Goal: Task Accomplishment & Management: Use online tool/utility

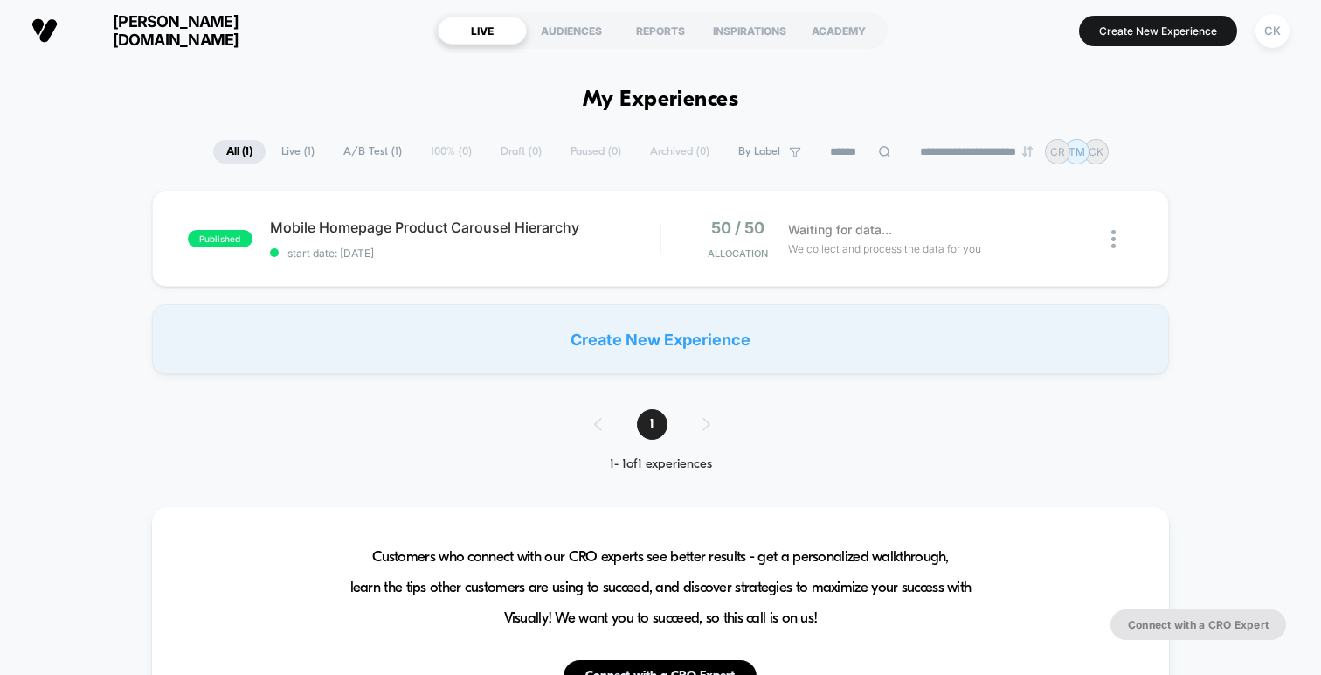
click at [109, 38] on span "[PERSON_NAME][DOMAIN_NAME]" at bounding box center [176, 30] width 210 height 37
click at [758, 329] on div "Create New Experience" at bounding box center [660, 339] width 1017 height 70
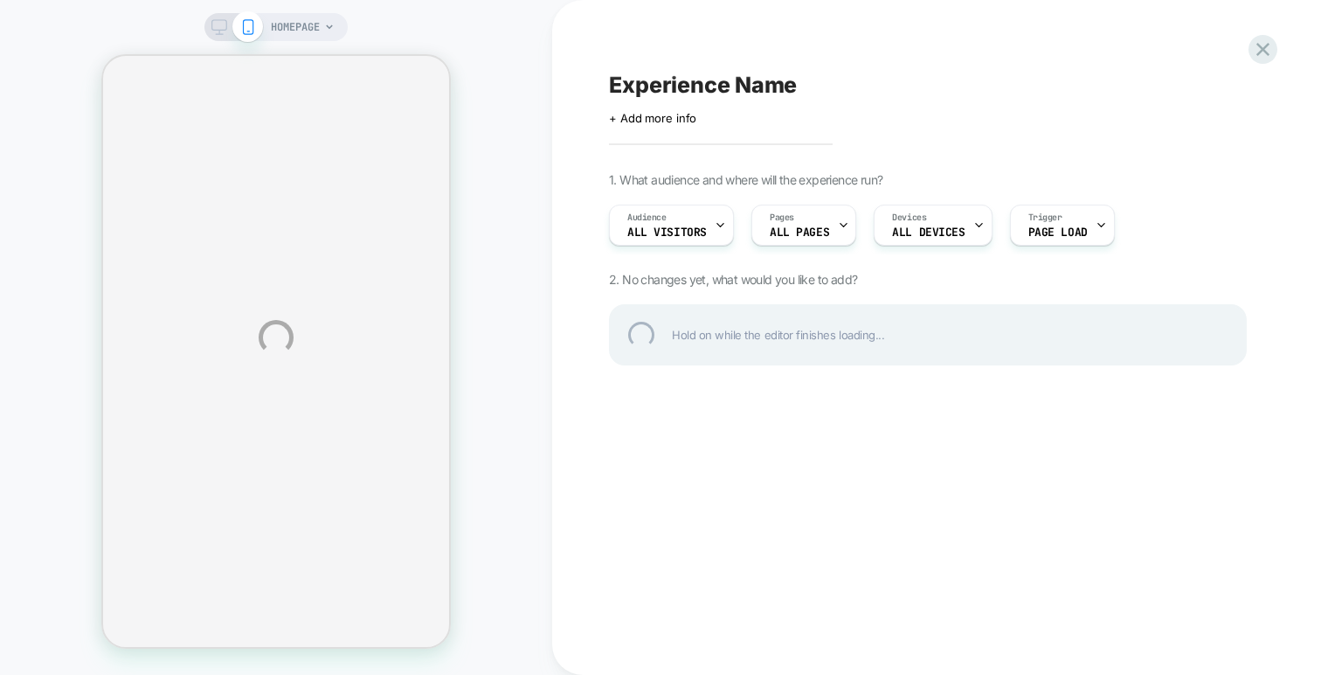
click at [841, 218] on div "HOMEPAGE Experience Name Click to edit experience details + Add more info 1. Wh…" at bounding box center [660, 337] width 1321 height 675
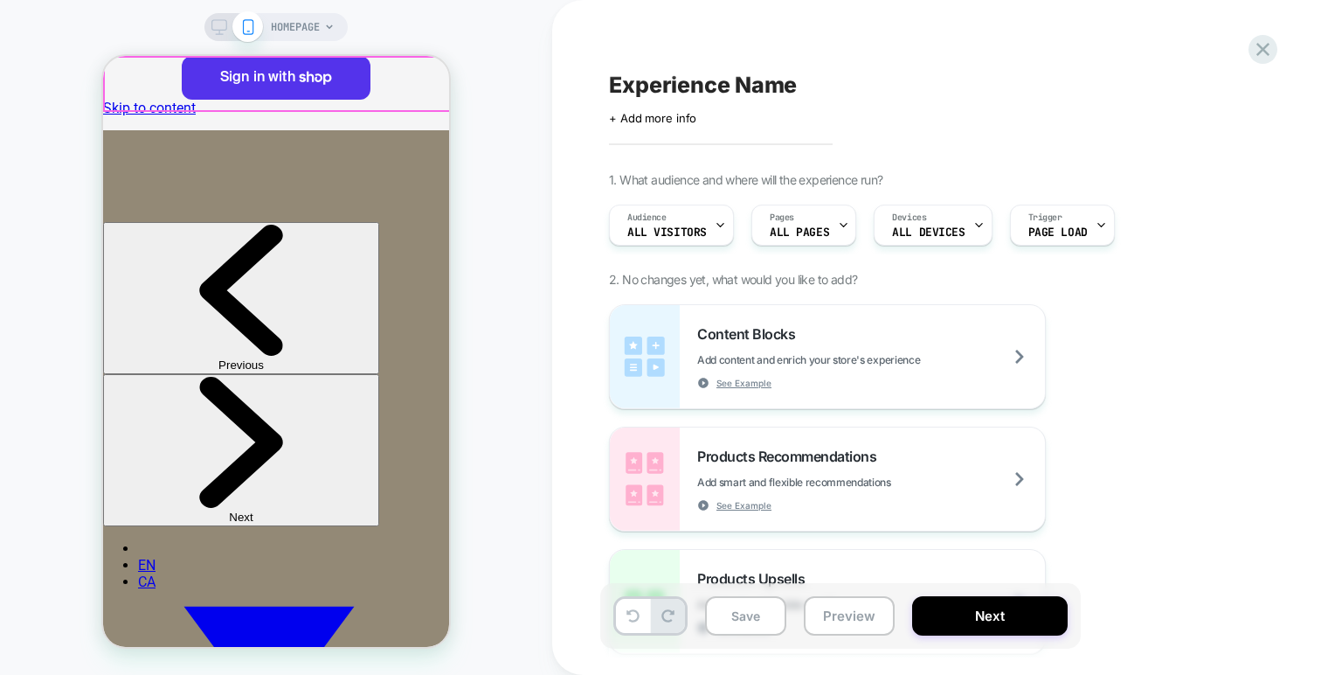
click at [306, 19] on span "HOMEPAGE" at bounding box center [295, 27] width 49 height 28
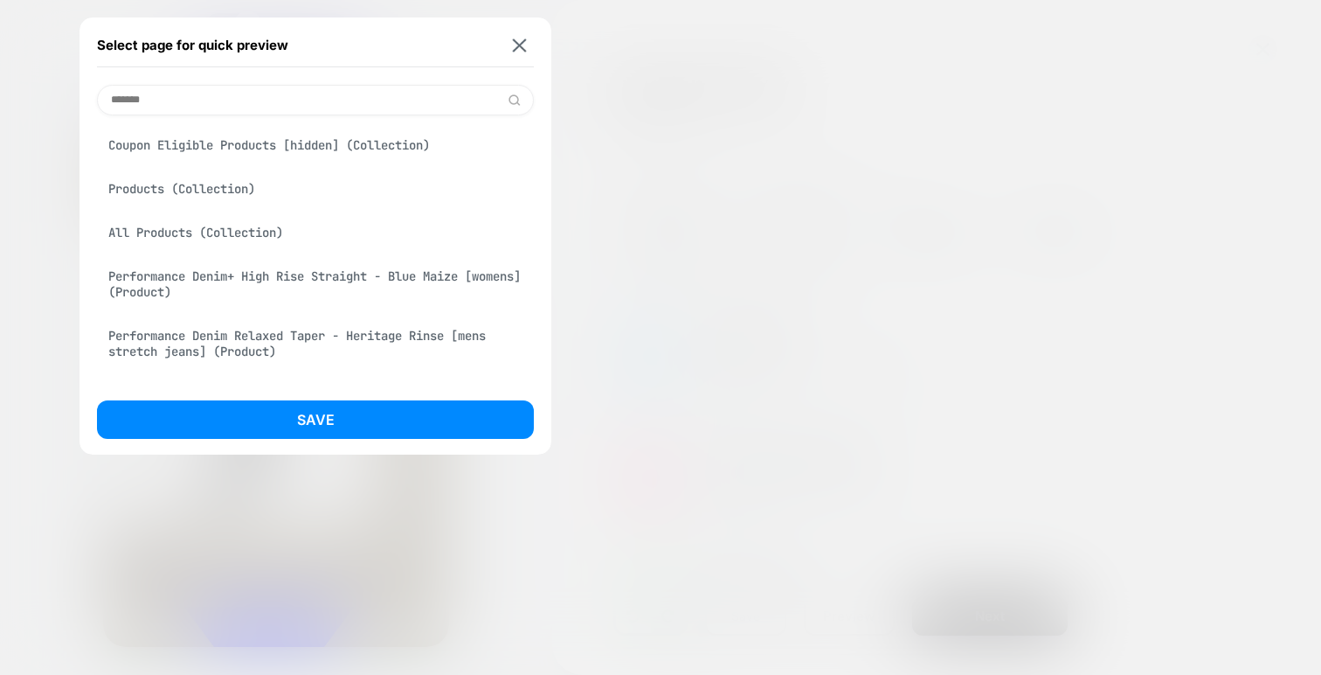
type input "*******"
click at [291, 276] on div "Performance Denim+ High Rise Straight - Blue Maize [womens] (Product)" at bounding box center [315, 284] width 437 height 49
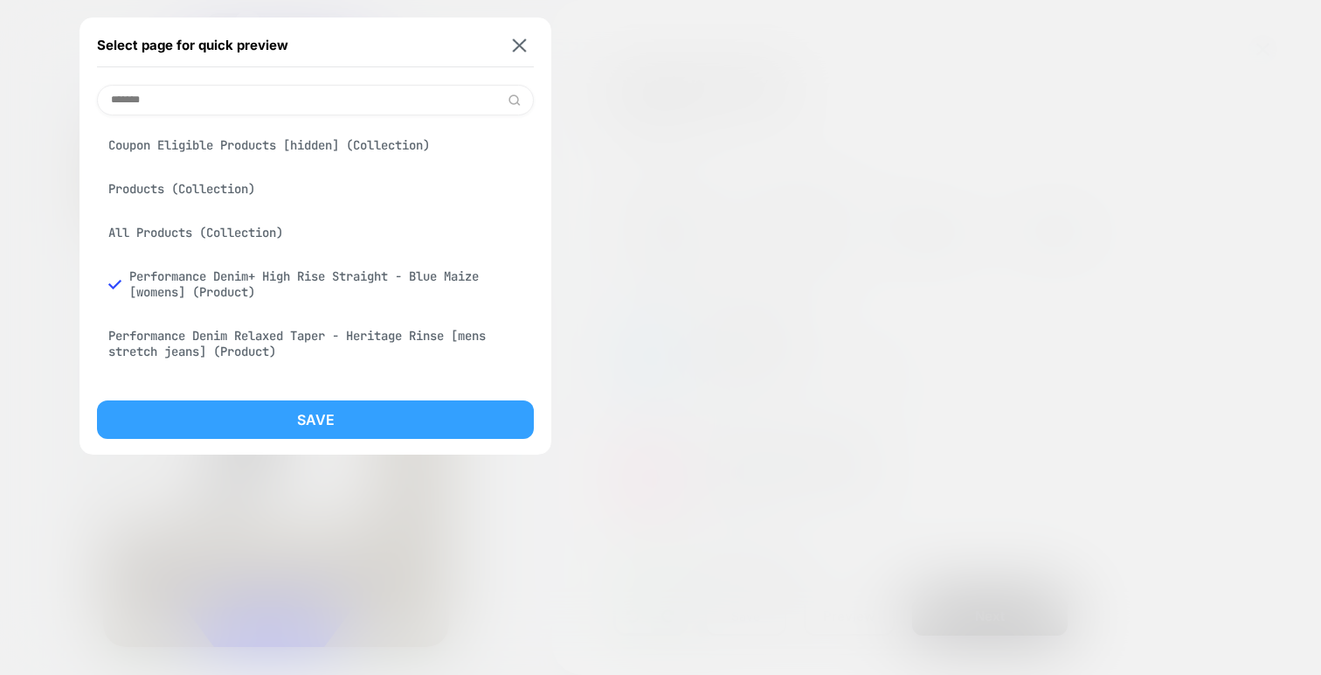
click at [323, 407] on button "Save" at bounding box center [315, 419] width 437 height 38
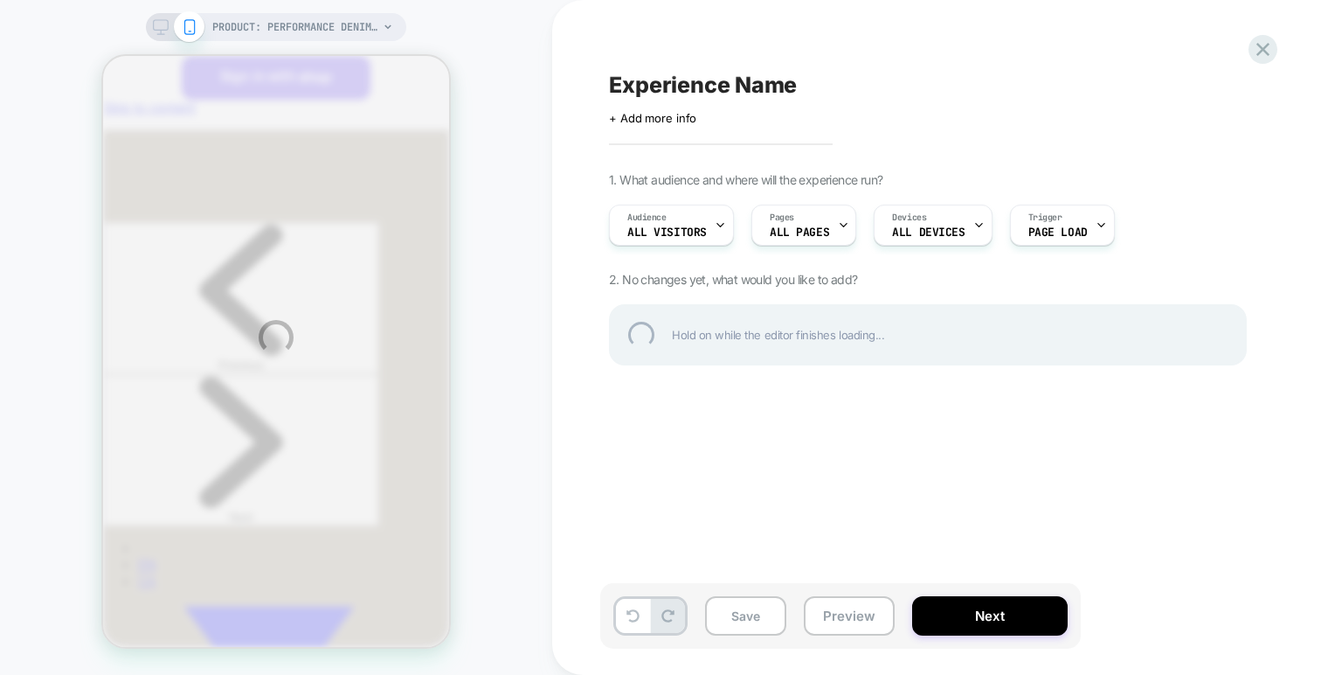
click at [830, 224] on div "PRODUCT: Performance Denim+ High Rise Straight - Blue Maize [womens] PRODUCT: P…" at bounding box center [660, 337] width 1321 height 675
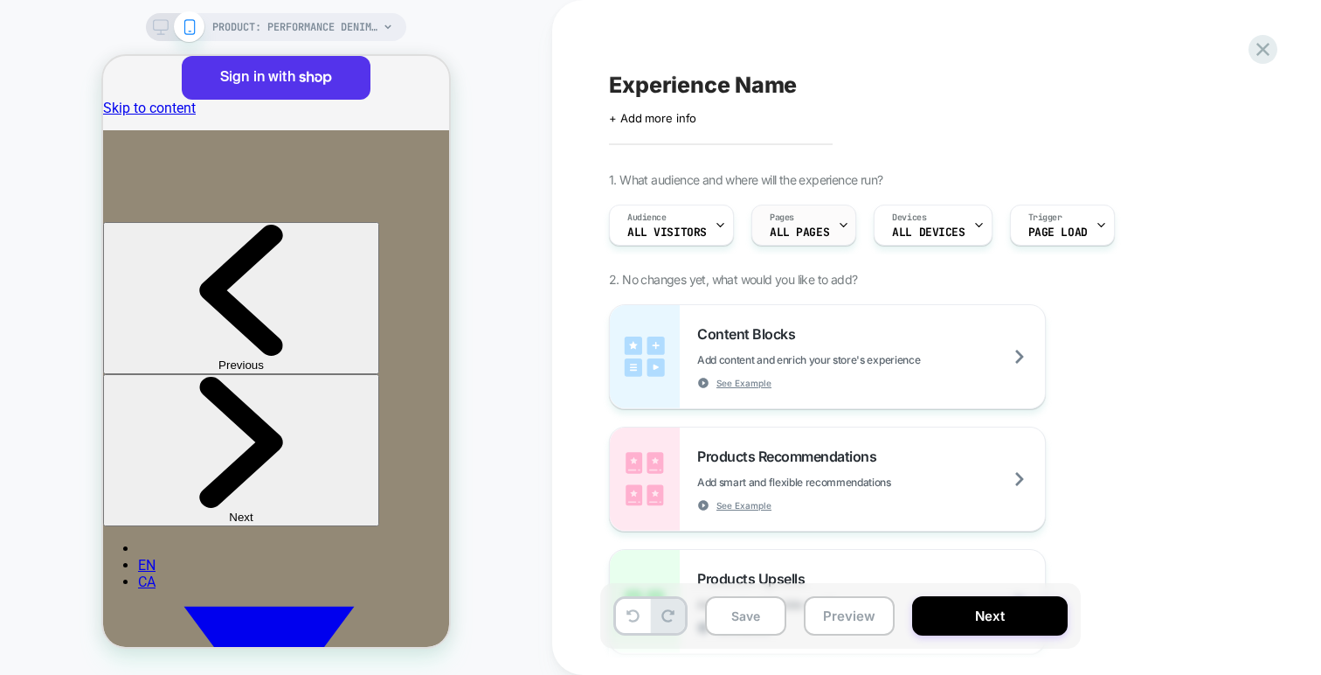
click at [818, 226] on span "ALL PAGES" at bounding box center [799, 232] width 59 height 12
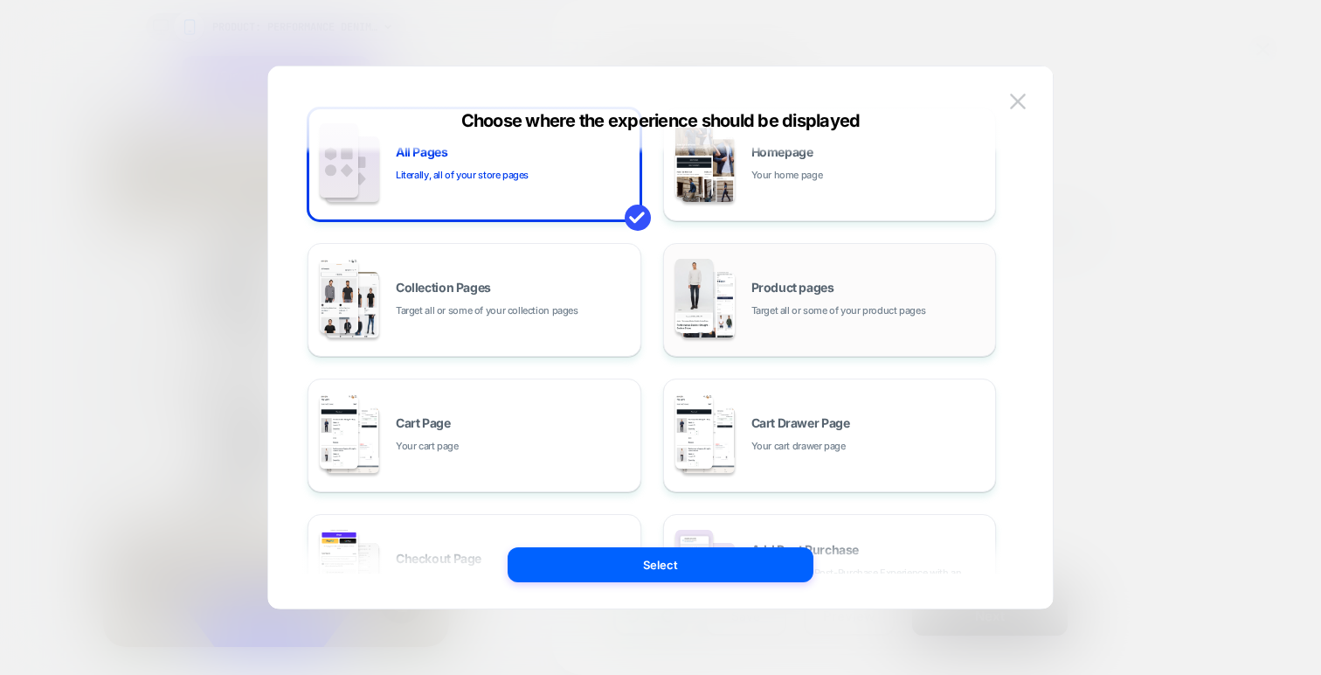
click at [746, 289] on div "Product pages Target all or some of your product pages" at bounding box center [830, 300] width 315 height 96
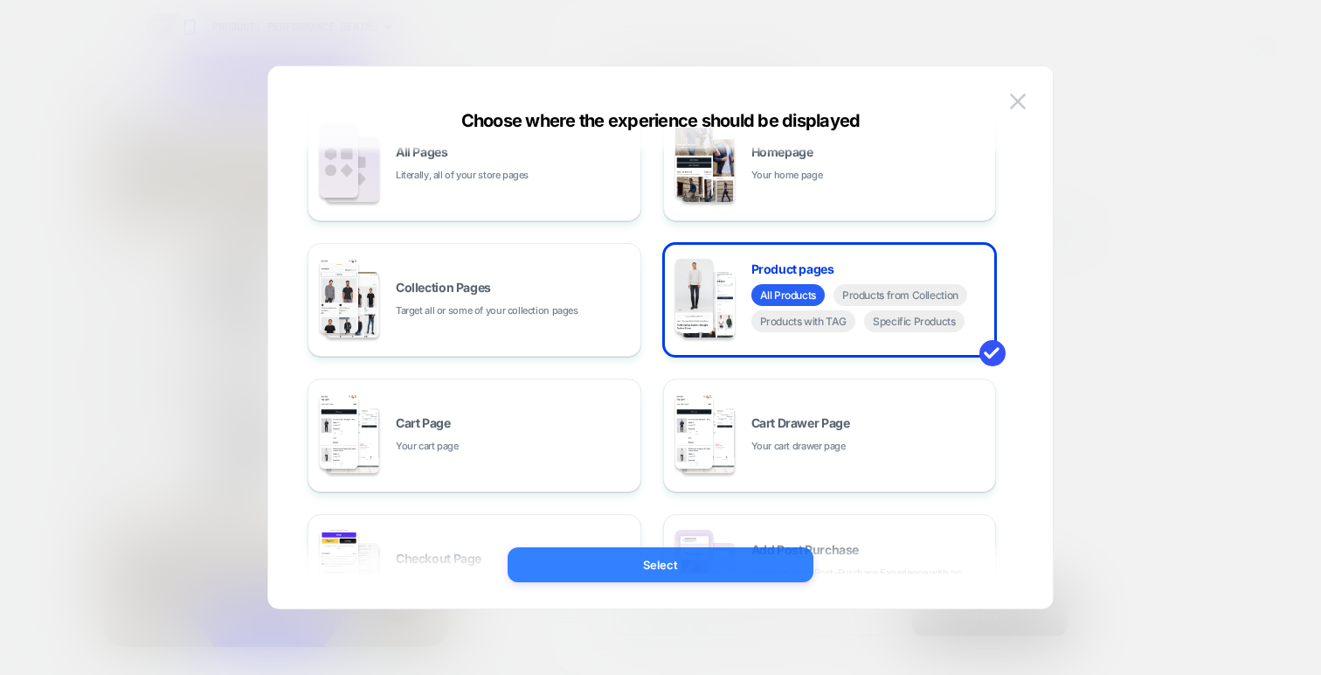
click at [680, 567] on button "Select" at bounding box center [661, 564] width 306 height 35
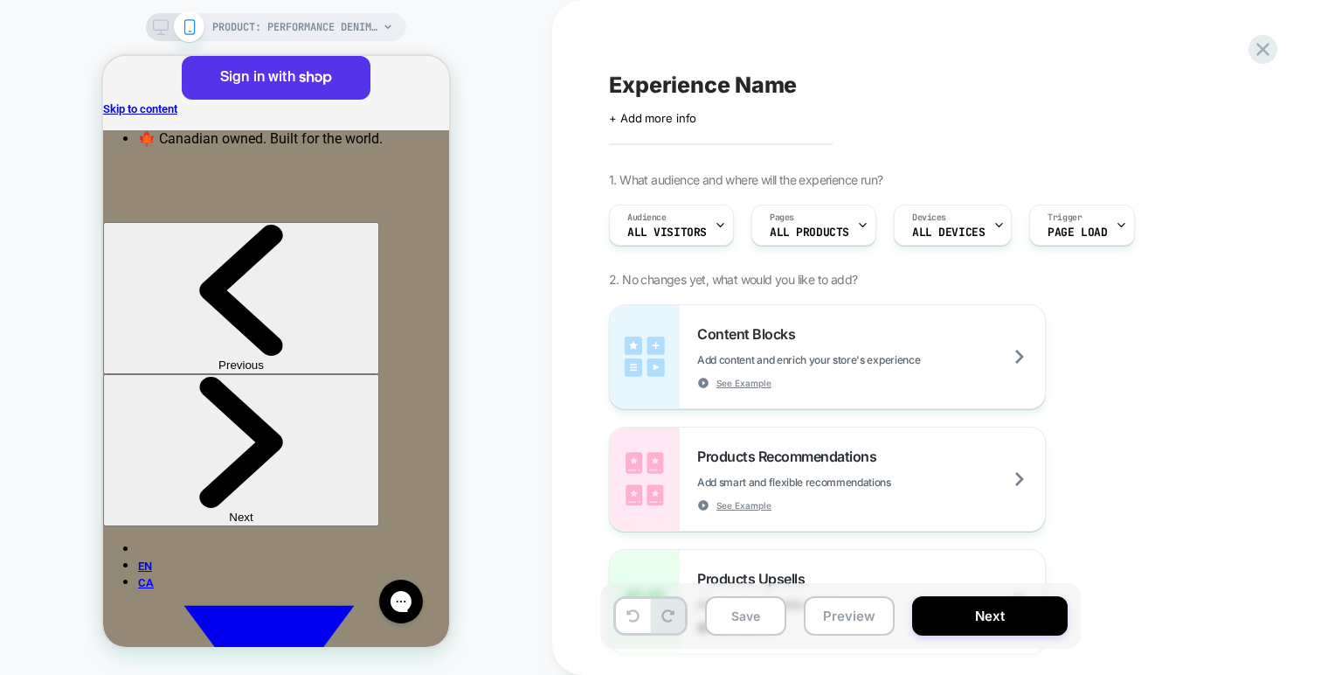
click at [993, 219] on icon at bounding box center [998, 224] width 11 height 11
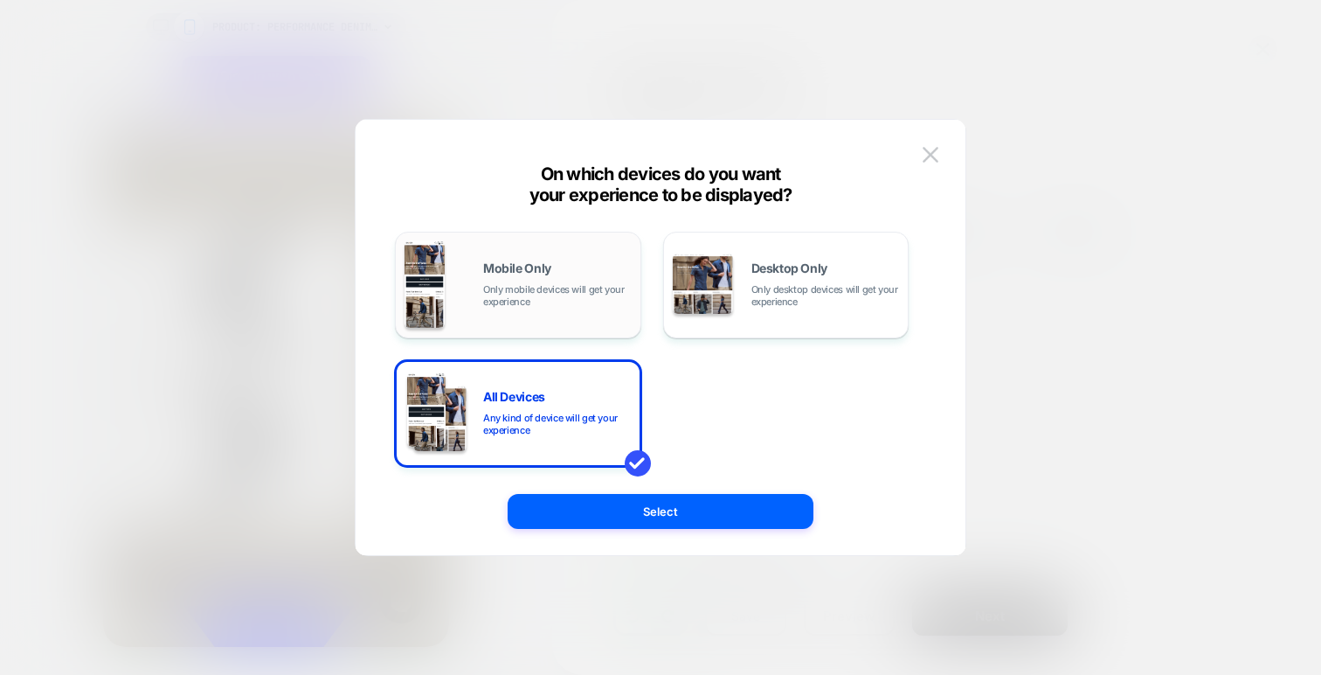
click at [598, 289] on span "Only mobile devices will get your experience" at bounding box center [557, 295] width 149 height 24
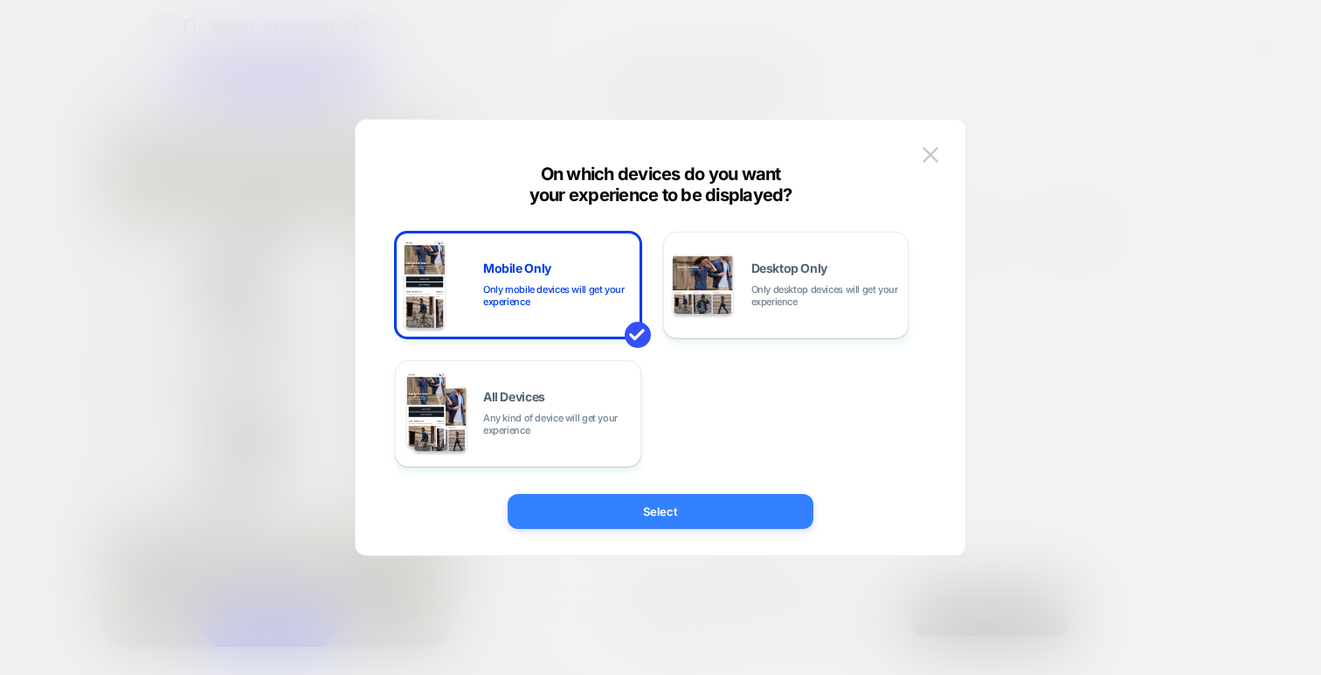
click at [661, 511] on button "Select" at bounding box center [661, 511] width 306 height 35
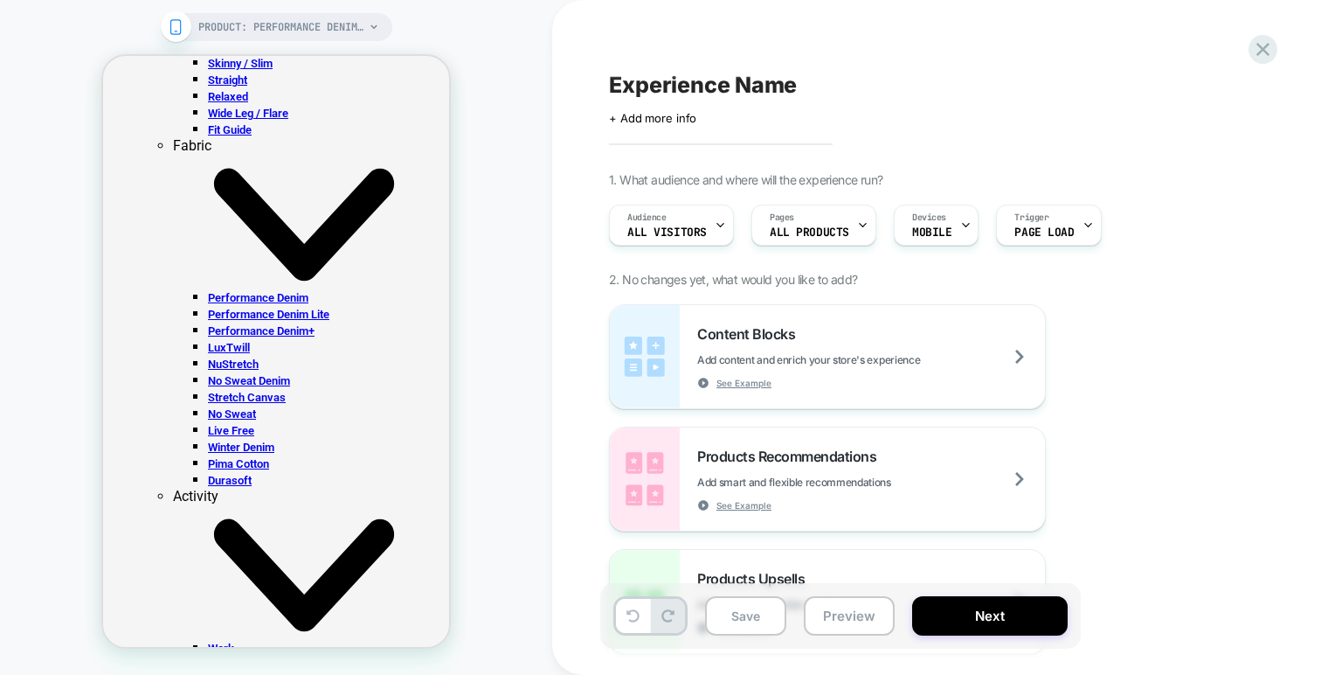
scroll to position [4662, 0]
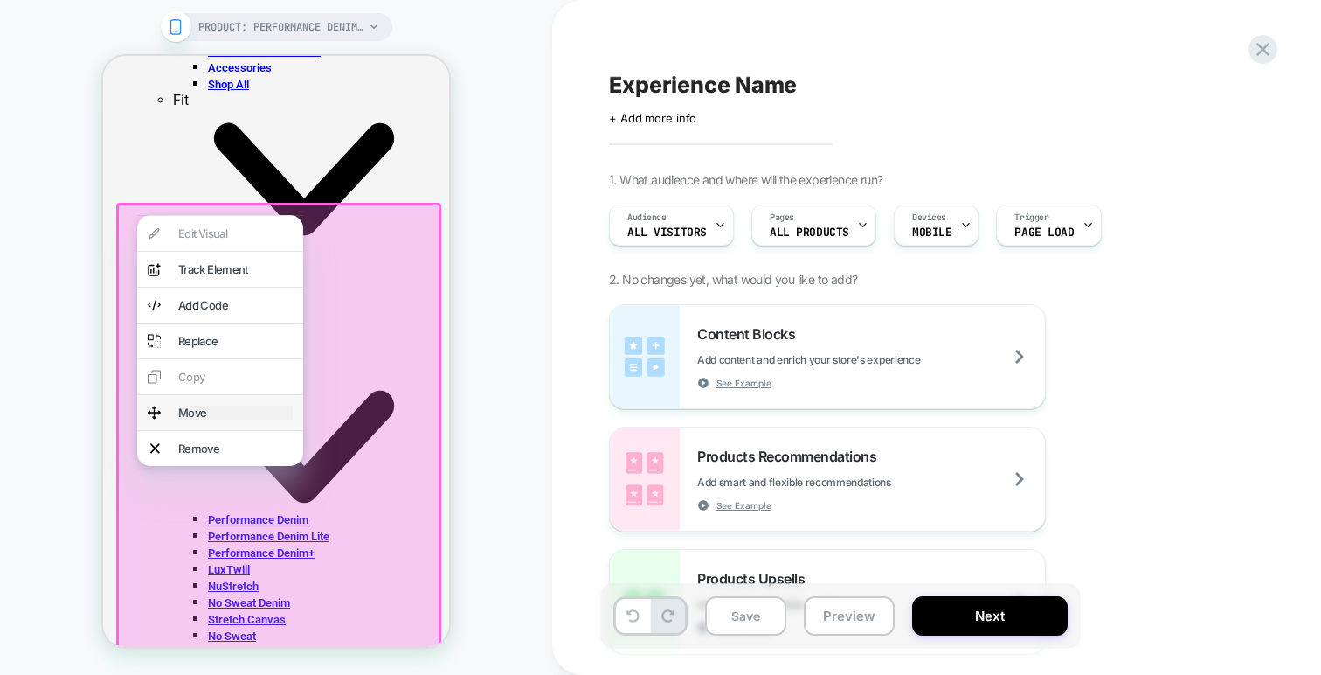
click at [202, 419] on div "Move" at bounding box center [235, 412] width 114 height 14
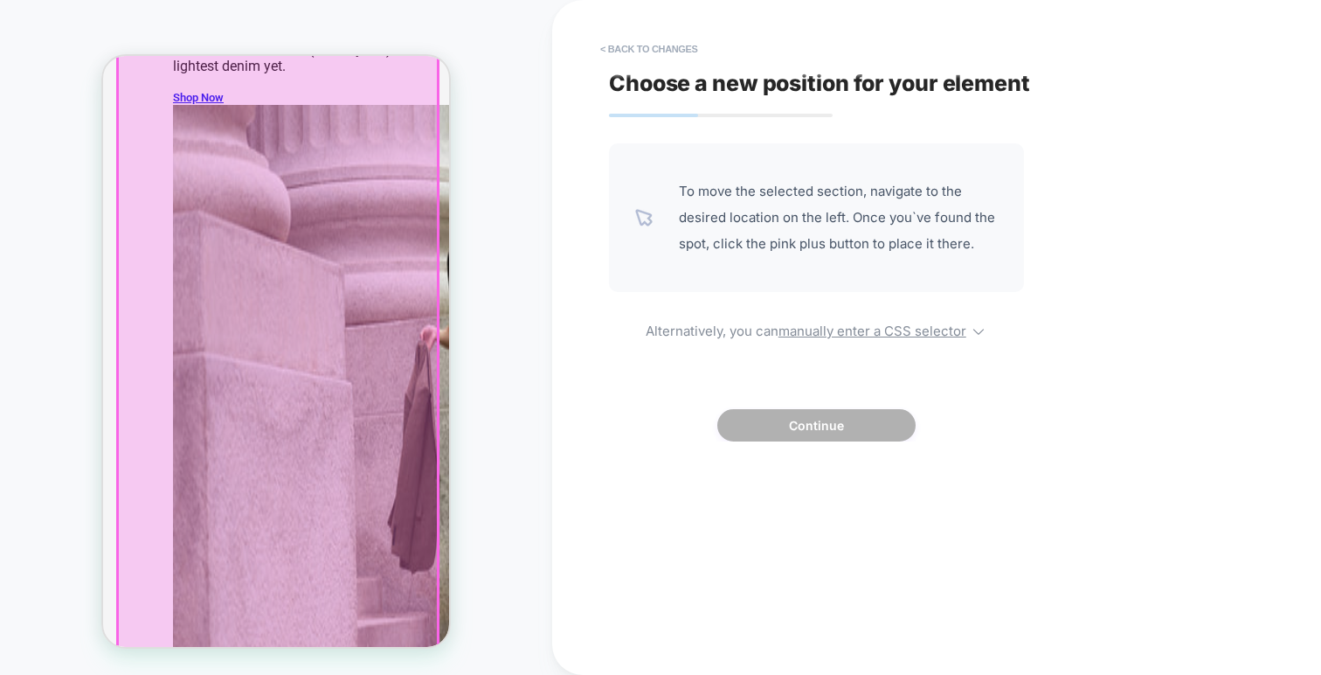
scroll to position [7898, 0]
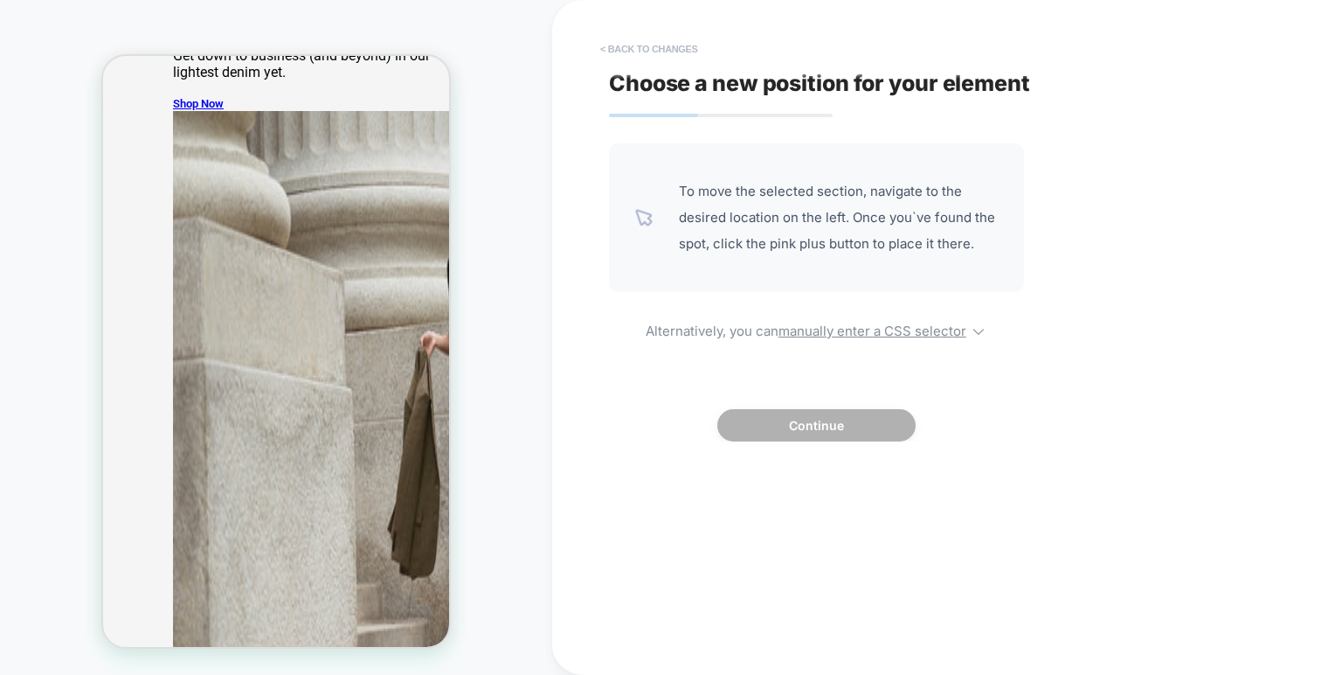
click at [638, 49] on button "< Back to changes" at bounding box center [649, 49] width 115 height 28
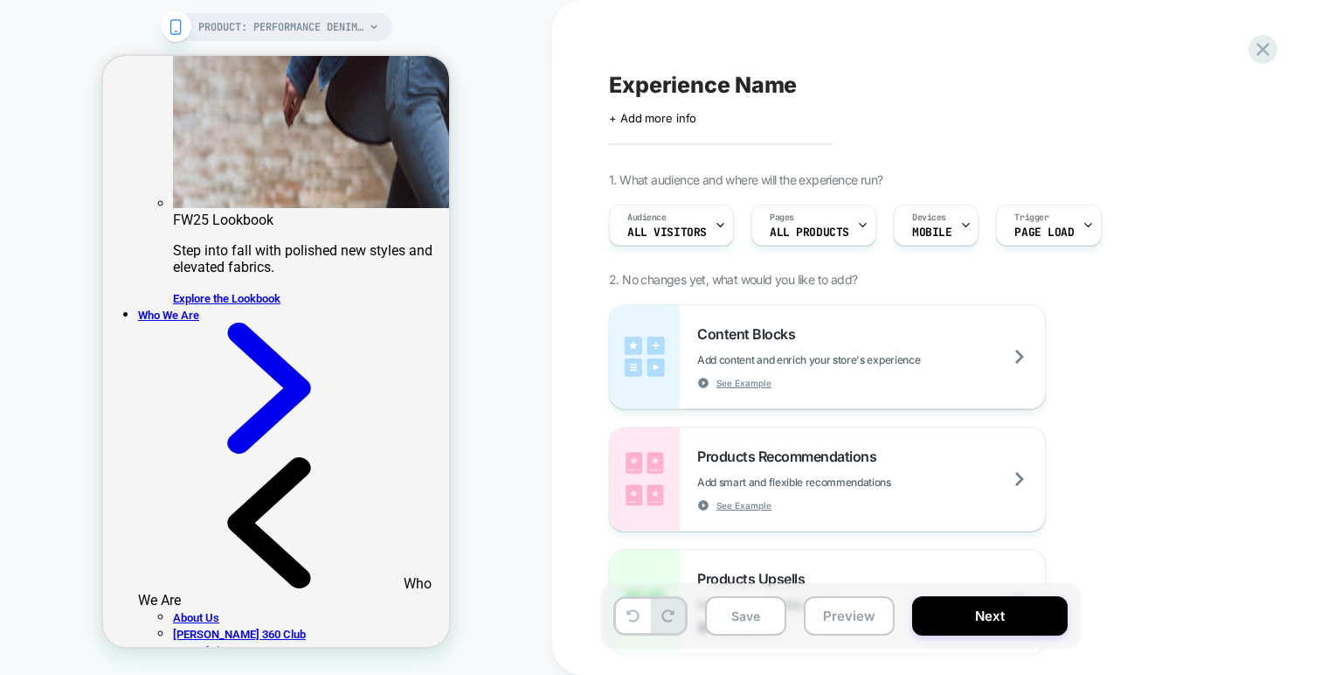
scroll to position [9096, 0]
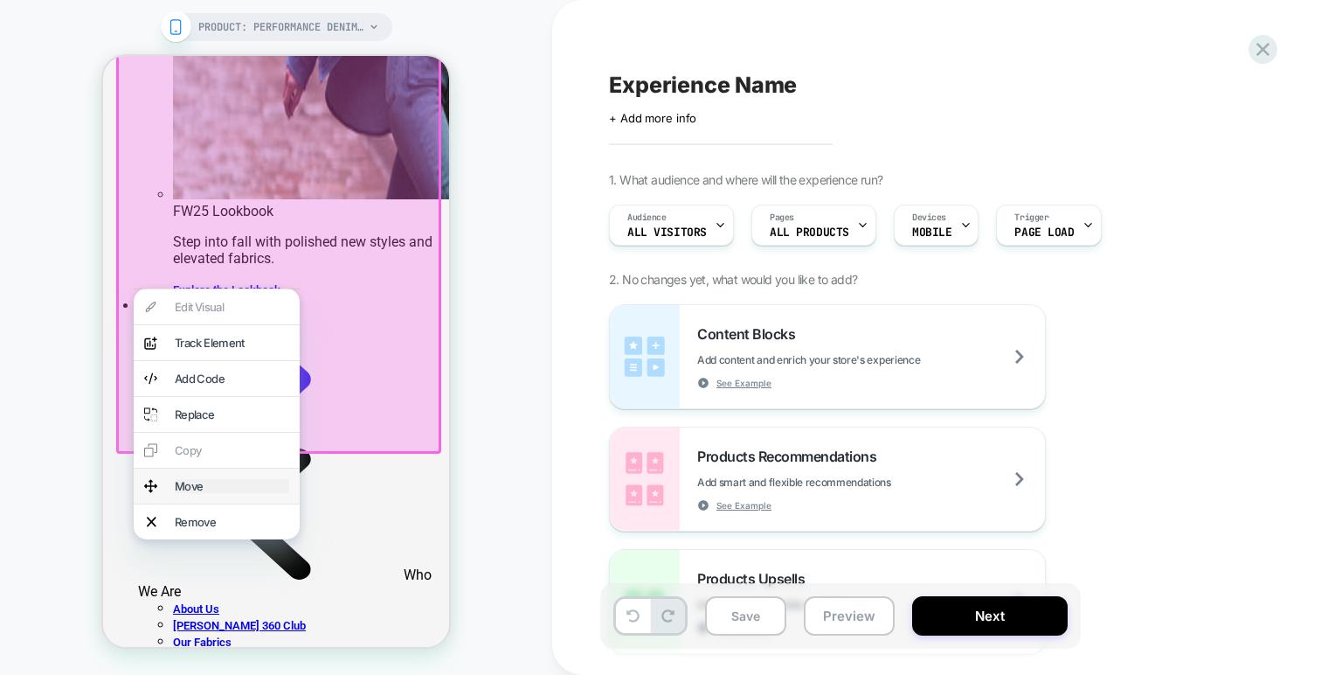
click at [192, 493] on div "Move" at bounding box center [232, 486] width 114 height 14
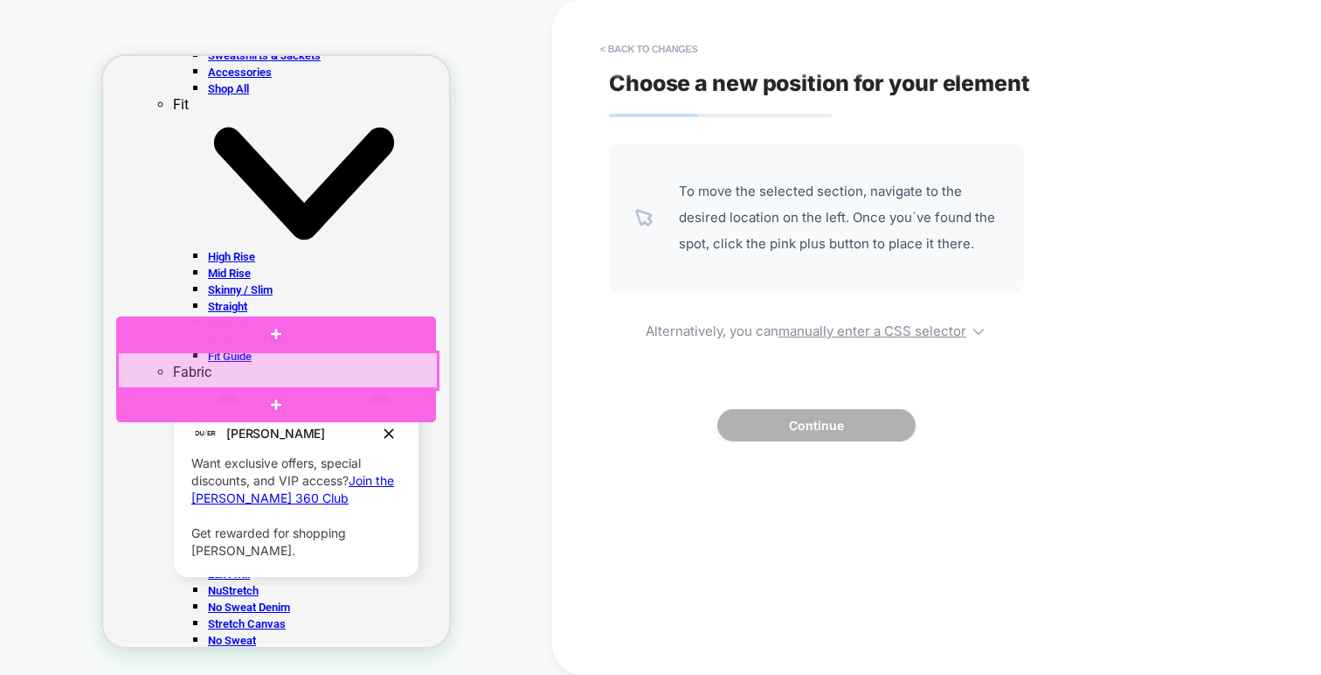
scroll to position [4651, 0]
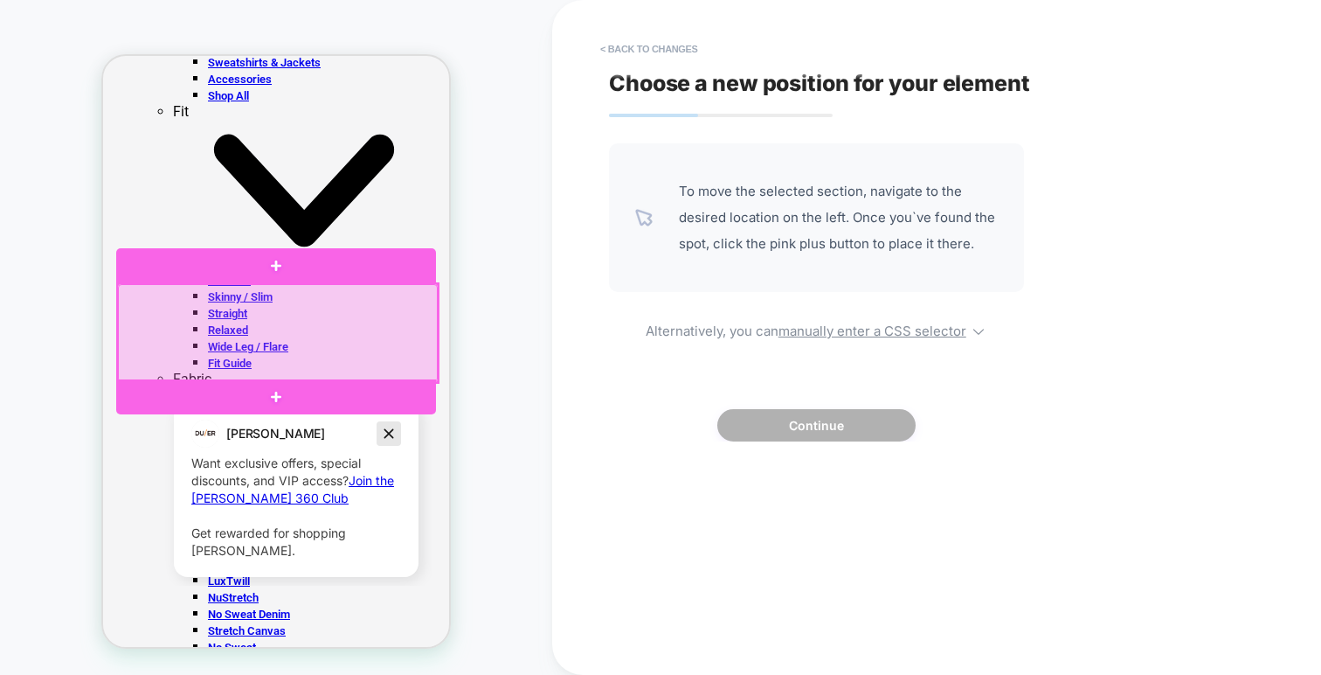
click at [390, 436] on icon "Dismiss campaign" at bounding box center [388, 433] width 17 height 21
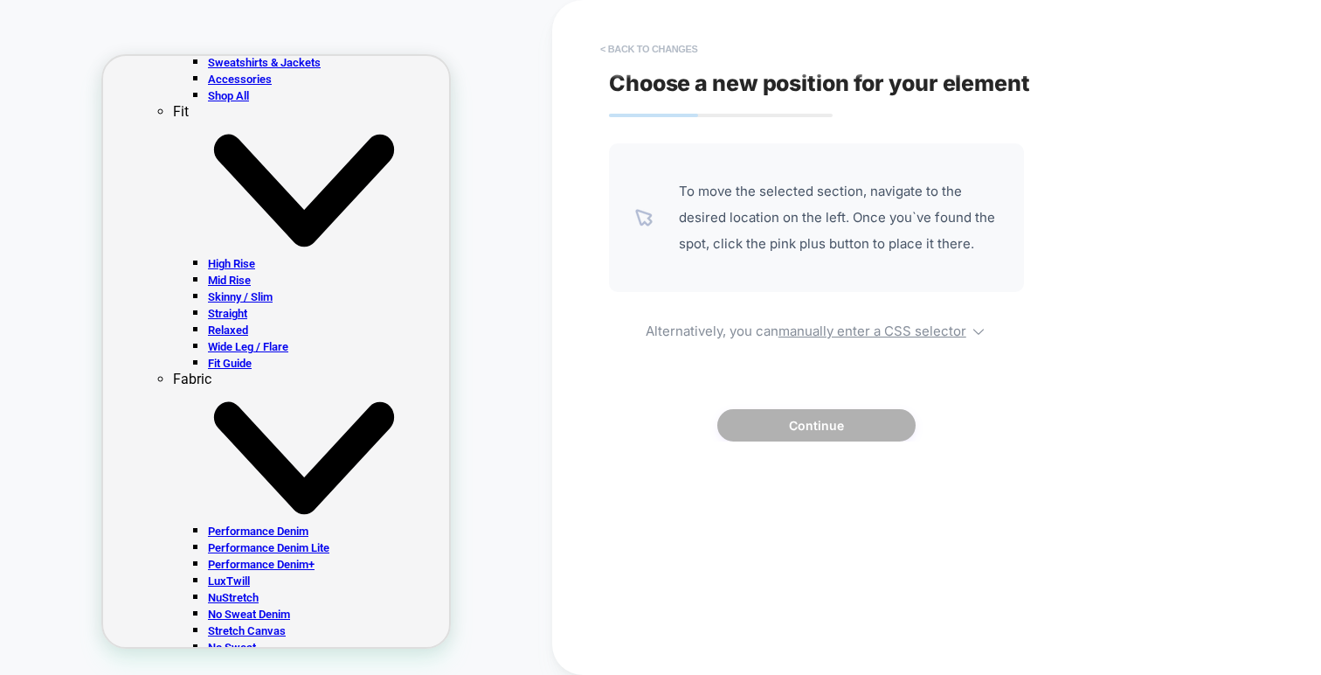
click at [612, 44] on button "< Back to changes" at bounding box center [649, 49] width 115 height 28
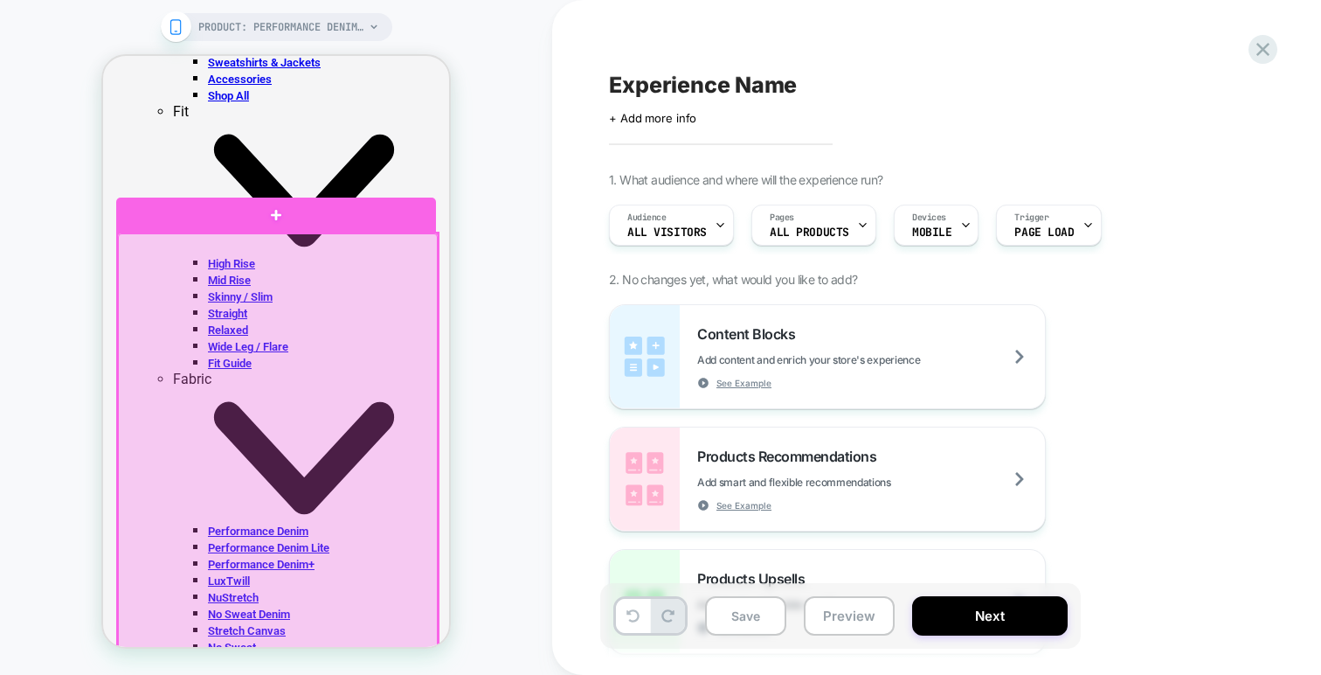
click at [121, 381] on div at bounding box center [278, 529] width 320 height 593
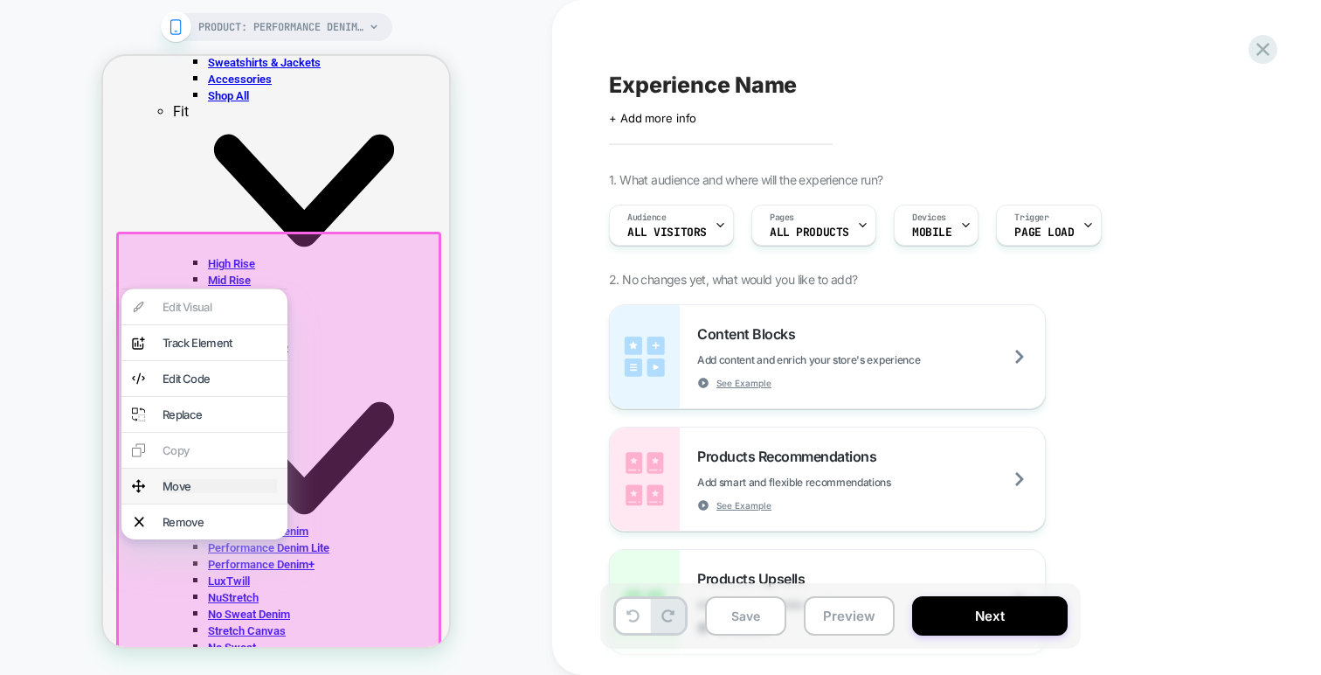
click at [179, 493] on div "Move" at bounding box center [220, 486] width 114 height 14
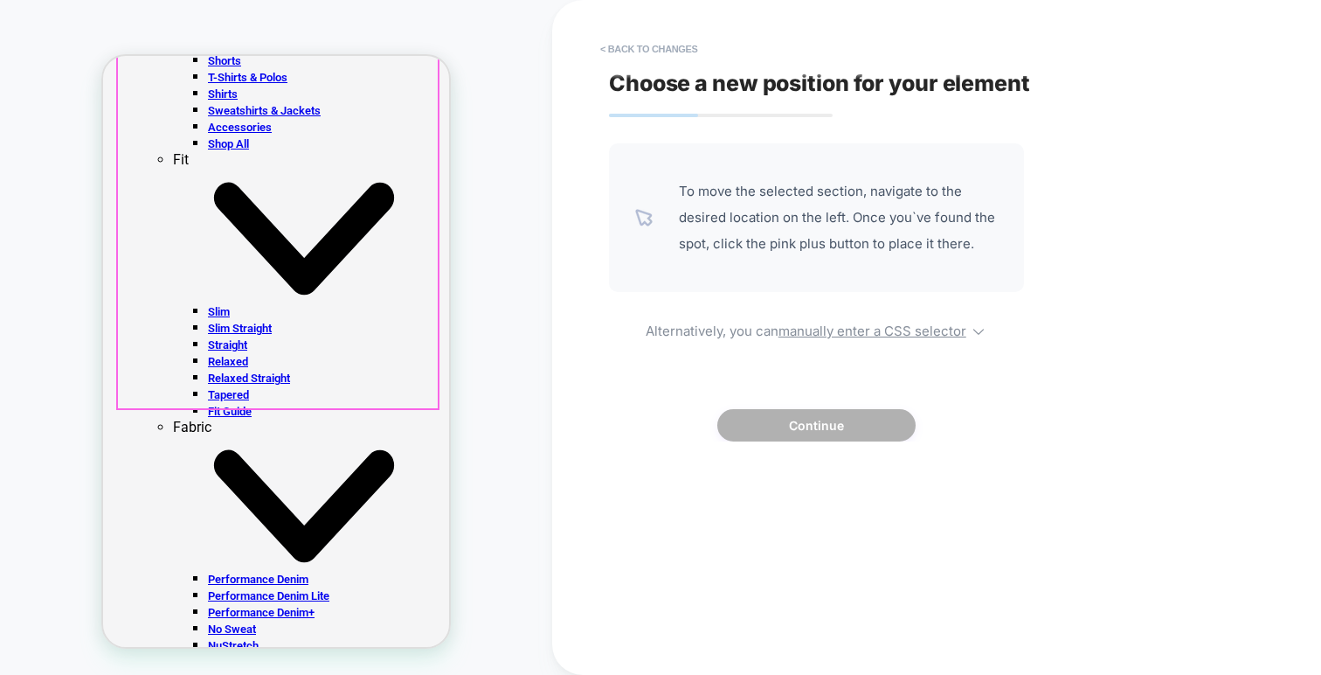
scroll to position [1609, 0]
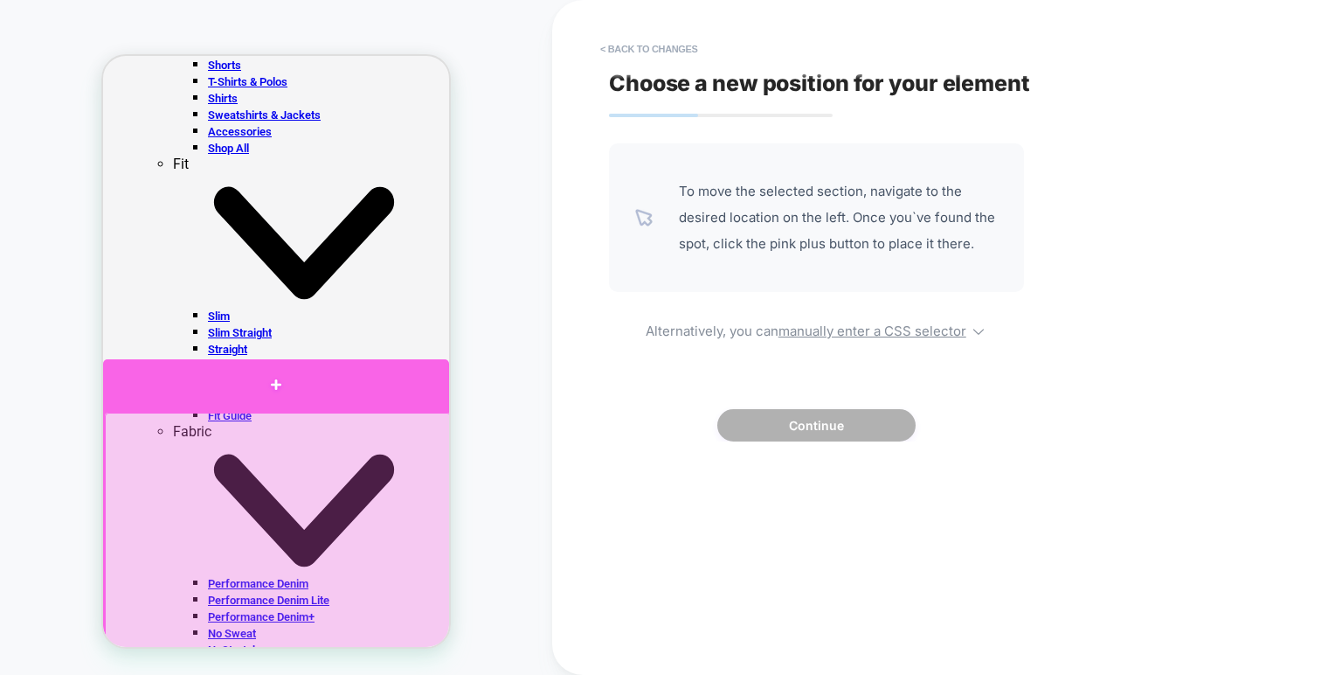
click at [252, 401] on div at bounding box center [276, 384] width 346 height 51
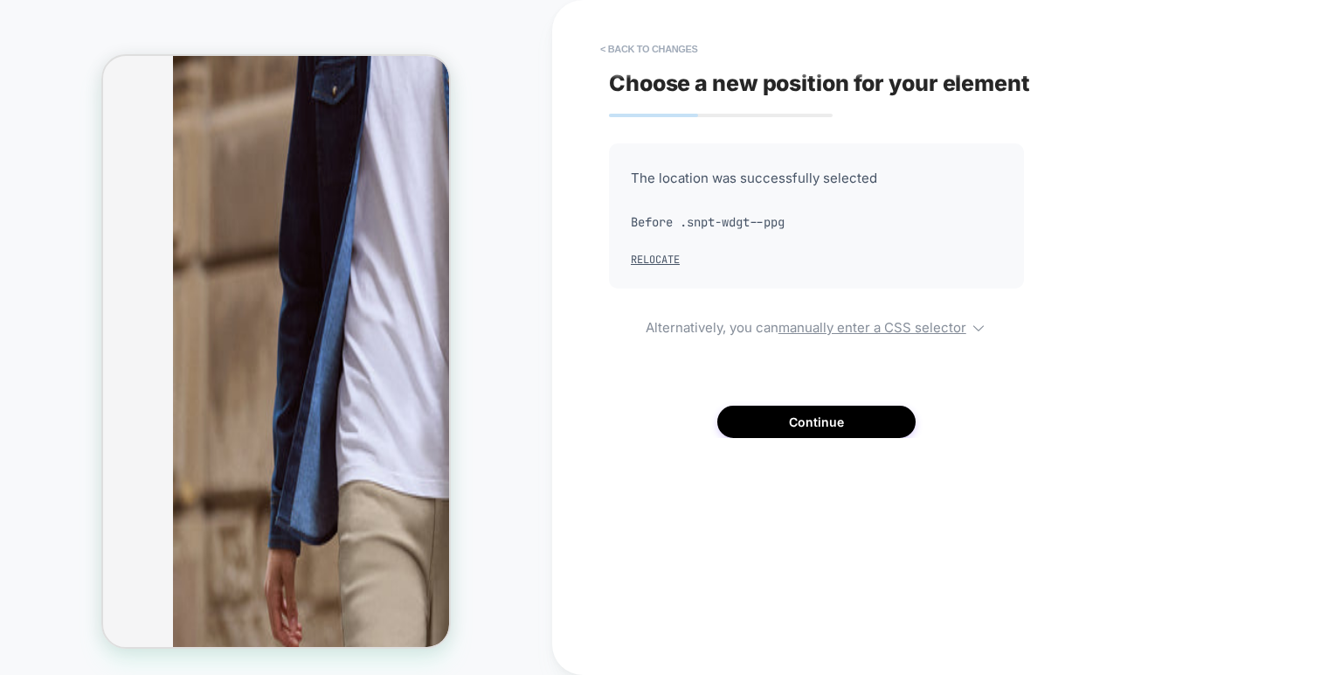
scroll to position [3049, 0]
click at [626, 47] on button "< Back to changes" at bounding box center [649, 49] width 115 height 28
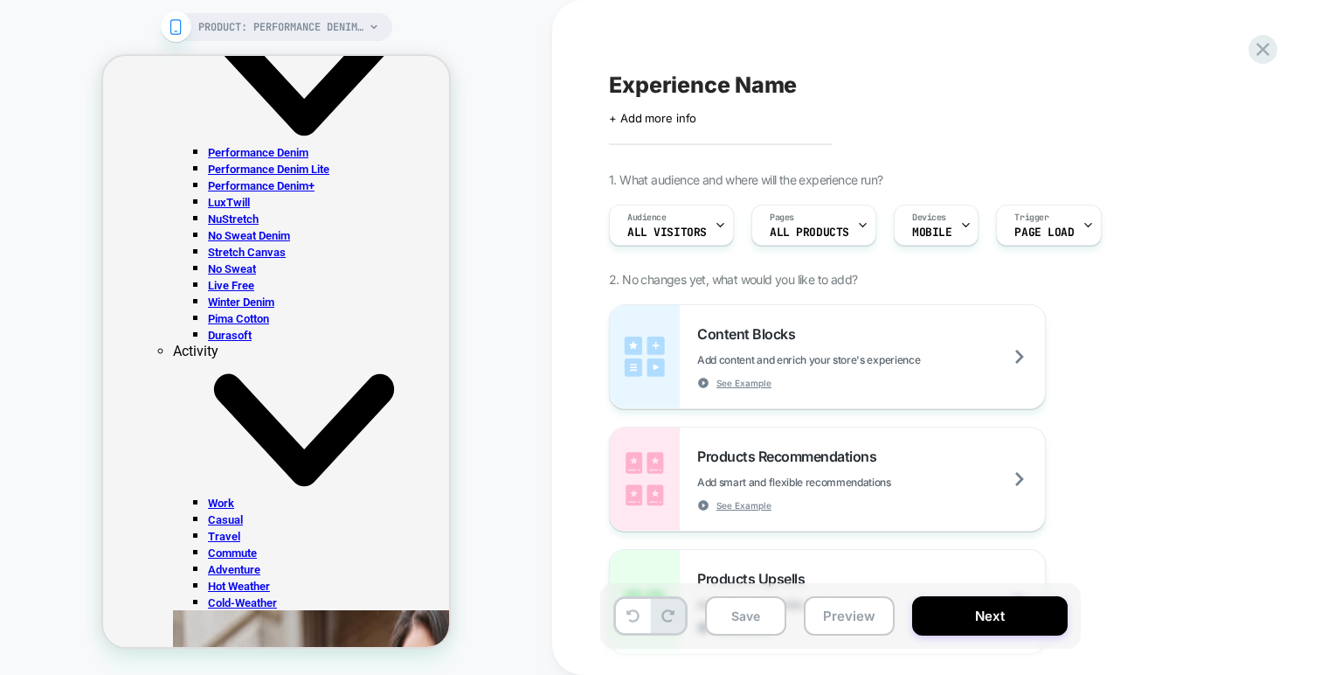
scroll to position [5026, 0]
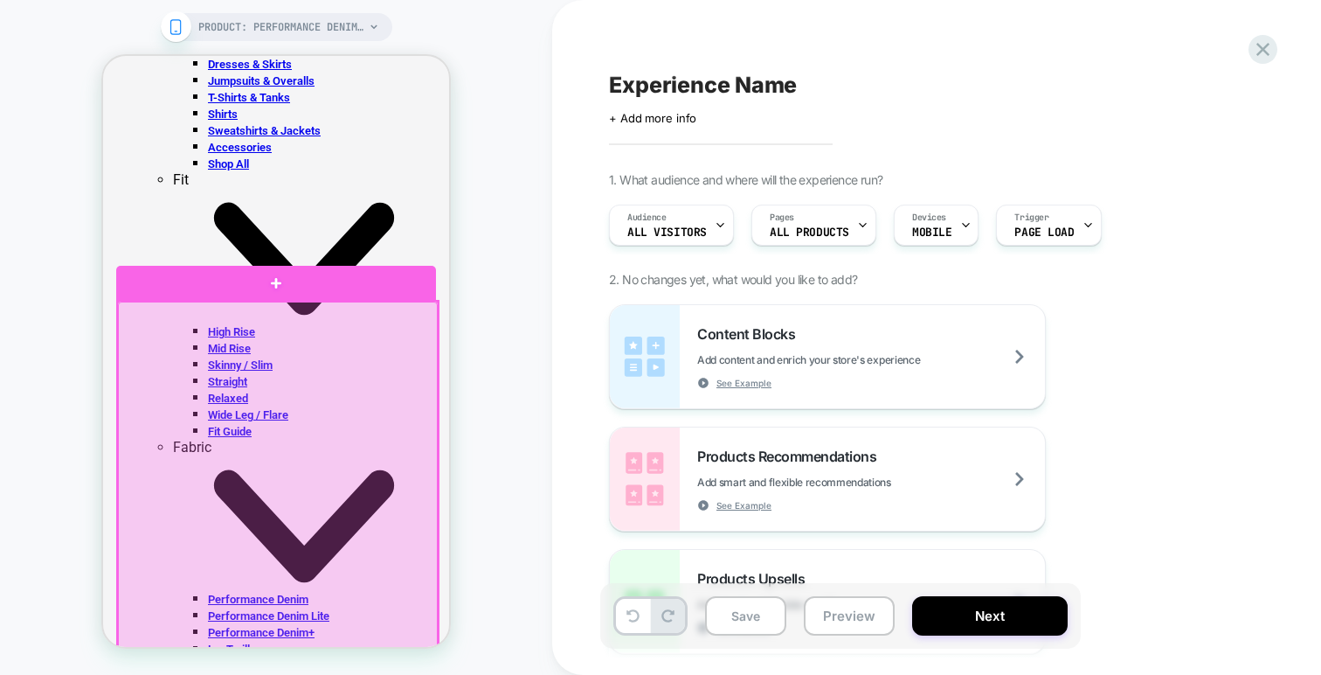
scroll to position [4454, 0]
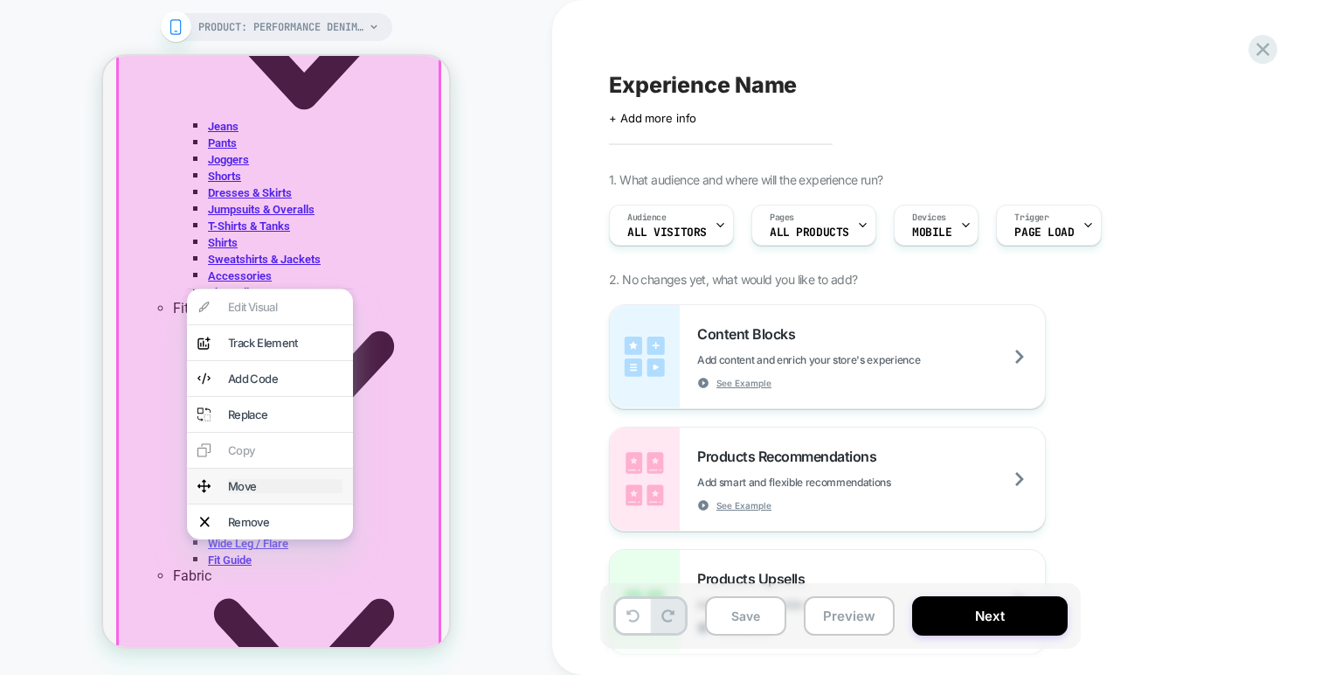
click at [238, 493] on div "Move" at bounding box center [285, 486] width 114 height 14
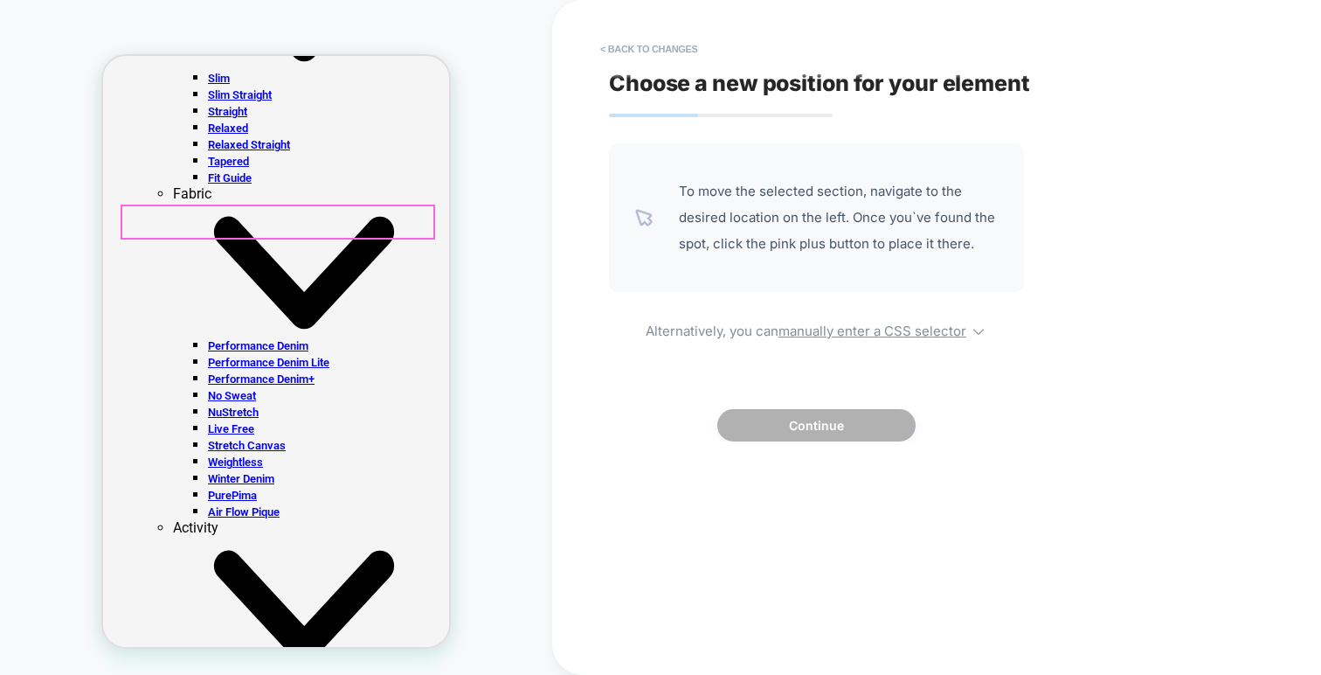
scroll to position [1847, 0]
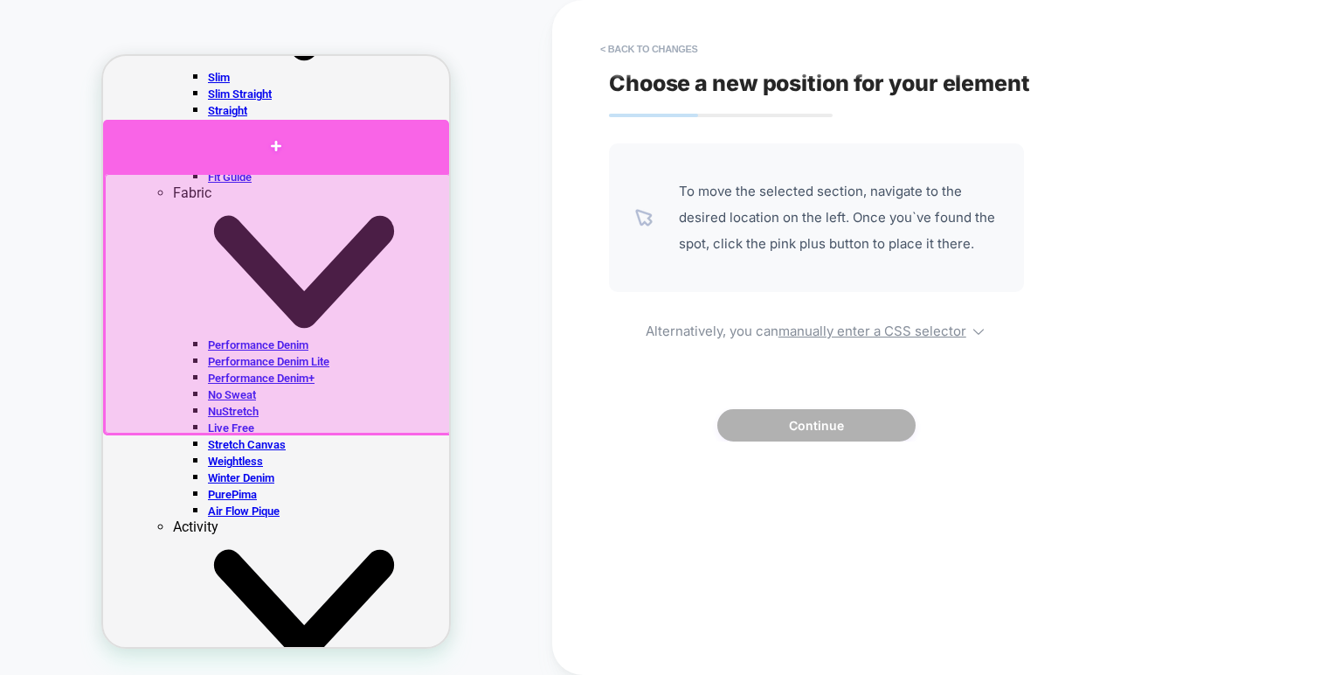
click at [275, 152] on div at bounding box center [276, 146] width 346 height 52
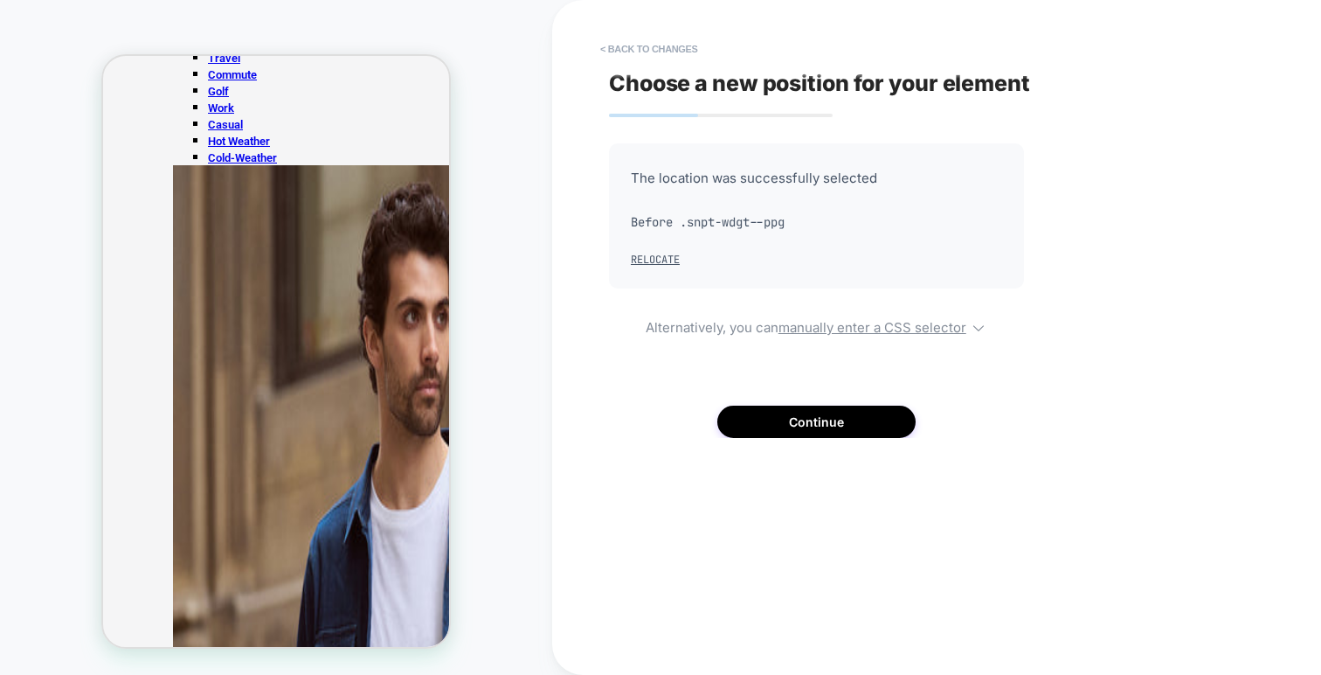
scroll to position [2582, 0]
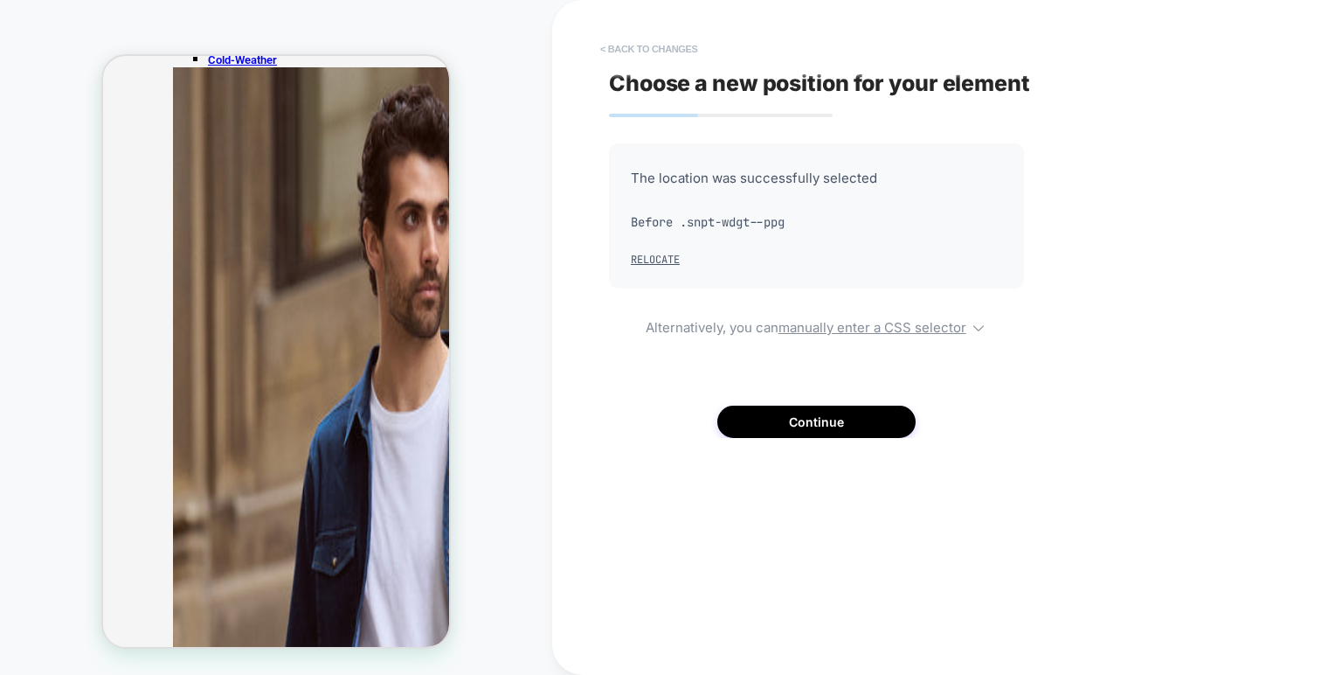
click at [600, 44] on button "< Back to changes" at bounding box center [649, 49] width 115 height 28
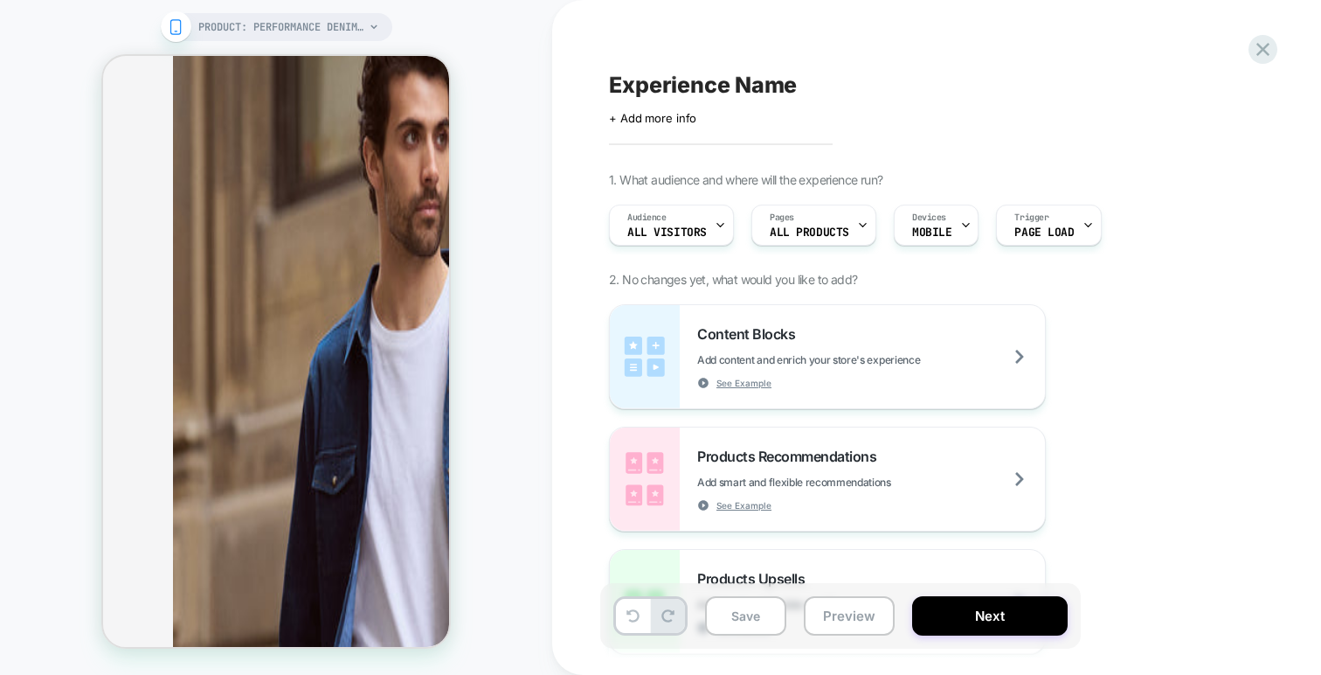
scroll to position [2665, 0]
click at [171, 27] on icon at bounding box center [176, 27] width 16 height 16
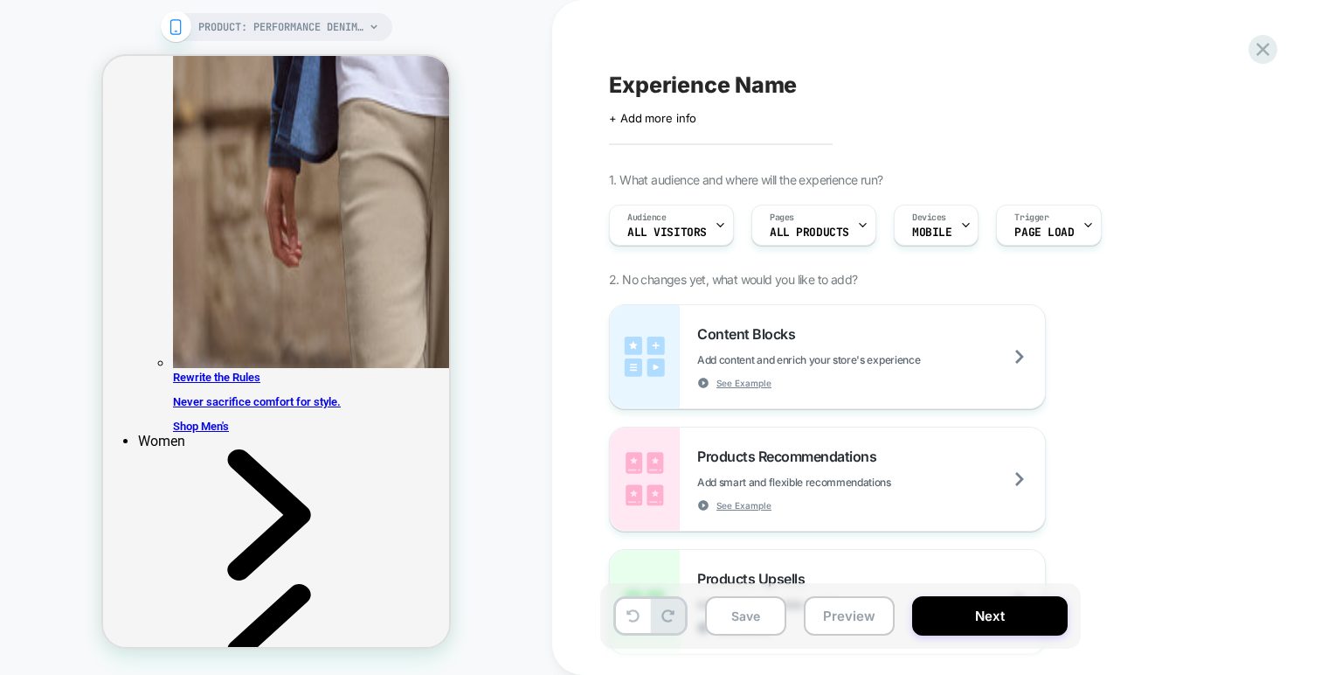
scroll to position [3448, 0]
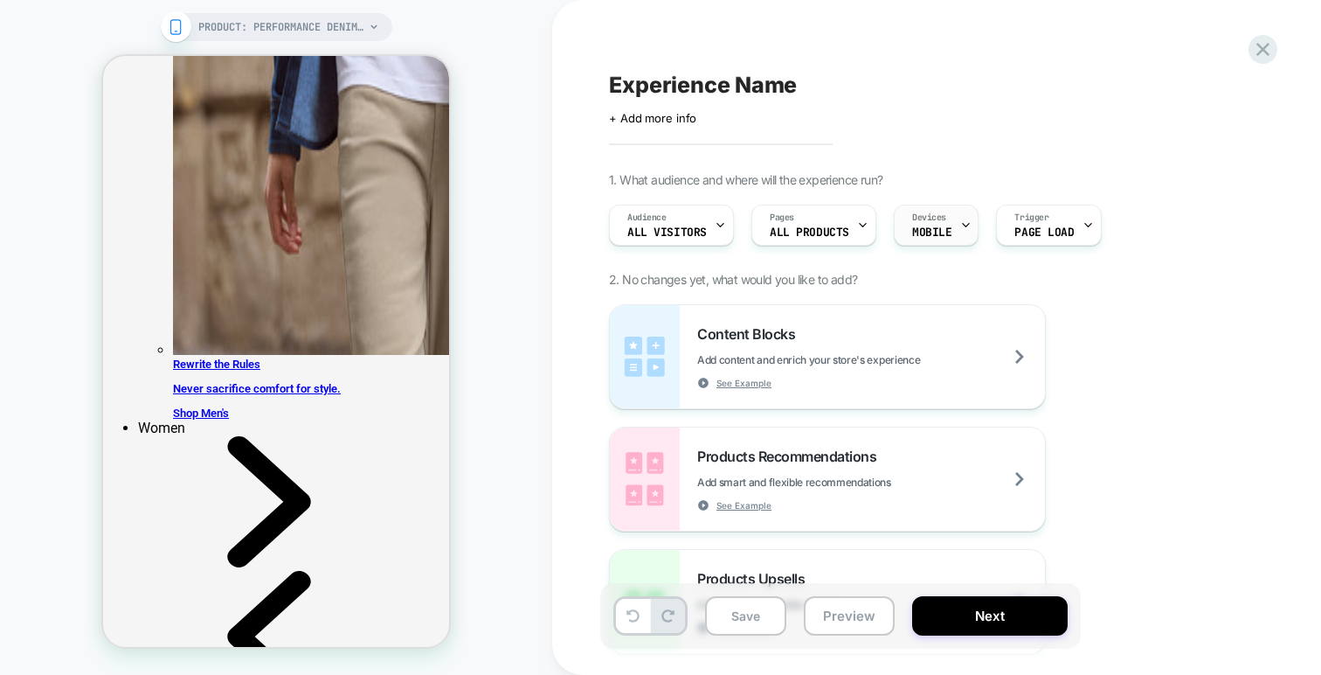
click at [922, 210] on div "Devices MOBILE" at bounding box center [932, 224] width 74 height 39
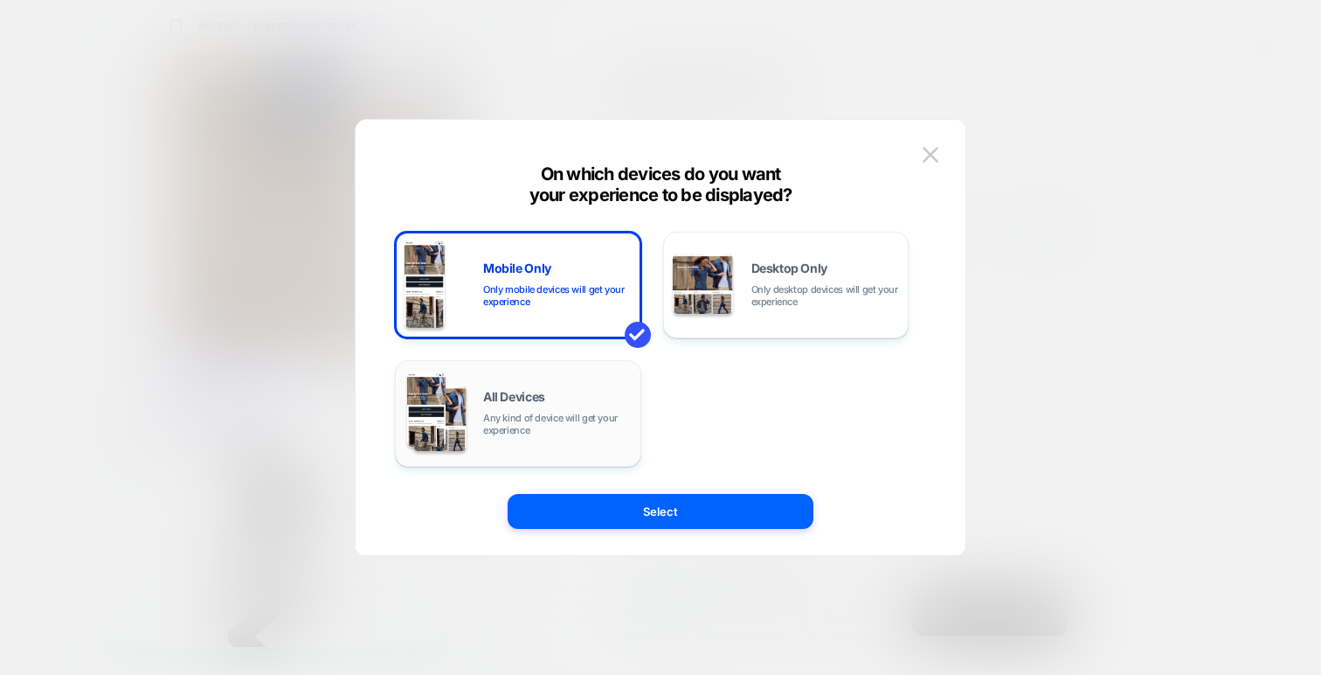
click at [611, 394] on div "All Devices Any kind of device will get your experience" at bounding box center [557, 413] width 149 height 45
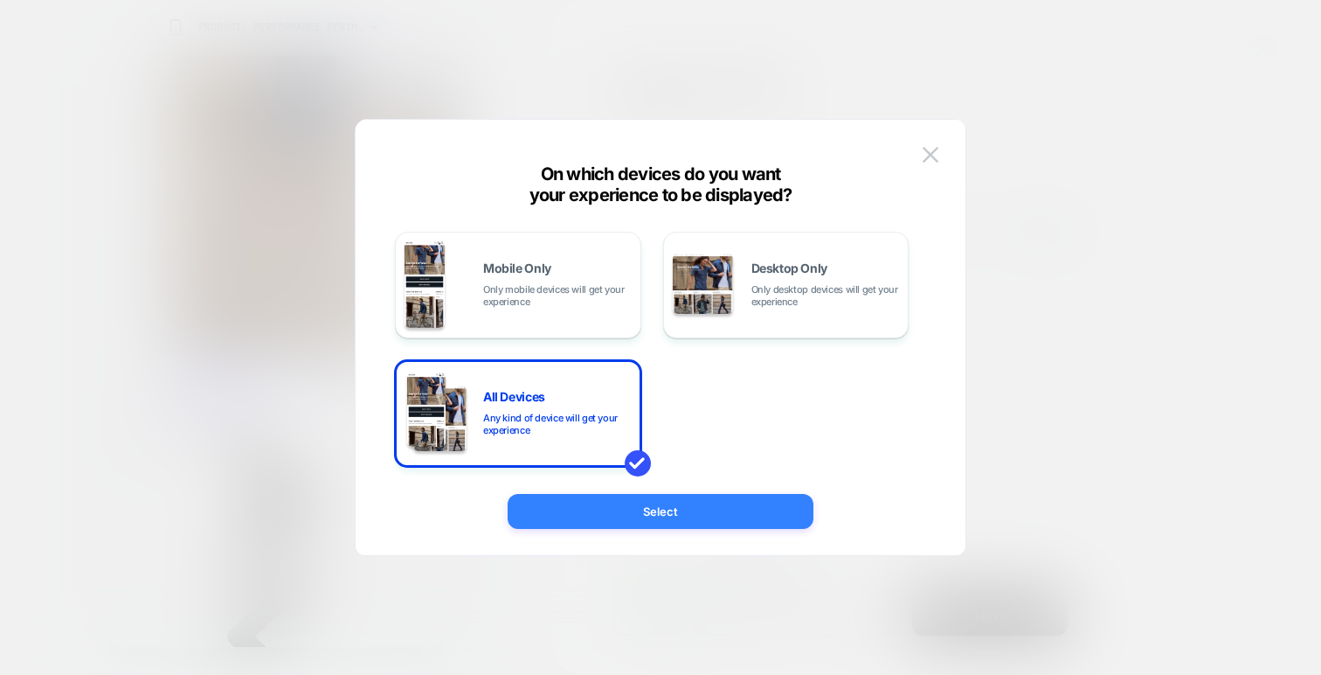
click at [709, 498] on button "Select" at bounding box center [661, 511] width 306 height 35
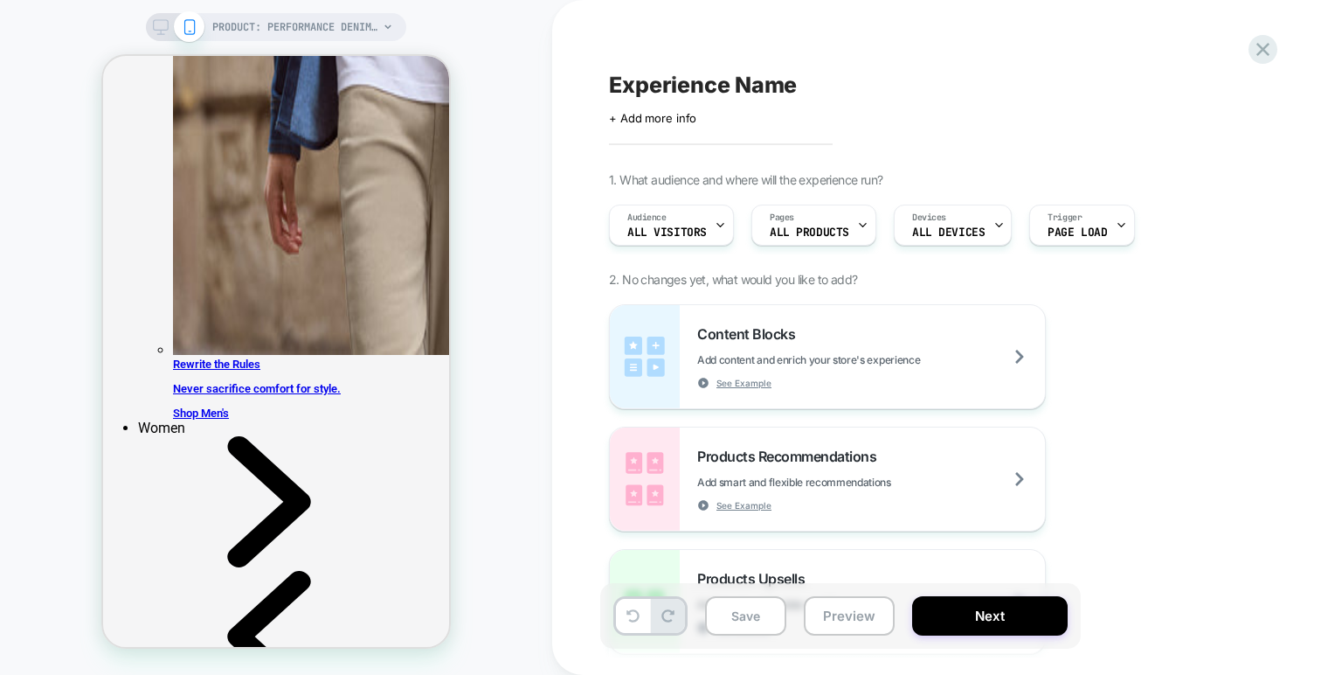
click at [160, 25] on icon at bounding box center [161, 27] width 16 height 16
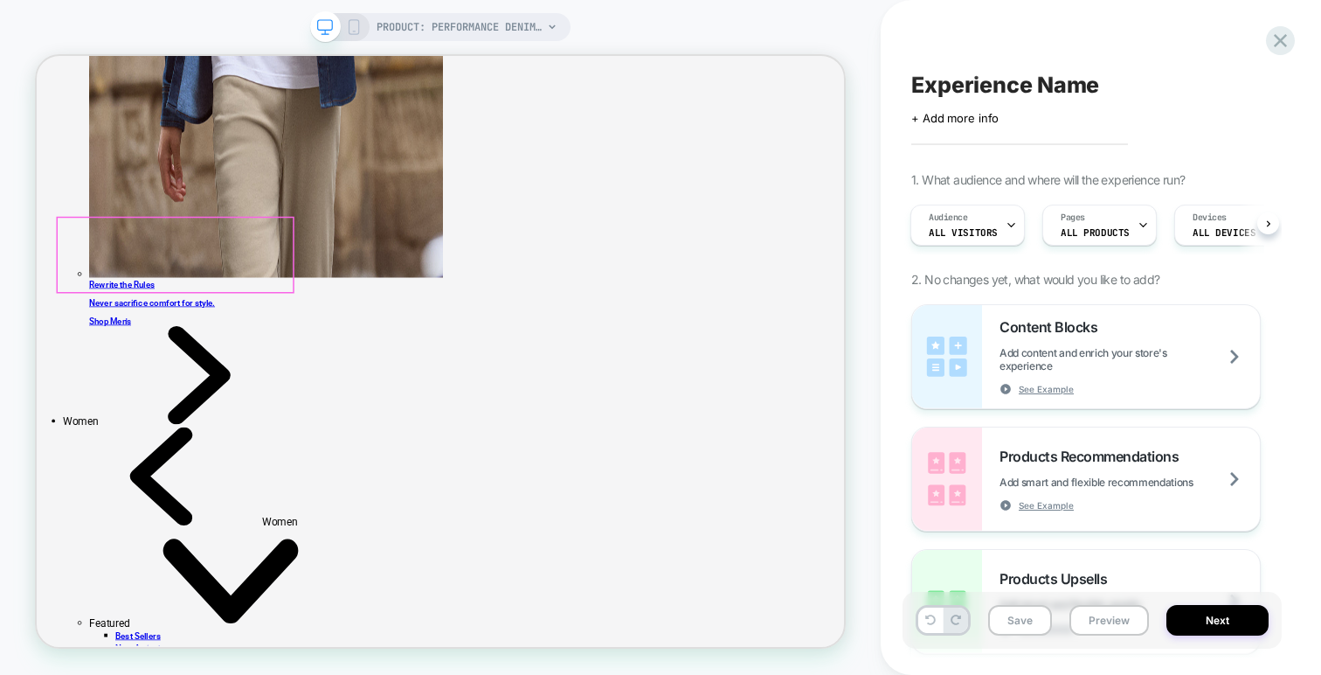
scroll to position [3216, 0]
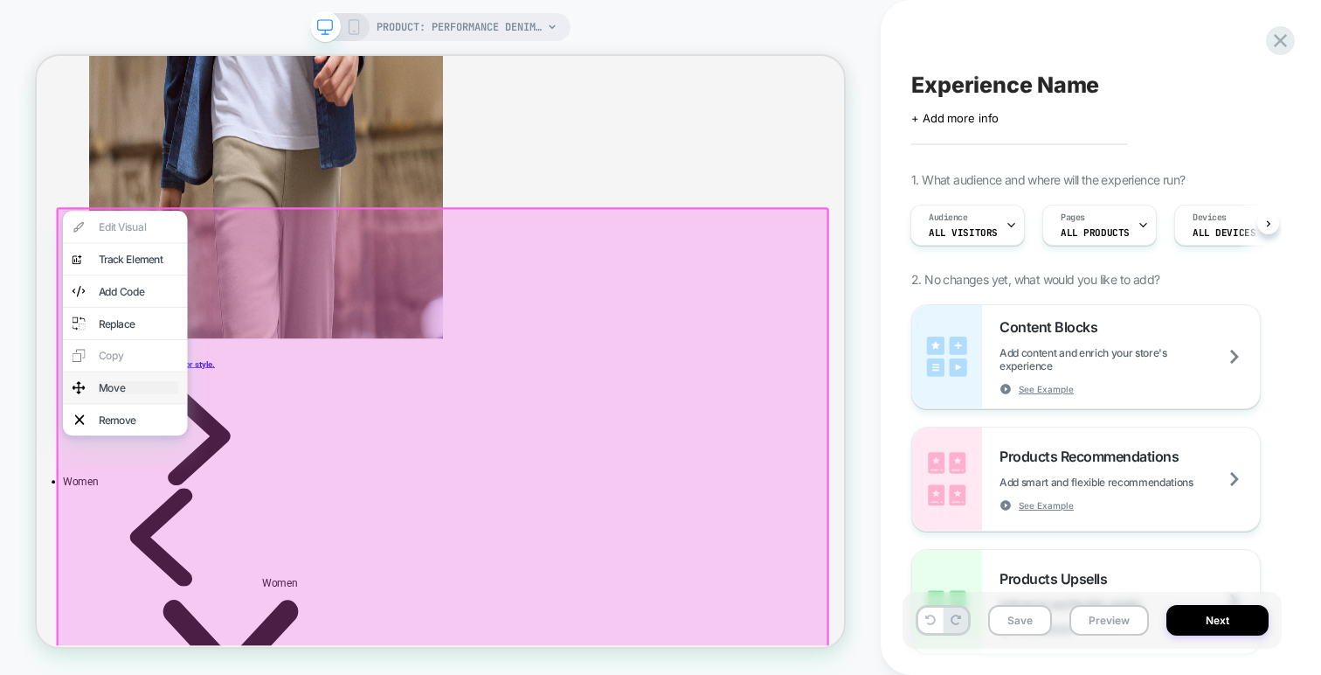
click at [151, 507] on div "Move" at bounding box center [172, 497] width 107 height 17
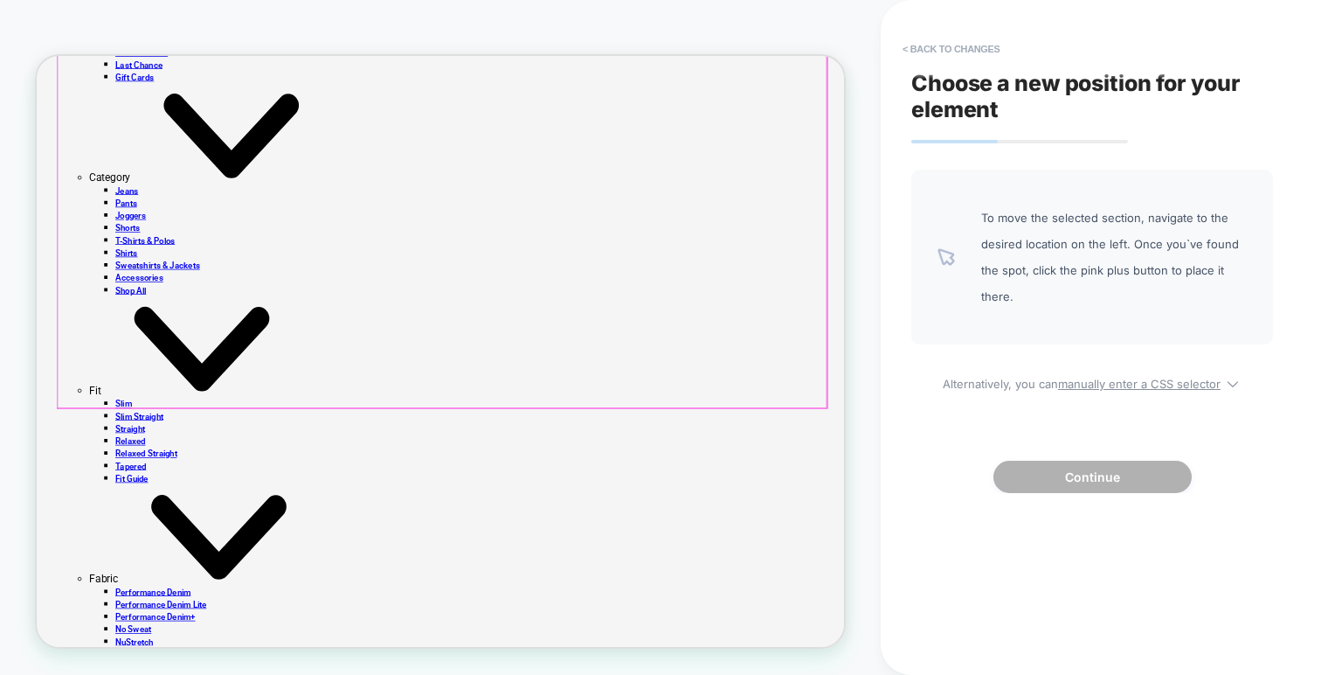
scroll to position [1269, 0]
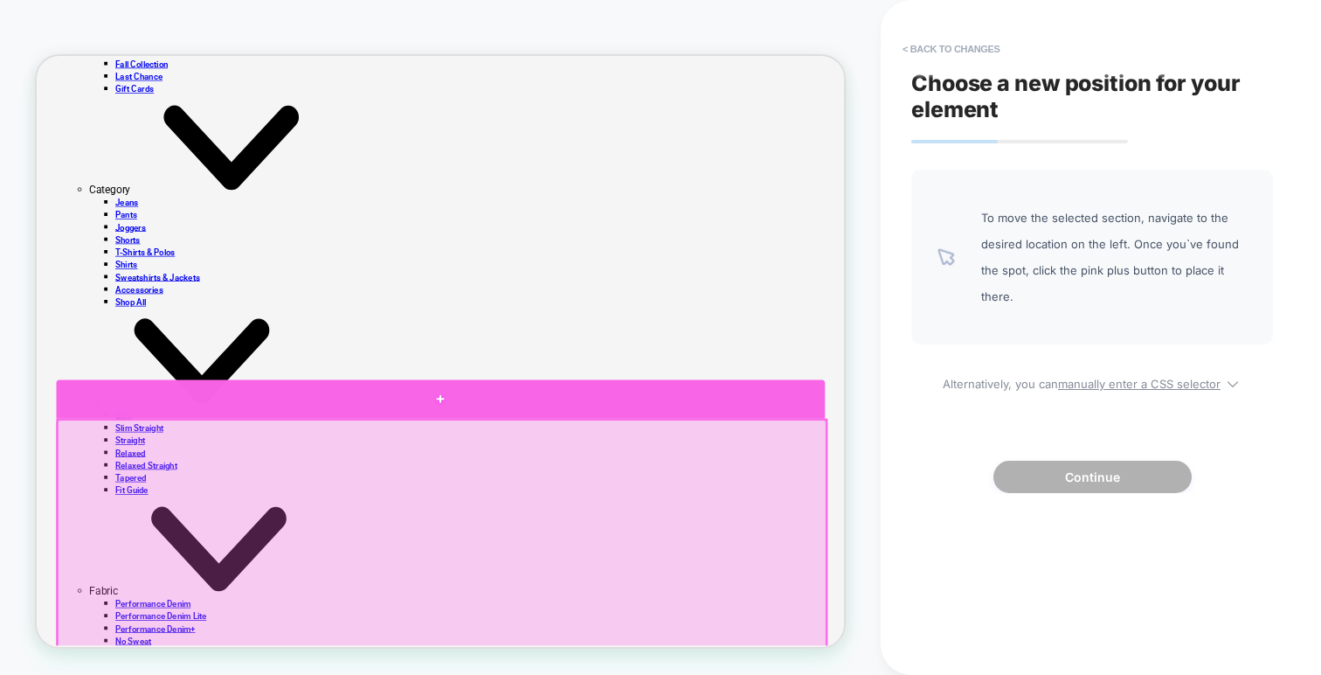
click at [542, 518] on div at bounding box center [575, 514] width 1025 height 52
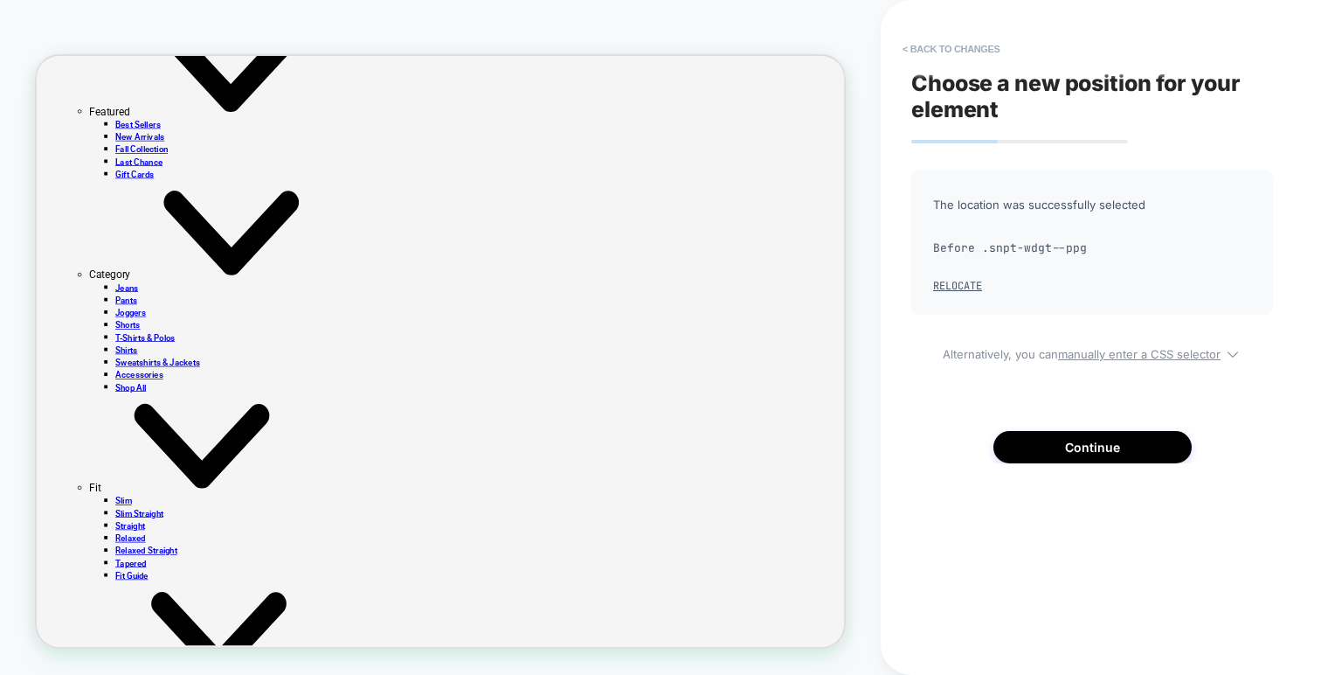
scroll to position [759, 0]
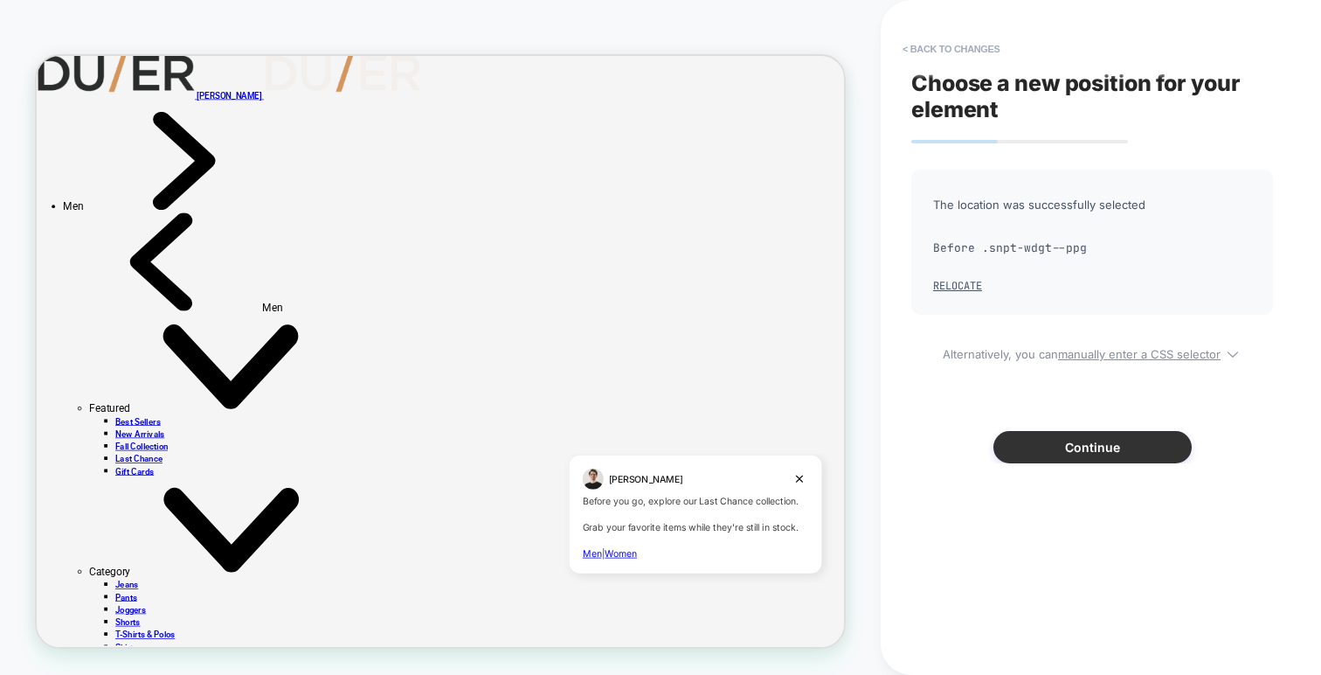
click at [1048, 446] on button "Continue" at bounding box center [1092, 447] width 198 height 32
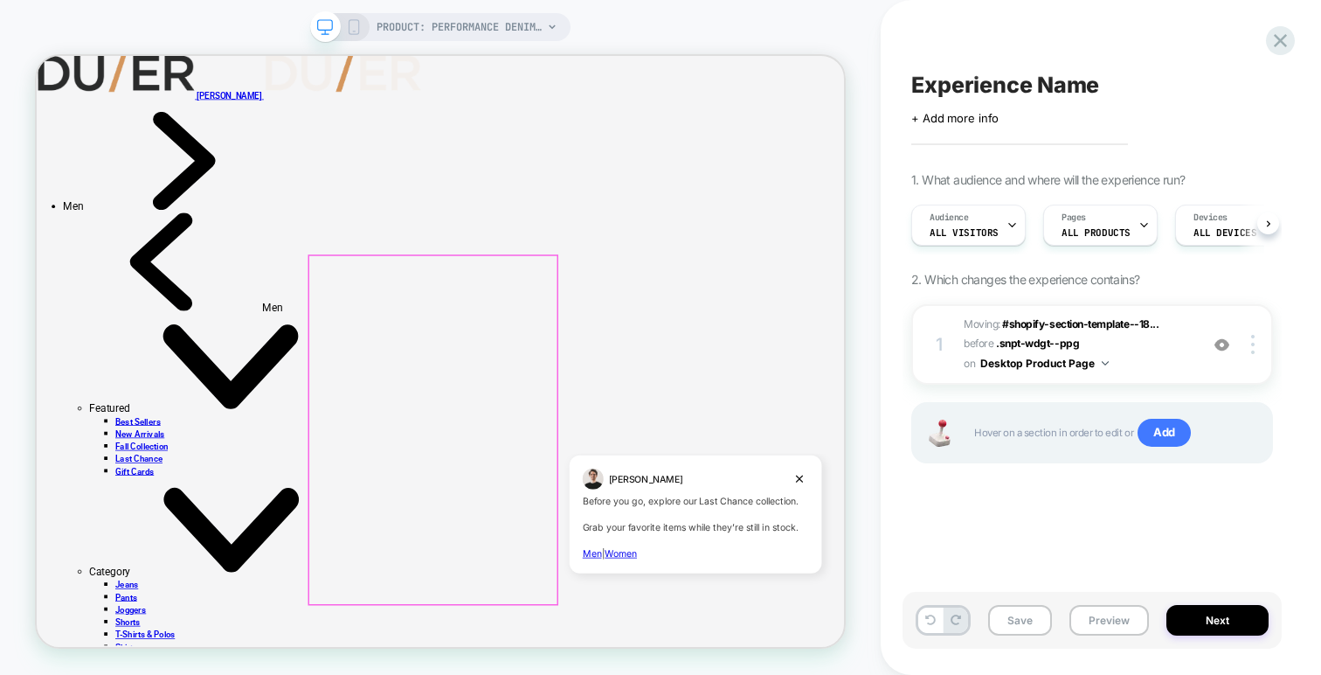
scroll to position [0, 1]
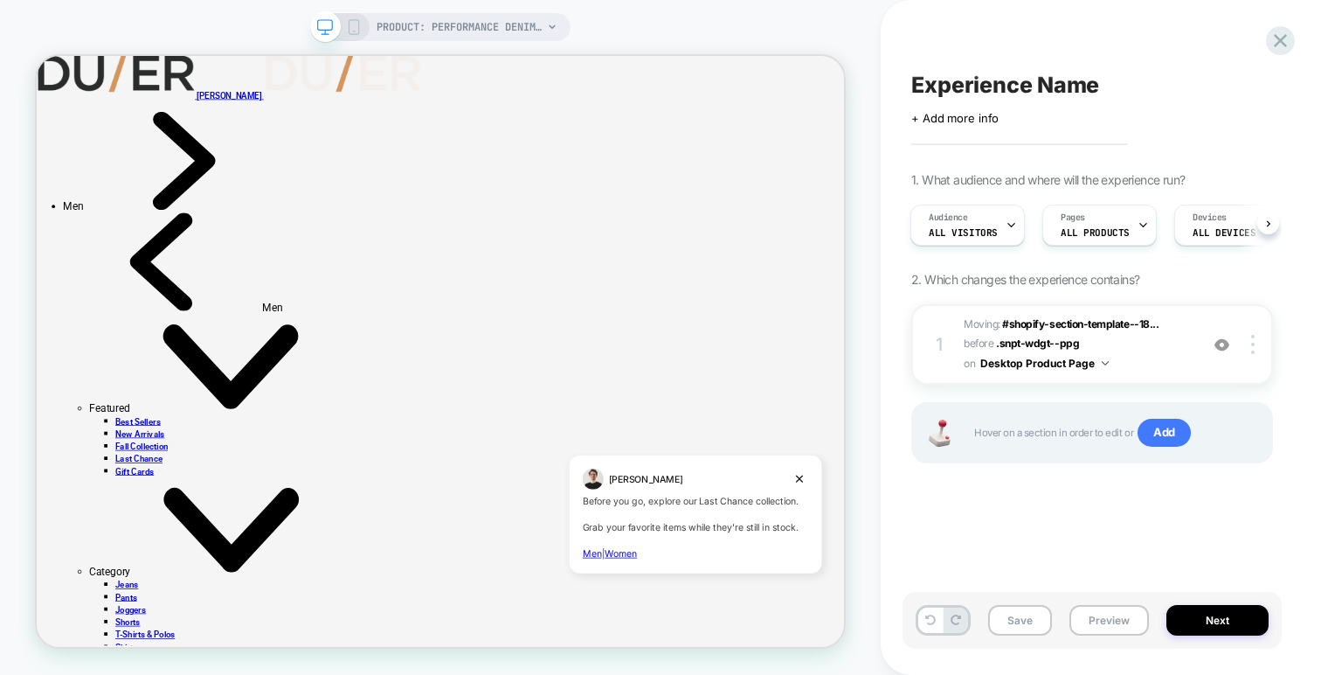
click at [357, 17] on div "PRODUCT: Performance Denim+ High Rise Straight - Blue Maize [womens]" at bounding box center [440, 27] width 260 height 28
click at [351, 25] on icon at bounding box center [354, 27] width 16 height 16
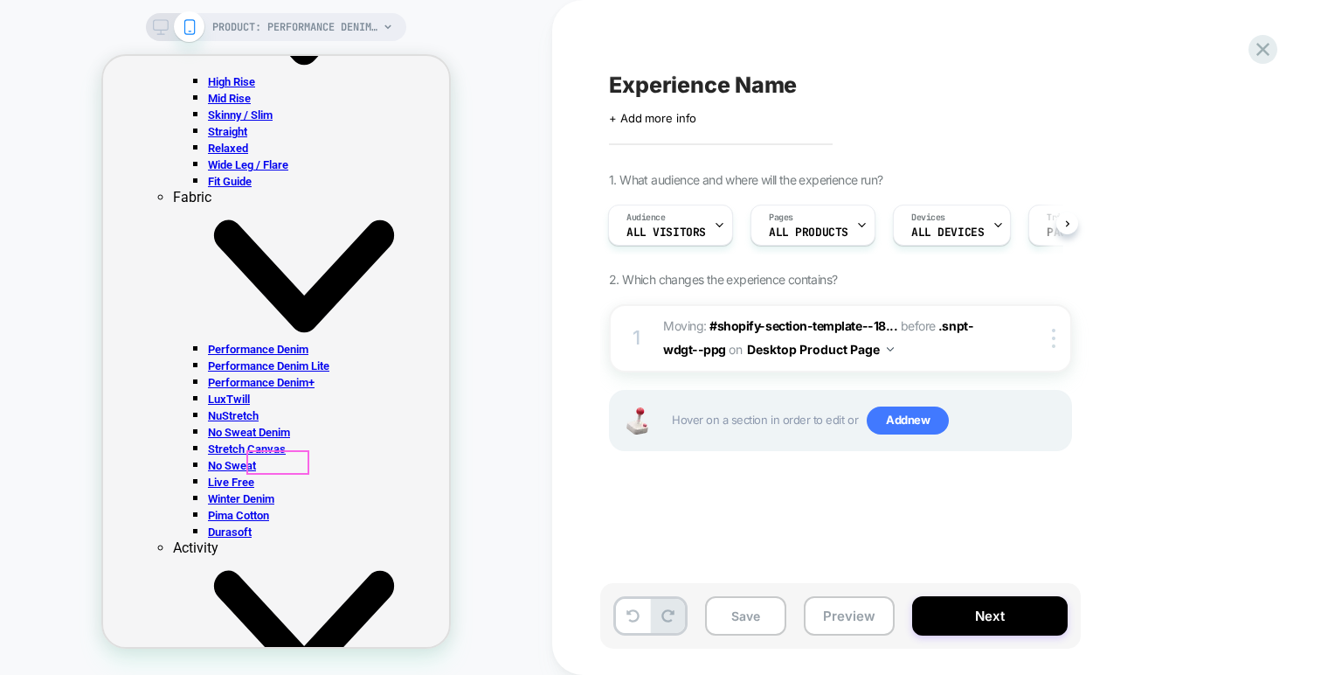
scroll to position [4980, 0]
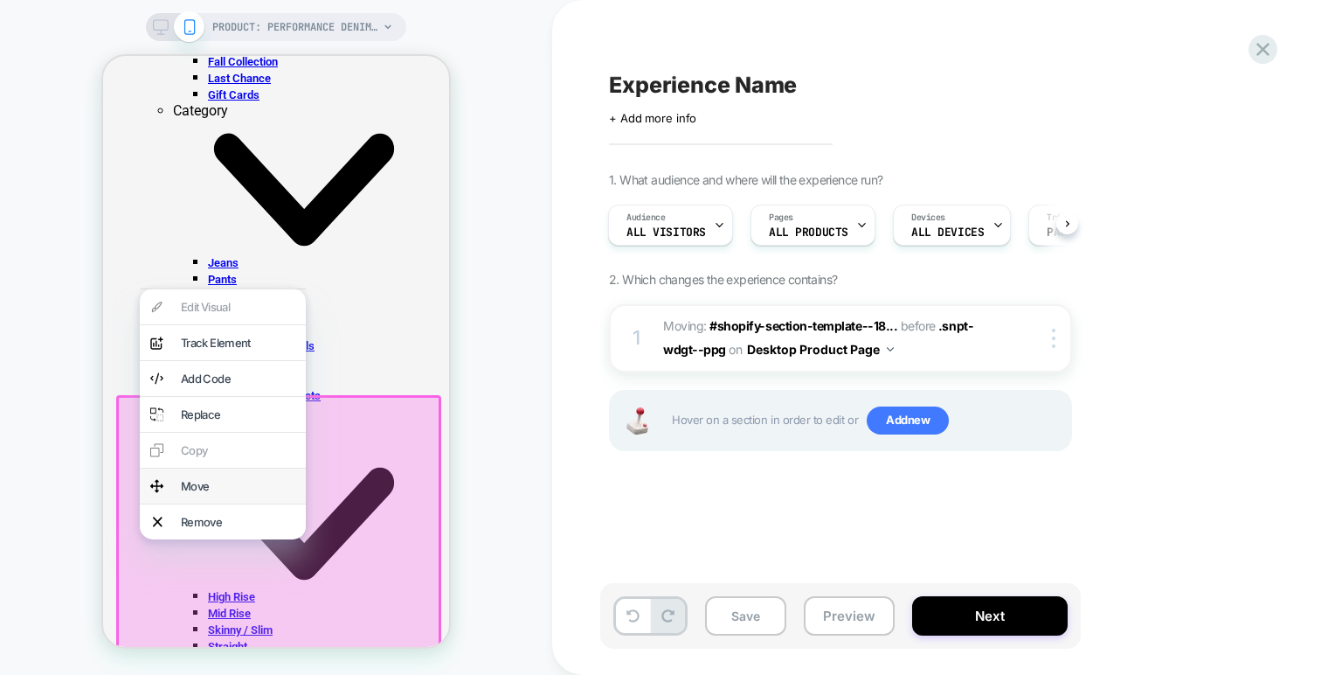
click at [193, 503] on div "Move" at bounding box center [223, 485] width 166 height 35
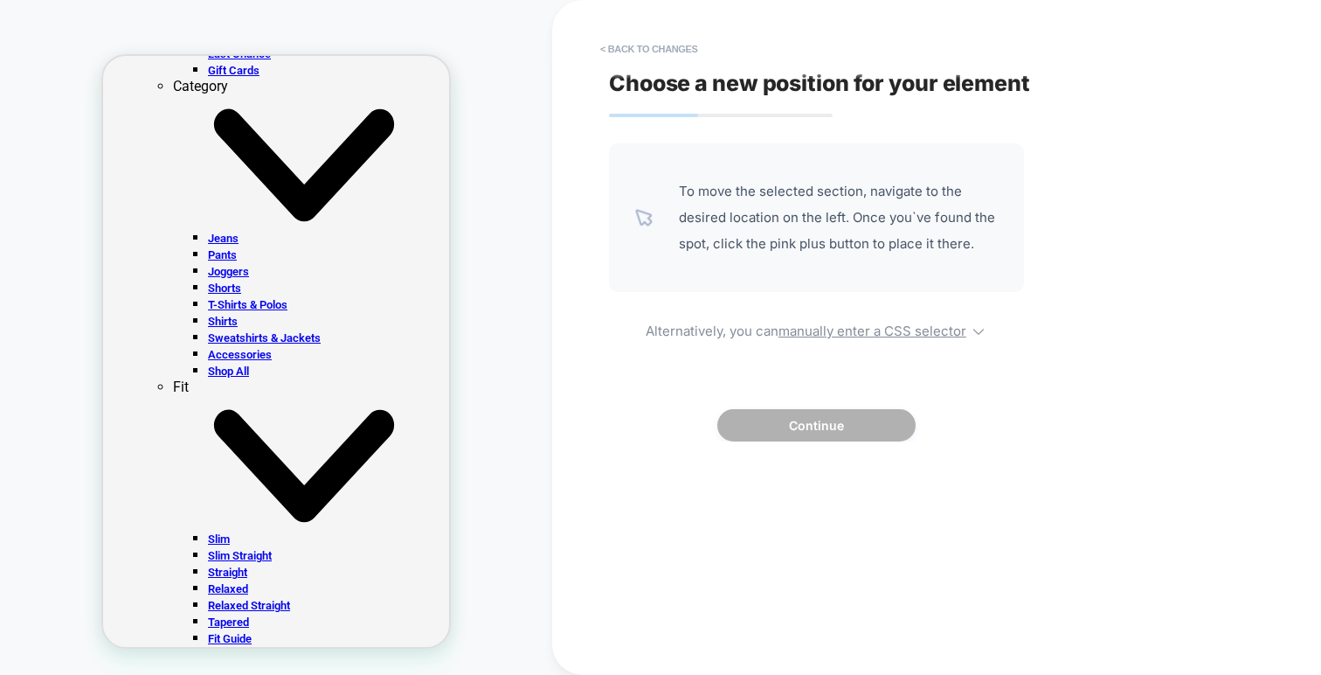
scroll to position [1533, 0]
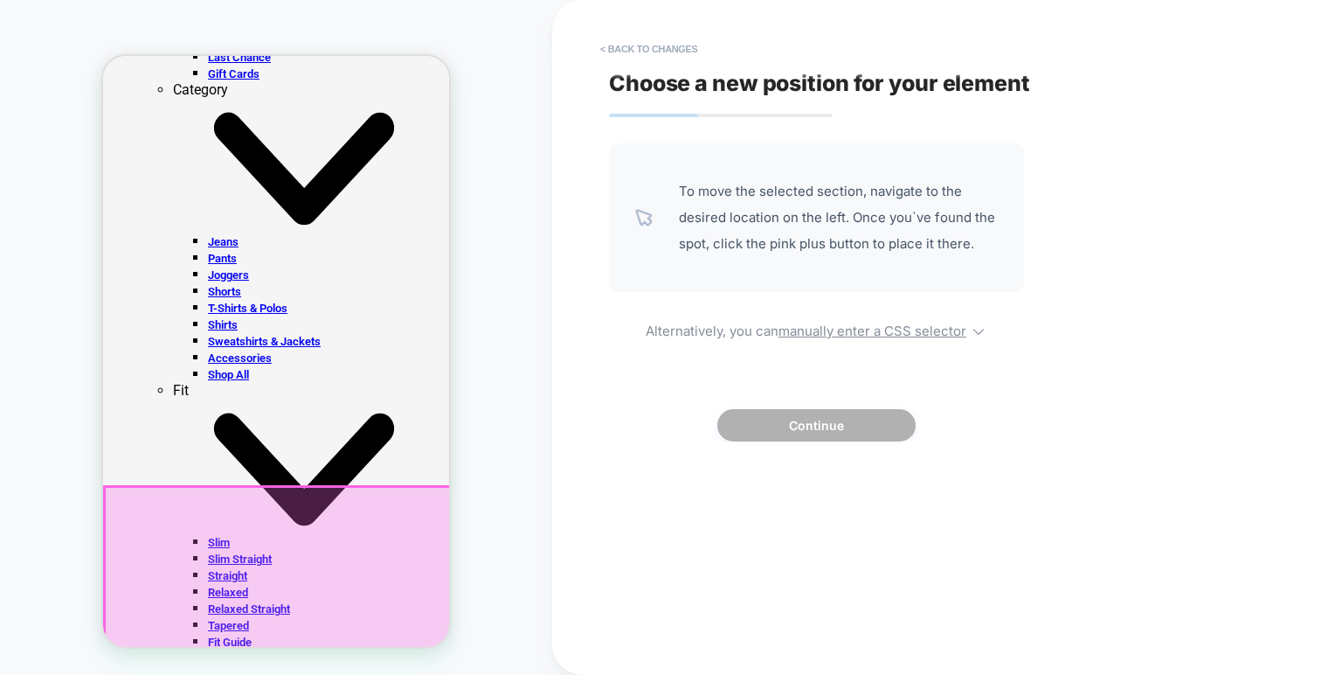
scroll to position [1532, 0]
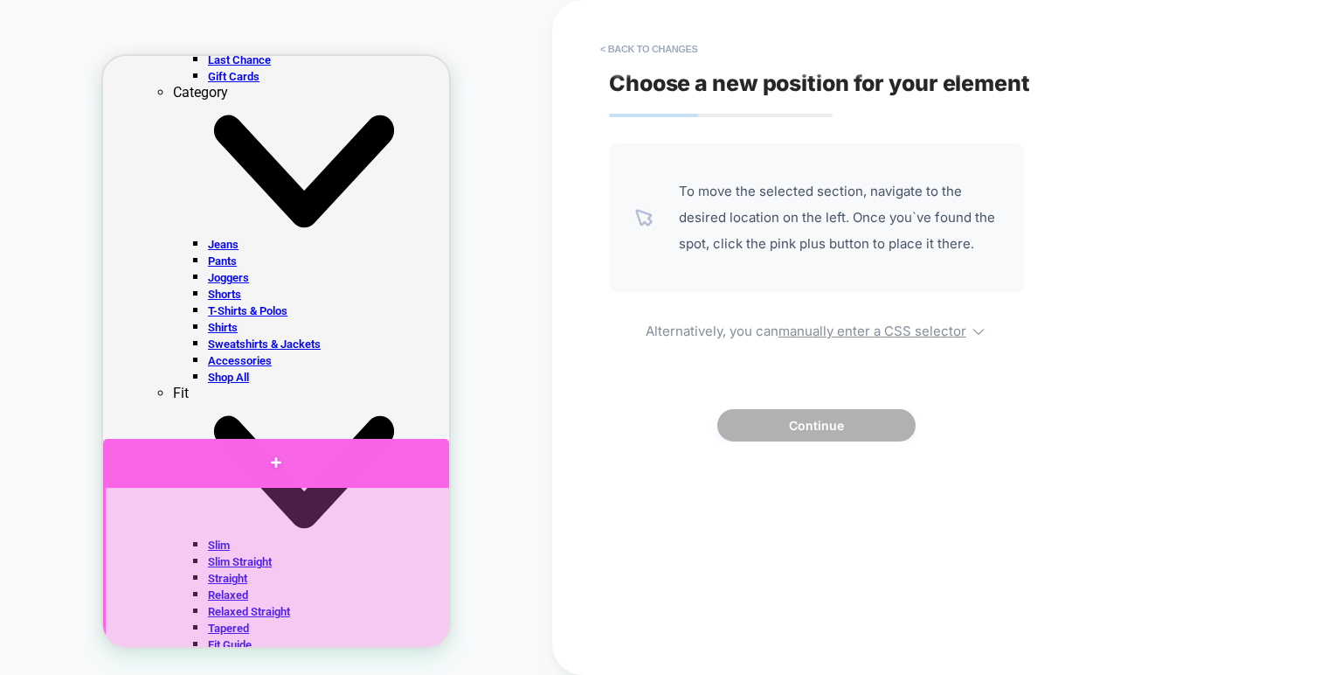
click at [277, 470] on div at bounding box center [276, 462] width 346 height 46
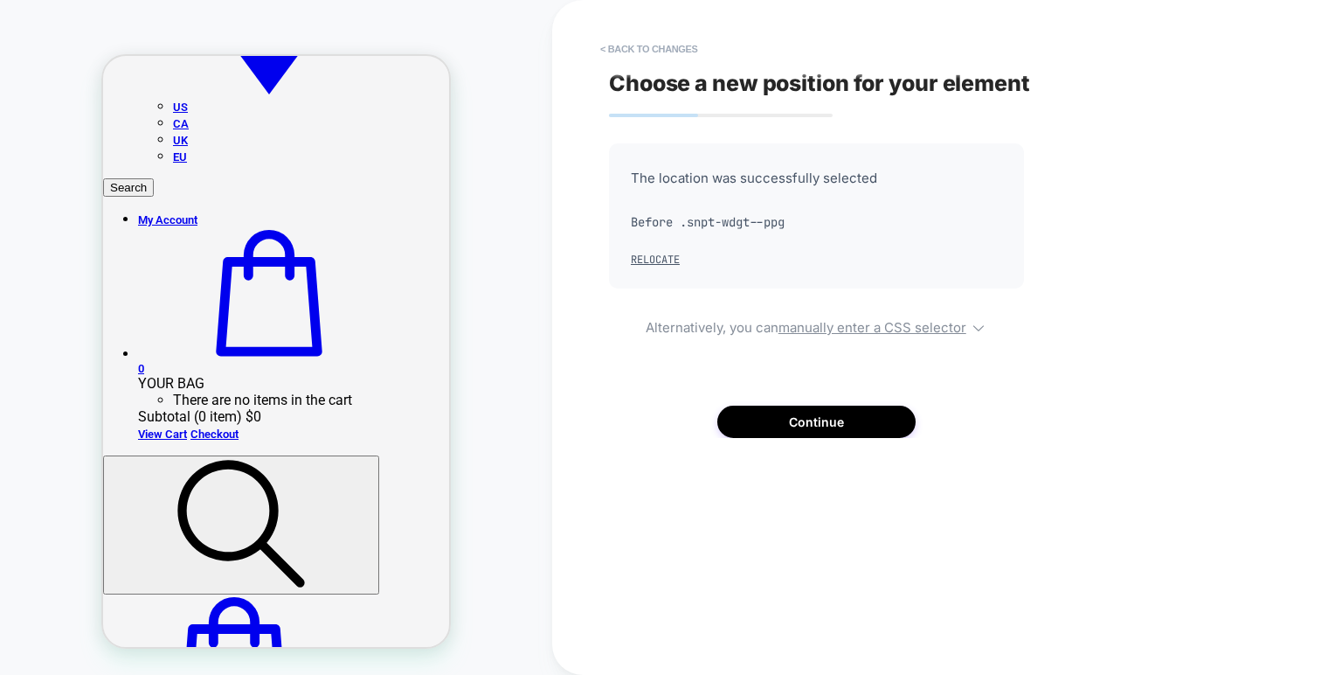
scroll to position [10091, 0]
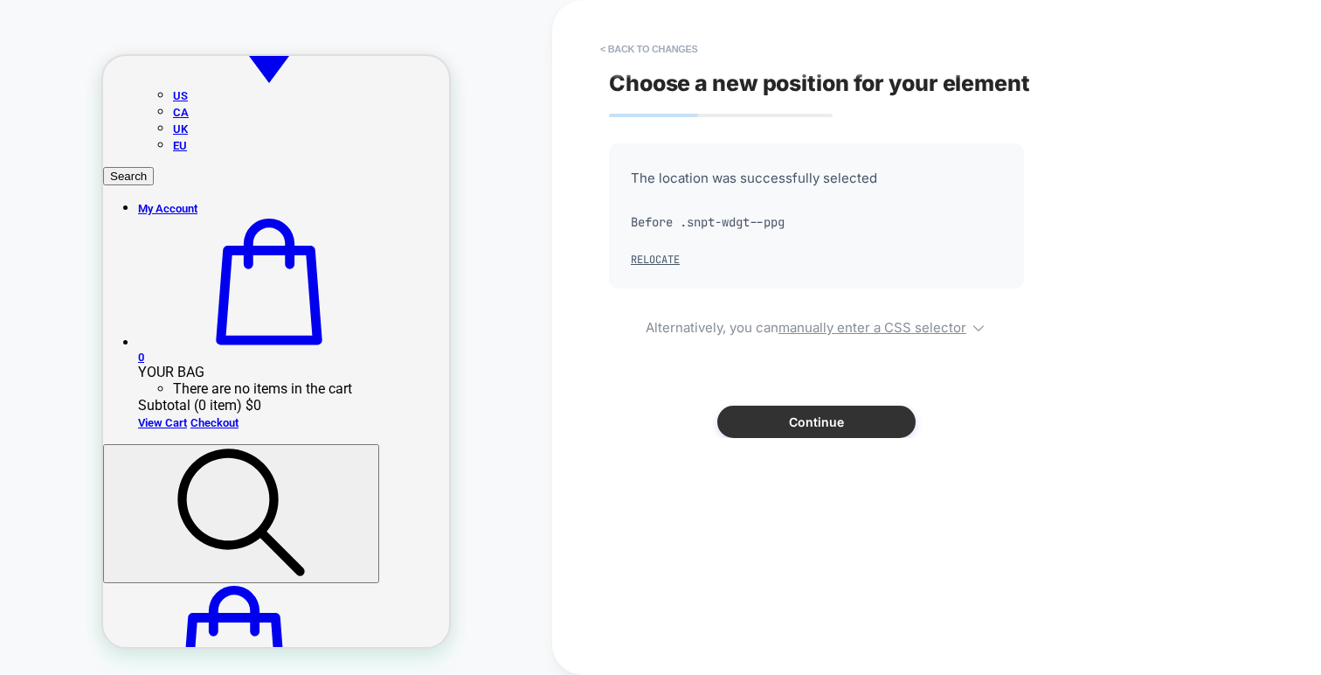
click at [746, 413] on button "Continue" at bounding box center [816, 421] width 198 height 32
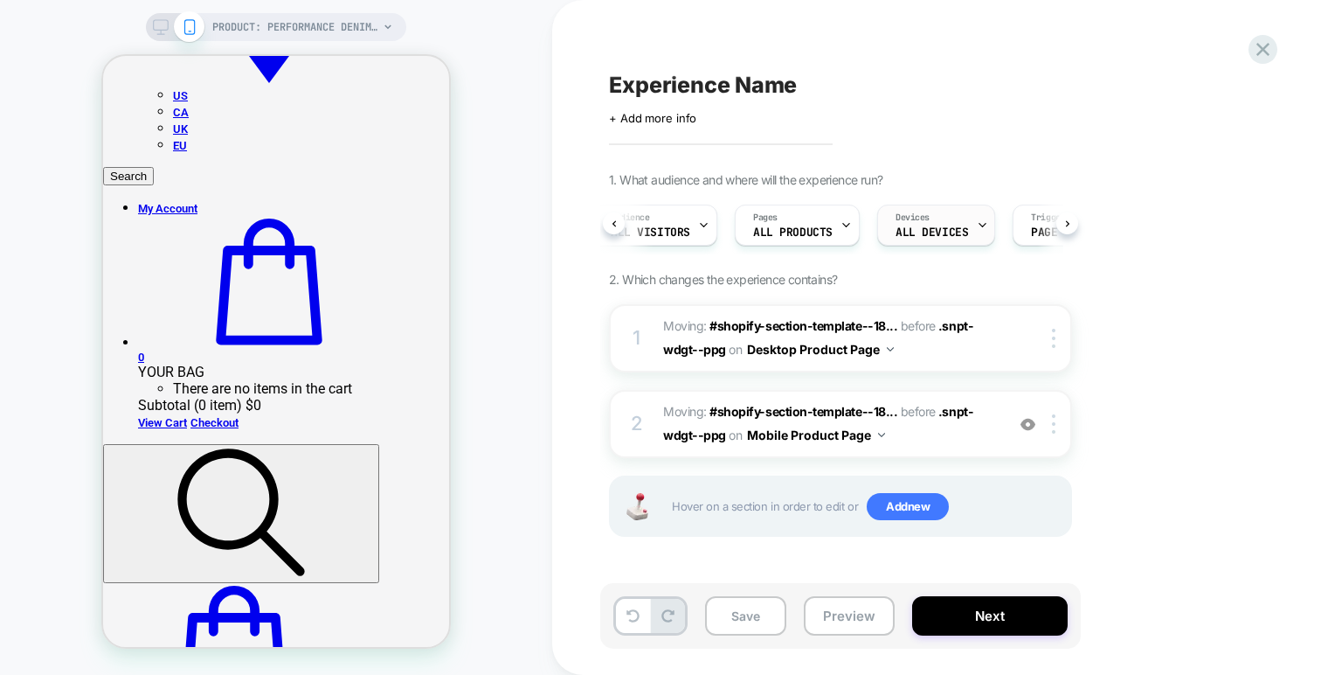
scroll to position [0, 0]
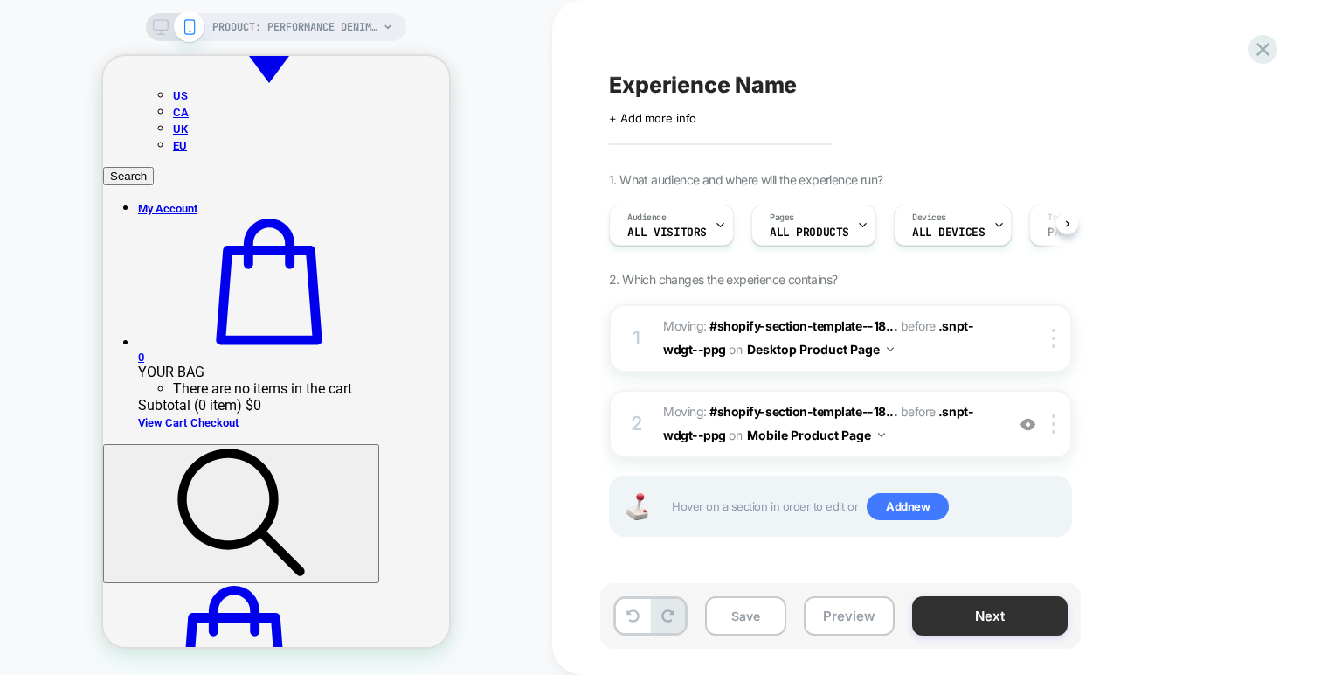
click at [965, 623] on button "Next" at bounding box center [990, 615] width 156 height 39
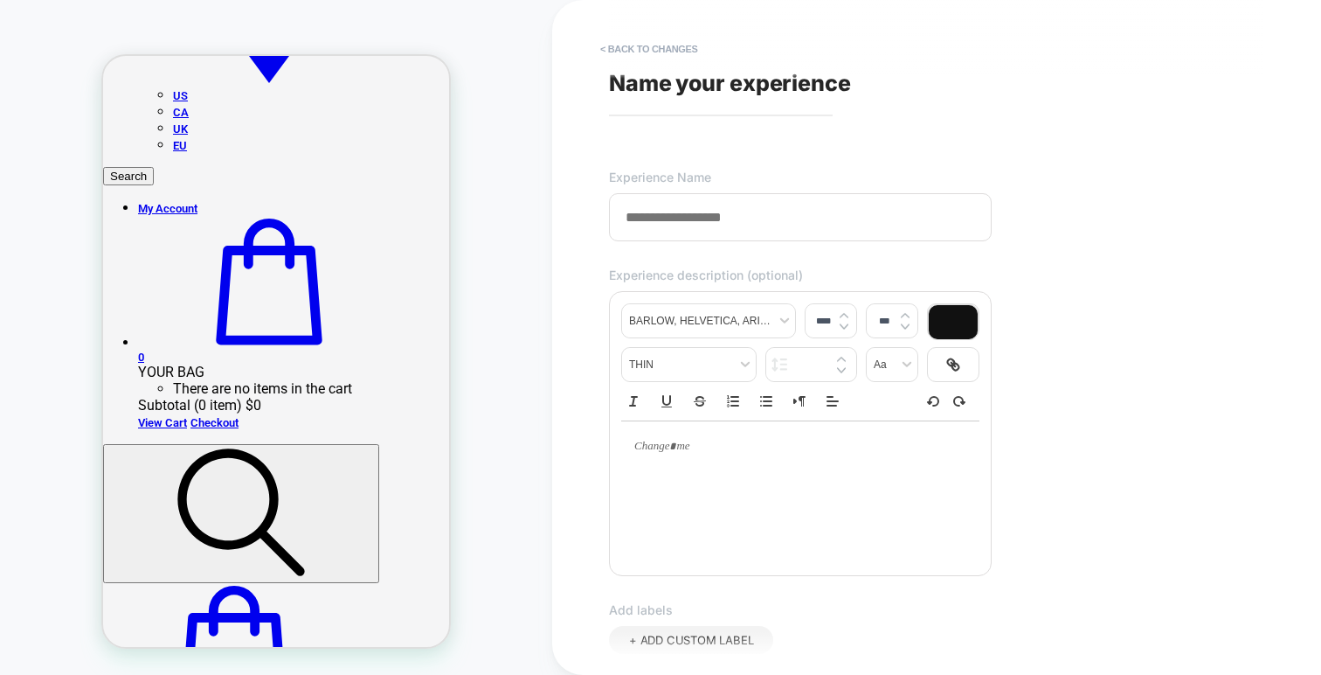
click at [816, 232] on input at bounding box center [800, 217] width 383 height 48
click at [625, 219] on input "*******" at bounding box center [800, 217] width 383 height 48
click at [758, 219] on input "**********" at bounding box center [800, 217] width 383 height 48
type input "**********"
click at [832, 177] on div "**********" at bounding box center [927, 337] width 655 height 640
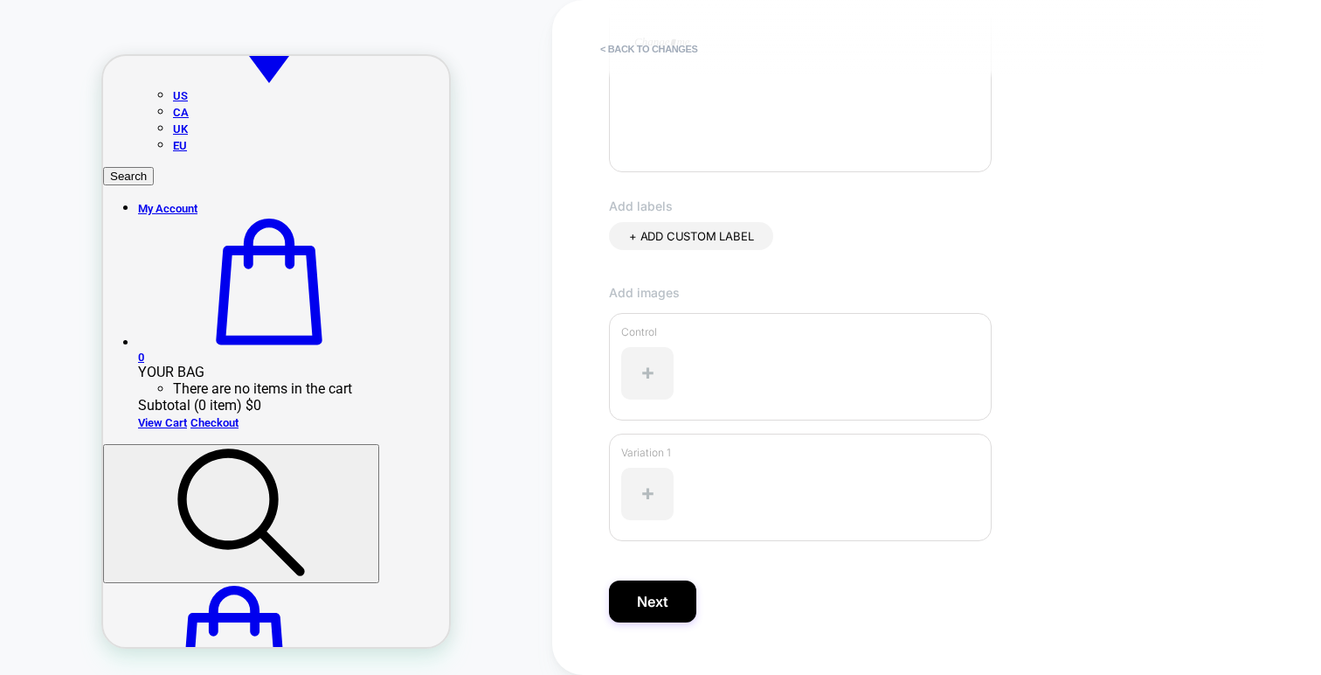
scroll to position [439, 0]
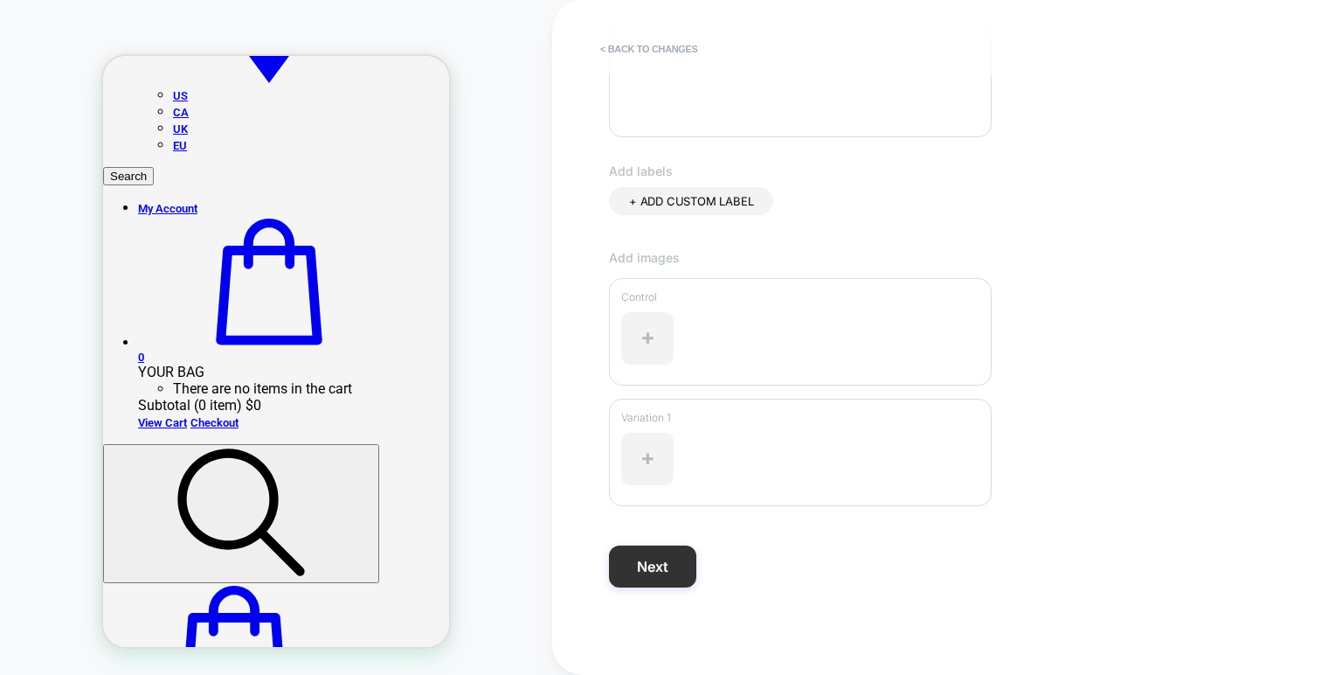
click at [684, 580] on button "Next" at bounding box center [652, 566] width 87 height 42
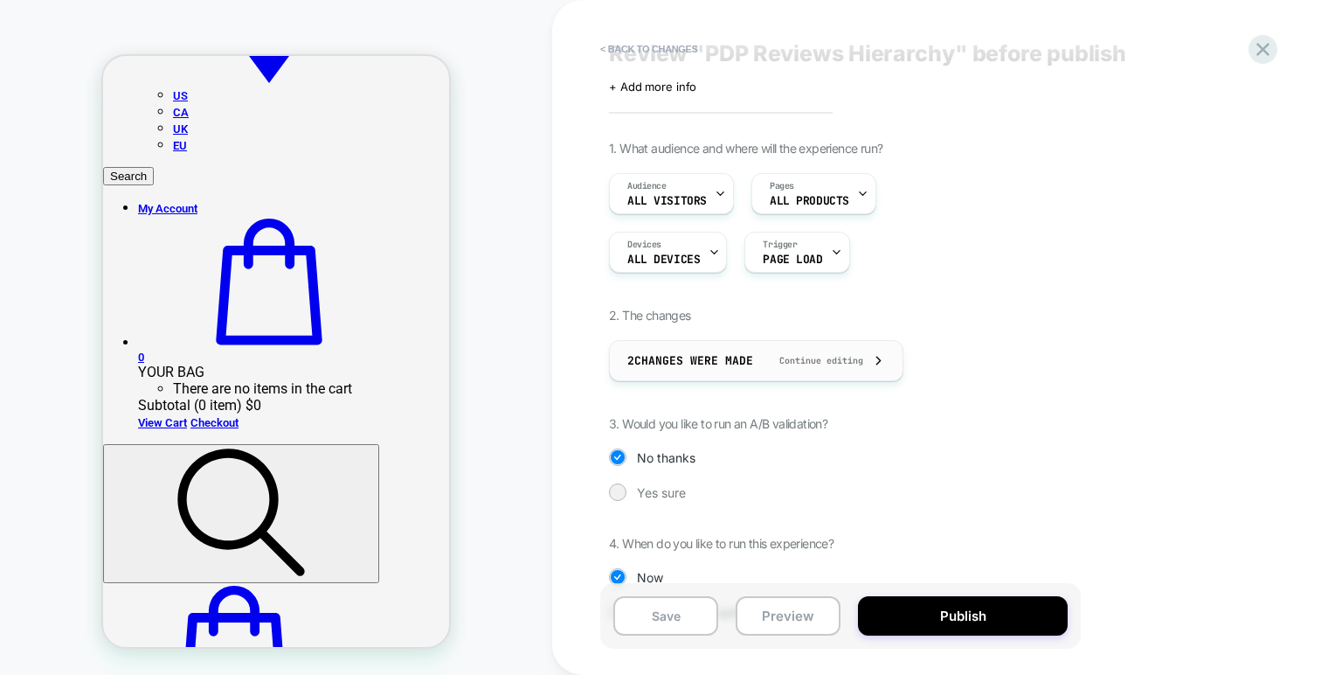
scroll to position [90, 0]
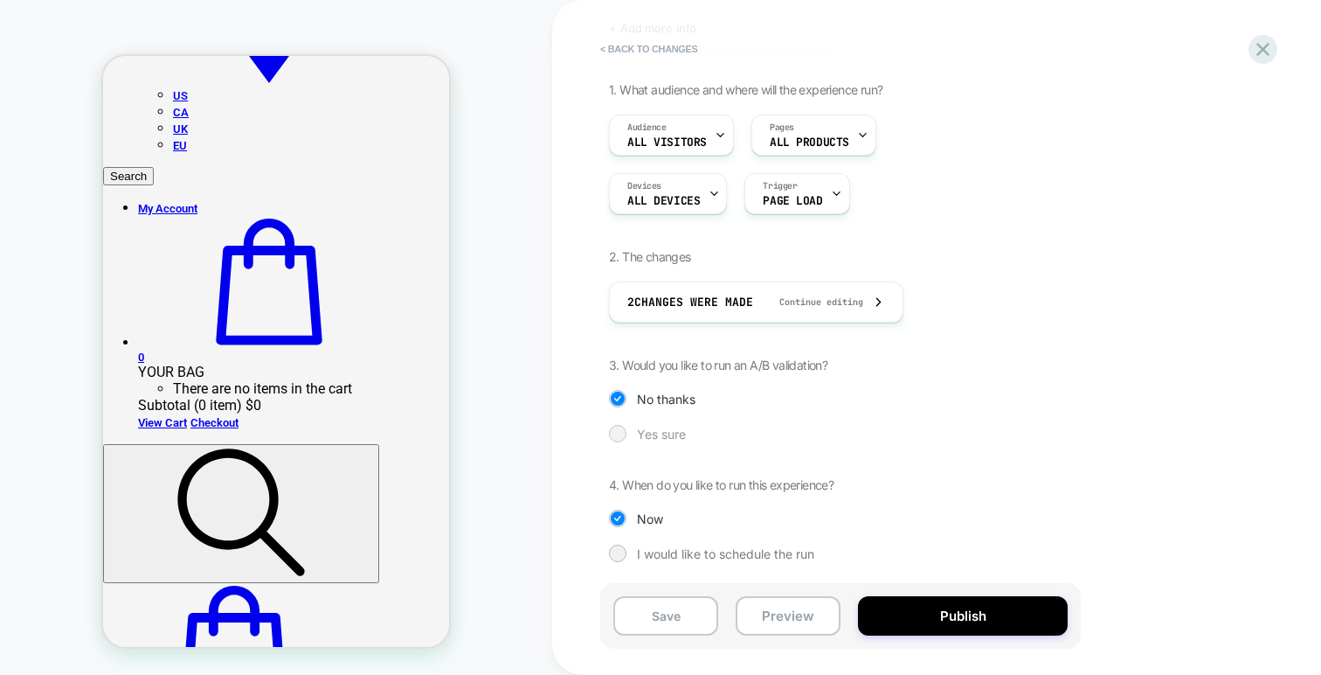
click at [648, 432] on span "Yes sure" at bounding box center [661, 433] width 49 height 15
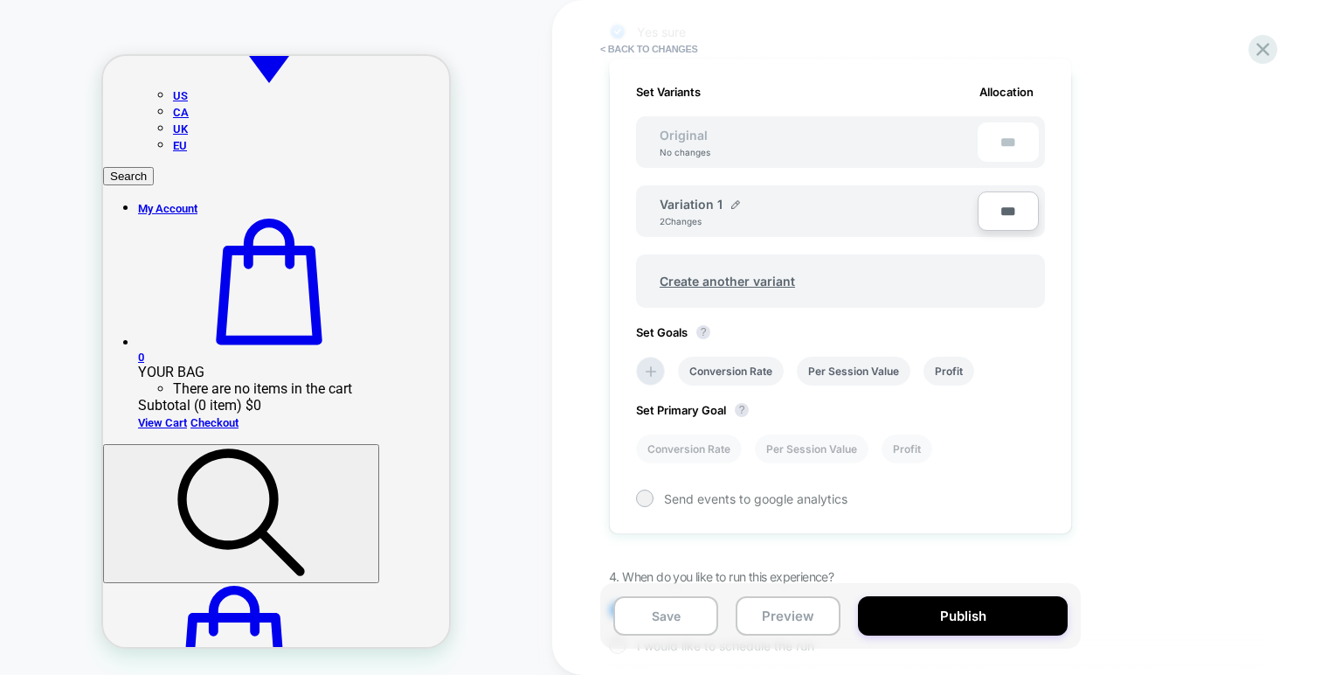
scroll to position [491, 0]
click at [703, 377] on li "Conversion Rate" at bounding box center [731, 371] width 106 height 29
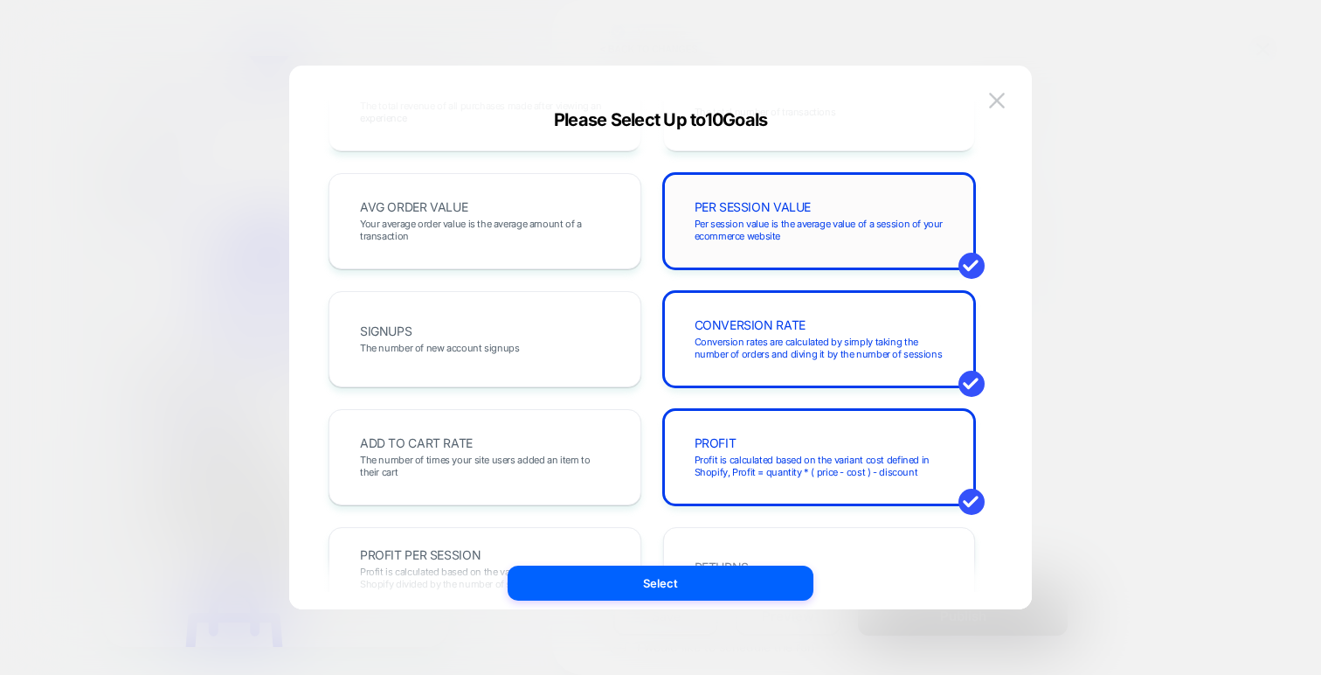
scroll to position [99, 0]
click at [772, 236] on span "Per session value is the average value of a session of your ecommerce website" at bounding box center [820, 229] width 250 height 24
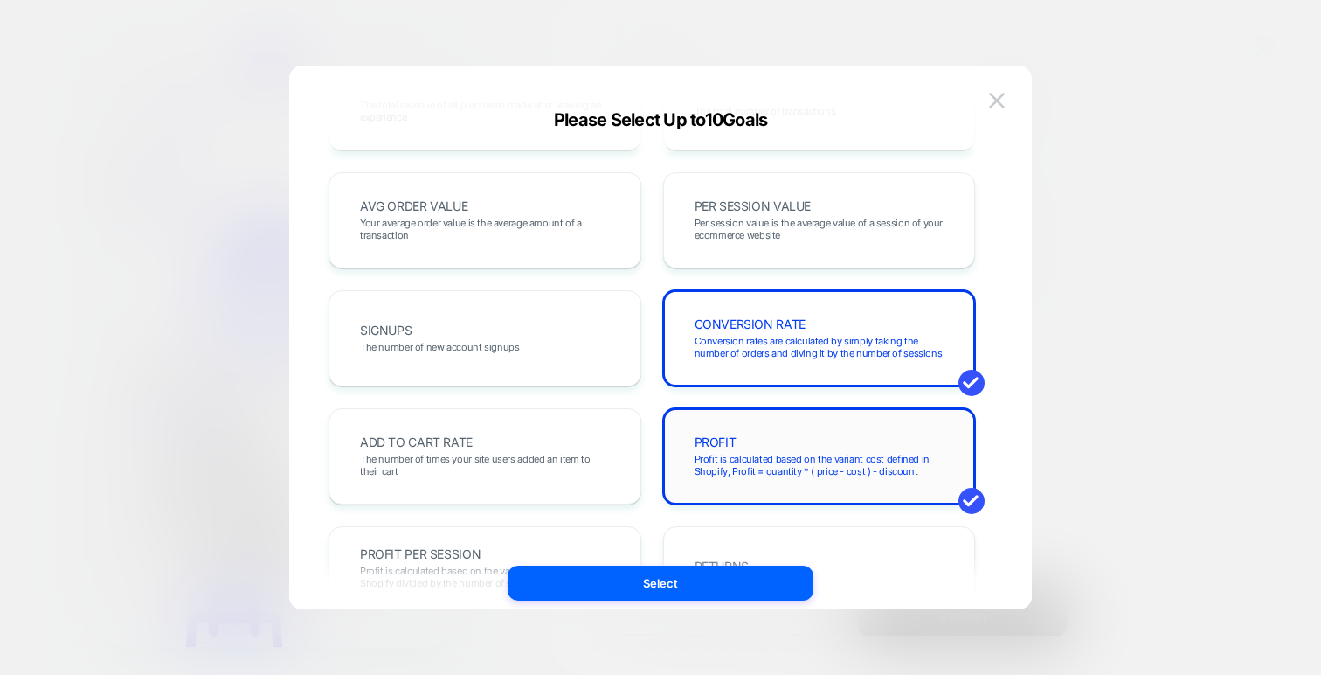
click at [746, 446] on div "PROFIT Profit is calculated based on the variant cost defined in Shopify, Profi…" at bounding box center [820, 455] width 276 height 59
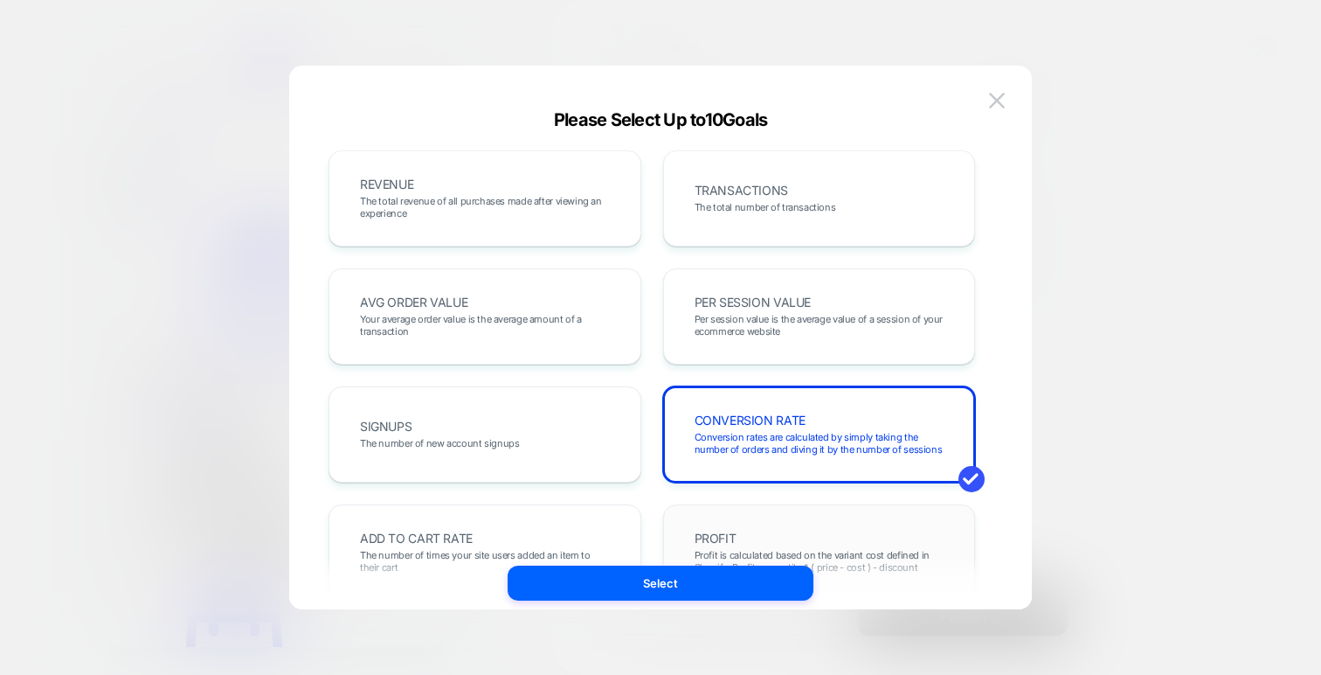
scroll to position [0, 0]
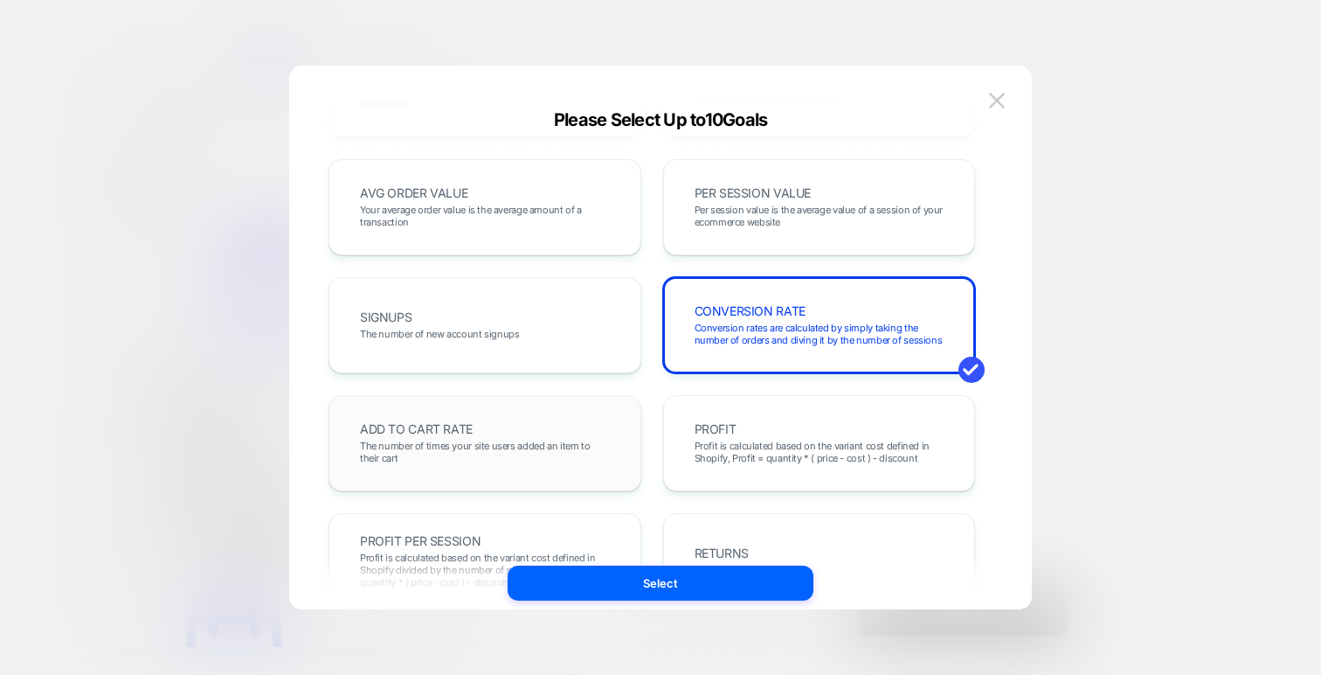
click at [504, 424] on div "ADD TO CART RATE The number of times your site users added an item to their cart" at bounding box center [485, 442] width 276 height 59
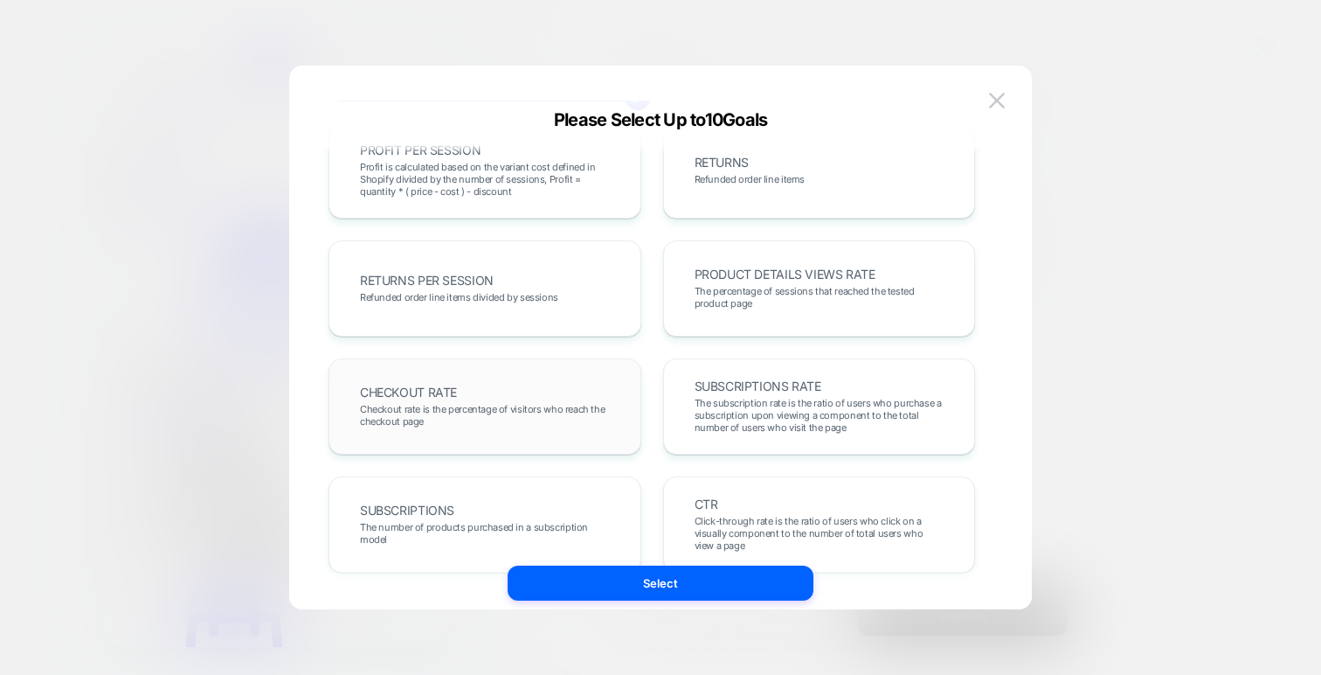
click at [559, 375] on div "CHECKOUT RATE Checkout rate is the percentage of visitors who reach the checkou…" at bounding box center [485, 406] width 313 height 96
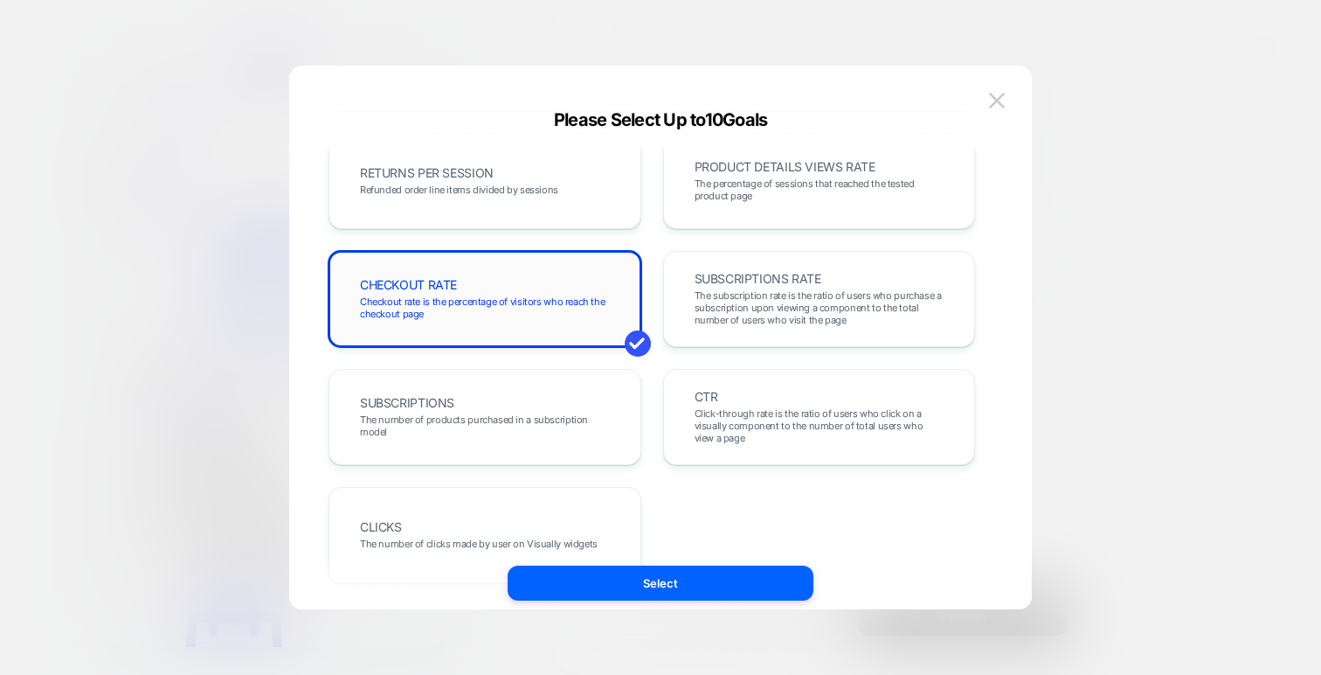
scroll to position [611, 0]
click at [687, 400] on div "CTR Click-through rate is the ratio of users who click on a visually component …" at bounding box center [820, 415] width 276 height 59
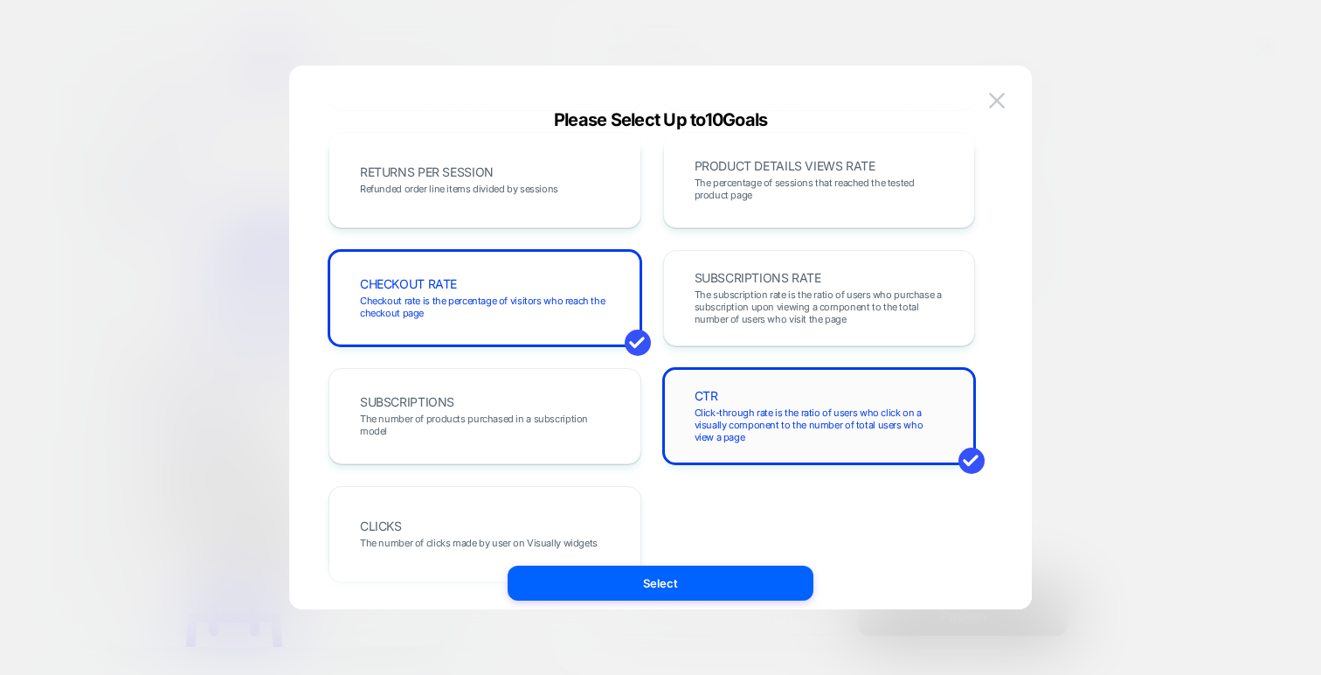
click at [687, 400] on div "CTR Click-through rate is the ratio of users who click on a visually component …" at bounding box center [820, 415] width 276 height 59
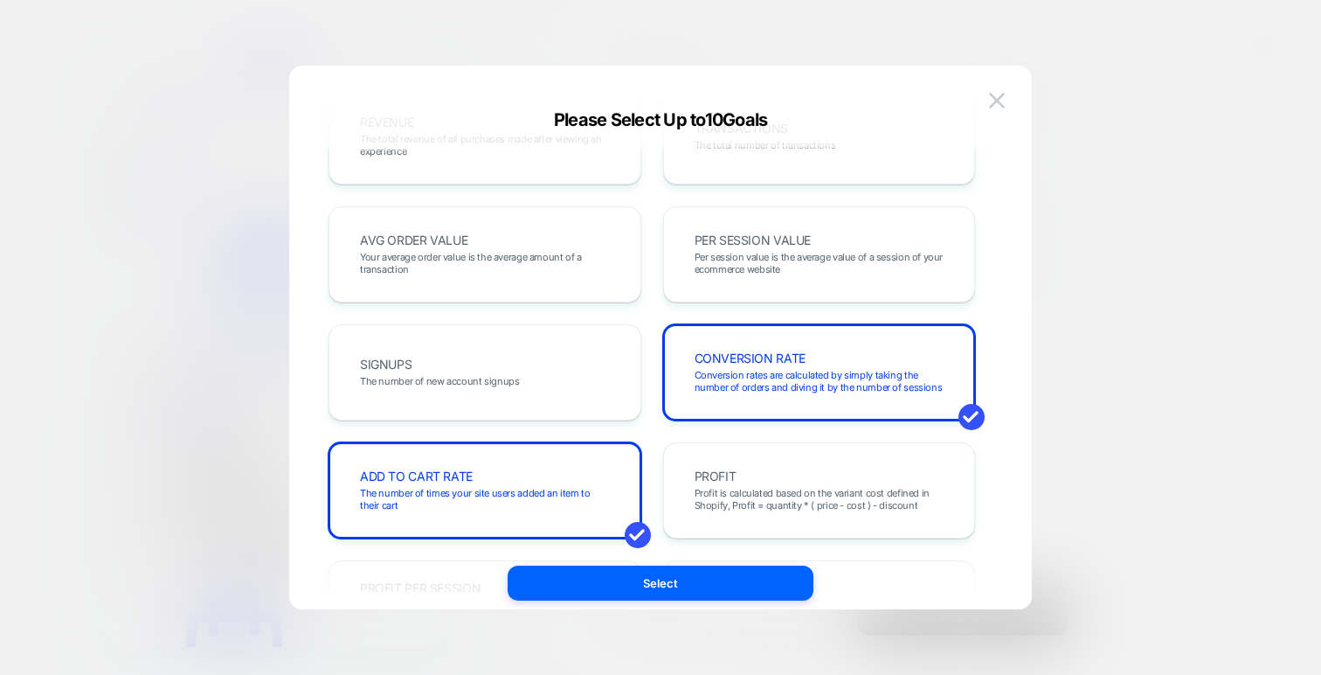
scroll to position [0, 0]
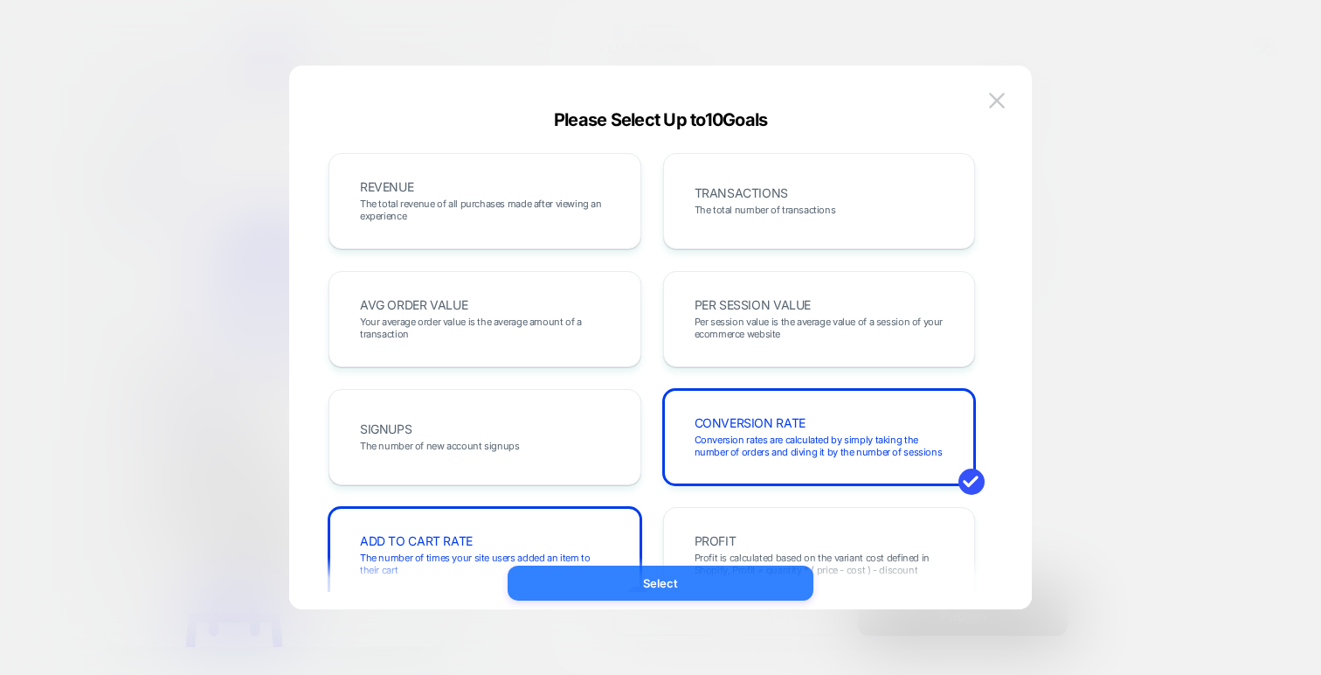
click at [666, 589] on button "Select" at bounding box center [661, 582] width 306 height 35
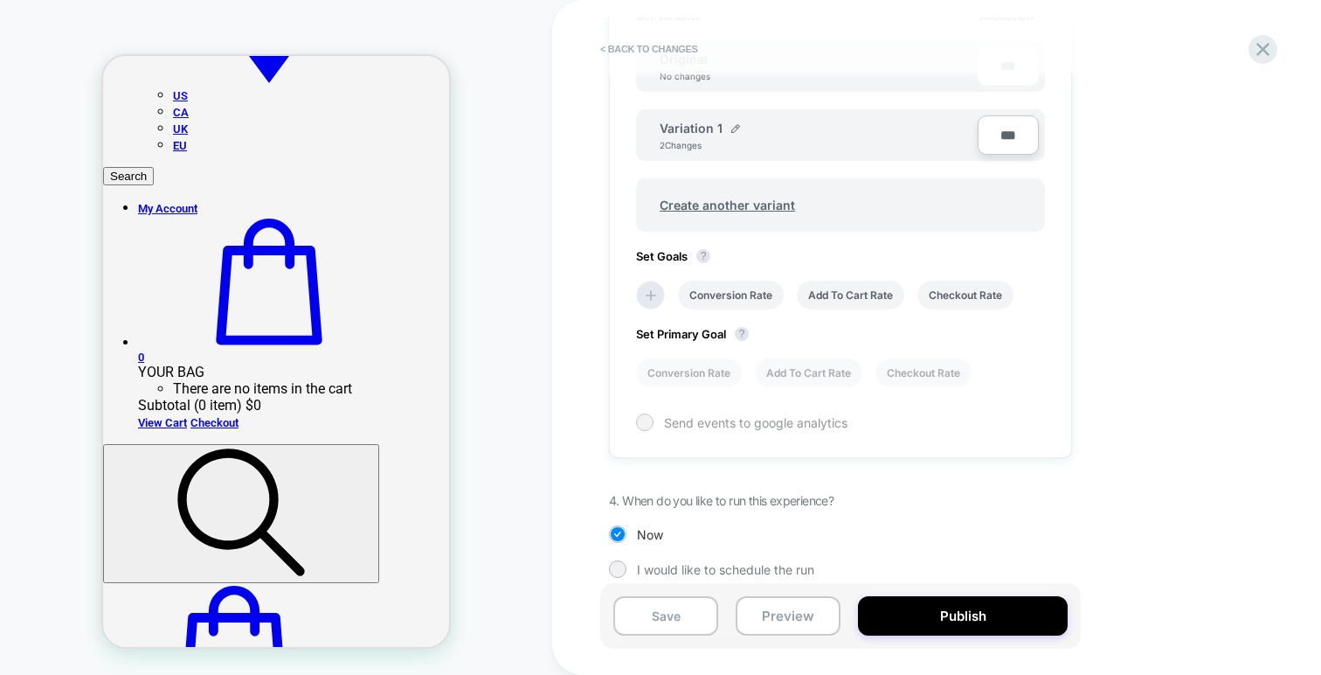
scroll to position [585, 0]
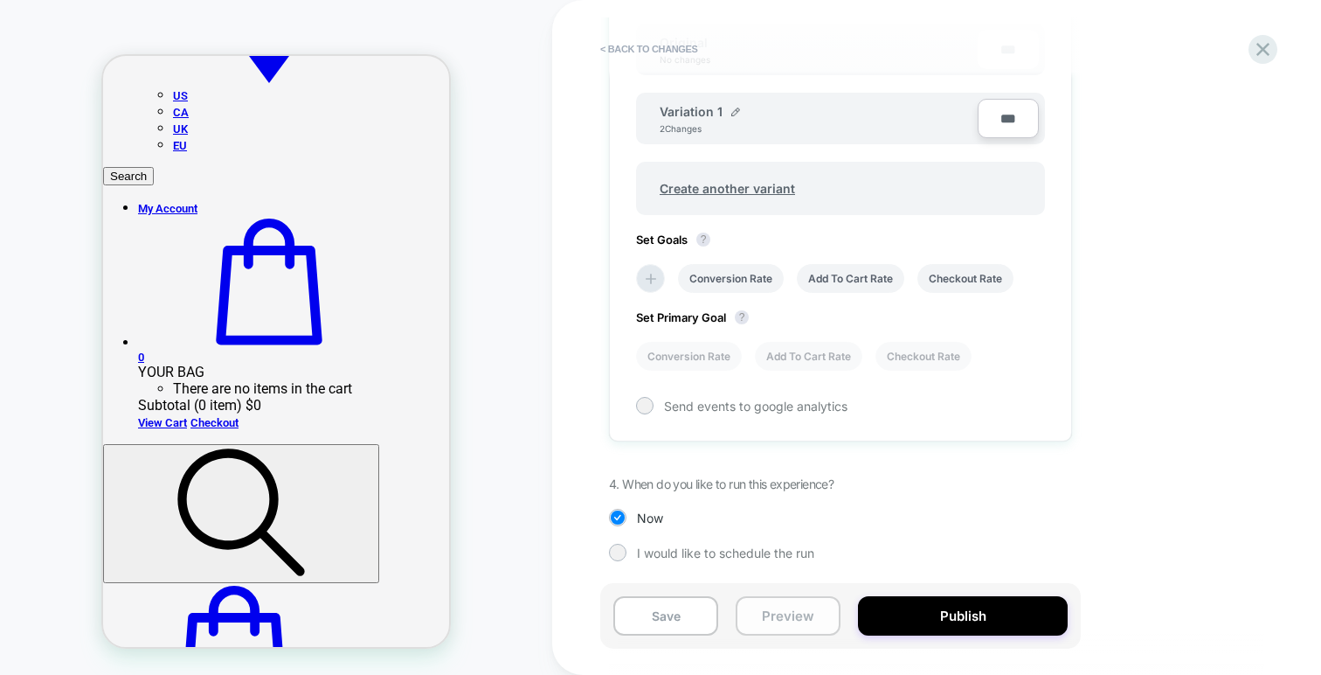
click at [775, 624] on button "Preview" at bounding box center [788, 615] width 105 height 39
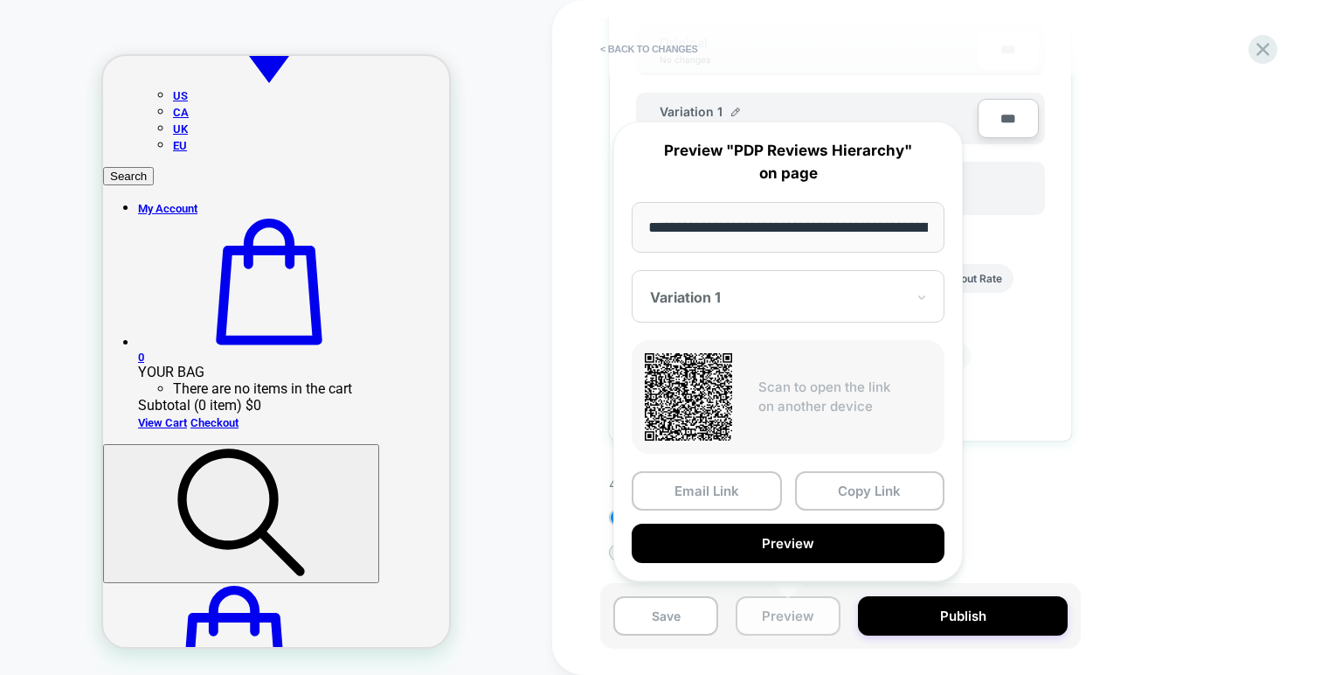
scroll to position [0, 438]
click at [831, 480] on button "Copy Link" at bounding box center [870, 491] width 150 height 39
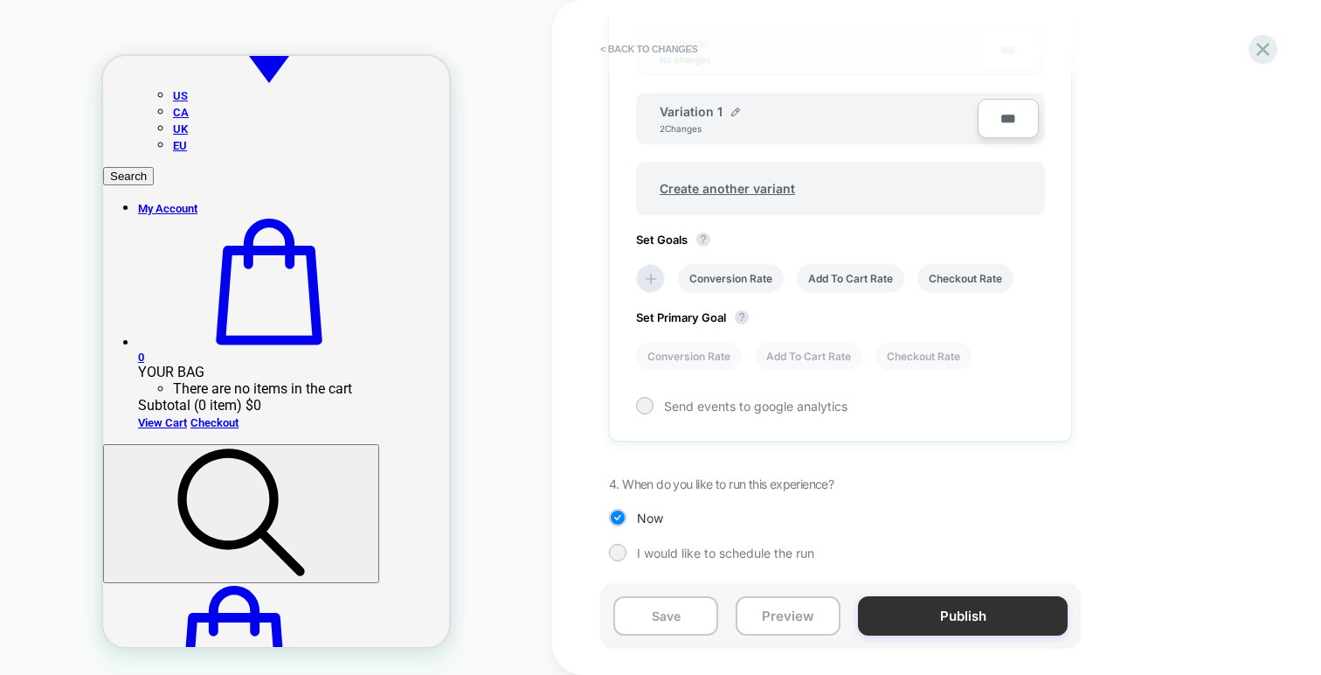
click at [936, 612] on button "Publish" at bounding box center [963, 615] width 210 height 39
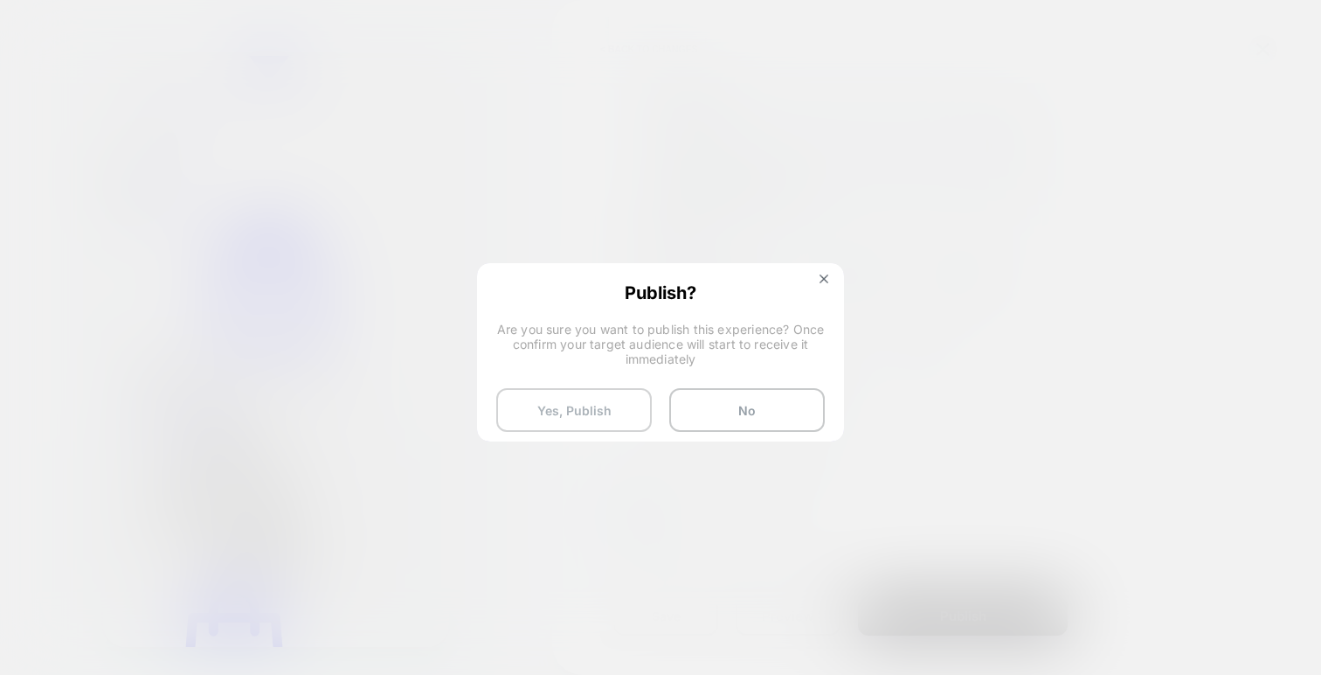
click at [597, 399] on button "Yes, Publish" at bounding box center [574, 410] width 156 height 44
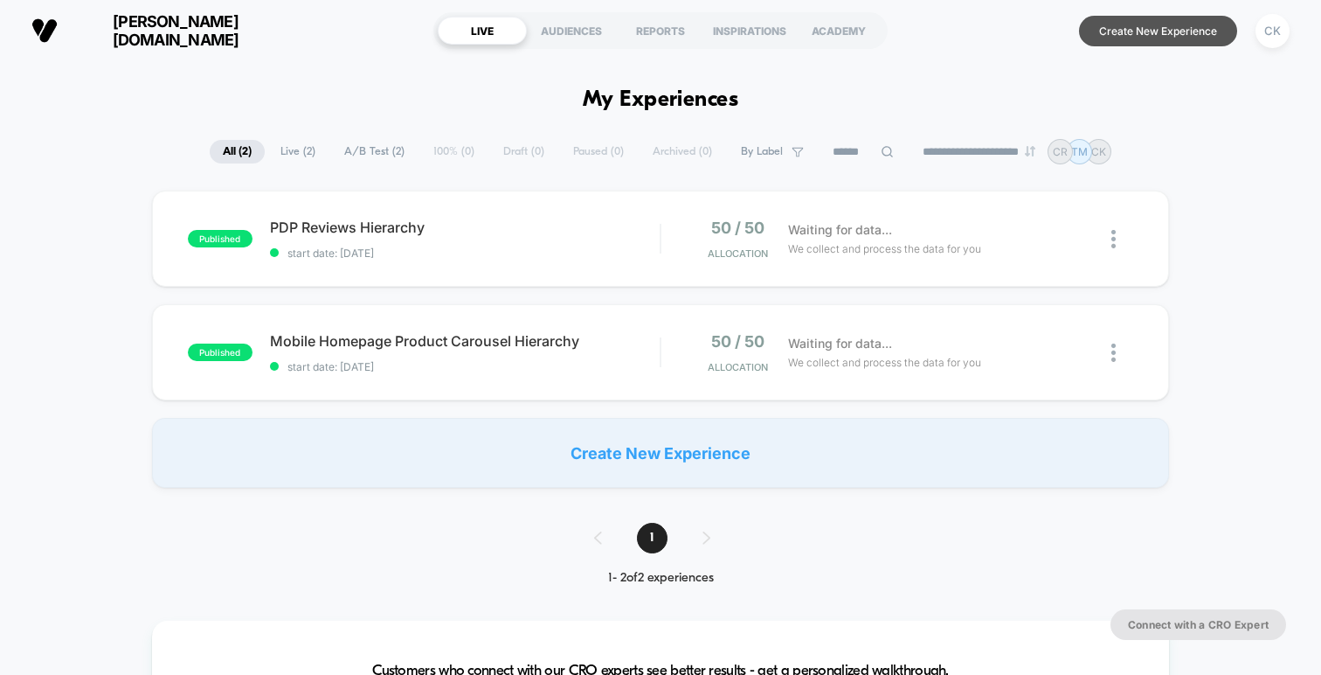
click at [1165, 26] on button "Create New Experience" at bounding box center [1158, 31] width 158 height 31
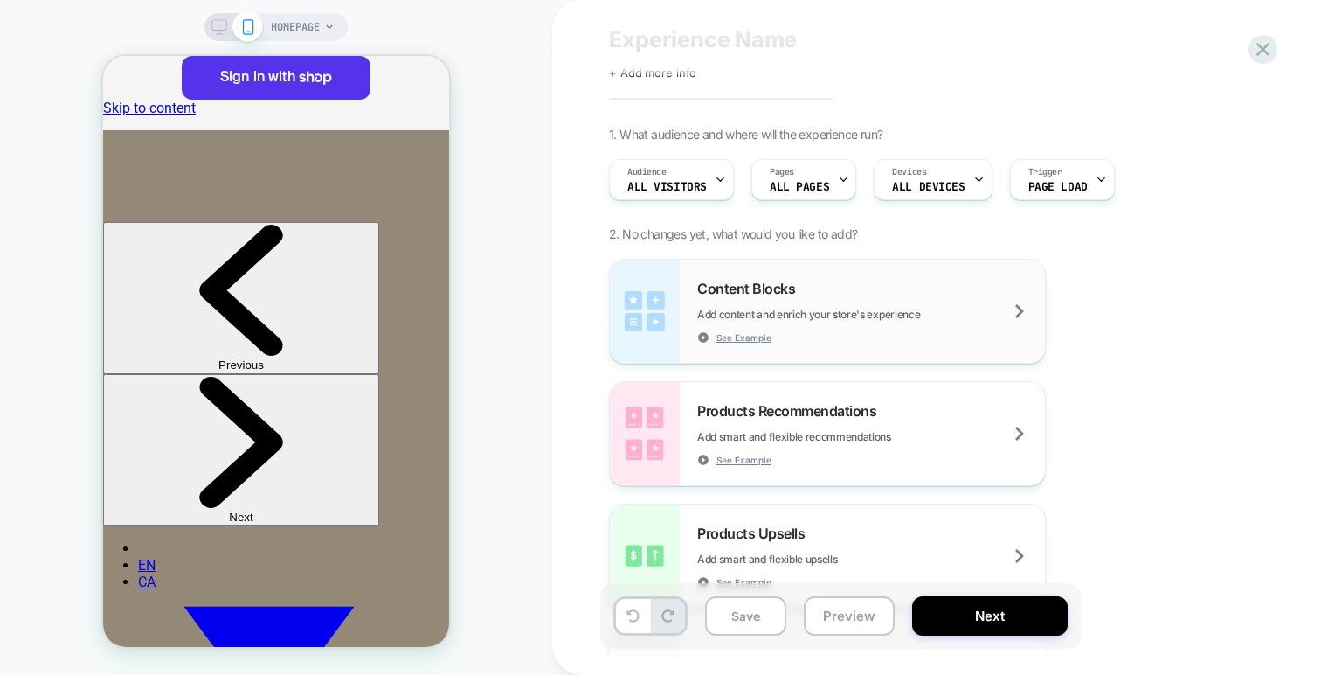
scroll to position [46, 0]
click at [840, 307] on span "Add content and enrich your store's experience" at bounding box center [852, 313] width 310 height 13
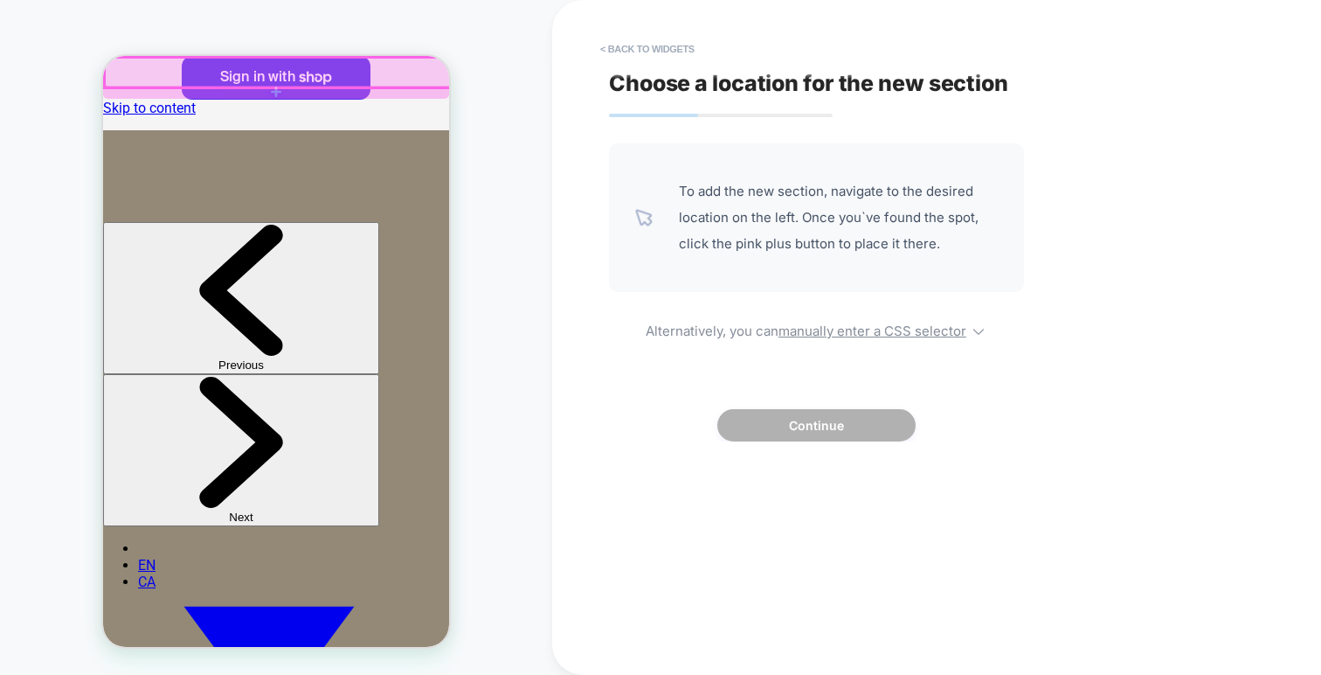
click at [376, 79] on div at bounding box center [278, 73] width 346 height 30
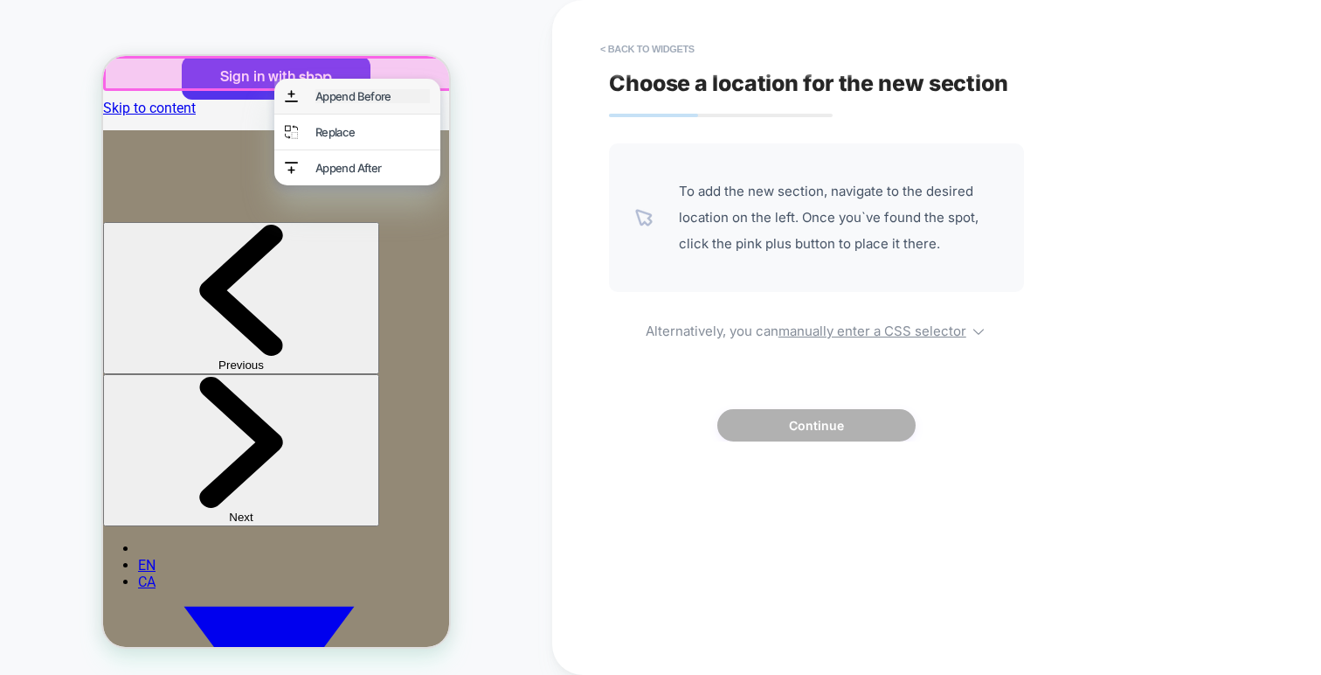
click at [370, 95] on div "Append Before" at bounding box center [372, 96] width 114 height 14
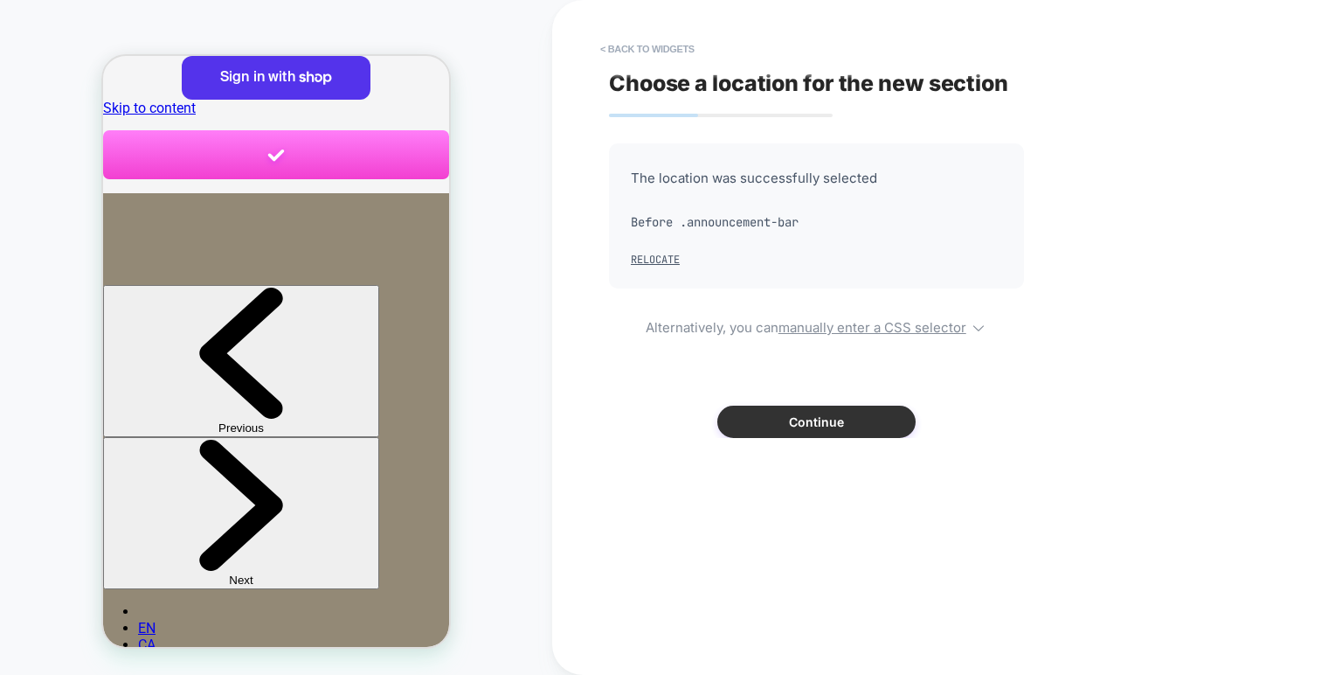
click at [737, 412] on button "Continue" at bounding box center [816, 421] width 198 height 32
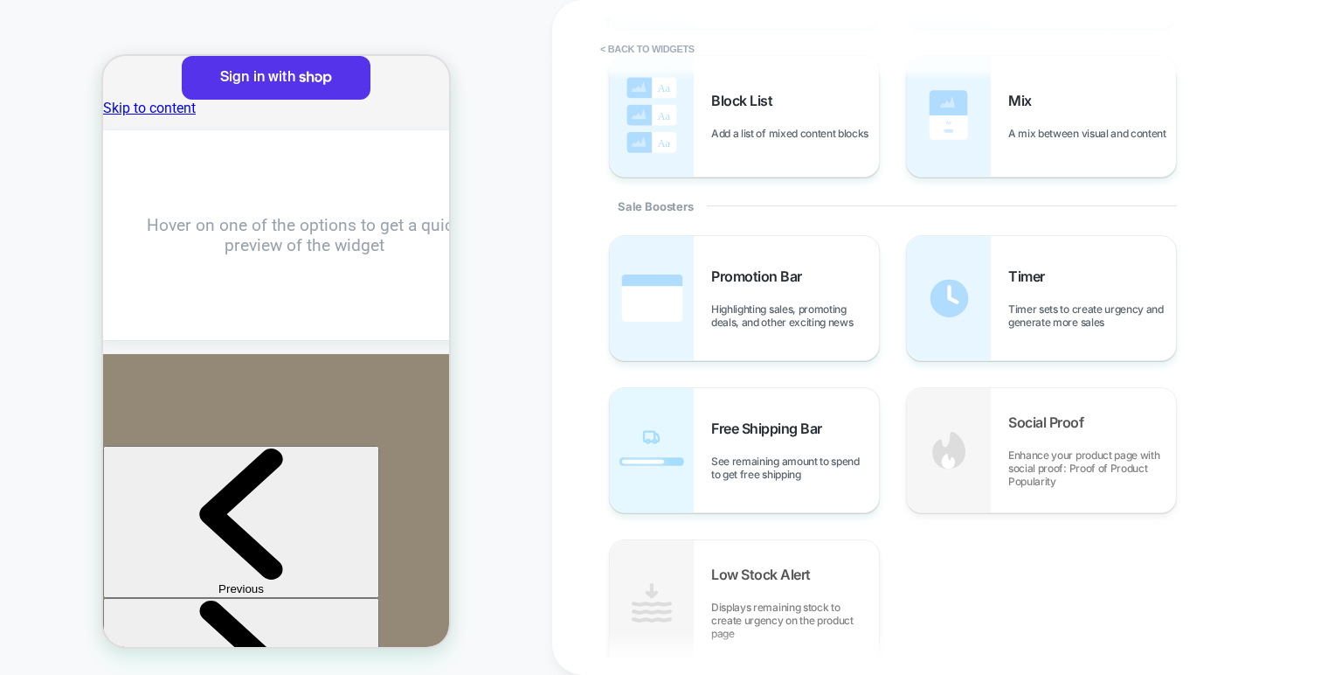
scroll to position [721, 0]
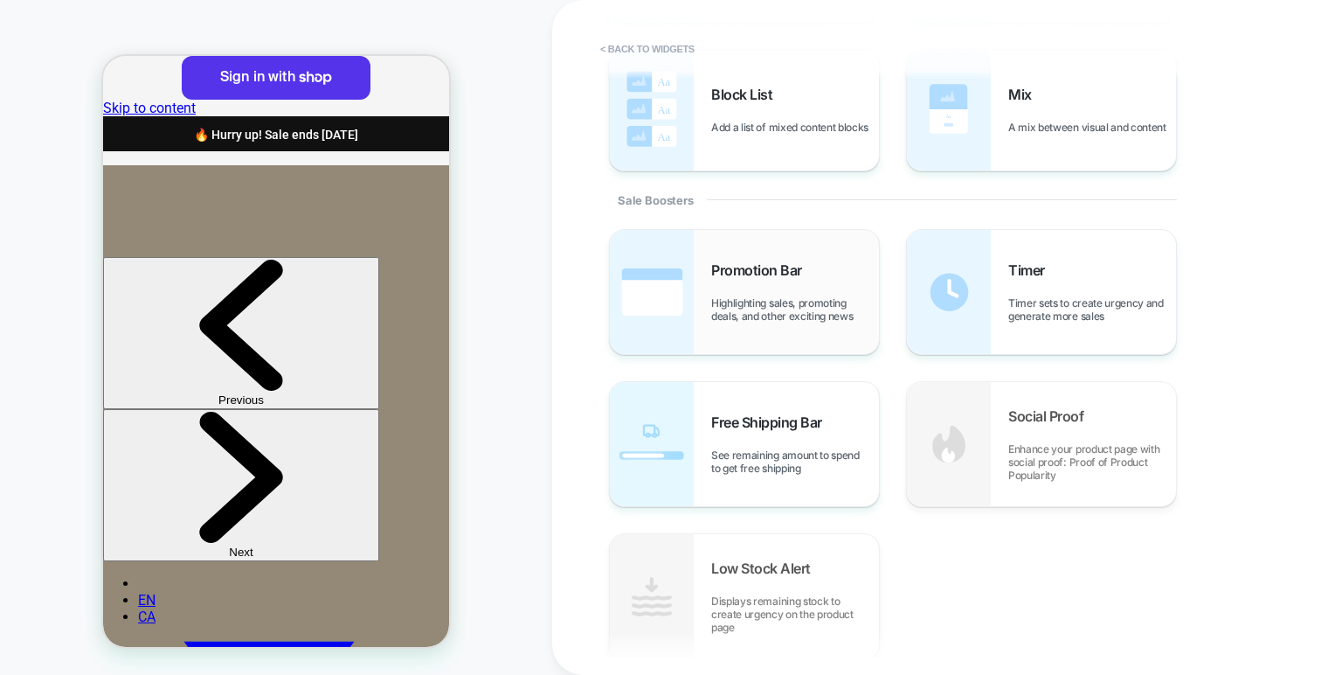
click at [813, 283] on div "Promotion Bar Highlighting sales, promoting deals, and other exciting news" at bounding box center [795, 291] width 168 height 61
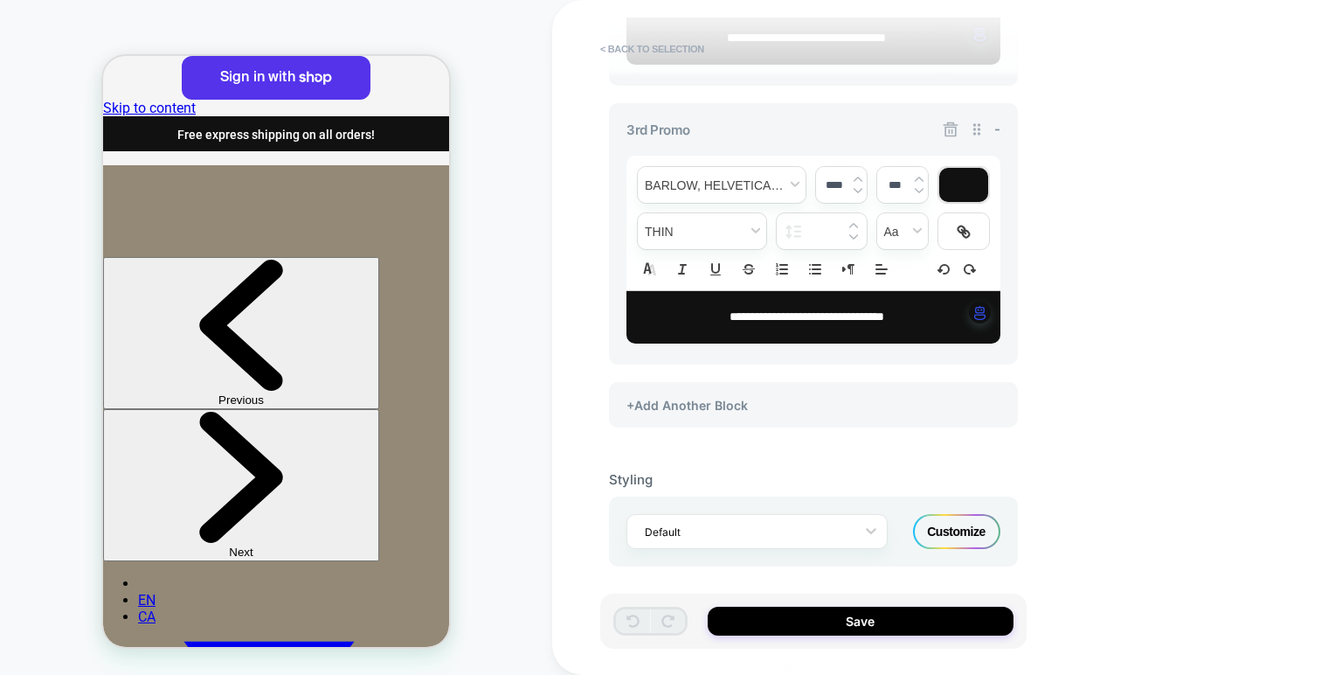
scroll to position [1174, 0]
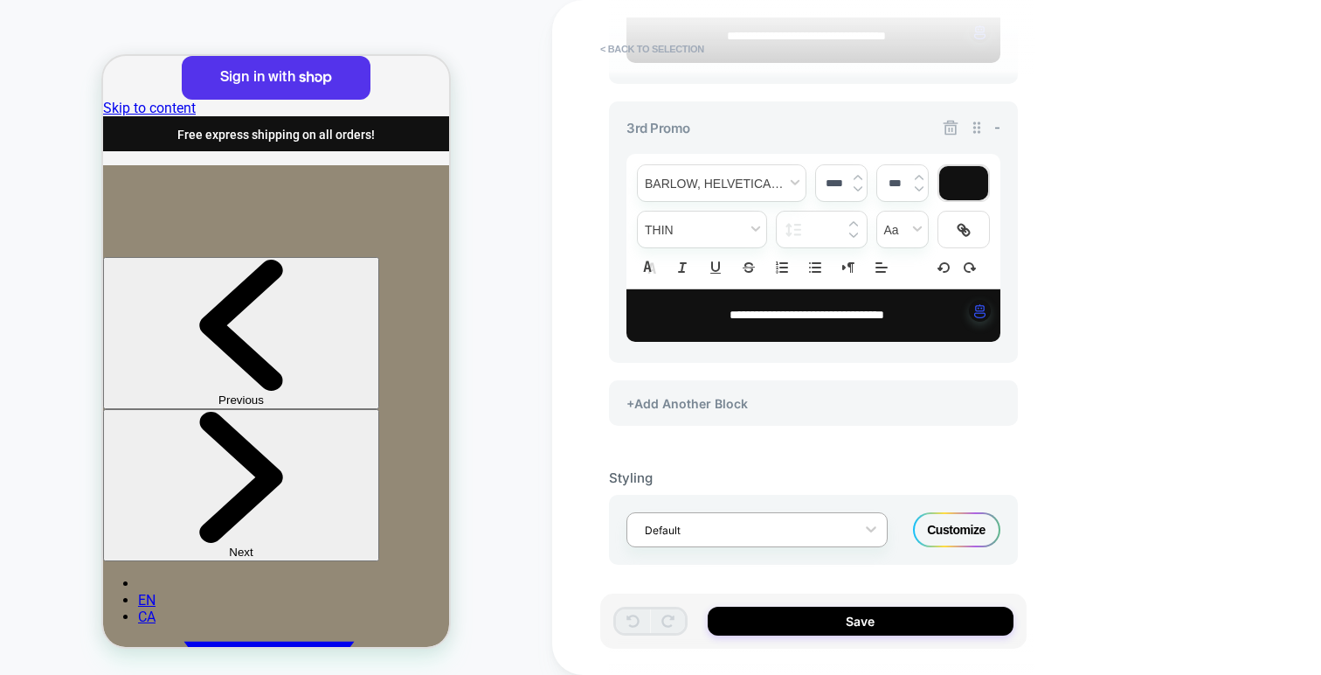
click at [772, 518] on div "Default" at bounding box center [745, 530] width 219 height 24
click at [938, 521] on div "Customize" at bounding box center [956, 529] width 87 height 35
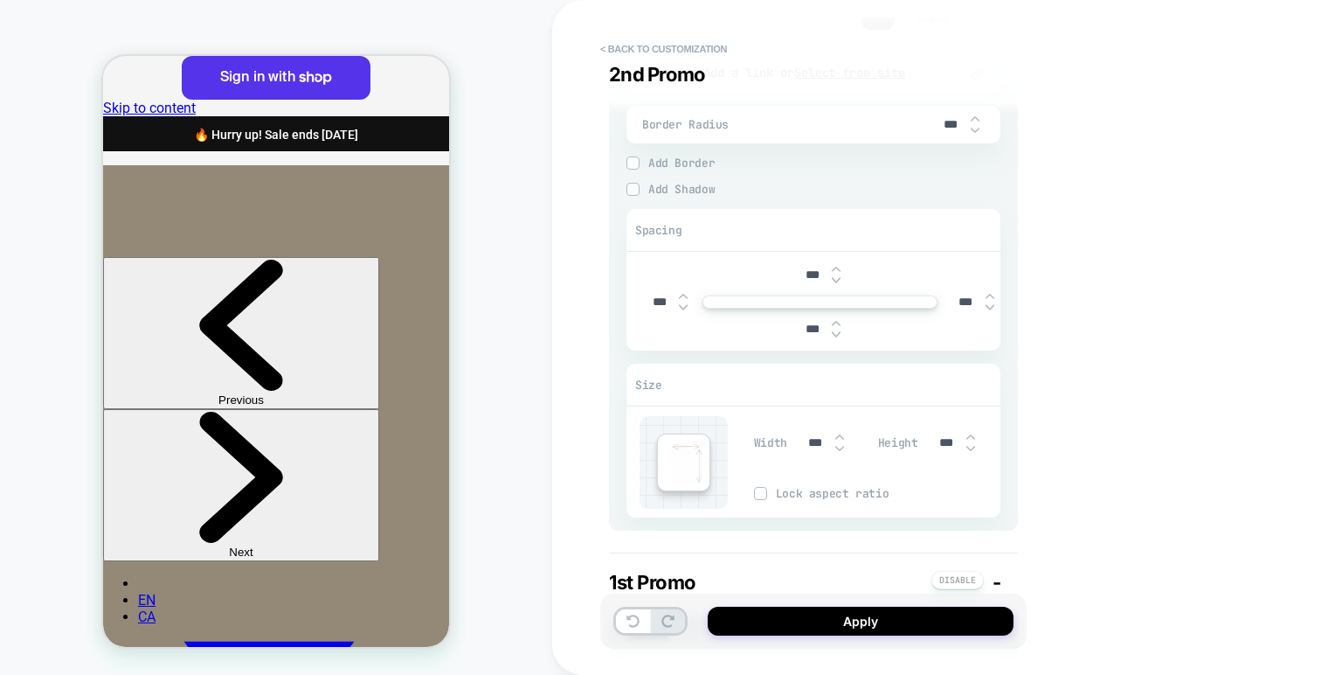
scroll to position [0, 0]
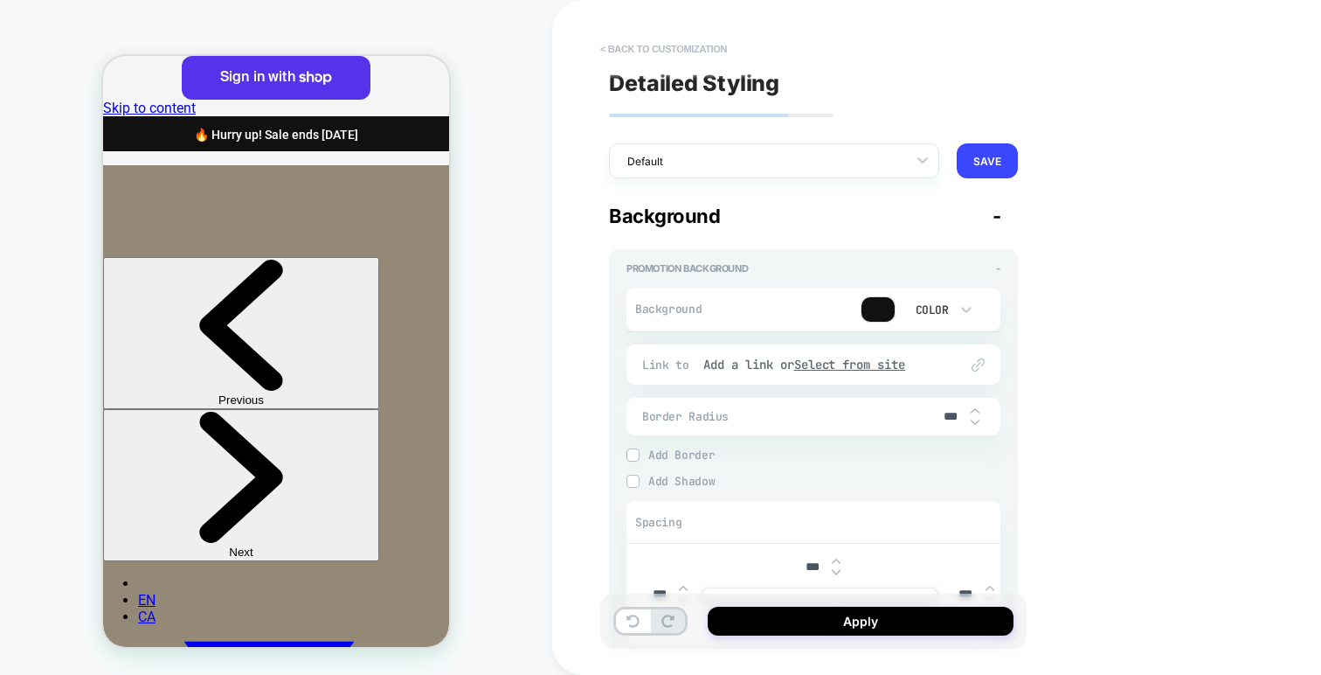
click at [682, 50] on button "< Back to customization" at bounding box center [664, 49] width 144 height 28
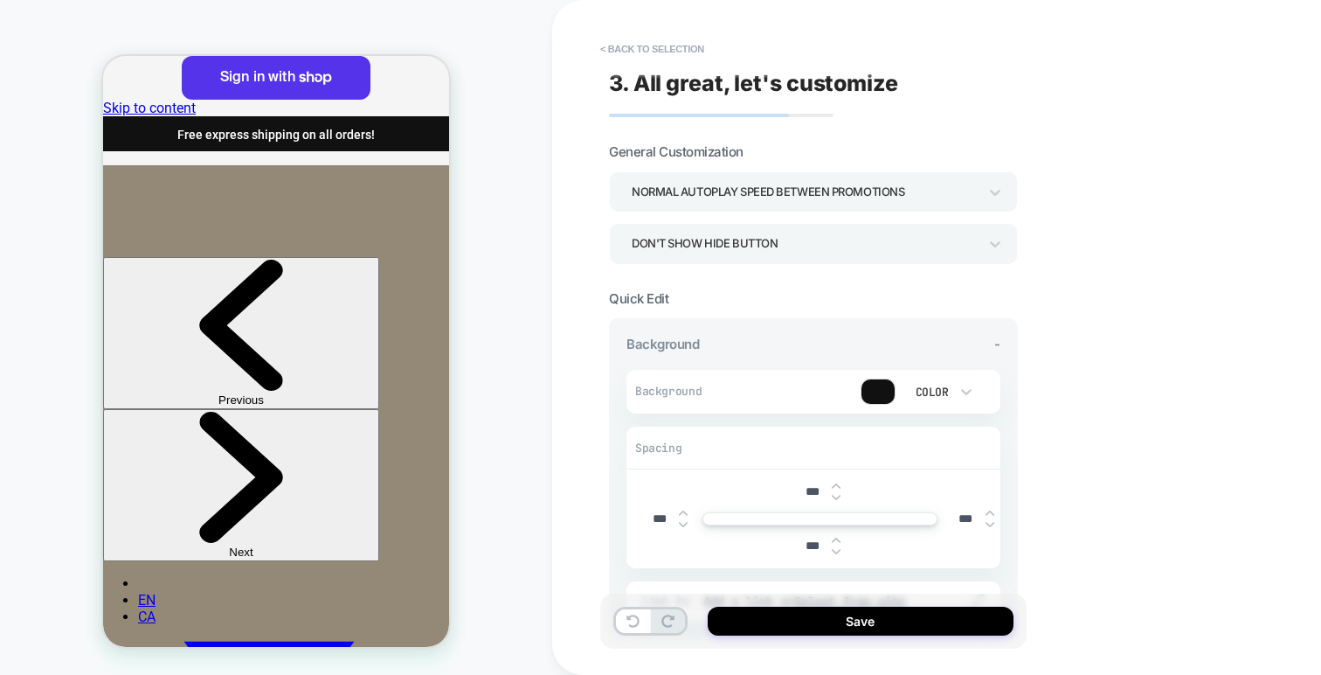
click at [787, 185] on div "Normal autoplay speed between promotions" at bounding box center [805, 192] width 346 height 24
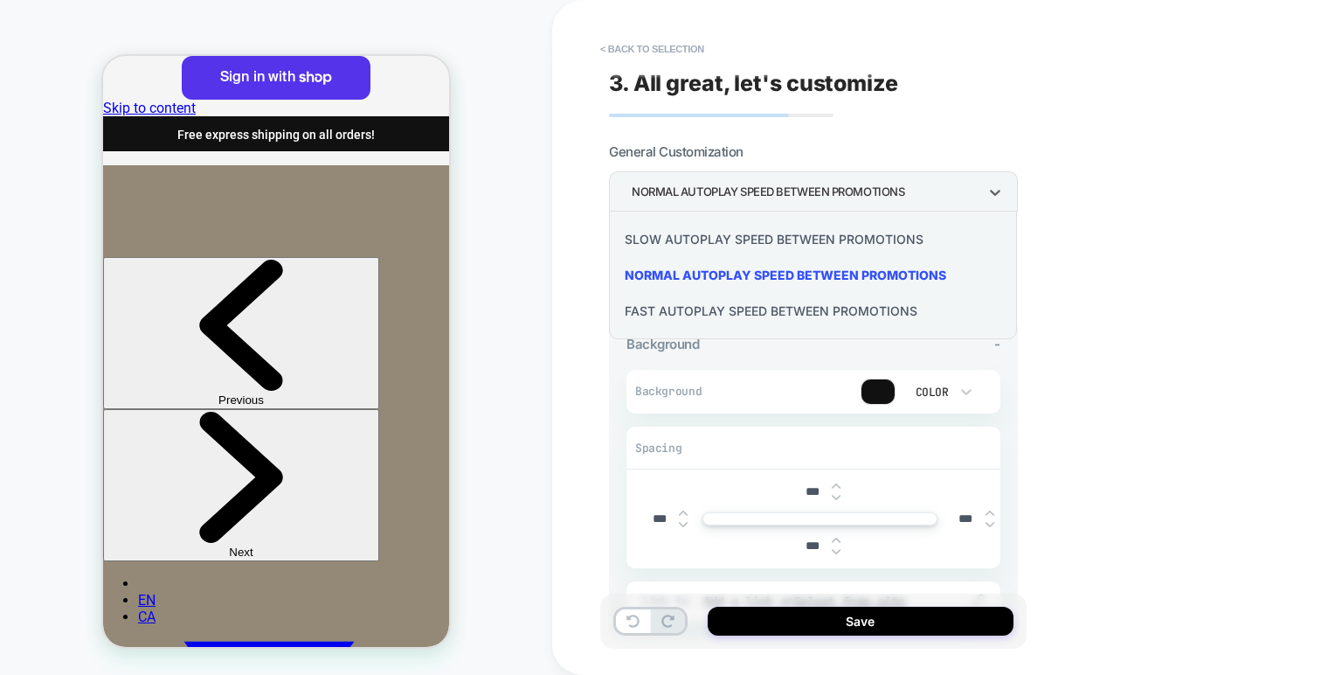
click at [787, 185] on div at bounding box center [660, 337] width 1321 height 675
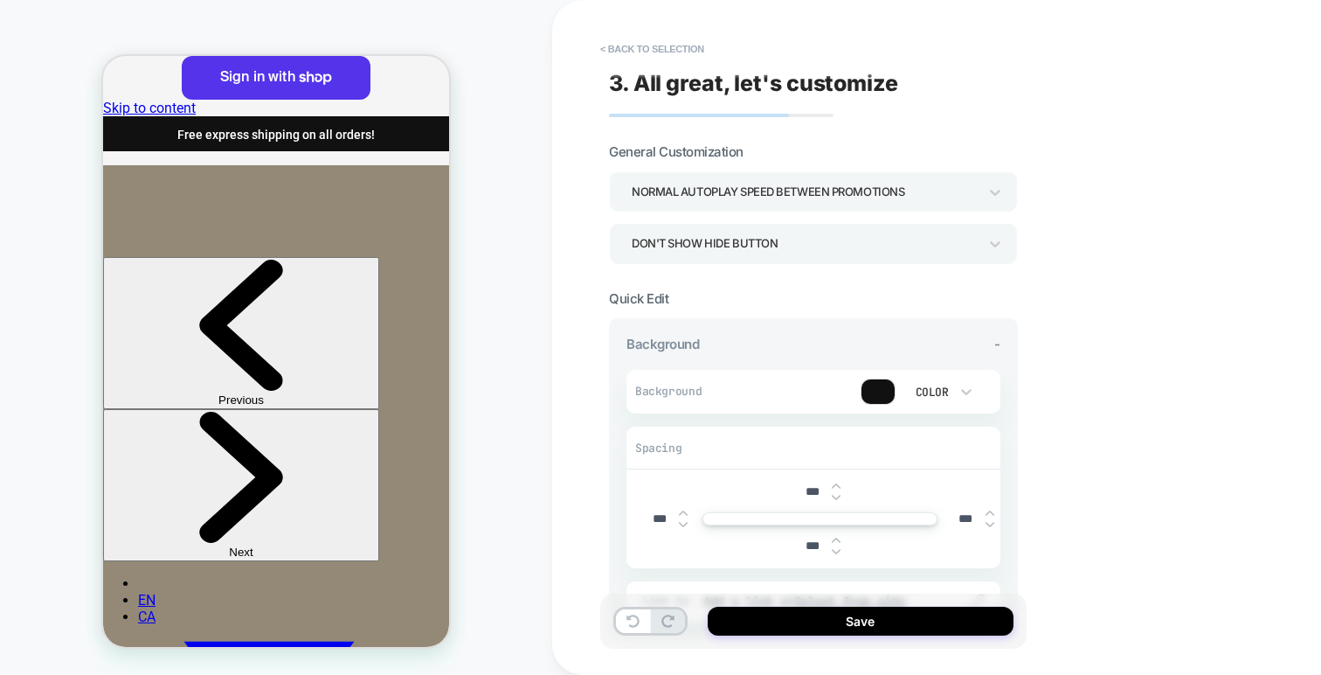
click at [791, 230] on div "Don't show hide button" at bounding box center [804, 243] width 363 height 27
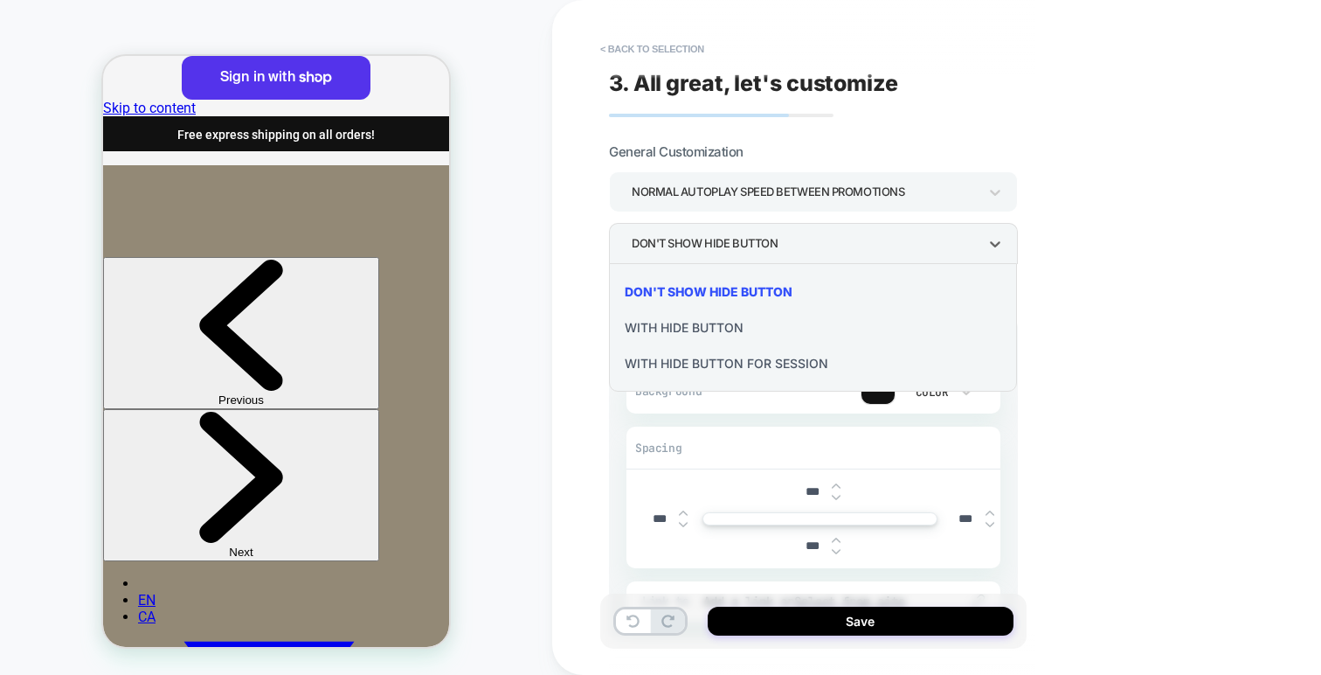
click at [732, 322] on div "With hide button" at bounding box center [813, 327] width 394 height 36
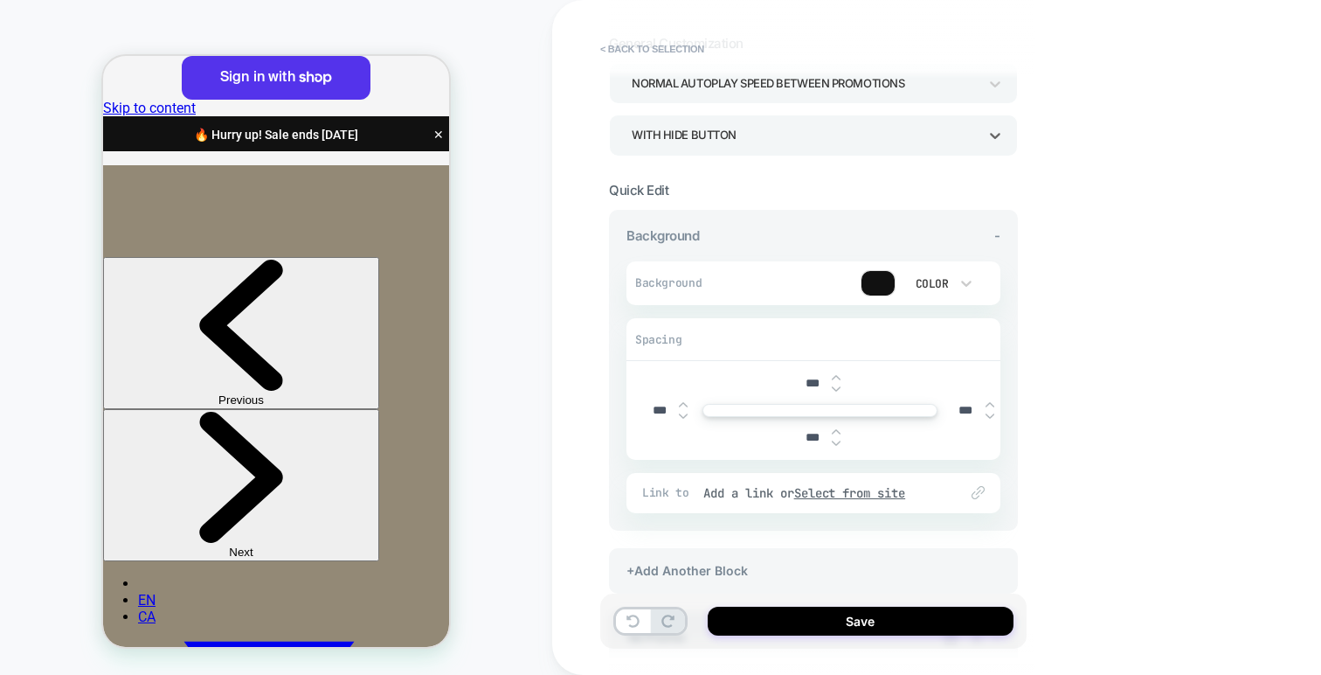
scroll to position [125, 0]
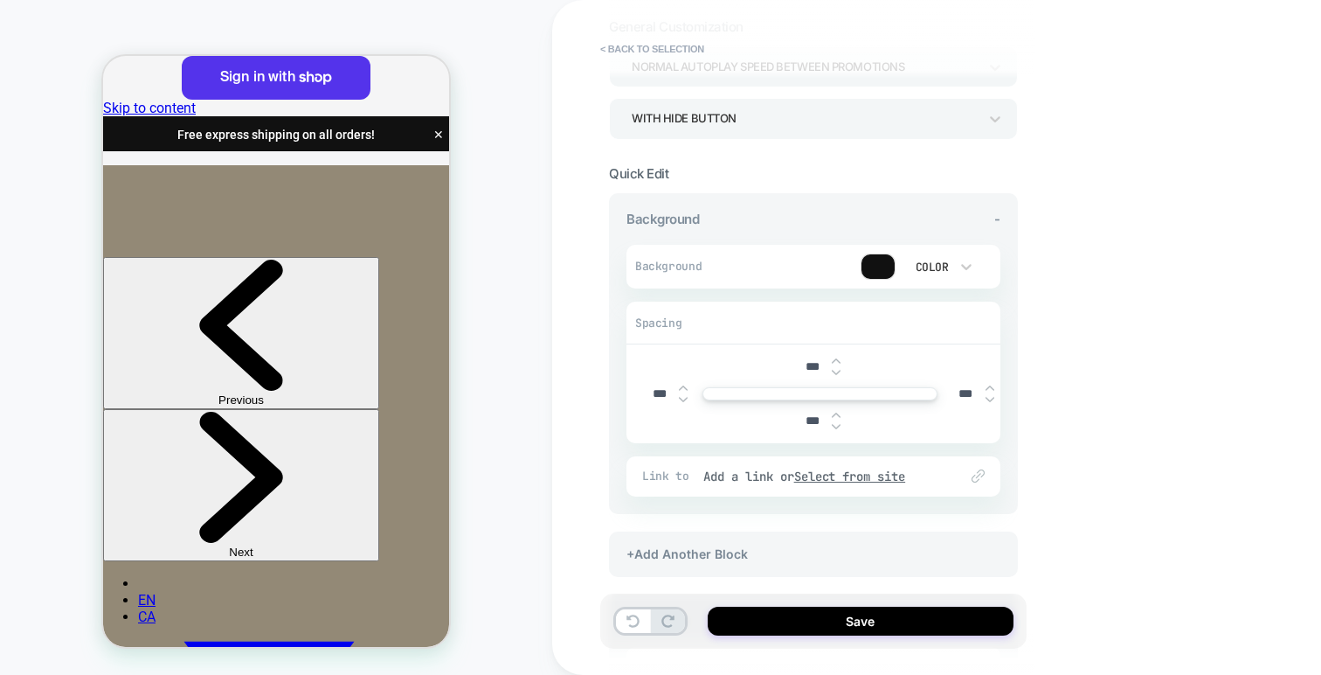
click at [877, 265] on div at bounding box center [878, 266] width 33 height 24
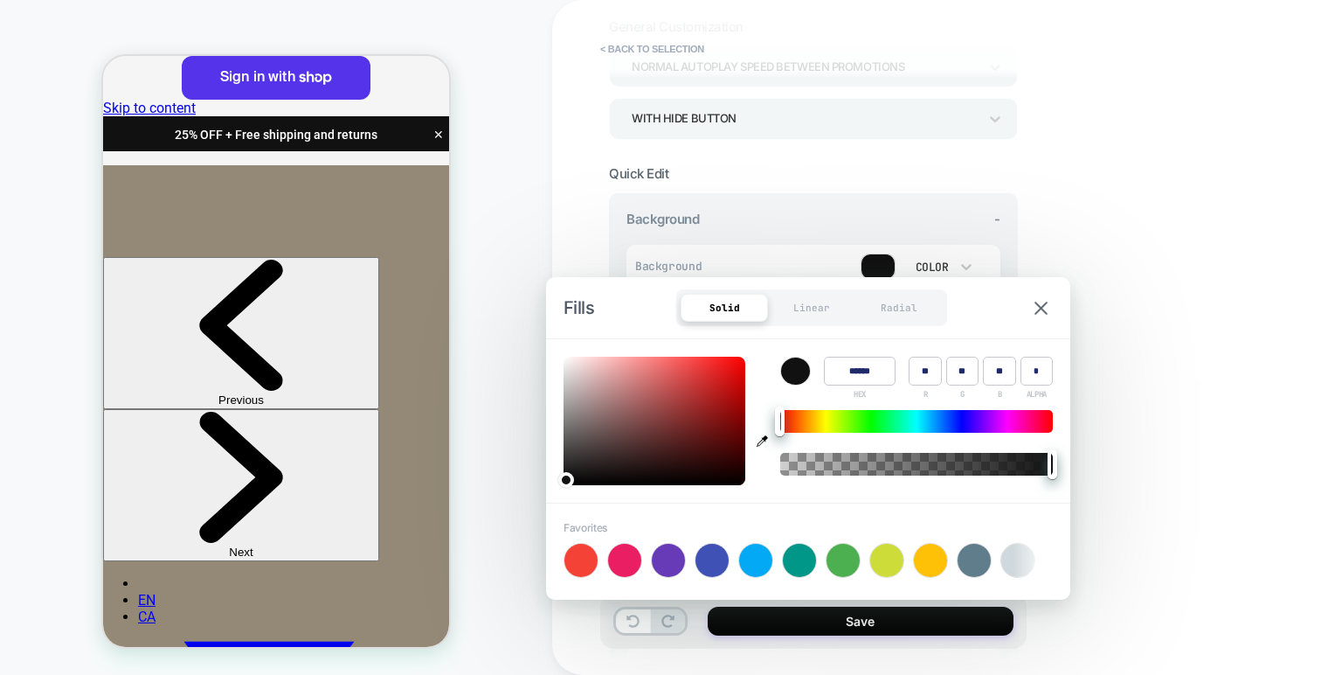
click at [856, 363] on input "******" at bounding box center [860, 370] width 72 height 29
paste input
type input "******"
type input "**"
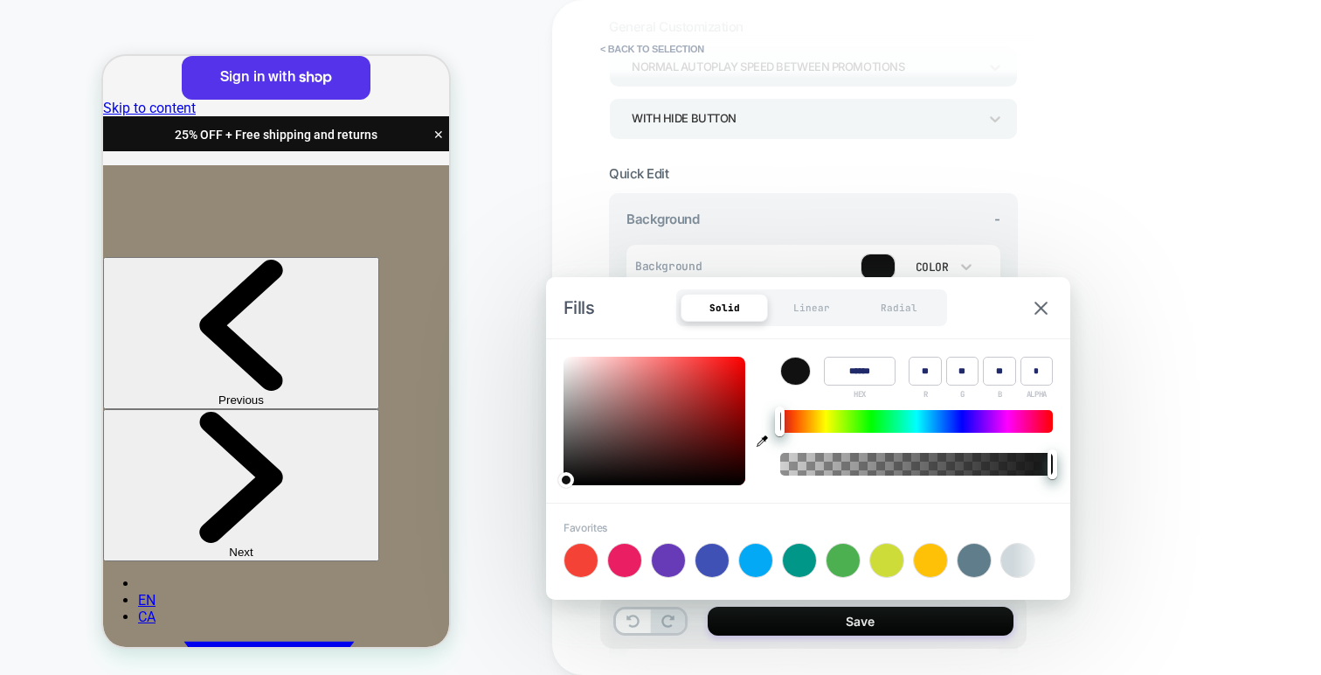
type input "***"
type input "**"
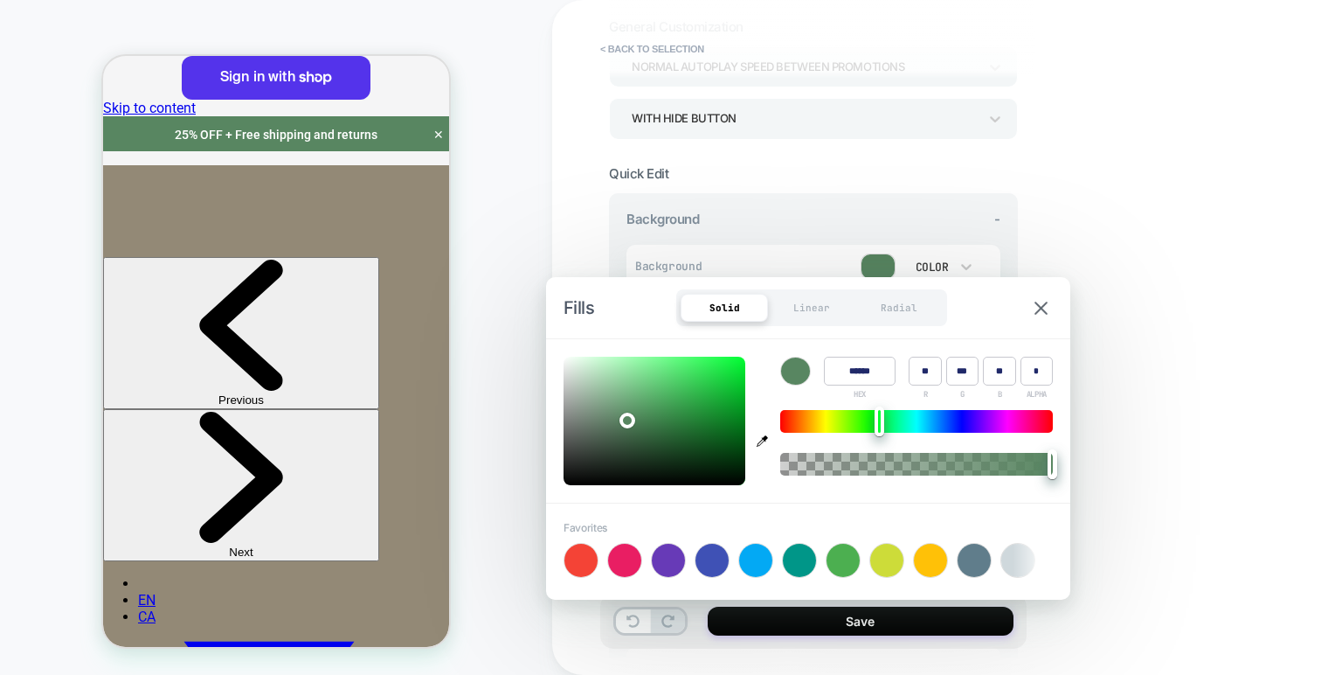
type input "******"
click at [955, 295] on div "Fills Solid Linear Radial" at bounding box center [808, 307] width 524 height 61
click at [1081, 368] on div "**********" at bounding box center [936, 337] width 769 height 675
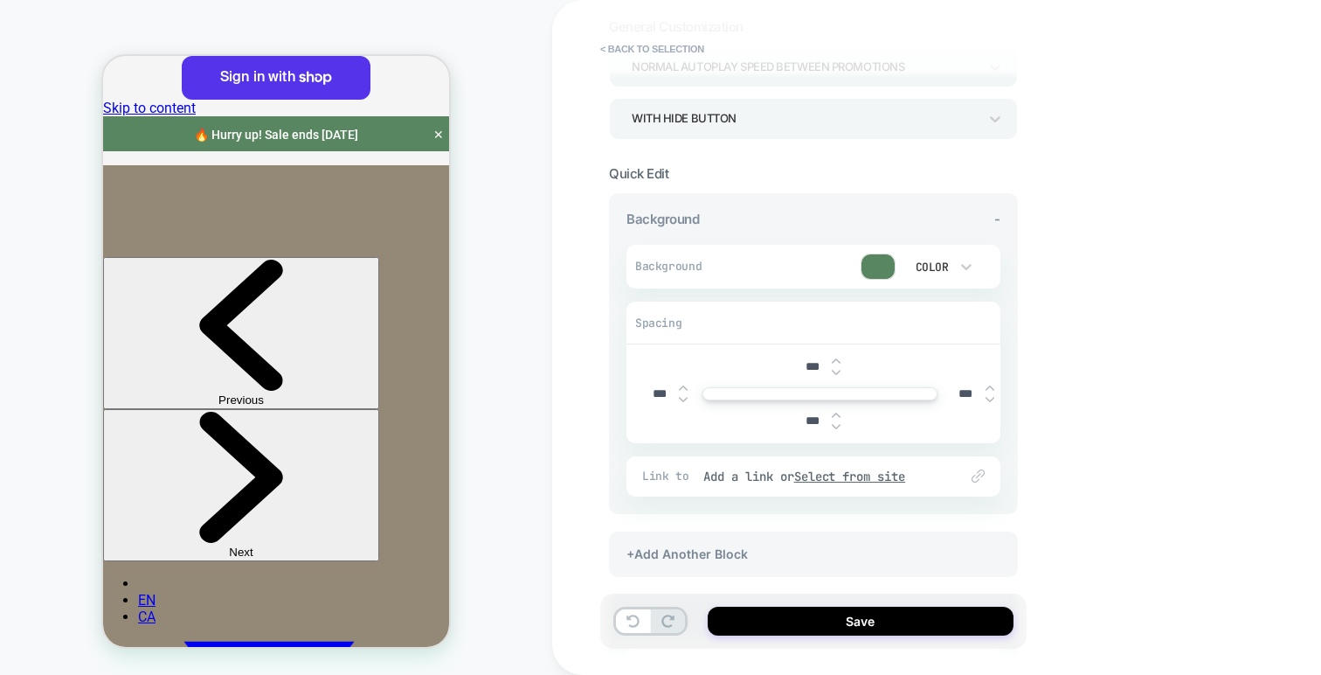
scroll to position [203, 0]
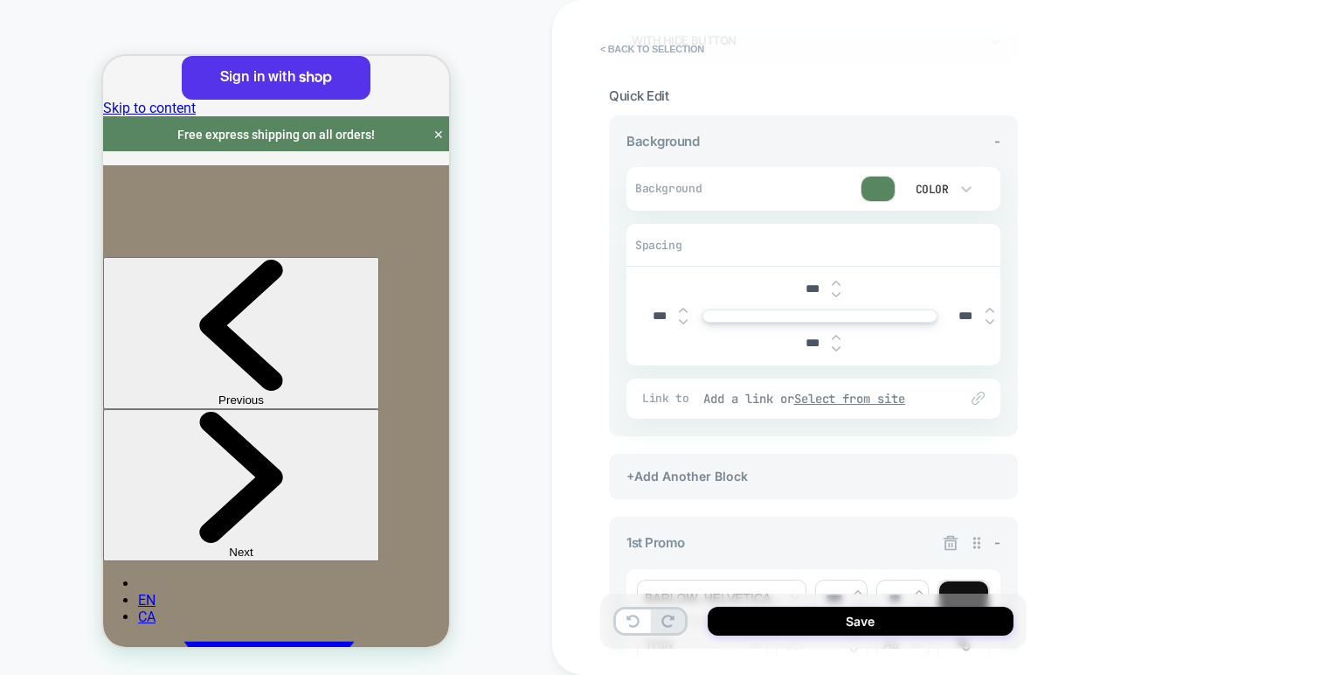
click at [826, 395] on u "Select from site" at bounding box center [850, 399] width 112 height 16
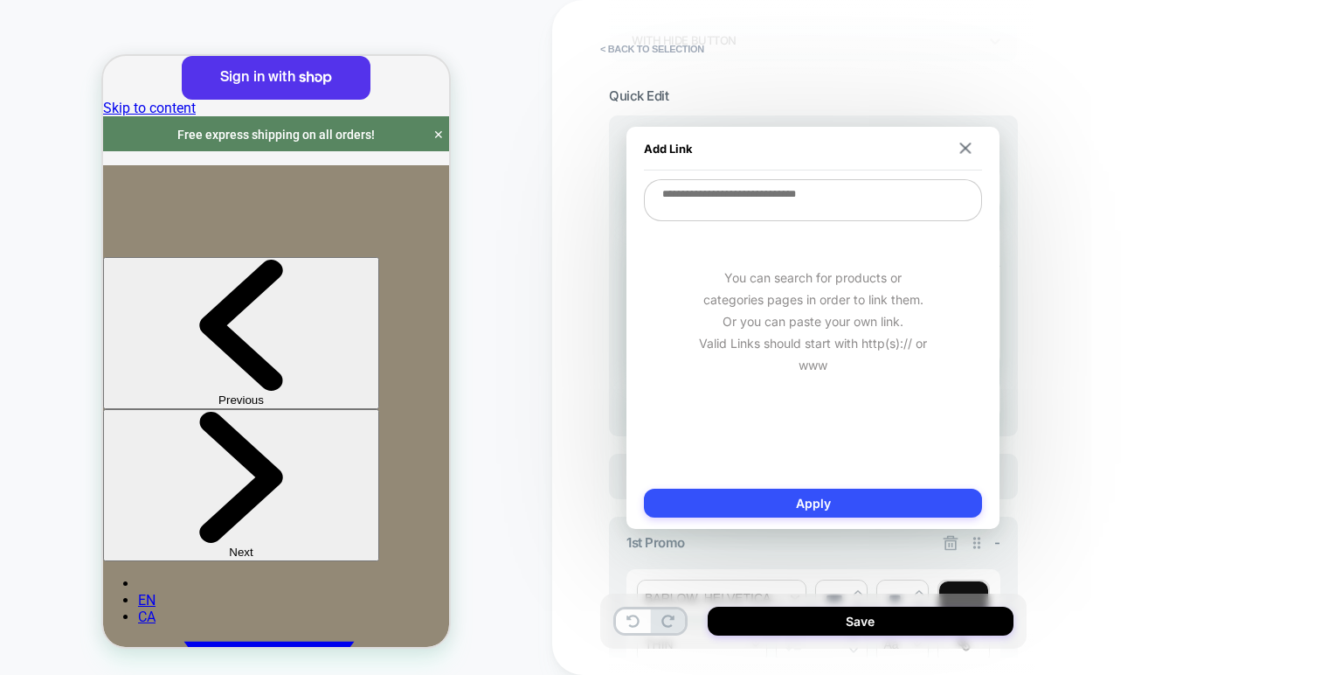
click at [803, 214] on textarea at bounding box center [813, 200] width 338 height 42
click at [964, 148] on img at bounding box center [965, 147] width 11 height 11
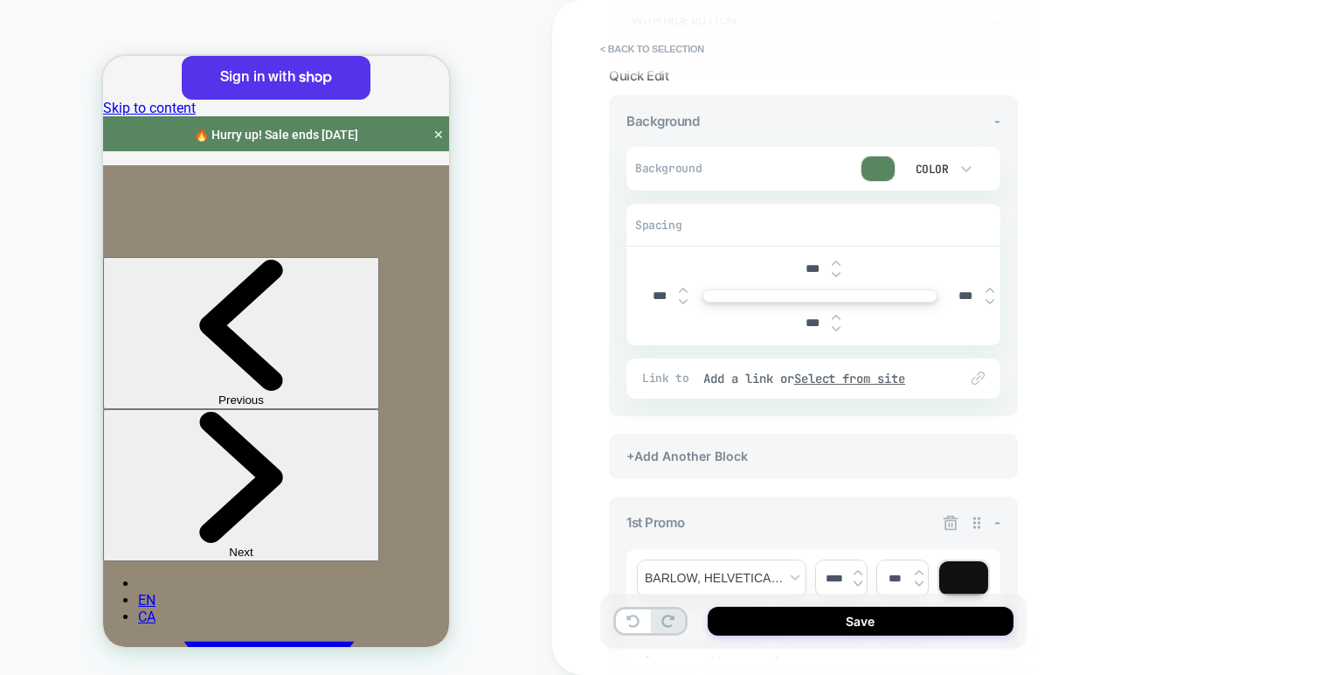
scroll to position [0, 0]
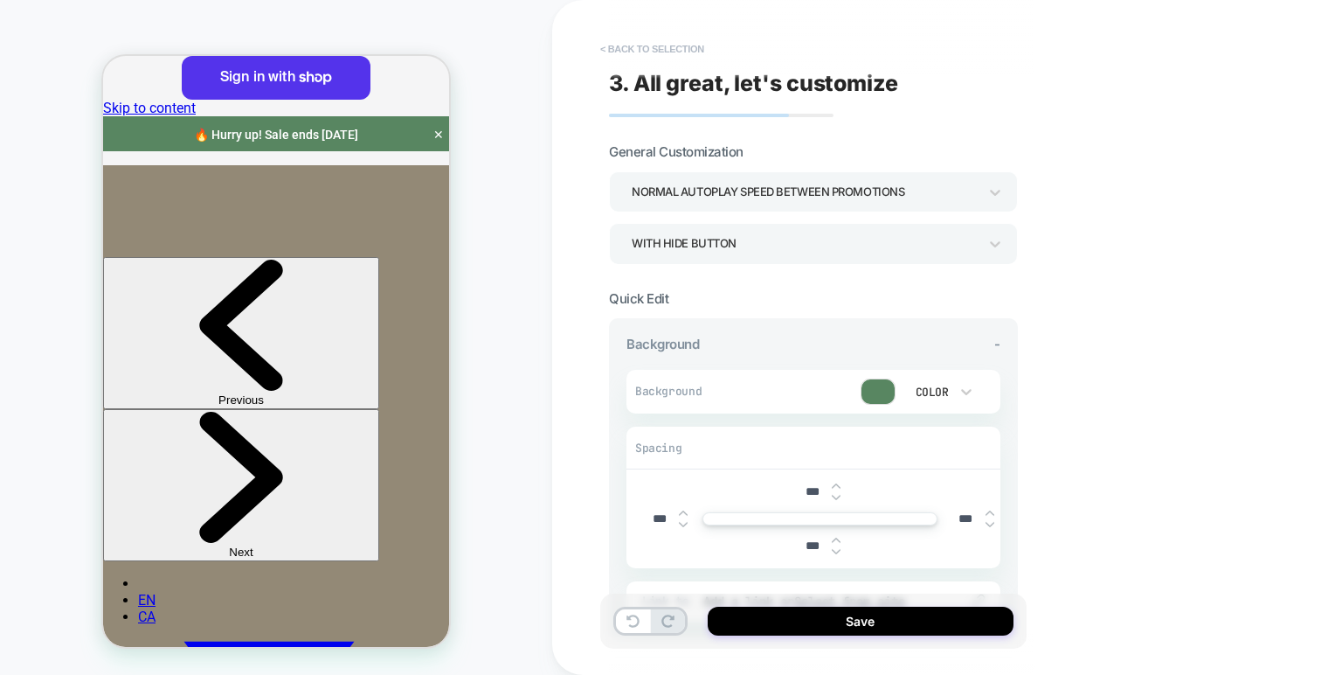
click at [639, 42] on button "< Back to selection" at bounding box center [652, 49] width 121 height 28
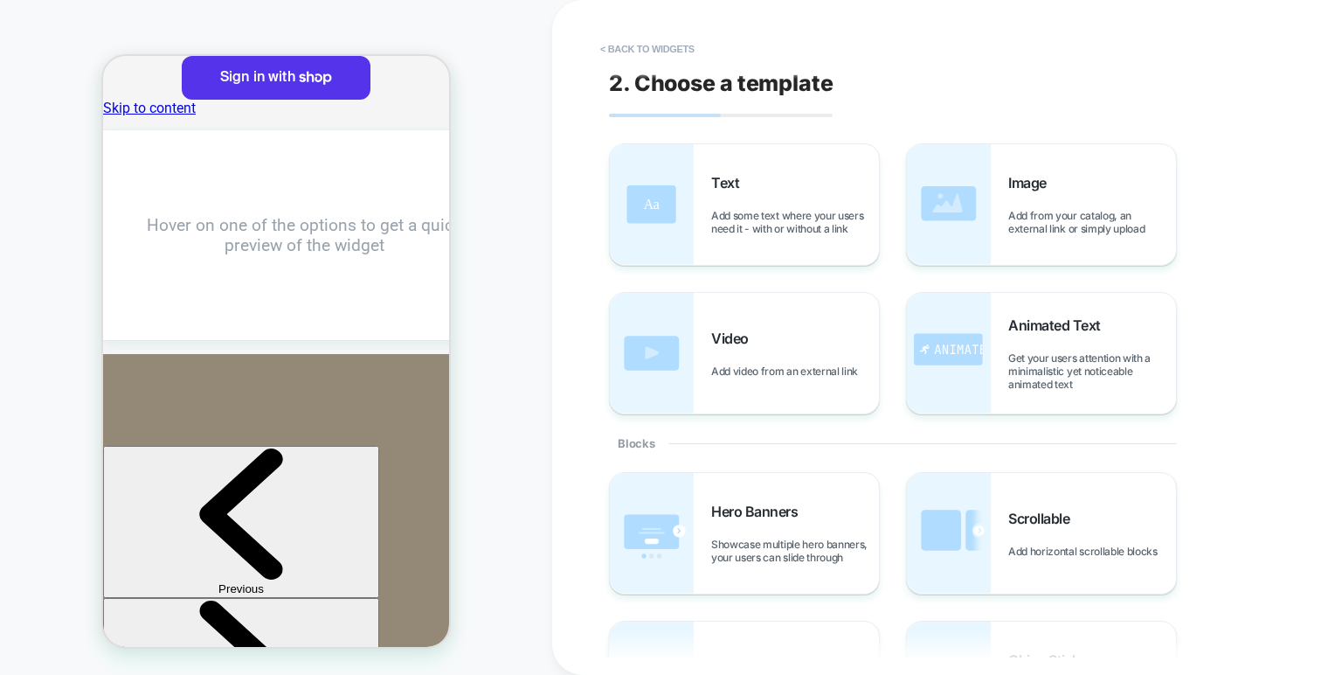
click at [639, 42] on button "< Back to widgets" at bounding box center [648, 49] width 112 height 28
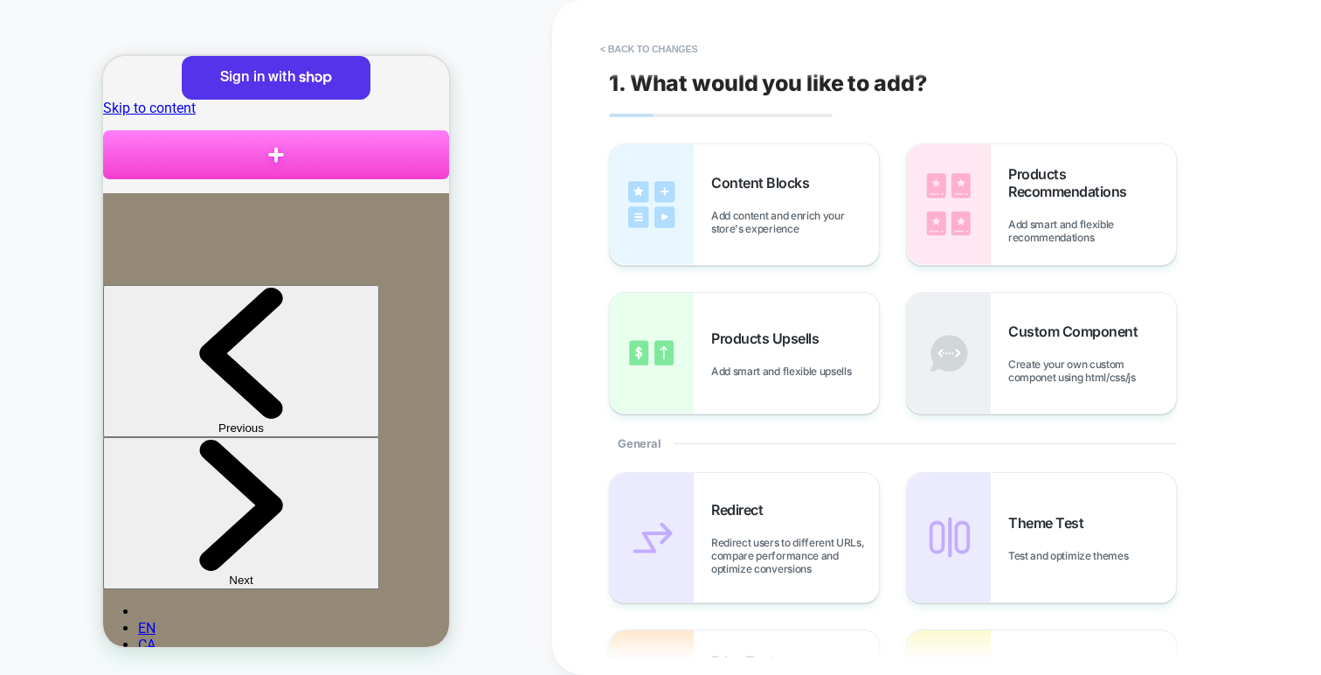
click at [639, 42] on button "< Back to changes" at bounding box center [649, 49] width 115 height 28
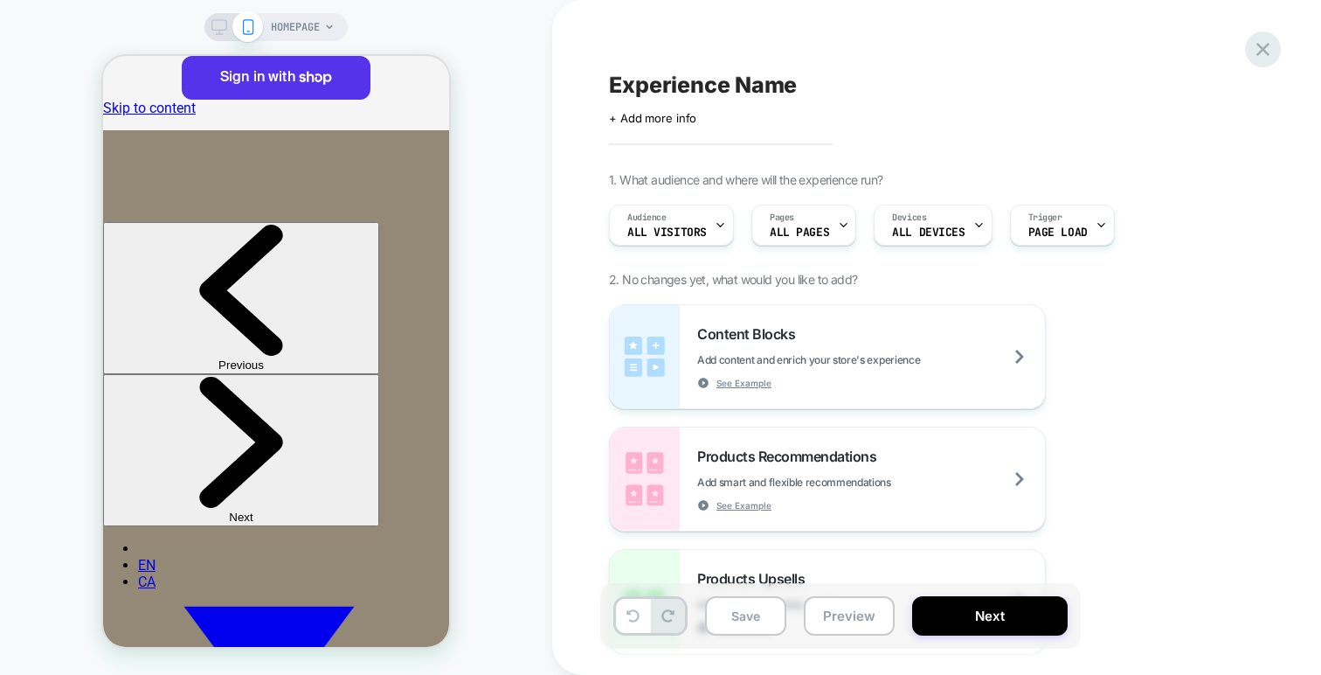
click at [1260, 52] on icon at bounding box center [1262, 49] width 13 height 13
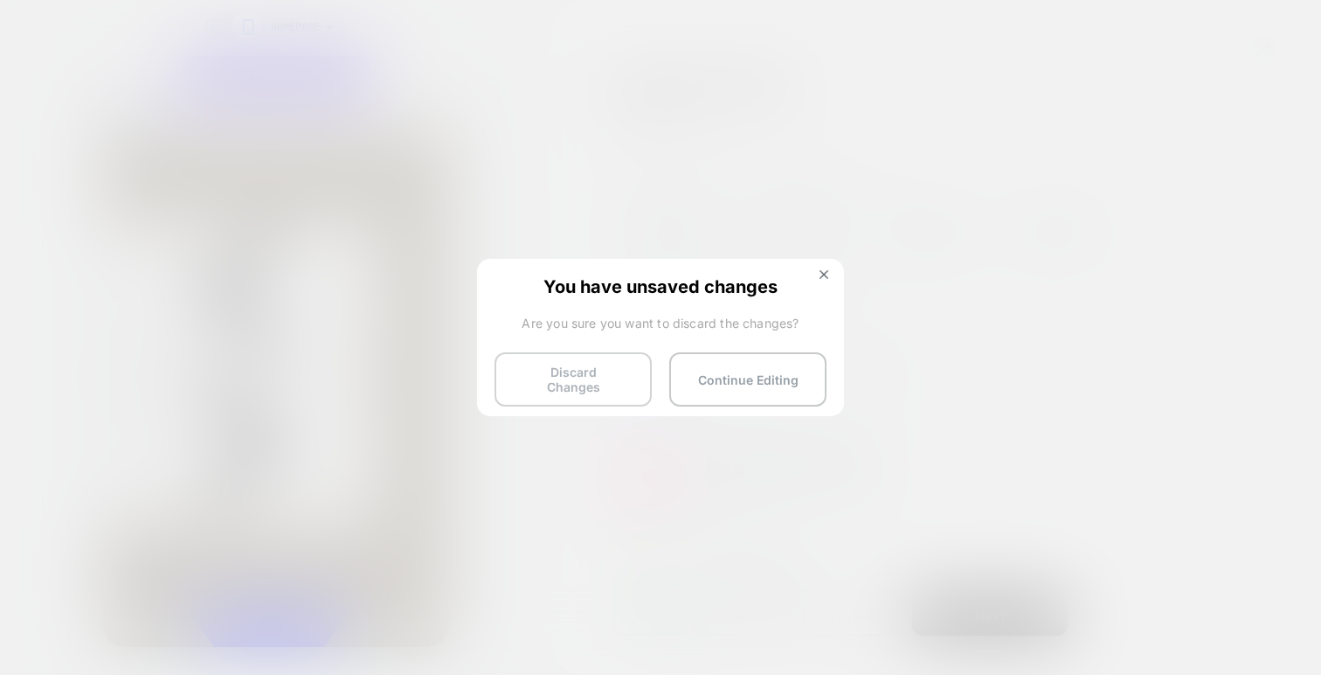
click at [624, 363] on button "Discard Changes" at bounding box center [573, 379] width 157 height 54
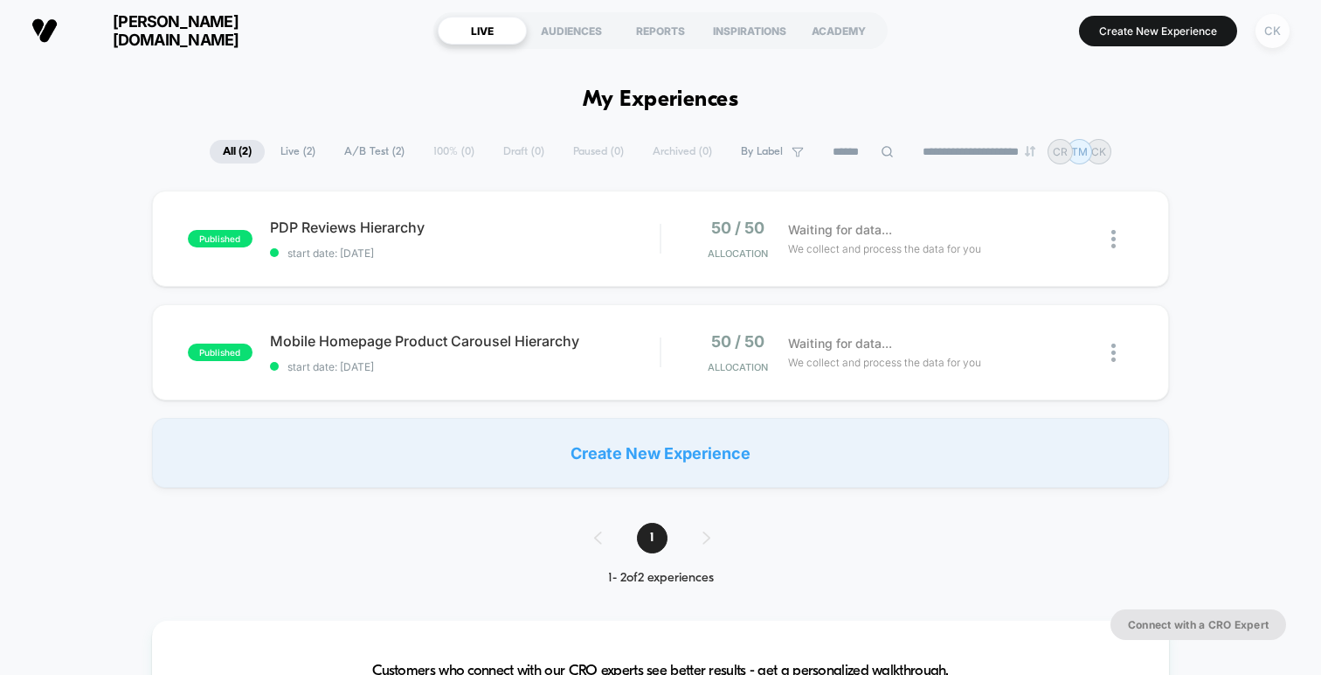
click at [1277, 31] on div "CK" at bounding box center [1273, 31] width 34 height 34
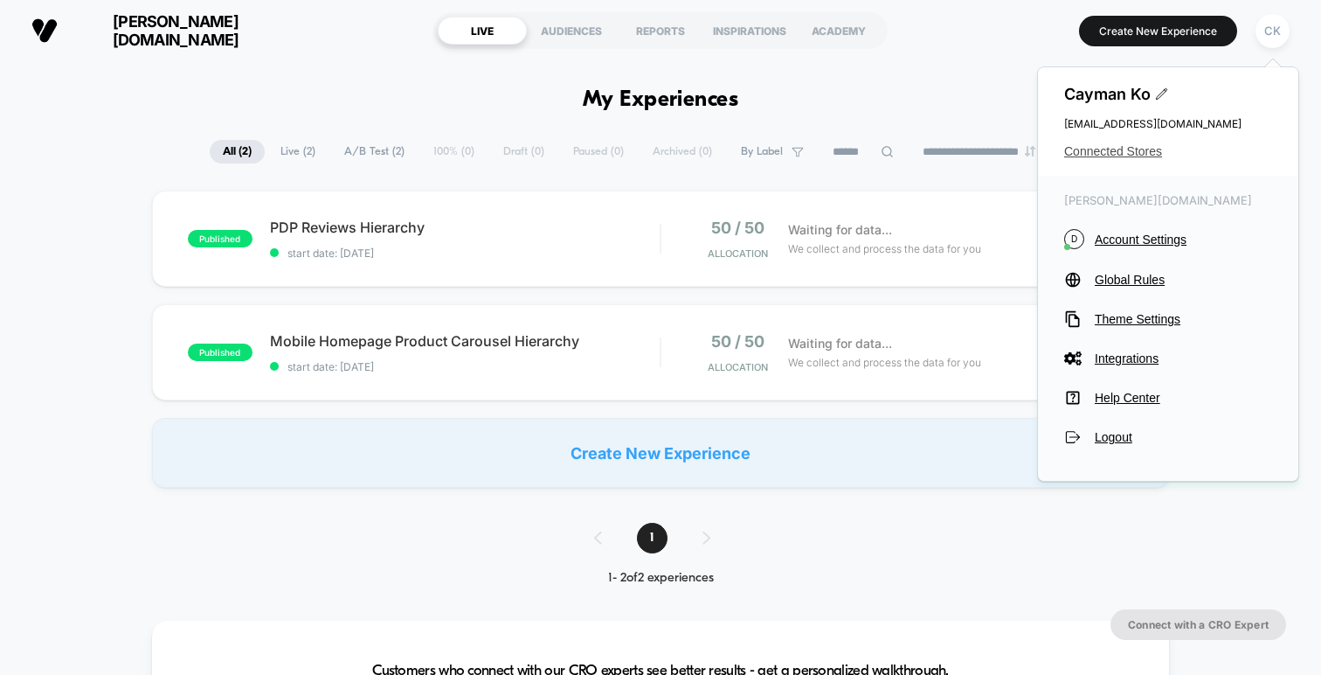
click at [1138, 147] on span "Connected Stores" at bounding box center [1168, 151] width 208 height 14
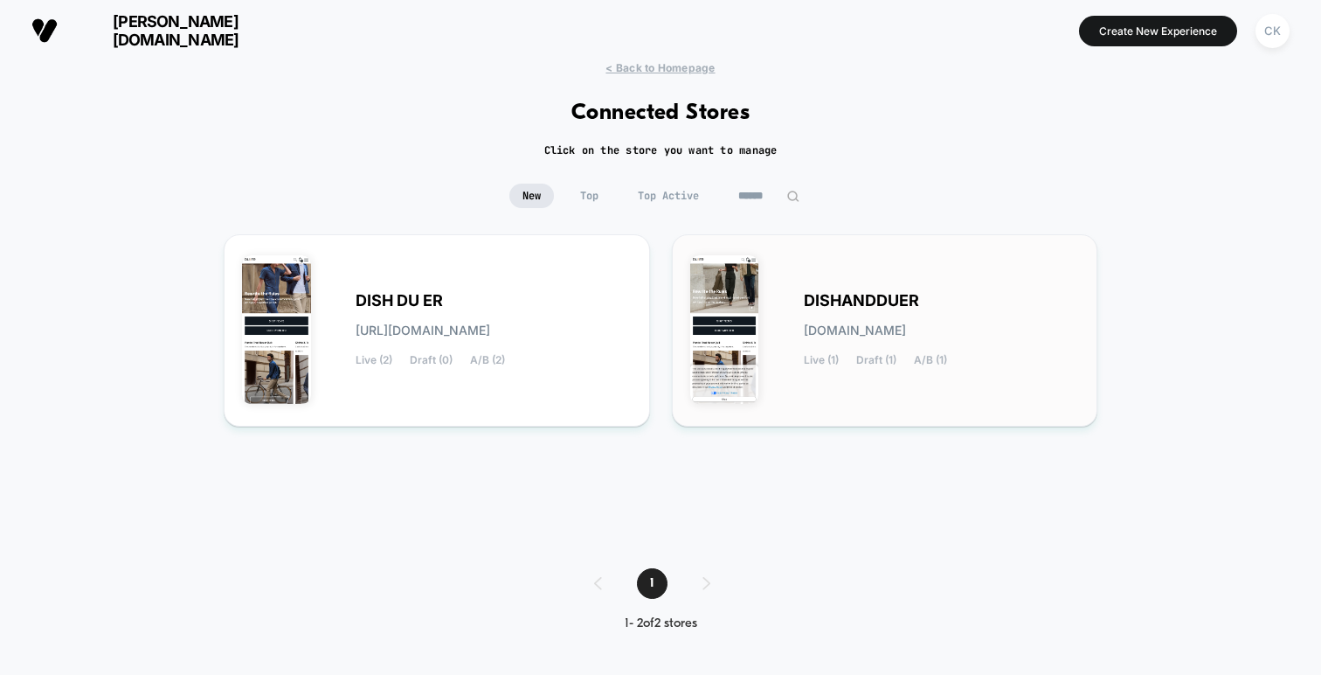
click at [855, 295] on span "DISHANDDUER" at bounding box center [861, 300] width 115 height 12
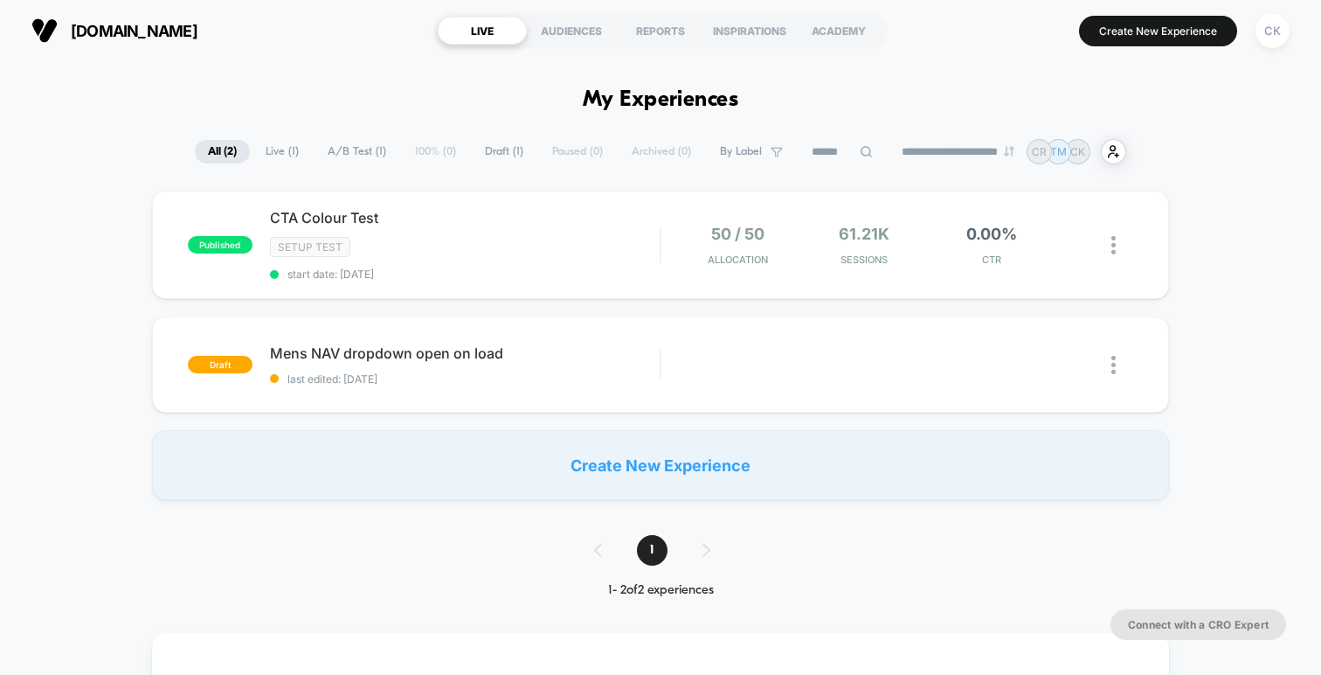
click at [681, 474] on div "Create New Experience" at bounding box center [660, 465] width 1017 height 70
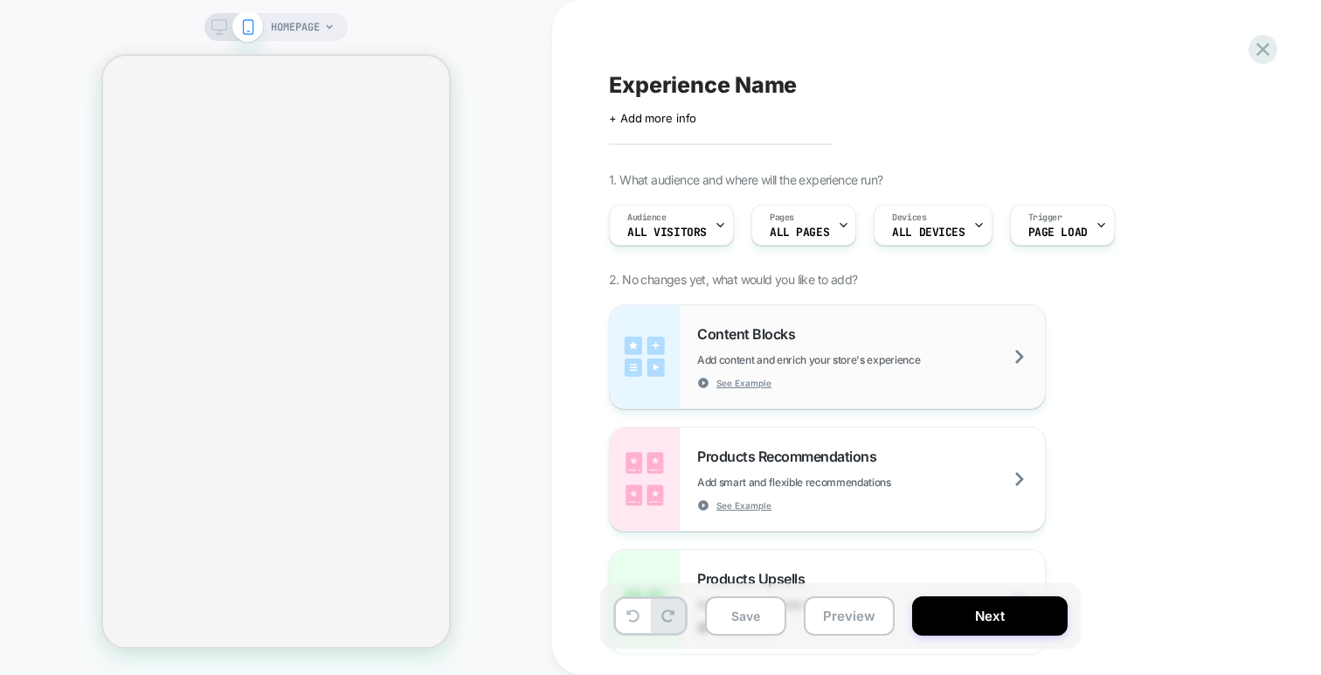
click at [715, 349] on div "Content Blocks Add content and enrich your store's experience See Example" at bounding box center [871, 357] width 348 height 64
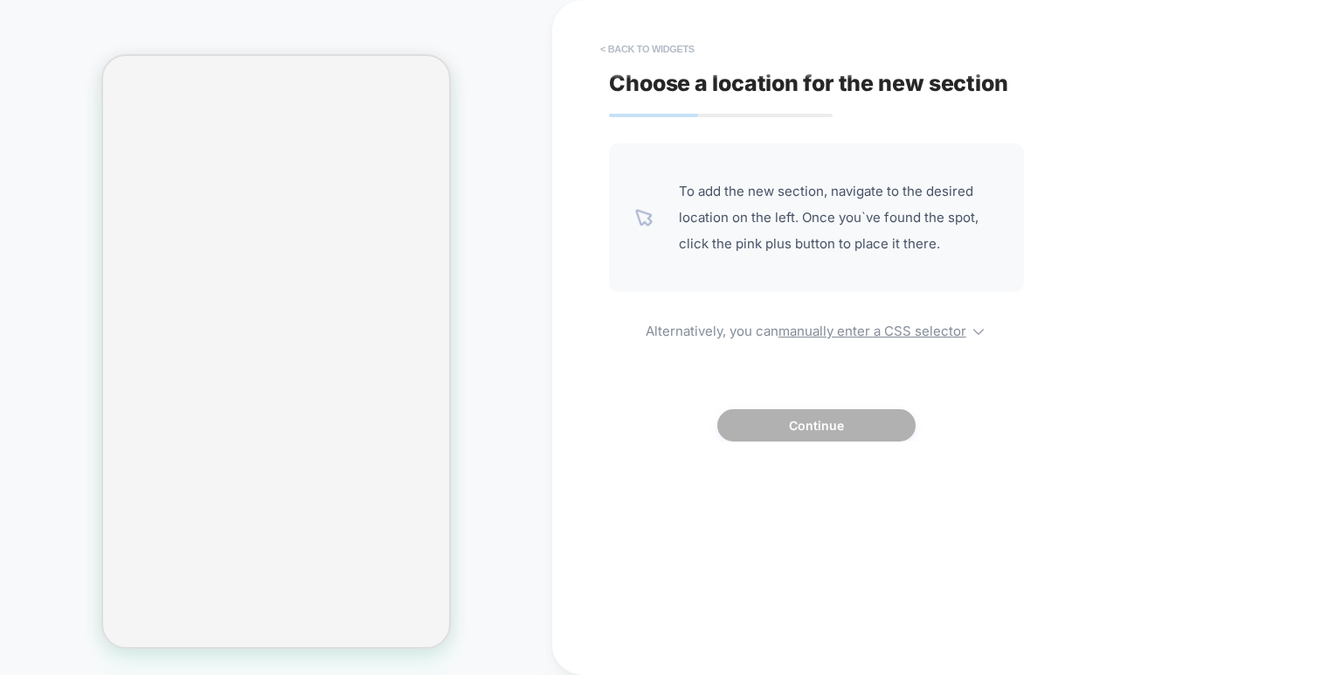
click at [632, 45] on button "< Back to widgets" at bounding box center [648, 49] width 112 height 28
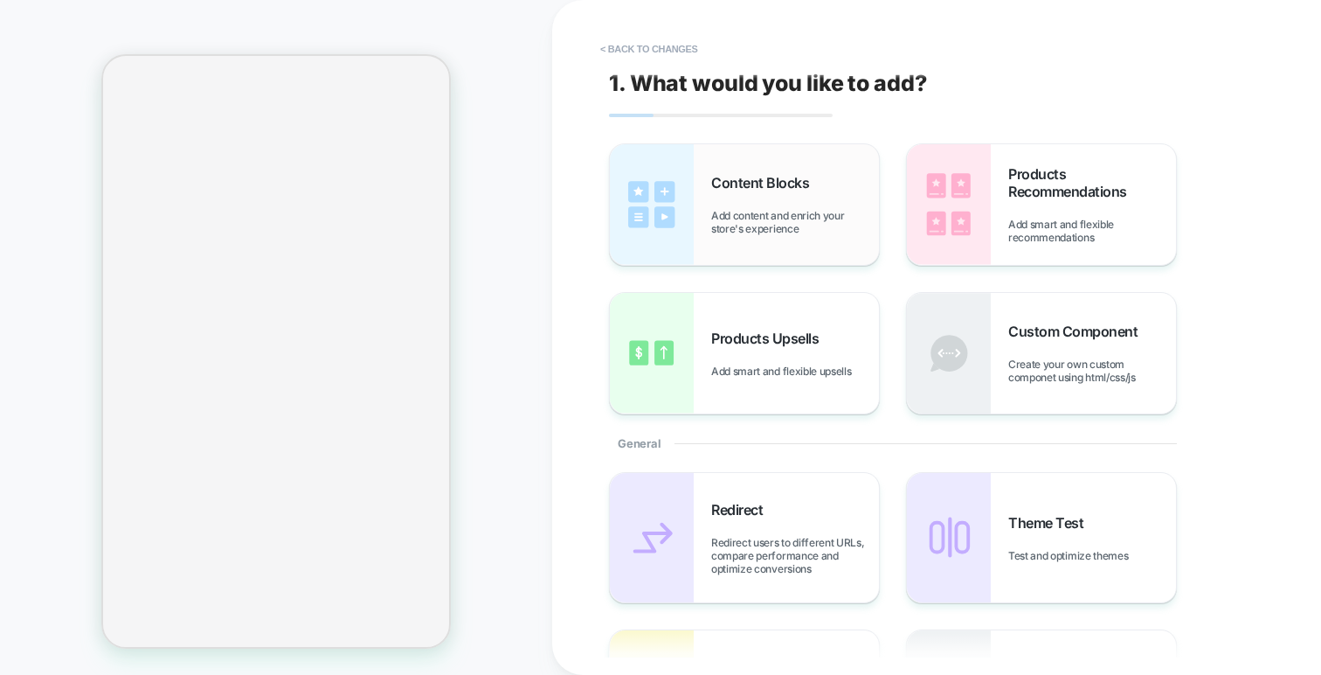
click at [768, 212] on span "Add content and enrich your store's experience" at bounding box center [795, 222] width 168 height 26
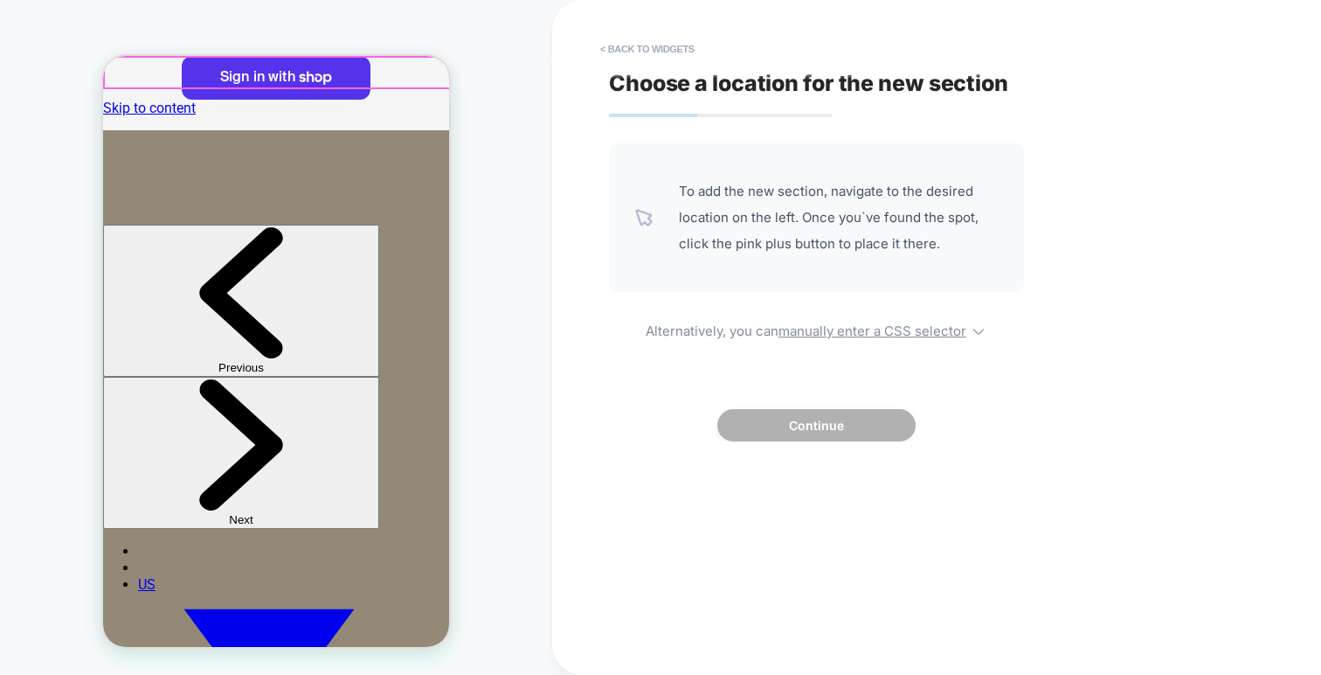
click at [681, 46] on button "< Back to widgets" at bounding box center [648, 49] width 112 height 28
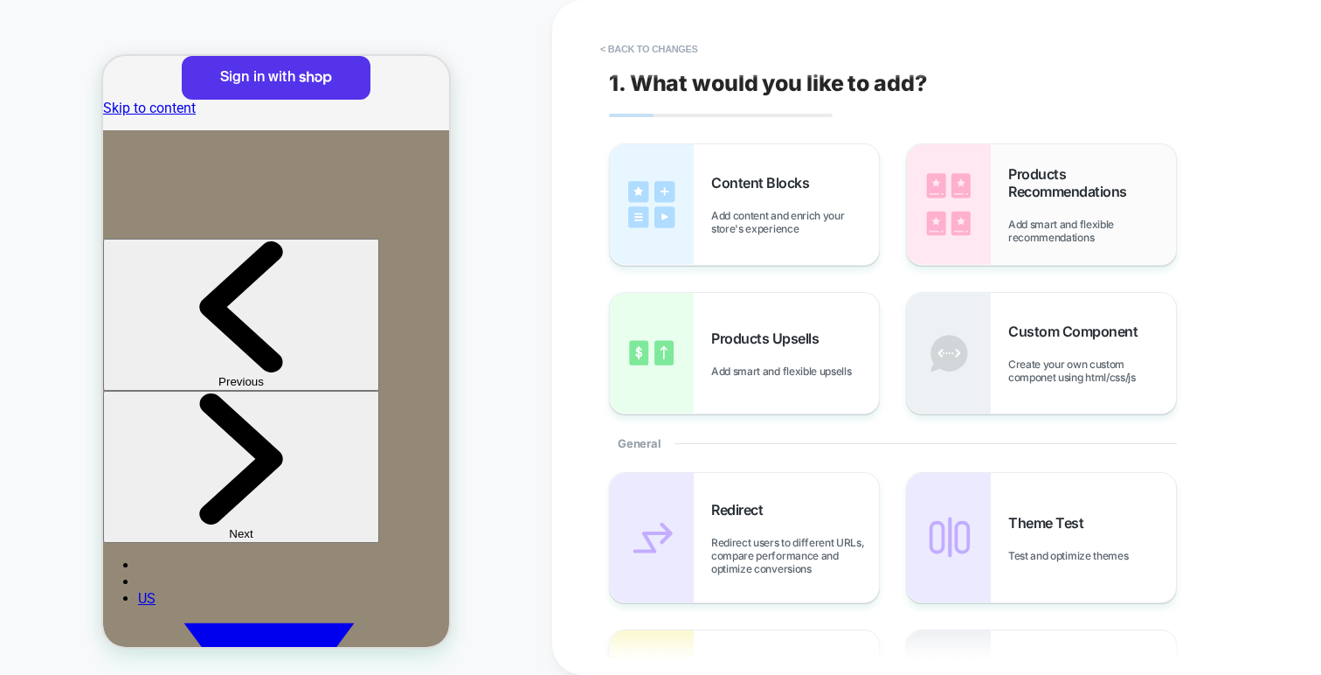
click at [986, 211] on img at bounding box center [949, 204] width 84 height 121
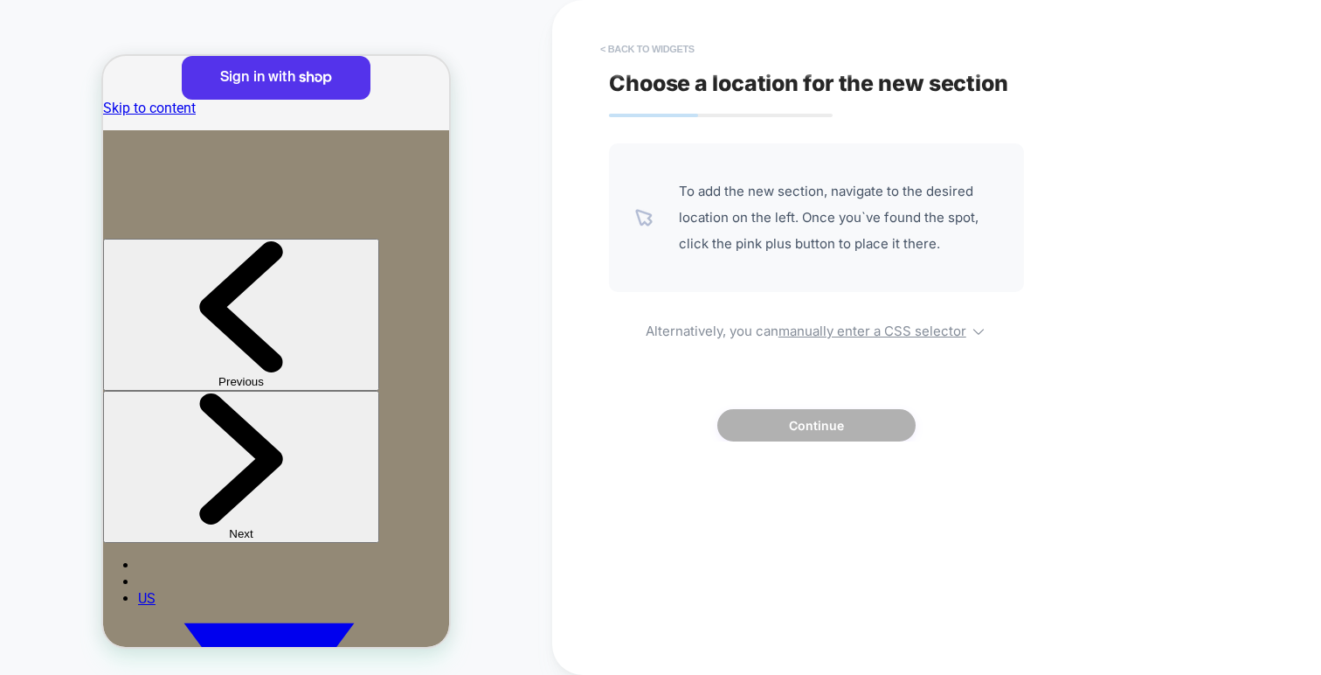
click at [643, 47] on button "< Back to widgets" at bounding box center [648, 49] width 112 height 28
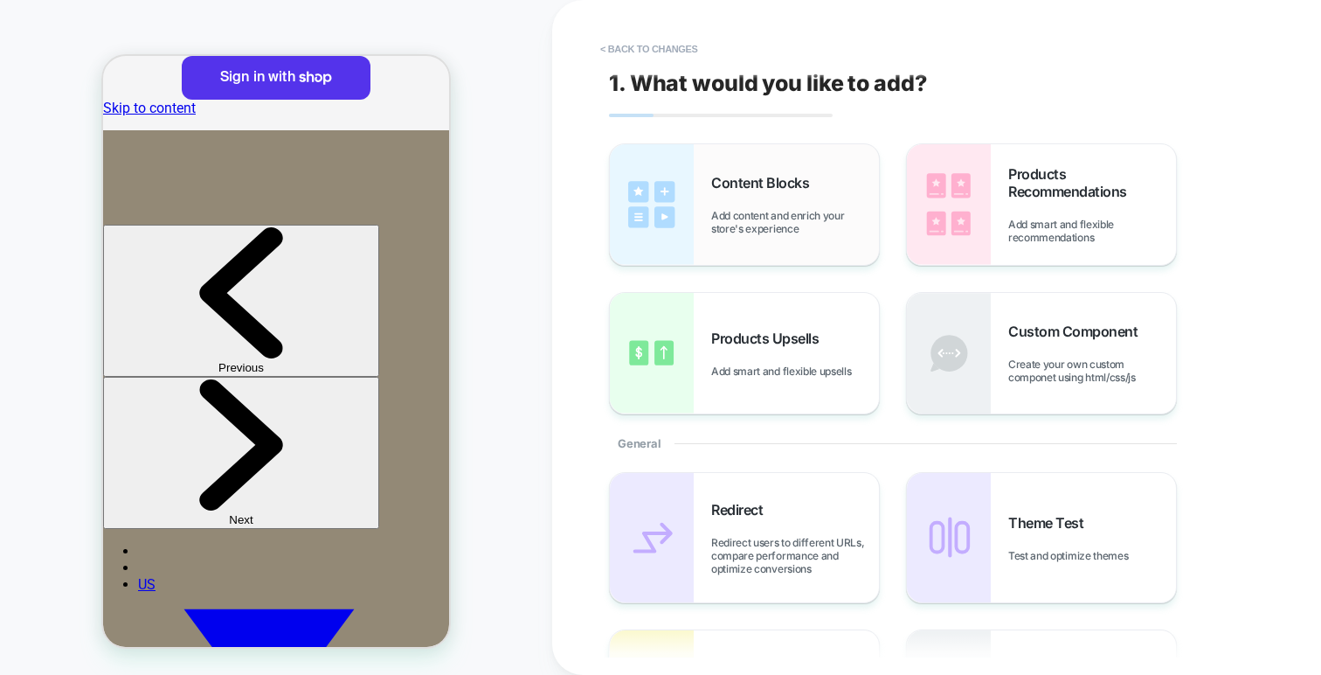
click at [745, 228] on span "Add content and enrich your store's experience" at bounding box center [795, 222] width 168 height 26
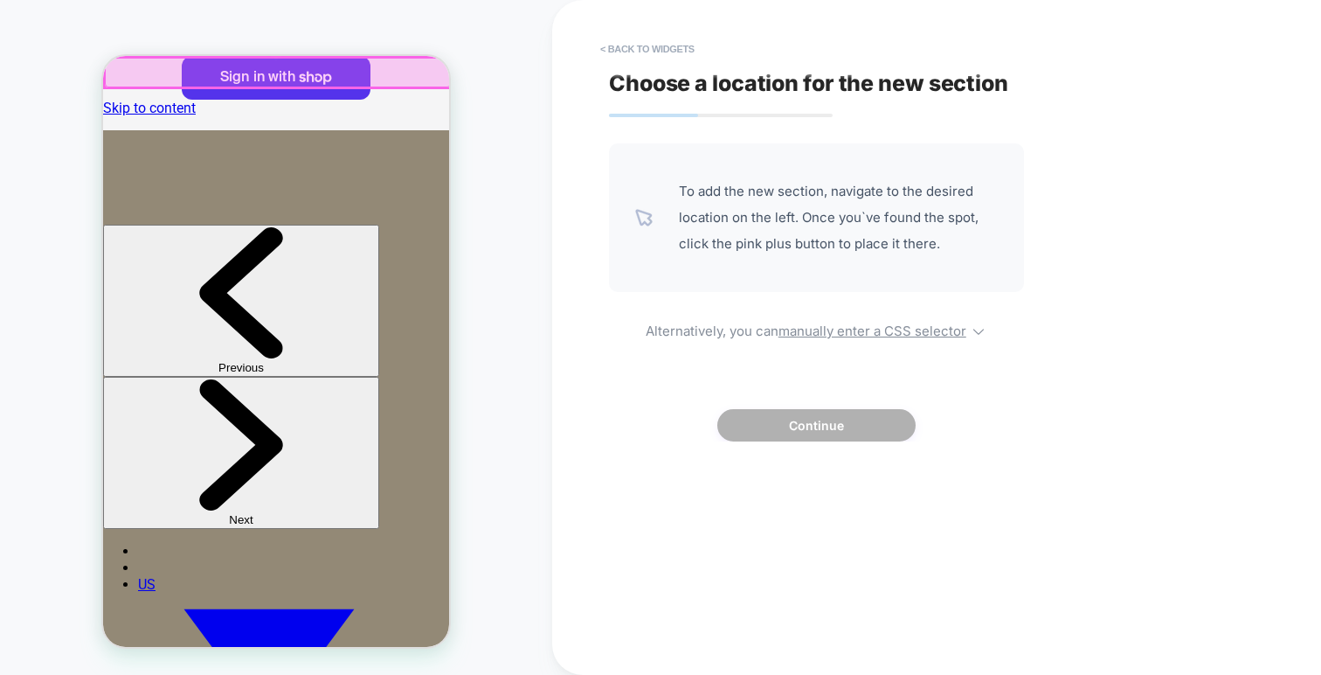
click at [356, 74] on div at bounding box center [278, 73] width 346 height 30
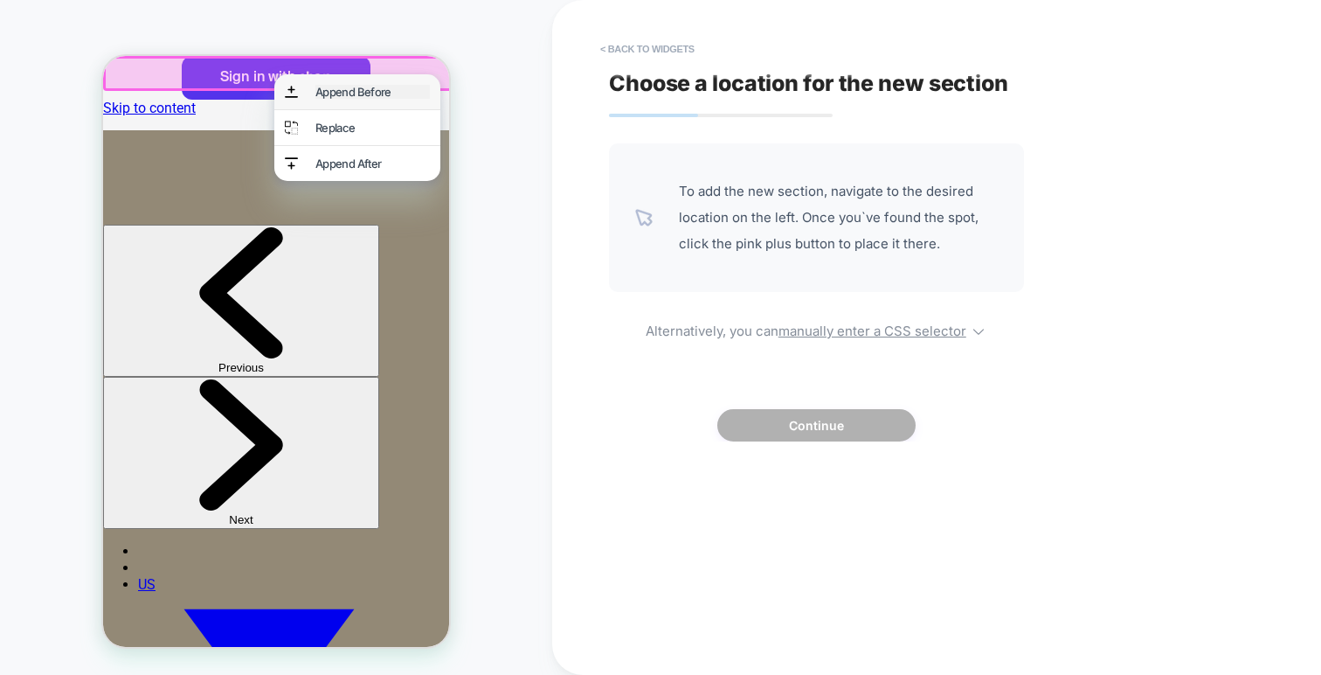
click at [363, 90] on div "Append Before" at bounding box center [372, 92] width 114 height 14
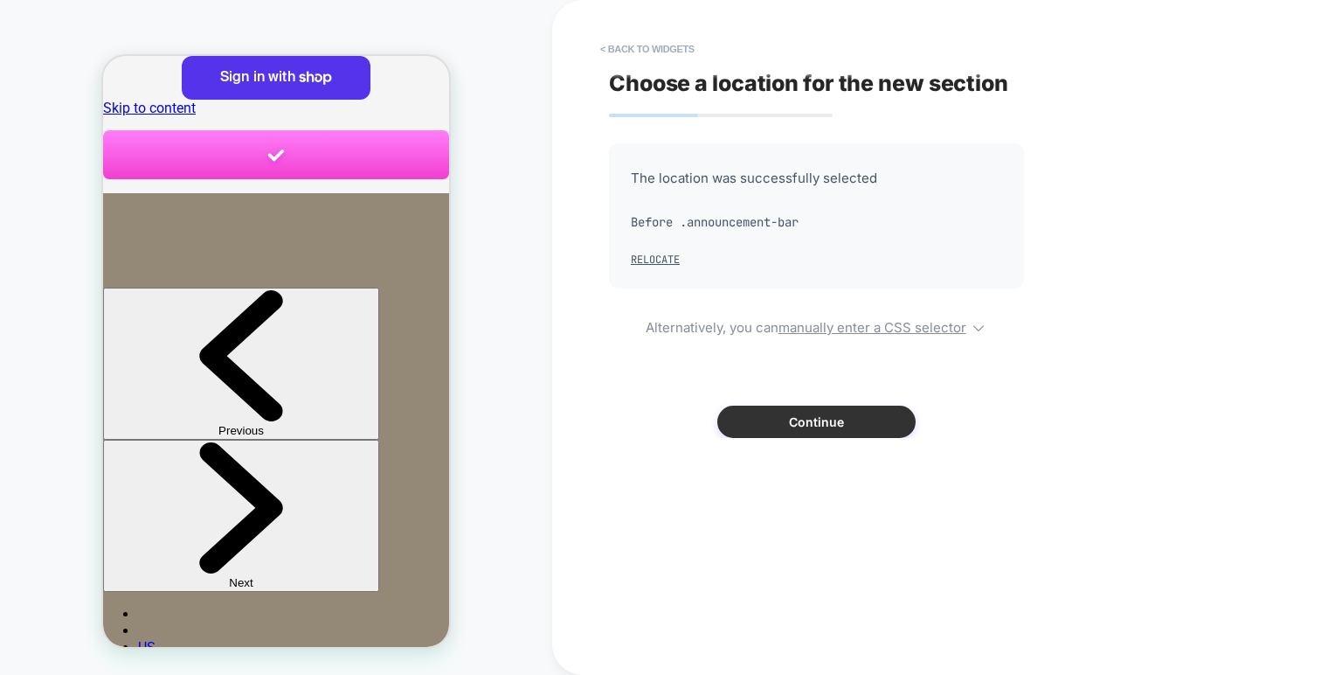
click at [813, 420] on button "Continue" at bounding box center [816, 421] width 198 height 32
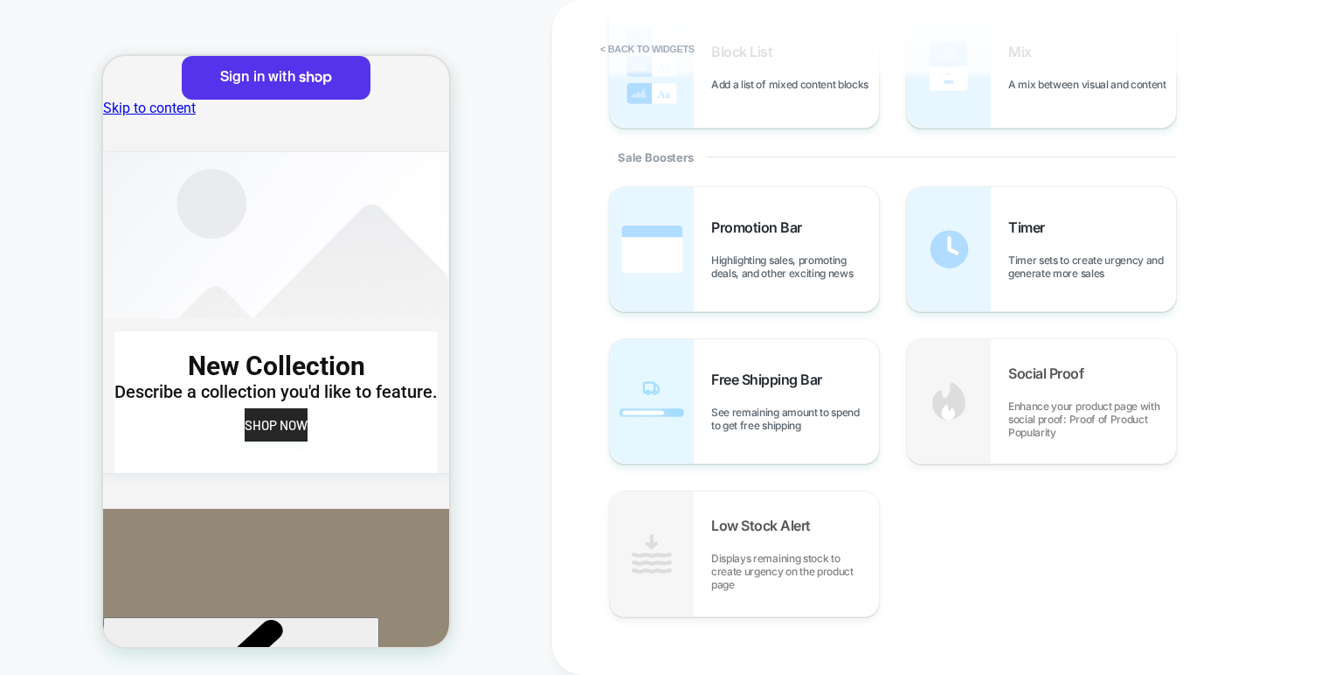
scroll to position [760, 0]
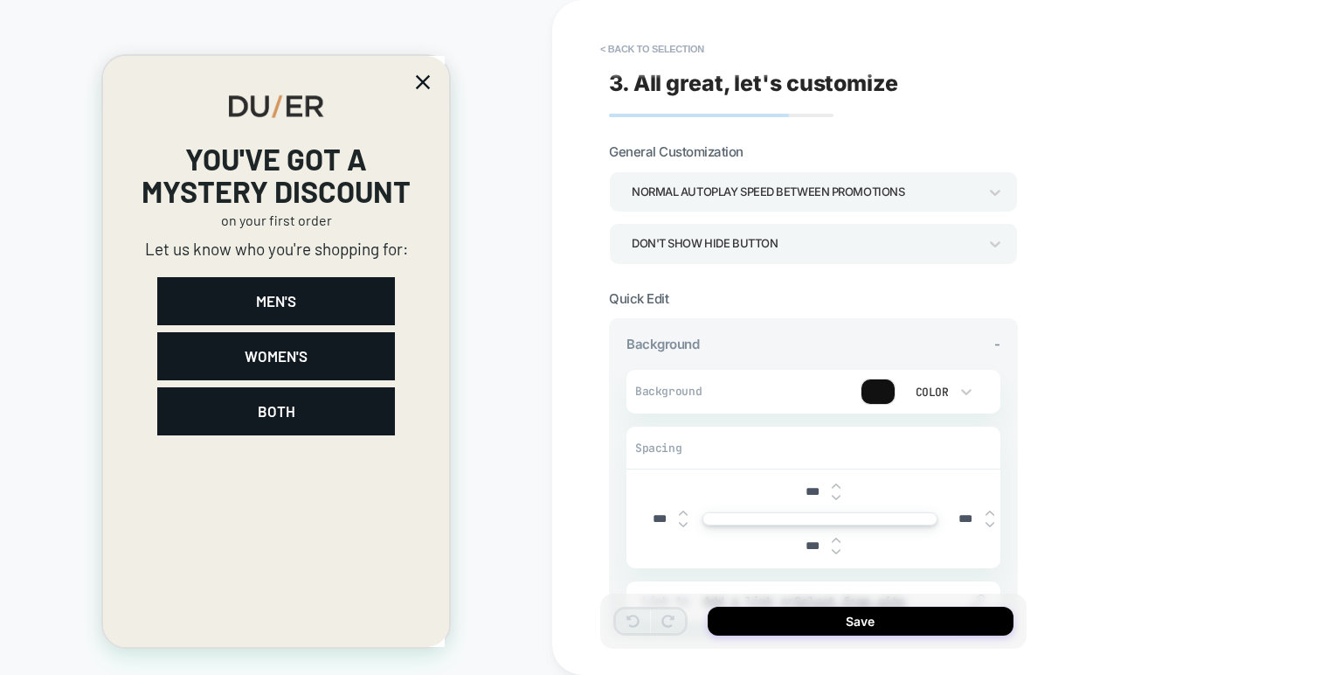
click at [790, 242] on div "Don't show hide button" at bounding box center [805, 244] width 346 height 24
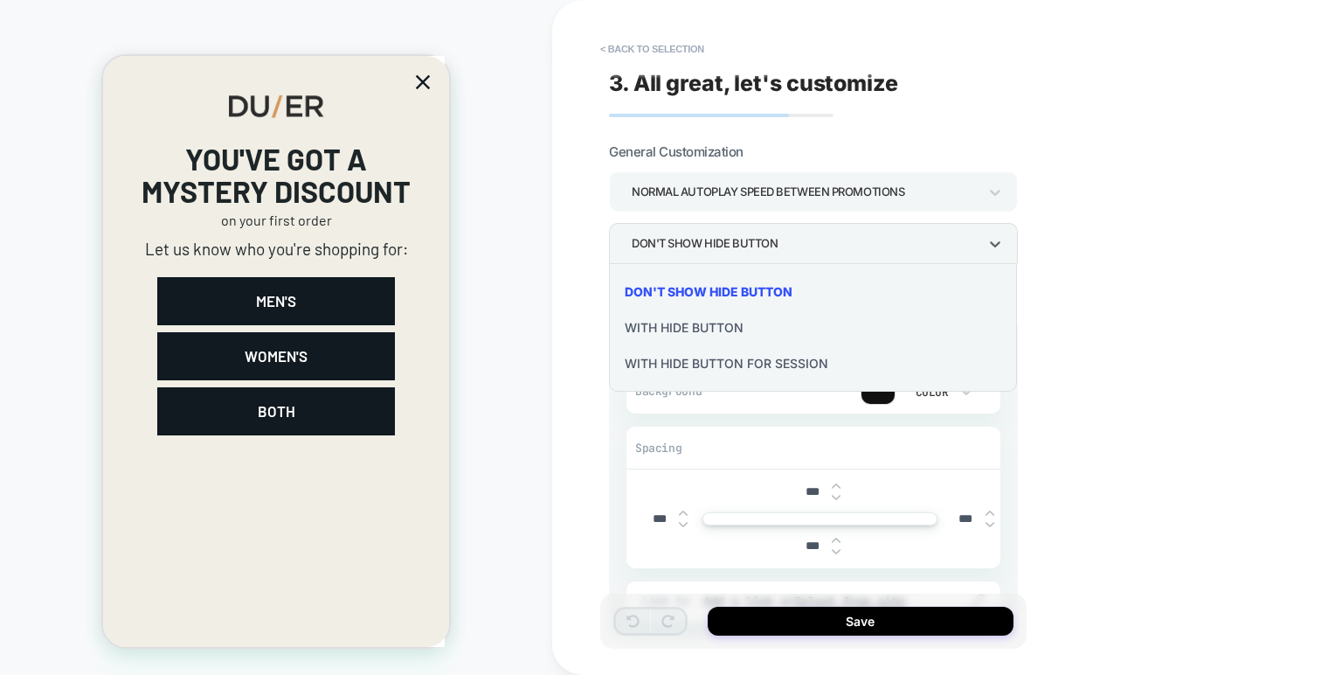
click at [696, 322] on div "With hide button" at bounding box center [813, 327] width 394 height 36
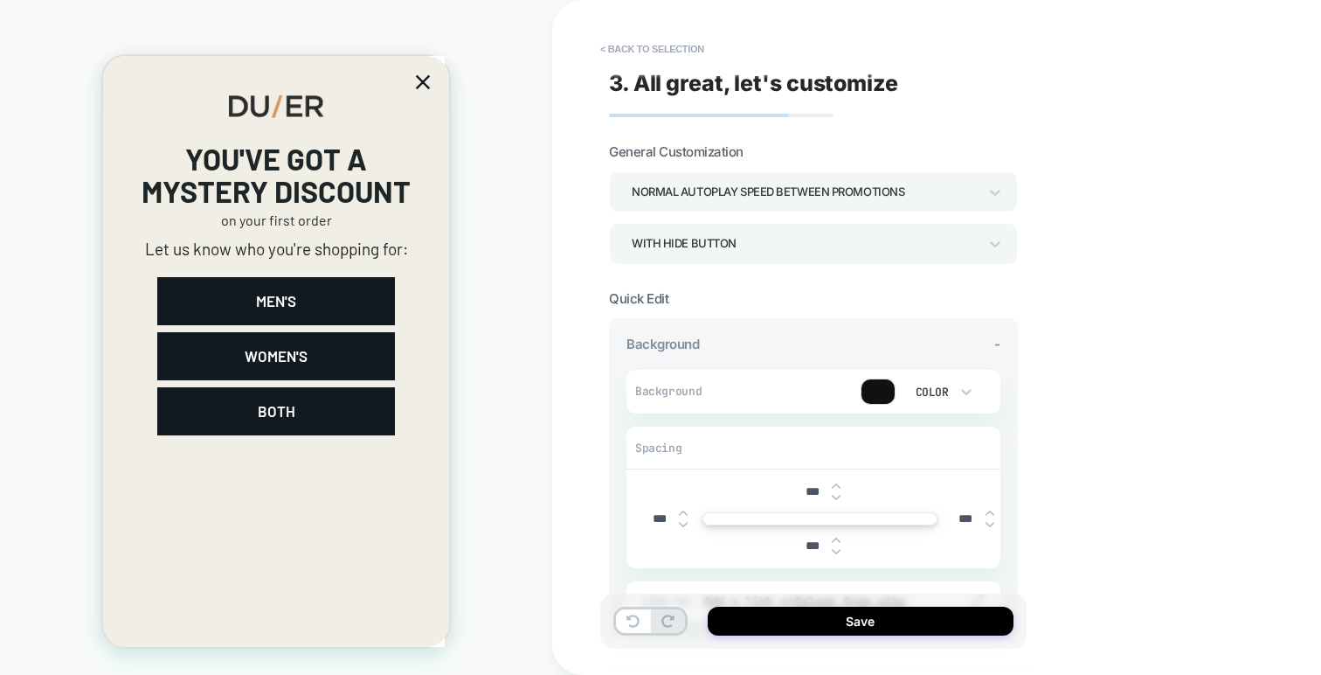
click at [737, 243] on div "With hide button" at bounding box center [805, 244] width 346 height 24
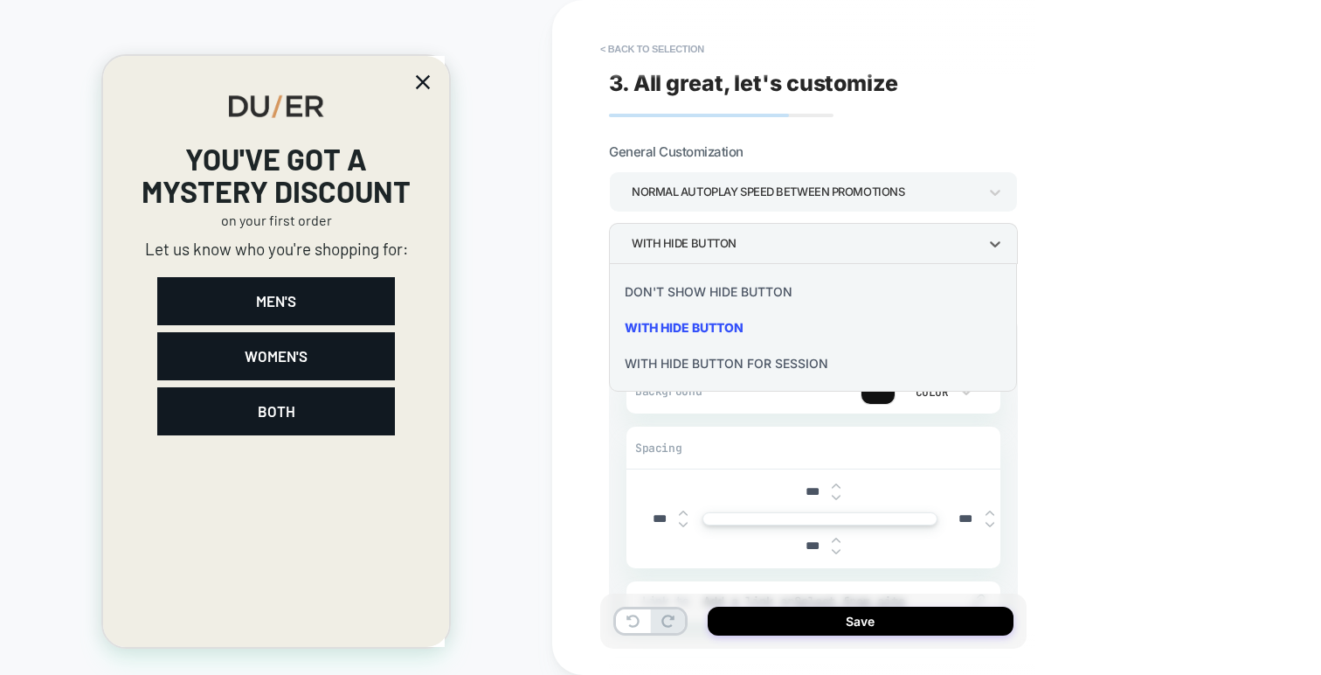
click at [737, 243] on div at bounding box center [660, 337] width 1321 height 675
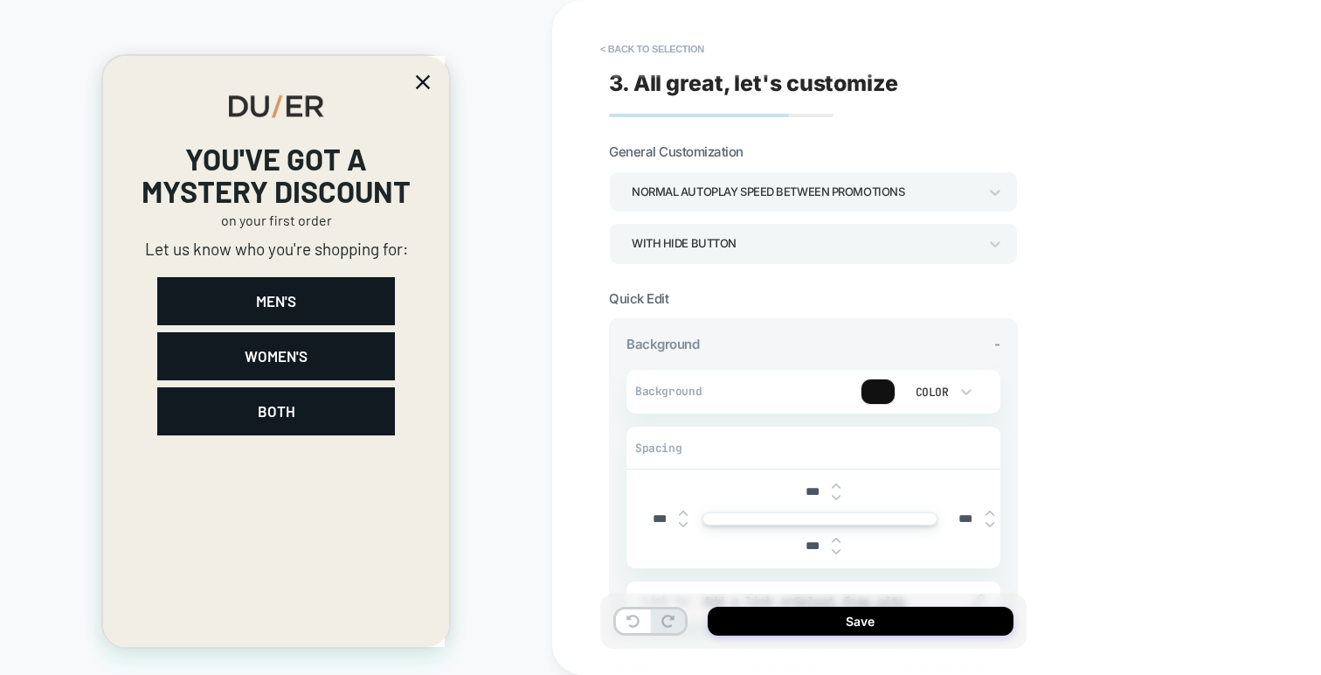
click at [427, 88] on icon "Close popup" at bounding box center [423, 82] width 14 height 14
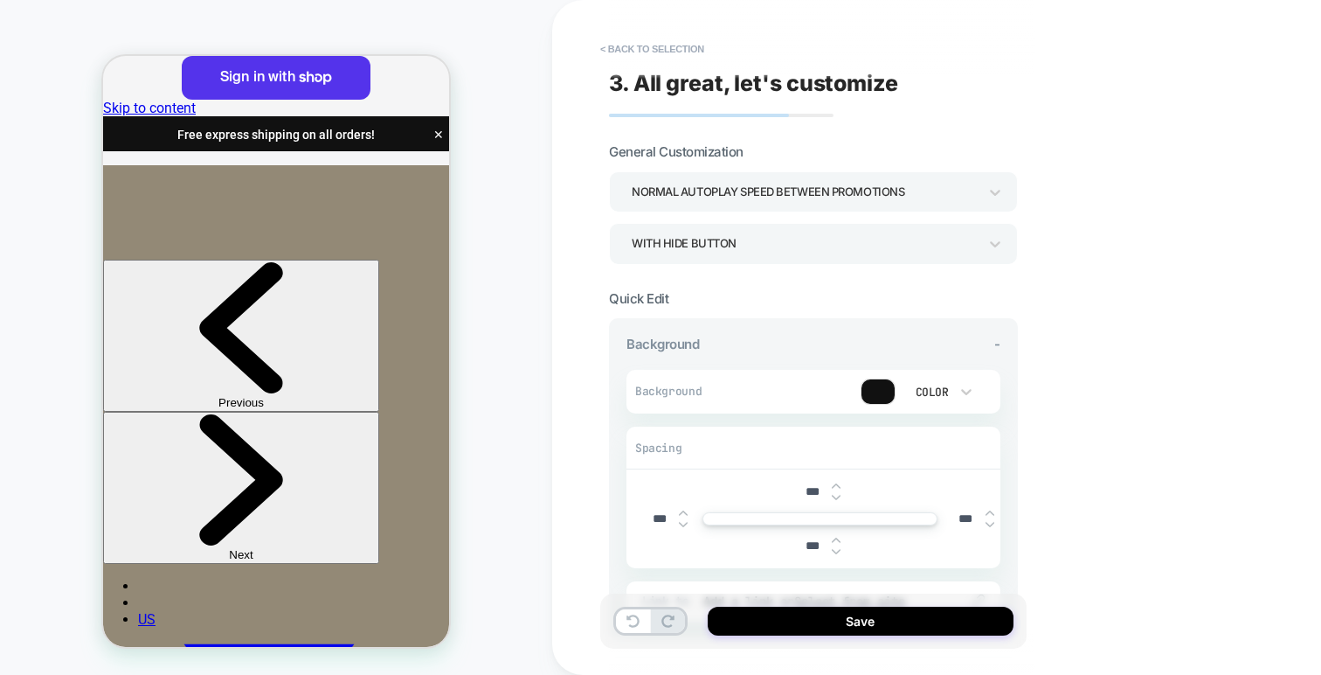
click at [792, 196] on div "Normal autoplay speed between promotions" at bounding box center [805, 192] width 346 height 24
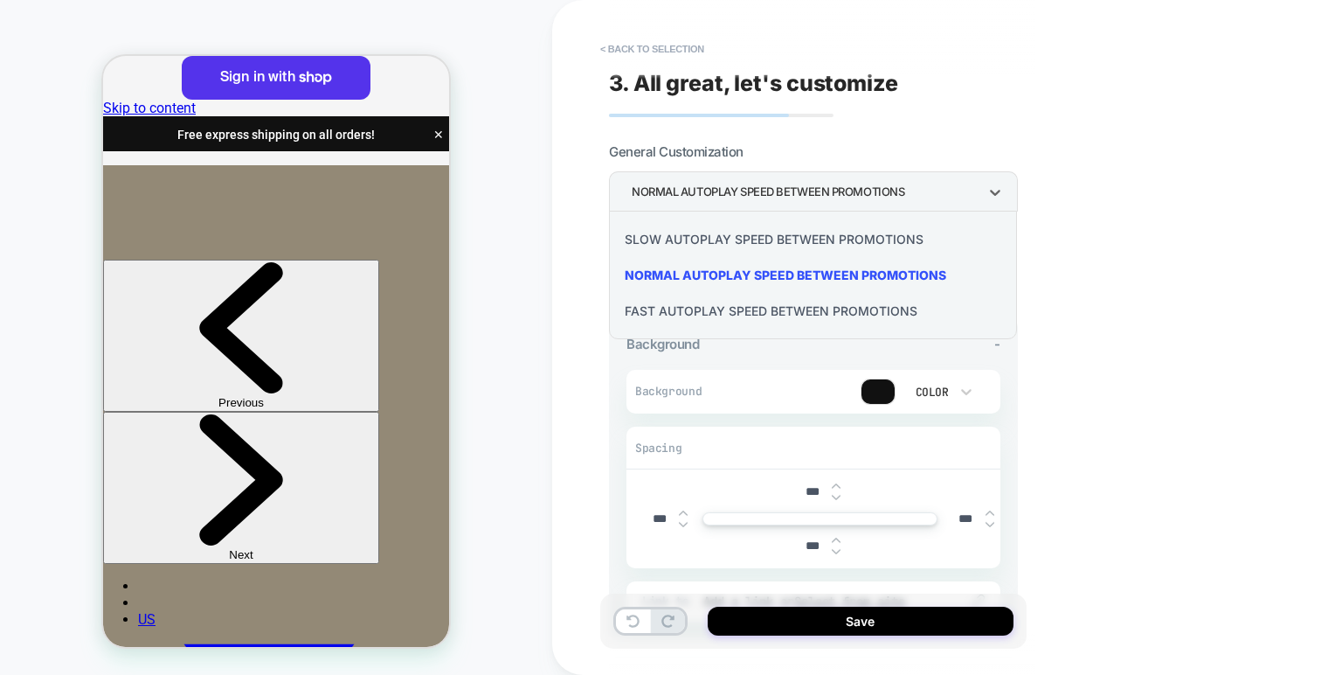
click at [792, 196] on div at bounding box center [660, 337] width 1321 height 675
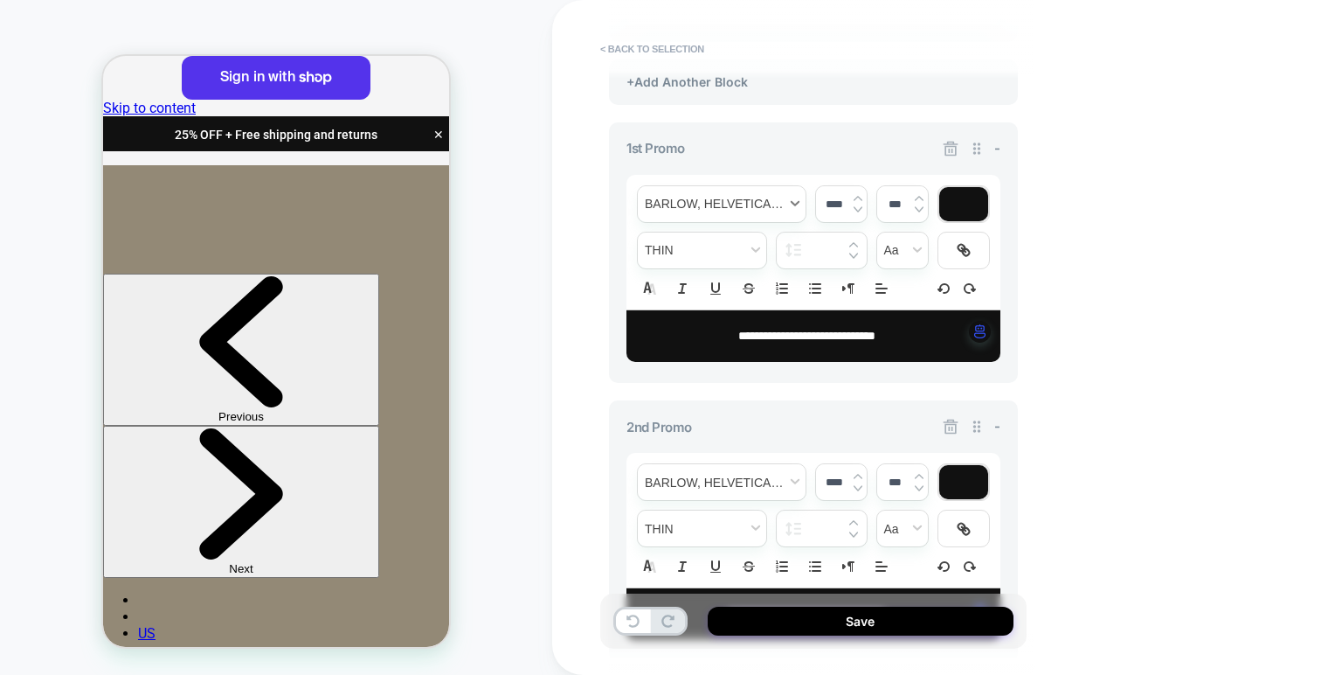
scroll to position [609, 0]
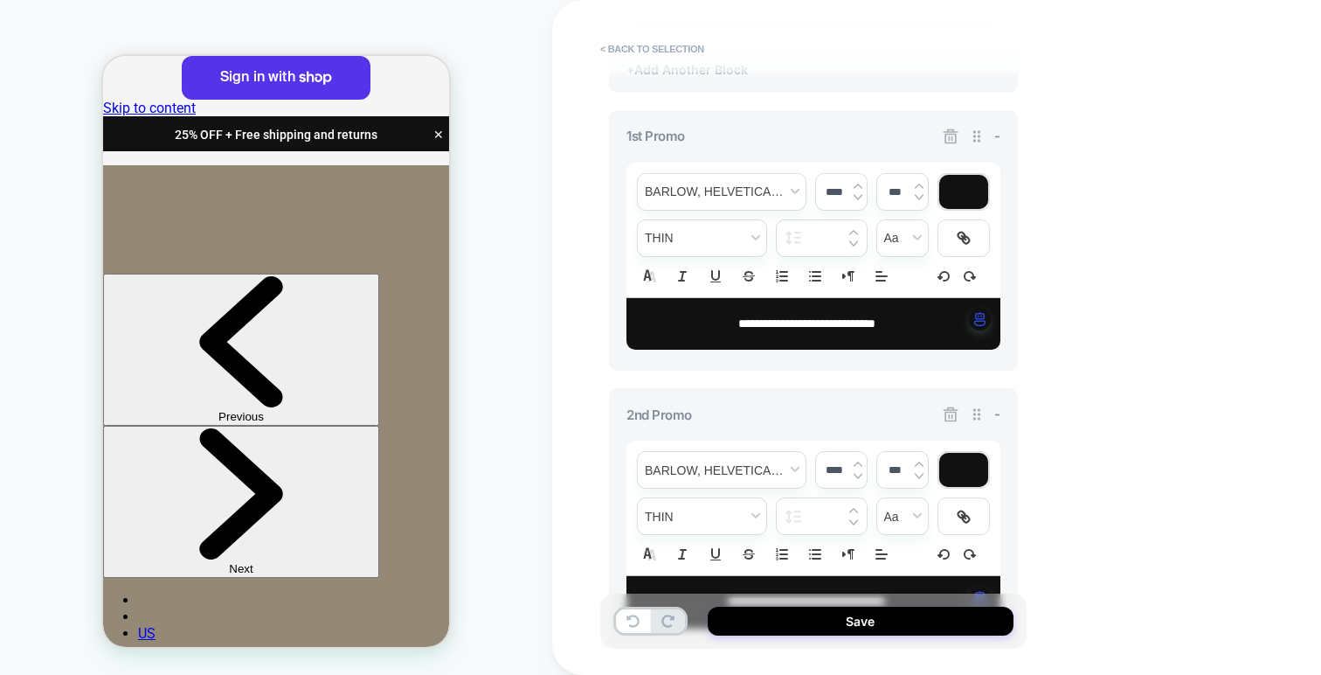
click at [998, 405] on span "-" at bounding box center [997, 413] width 6 height 17
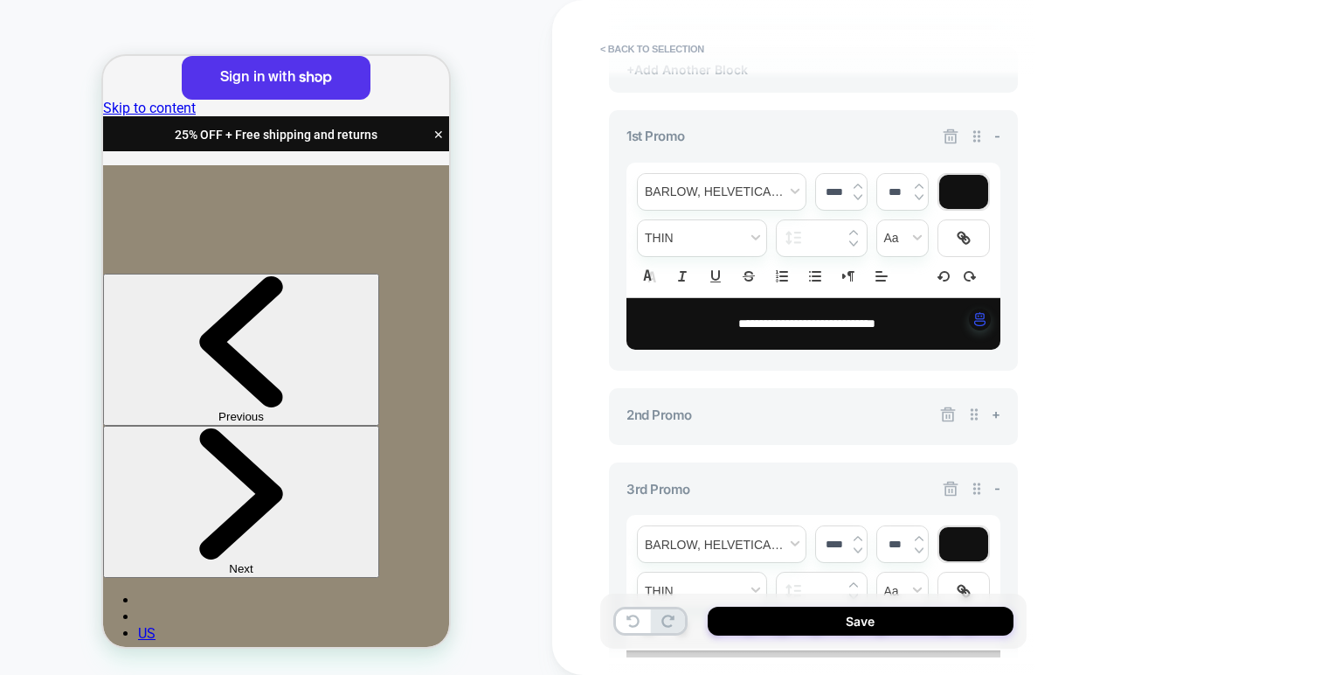
click at [996, 483] on span "-" at bounding box center [997, 488] width 6 height 17
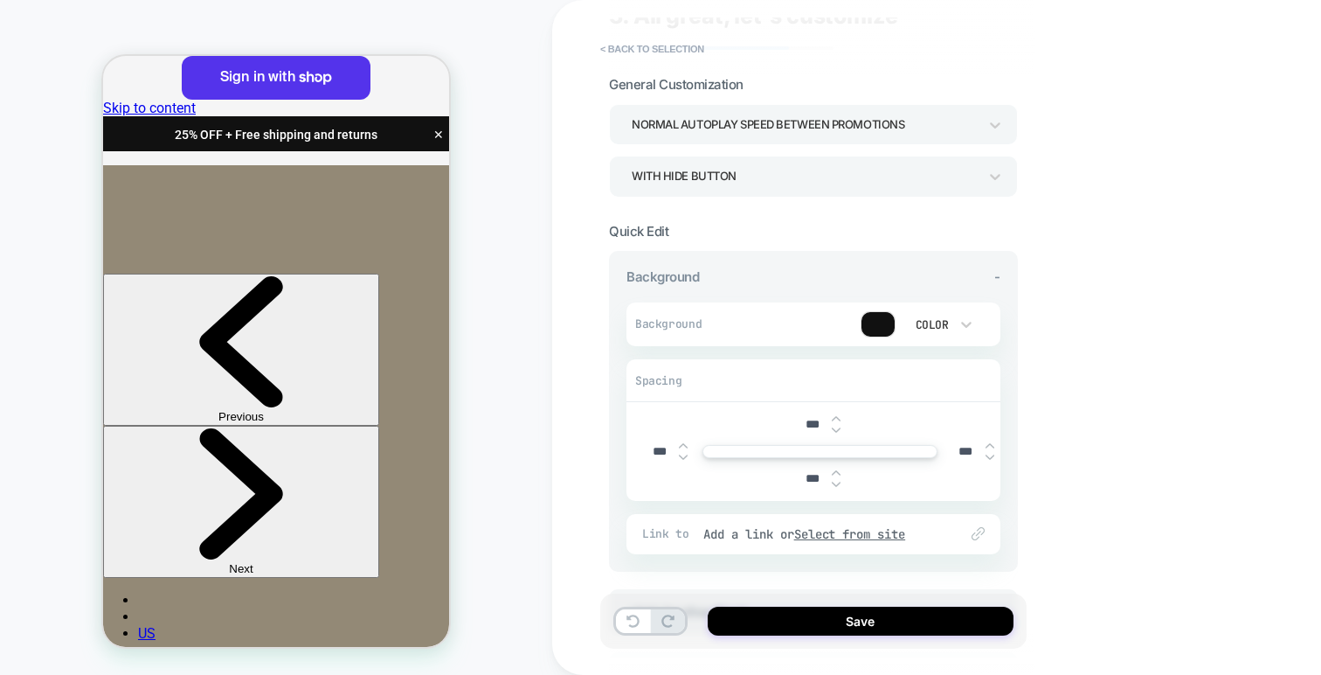
scroll to position [70, 0]
click at [875, 322] on div at bounding box center [878, 321] width 33 height 24
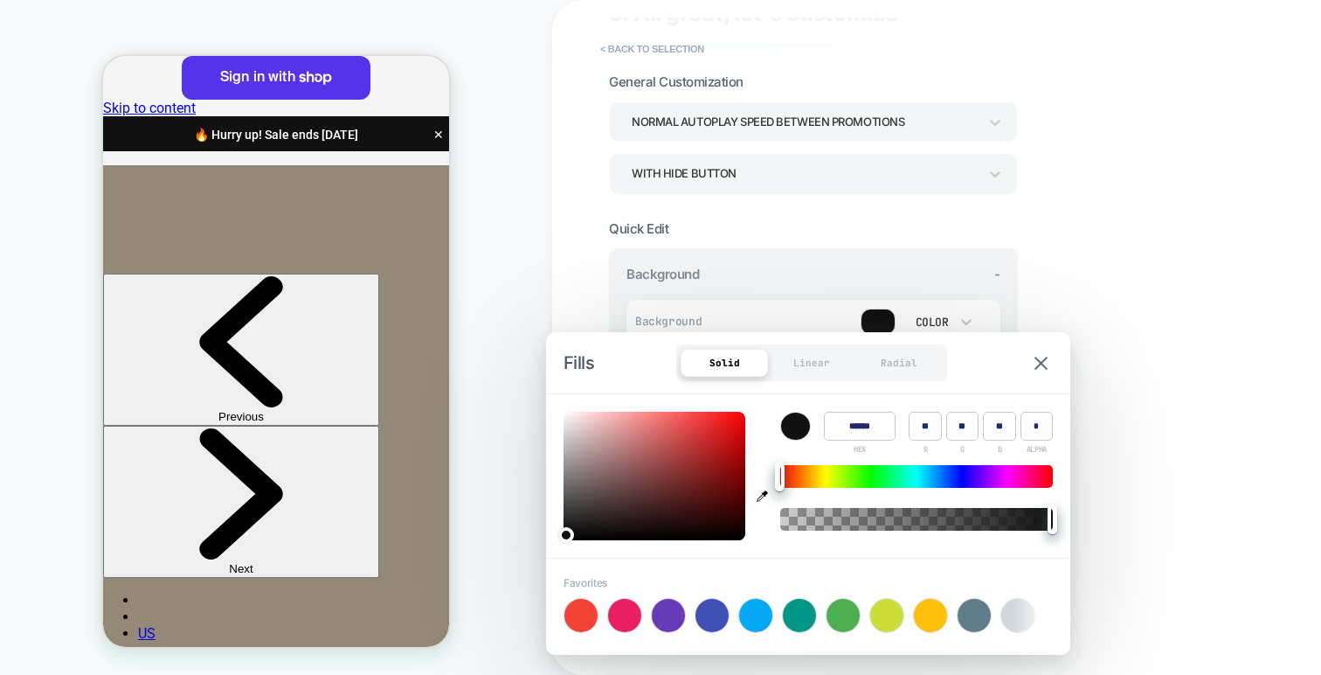
click at [868, 423] on input "******" at bounding box center [860, 426] width 72 height 29
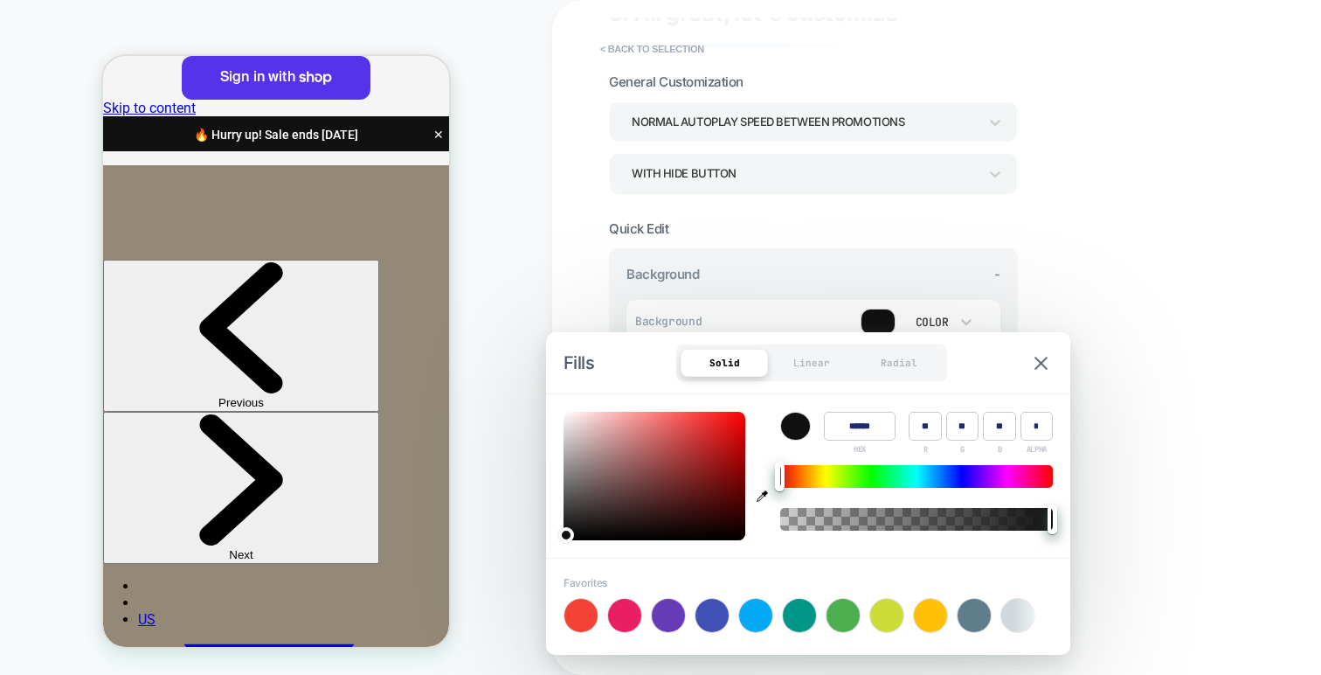
click at [868, 423] on input "******" at bounding box center [860, 426] width 72 height 29
paste input
type input "******"
type input "**"
type input "***"
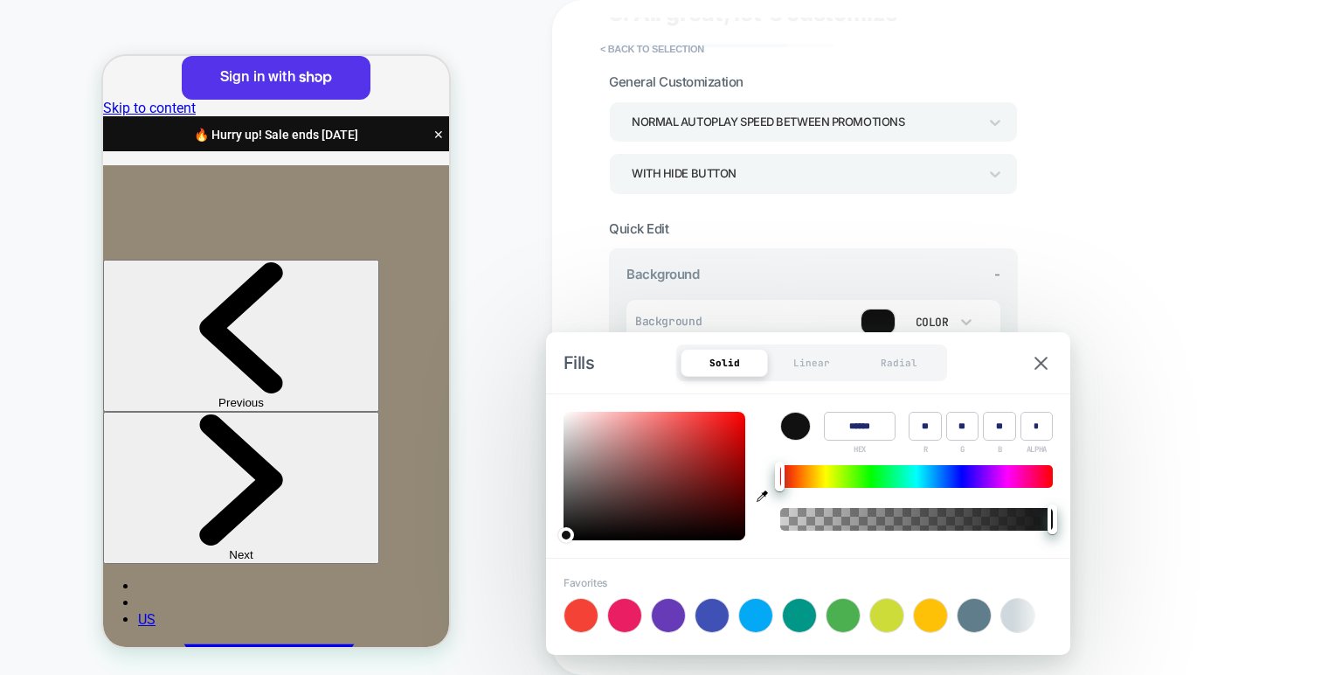
type input "**"
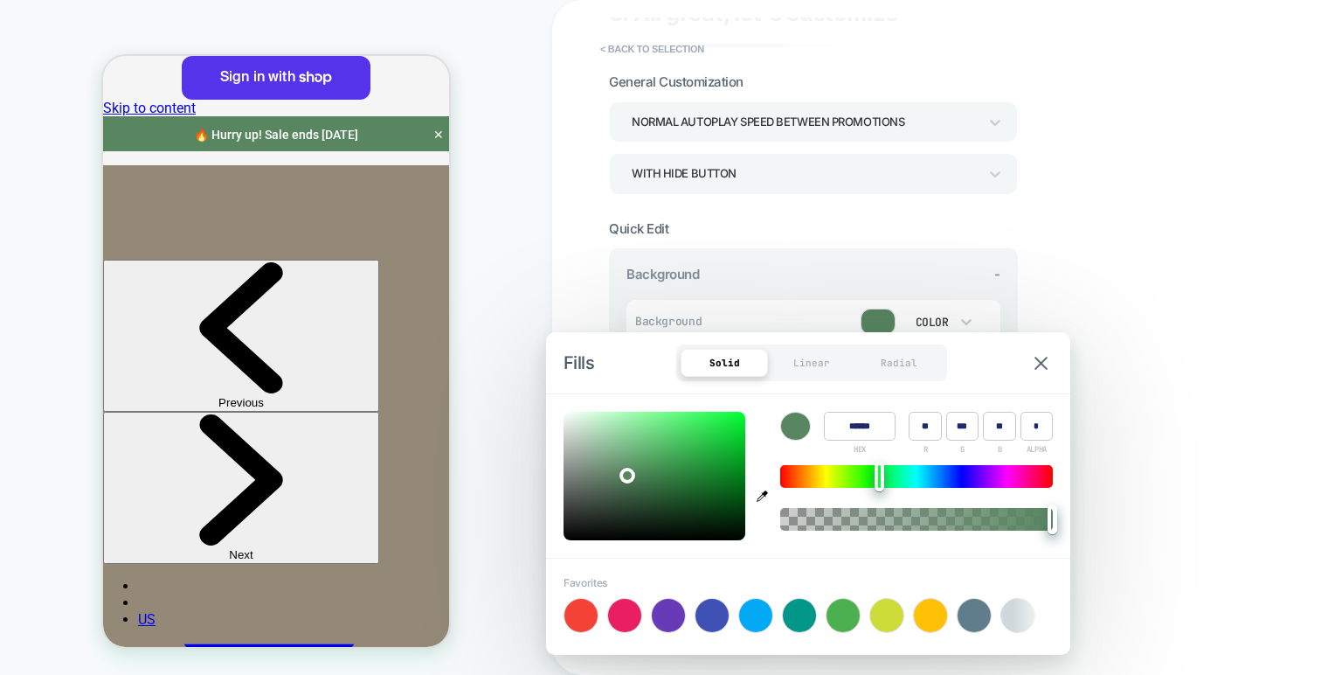
click at [1149, 294] on div "**********" at bounding box center [936, 337] width 769 height 675
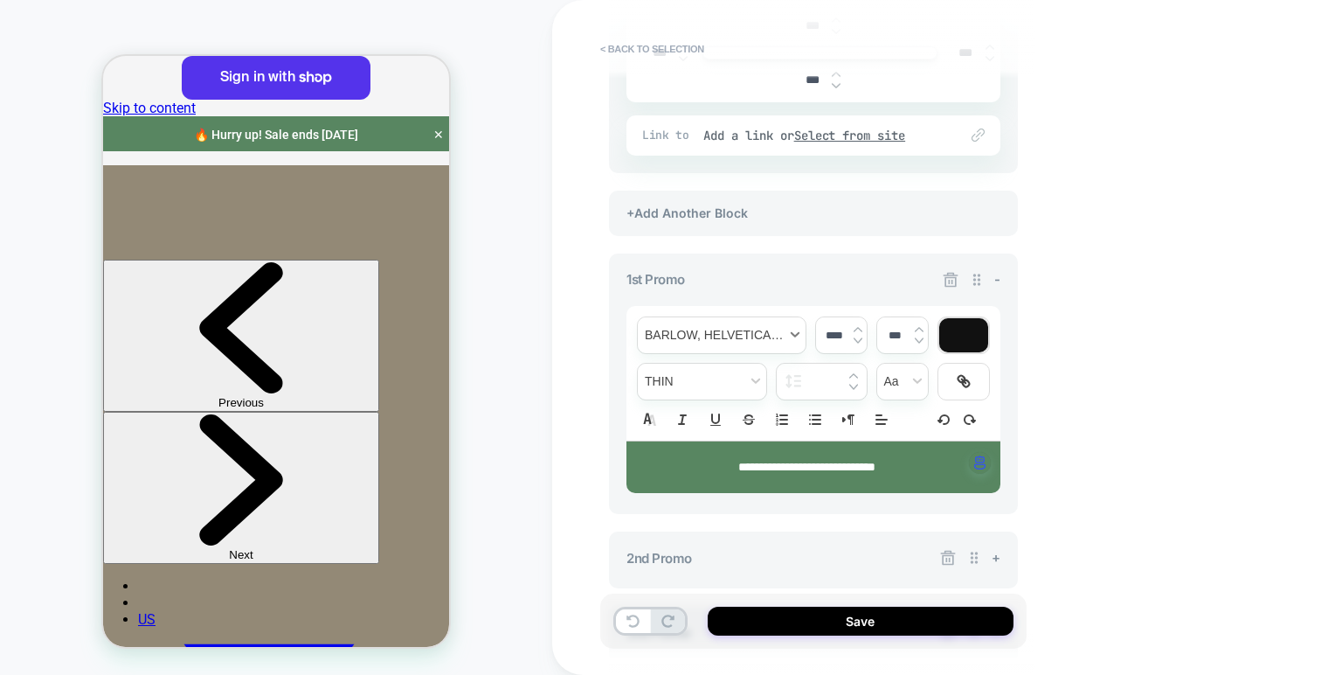
scroll to position [465, 0]
click at [921, 465] on p "**********" at bounding box center [807, 468] width 326 height 17
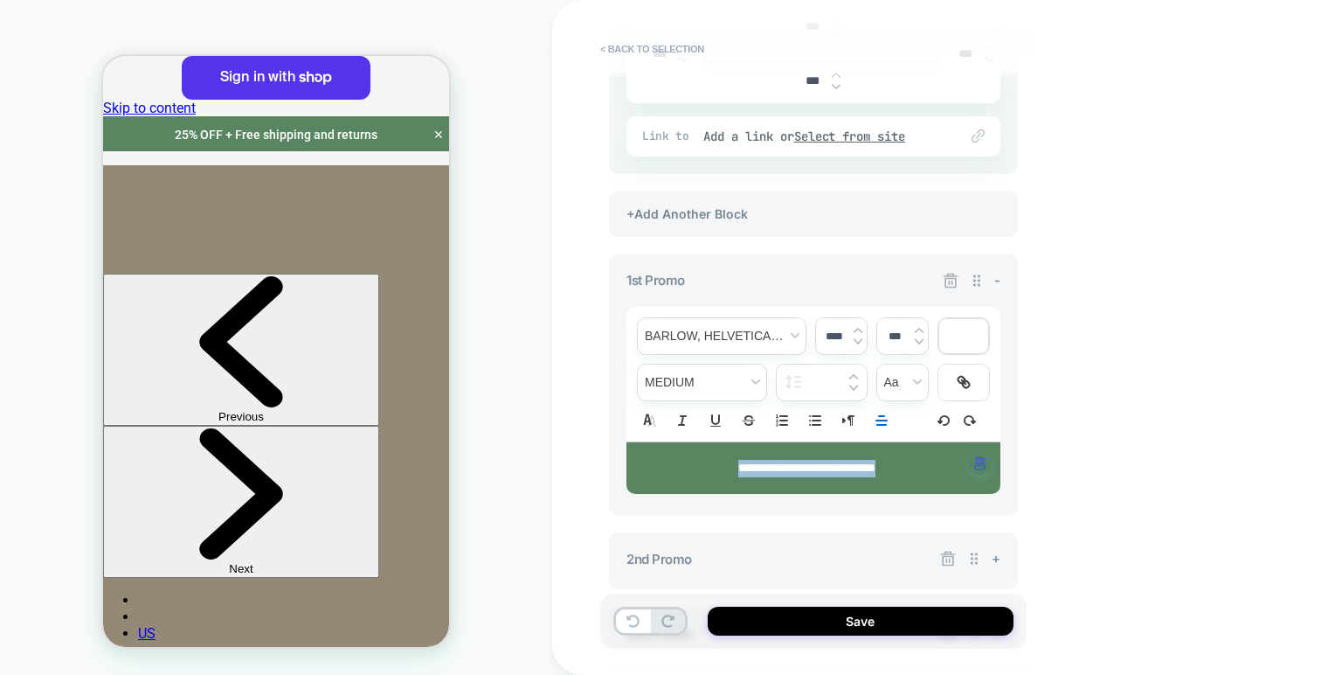
drag, startPoint x: 921, startPoint y: 465, endPoint x: 723, endPoint y: 461, distance: 197.5
click at [723, 461] on p "**********" at bounding box center [807, 468] width 326 height 17
drag, startPoint x: 938, startPoint y: 465, endPoint x: 867, endPoint y: 467, distance: 70.8
click at [867, 467] on p "**********" at bounding box center [807, 468] width 326 height 17
click at [960, 378] on icon at bounding box center [963, 381] width 17 height 17
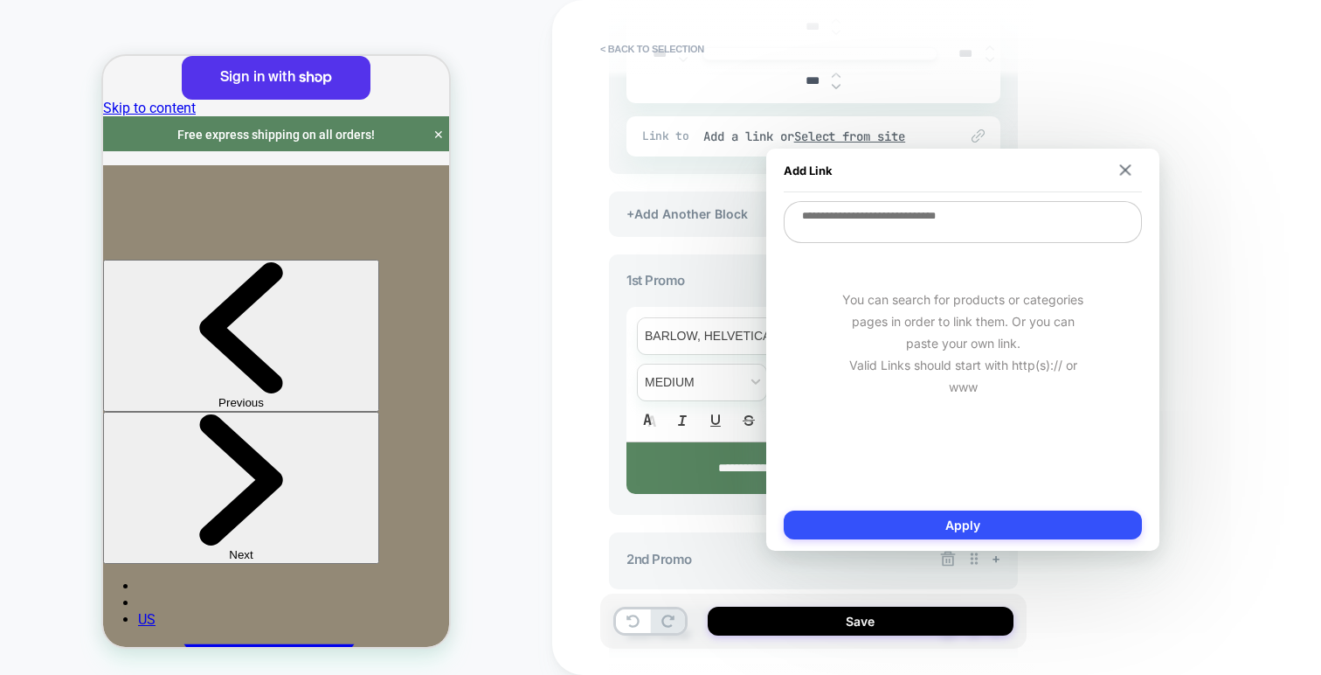
paste textarea "**********"
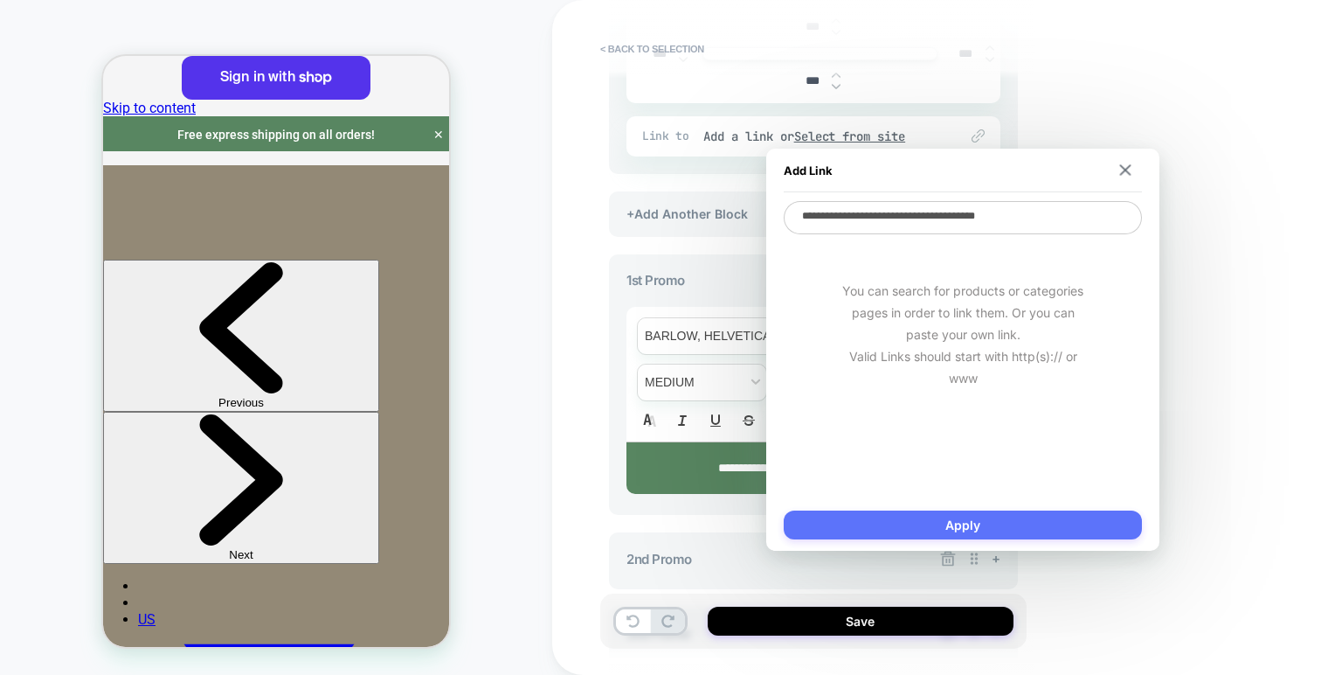
type textarea "**********"
click at [985, 522] on button "Apply" at bounding box center [963, 524] width 358 height 29
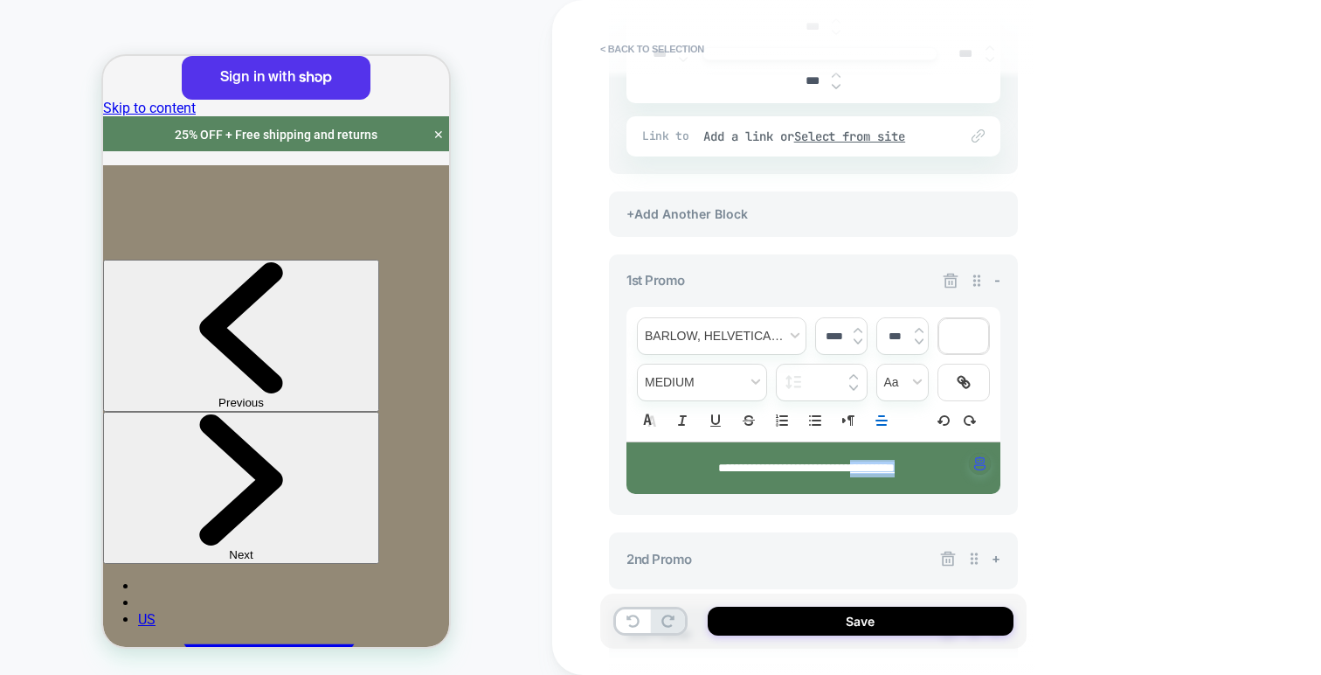
click at [545, 399] on div "HOMEPAGE" at bounding box center [276, 337] width 552 height 640
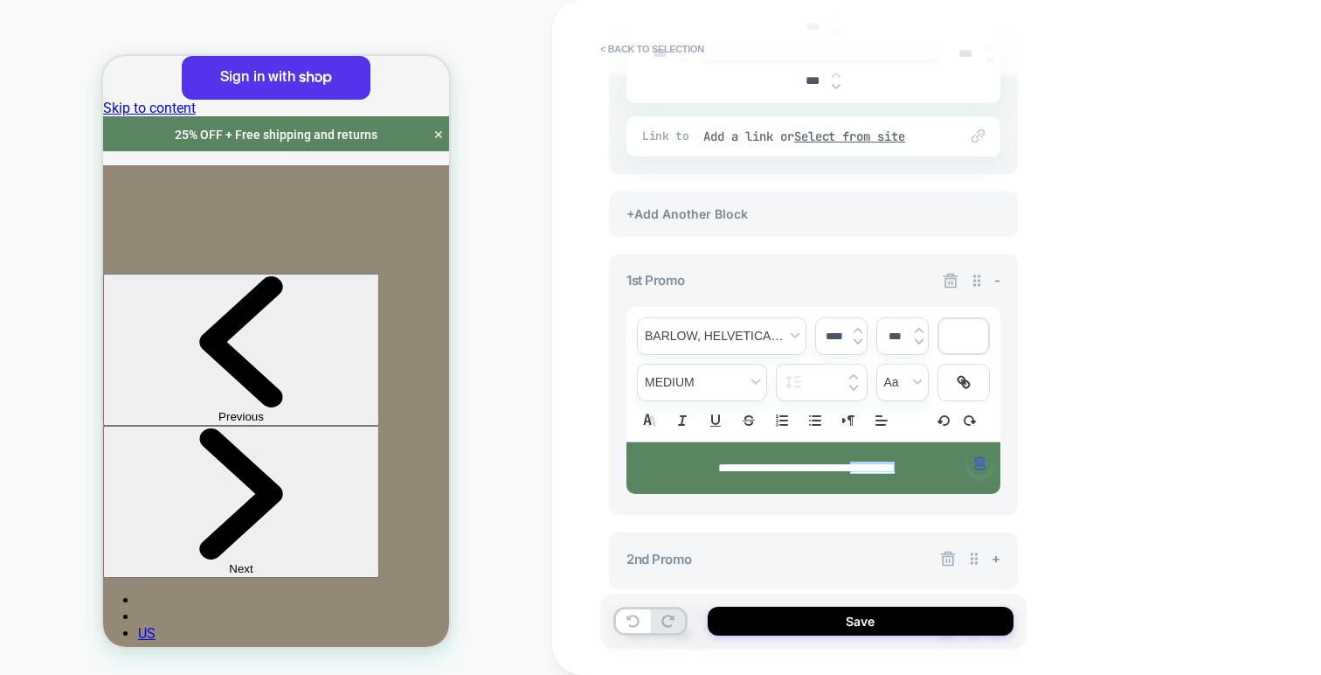
click at [776, 635] on div "Save" at bounding box center [813, 620] width 426 height 55
click at [779, 628] on button "Save" at bounding box center [861, 620] width 306 height 29
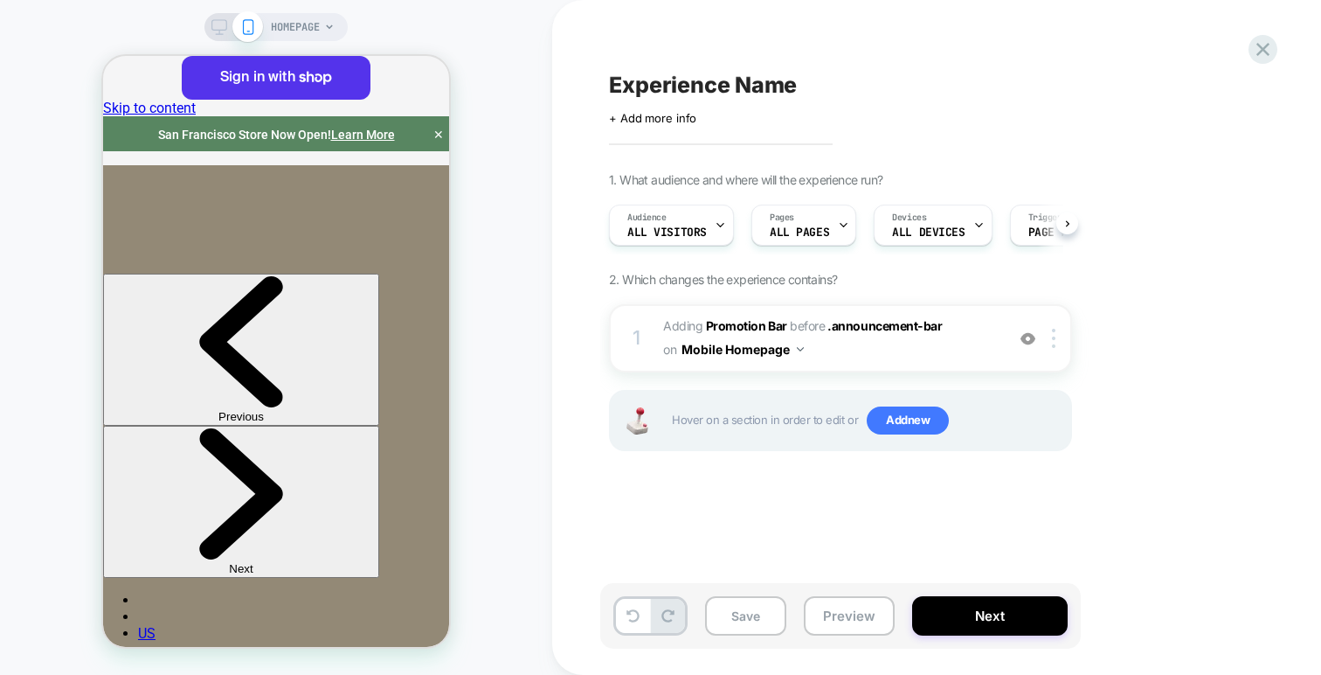
scroll to position [0, 1]
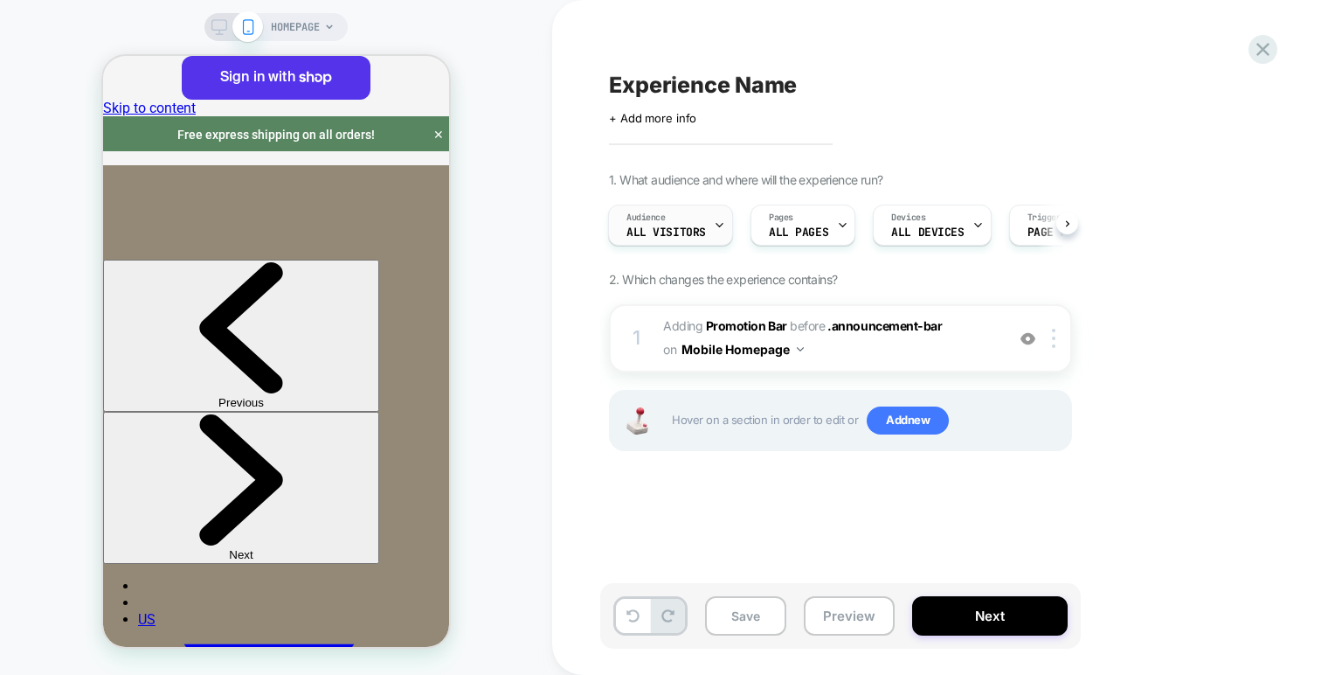
click at [699, 233] on span "All Visitors" at bounding box center [666, 232] width 80 height 12
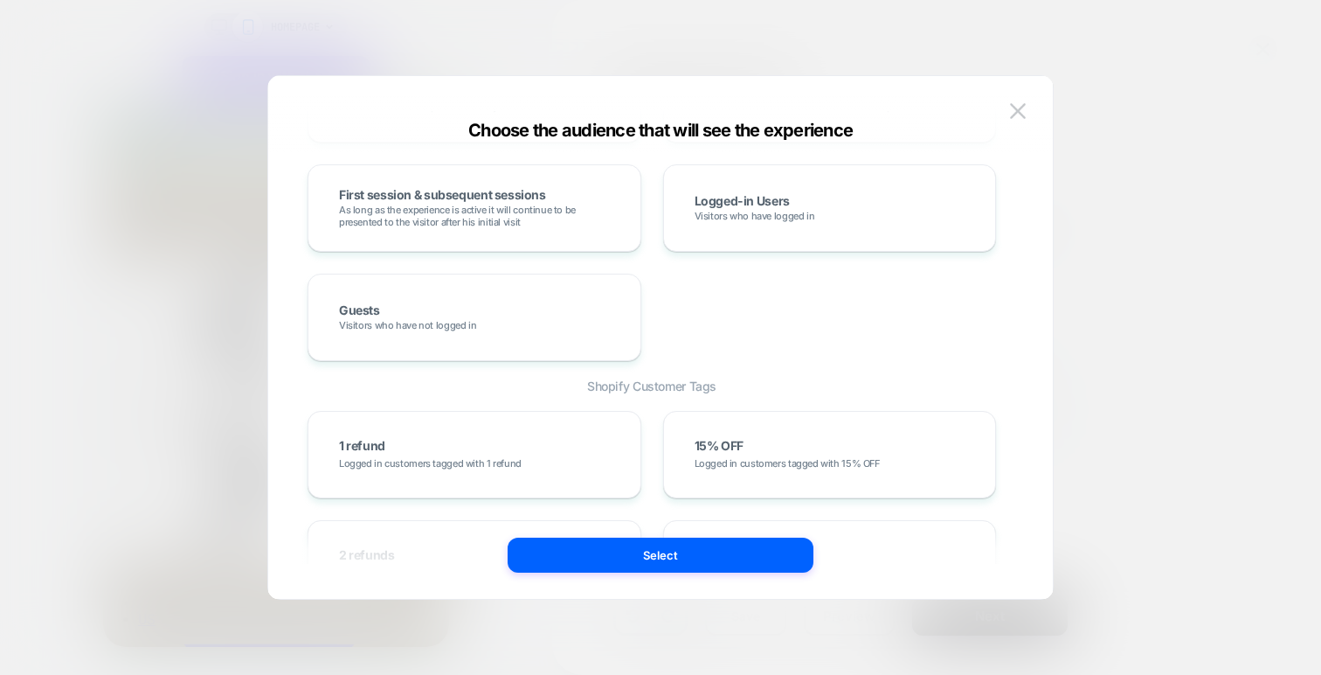
scroll to position [0, 0]
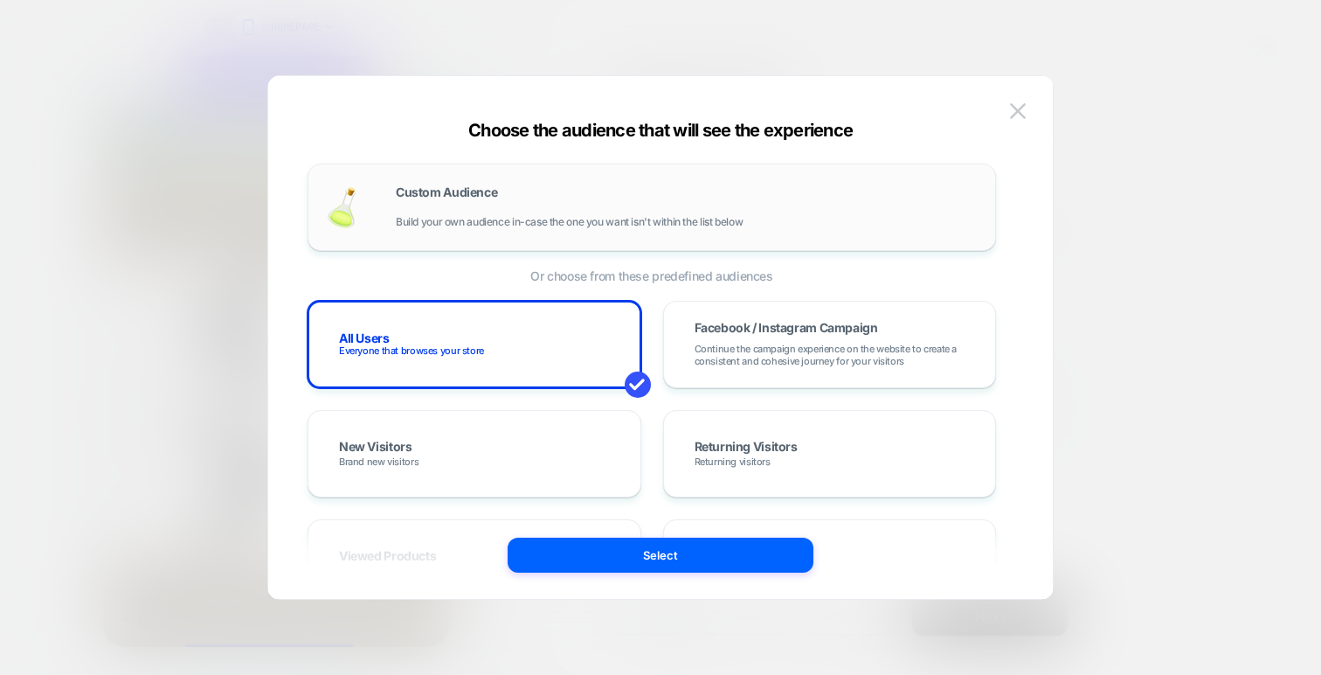
click at [522, 200] on div "Custom Audience Build your own audience in-case the one you want isn't within t…" at bounding box center [687, 207] width 582 height 42
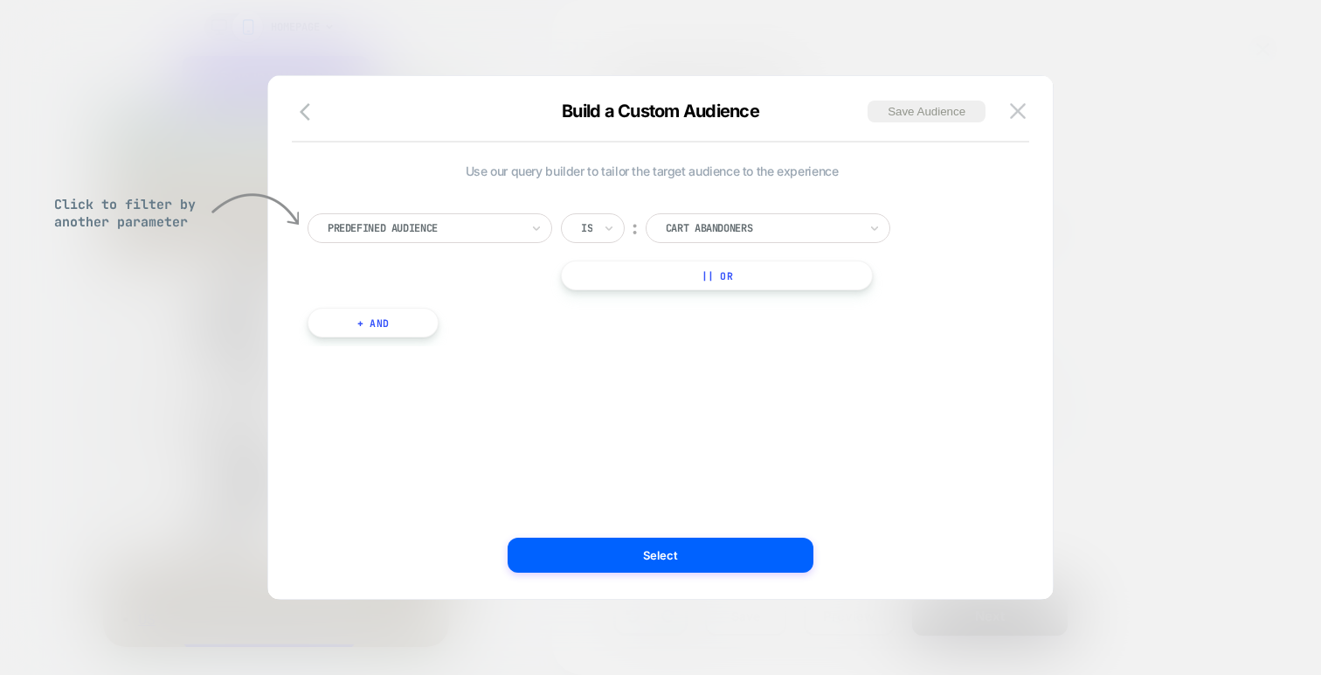
click at [471, 224] on div at bounding box center [424, 228] width 192 height 16
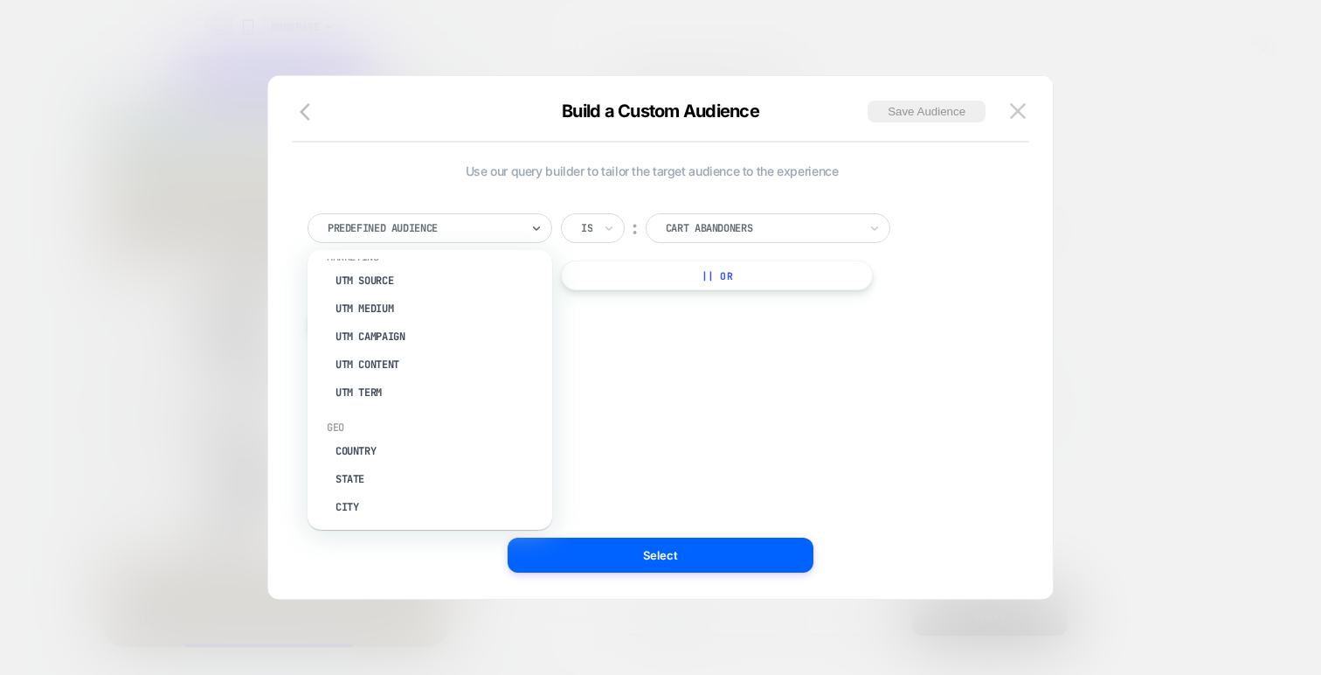
scroll to position [745, 0]
click at [364, 471] on div "City" at bounding box center [438, 485] width 227 height 28
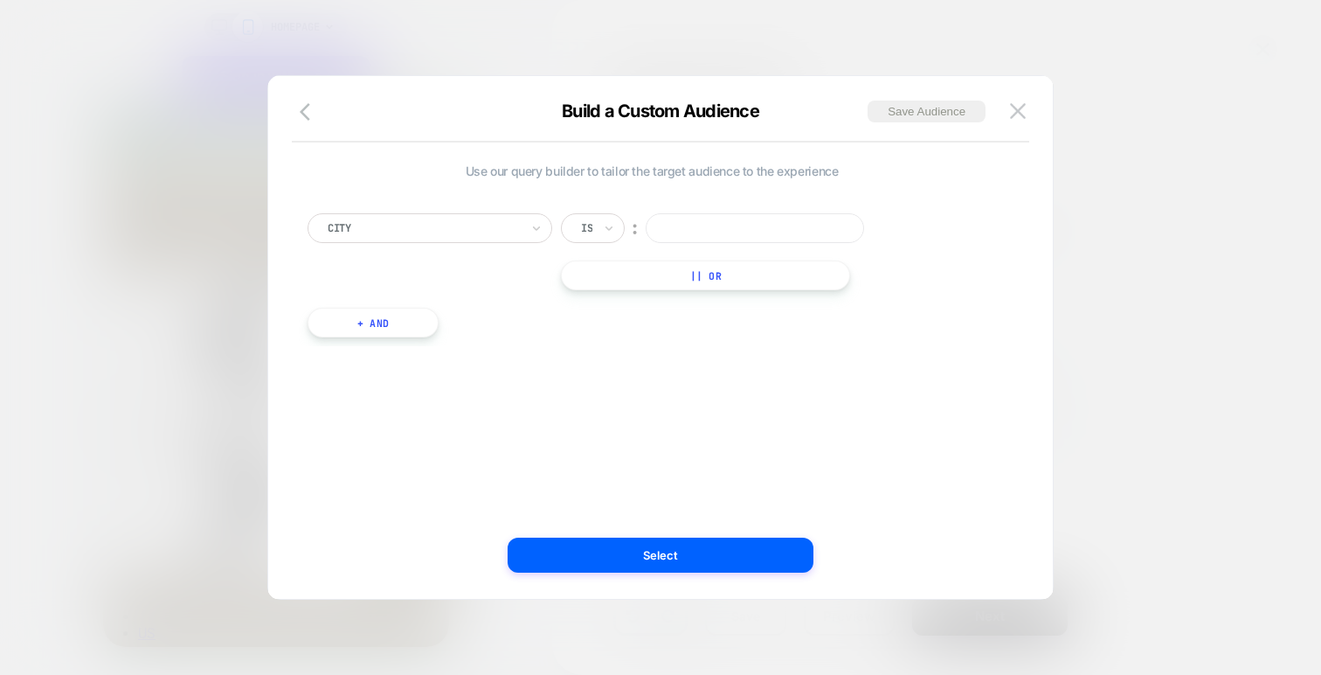
click at [689, 222] on input at bounding box center [755, 228] width 218 height 30
type input "*"
click at [598, 229] on div "Is" at bounding box center [593, 228] width 64 height 30
click at [597, 226] on div "Is" at bounding box center [593, 228] width 64 height 30
click at [730, 224] on input at bounding box center [755, 228] width 218 height 30
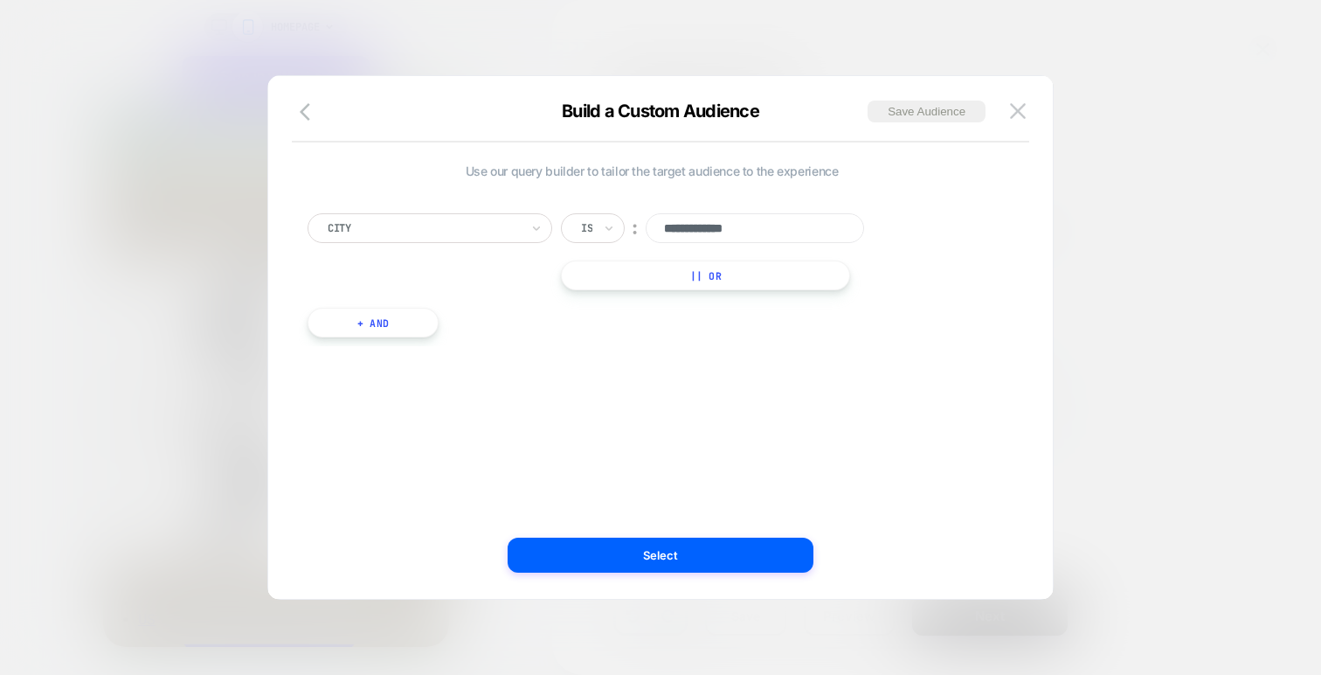
type input "**********"
click at [862, 265] on div "**********" at bounding box center [727, 251] width 333 height 77
click at [764, 226] on input "**********" at bounding box center [755, 228] width 218 height 30
click at [441, 230] on div at bounding box center [424, 228] width 192 height 16
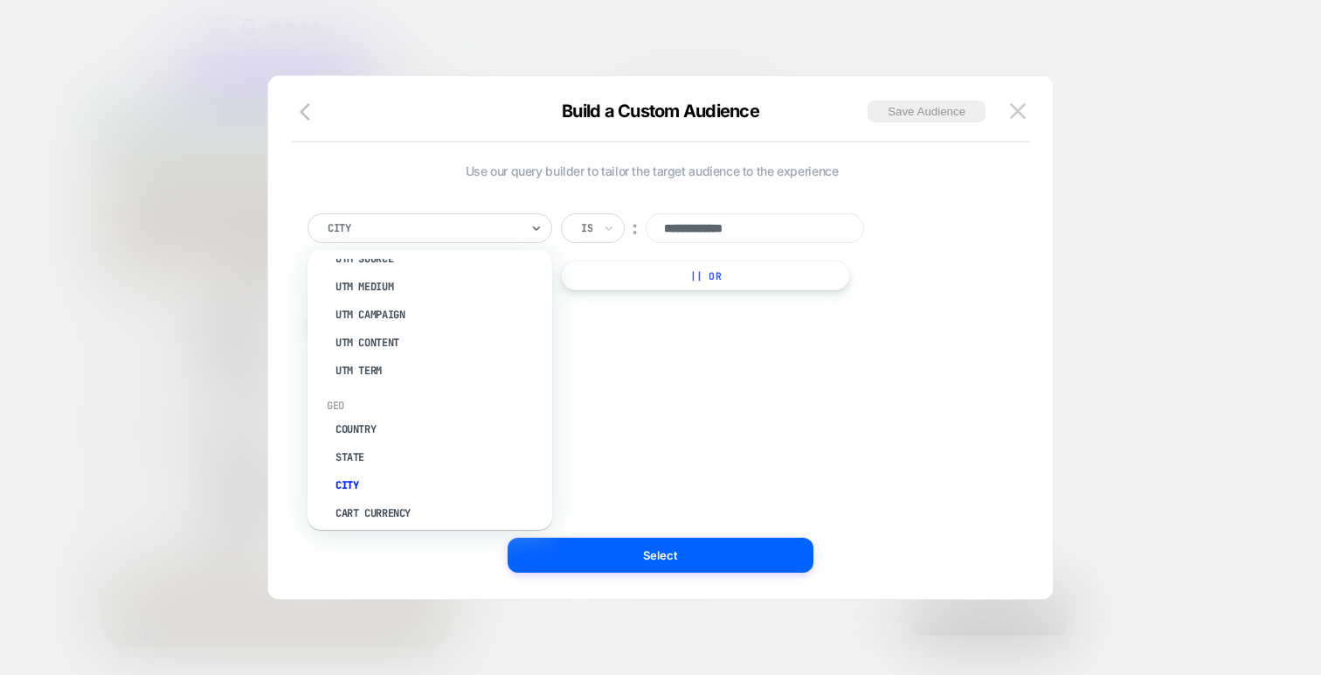
click at [745, 358] on div "**********" at bounding box center [652, 337] width 732 height 453
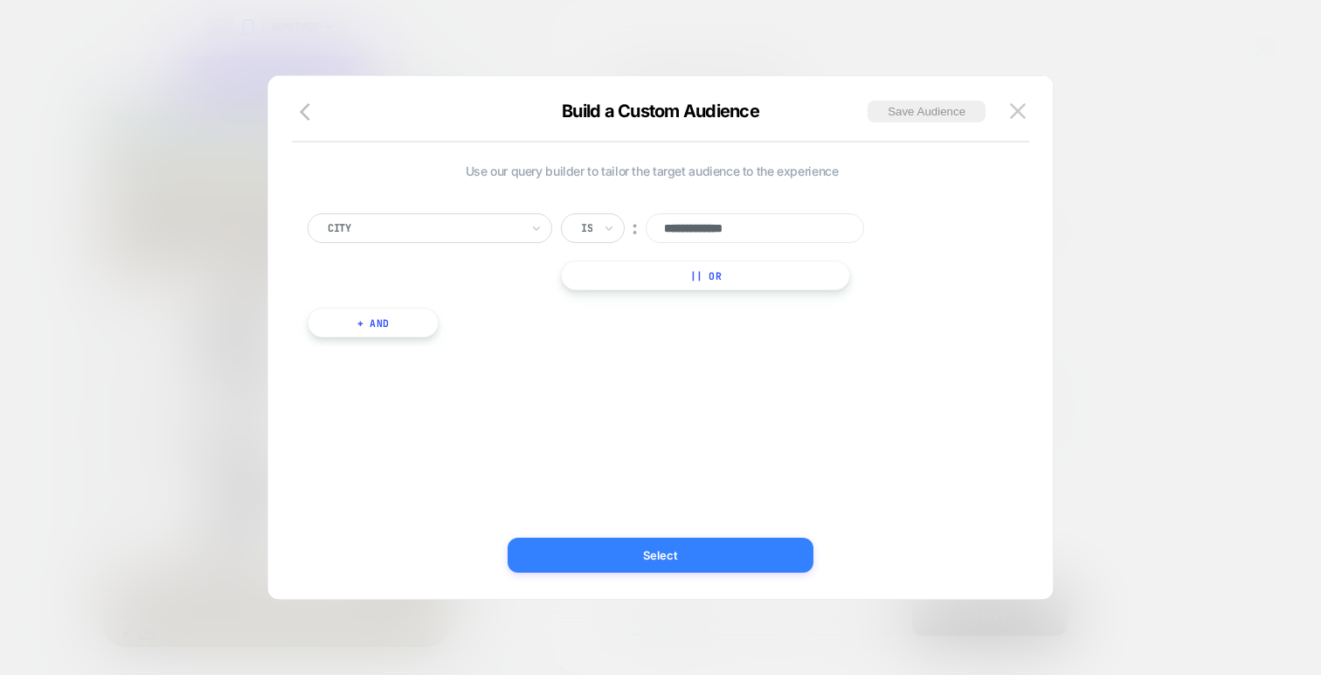
click at [600, 543] on button "Select" at bounding box center [661, 554] width 306 height 35
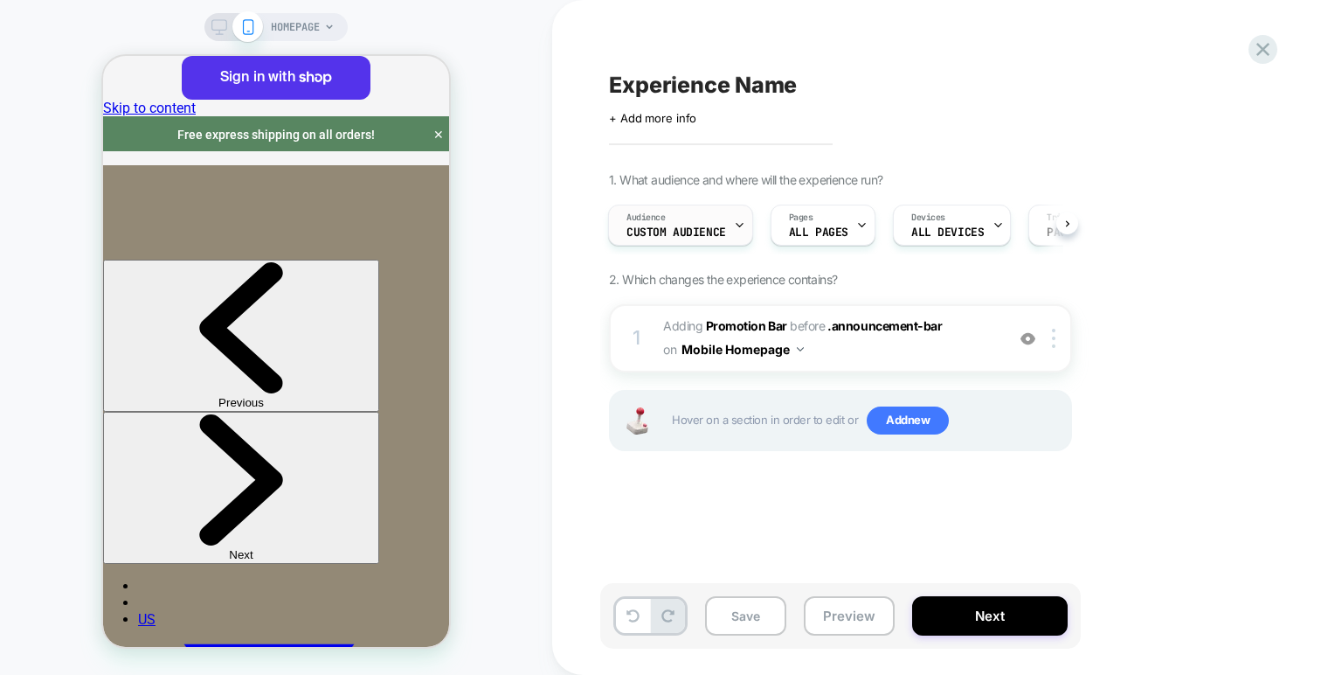
click at [701, 232] on span "Custom Audience" at bounding box center [676, 232] width 100 height 12
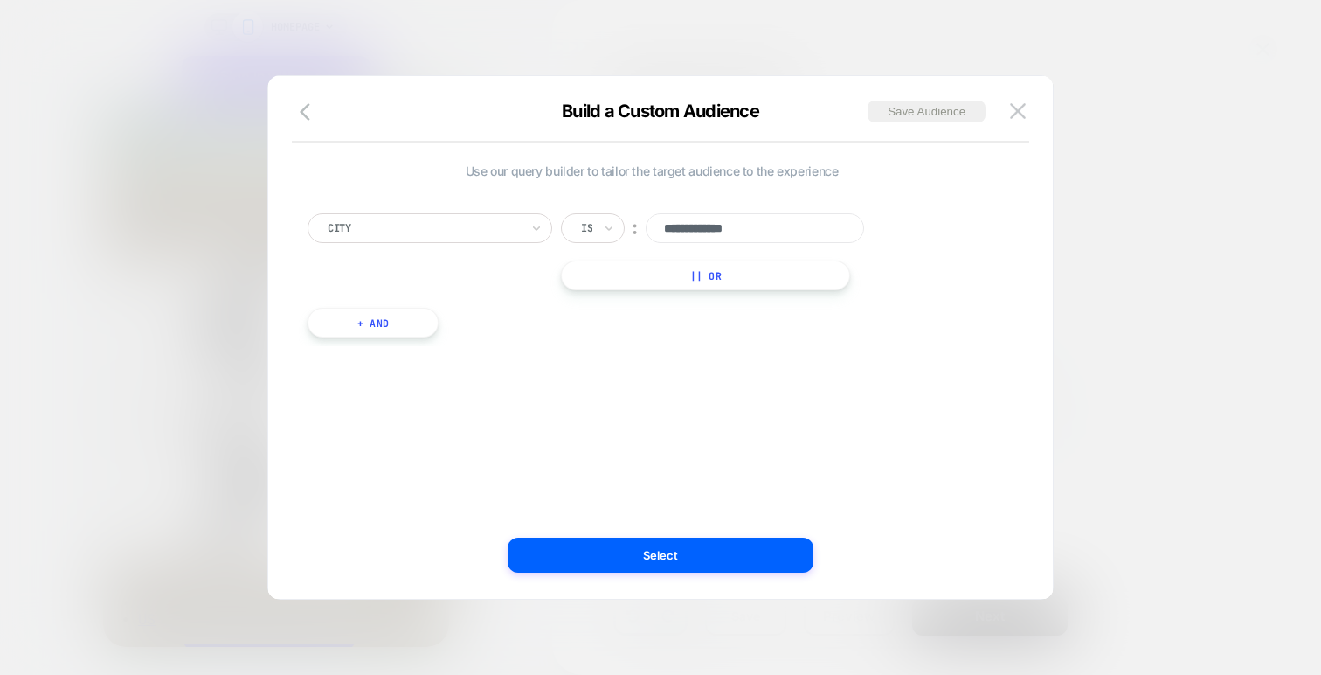
drag, startPoint x: 772, startPoint y: 236, endPoint x: 550, endPoint y: 228, distance: 222.9
click at [554, 230] on div "**********" at bounding box center [652, 251] width 689 height 77
type input "*"
click at [601, 235] on div "Is" at bounding box center [593, 228] width 64 height 30
click at [618, 324] on div "Includes" at bounding box center [635, 332] width 114 height 28
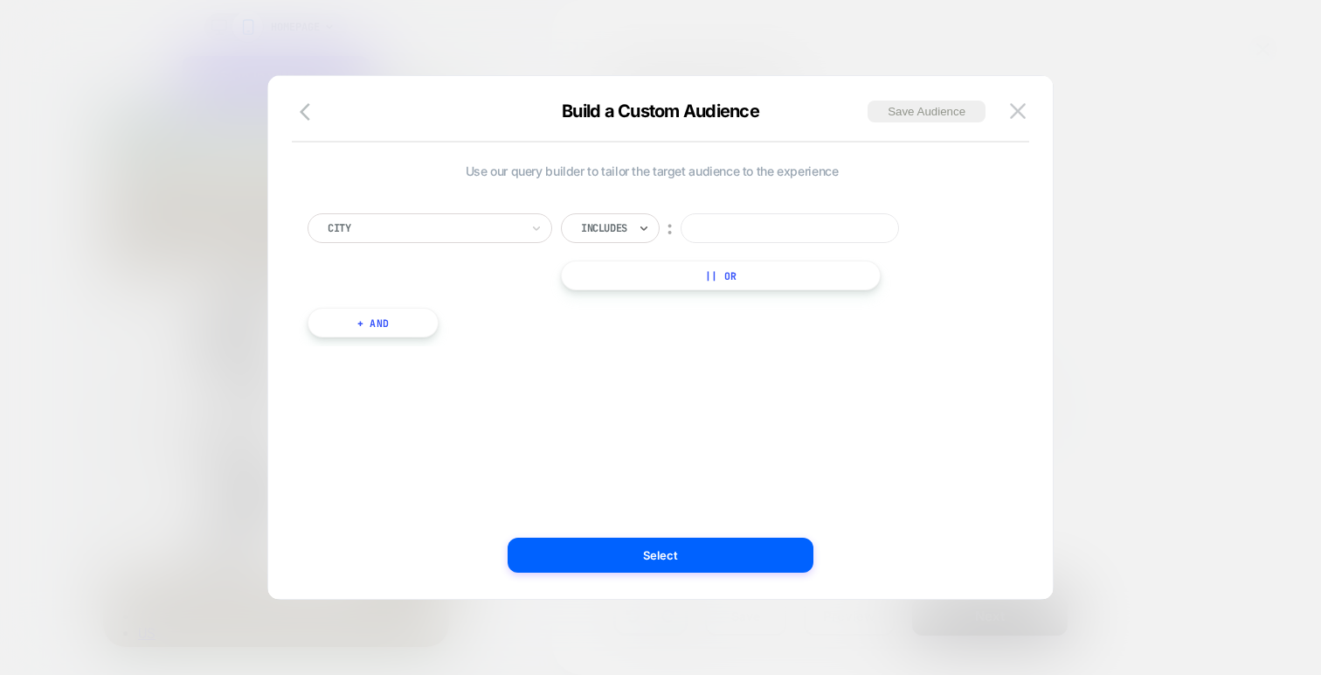
click at [716, 232] on input at bounding box center [790, 228] width 218 height 30
type input "***"
drag, startPoint x: 750, startPoint y: 226, endPoint x: 633, endPoint y: 225, distance: 116.2
click at [646, 226] on div "Includes ︰ ***" at bounding box center [745, 228] width 368 height 30
click at [610, 222] on div at bounding box center [604, 228] width 46 height 16
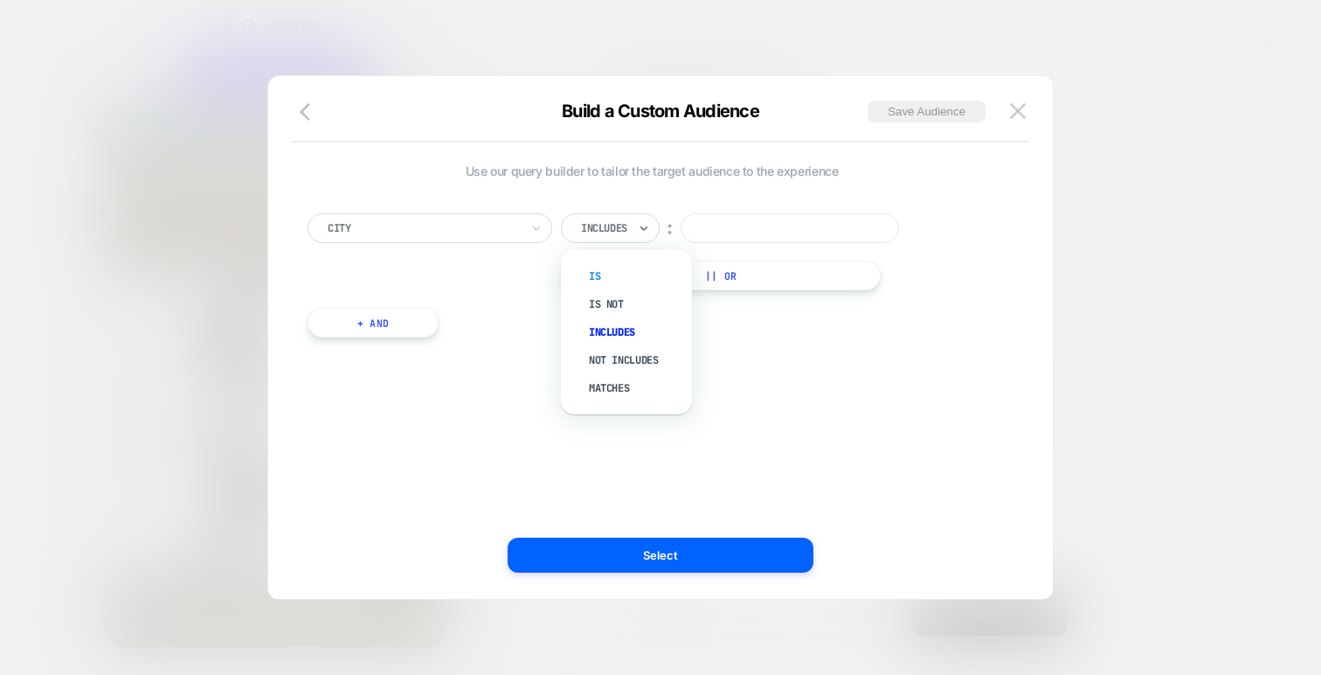
click at [608, 266] on div "Is" at bounding box center [635, 276] width 114 height 28
click at [498, 231] on div at bounding box center [424, 228] width 192 height 16
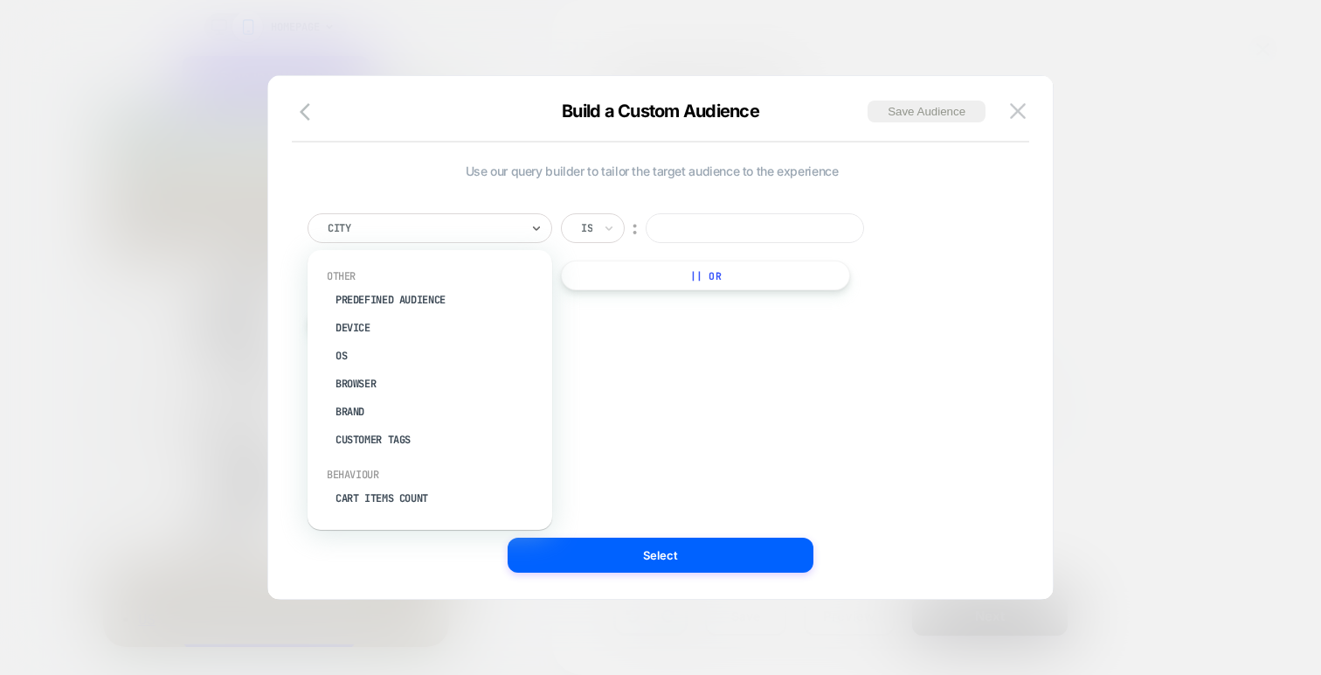
click at [498, 231] on div at bounding box center [424, 228] width 192 height 16
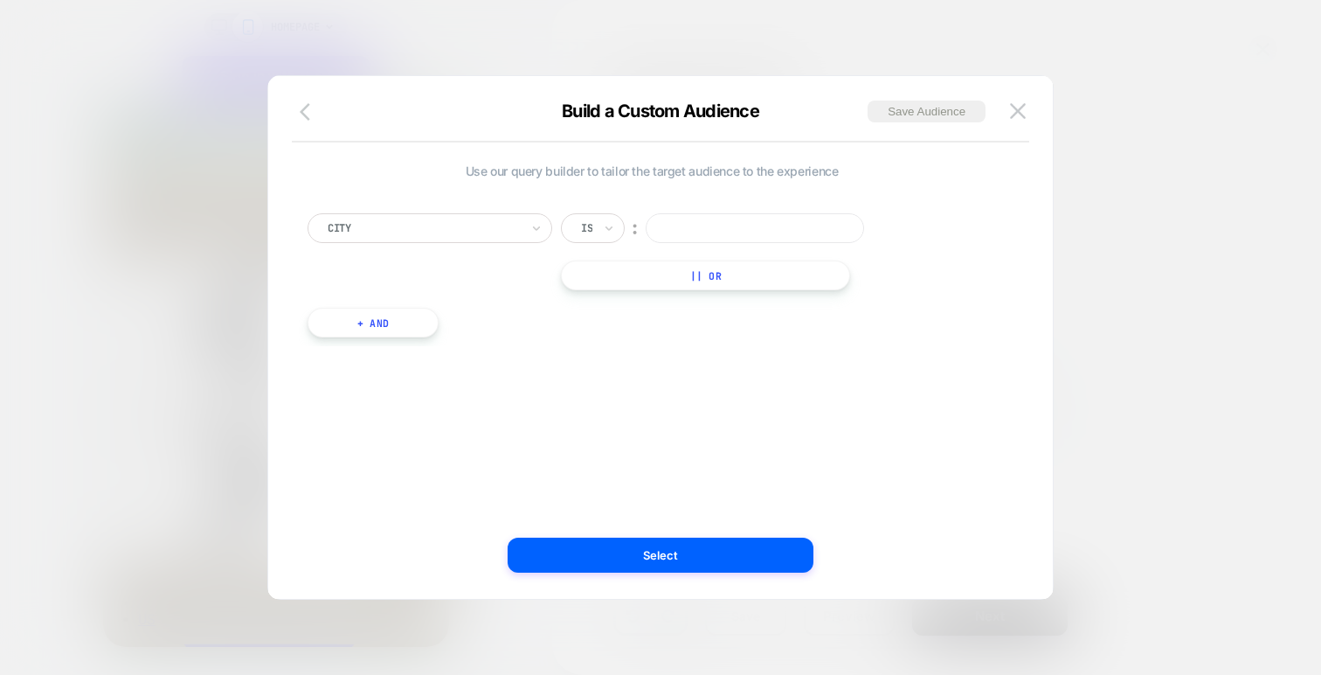
click at [298, 102] on button "button" at bounding box center [309, 112] width 31 height 25
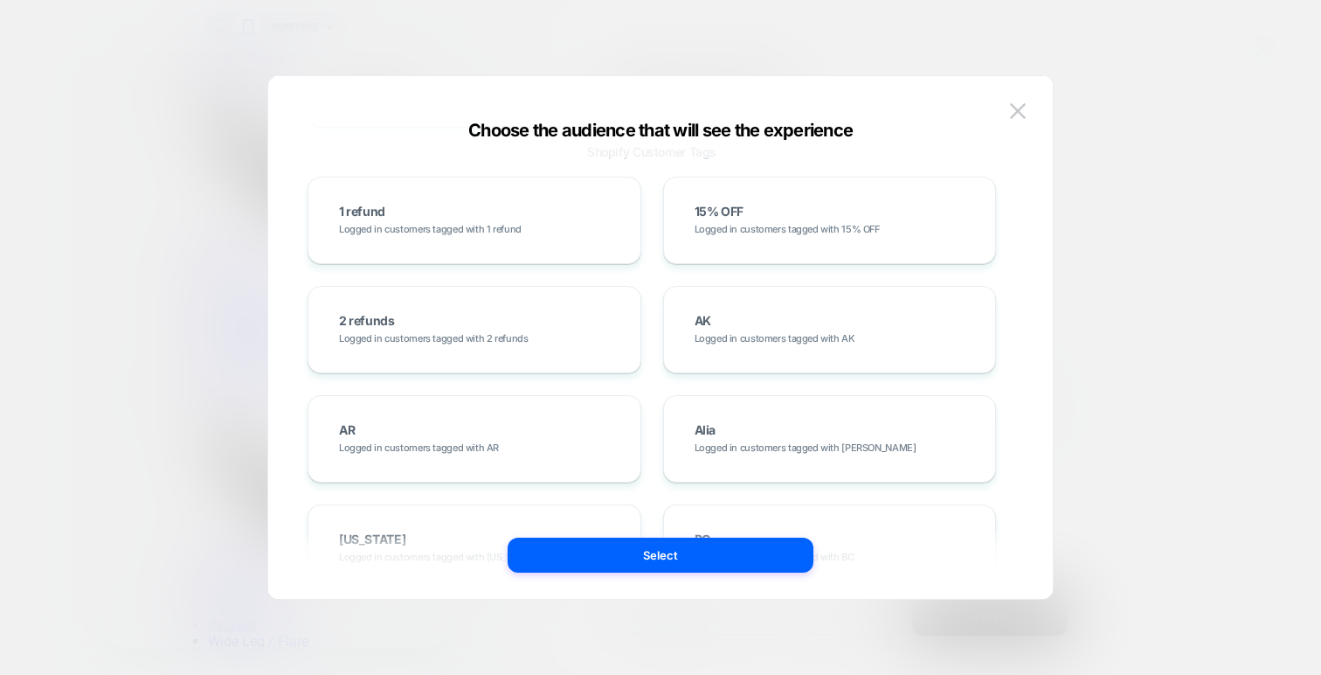
scroll to position [0, 0]
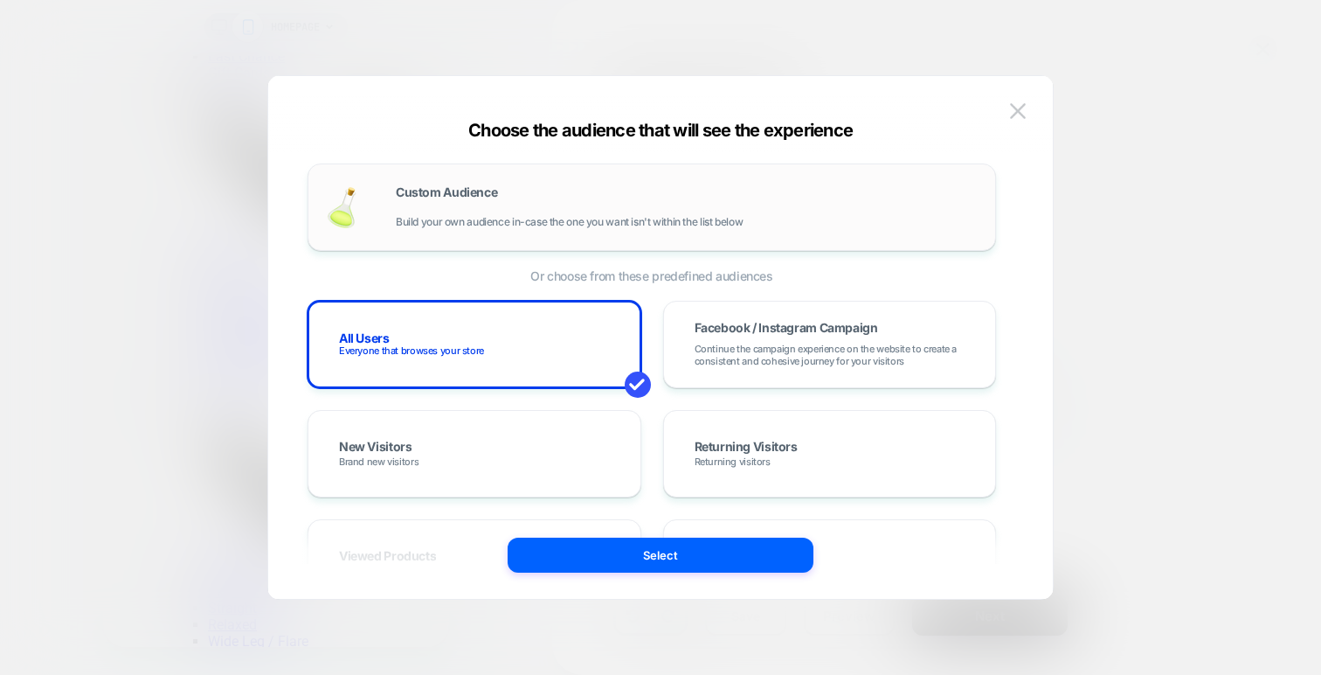
click at [610, 193] on div "Custom Audience Build your own audience in-case the one you want isn't within t…" at bounding box center [687, 207] width 582 height 42
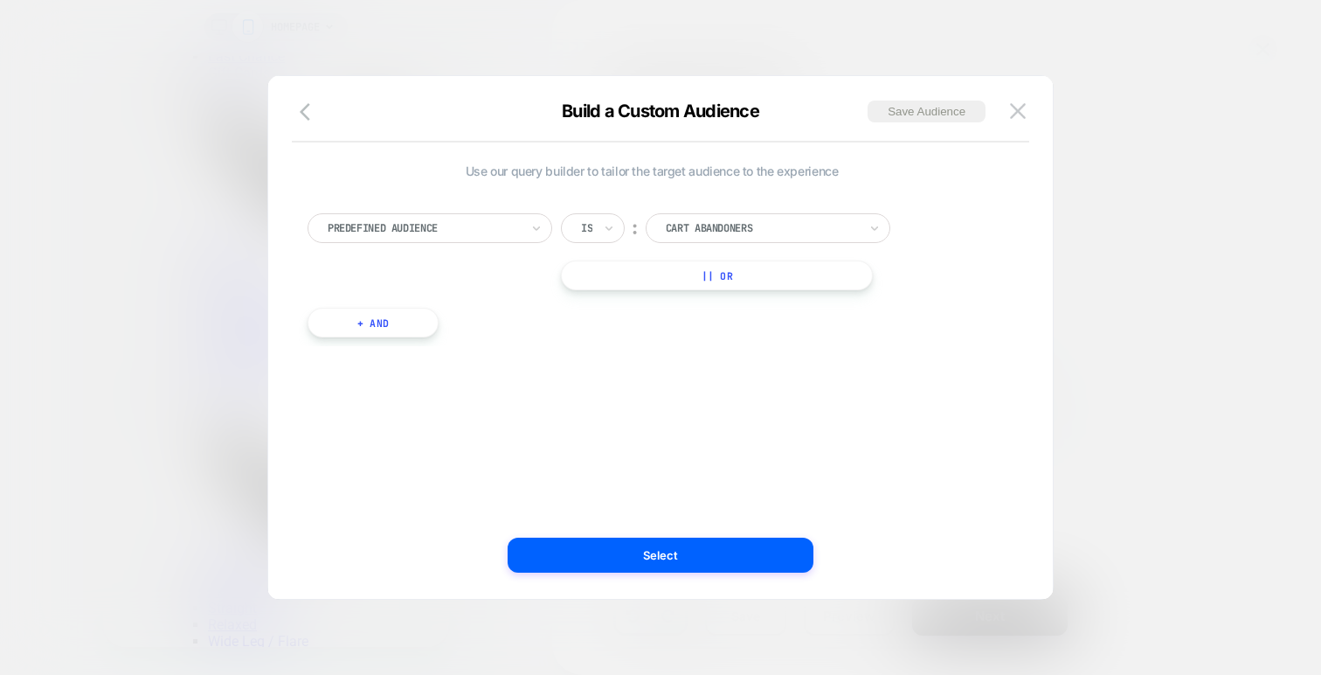
click at [491, 225] on div at bounding box center [424, 228] width 192 height 16
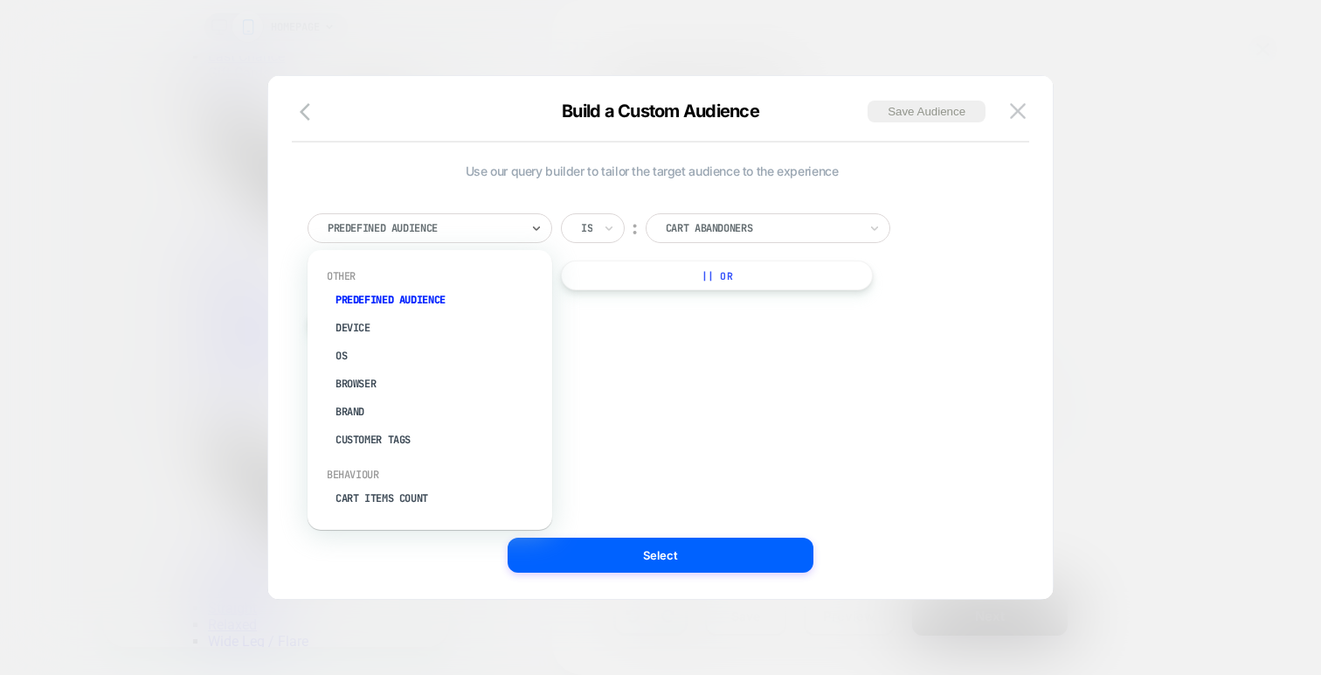
click at [704, 231] on div at bounding box center [762, 228] width 192 height 16
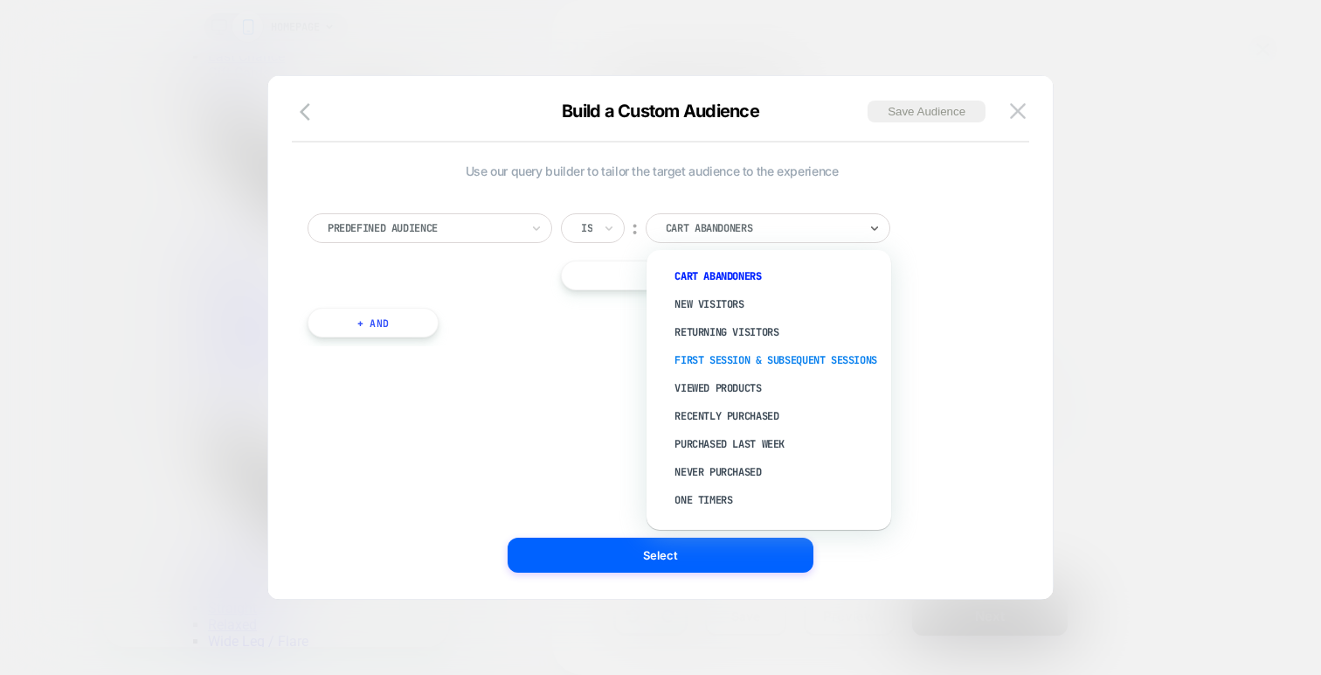
scroll to position [61, 0]
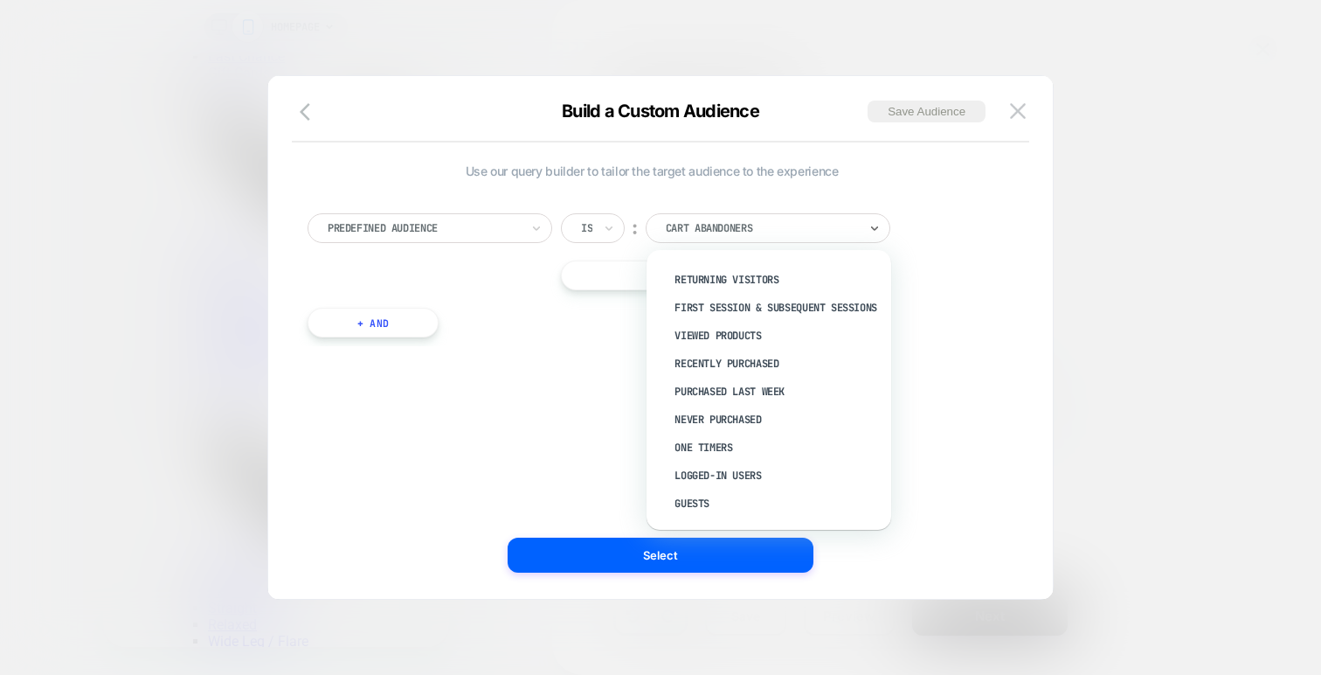
click at [443, 234] on div at bounding box center [424, 228] width 192 height 16
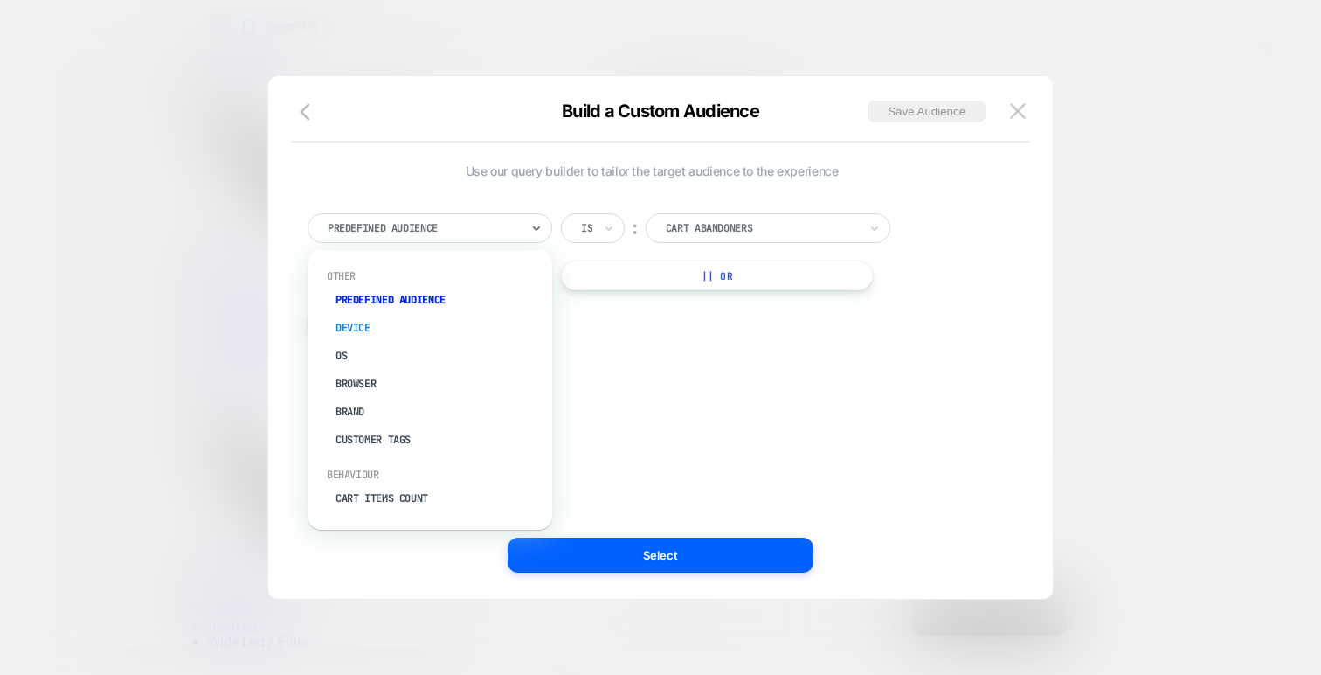
click at [397, 321] on div "Device" at bounding box center [438, 328] width 227 height 28
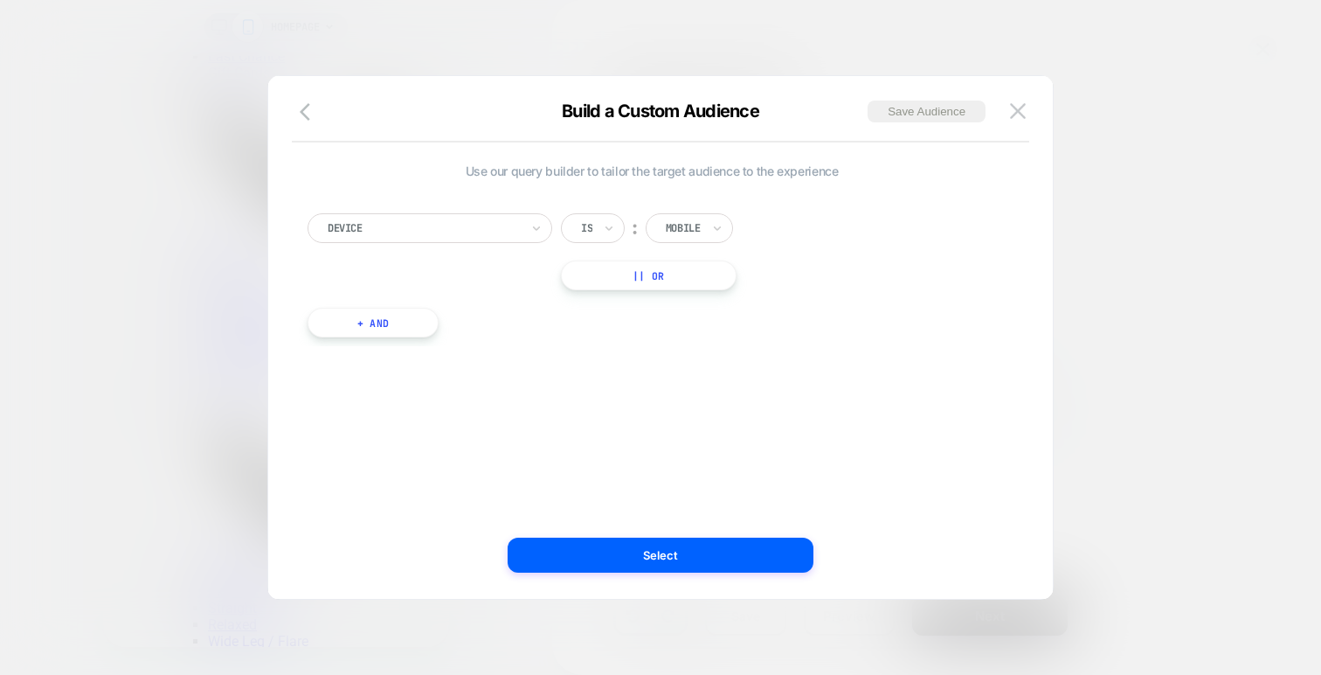
click at [662, 239] on div "Mobile" at bounding box center [689, 228] width 87 height 30
click at [393, 212] on div "Device Is ︰ Mobile || Or + And" at bounding box center [652, 266] width 706 height 159
click at [398, 233] on div at bounding box center [424, 228] width 192 height 16
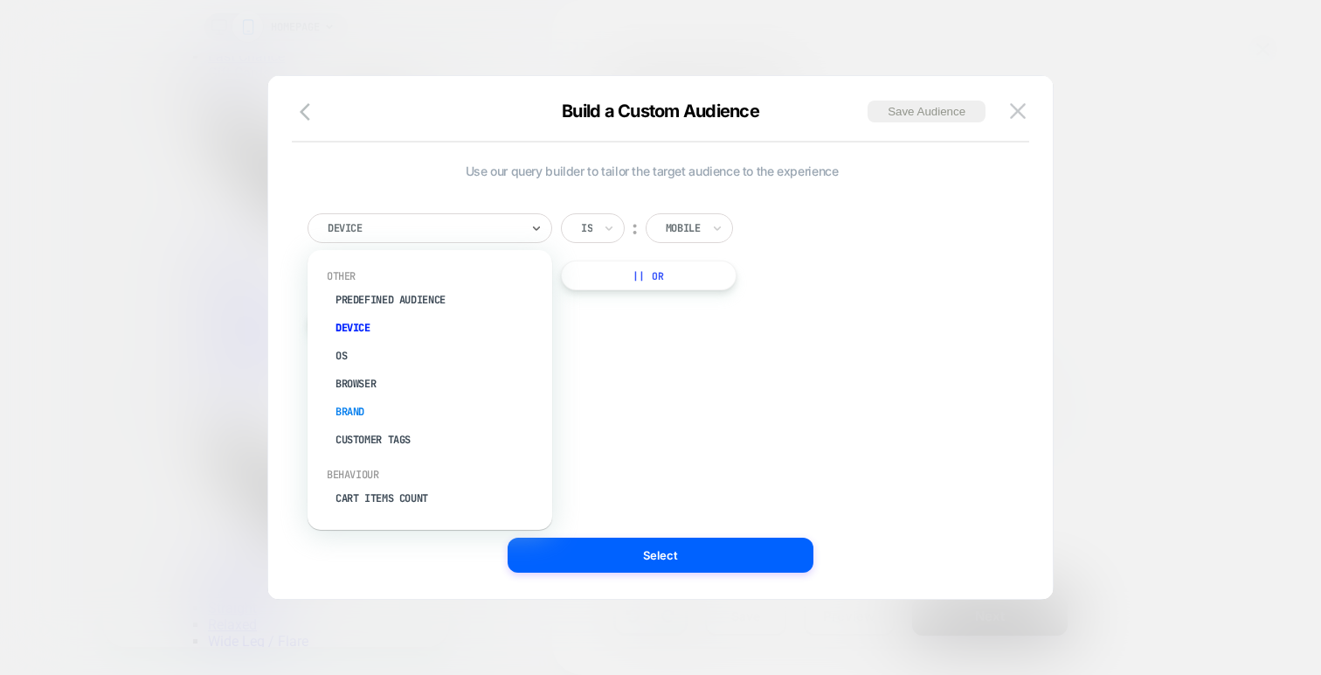
scroll to position [745, 0]
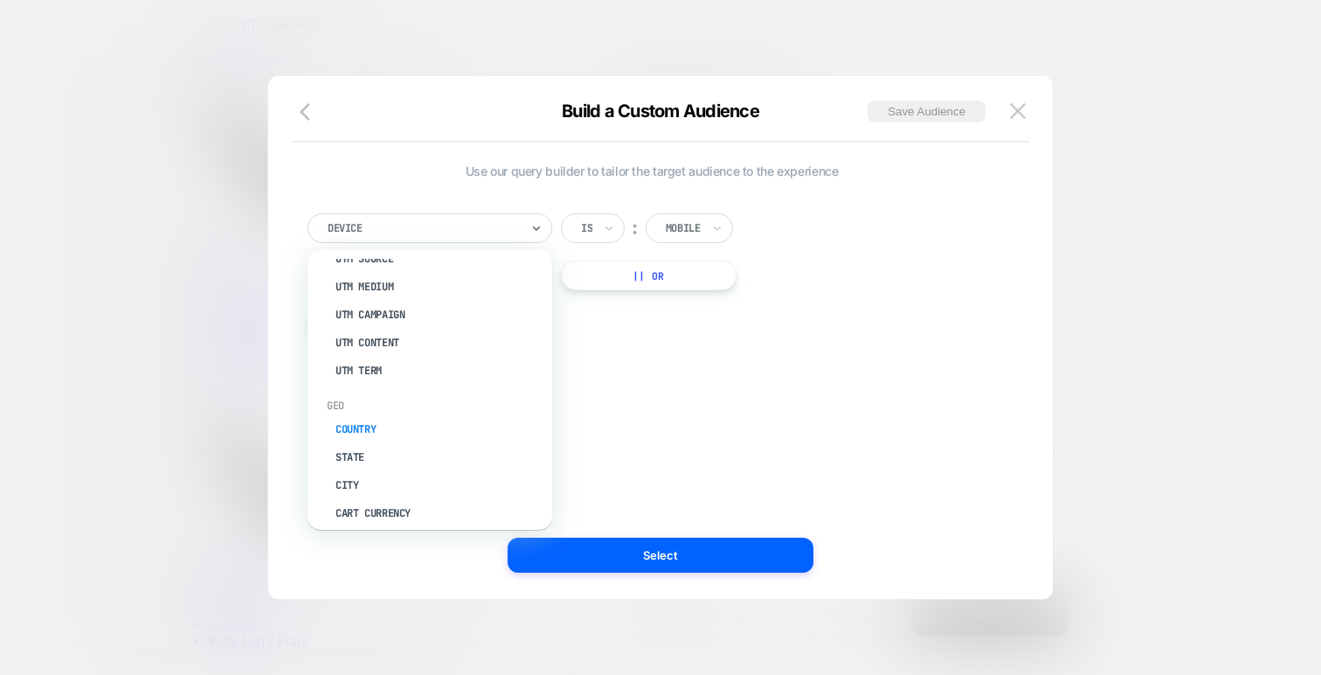
click at [380, 415] on div "Country" at bounding box center [438, 429] width 227 height 28
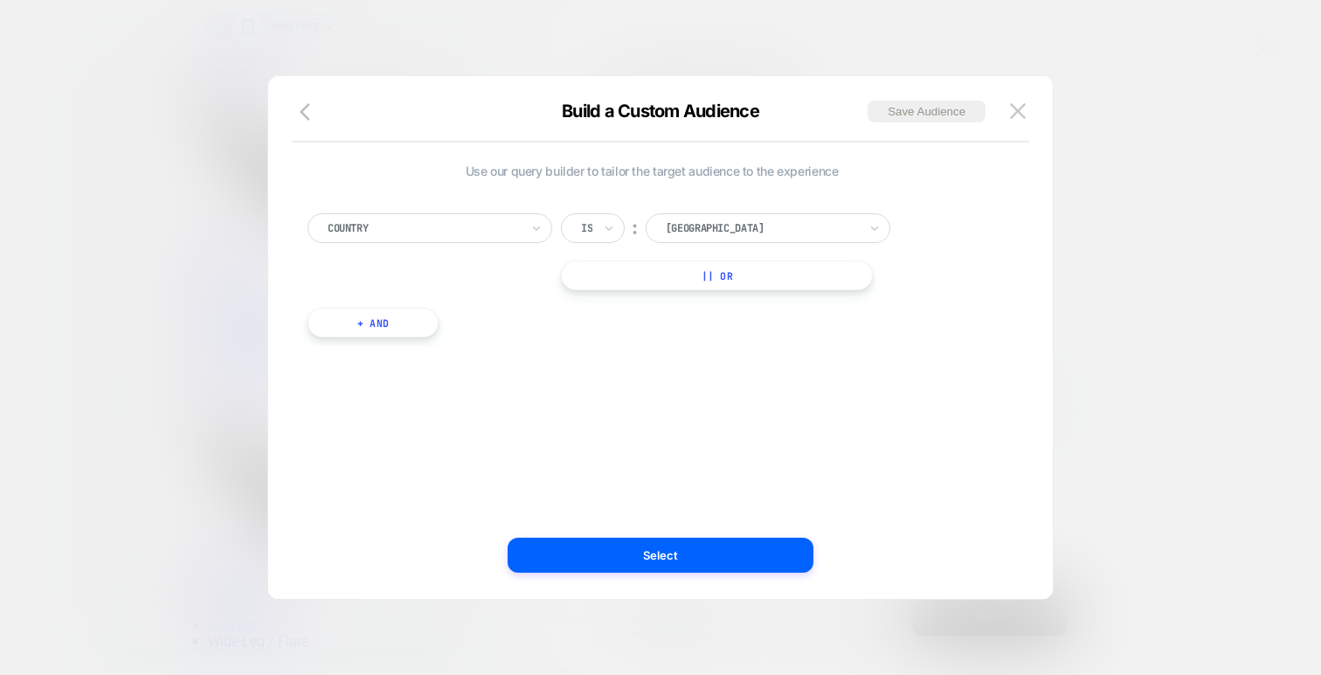
click at [461, 217] on div "Country" at bounding box center [430, 228] width 245 height 30
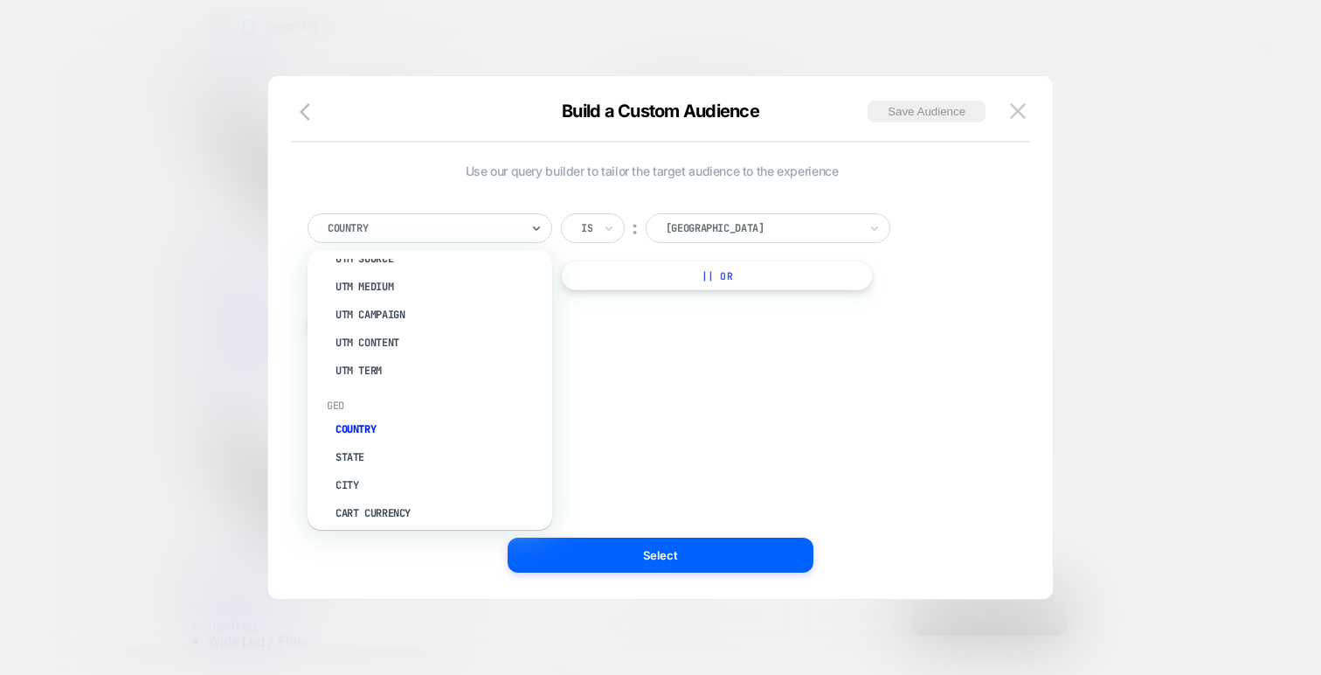
click at [741, 221] on div at bounding box center [762, 228] width 192 height 16
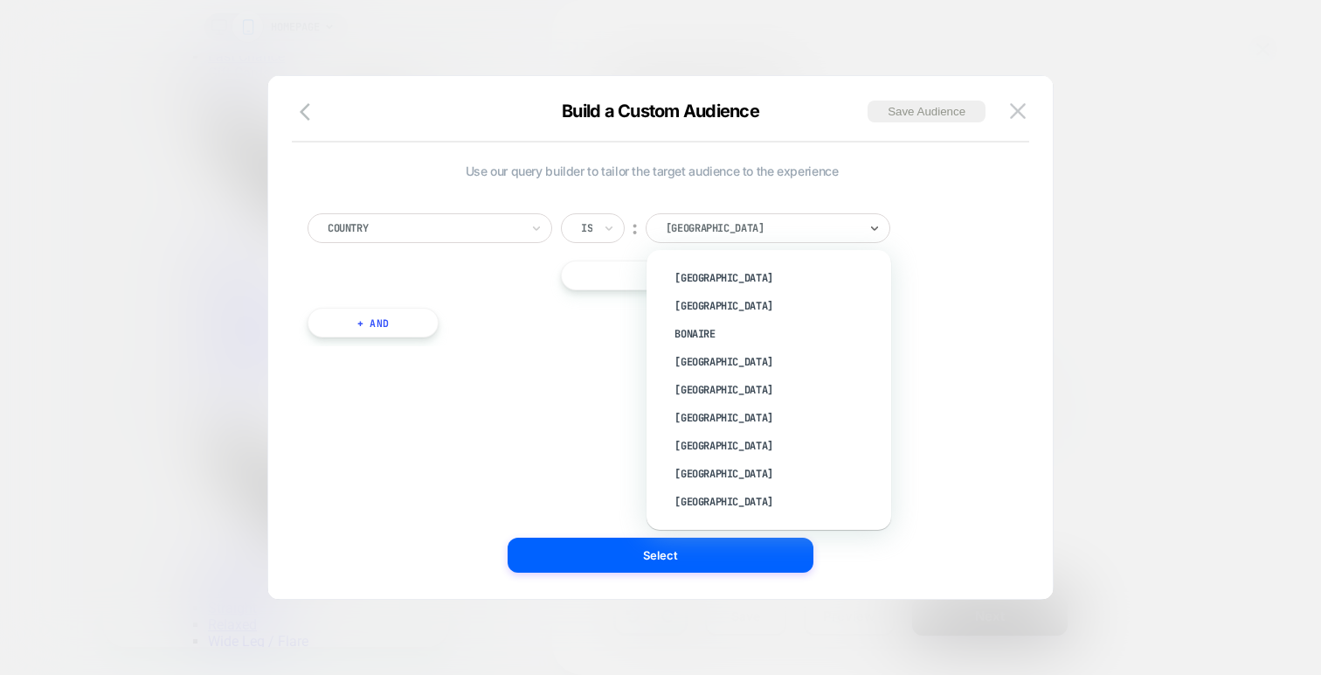
scroll to position [0, 0]
type input "***"
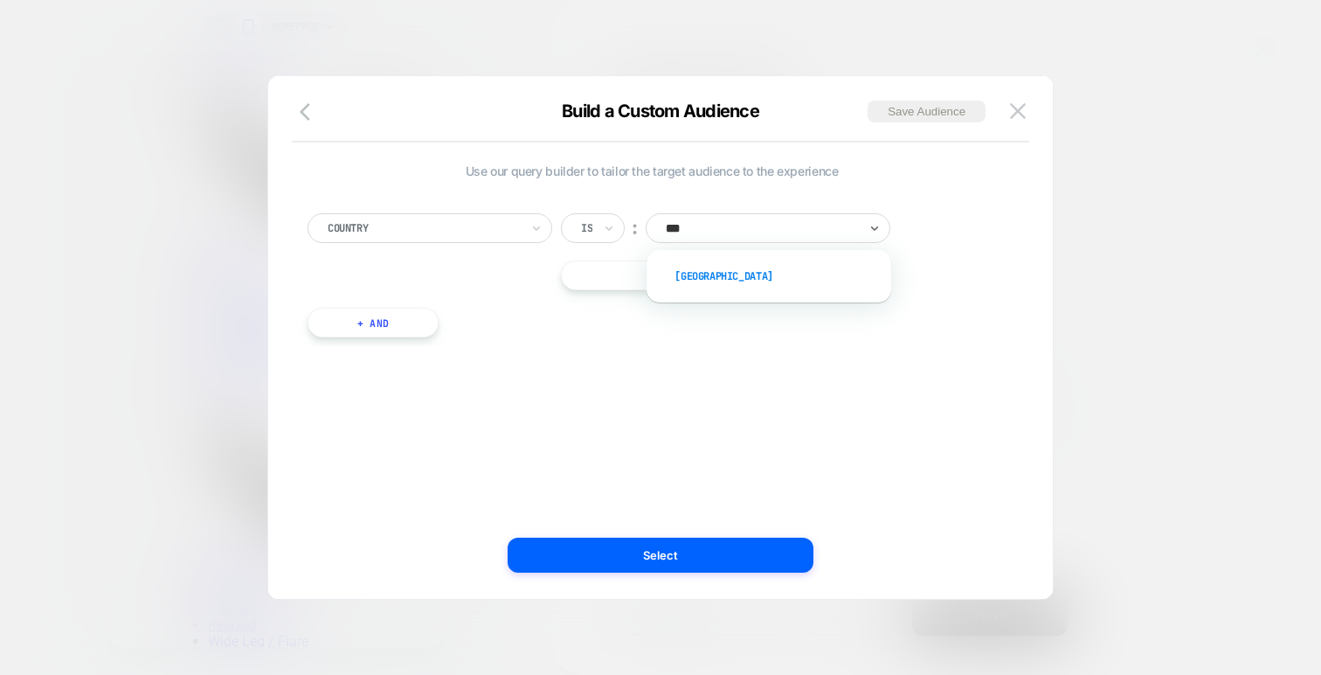
click at [737, 286] on div "USA" at bounding box center [777, 276] width 227 height 28
click at [400, 322] on button "+ And" at bounding box center [373, 323] width 131 height 30
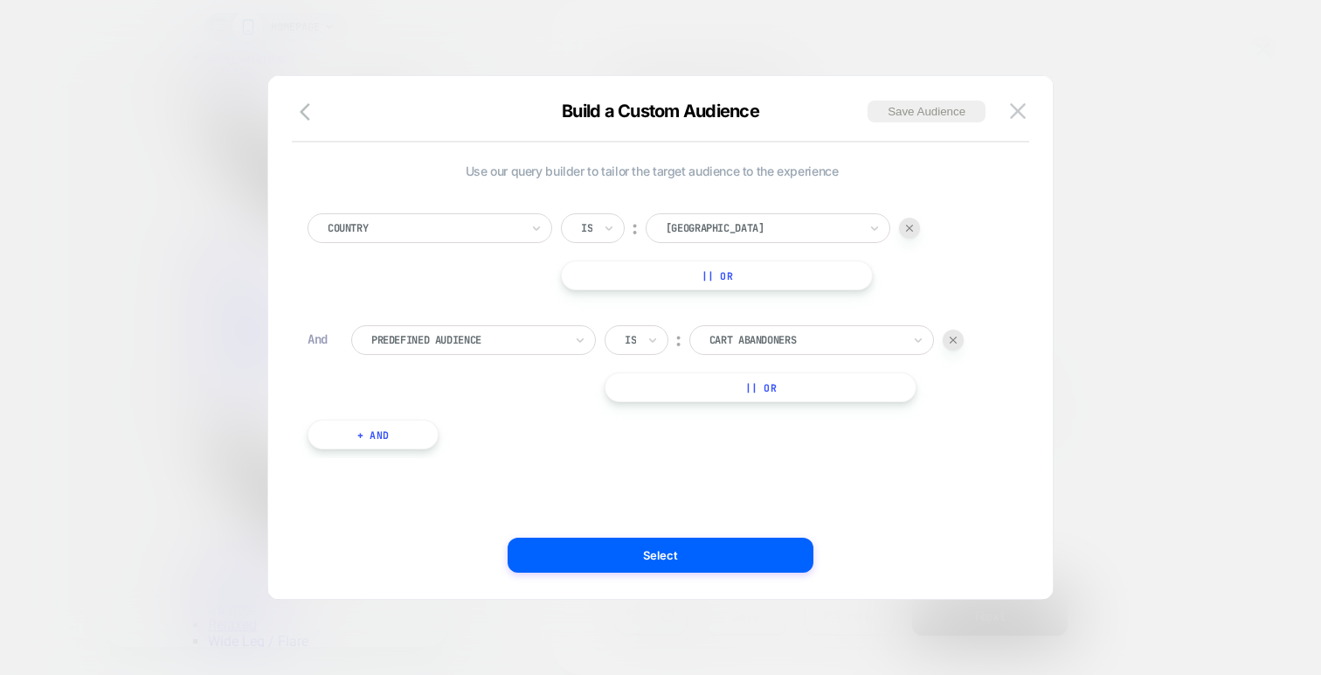
click at [454, 337] on div at bounding box center [467, 340] width 192 height 16
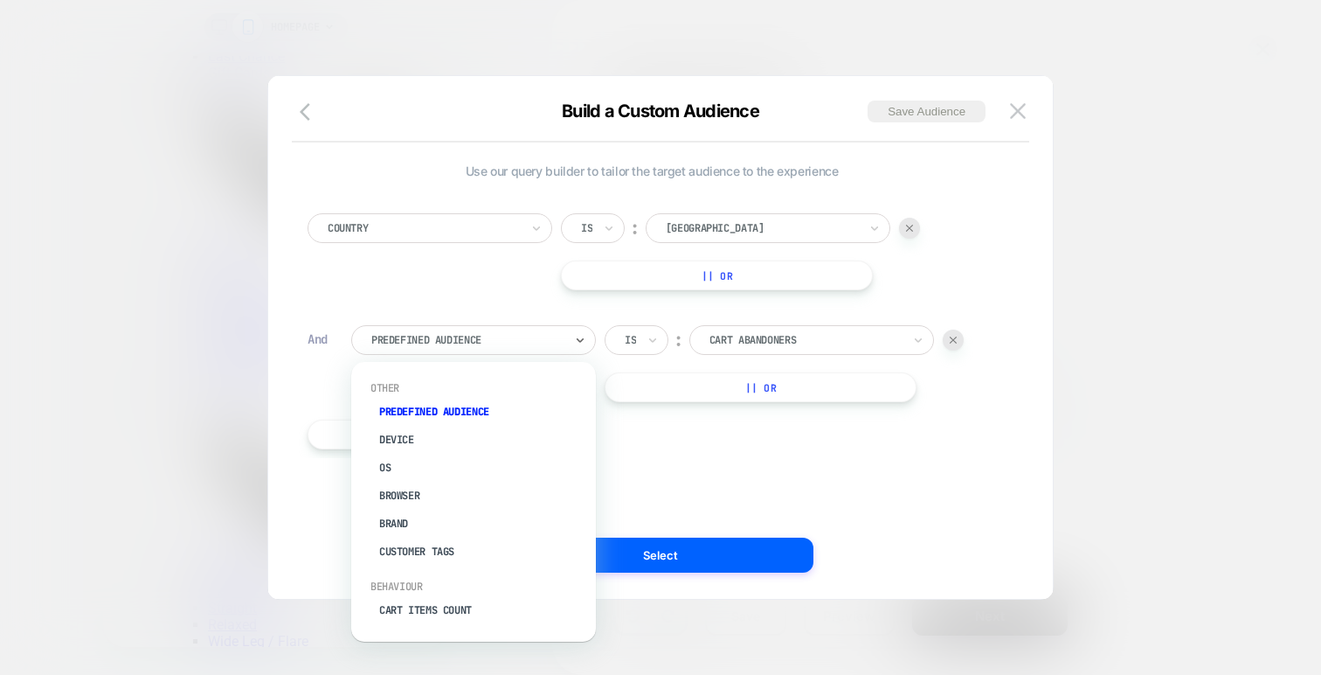
scroll to position [745, 0]
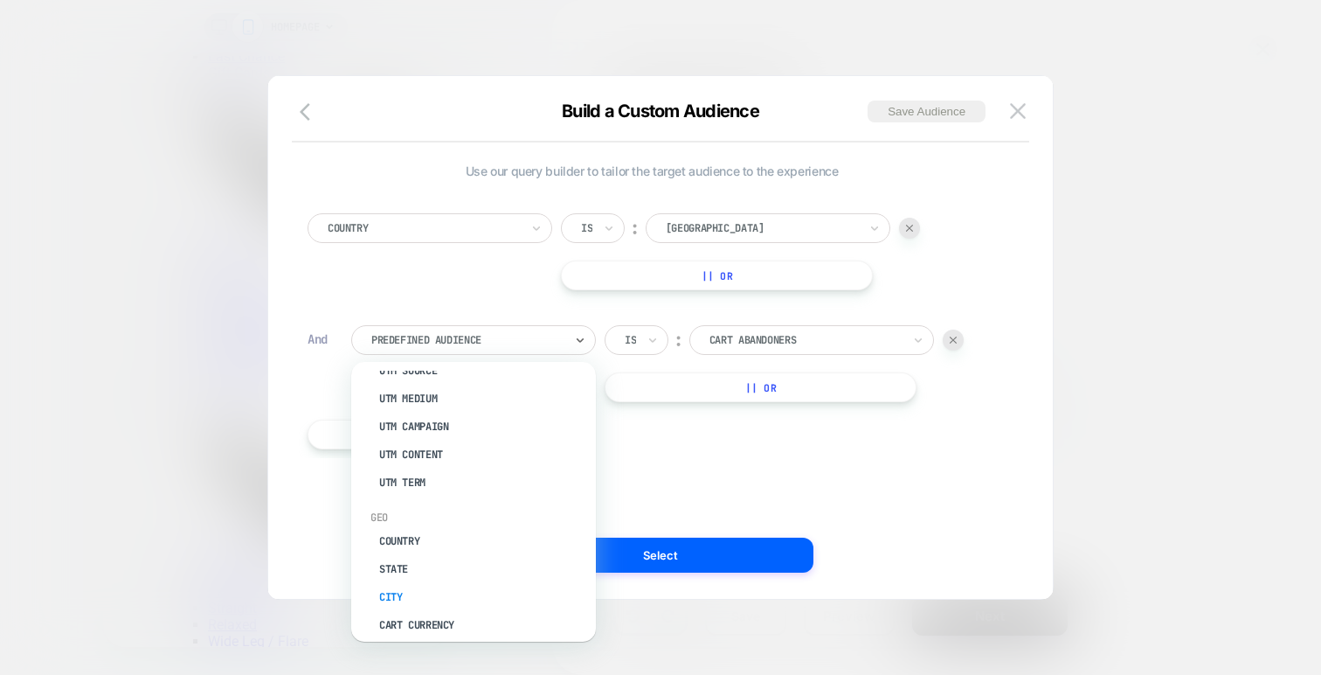
click at [405, 583] on div "City" at bounding box center [482, 597] width 227 height 28
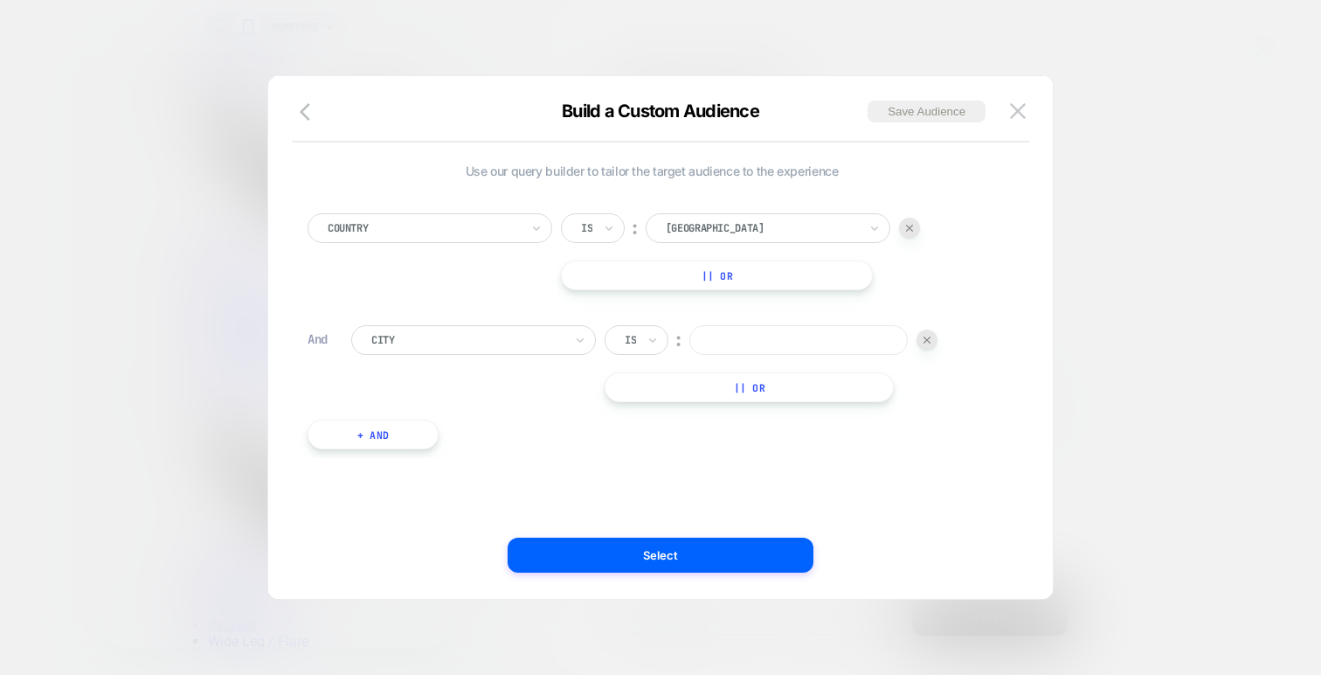
click at [520, 342] on div at bounding box center [467, 340] width 192 height 16
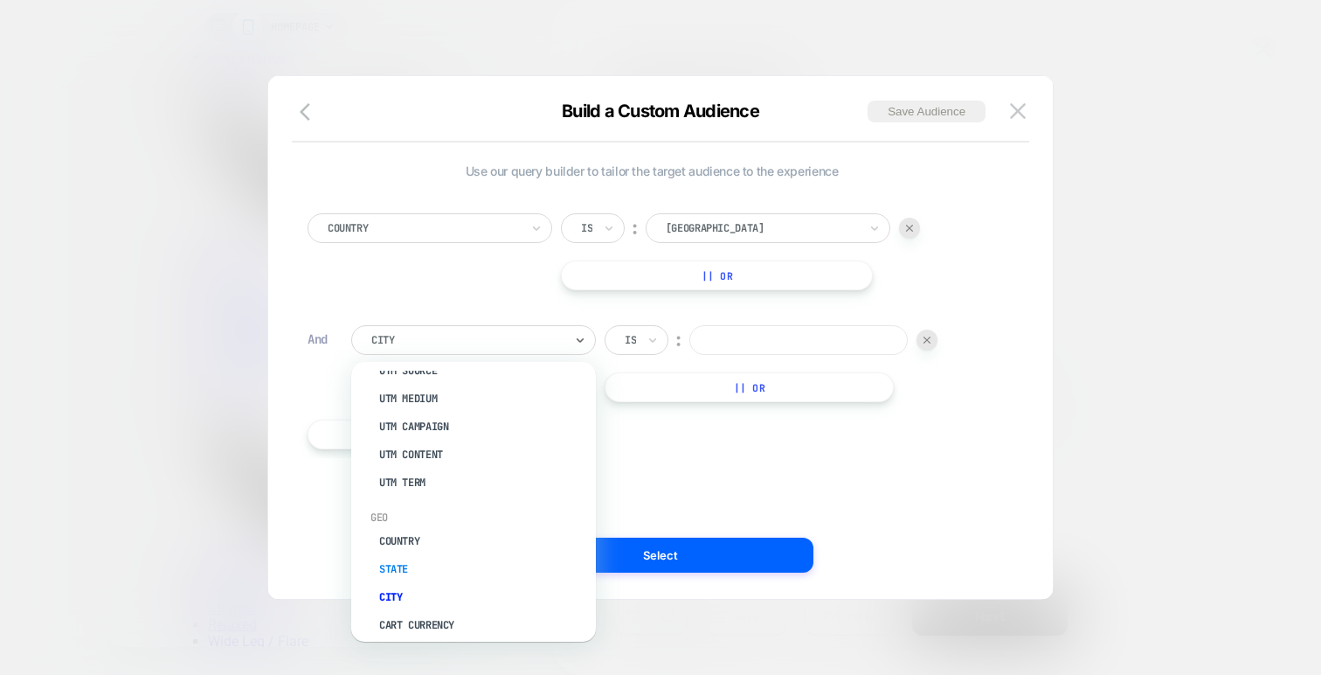
click at [412, 555] on div "State" at bounding box center [482, 569] width 227 height 28
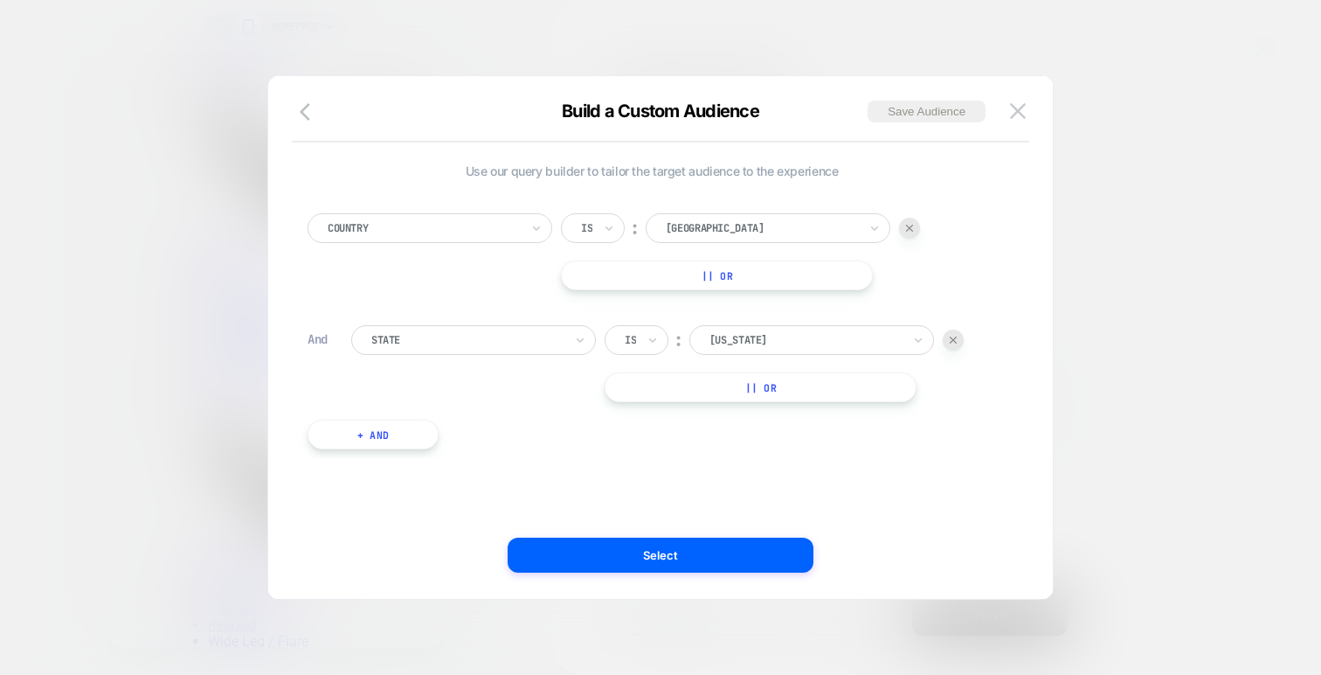
click at [760, 328] on div "Alabama" at bounding box center [811, 340] width 245 height 30
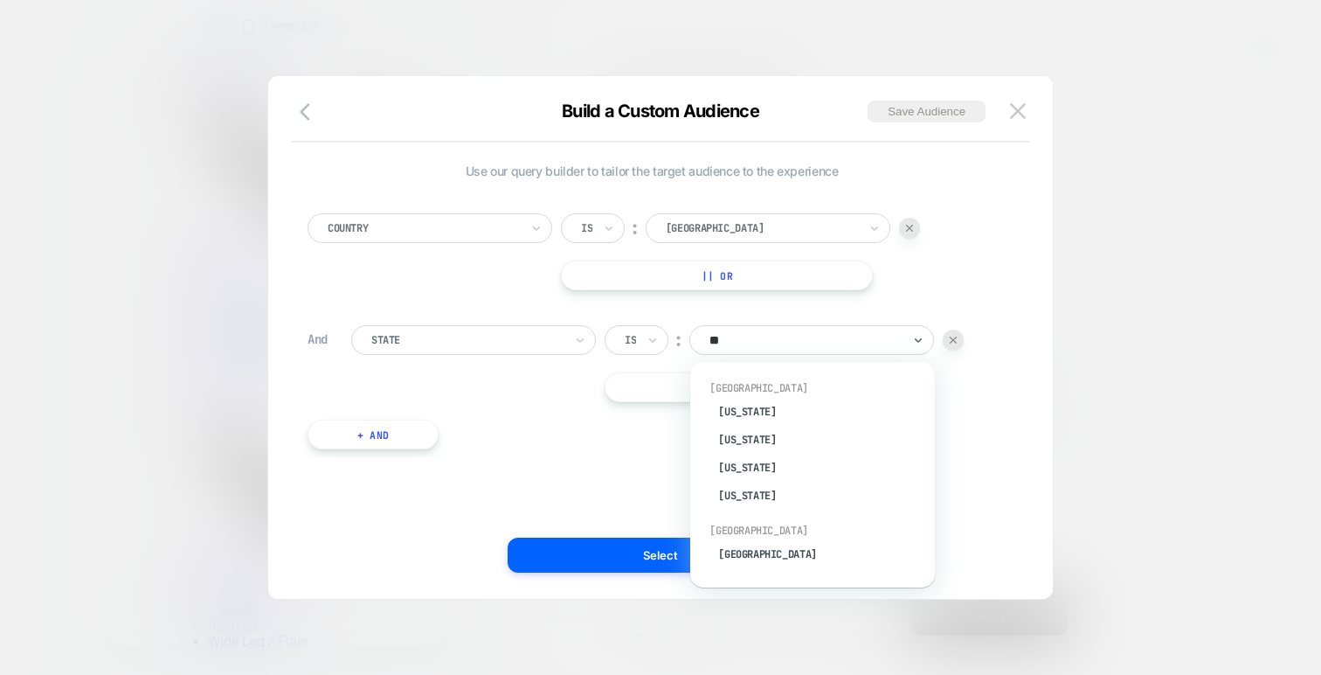
type input "*"
type input "***"
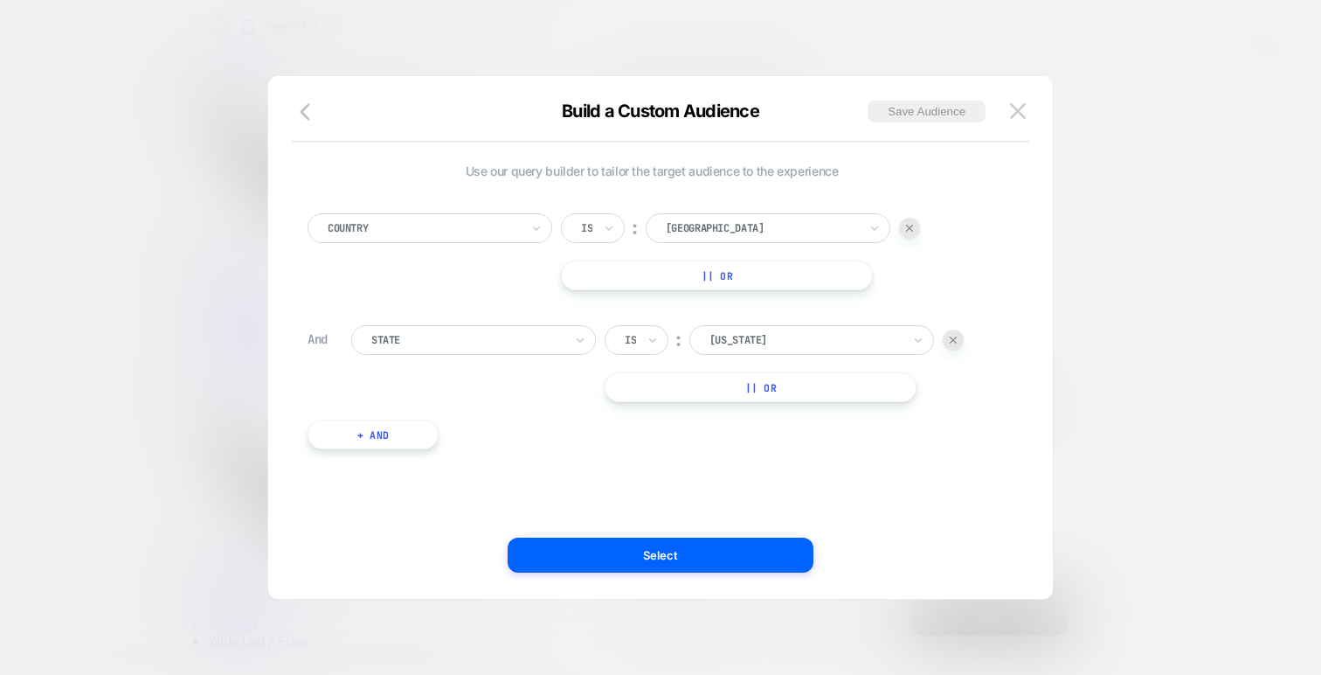
click at [733, 346] on div at bounding box center [805, 340] width 192 height 16
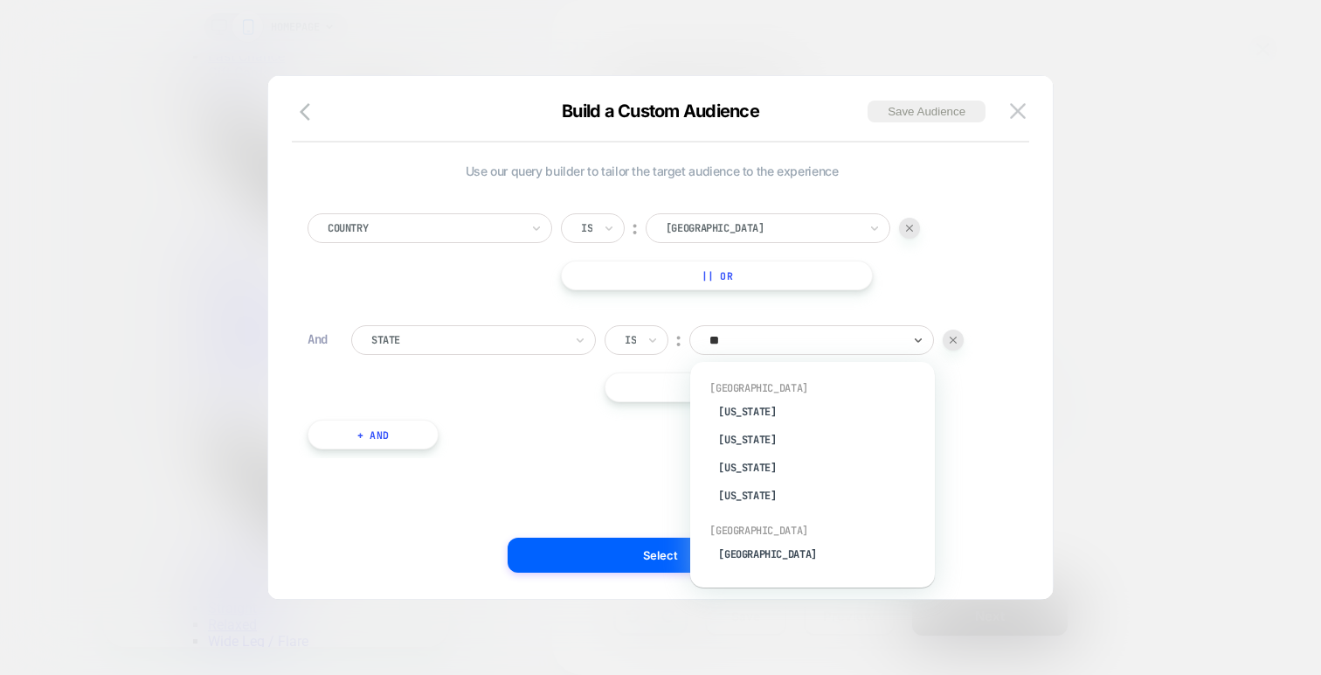
type input "***"
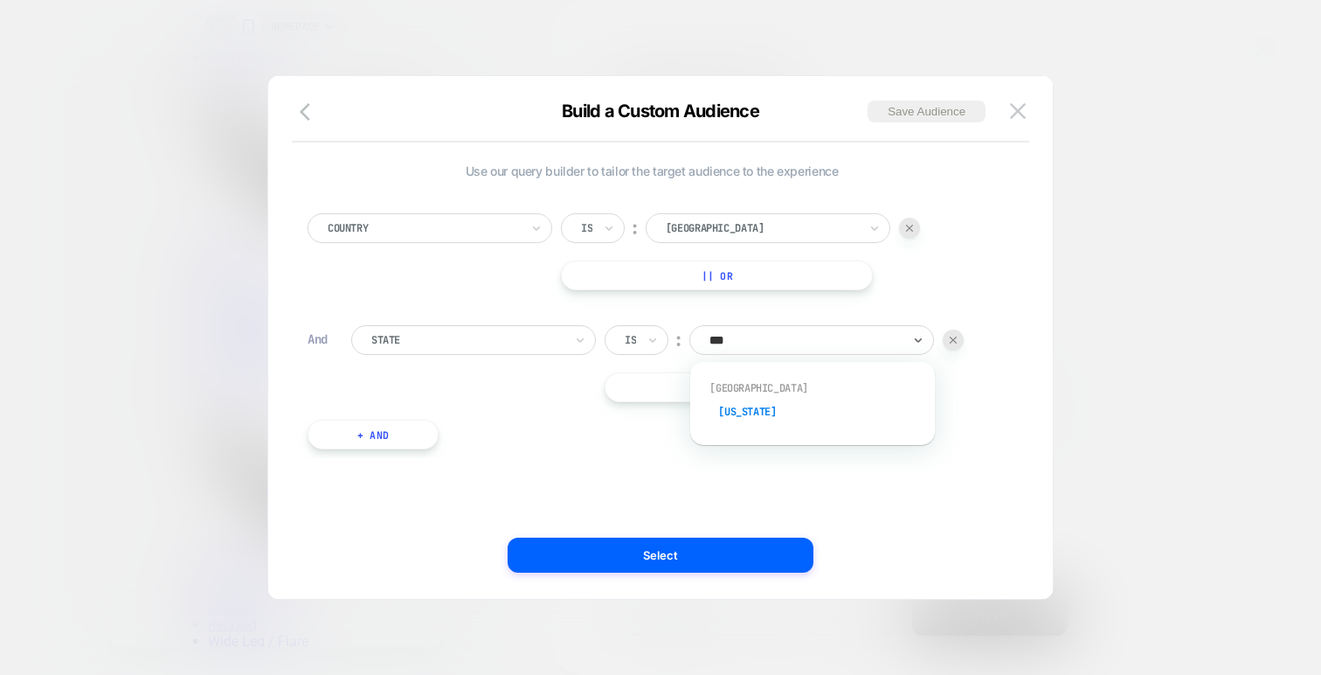
click at [730, 405] on div "California" at bounding box center [821, 412] width 227 height 28
click at [603, 420] on div "Country Is ︰ USA || Or And State Is ︰ California || Or + And" at bounding box center [652, 322] width 706 height 271
click at [417, 424] on button "+ And" at bounding box center [373, 434] width 131 height 30
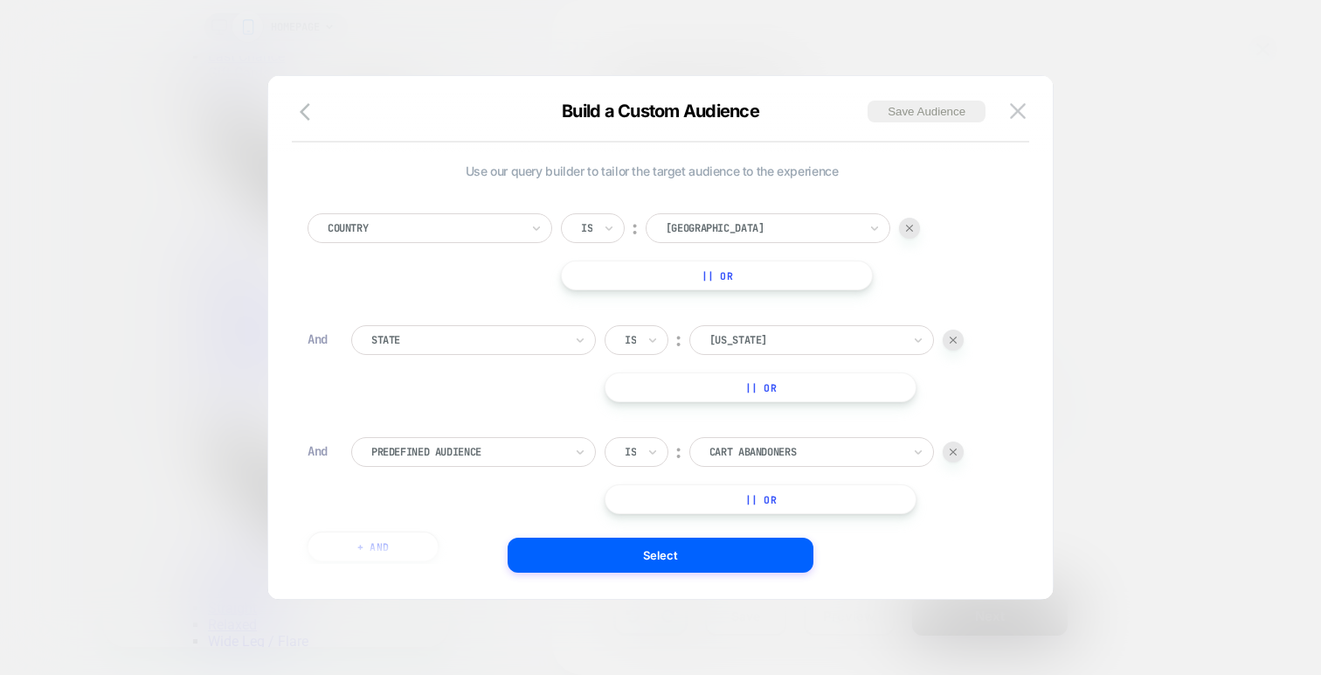
click at [465, 437] on div "Predefined Audience" at bounding box center [473, 452] width 245 height 30
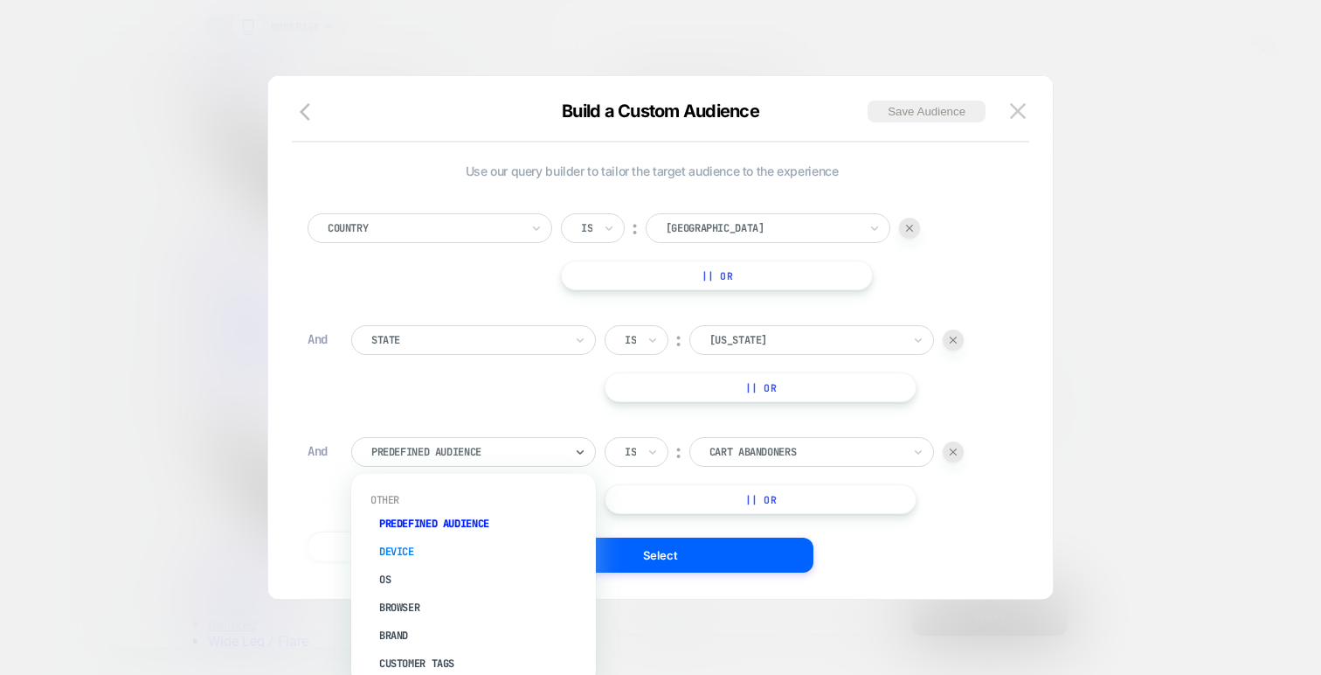
scroll to position [813, 0]
click at [400, 634] on div "City" at bounding box center [482, 640] width 227 height 28
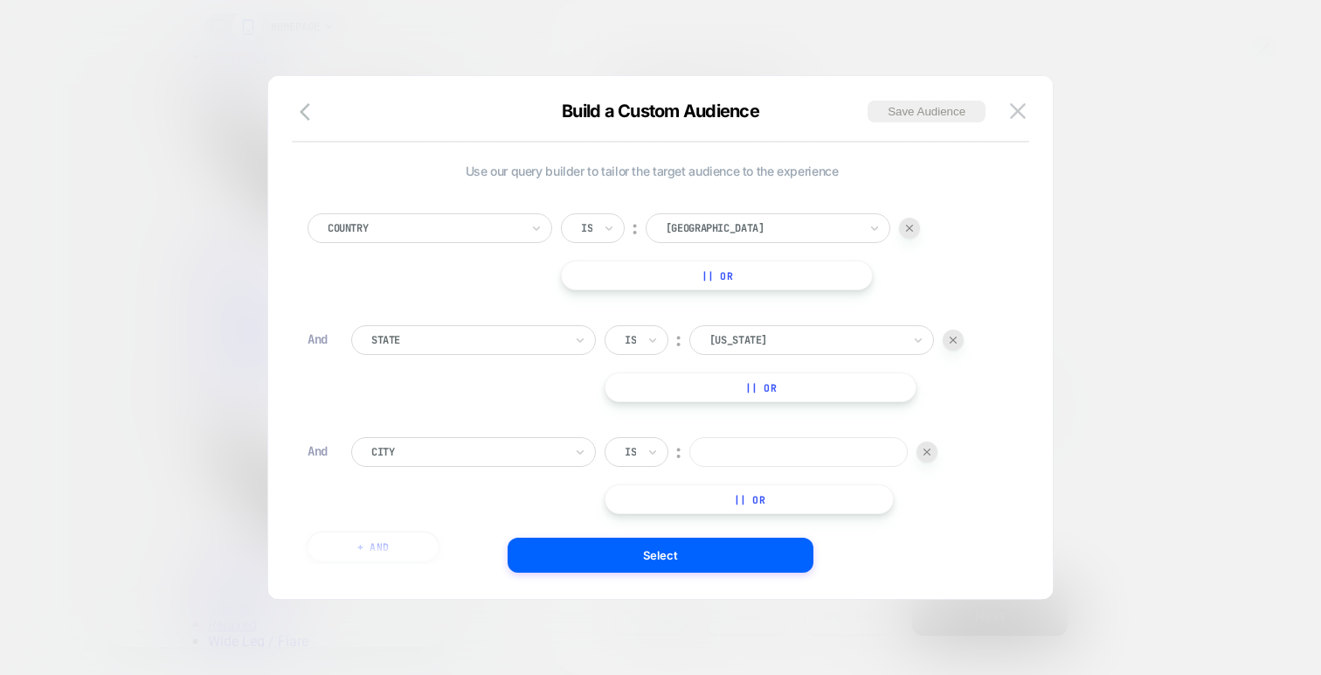
click at [716, 453] on input at bounding box center [798, 452] width 218 height 30
paste input "**********"
type input "**********"
click at [928, 411] on div "**********" at bounding box center [652, 378] width 706 height 383
click at [731, 264] on button "|| Or" at bounding box center [717, 275] width 312 height 30
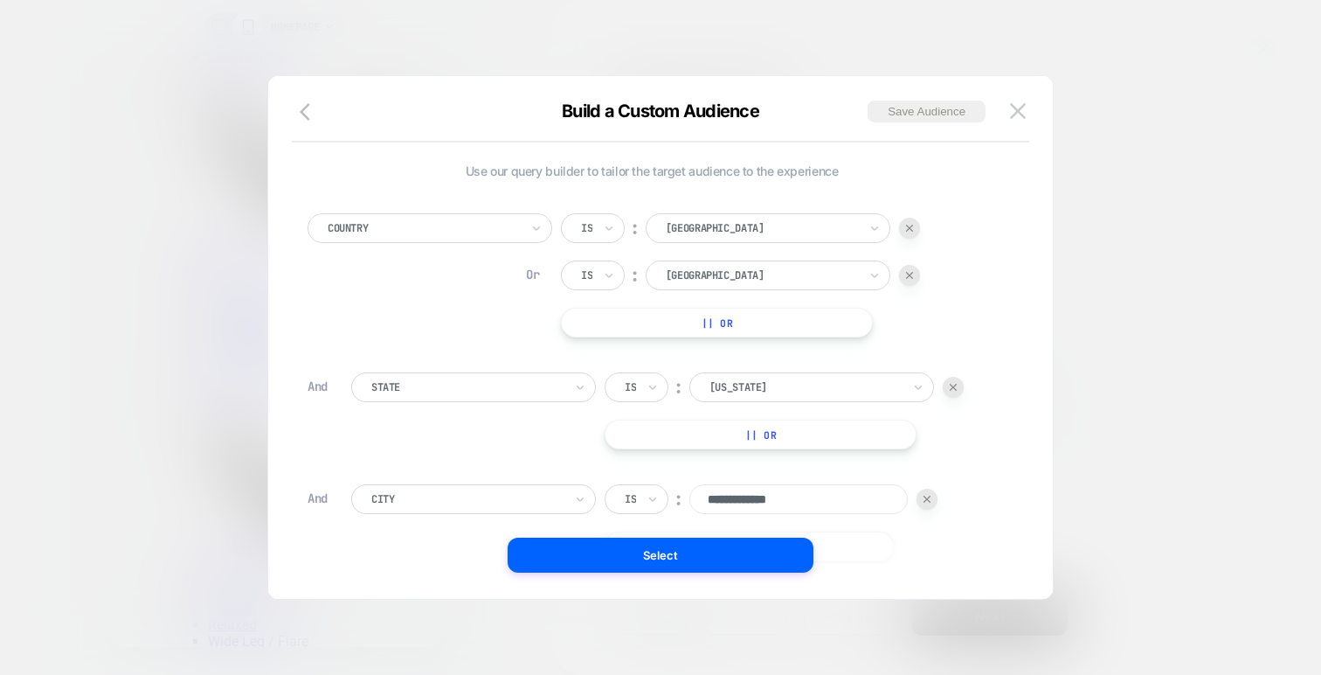
click at [911, 273] on img at bounding box center [909, 275] width 7 height 7
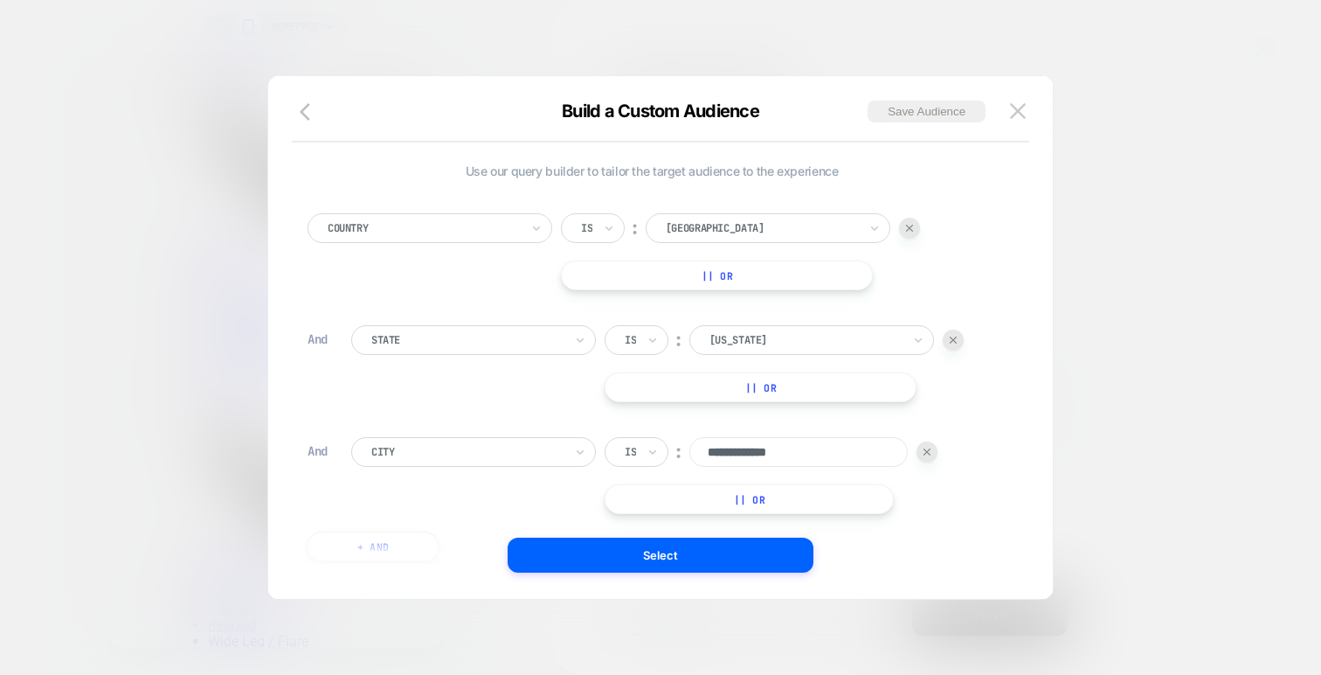
click at [959, 277] on div "Country Is ︰ USA || Or" at bounding box center [652, 251] width 689 height 77
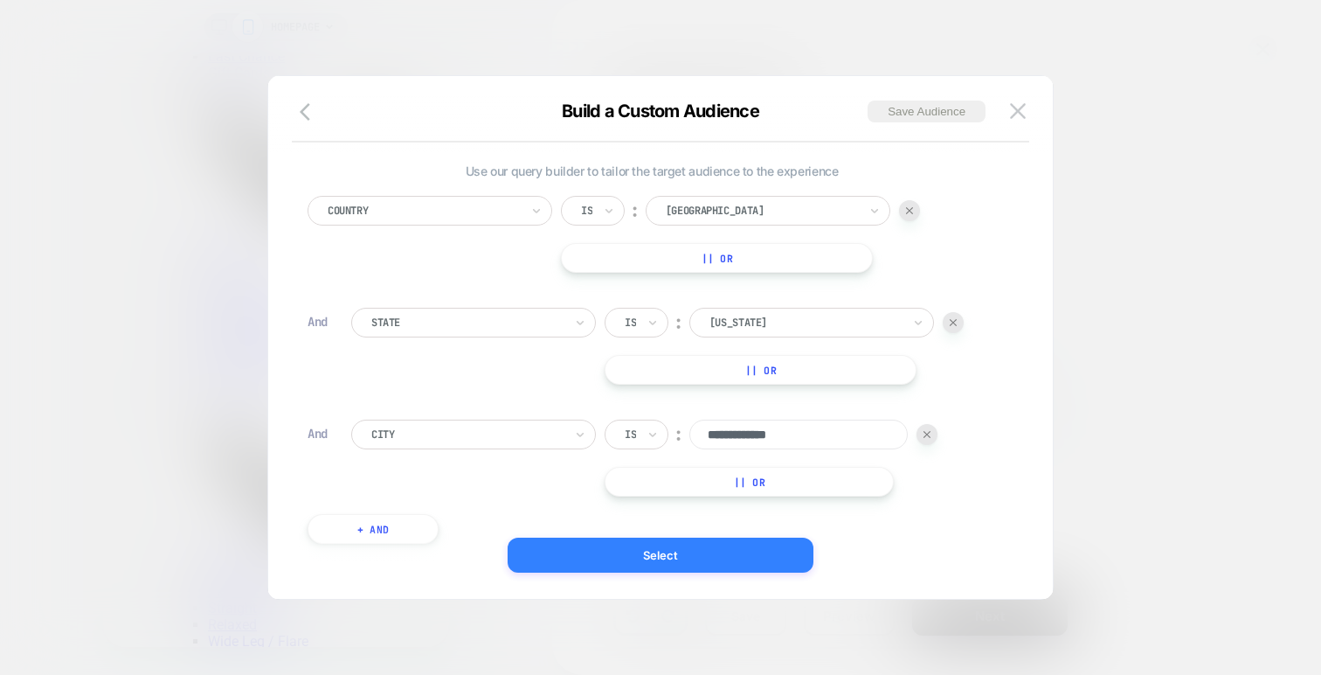
click at [707, 550] on button "Select" at bounding box center [661, 554] width 306 height 35
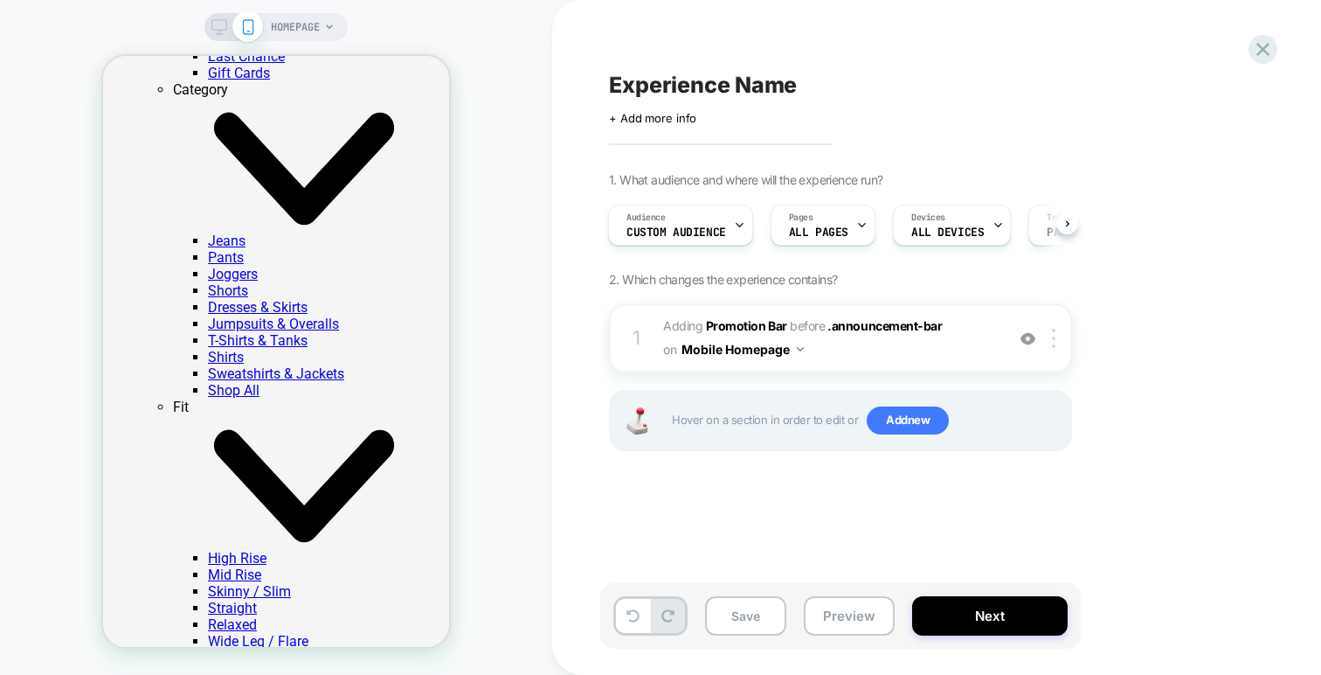
scroll to position [0, 2]
click at [220, 17] on div "HOMEPAGE" at bounding box center [275, 27] width 143 height 28
click at [220, 23] on icon at bounding box center [219, 27] width 16 height 16
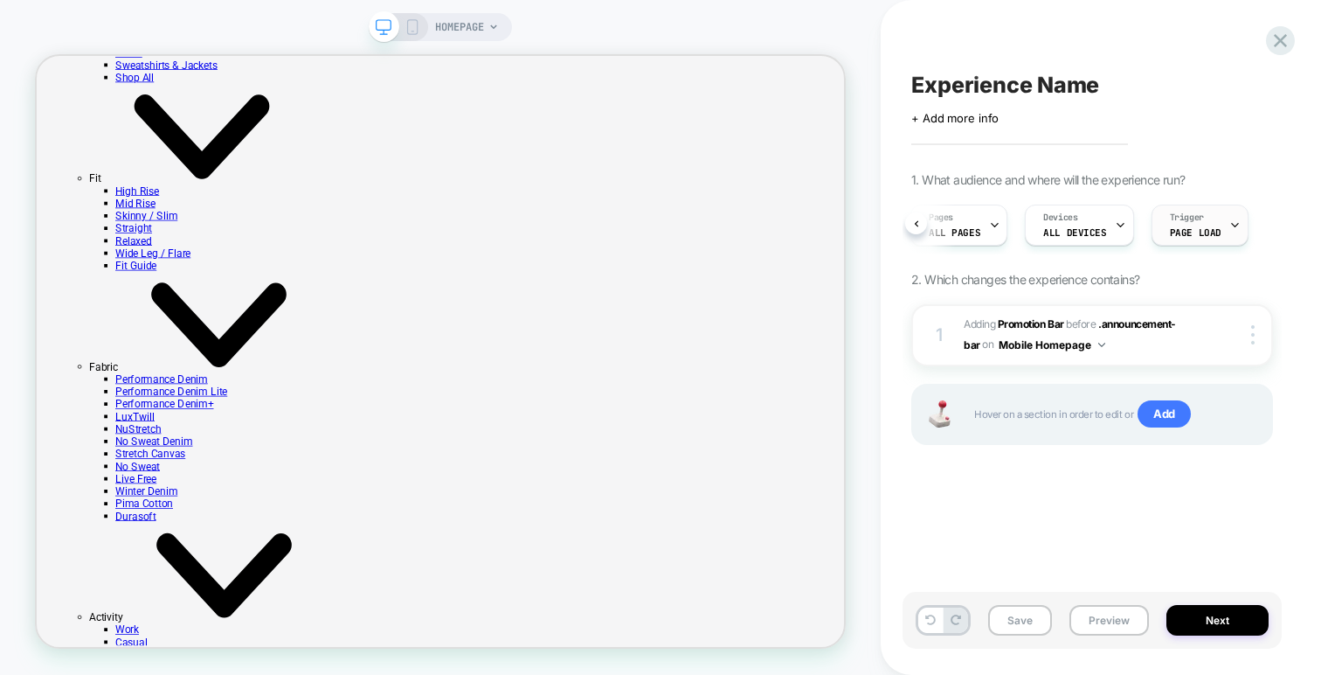
scroll to position [0, 135]
click at [1090, 612] on button "Preview" at bounding box center [1109, 620] width 80 height 31
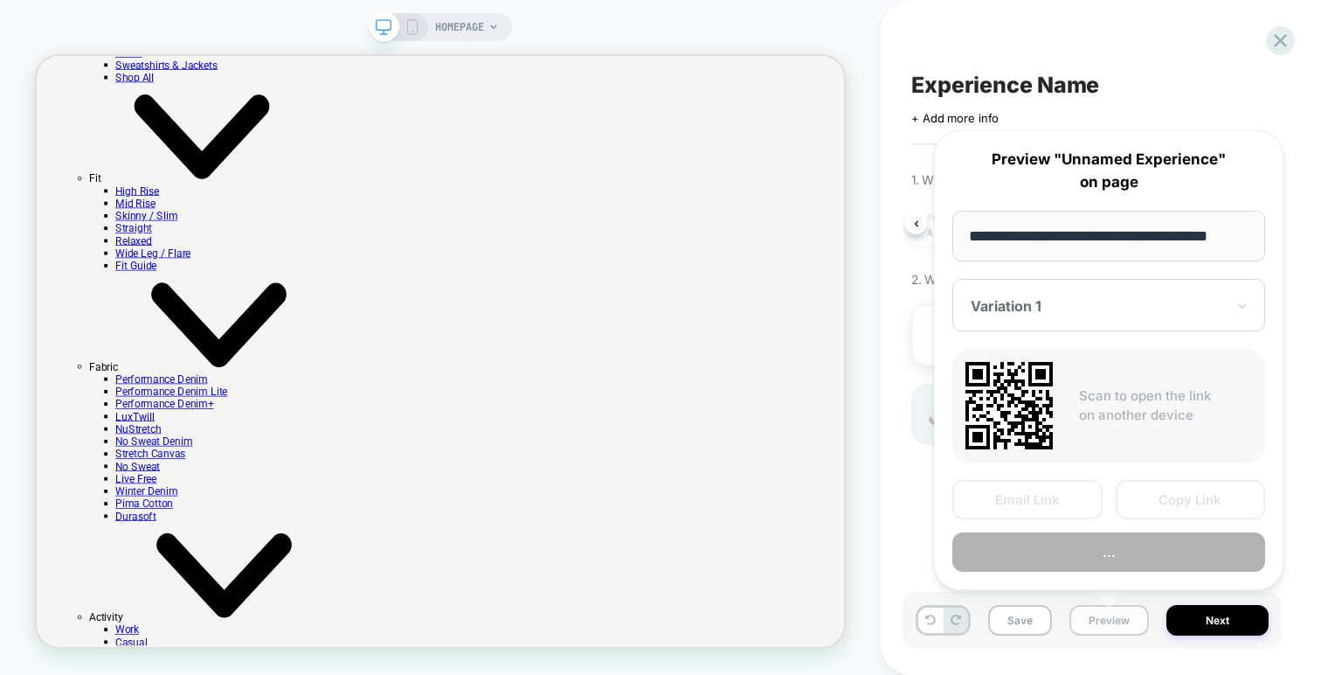
scroll to position [0, 15]
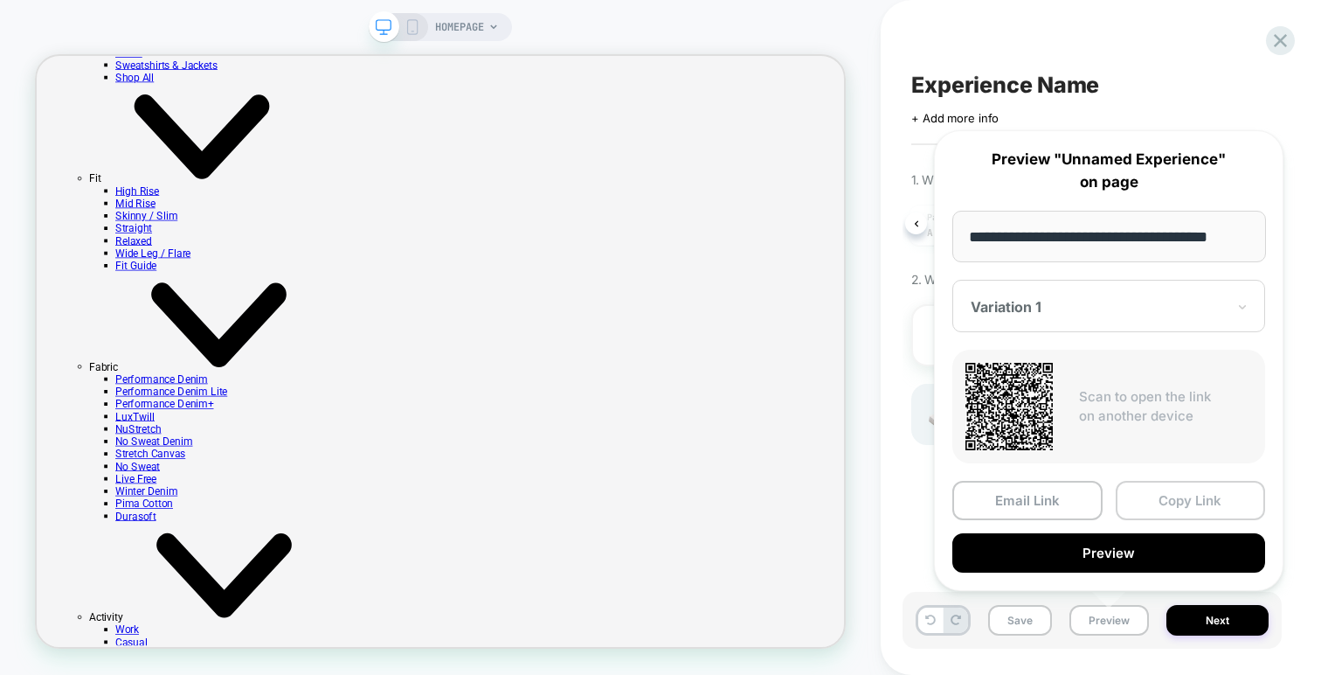
click at [1151, 488] on button "Copy Link" at bounding box center [1191, 500] width 150 height 39
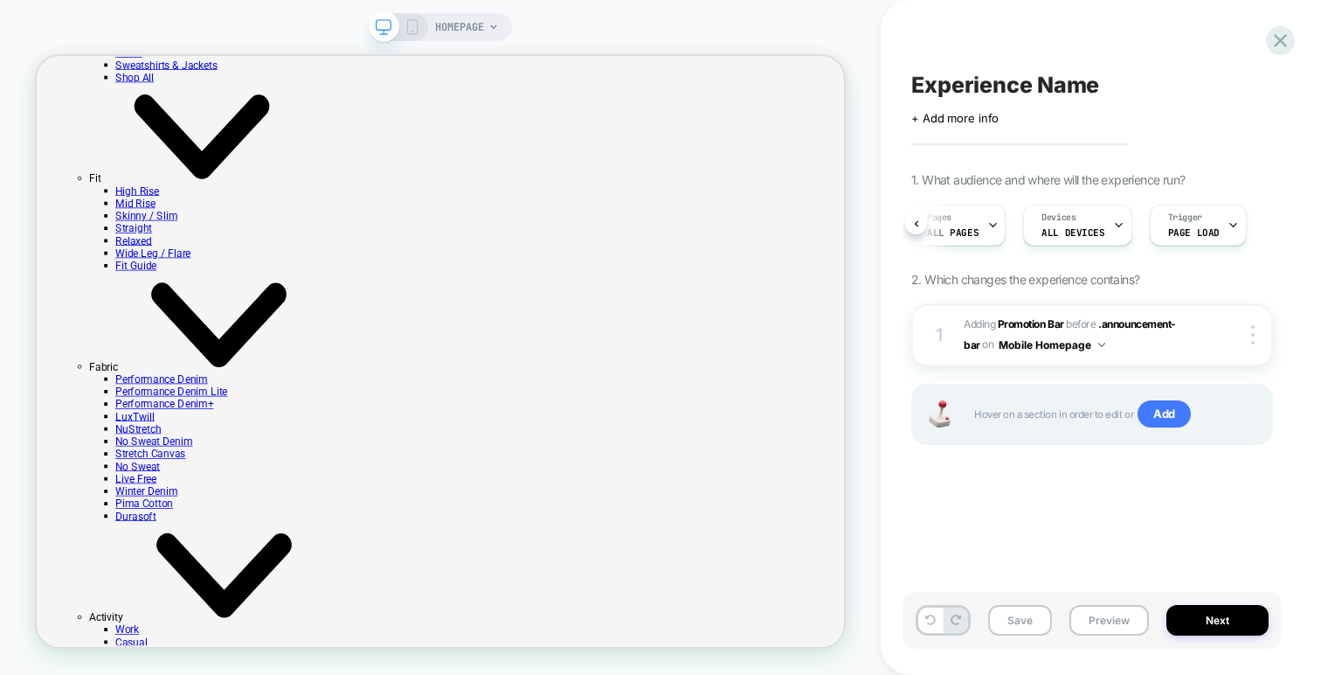
click at [405, 19] on icon at bounding box center [413, 27] width 16 height 16
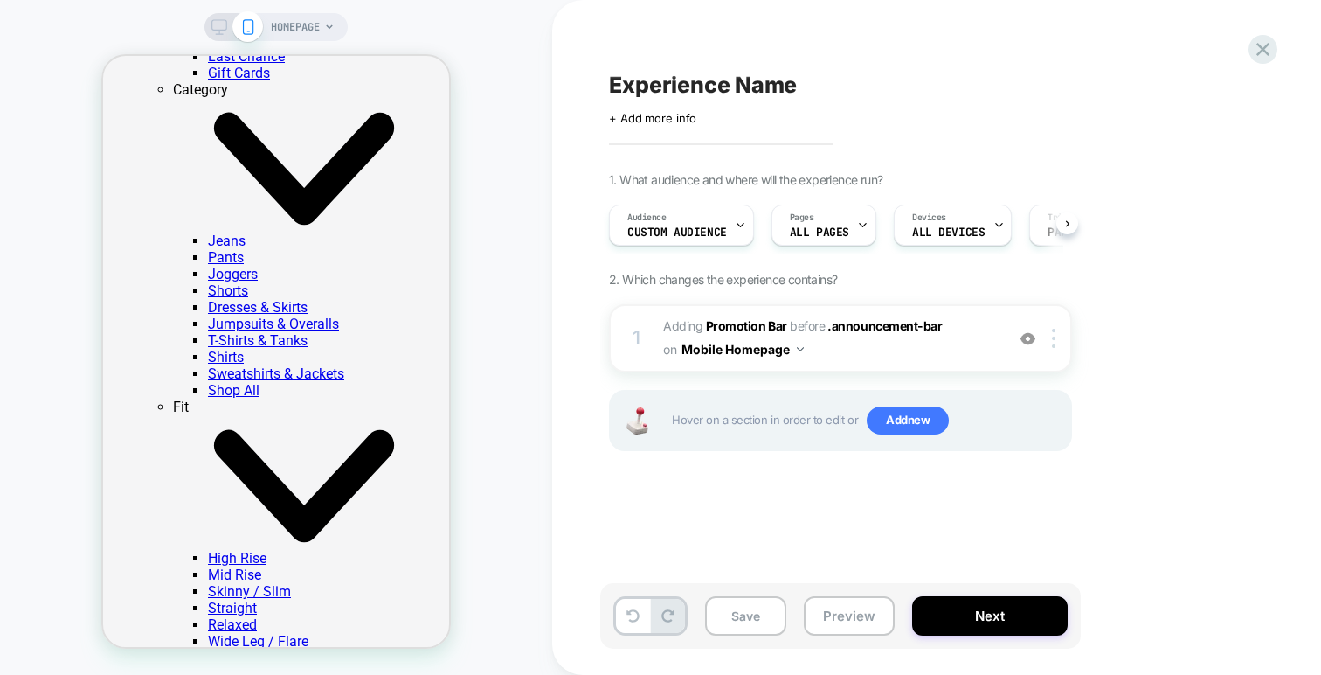
scroll to position [0, 1]
click at [762, 320] on b "Promotion Bar" at bounding box center [746, 325] width 81 height 15
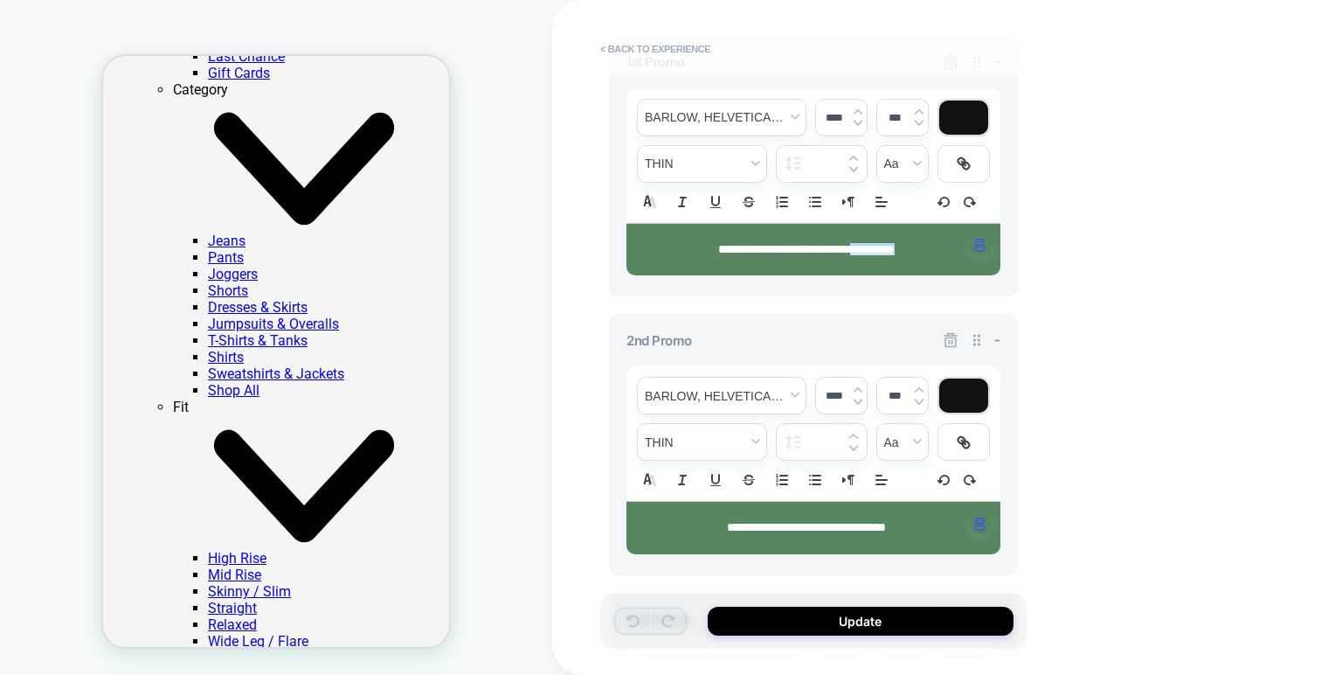
scroll to position [684, 0]
click at [995, 335] on span "-" at bounding box center [997, 338] width 6 height 17
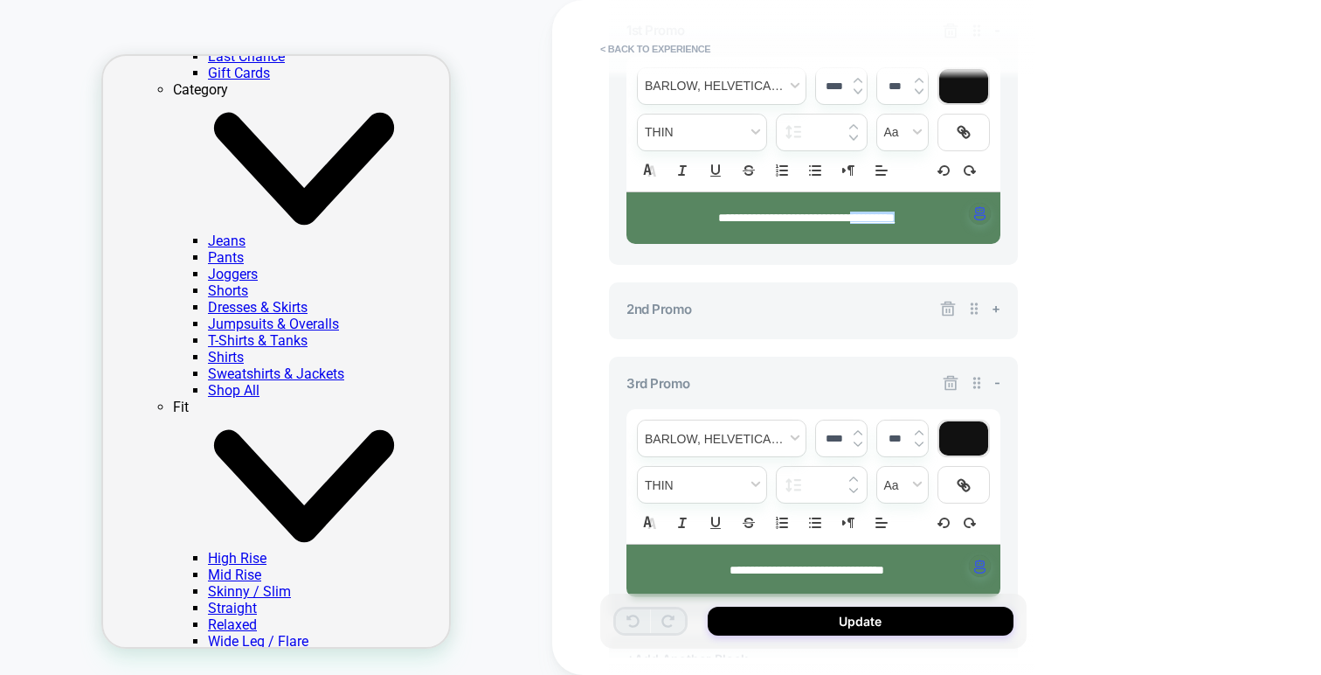
scroll to position [721, 0]
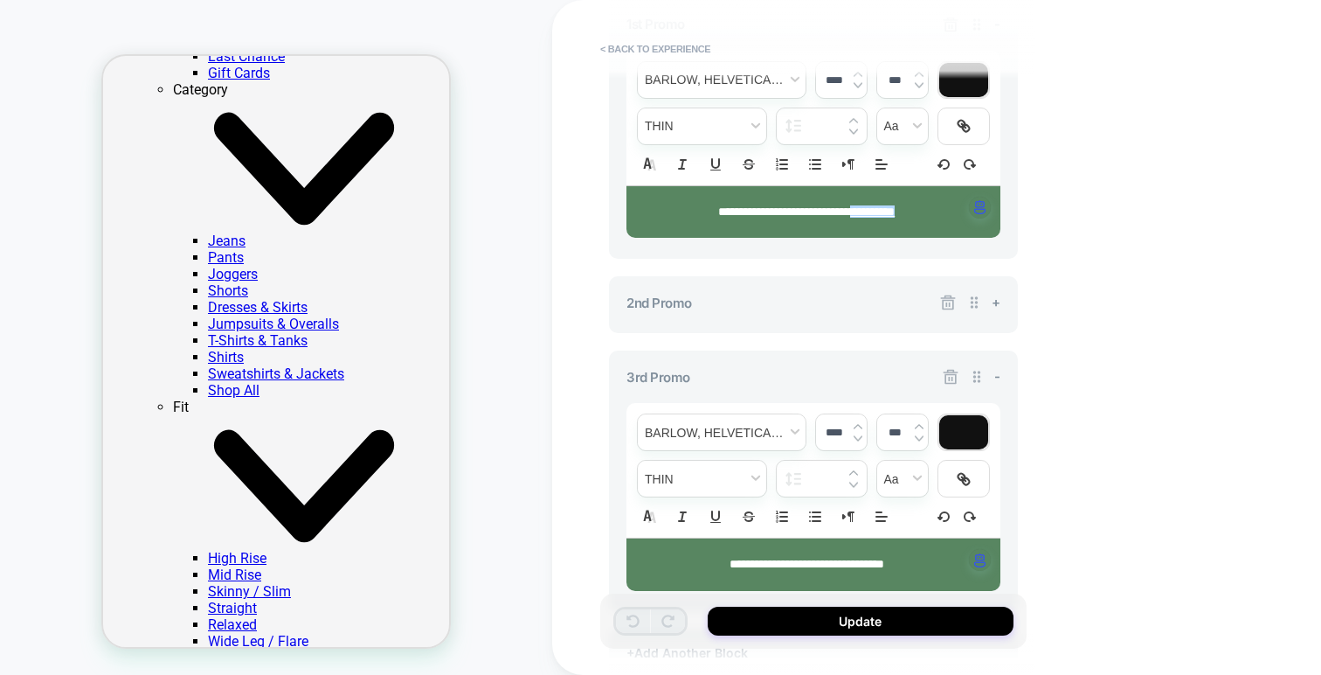
click at [954, 307] on icon at bounding box center [947, 302] width 17 height 17
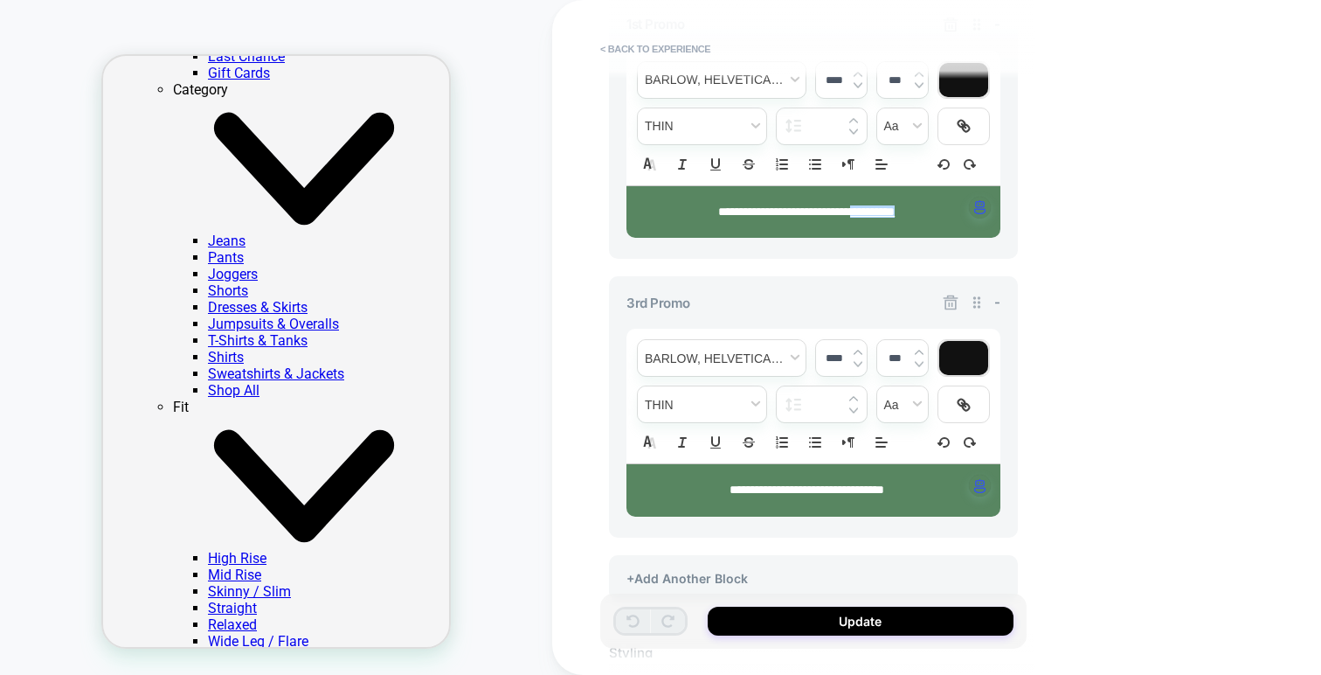
scroll to position [896, 0]
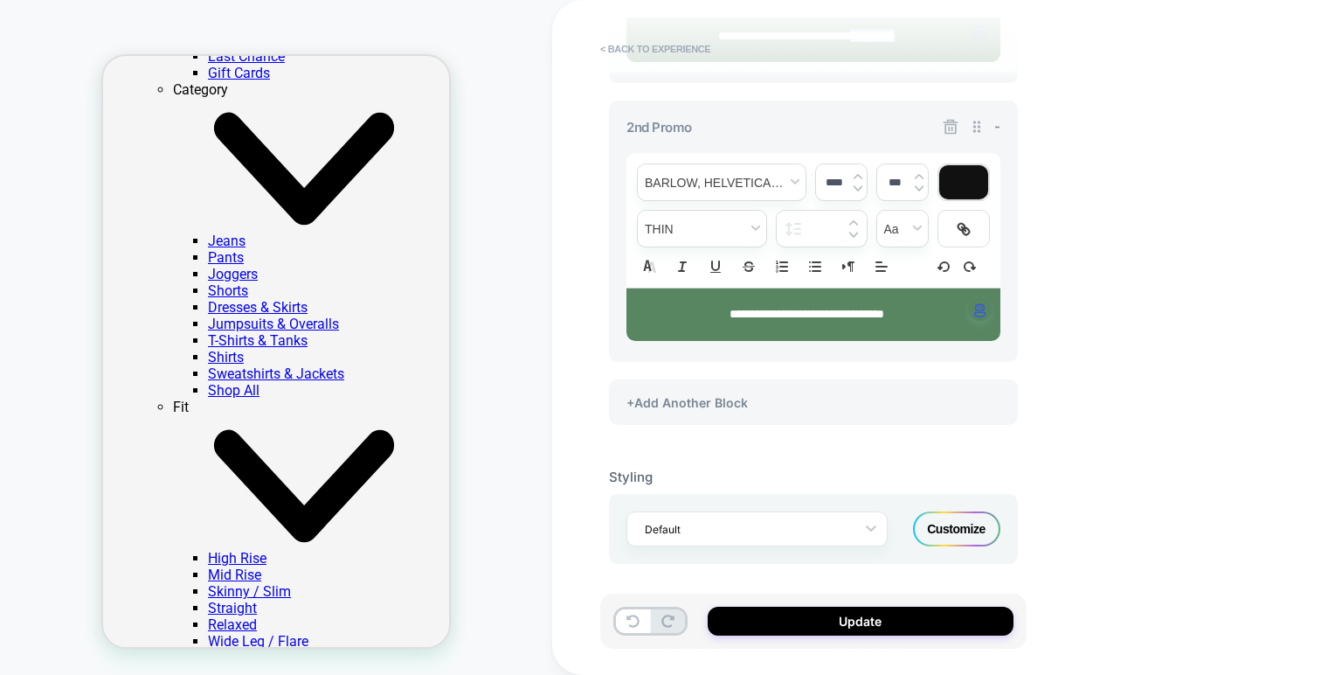
click at [948, 120] on icon at bounding box center [951, 127] width 15 height 15
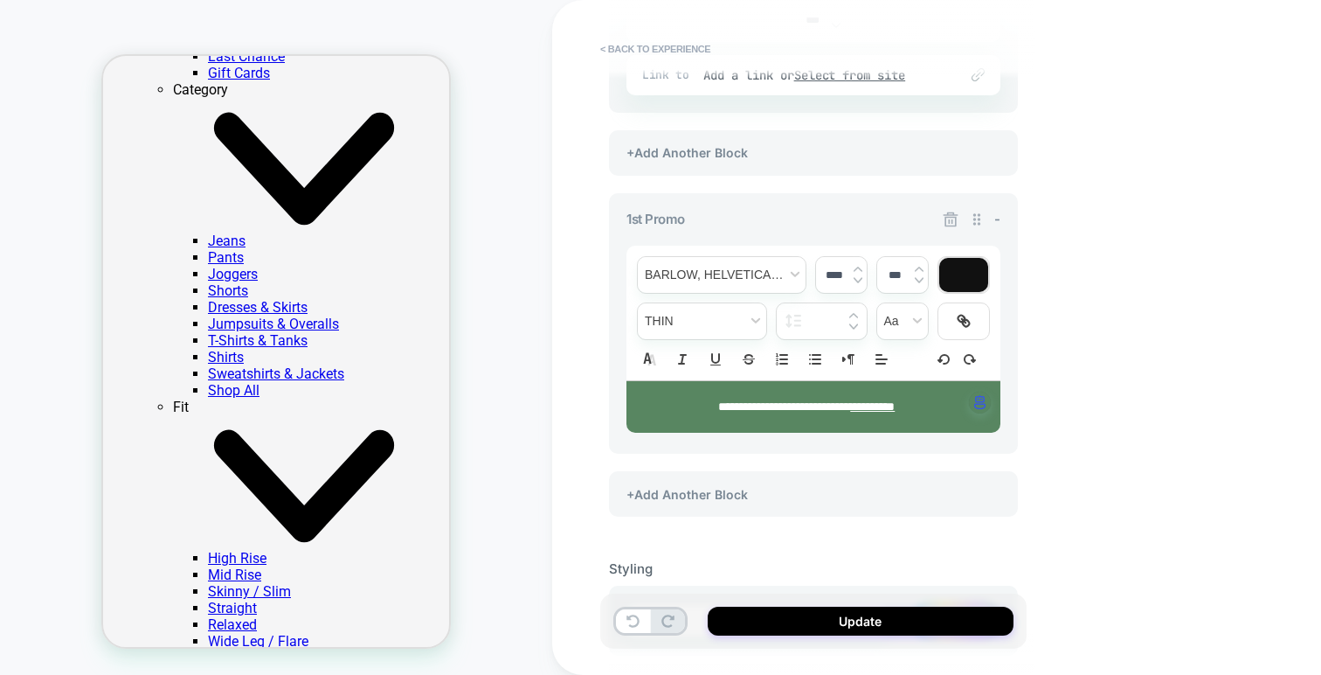
scroll to position [527, 0]
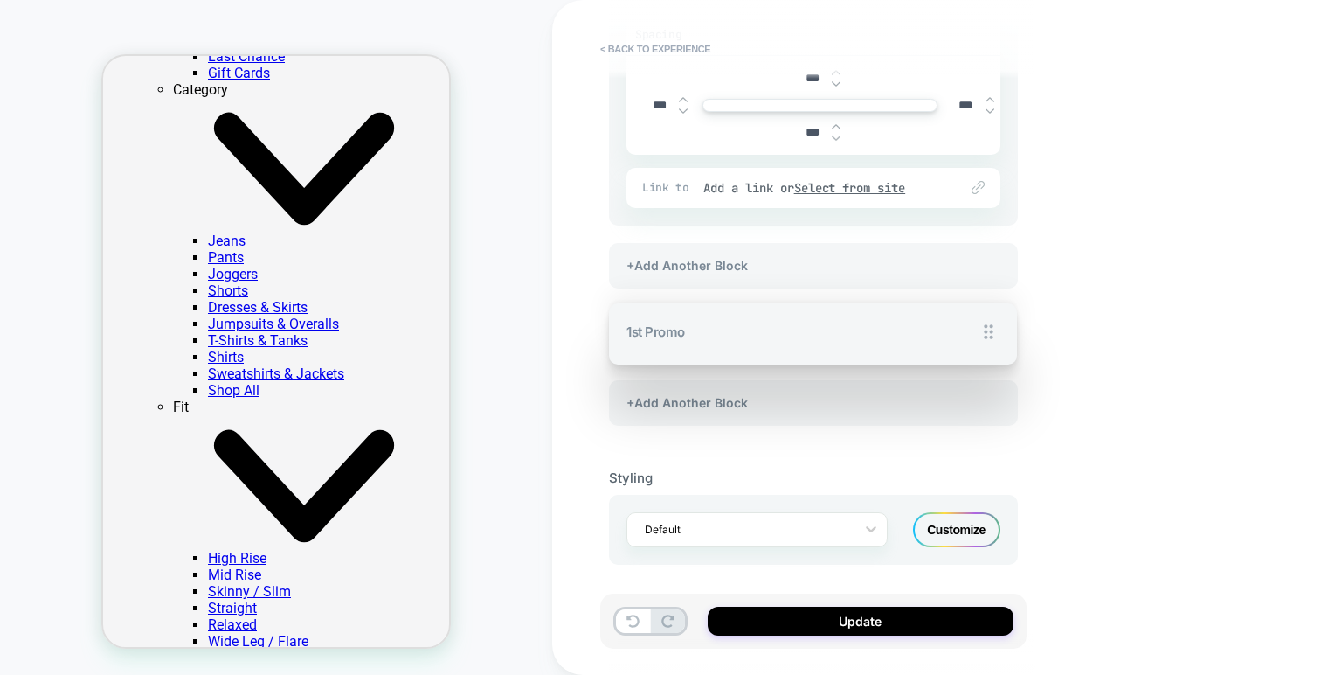
drag, startPoint x: 978, startPoint y: 214, endPoint x: 978, endPoint y: 226, distance: 12.2
click at [978, 226] on div "**********" at bounding box center [813, 174] width 409 height 538
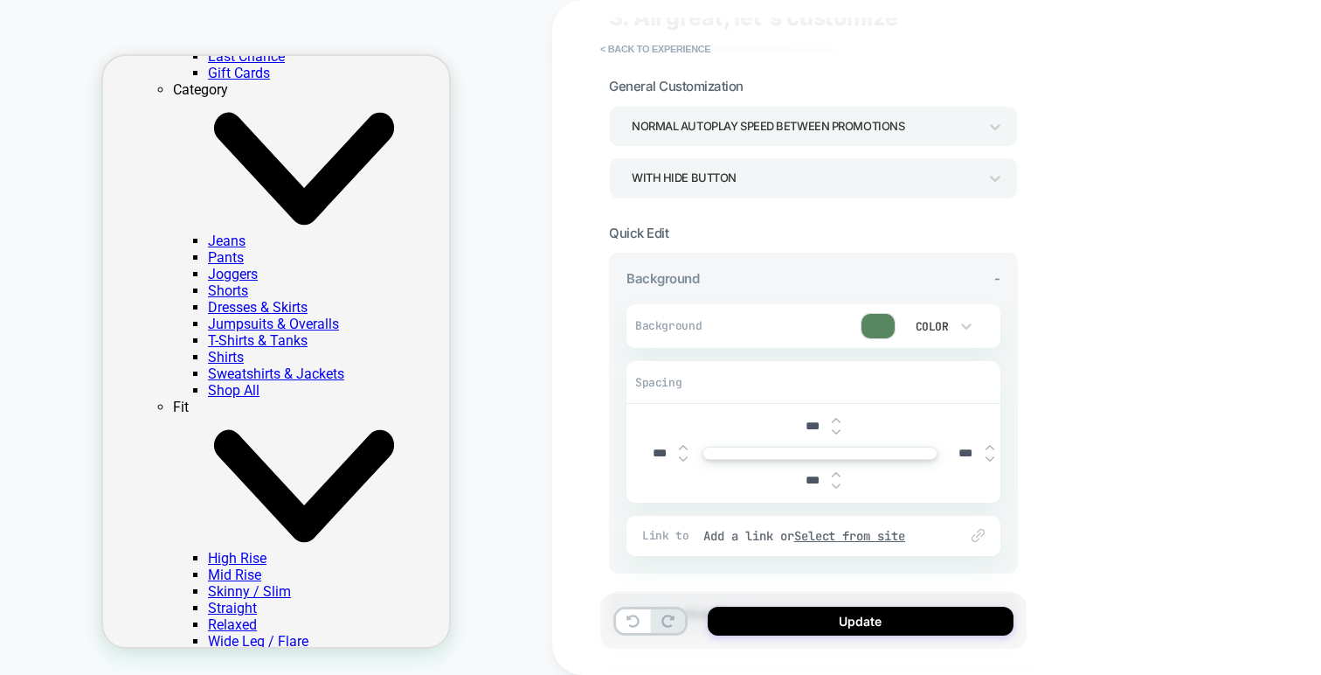
scroll to position [77, 0]
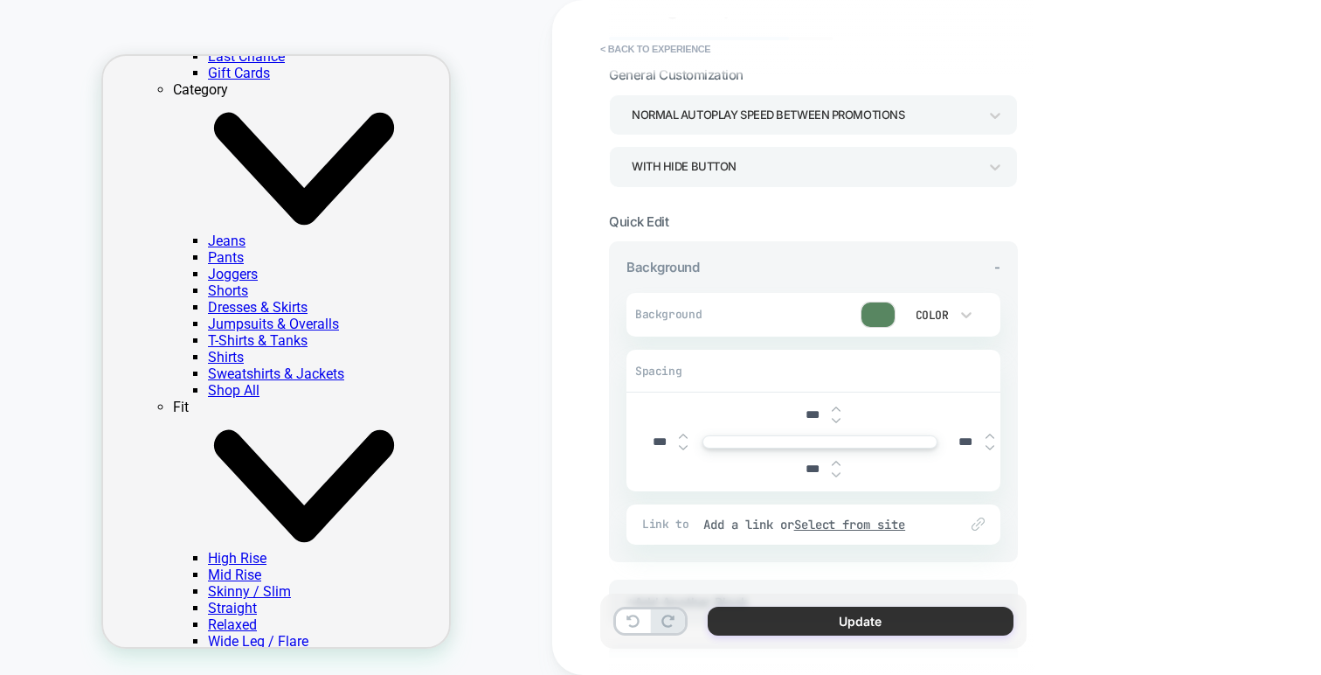
click at [763, 619] on button "Update" at bounding box center [861, 620] width 306 height 29
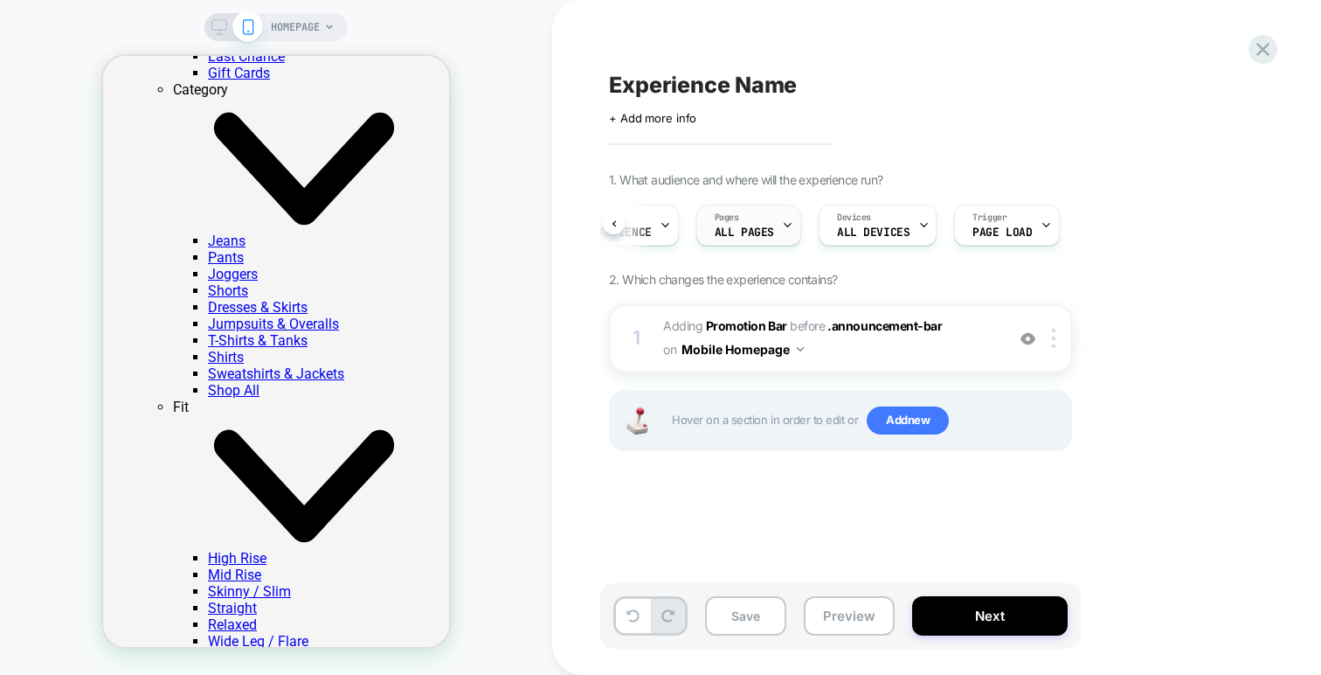
scroll to position [0, 107]
click at [218, 37] on div "HOMEPAGE" at bounding box center [275, 27] width 143 height 28
click at [218, 34] on rect at bounding box center [220, 34] width 8 height 1
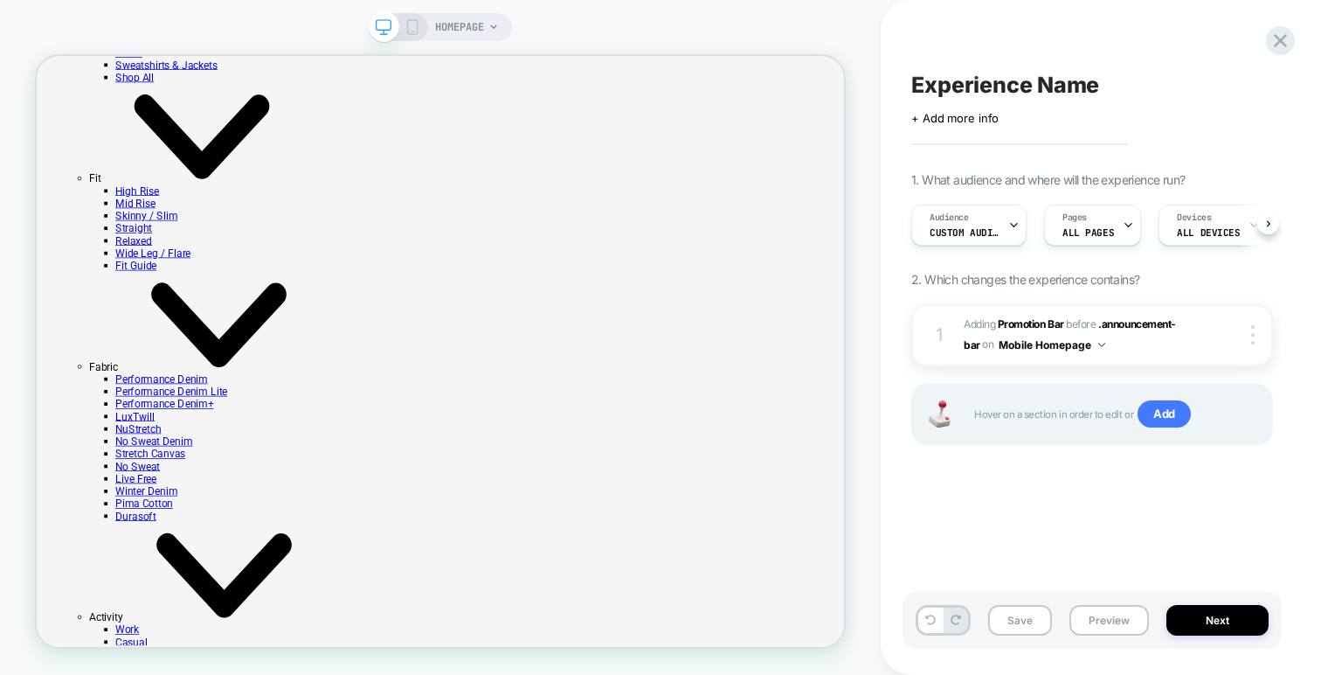
scroll to position [0, 1]
click at [412, 28] on icon at bounding box center [413, 27] width 16 height 16
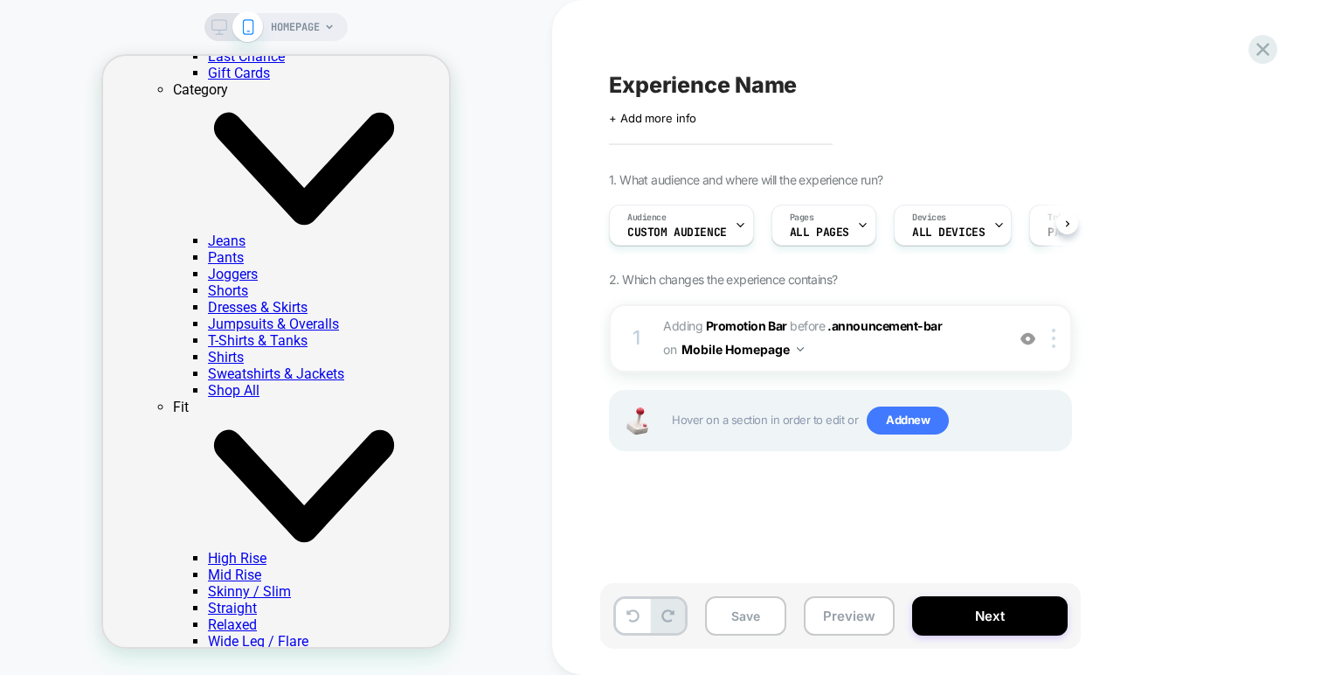
scroll to position [0, 1]
click at [223, 25] on icon at bounding box center [219, 27] width 16 height 16
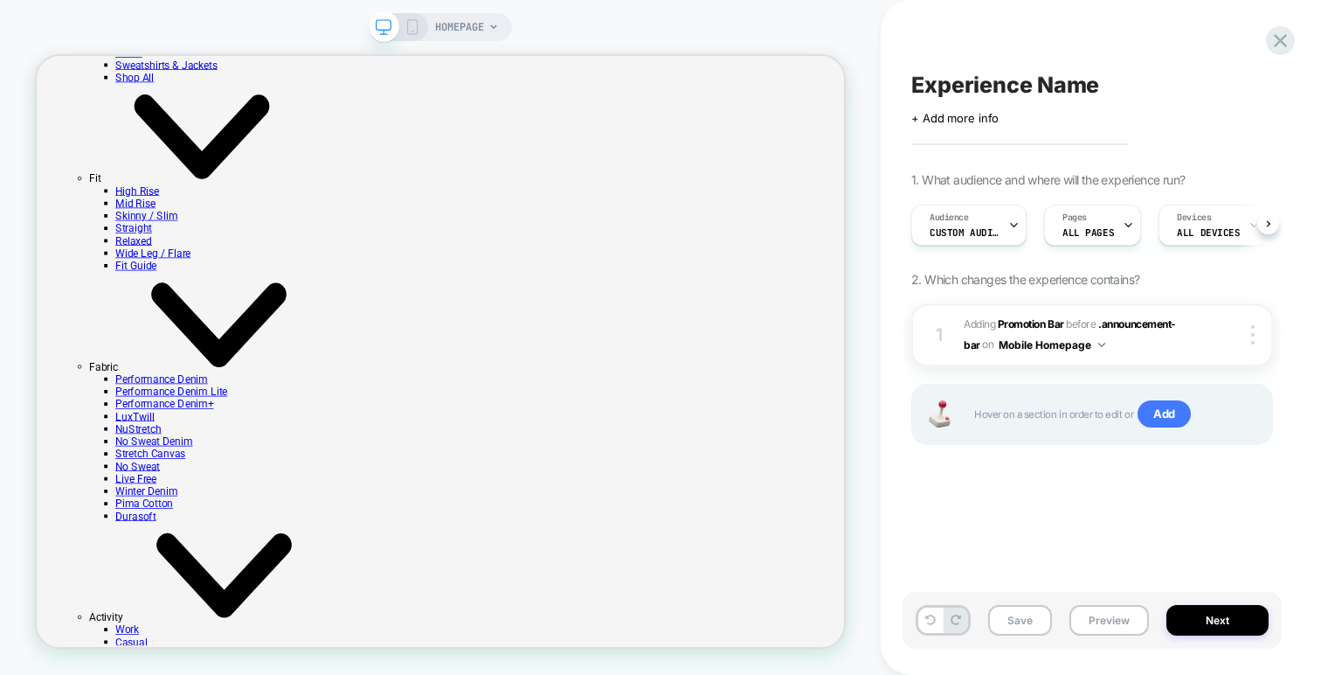
scroll to position [0, 1]
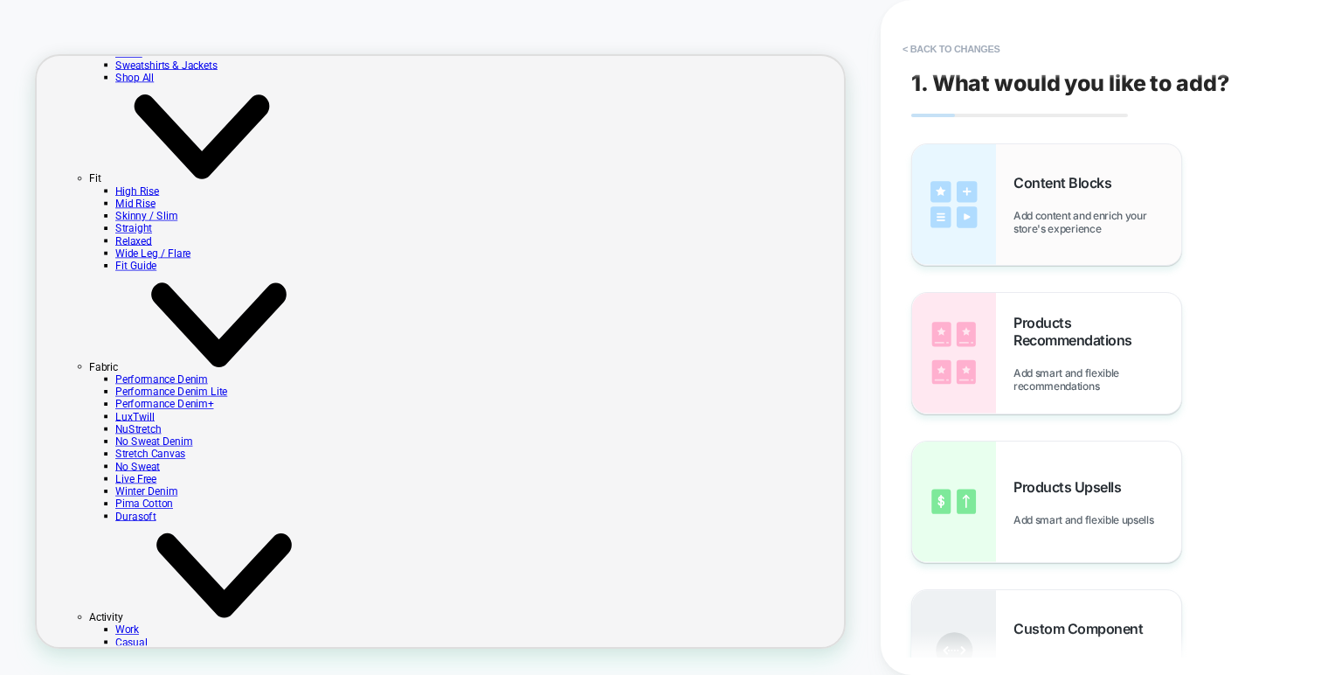
click at [997, 216] on div "Content Blocks Add content and enrich your store's experience" at bounding box center [1046, 204] width 269 height 121
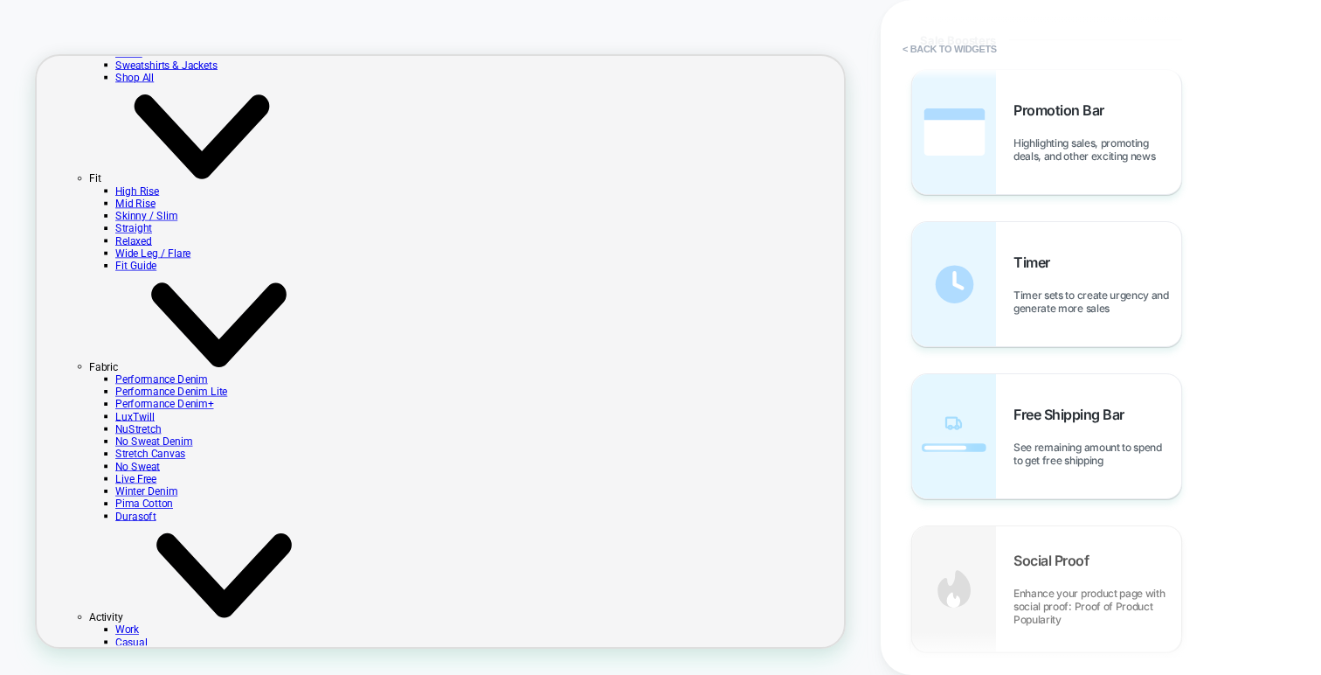
scroll to position [1844, 0]
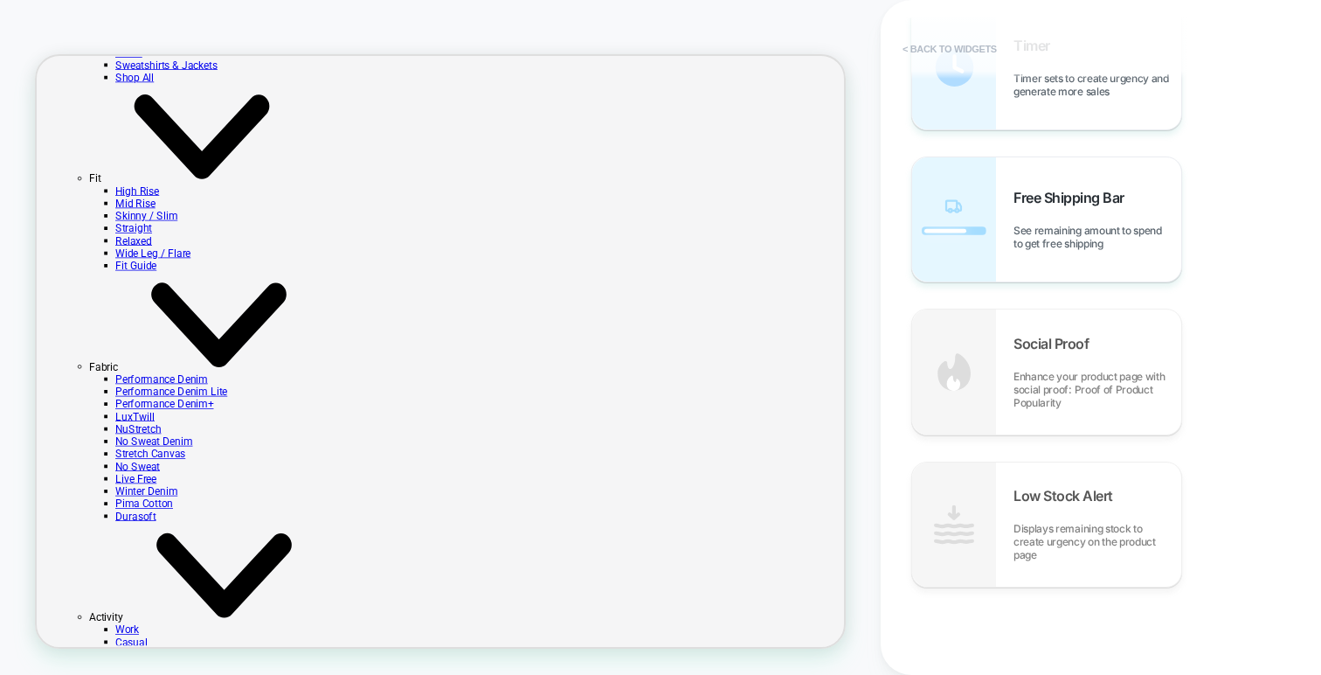
click at [927, 48] on button "< Back to widgets" at bounding box center [950, 49] width 112 height 28
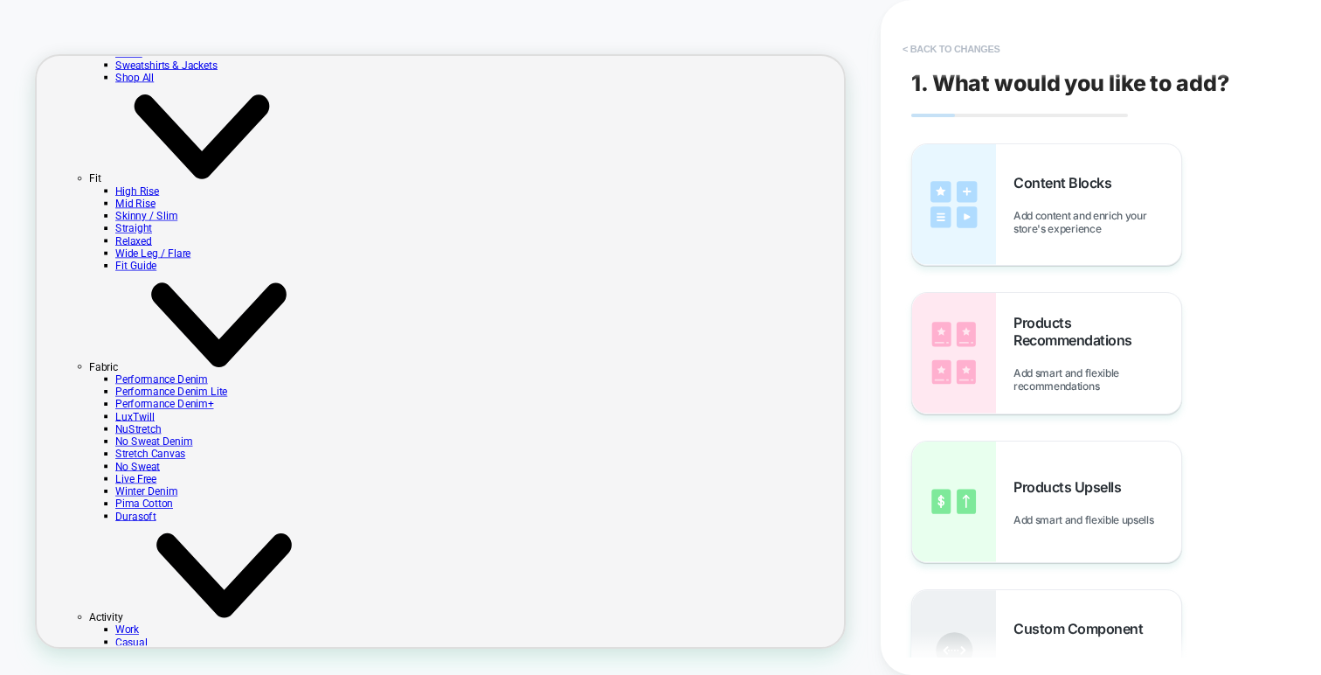
click at [928, 56] on button "< Back to changes" at bounding box center [951, 49] width 115 height 28
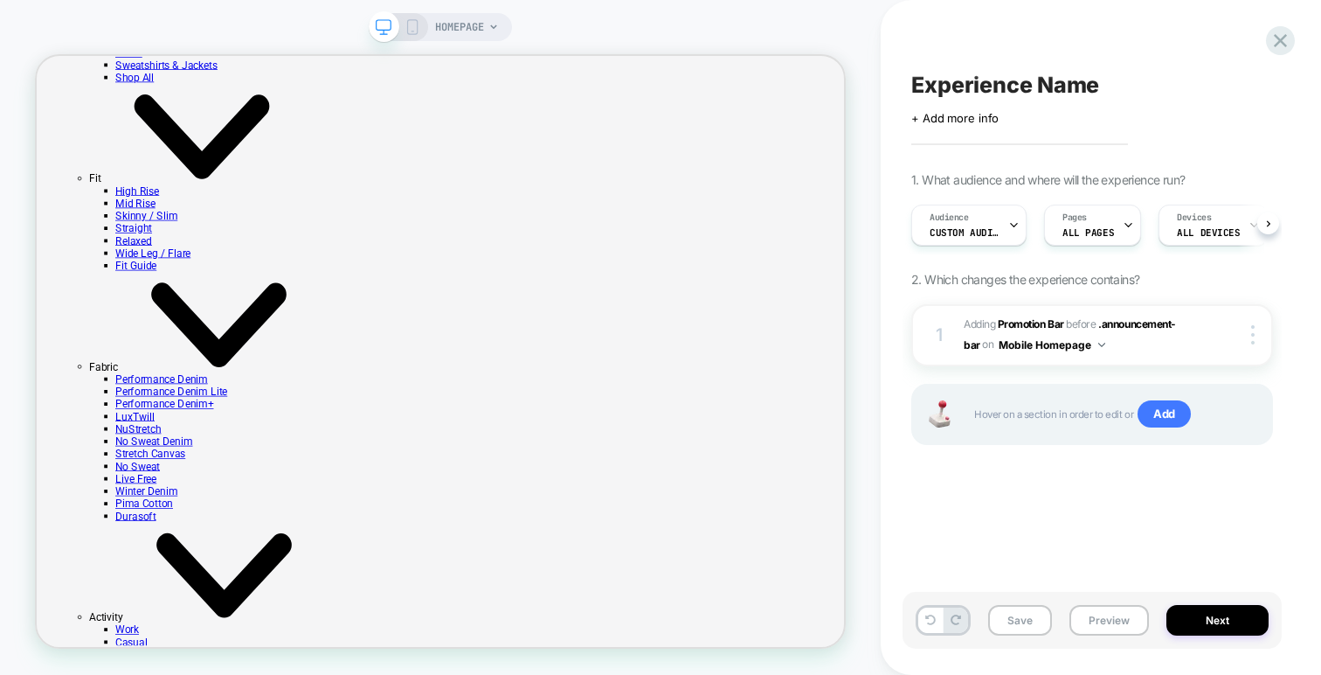
scroll to position [0, 1]
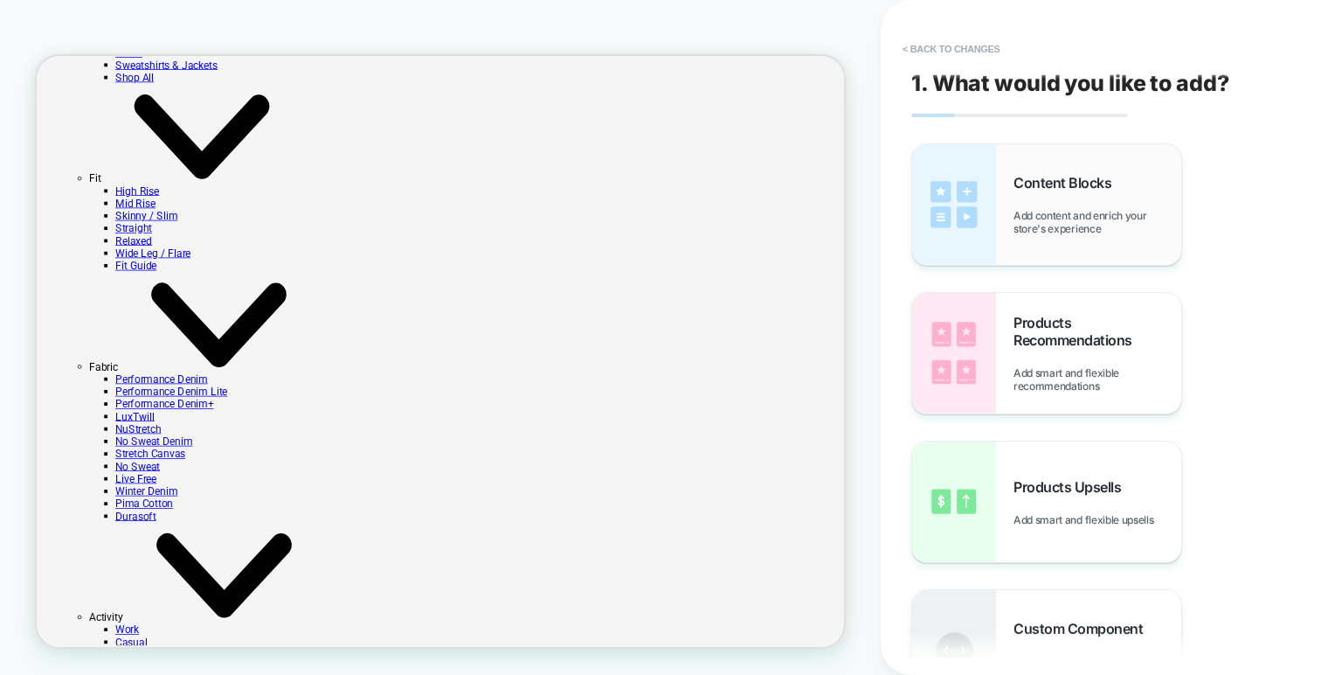
click at [960, 169] on img at bounding box center [954, 204] width 84 height 121
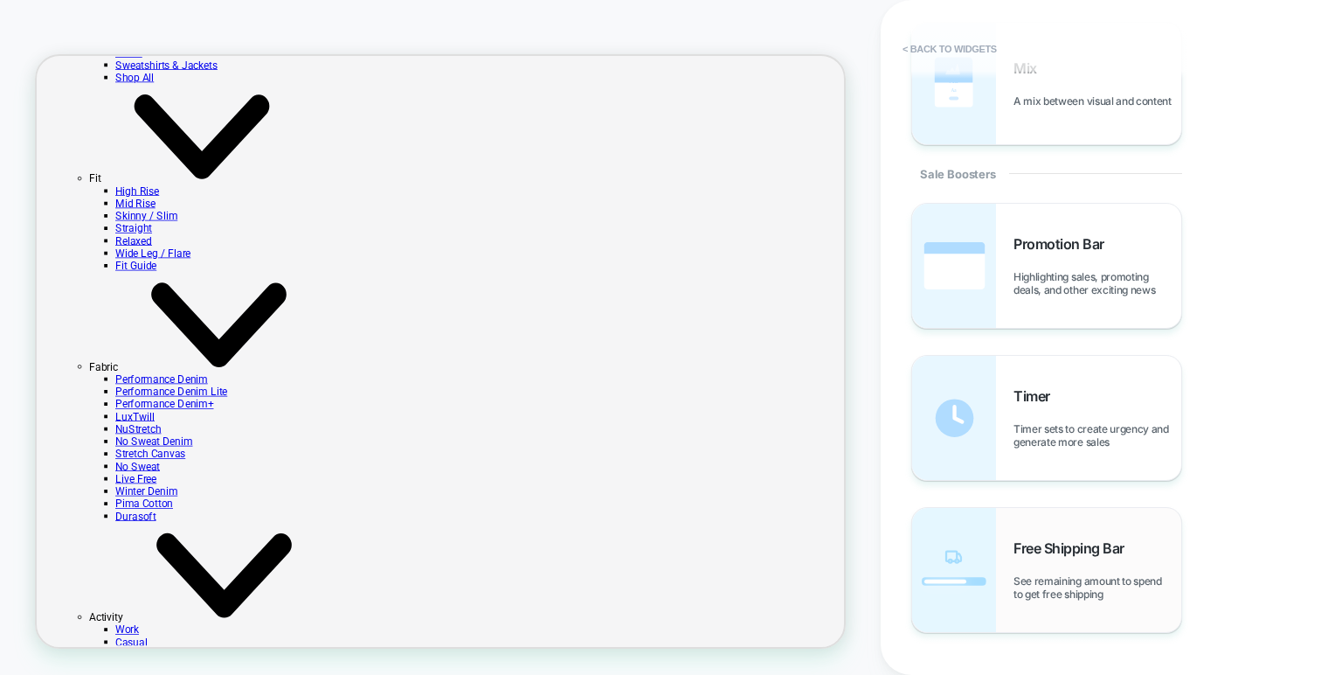
scroll to position [1495, 0]
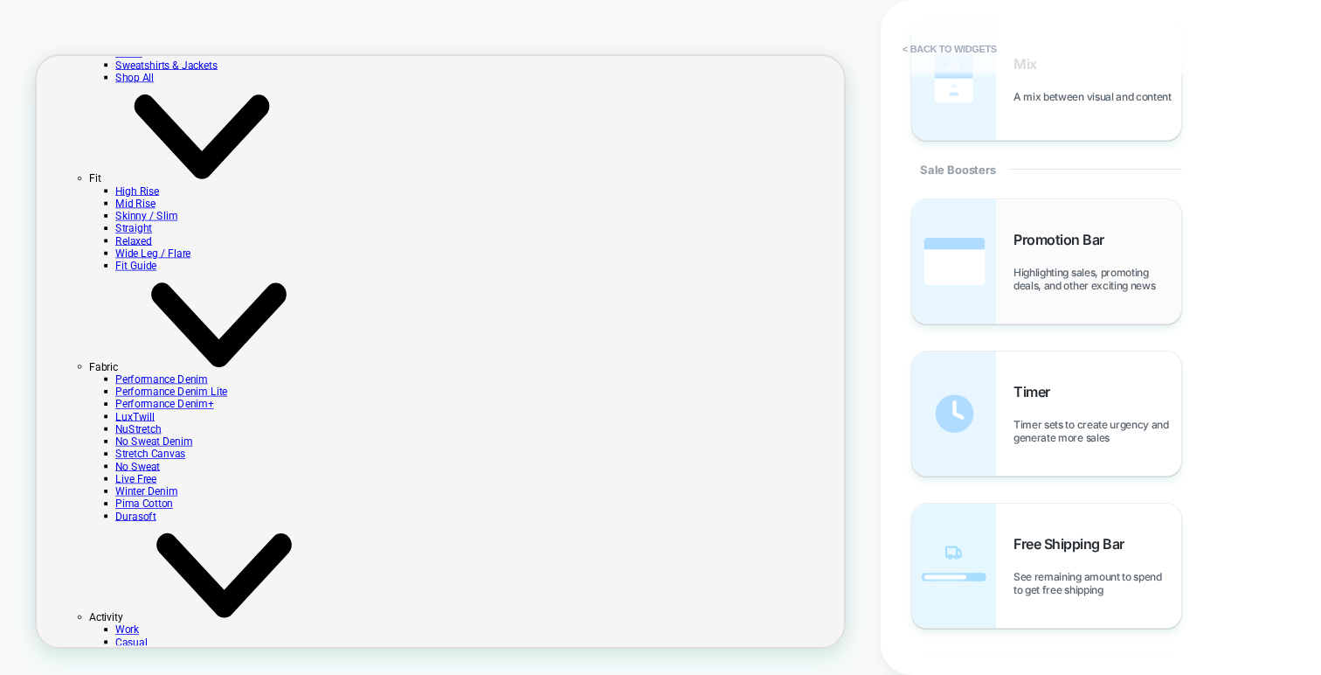
click at [1015, 257] on div "Promotion Bar Highlighting sales, promoting deals, and other exciting news" at bounding box center [1098, 261] width 168 height 61
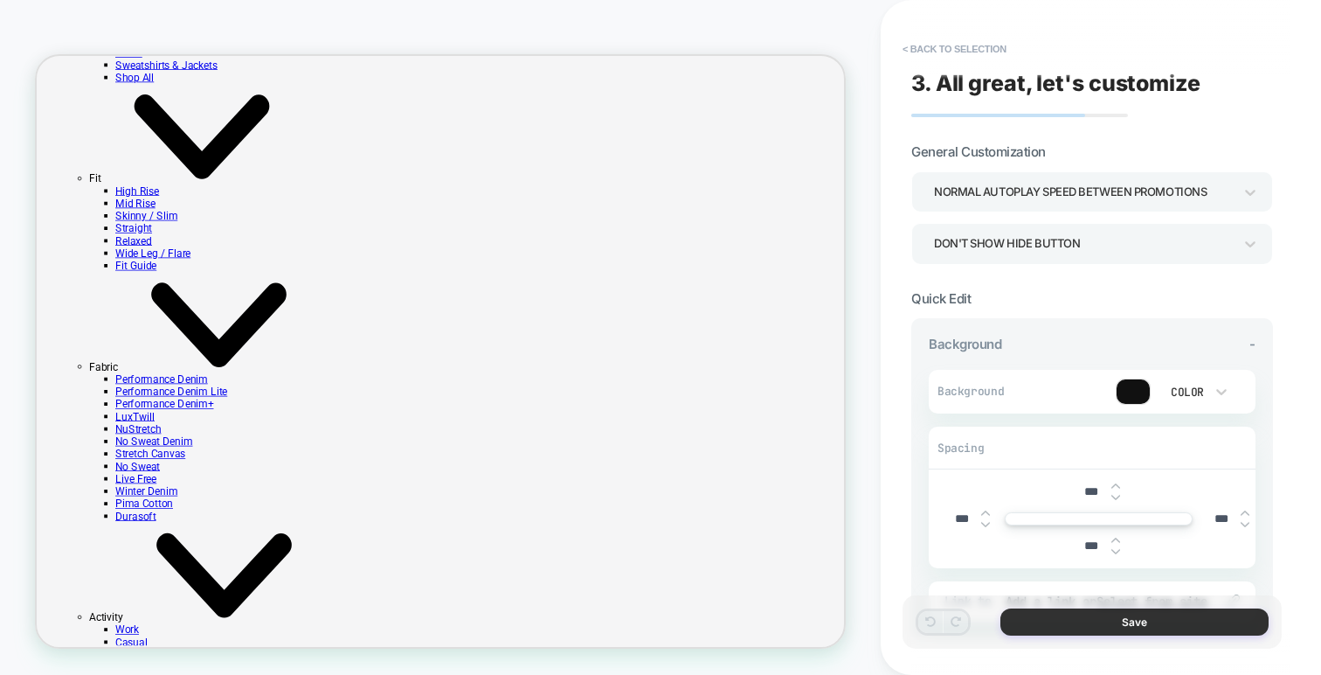
click at [1074, 617] on button "Save" at bounding box center [1134, 621] width 268 height 27
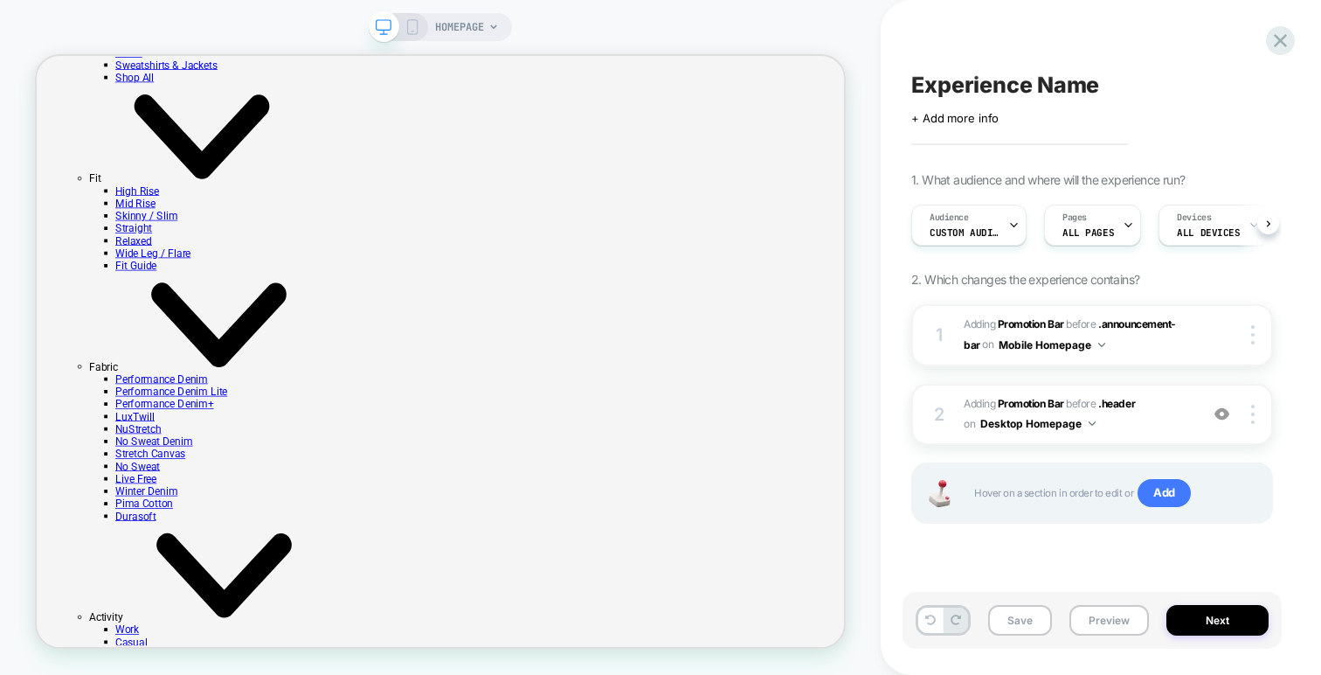
scroll to position [0, 1]
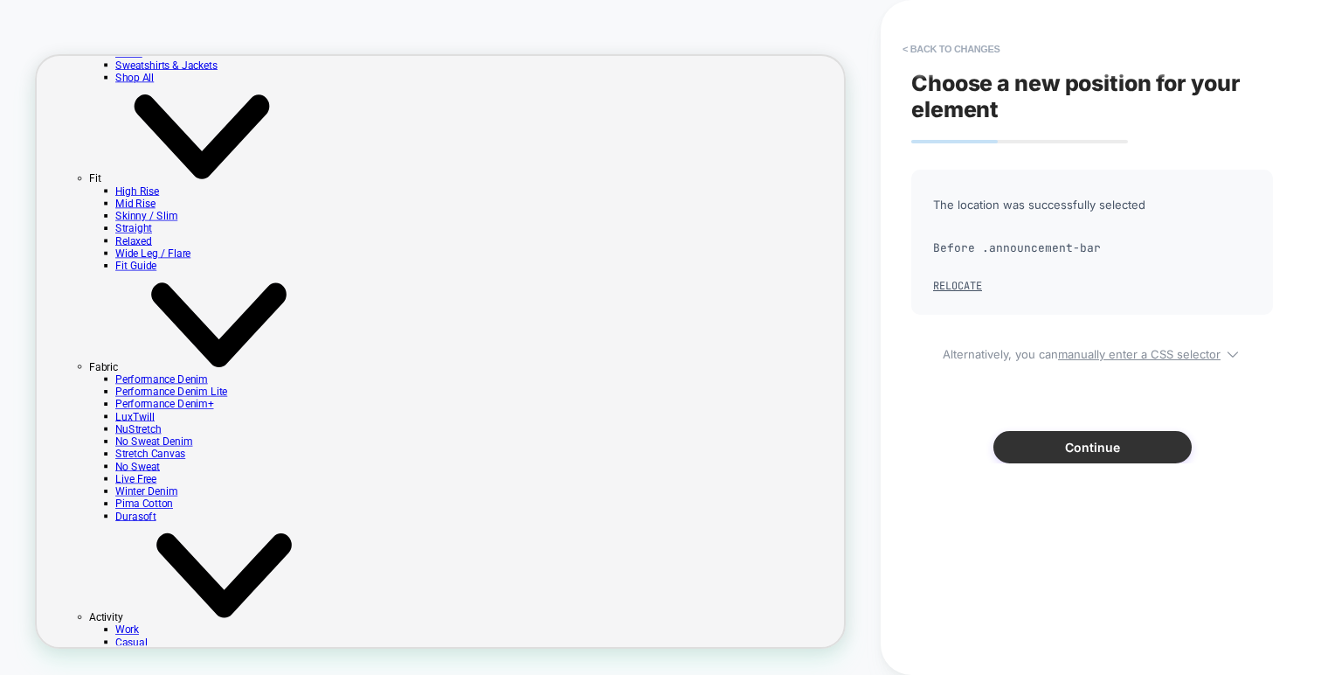
click at [1046, 444] on button "Continue" at bounding box center [1092, 447] width 198 height 32
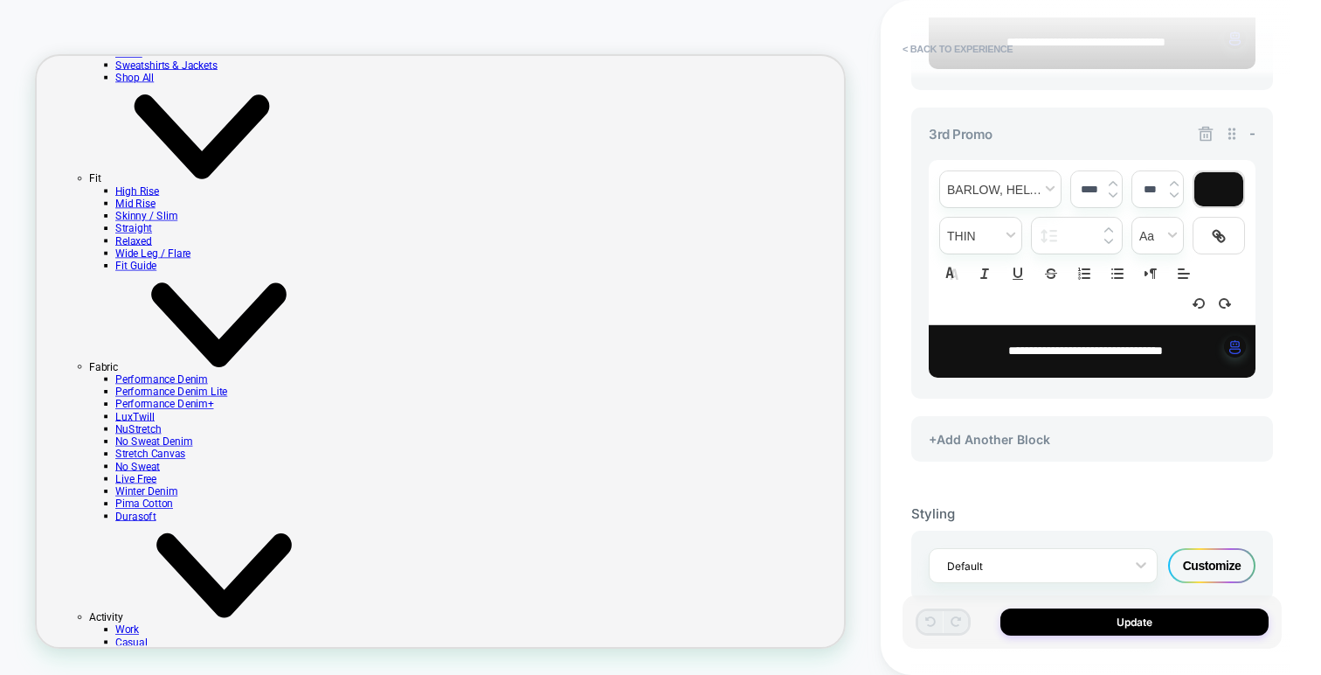
scroll to position [1263, 0]
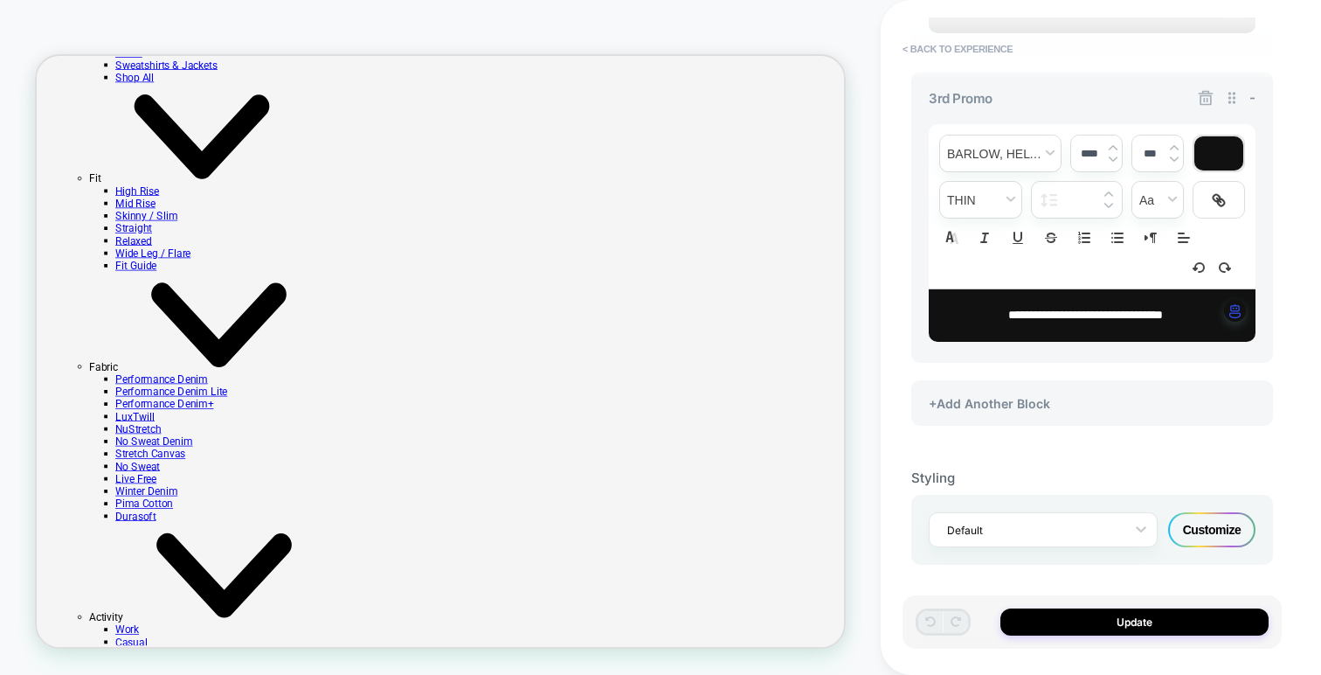
click at [1200, 89] on icon at bounding box center [1205, 97] width 17 height 17
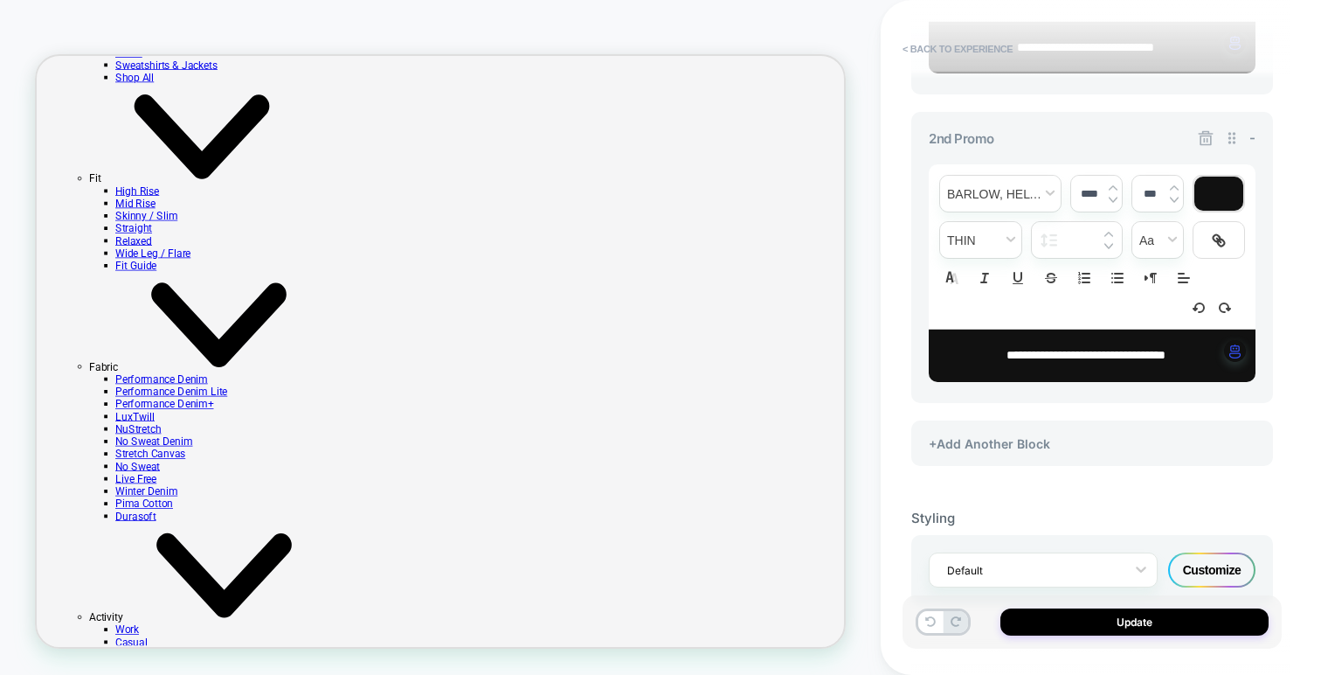
click at [1195, 145] on div "**********" at bounding box center [1092, 257] width 362 height 291
click at [1198, 142] on icon at bounding box center [1205, 137] width 17 height 17
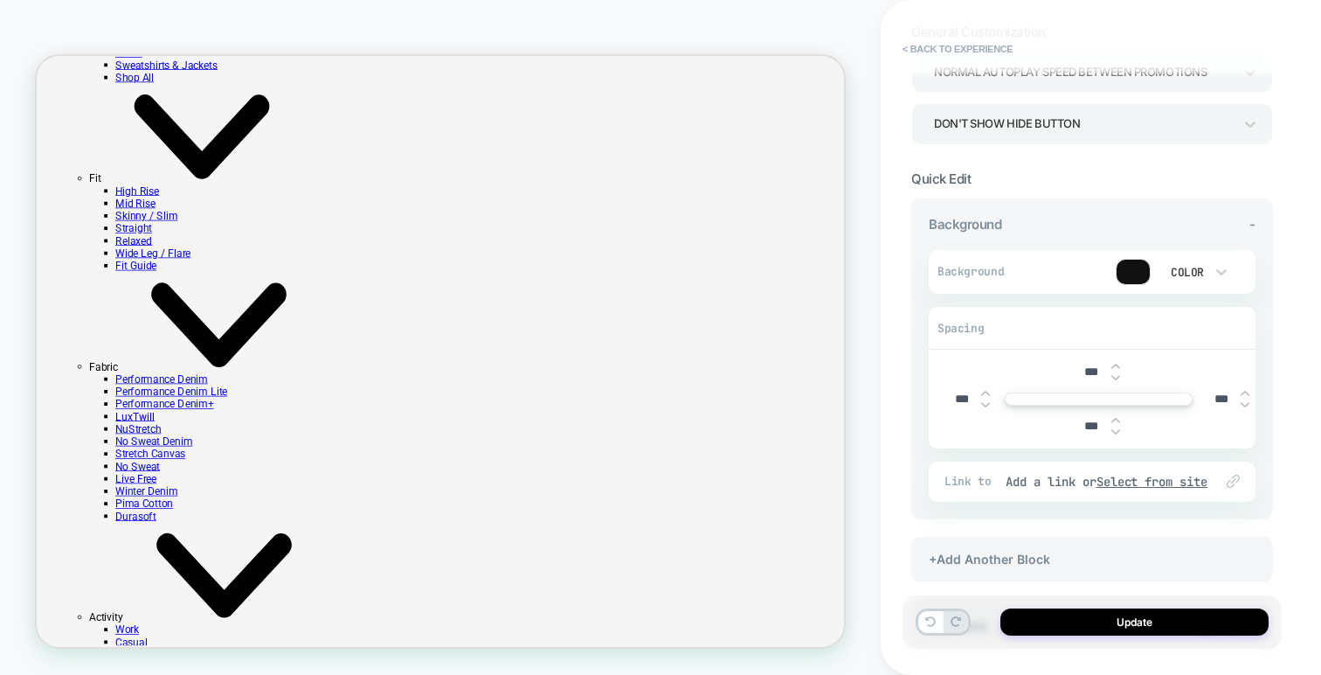
scroll to position [0, 0]
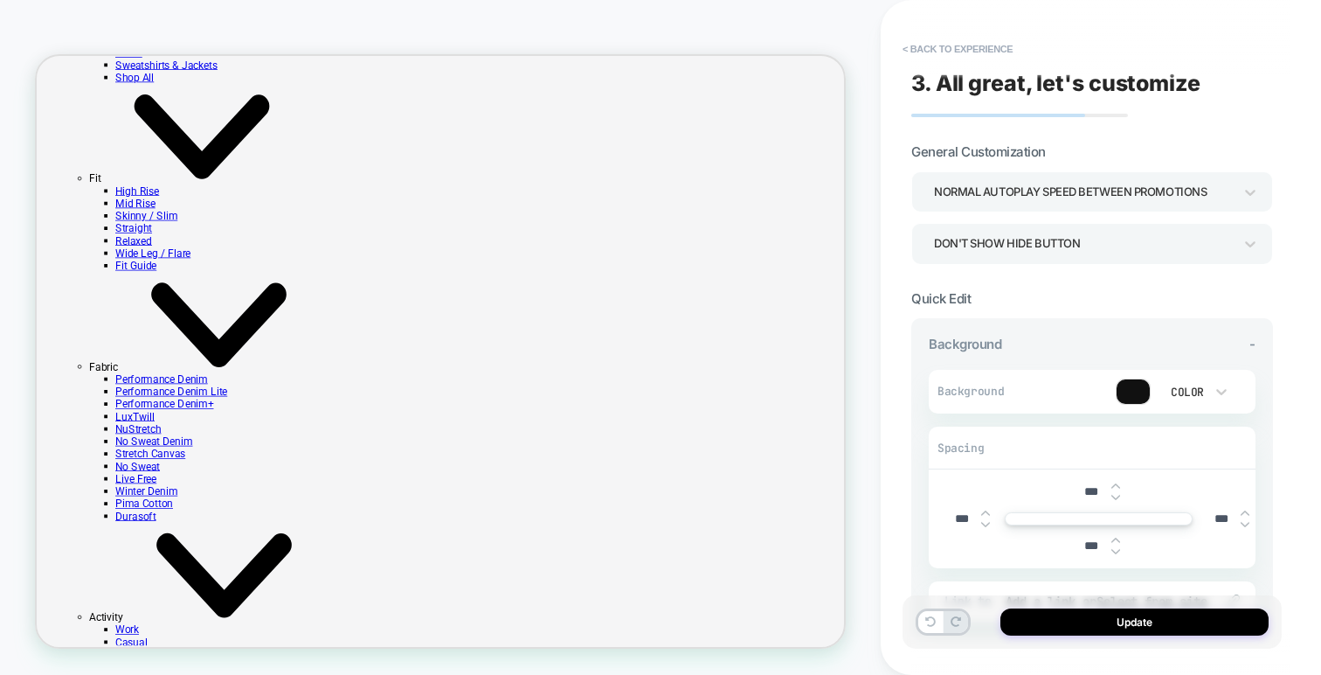
click at [1123, 390] on div at bounding box center [1133, 391] width 33 height 24
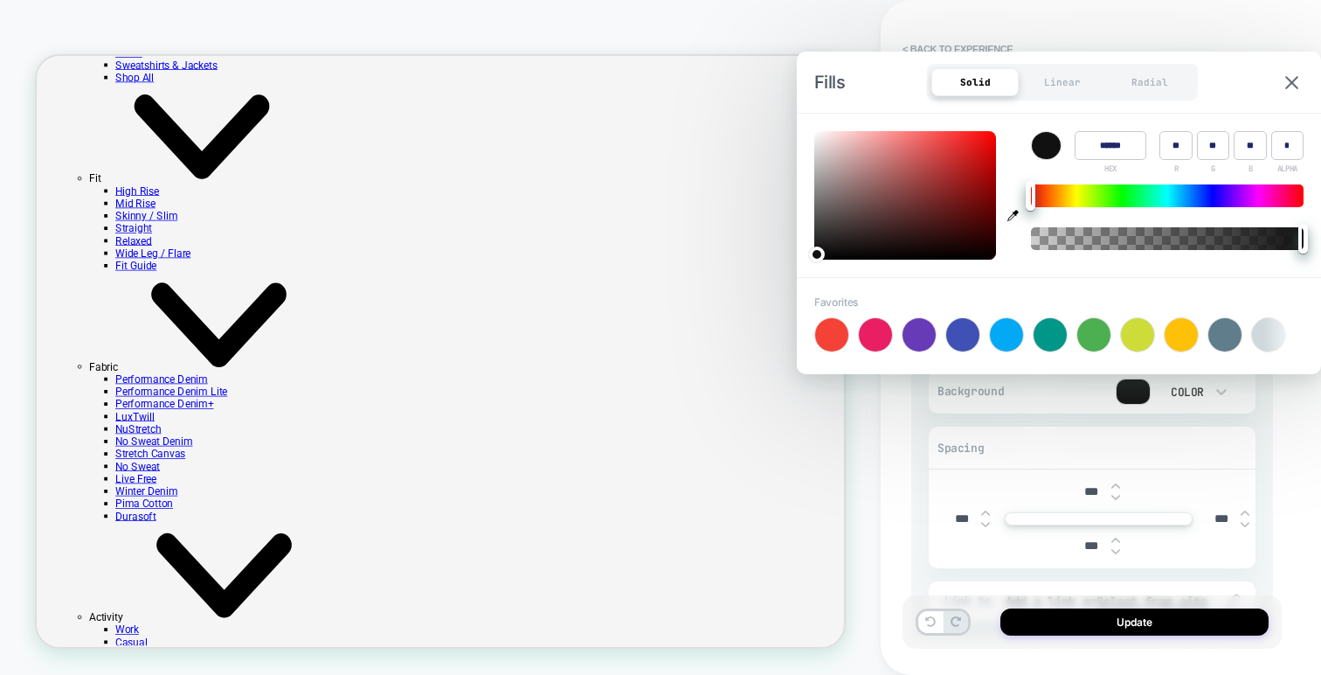
click at [1102, 154] on input "******" at bounding box center [1111, 145] width 72 height 29
paste input "**********"
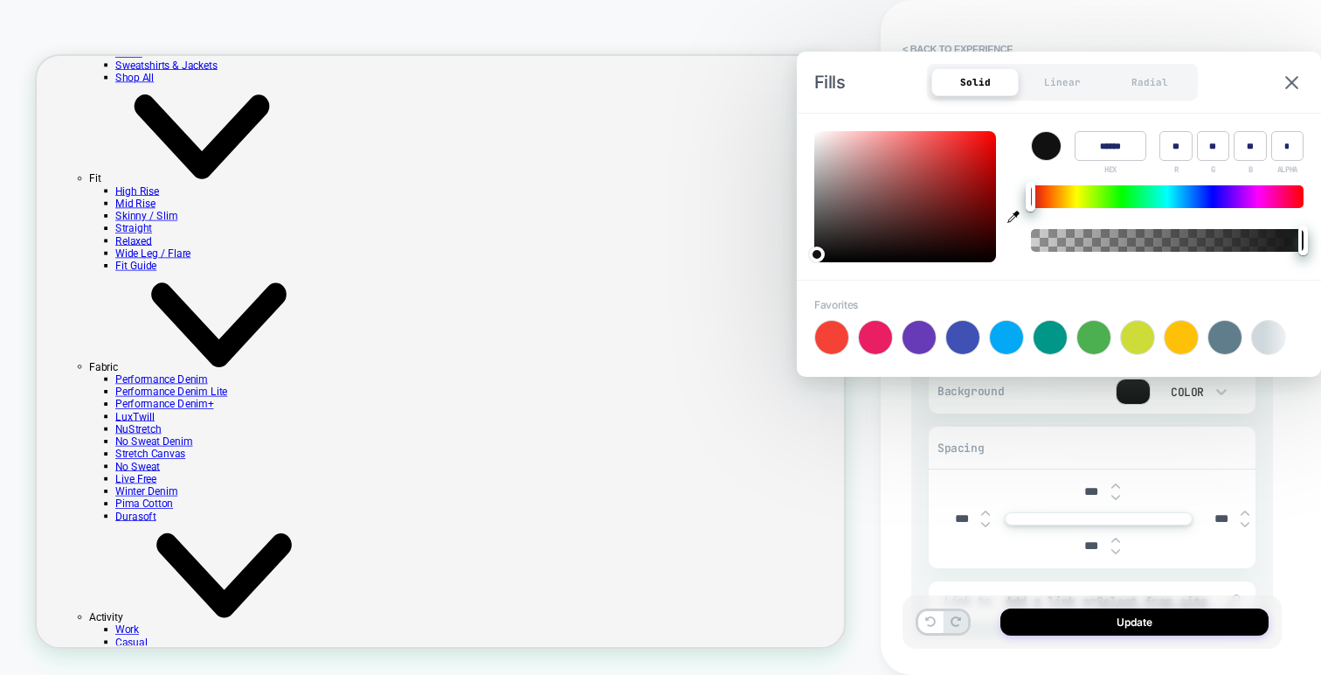
paste input
type input "******"
type input "**"
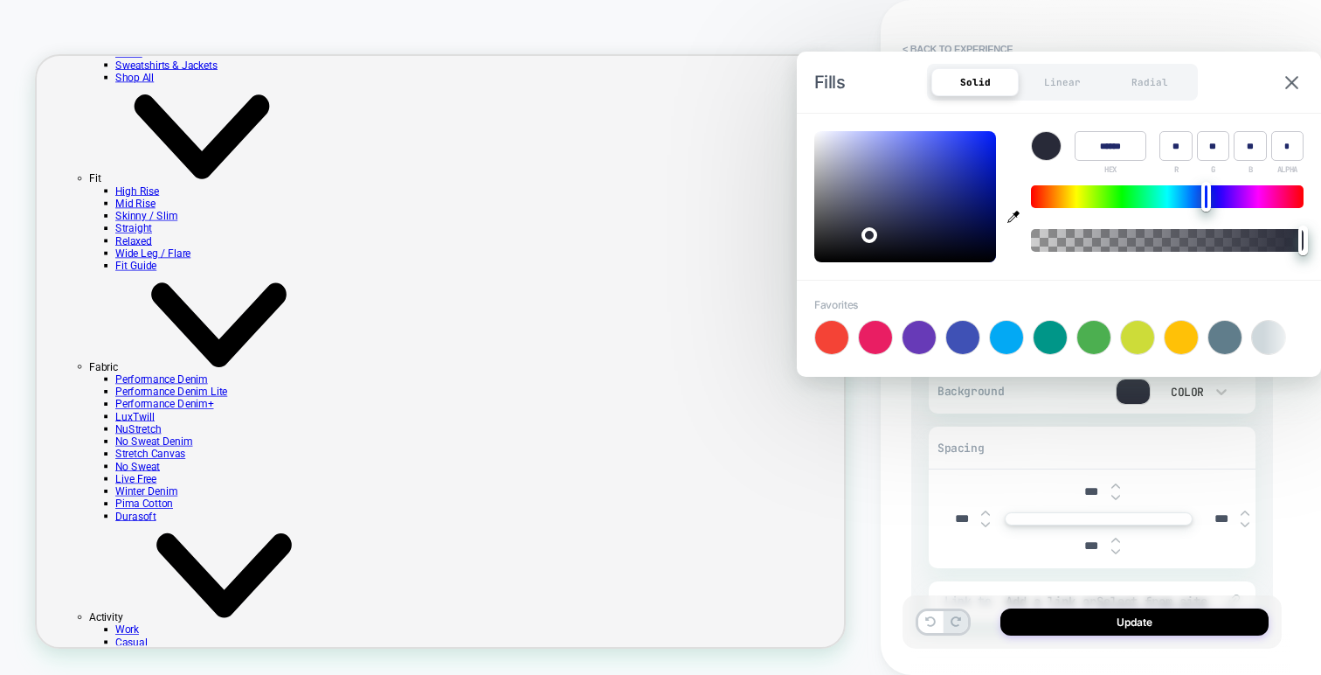
click at [1104, 141] on input "******" at bounding box center [1111, 146] width 72 height 30
paste input
type input "******"
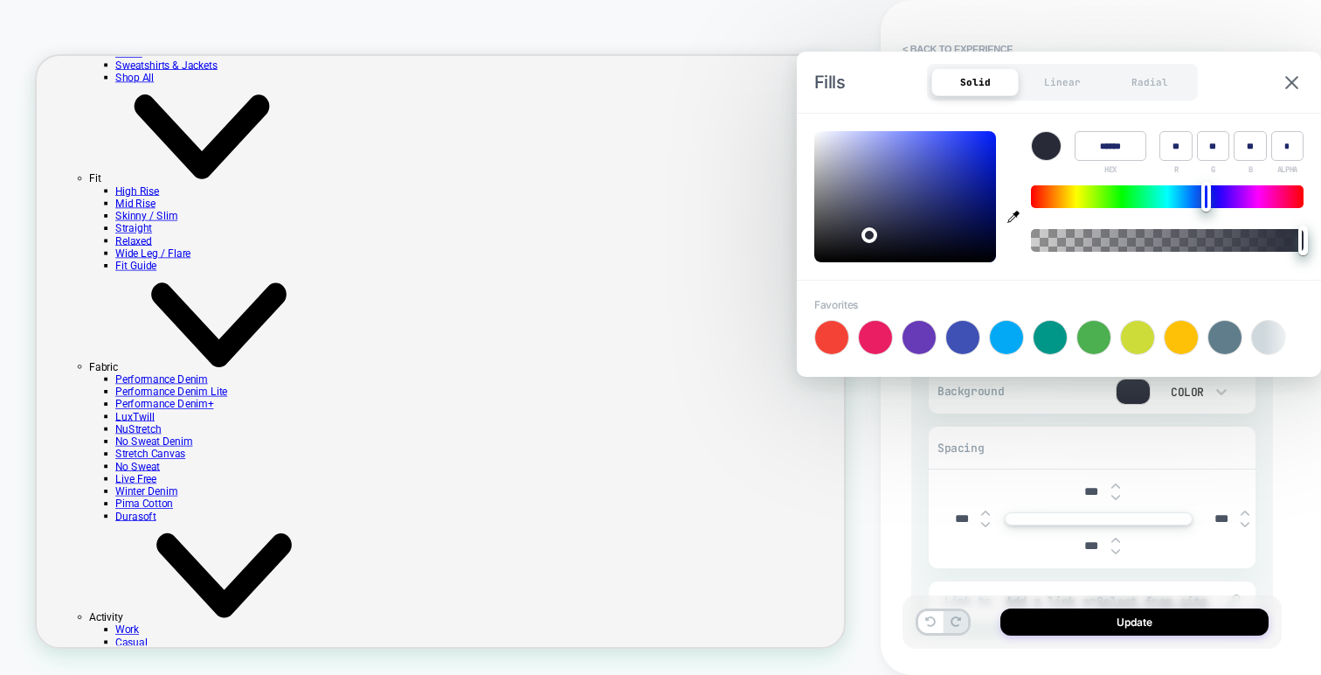
type input "**"
type input "***"
type input "**"
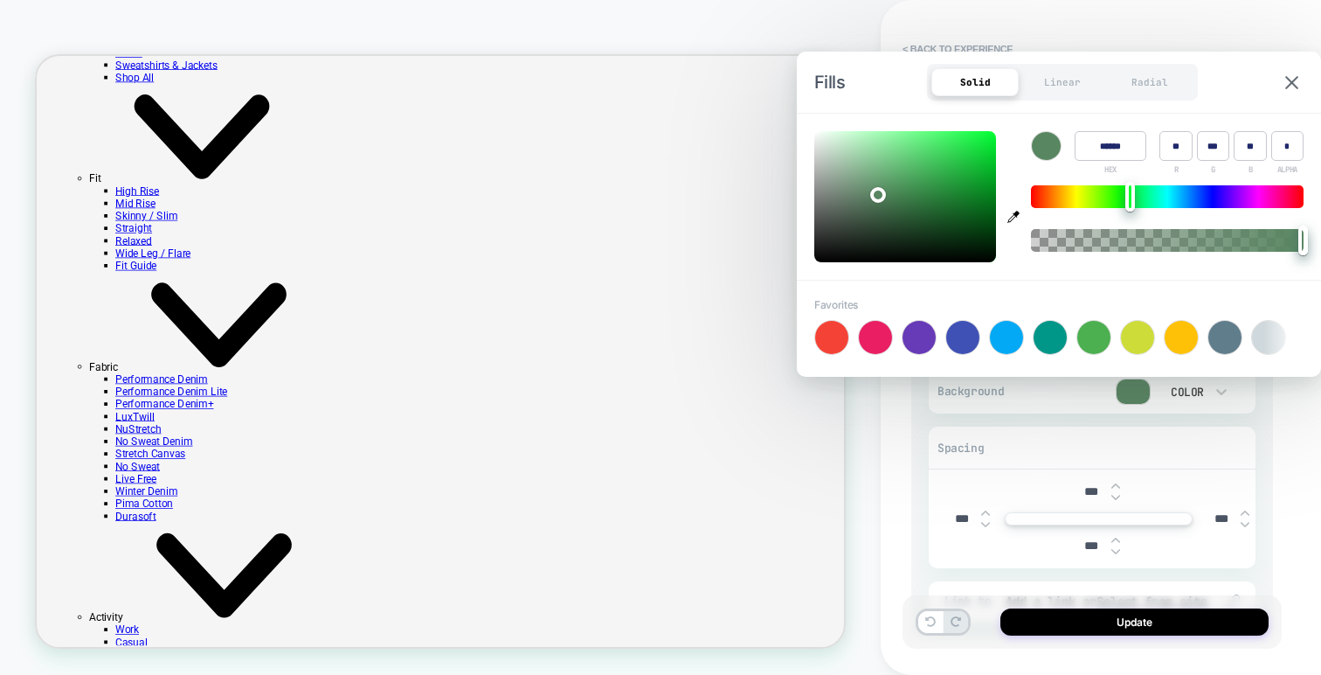
type input "******"
click at [1086, 405] on div "Background Color" at bounding box center [1092, 392] width 327 height 44
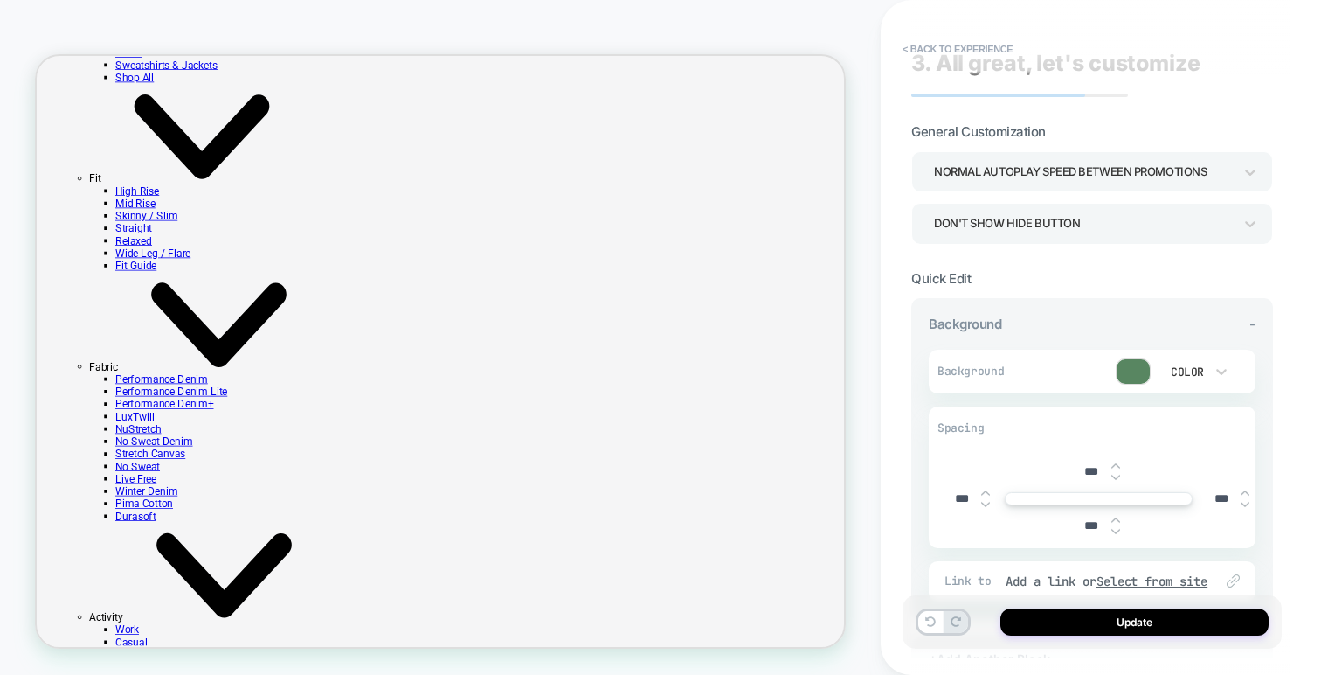
scroll to position [29, 0]
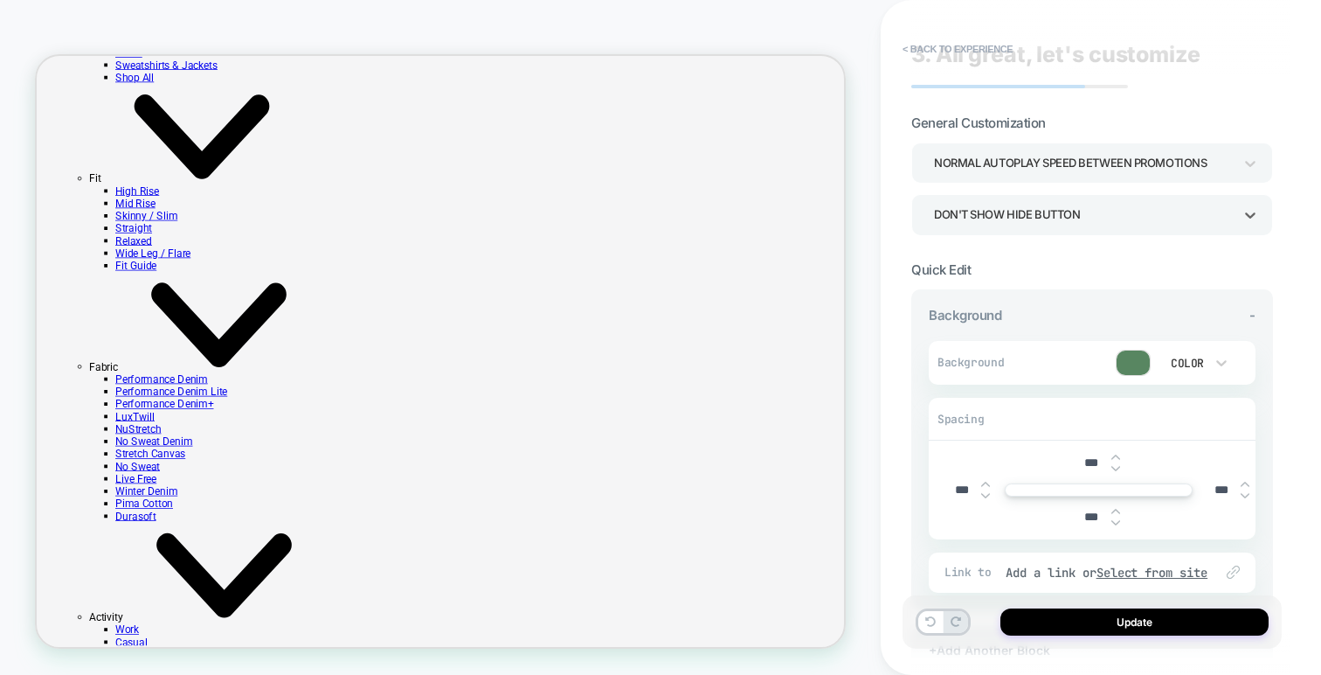
click at [1075, 204] on div "Don't show hide button" at bounding box center [1083, 215] width 299 height 24
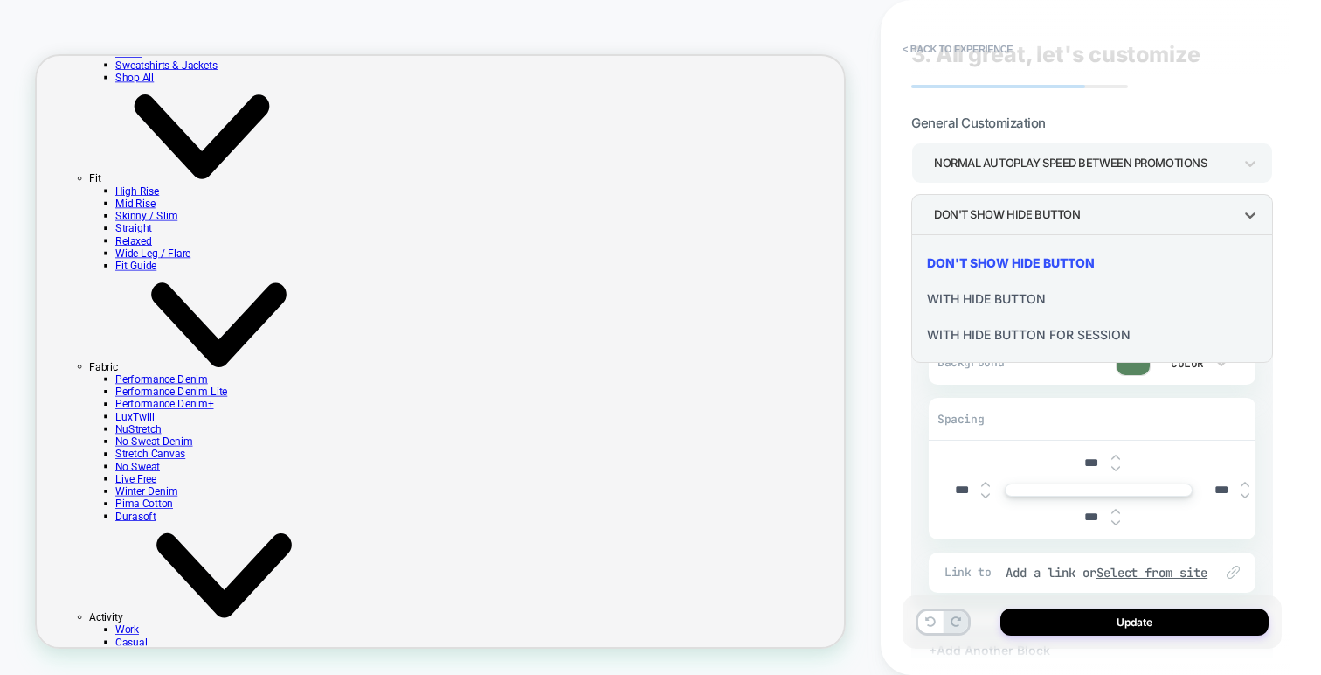
click at [989, 298] on div "With hide button" at bounding box center [1092, 298] width 348 height 36
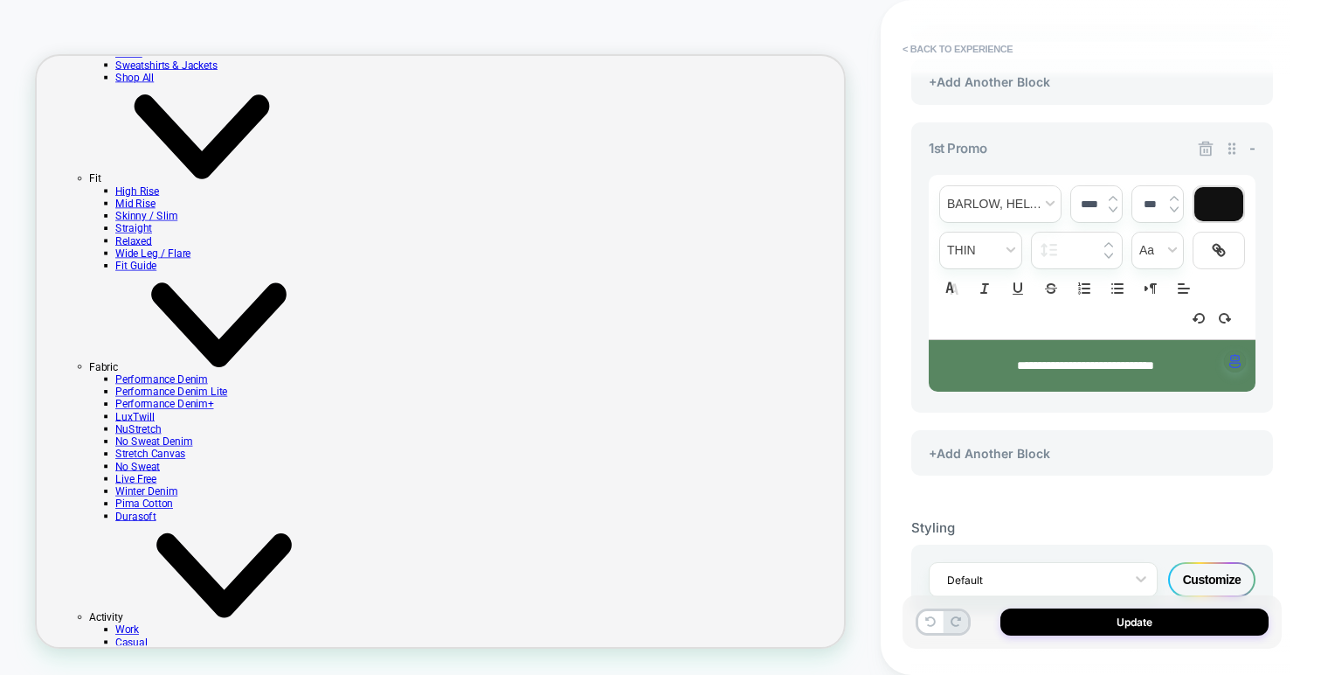
scroll to position [647, 0]
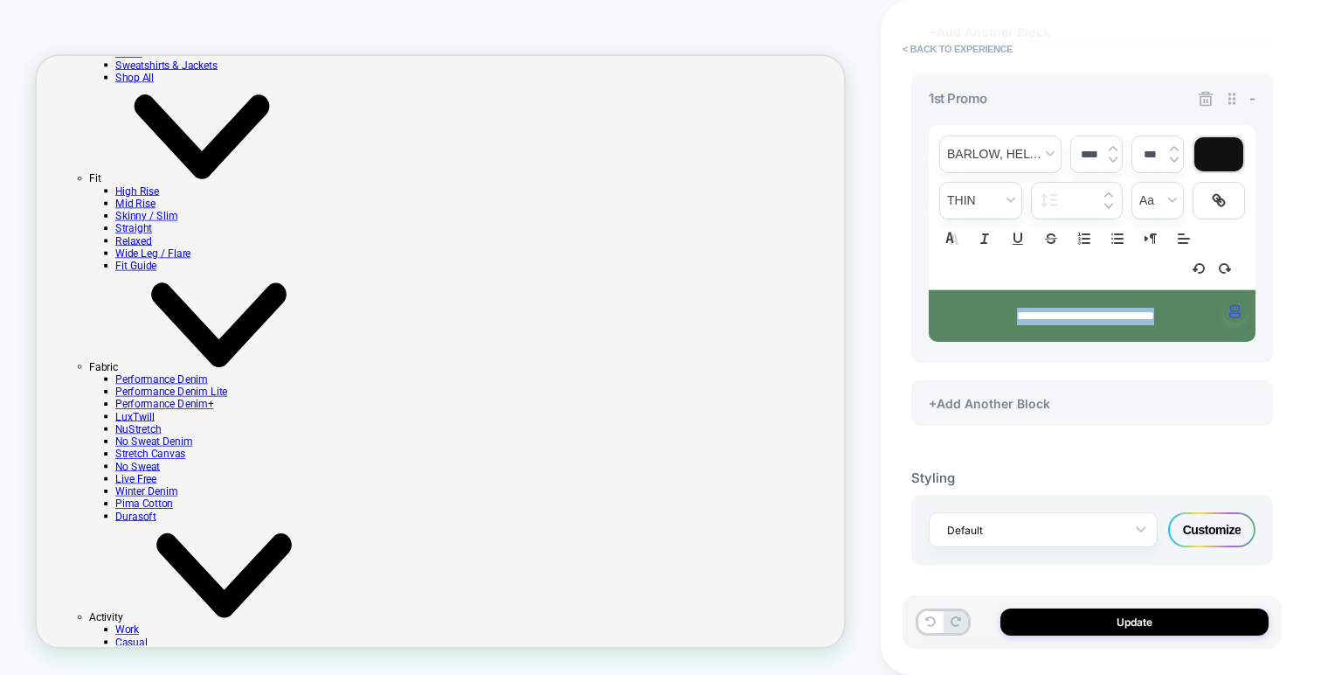
drag, startPoint x: 1184, startPoint y: 313, endPoint x: 957, endPoint y: 310, distance: 227.2
click at [957, 311] on p "**********" at bounding box center [1085, 316] width 279 height 17
drag, startPoint x: 1143, startPoint y: 318, endPoint x: 1201, endPoint y: 320, distance: 58.6
click at [1203, 321] on p "**********" at bounding box center [1085, 316] width 279 height 17
click at [1224, 197] on icon at bounding box center [1218, 199] width 17 height 17
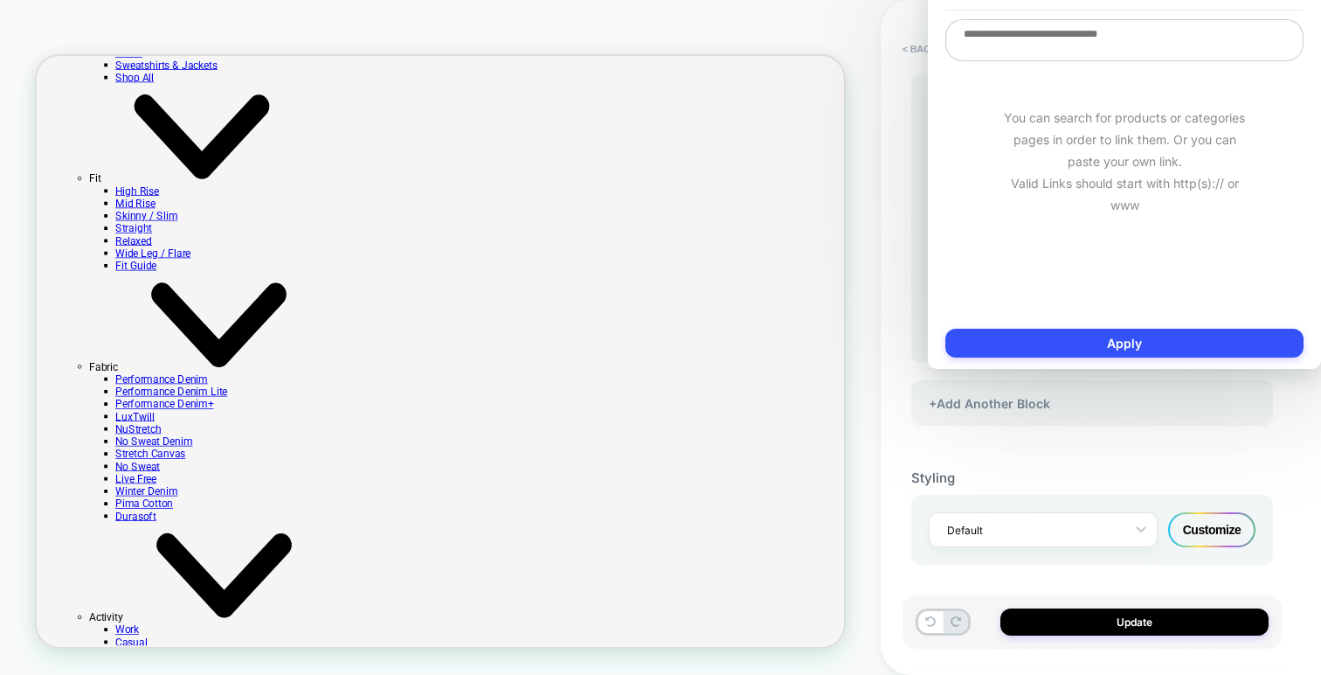
paste textarea "**********"
type textarea "*"
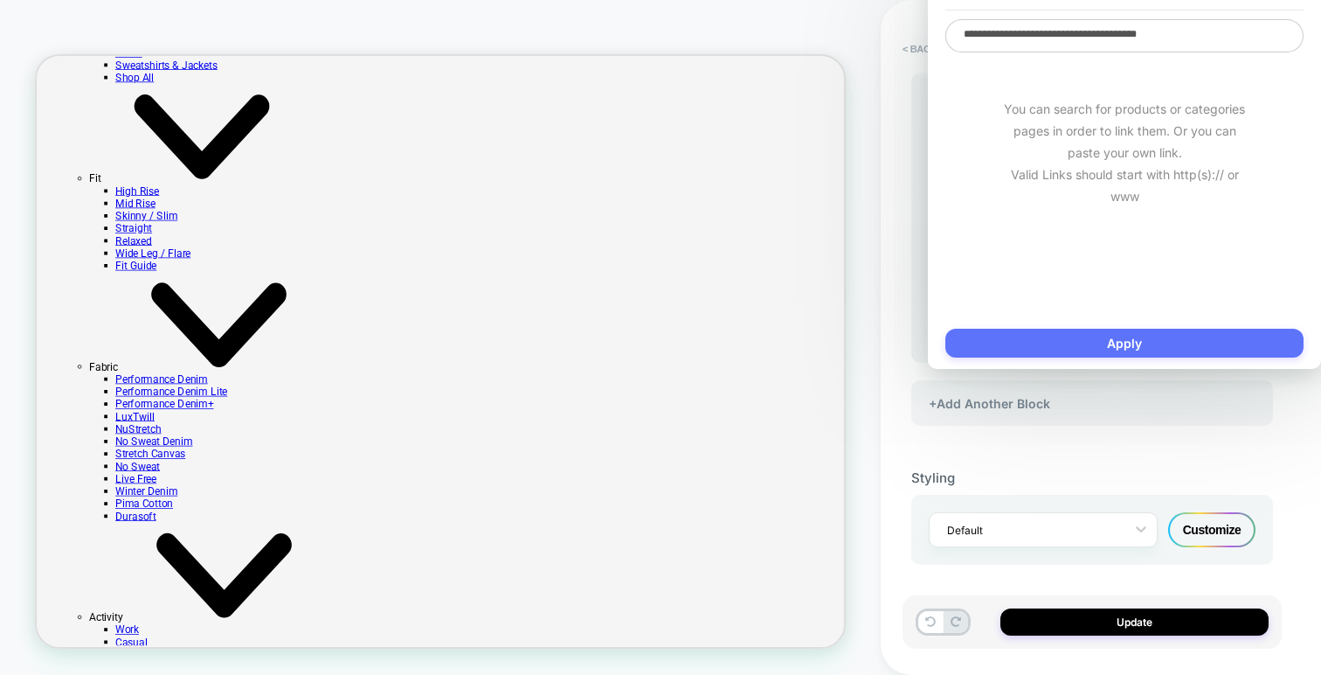
type textarea "**********"
click at [1132, 340] on button "Apply" at bounding box center [1124, 343] width 358 height 29
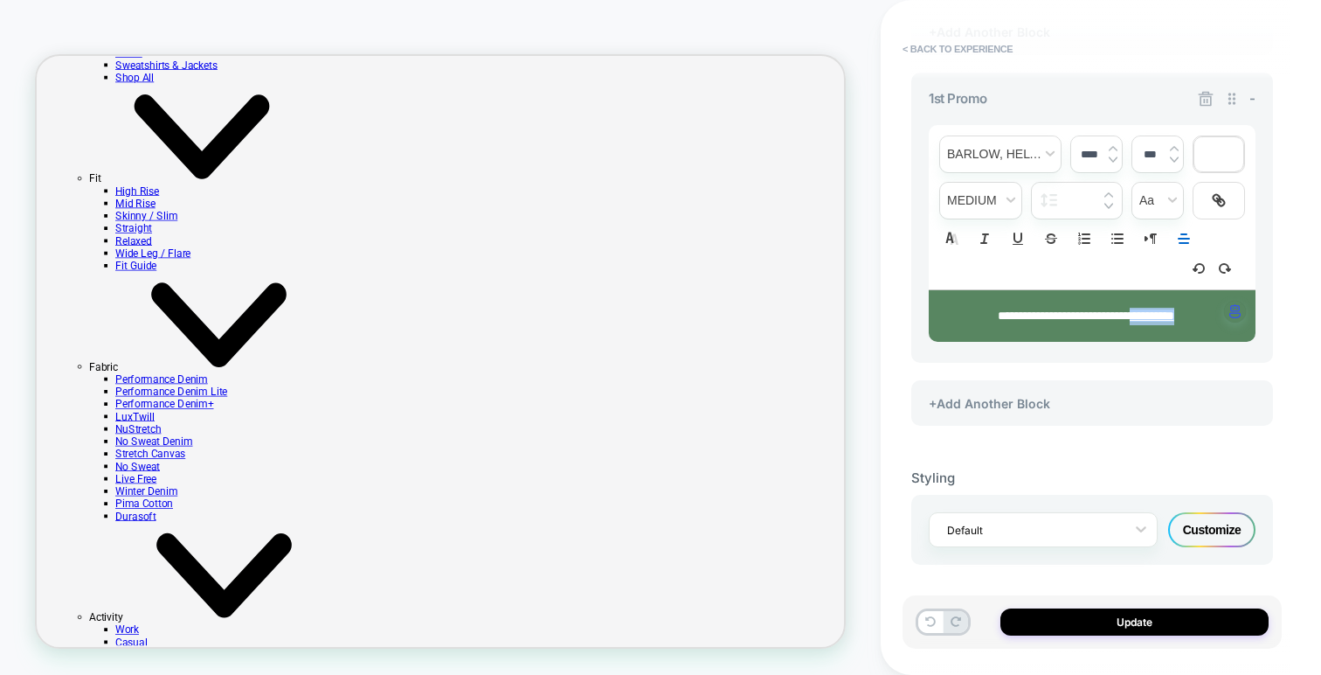
click at [1208, 361] on div "**********" at bounding box center [1092, 57] width 362 height 772
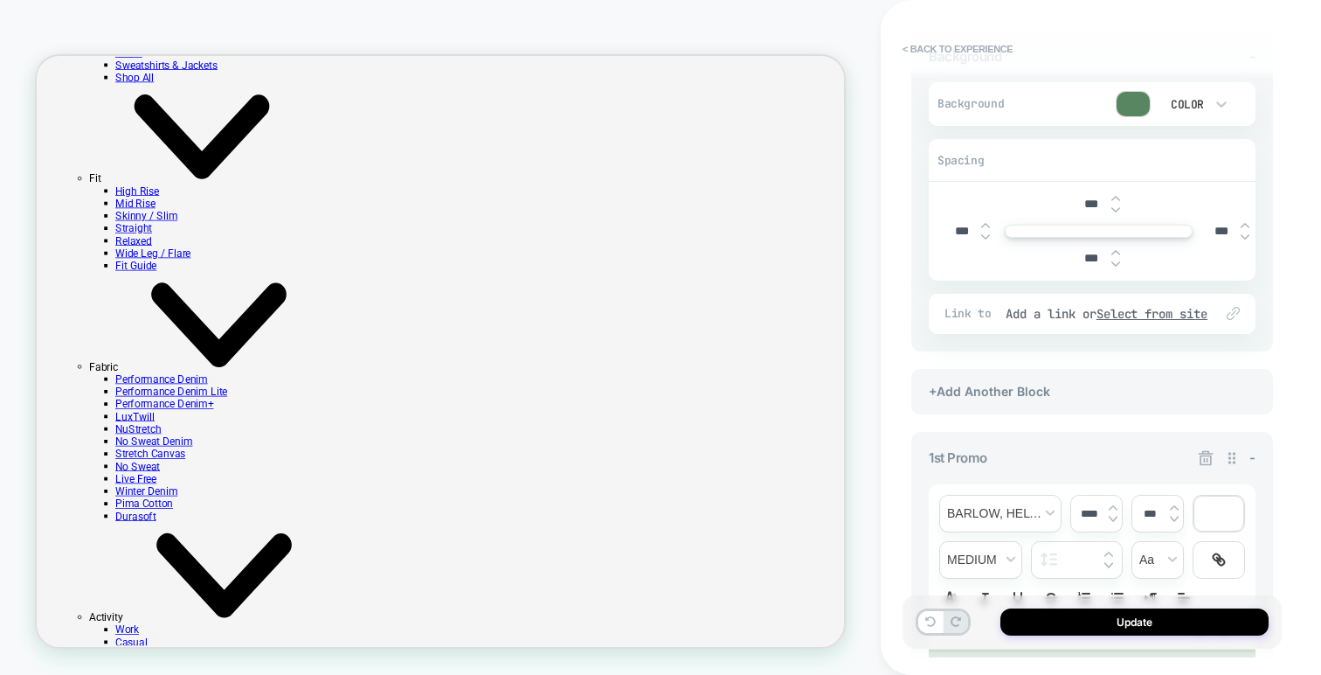
scroll to position [0, 0]
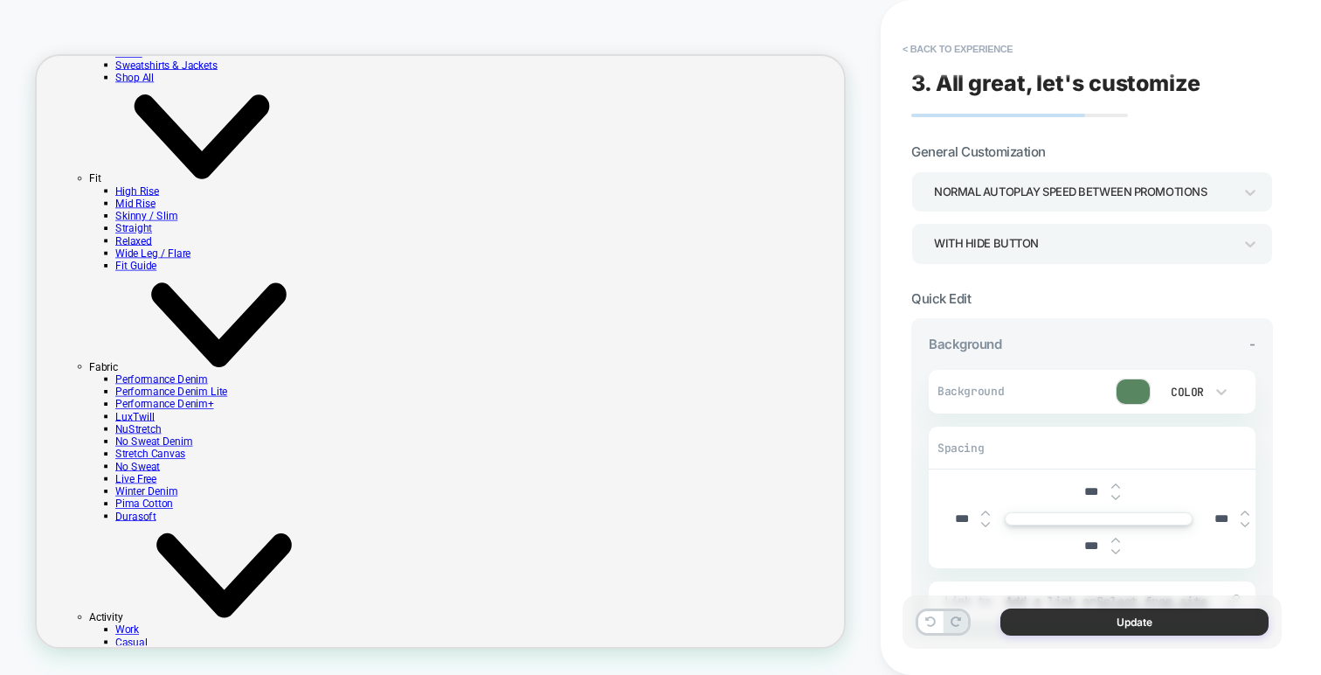
click at [1086, 616] on button "Update" at bounding box center [1134, 621] width 268 height 27
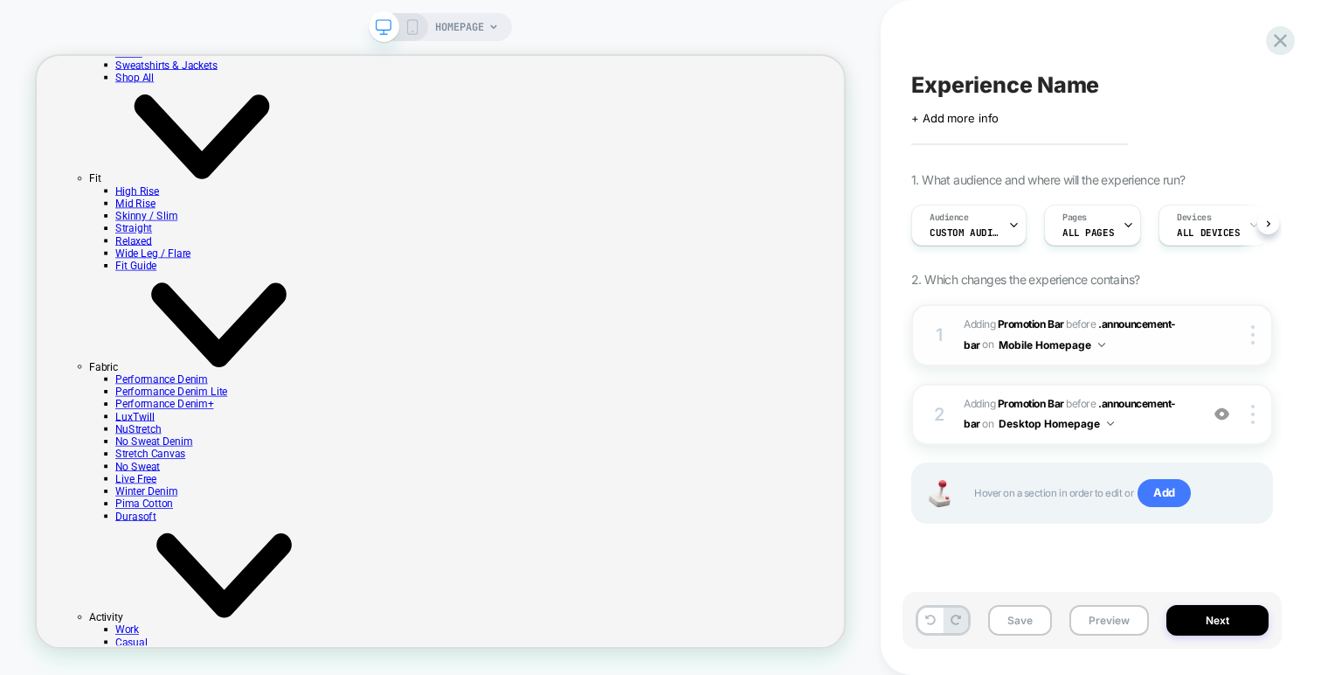
scroll to position [0, 1]
click at [1103, 619] on button "Preview" at bounding box center [1109, 620] width 80 height 31
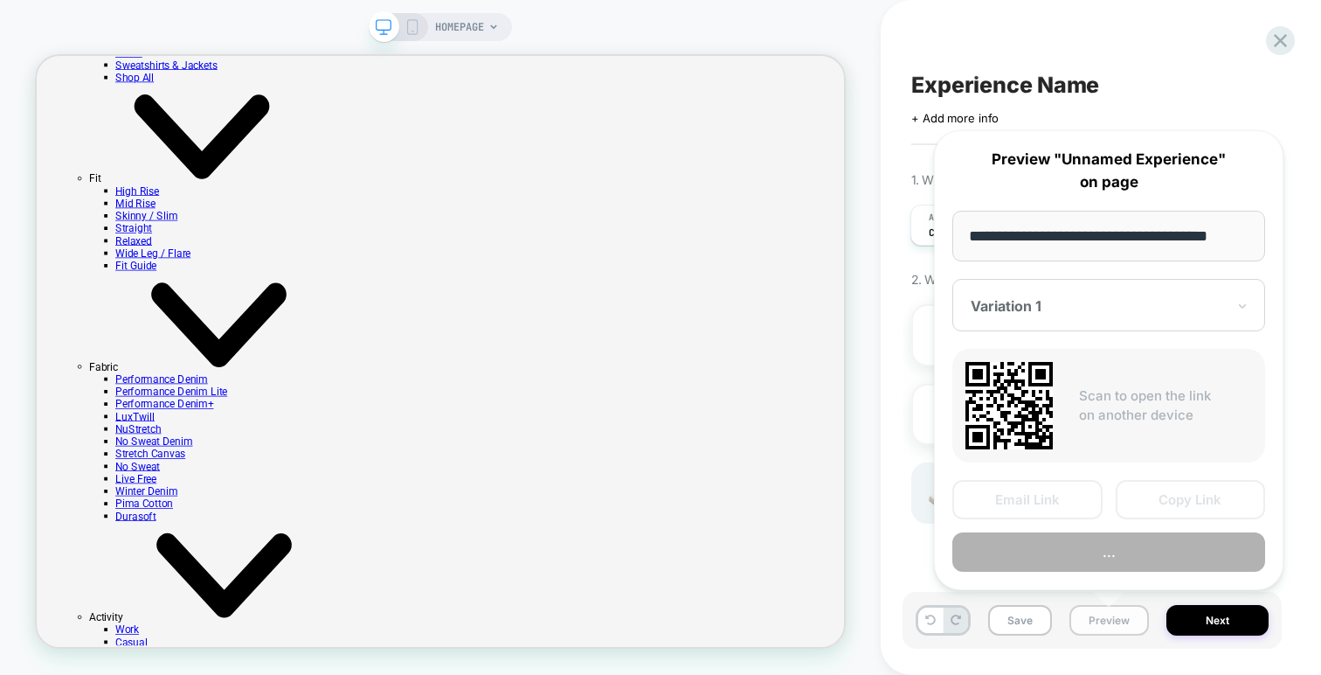
scroll to position [0, 15]
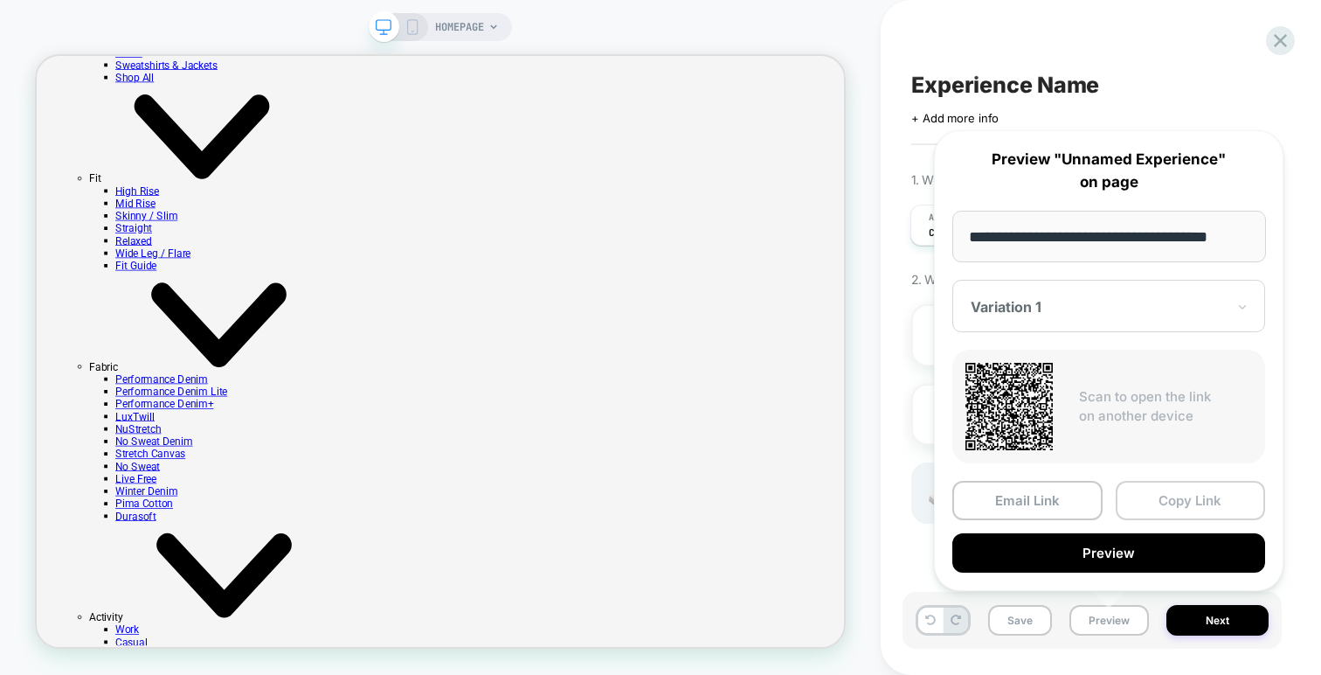
click at [1141, 482] on button "Copy Link" at bounding box center [1191, 500] width 150 height 39
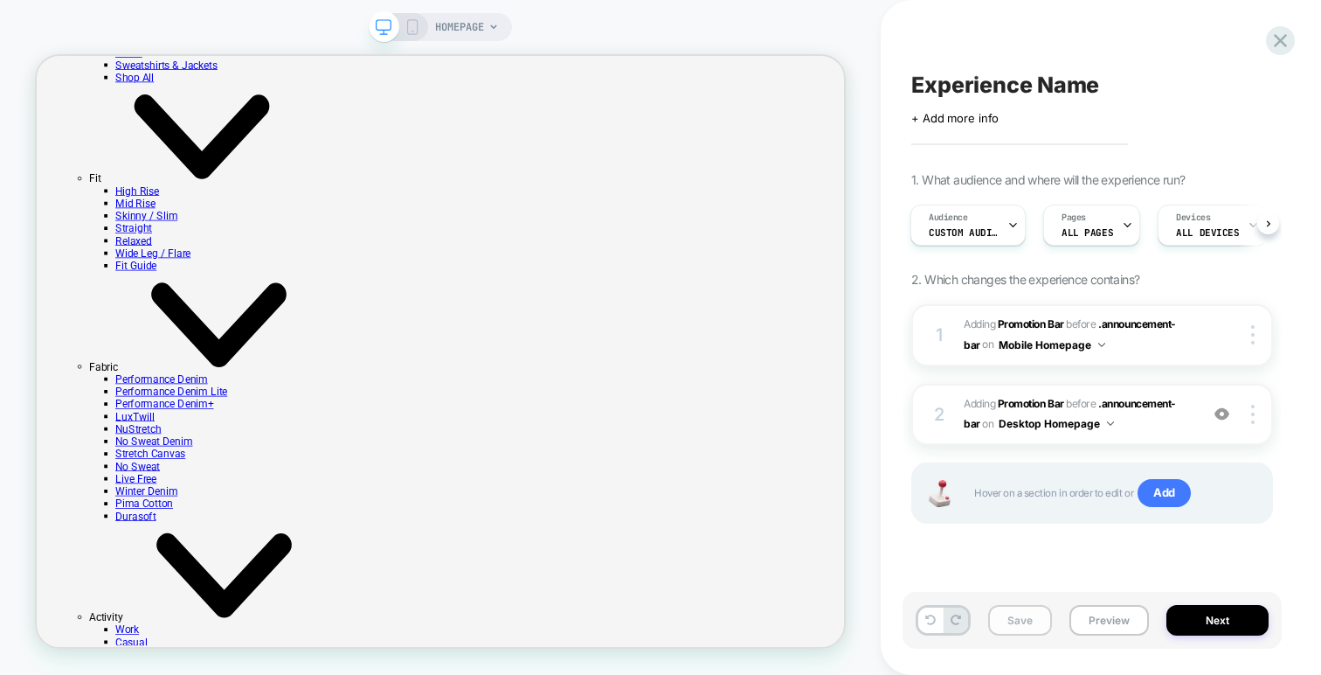
click at [1021, 612] on button "Save" at bounding box center [1020, 620] width 64 height 31
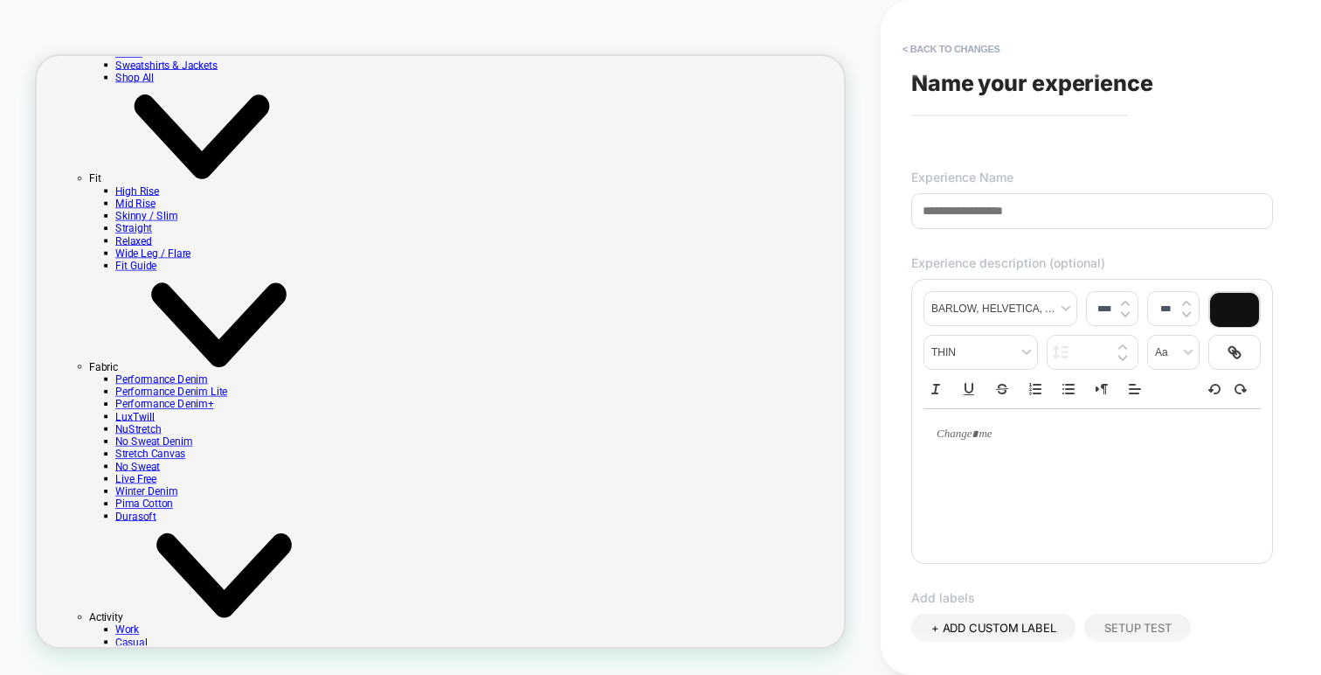
click at [987, 98] on div "**********" at bounding box center [1092, 337] width 379 height 640
click at [1007, 73] on span "Name your experience" at bounding box center [1032, 83] width 242 height 26
click at [1060, 224] on input at bounding box center [1092, 211] width 362 height 36
type input "**********"
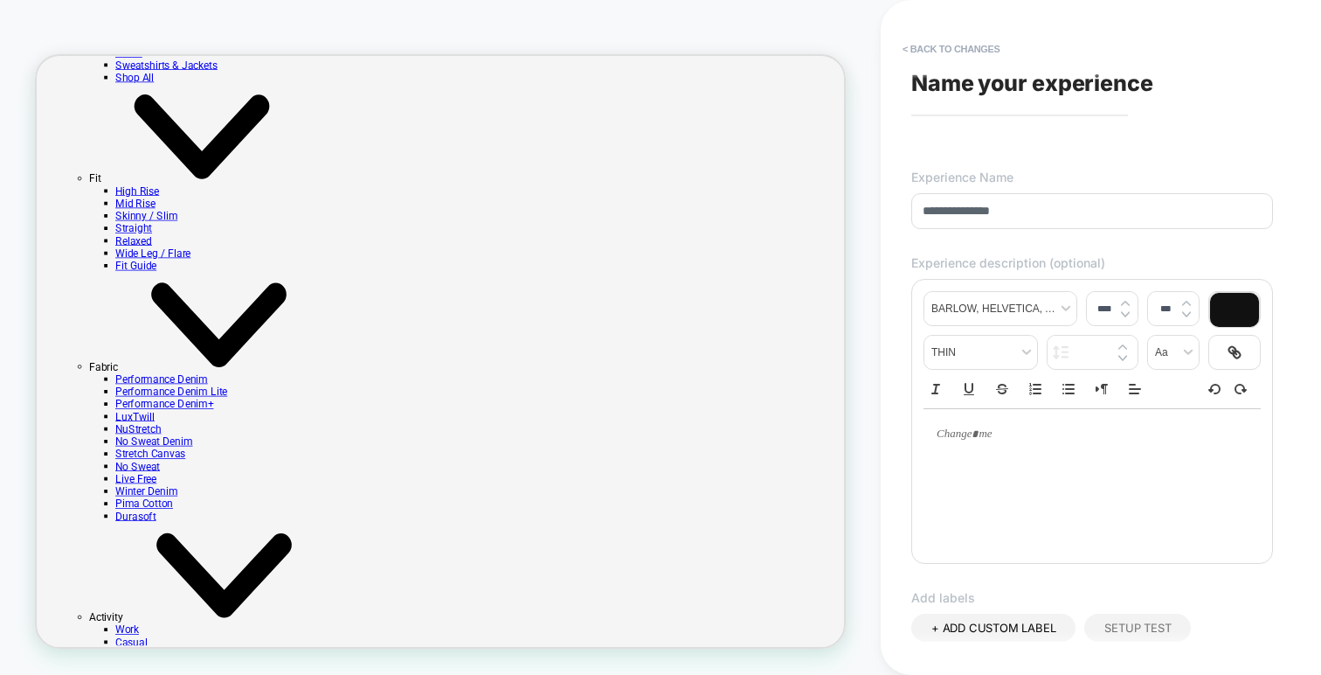
click at [1142, 173] on div "**********" at bounding box center [1092, 337] width 379 height 640
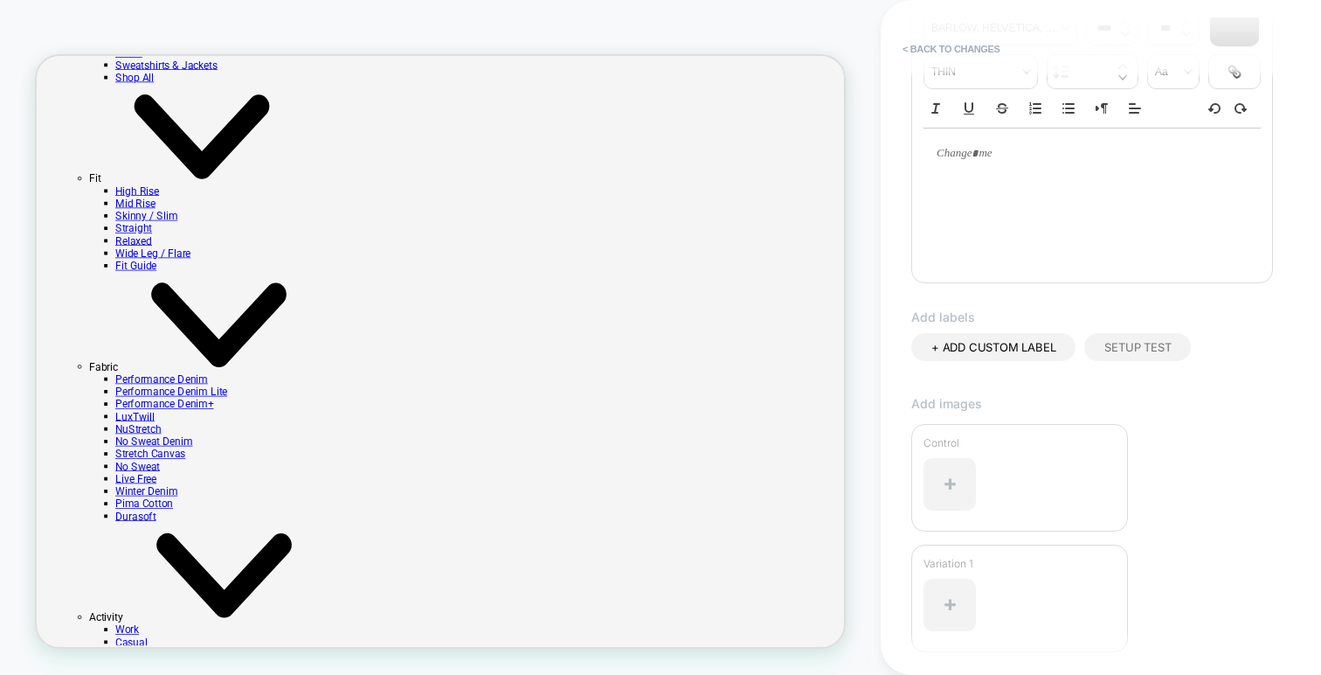
scroll to position [417, 0]
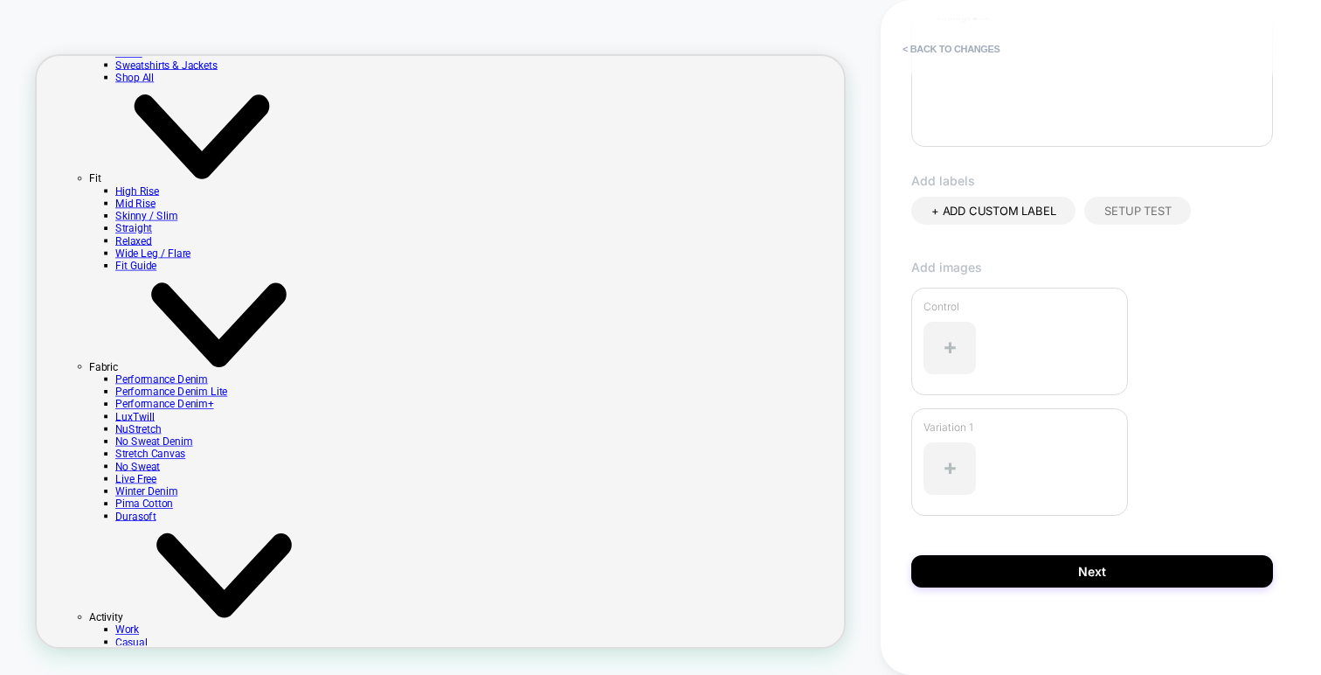
click at [1130, 551] on div "Add images Control Variation 1" at bounding box center [1092, 407] width 362 height 295
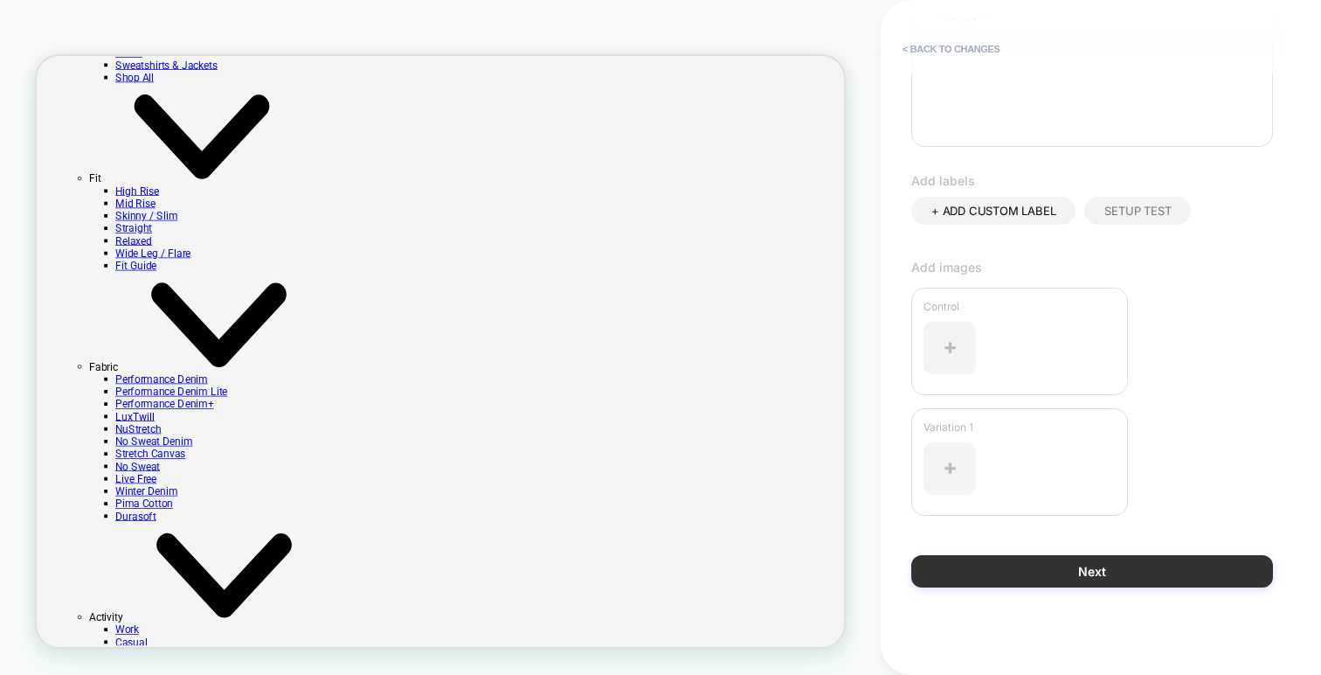
click at [1131, 560] on button "Next" at bounding box center [1092, 571] width 362 height 32
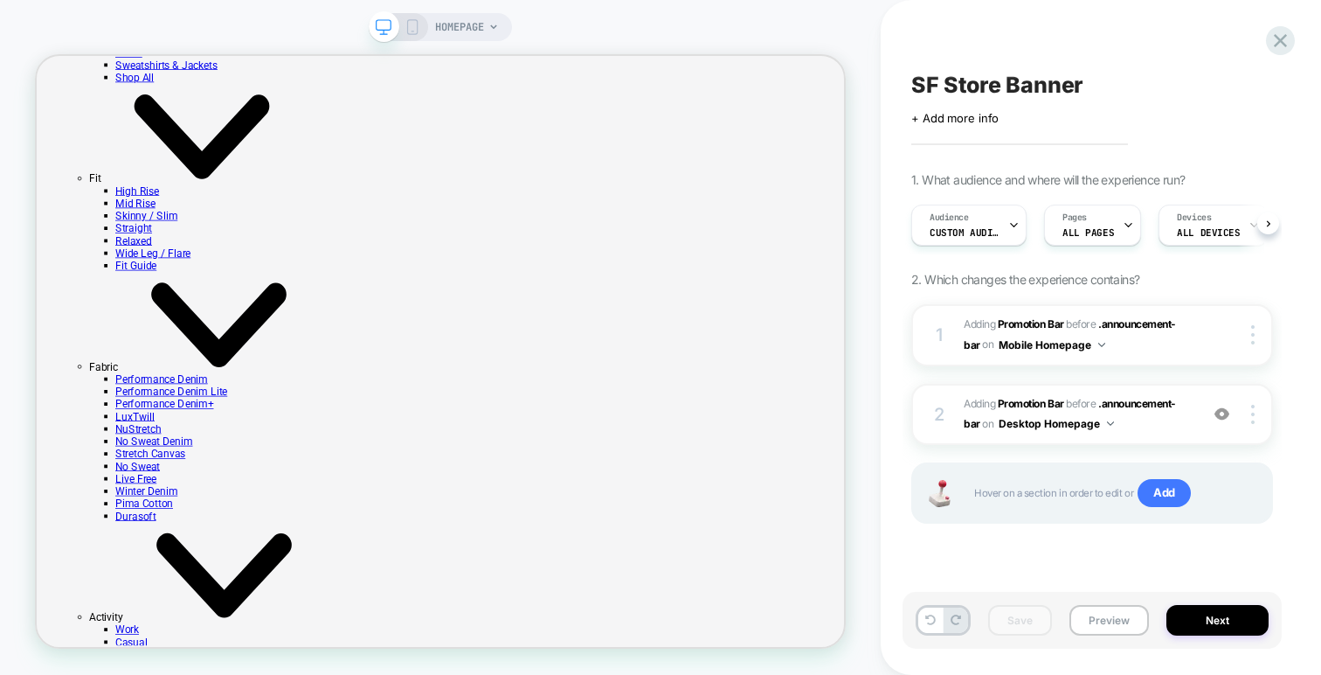
scroll to position [0, 1]
click at [1214, 621] on button "Next" at bounding box center [1217, 620] width 102 height 31
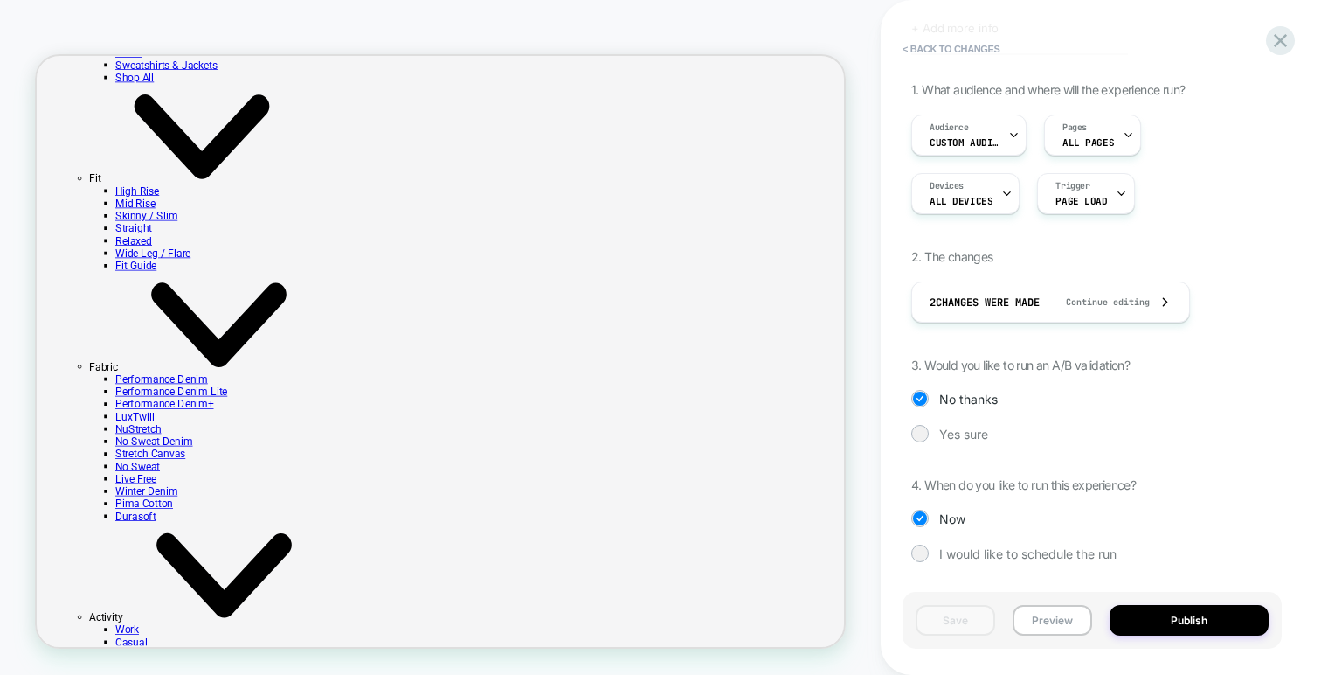
scroll to position [0, 0]
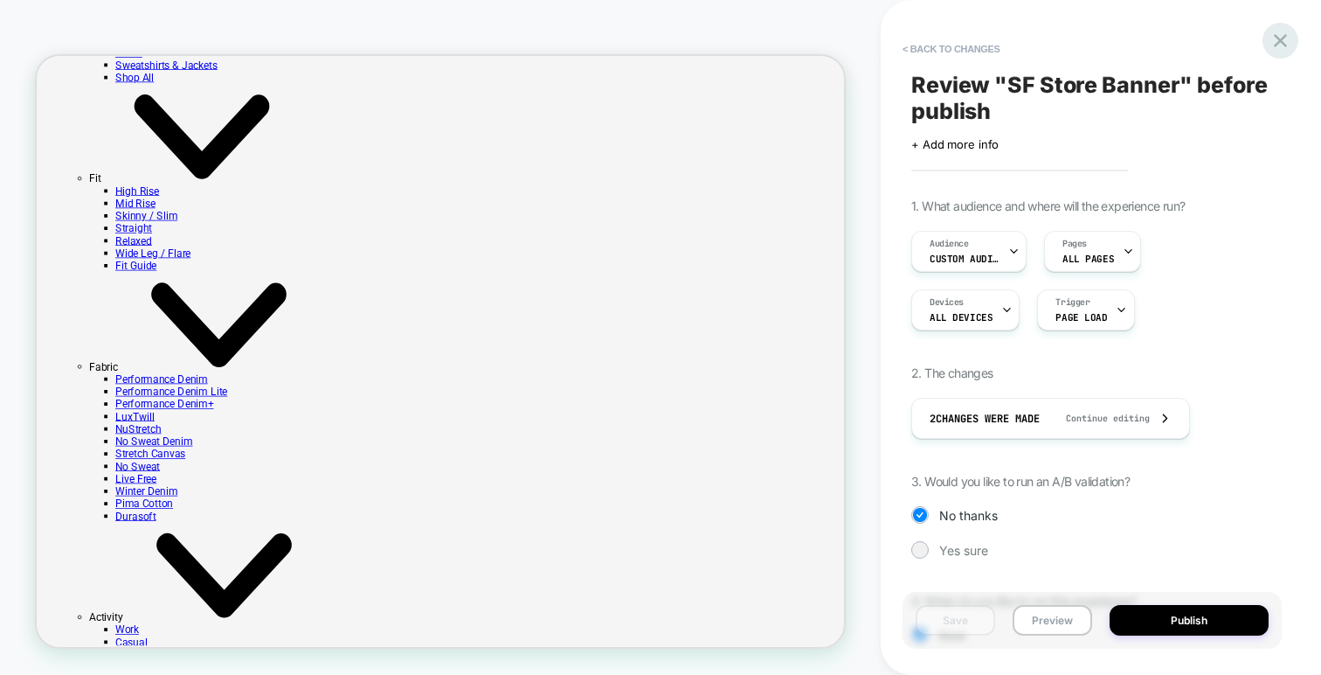
click at [1273, 40] on icon at bounding box center [1281, 41] width 24 height 24
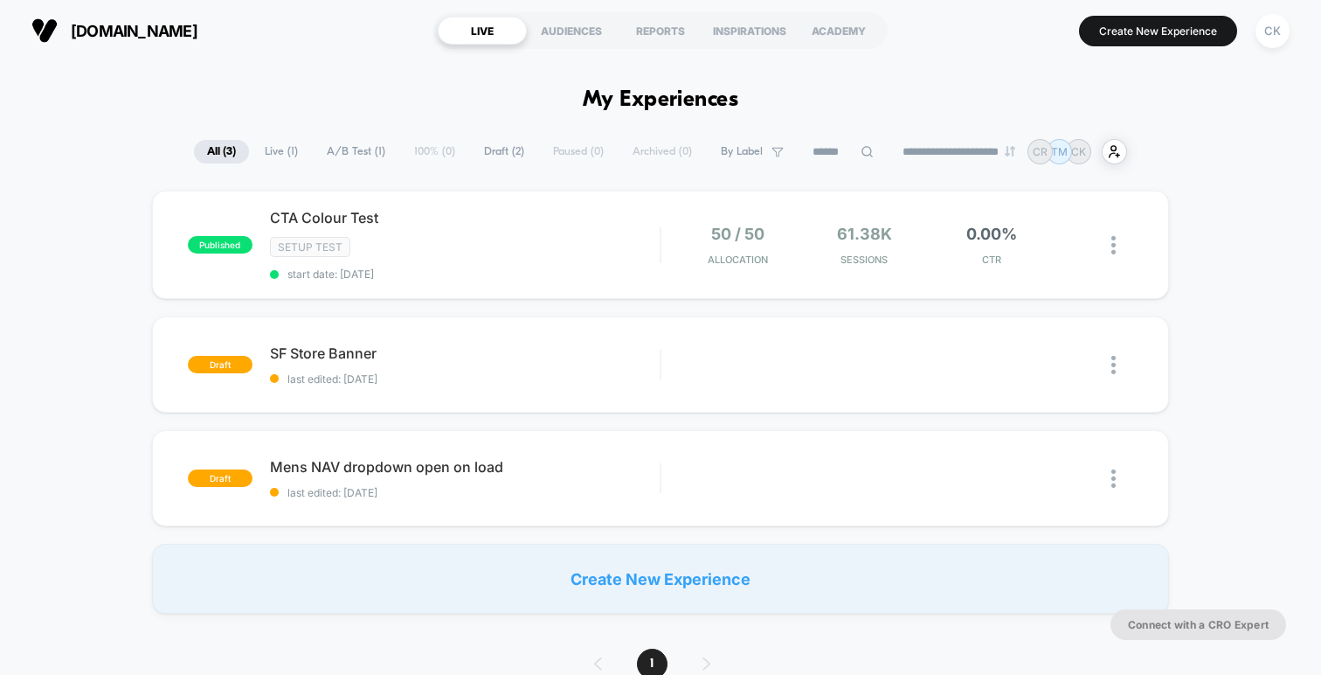
click at [1110, 357] on div at bounding box center [1108, 364] width 51 height 39
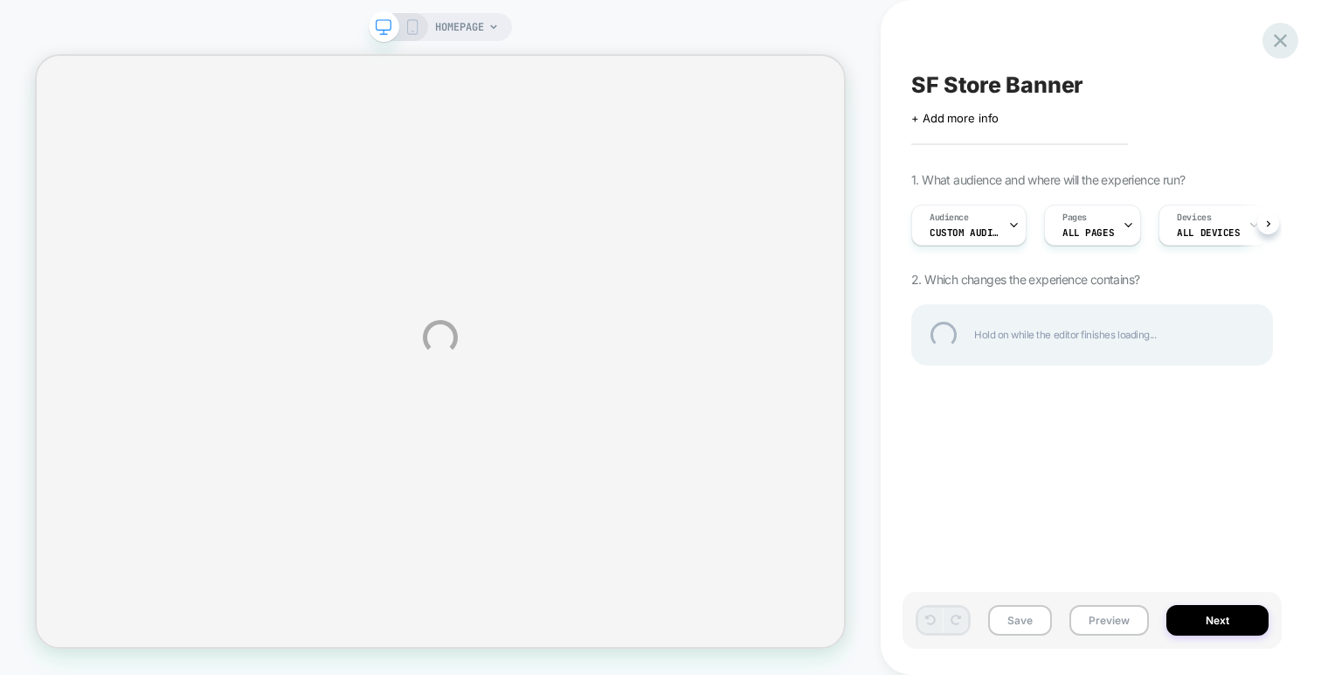
click at [1288, 38] on div at bounding box center [1281, 41] width 36 height 36
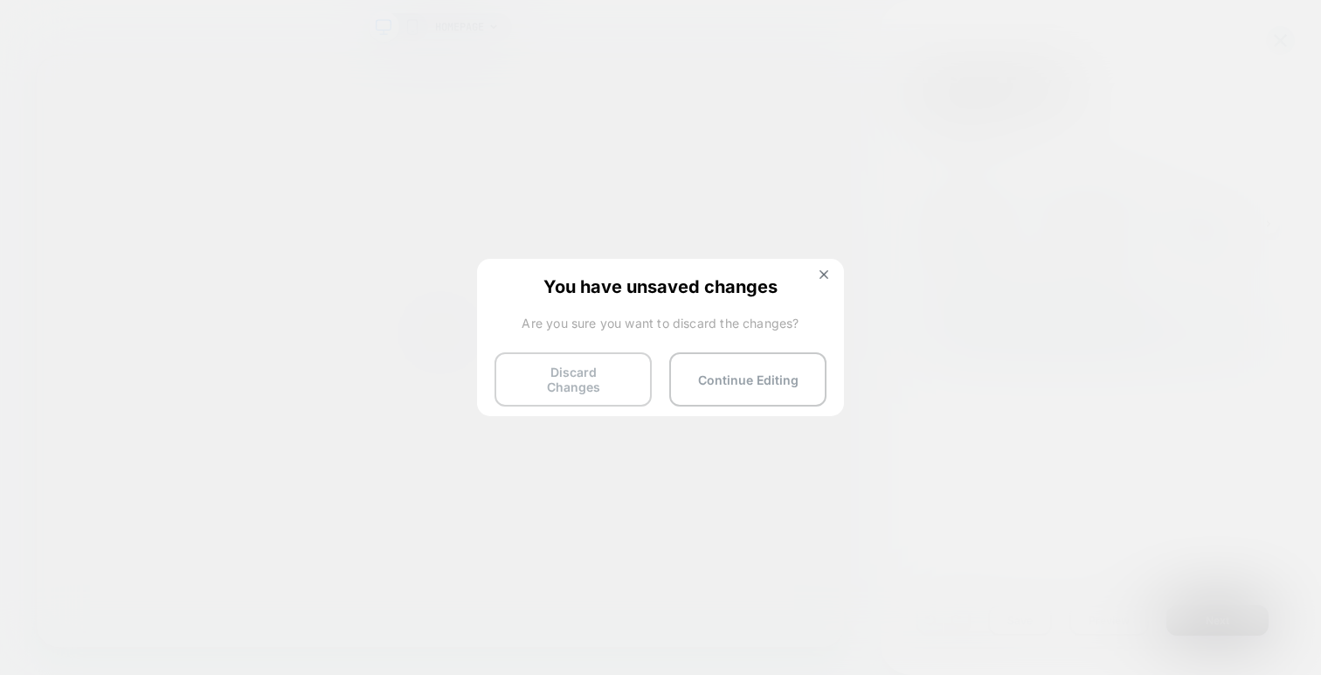
click at [630, 382] on button "Discard Changes" at bounding box center [573, 379] width 157 height 54
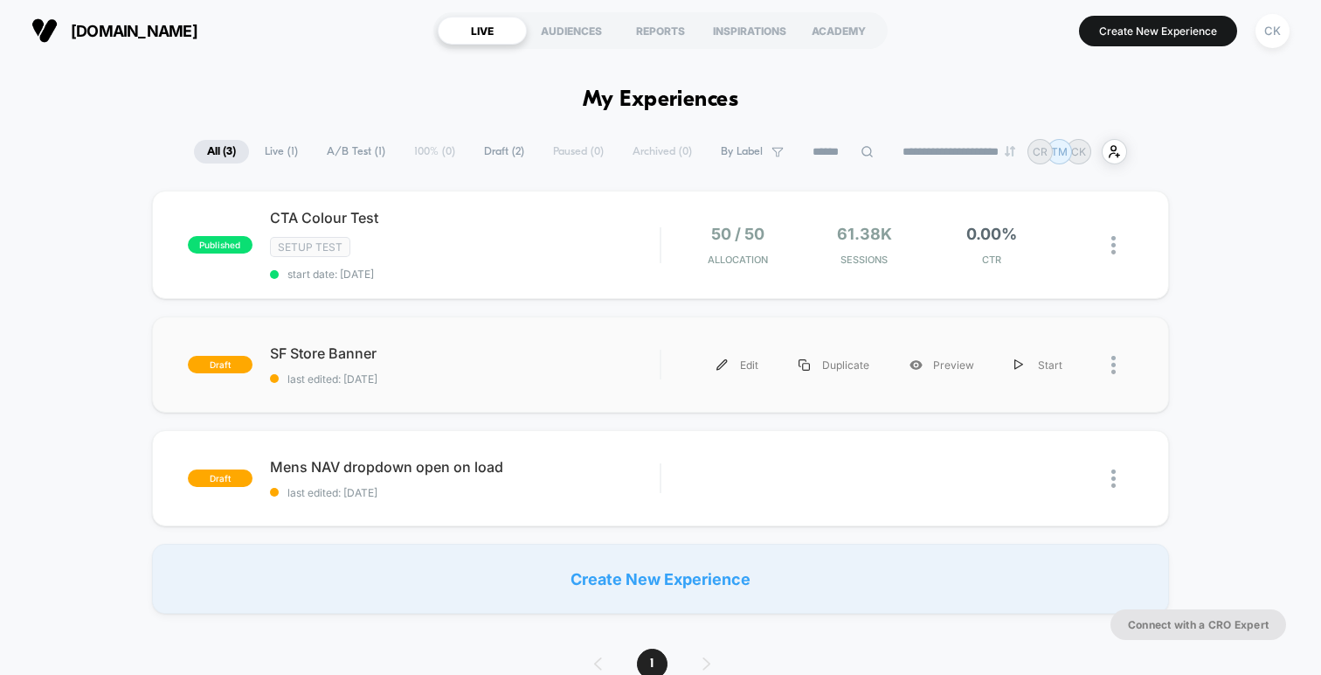
click at [1117, 365] on div at bounding box center [1122, 364] width 22 height 39
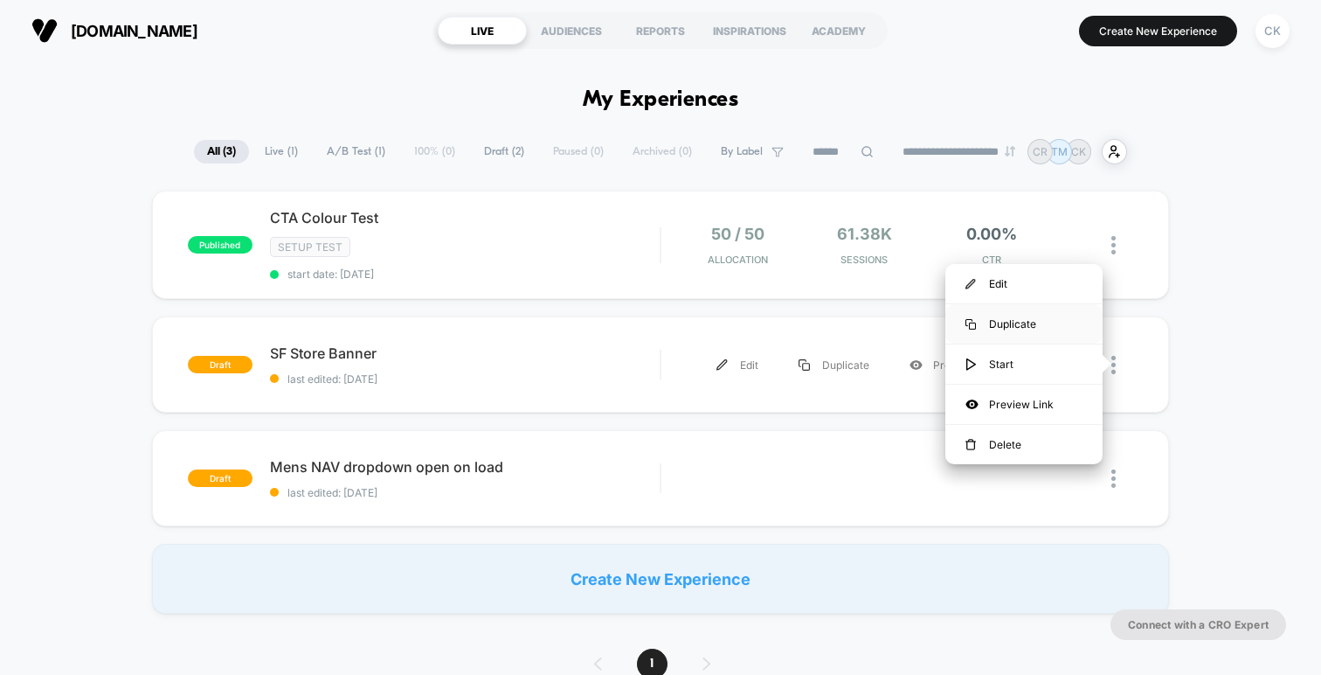
click at [1061, 323] on div "Duplicate" at bounding box center [1023, 323] width 157 height 39
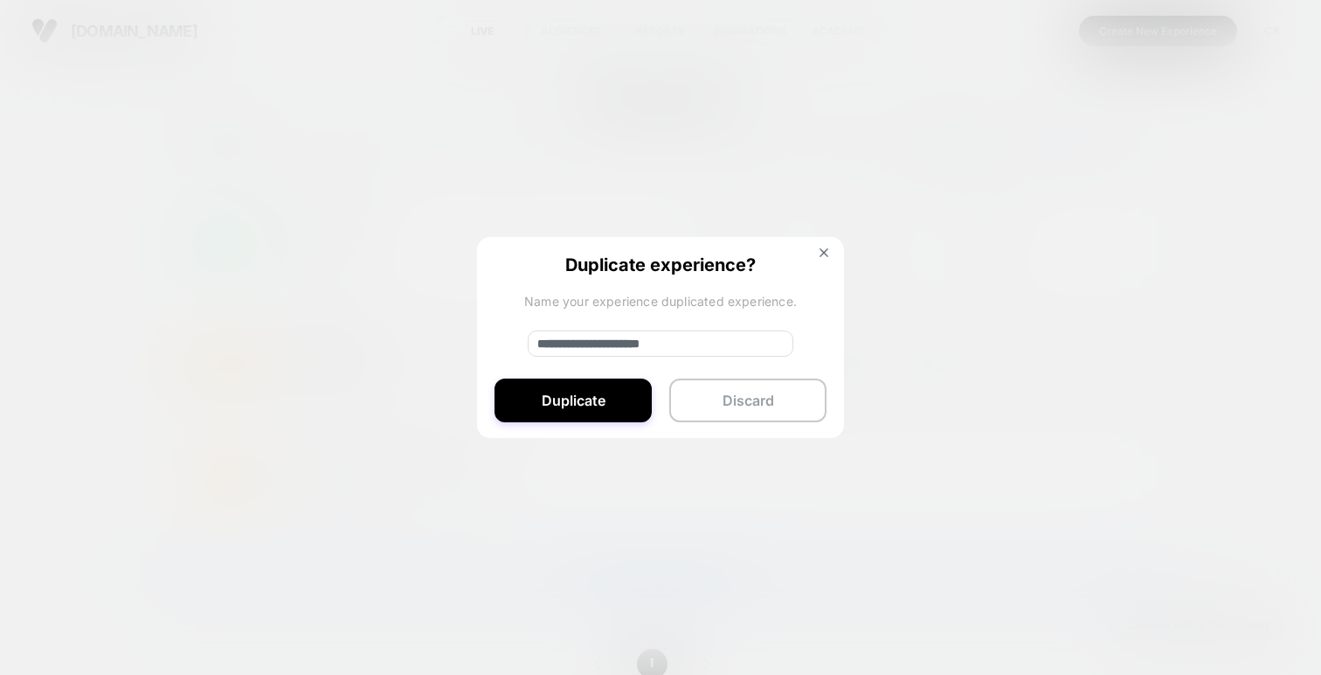
drag, startPoint x: 613, startPoint y: 339, endPoint x: 474, endPoint y: 329, distance: 140.1
click at [1111, 345] on div "**********" at bounding box center [1122, 364] width 22 height 39
type input "**********"
click at [617, 413] on button "Duplicate" at bounding box center [573, 400] width 157 height 44
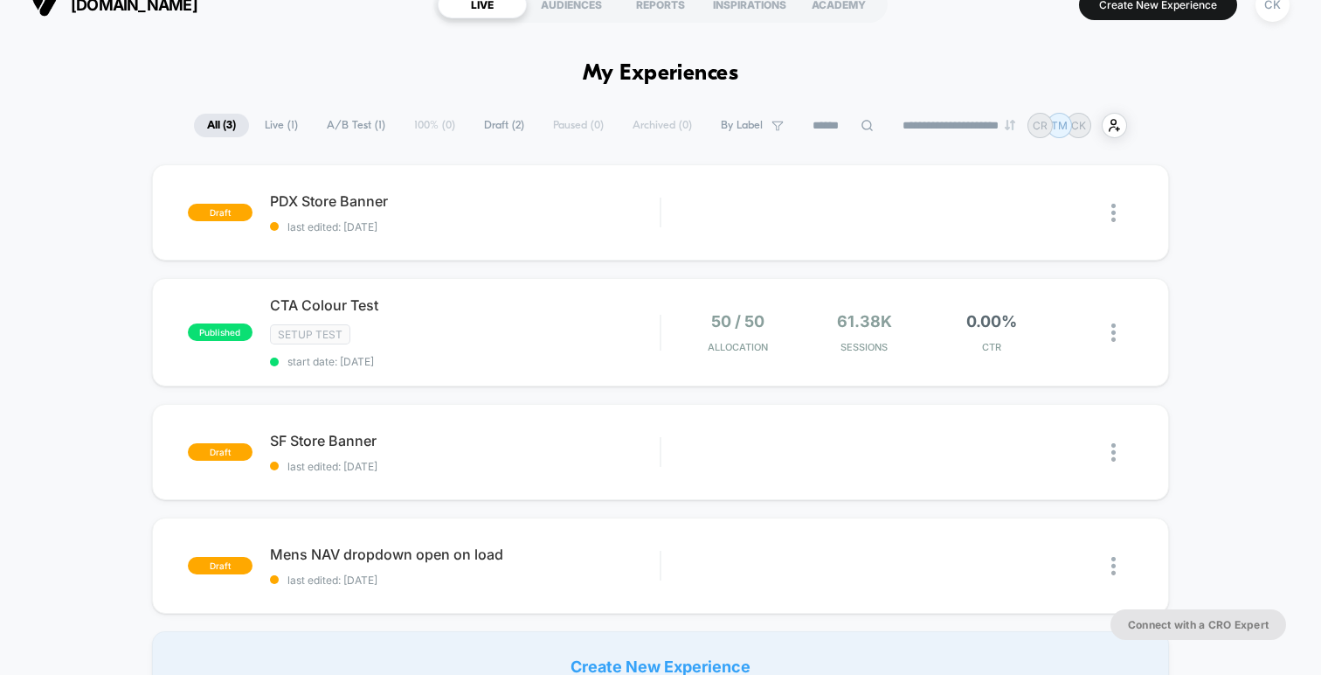
scroll to position [34, 0]
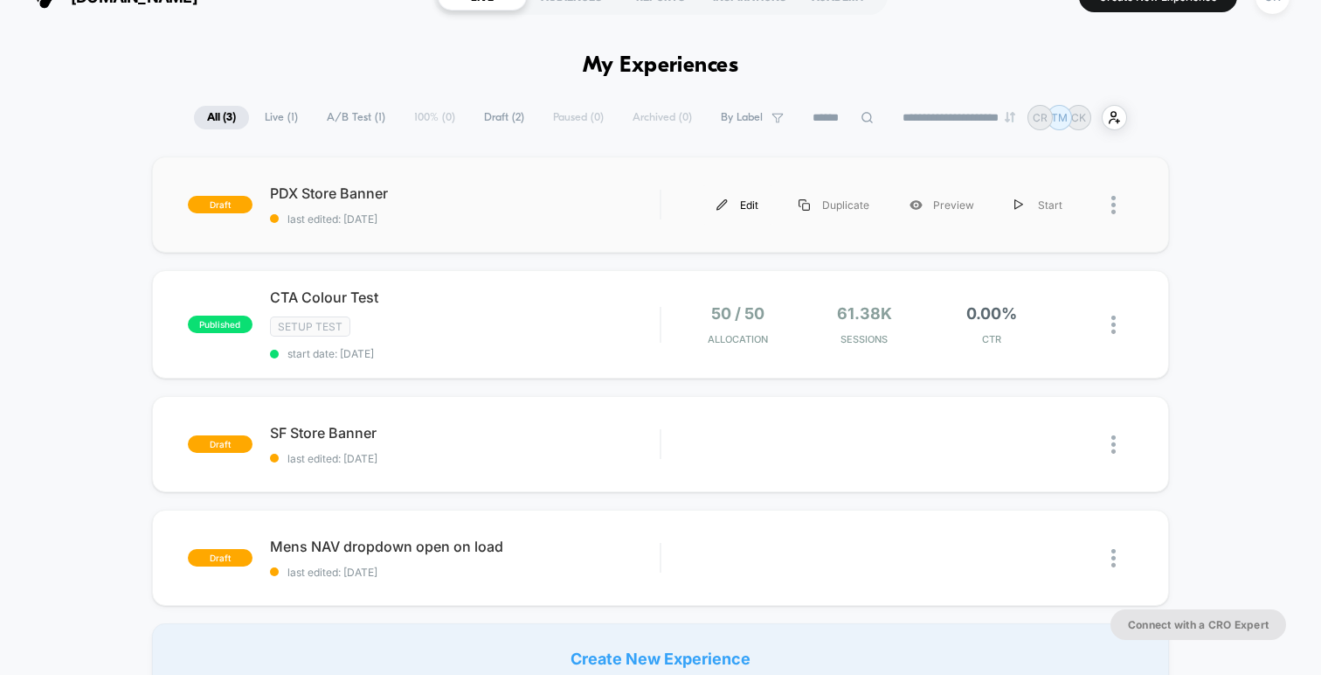
click at [746, 200] on div "Edit" at bounding box center [737, 204] width 82 height 39
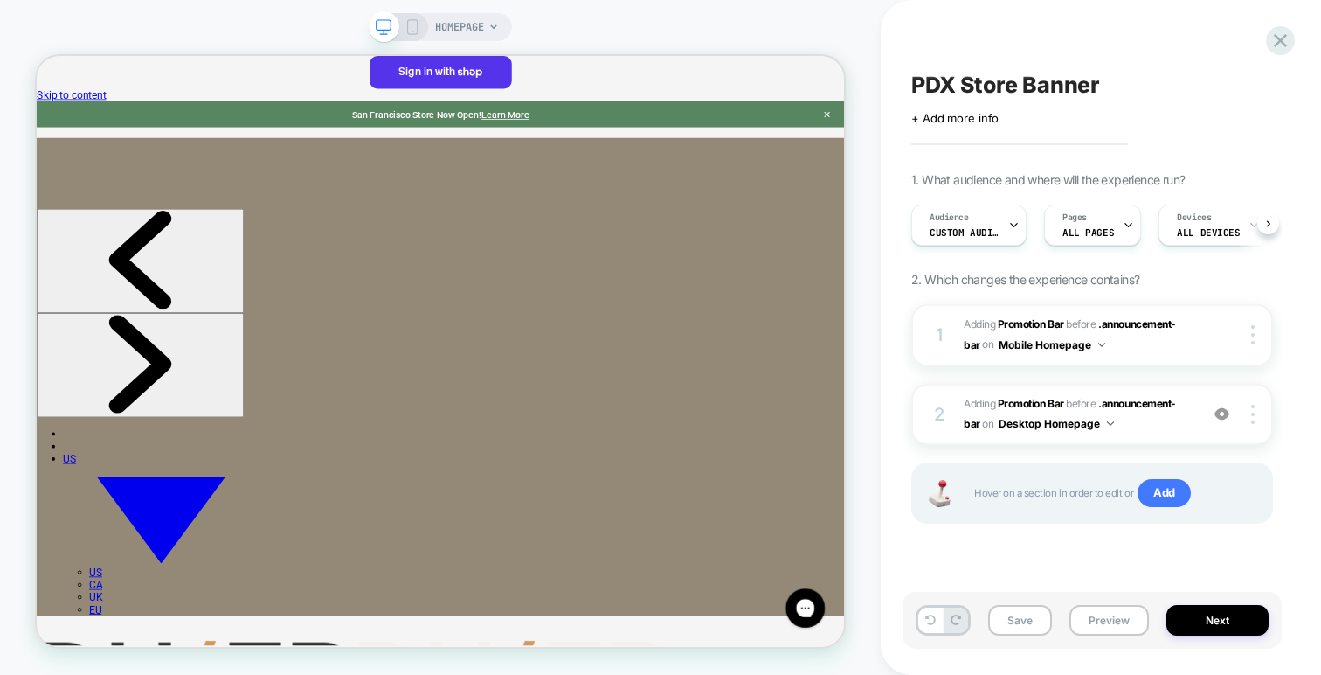
scroll to position [0, 1]
click at [972, 223] on div "Audience Custom Audience" at bounding box center [963, 224] width 105 height 39
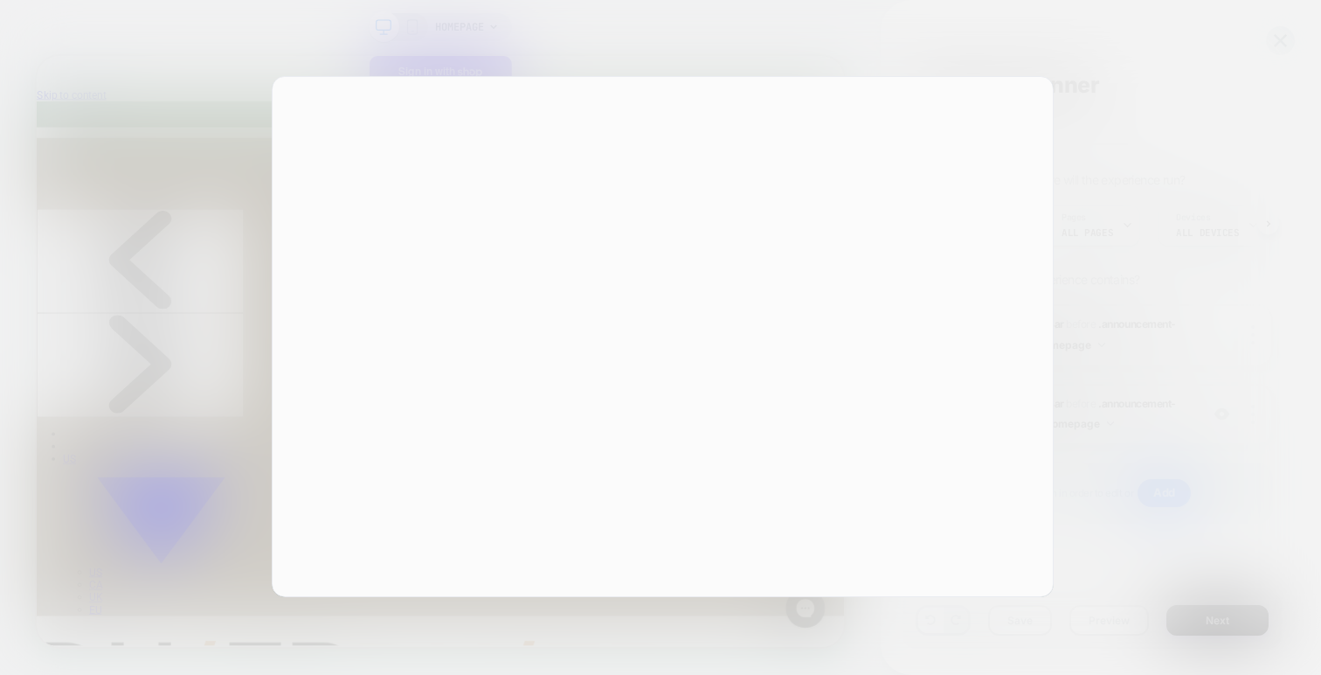
scroll to position [0, 0]
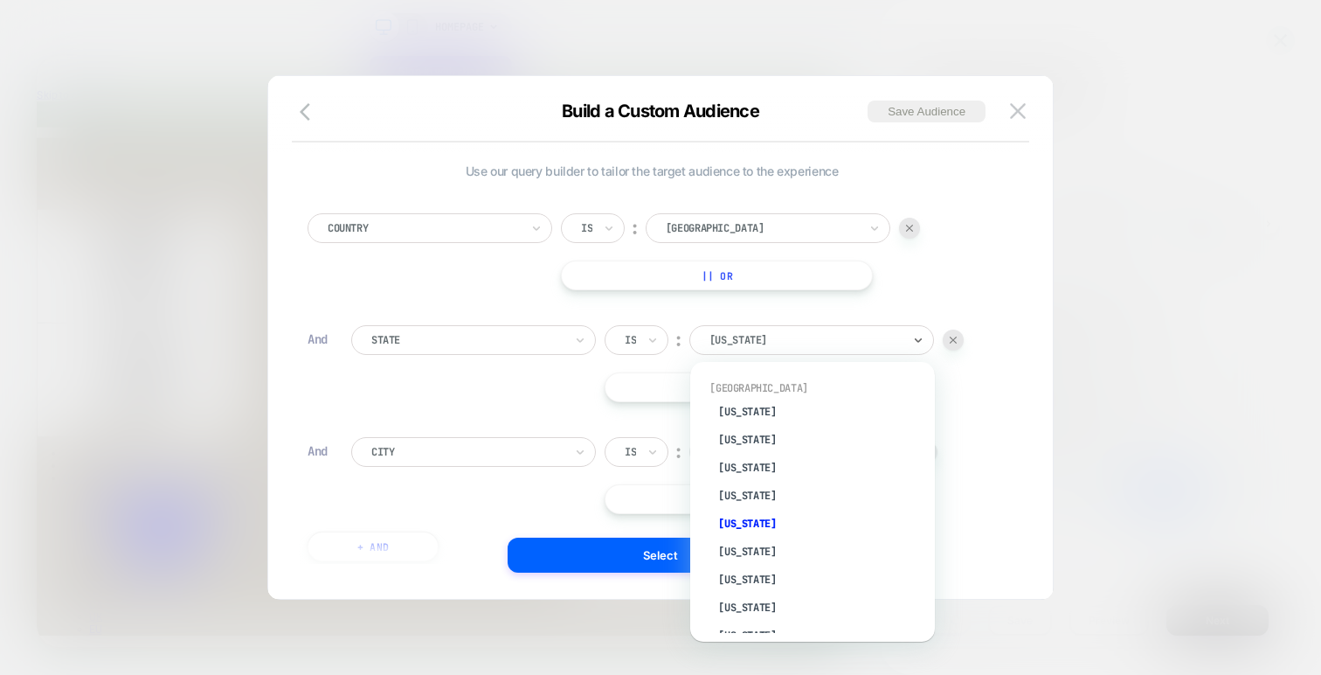
click at [790, 343] on div at bounding box center [805, 340] width 192 height 16
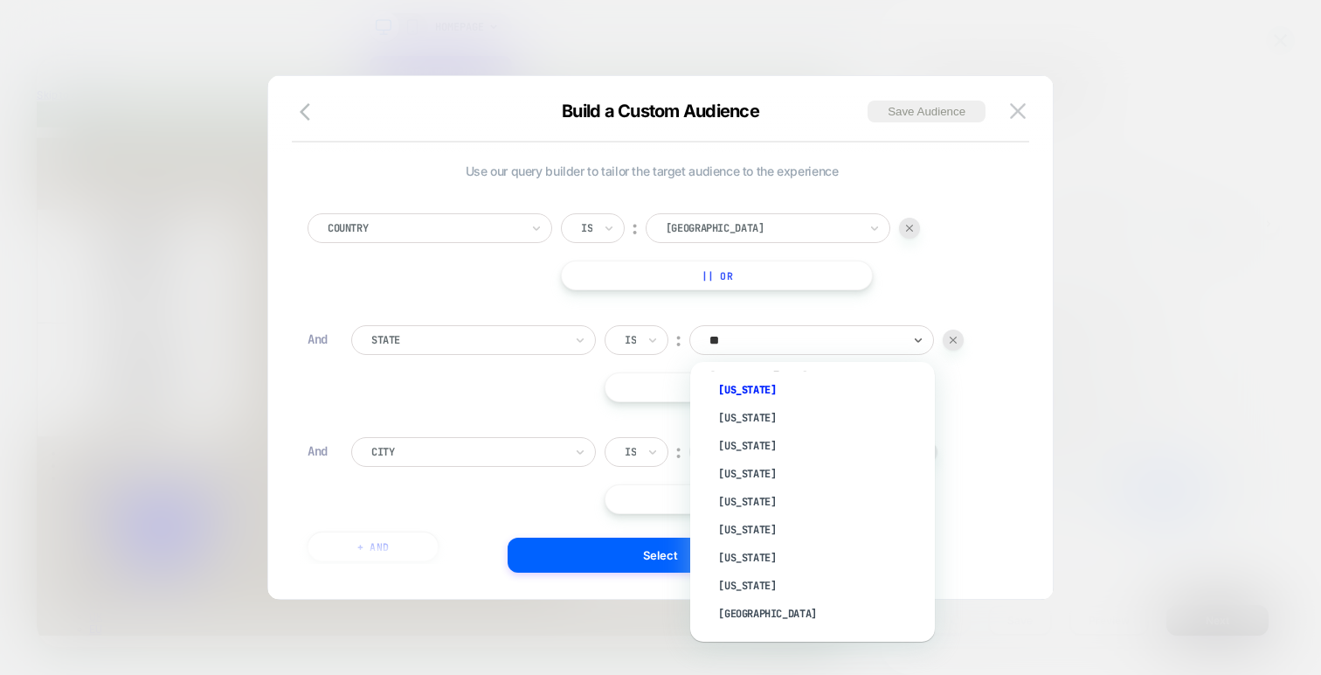
type input "***"
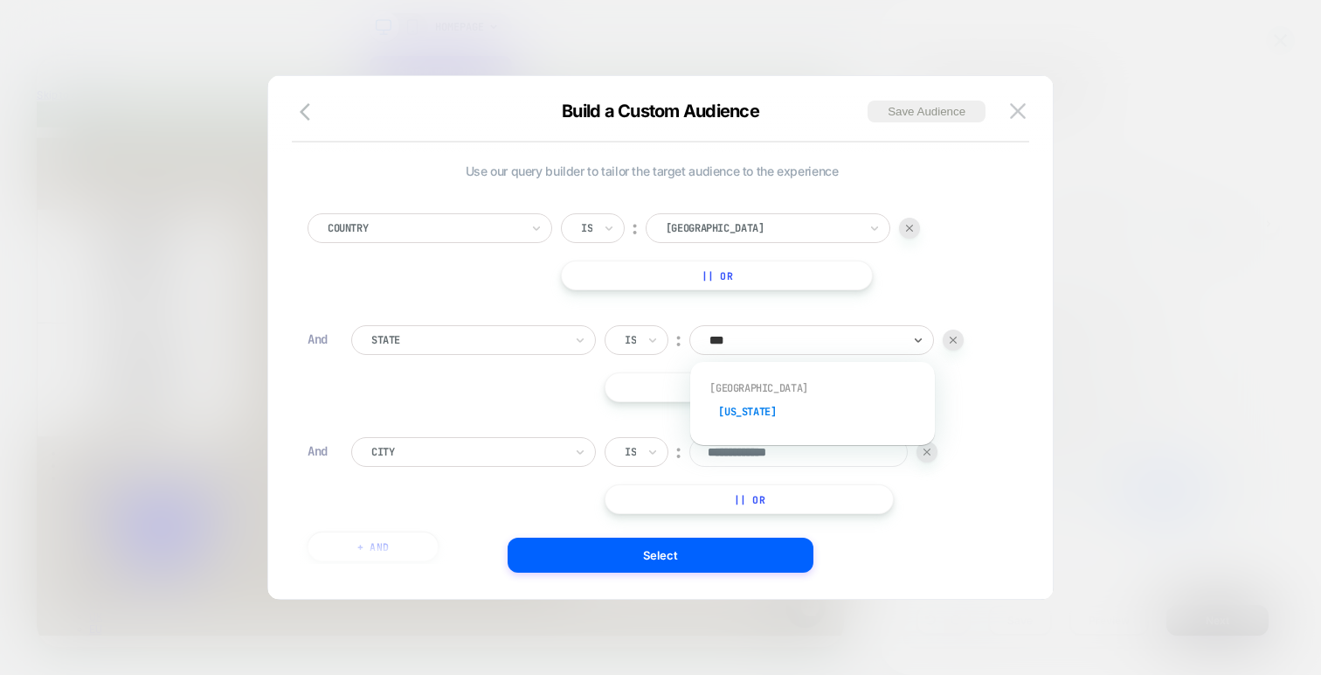
click at [755, 411] on div "Oregon" at bounding box center [821, 412] width 227 height 28
drag, startPoint x: 830, startPoint y: 456, endPoint x: 623, endPoint y: 438, distance: 207.9
click at [624, 438] on div "**********" at bounding box center [771, 452] width 333 height 30
type input "********"
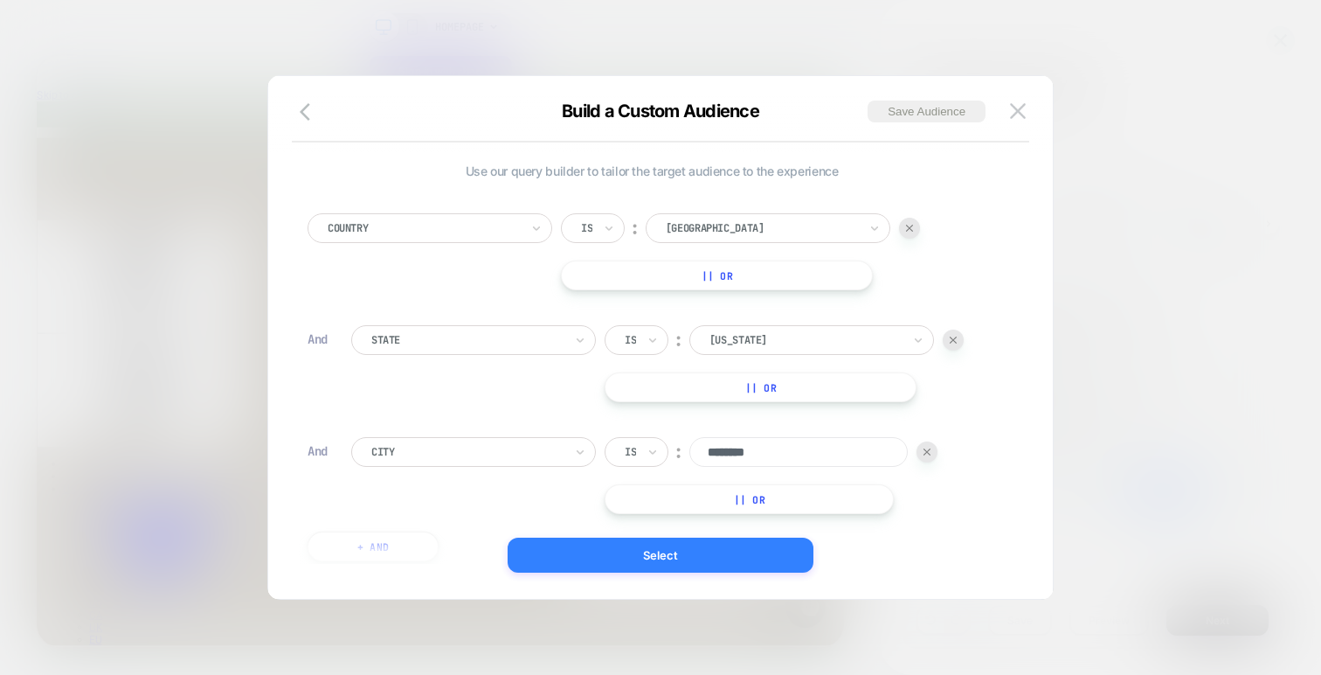
click at [685, 548] on button "Select" at bounding box center [661, 554] width 306 height 35
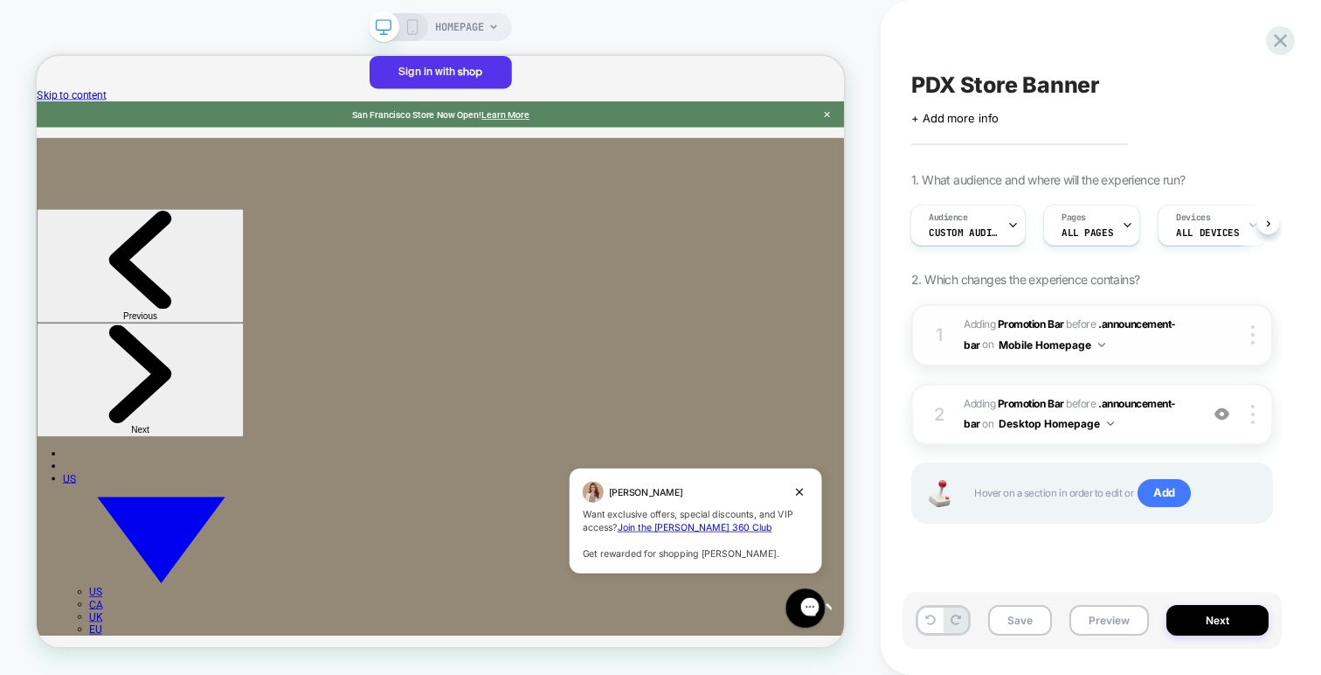
click at [1026, 335] on button "Mobile Homepage" at bounding box center [1052, 345] width 107 height 22
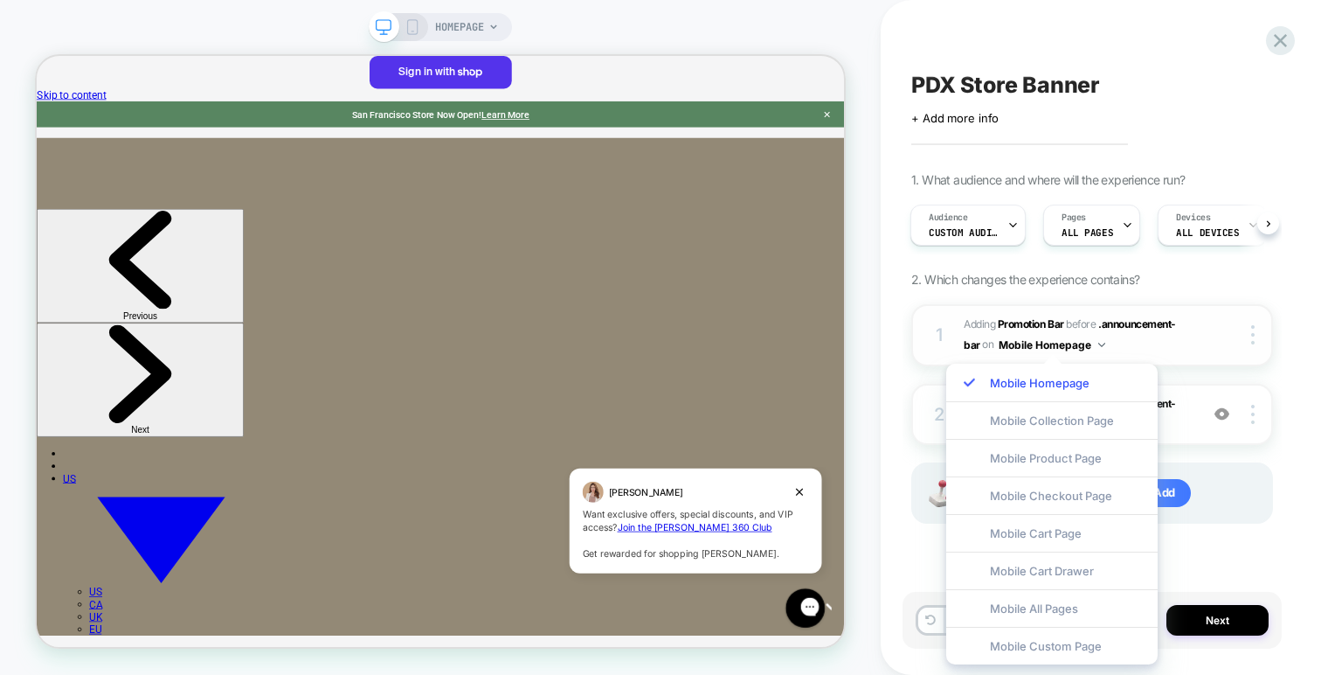
click at [1195, 329] on div "1 #_loomi_addon_1759347555988_dup1759348904 Adding Promotion Bar BEFORE .announ…" at bounding box center [1092, 335] width 362 height 62
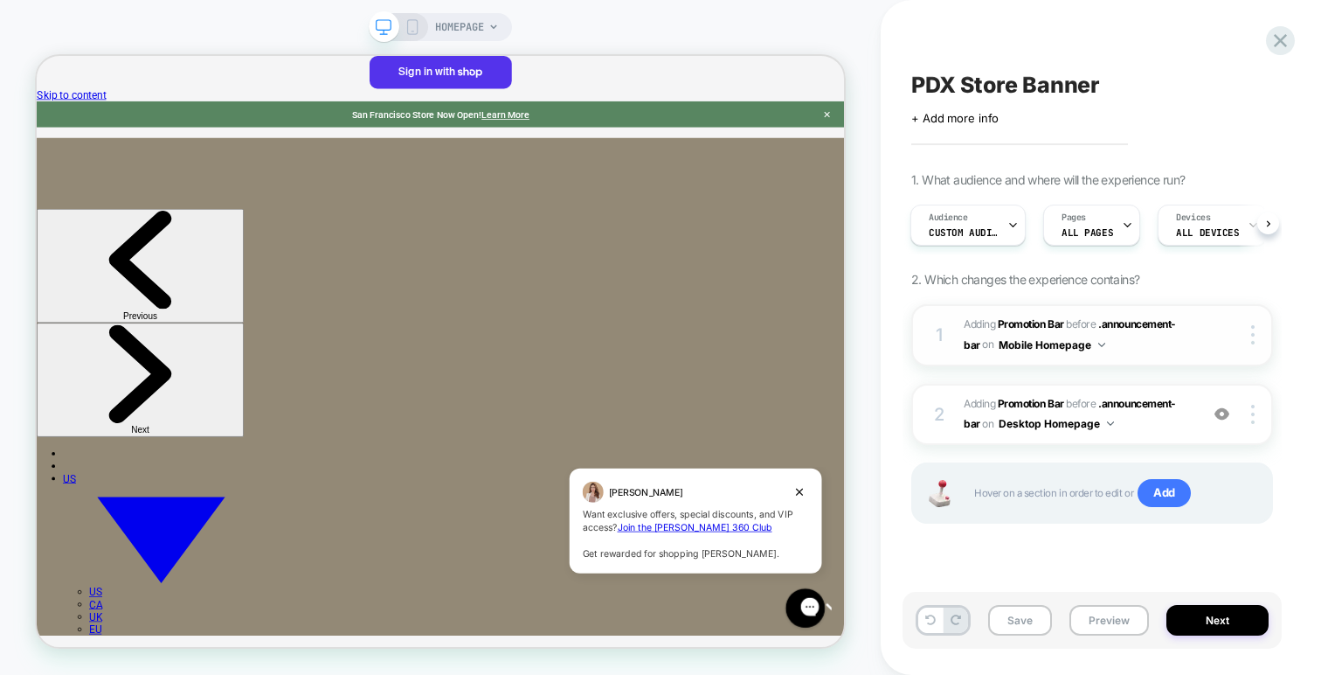
click at [1249, 320] on div "1 #_loomi_addon_1759347555988_dup1759348904 Adding Promotion Bar BEFORE .announ…" at bounding box center [1092, 335] width 362 height 62
click at [1249, 336] on div at bounding box center [1255, 334] width 33 height 19
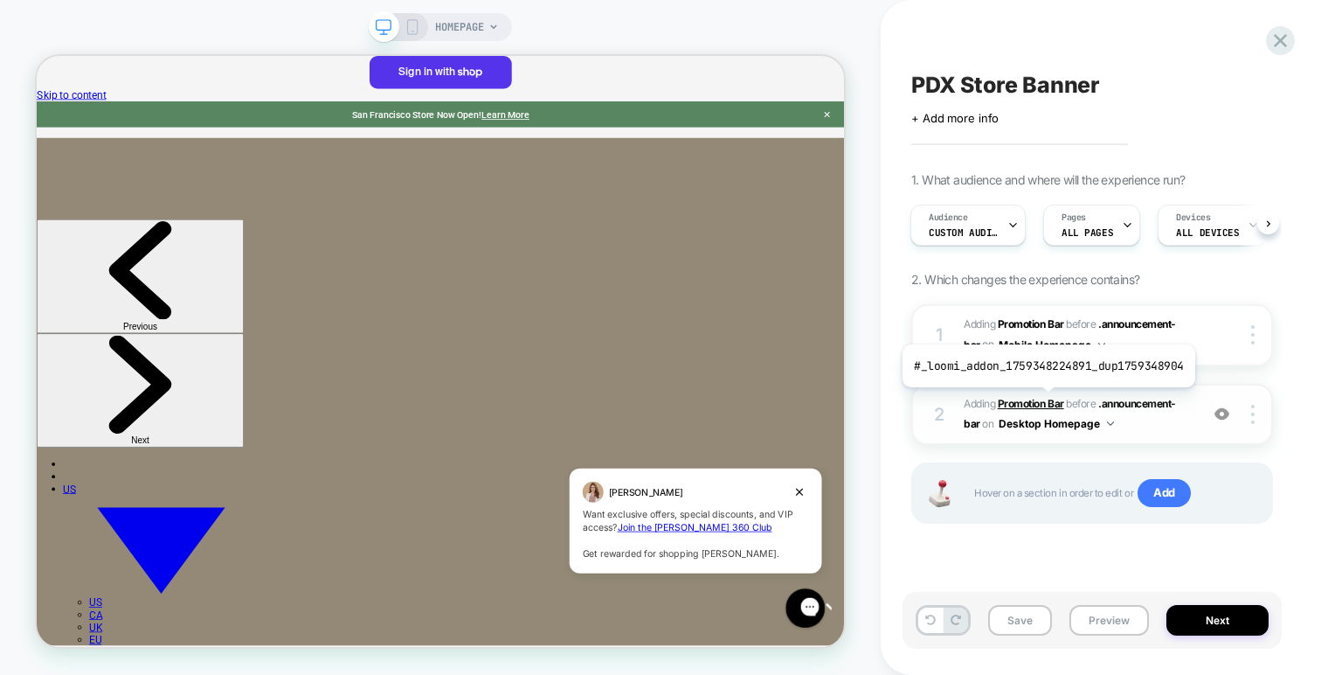
click at [1045, 400] on b "Promotion Bar" at bounding box center [1031, 403] width 66 height 13
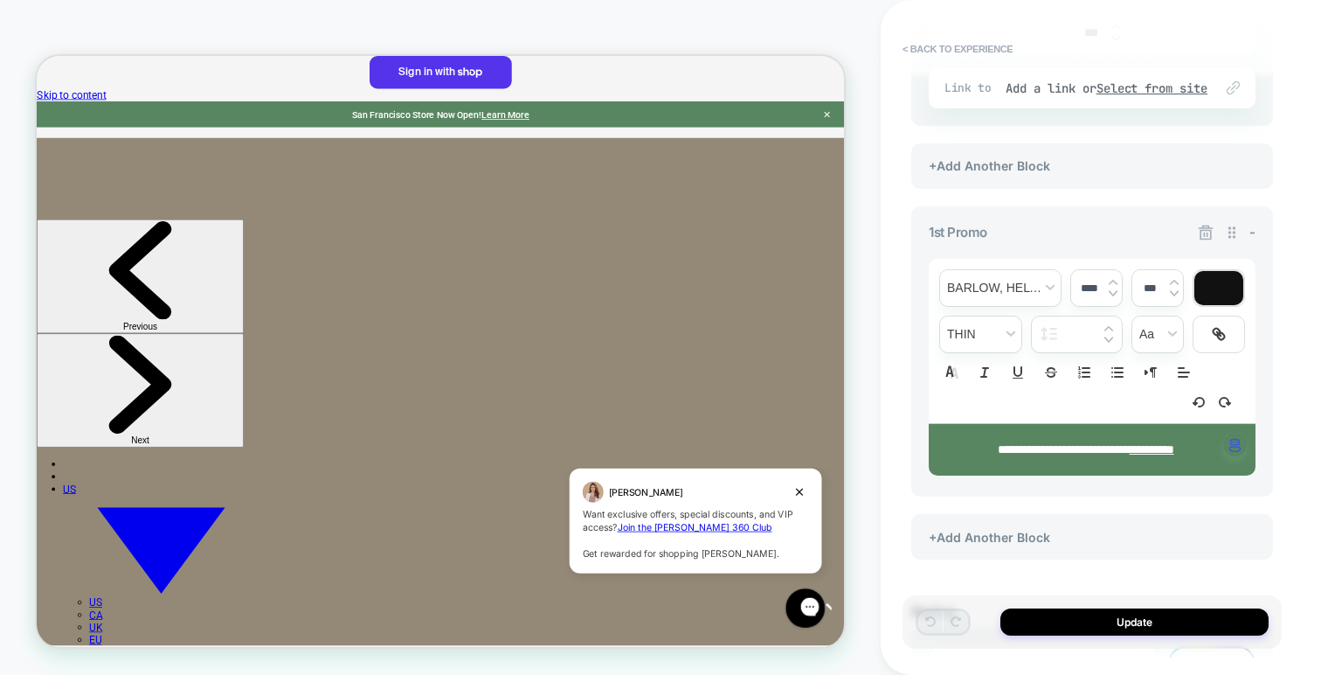
scroll to position [516, 0]
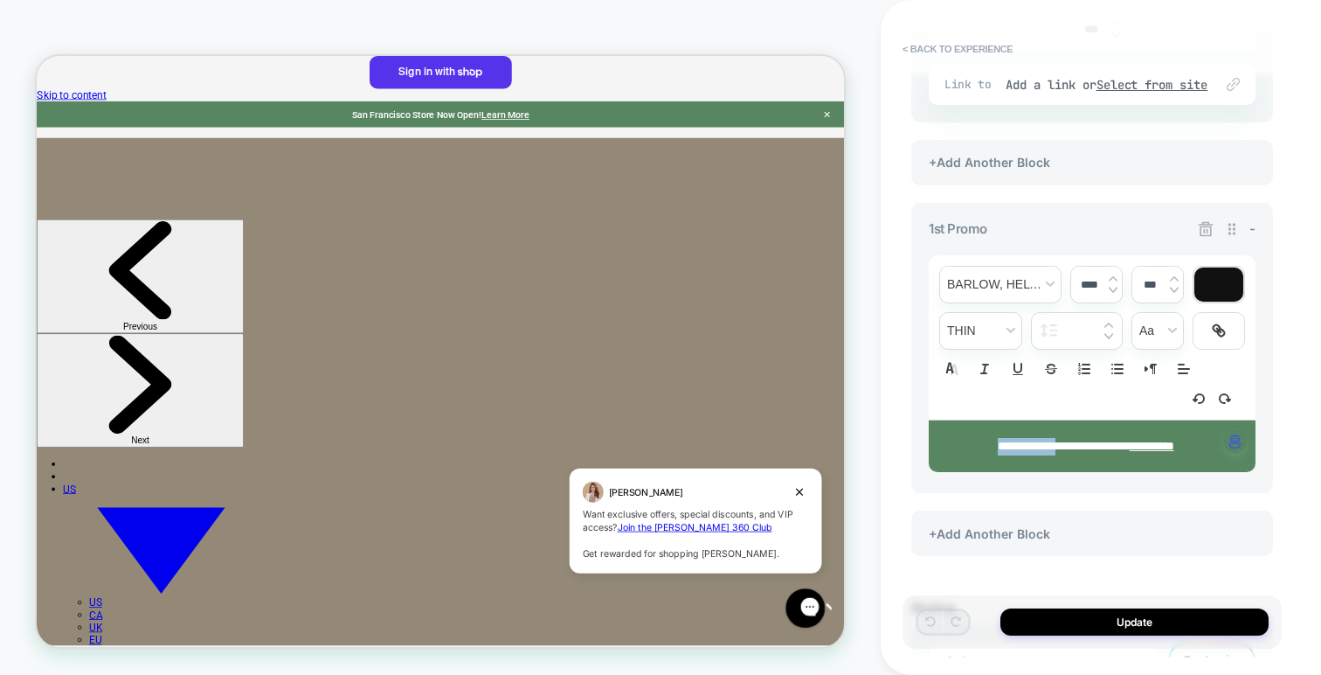
drag, startPoint x: 1042, startPoint y: 443, endPoint x: 941, endPoint y: 443, distance: 101.4
click at [941, 443] on div "**********" at bounding box center [1092, 446] width 327 height 52
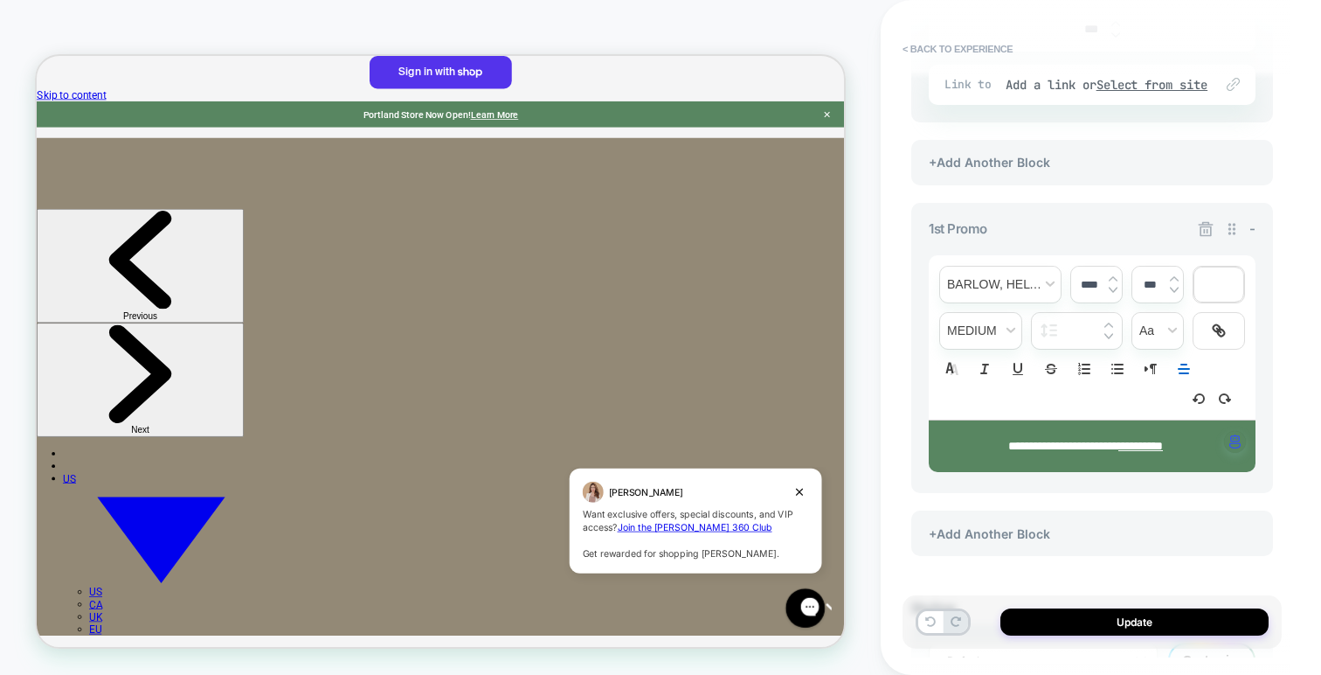
click at [1163, 444] on link "**********" at bounding box center [1140, 445] width 45 height 12
click at [1176, 472] on link at bounding box center [1155, 478] width 41 height 13
paste input "text"
type input "**********"
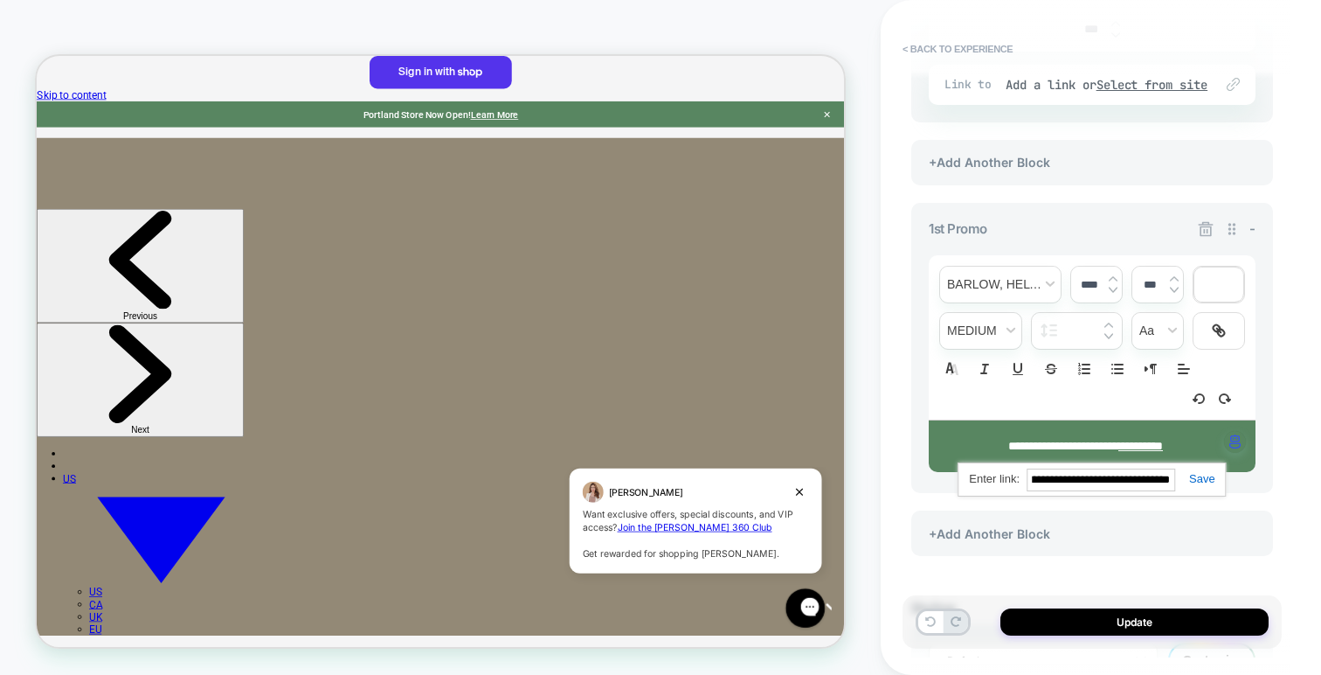
scroll to position [0, 0]
click at [1212, 477] on link at bounding box center [1195, 478] width 40 height 13
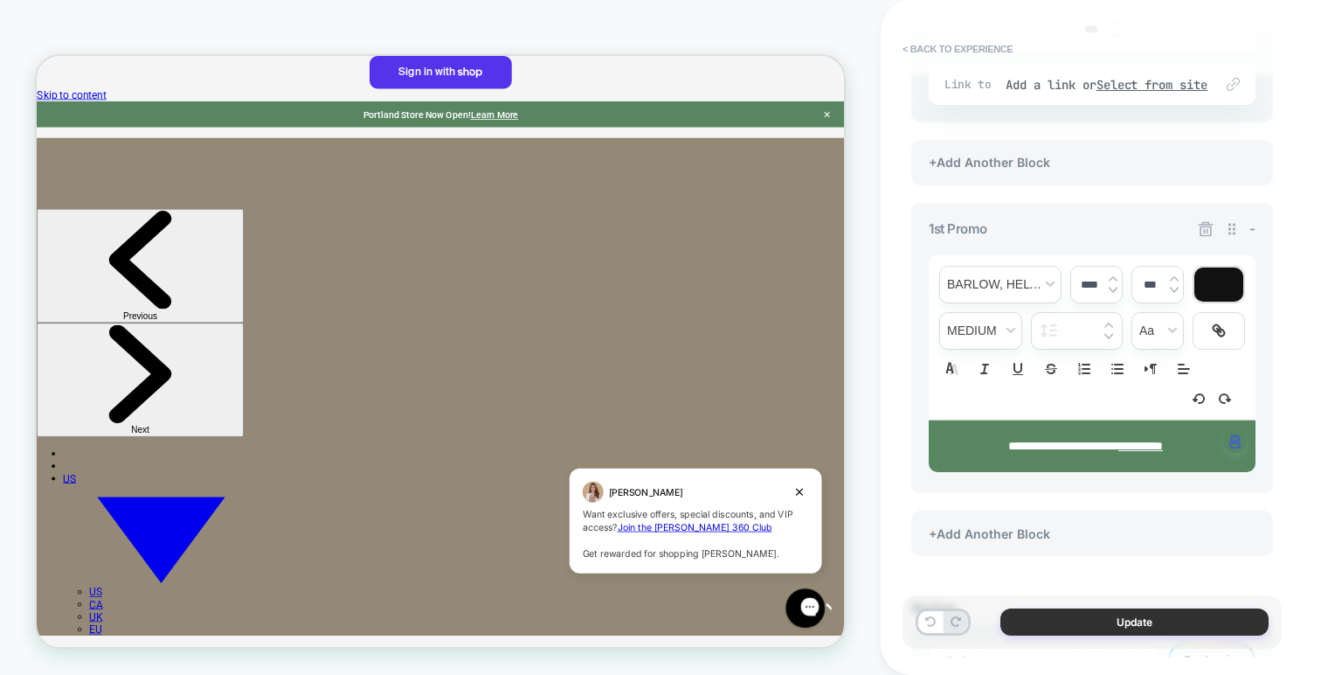
click at [1152, 617] on button "Update" at bounding box center [1134, 621] width 268 height 27
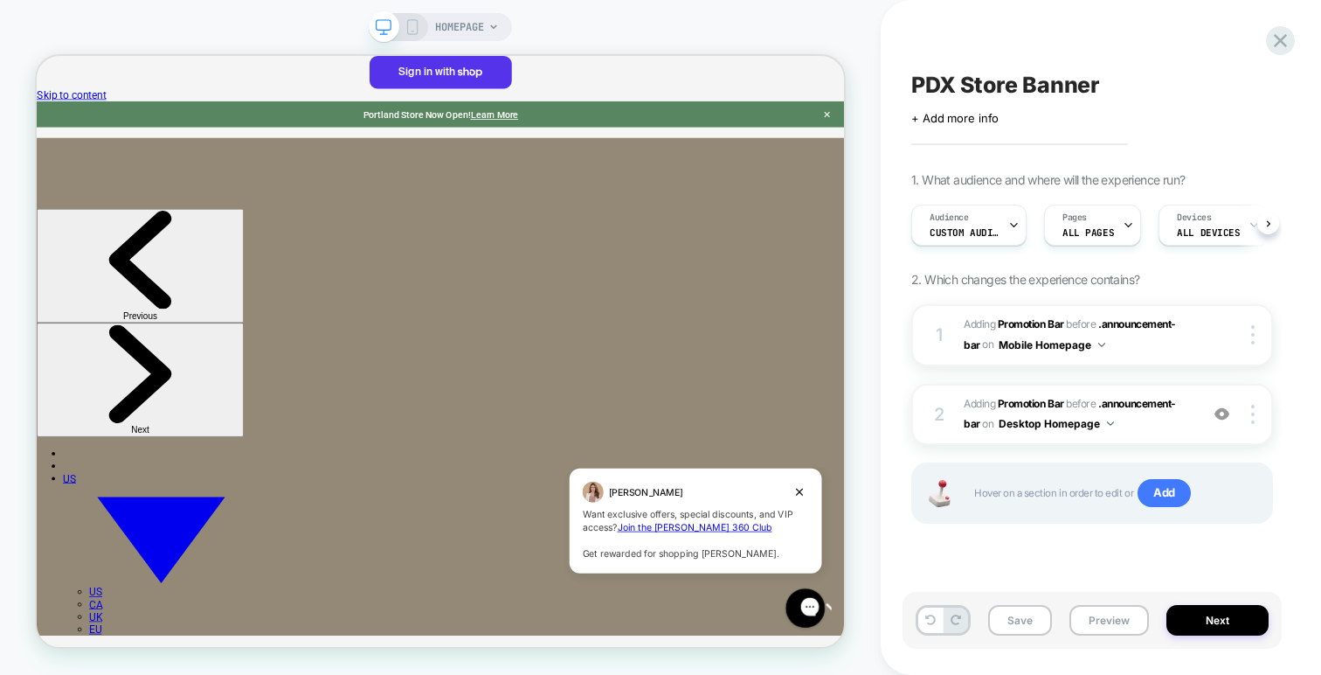
scroll to position [0, 1]
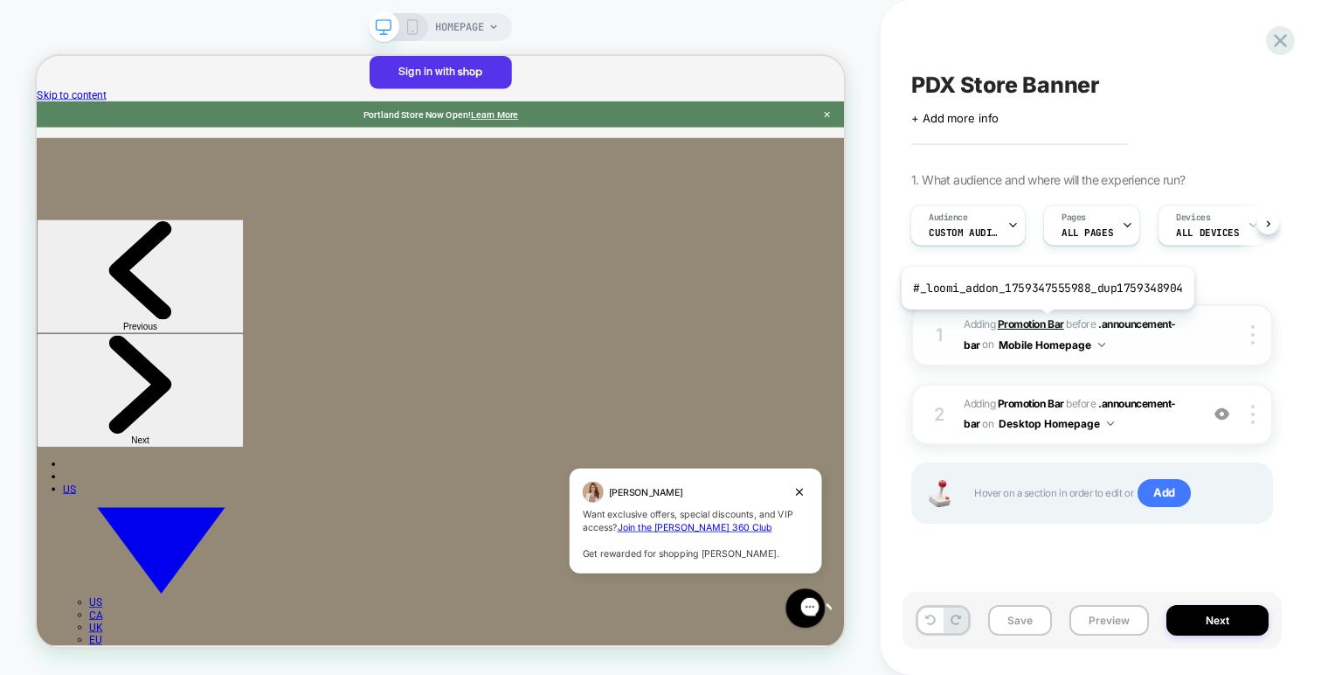
click at [1044, 322] on b "Promotion Bar" at bounding box center [1031, 323] width 66 height 13
click at [1048, 324] on b "Promotion Bar" at bounding box center [1031, 323] width 66 height 13
click at [1226, 347] on div "1 #_loomi_addon_1759347555988_dup1759348904 Adding Promotion Bar BEFORE .announ…" at bounding box center [1092, 335] width 362 height 62
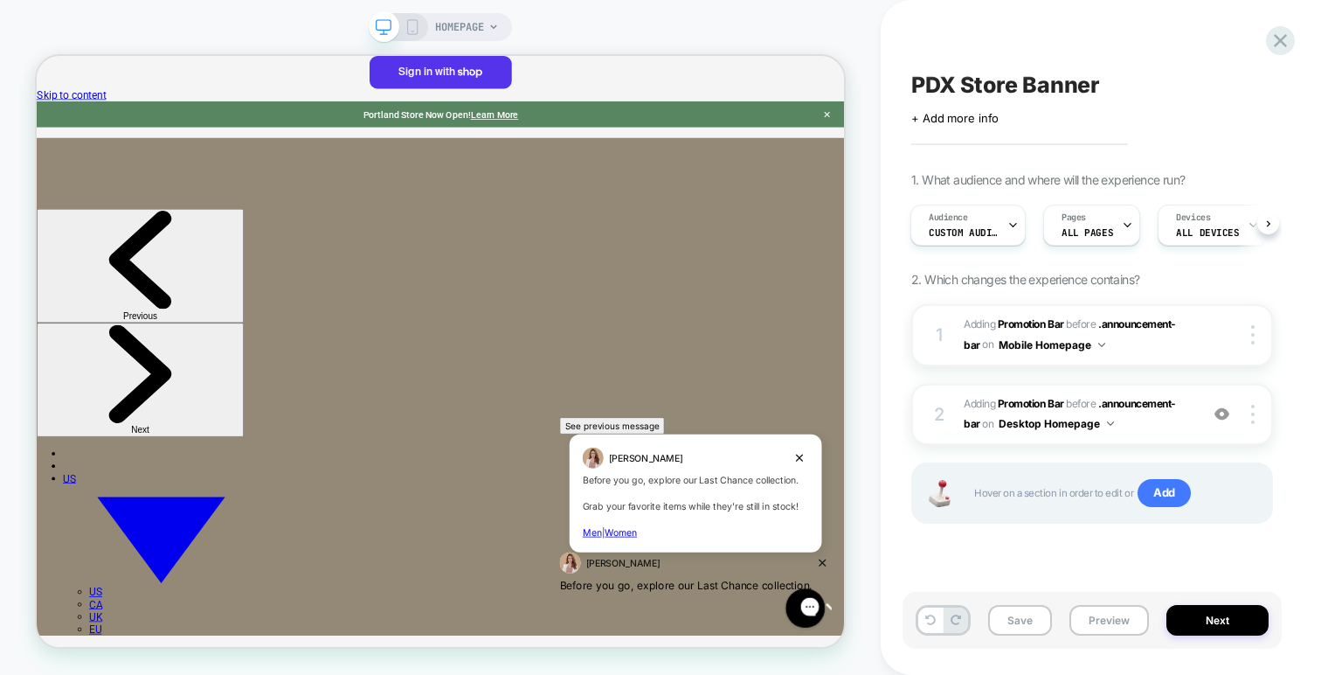
click at [419, 25] on div "HOMEPAGE" at bounding box center [440, 27] width 143 height 28
click at [886, 482] on icon "Dismiss campaign" at bounding box center [878, 471] width 17 height 21
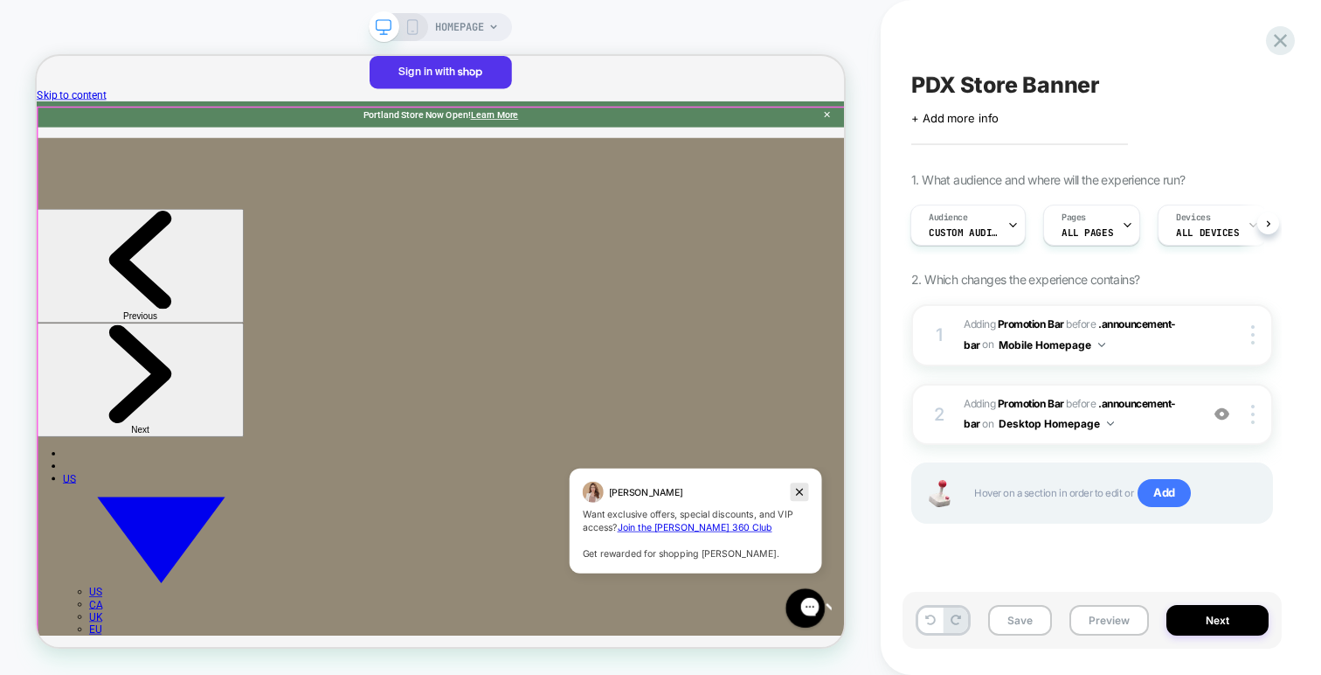
click at [875, 501] on icon "Dismiss campaign" at bounding box center [878, 499] width 17 height 21
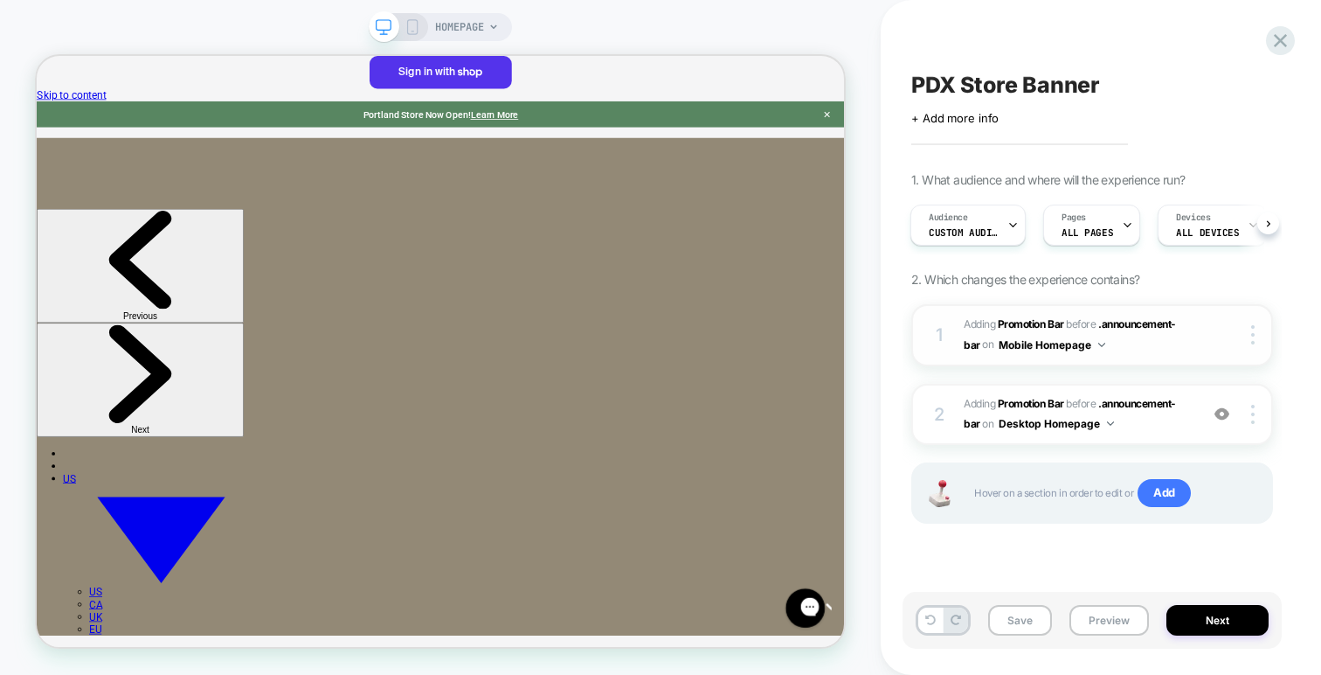
click at [1030, 337] on button "Mobile Homepage" at bounding box center [1052, 345] width 107 height 22
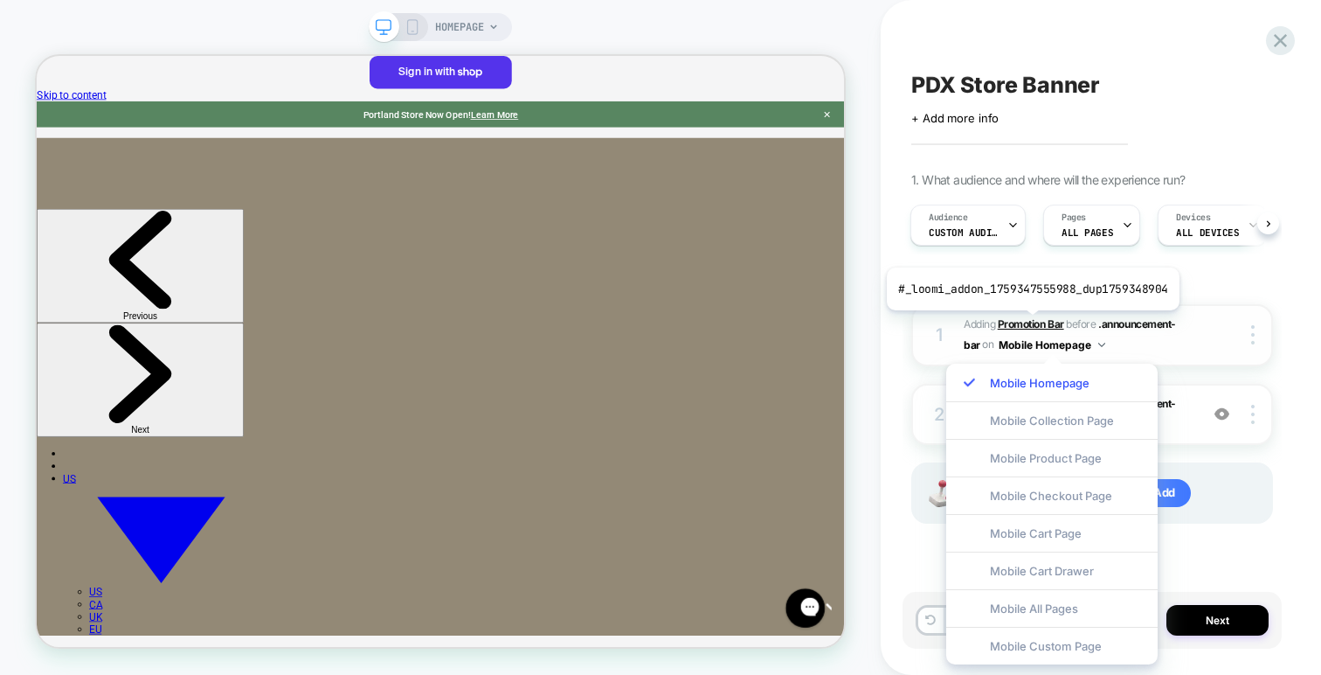
click at [1029, 323] on b "Promotion Bar" at bounding box center [1031, 323] width 66 height 13
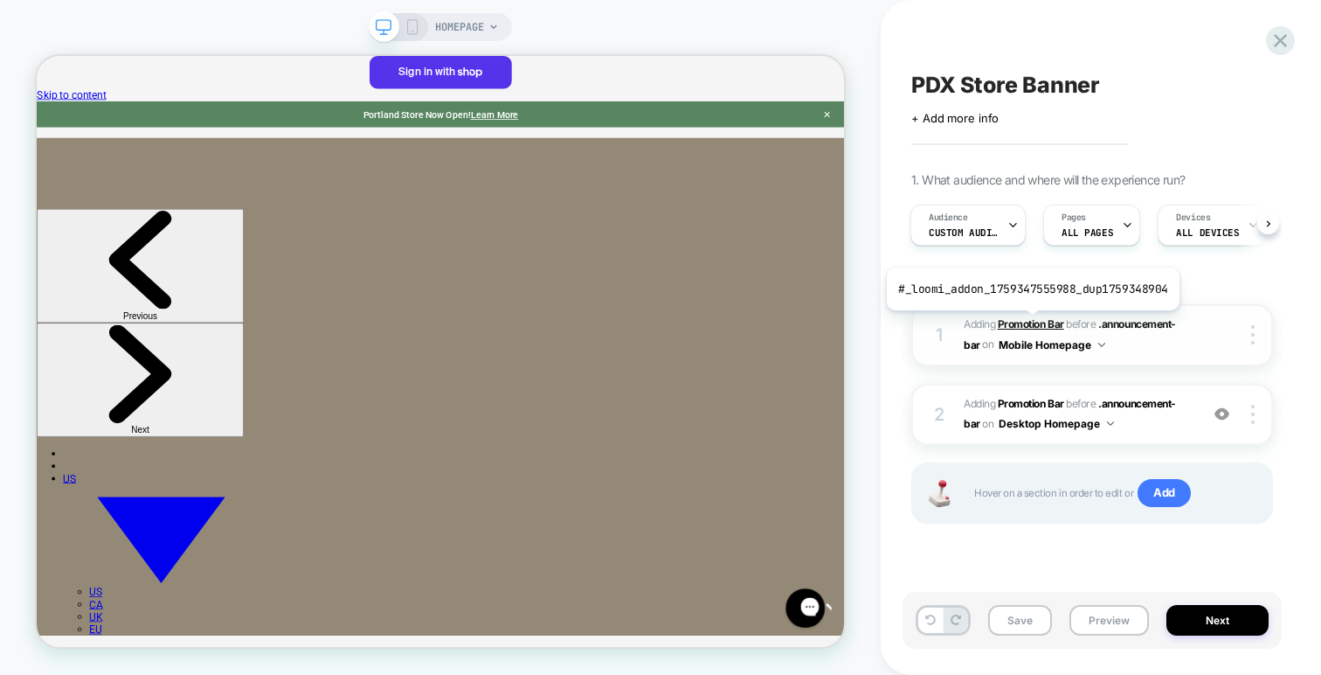
click at [1040, 324] on b "Promotion Bar" at bounding box center [1031, 323] width 66 height 13
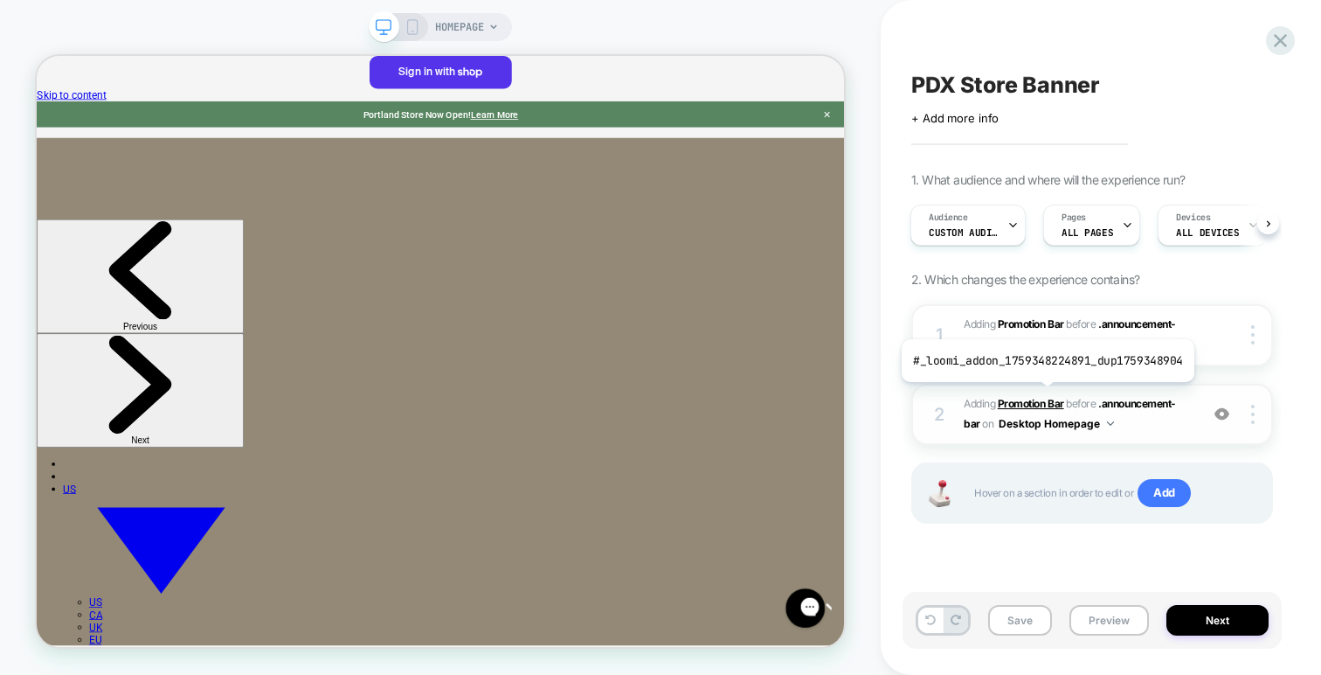
click at [1039, 399] on b "Promotion Bar" at bounding box center [1031, 403] width 66 height 13
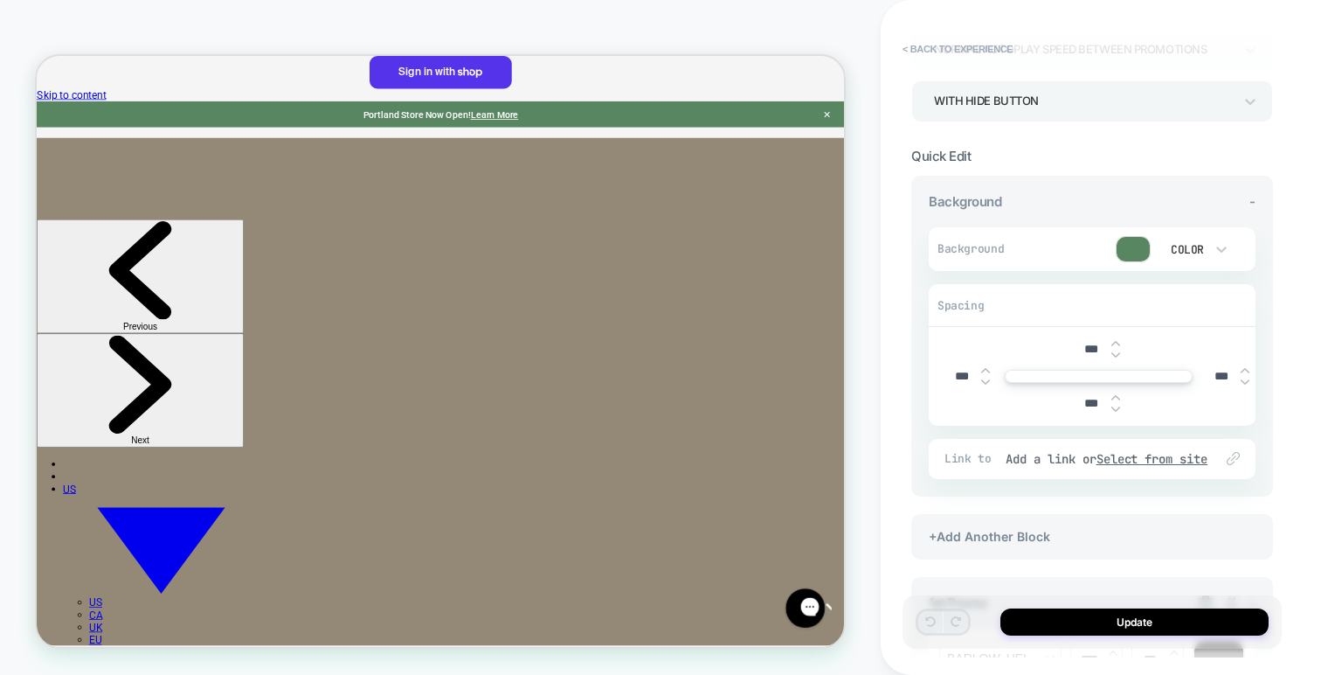
scroll to position [0, 0]
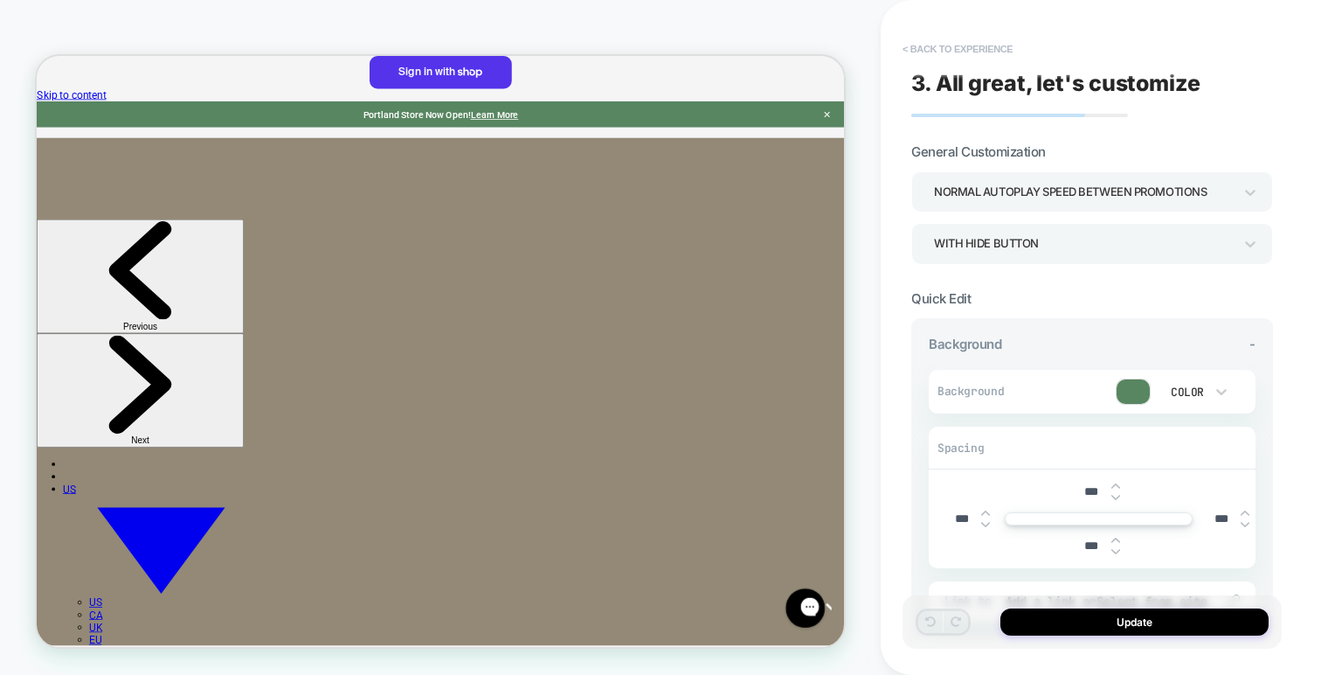
click at [931, 54] on button "< Back to experience" at bounding box center [958, 49] width 128 height 28
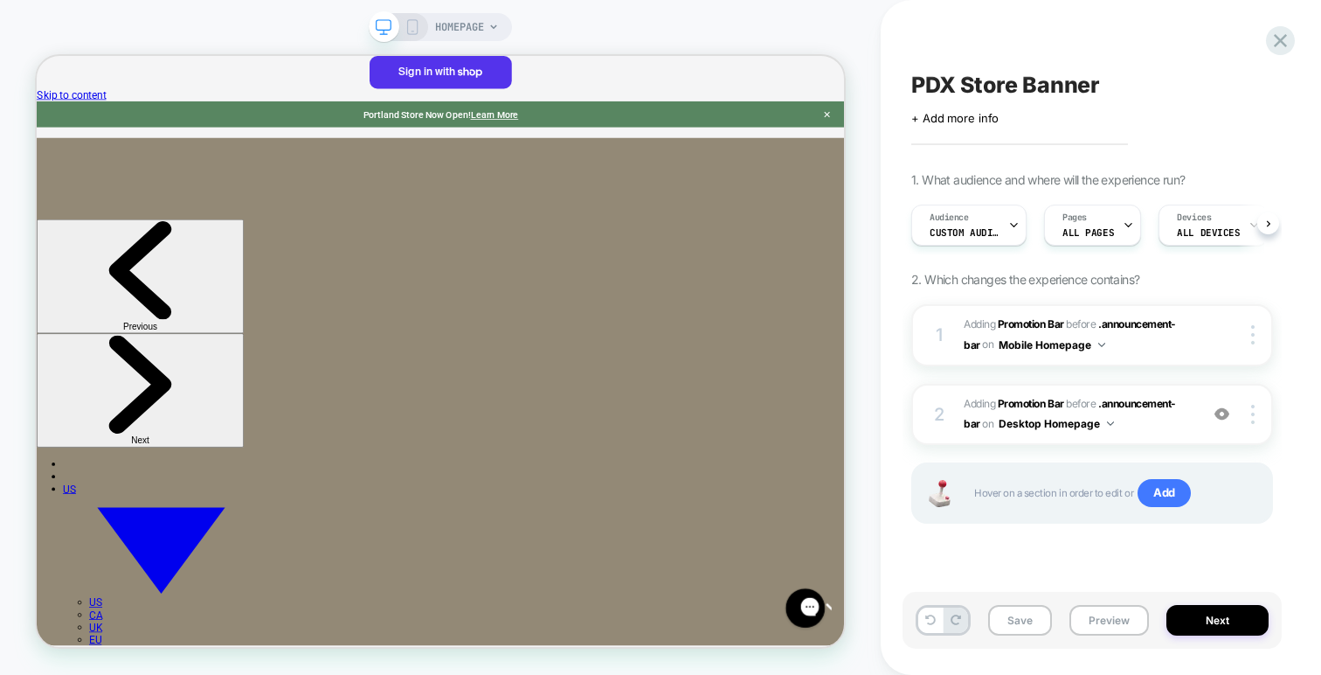
scroll to position [0, 1]
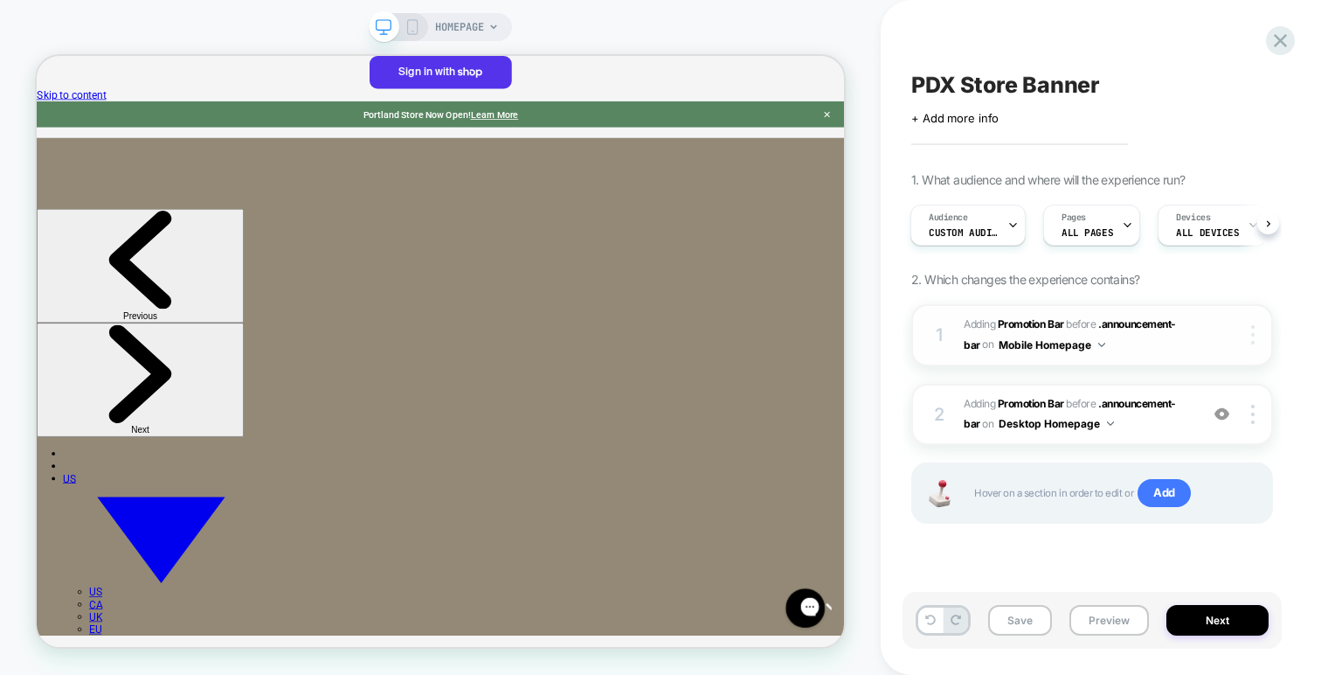
click at [1252, 333] on img at bounding box center [1252, 334] width 3 height 19
click at [989, 364] on div "1 #_loomi_addon_1759347555988_dup1759348904 Adding Promotion Bar BEFORE .announ…" at bounding box center [1092, 335] width 362 height 62
click at [1028, 321] on b "Promotion Bar" at bounding box center [1031, 323] width 66 height 13
click at [1249, 332] on div at bounding box center [1255, 334] width 33 height 19
click at [1253, 412] on img at bounding box center [1252, 414] width 3 height 19
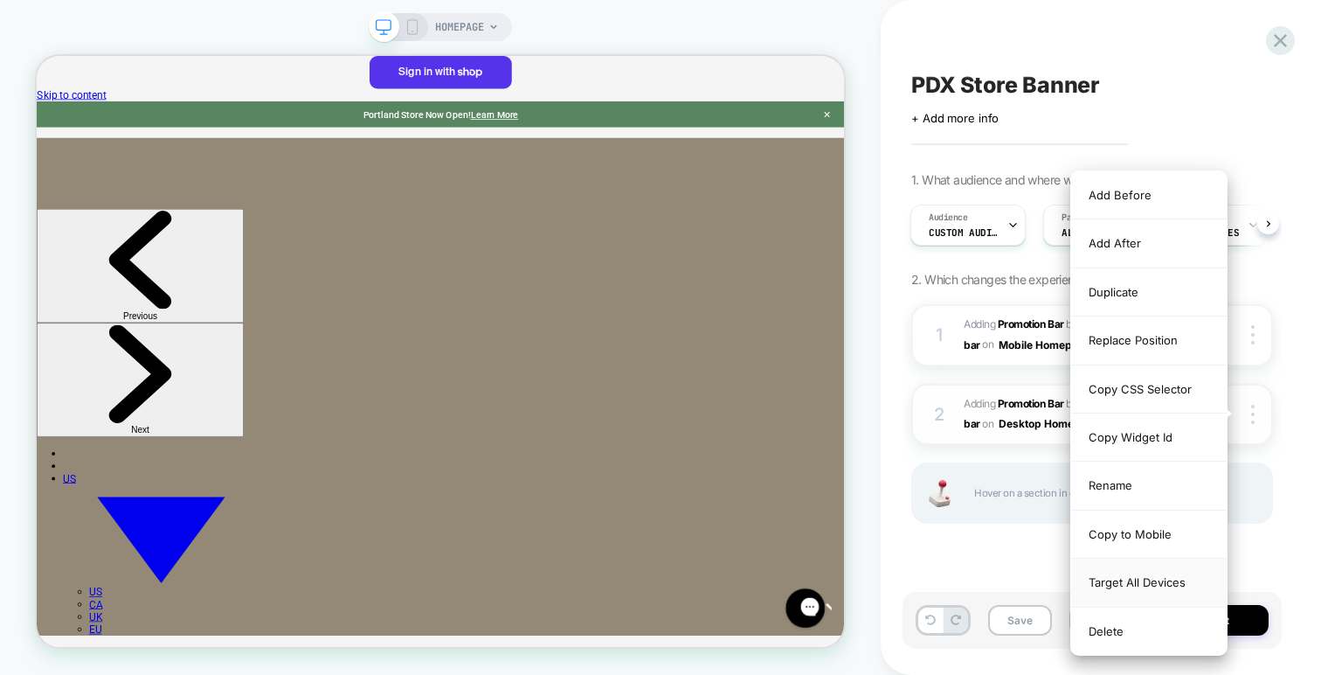
click at [1159, 575] on div "Target All Devices" at bounding box center [1149, 582] width 156 height 48
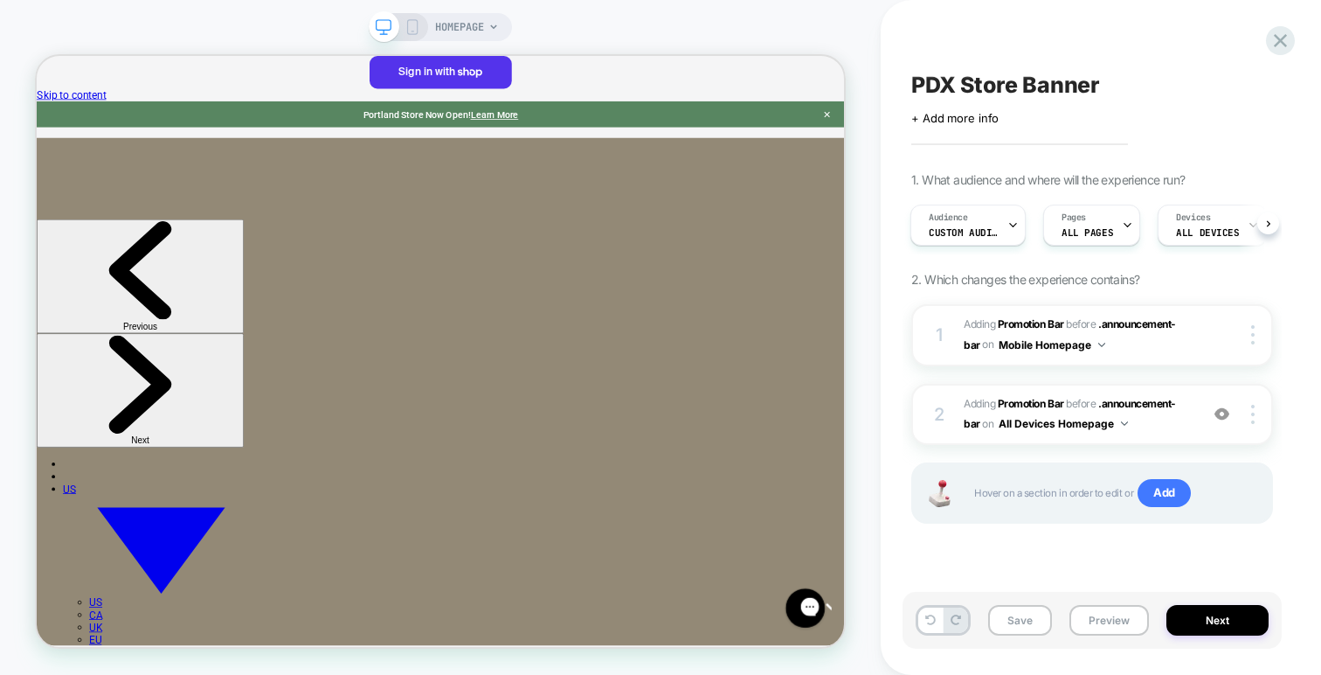
click at [410, 28] on icon at bounding box center [413, 27] width 16 height 16
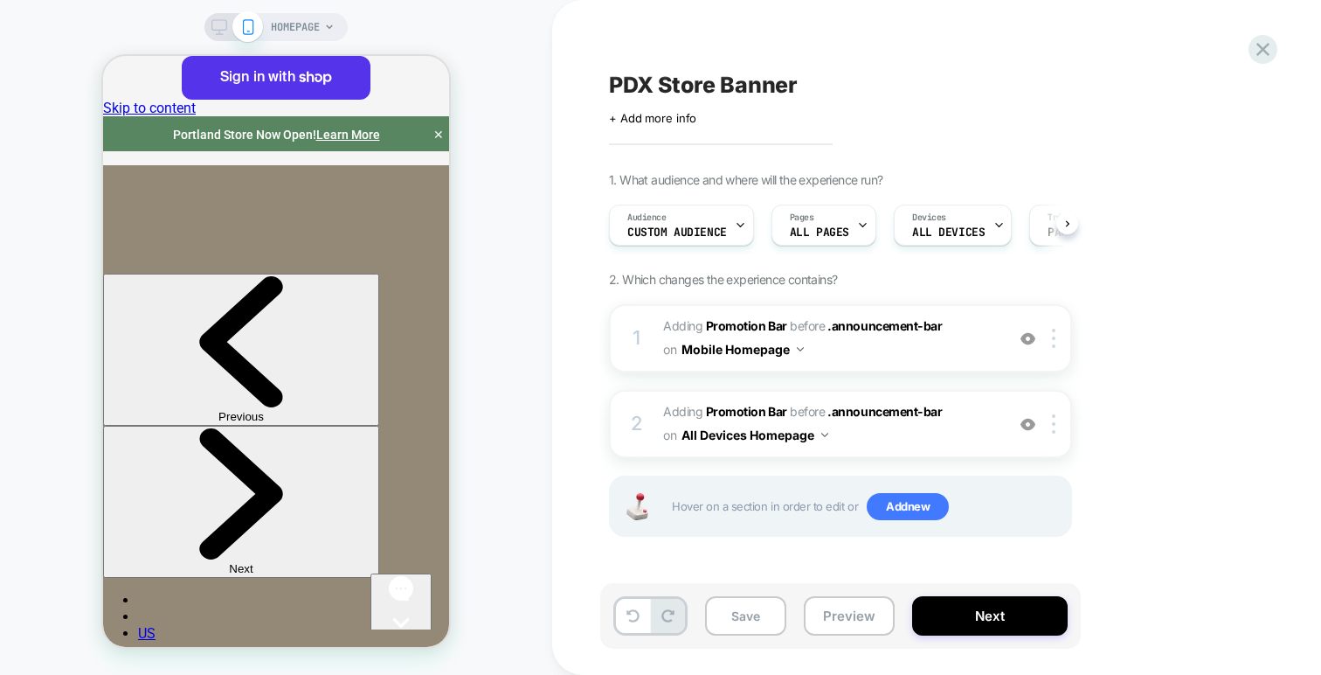
scroll to position [0, 1]
click at [209, 34] on div "HOMEPAGE" at bounding box center [275, 27] width 143 height 28
click at [220, 29] on rect at bounding box center [219, 25] width 15 height 10
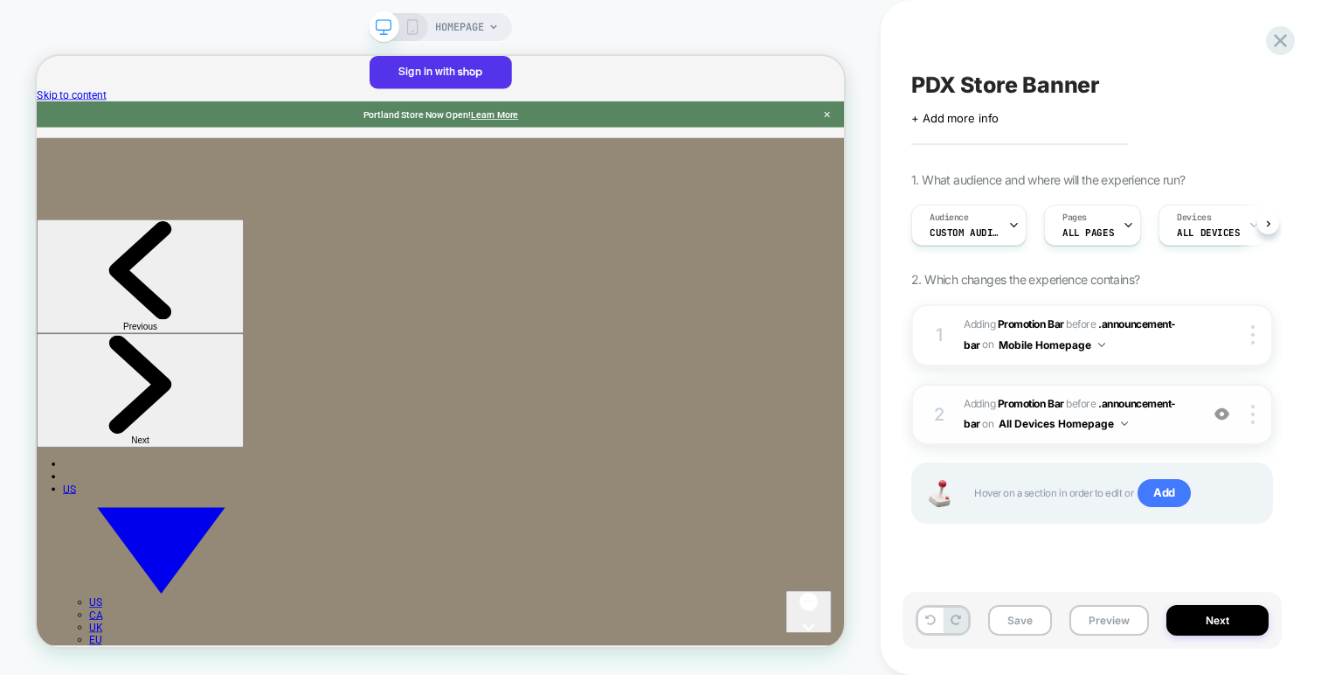
scroll to position [0, 1]
click at [1253, 334] on img at bounding box center [1252, 334] width 3 height 19
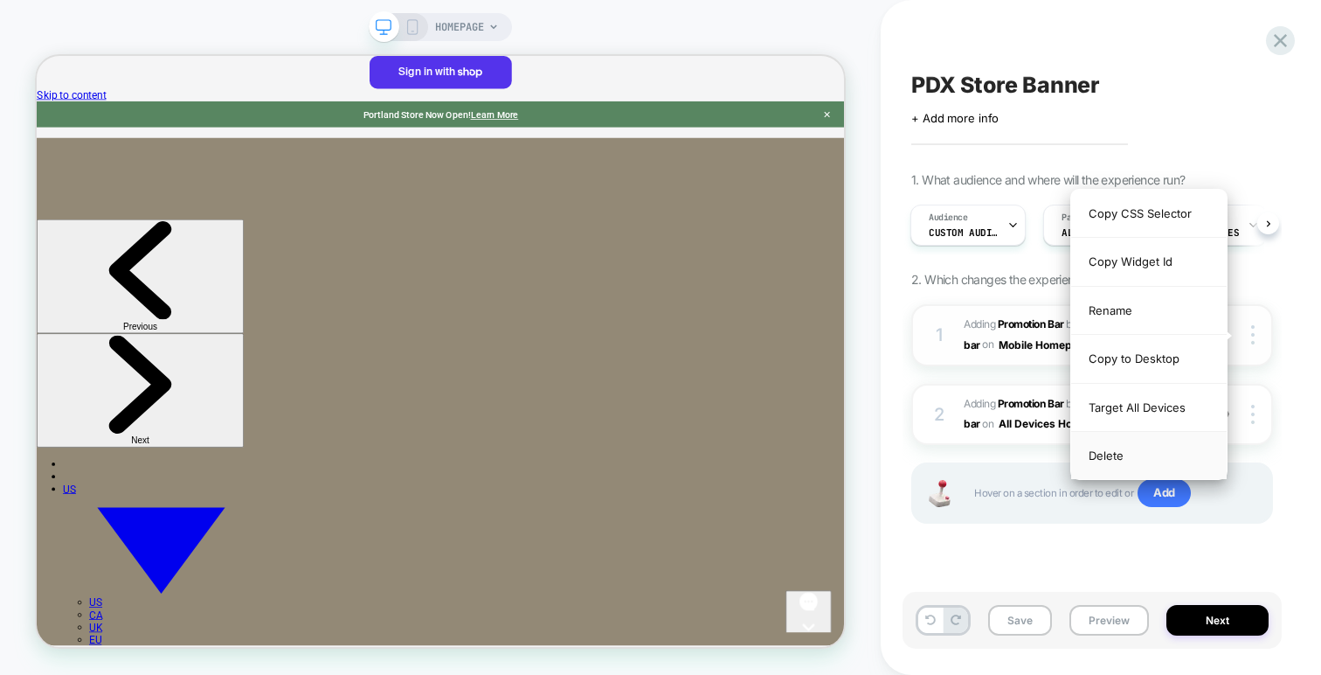
click at [1173, 444] on div "Delete" at bounding box center [1149, 455] width 156 height 47
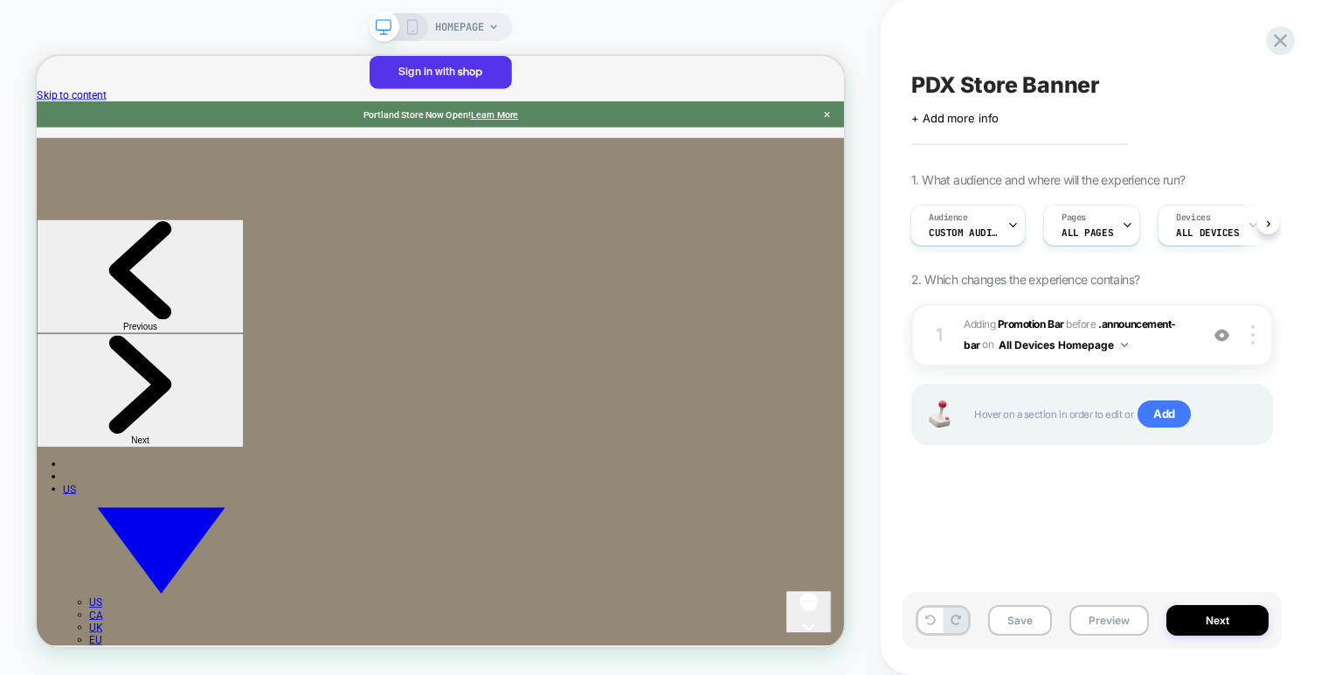
click at [412, 26] on icon at bounding box center [413, 27] width 16 height 16
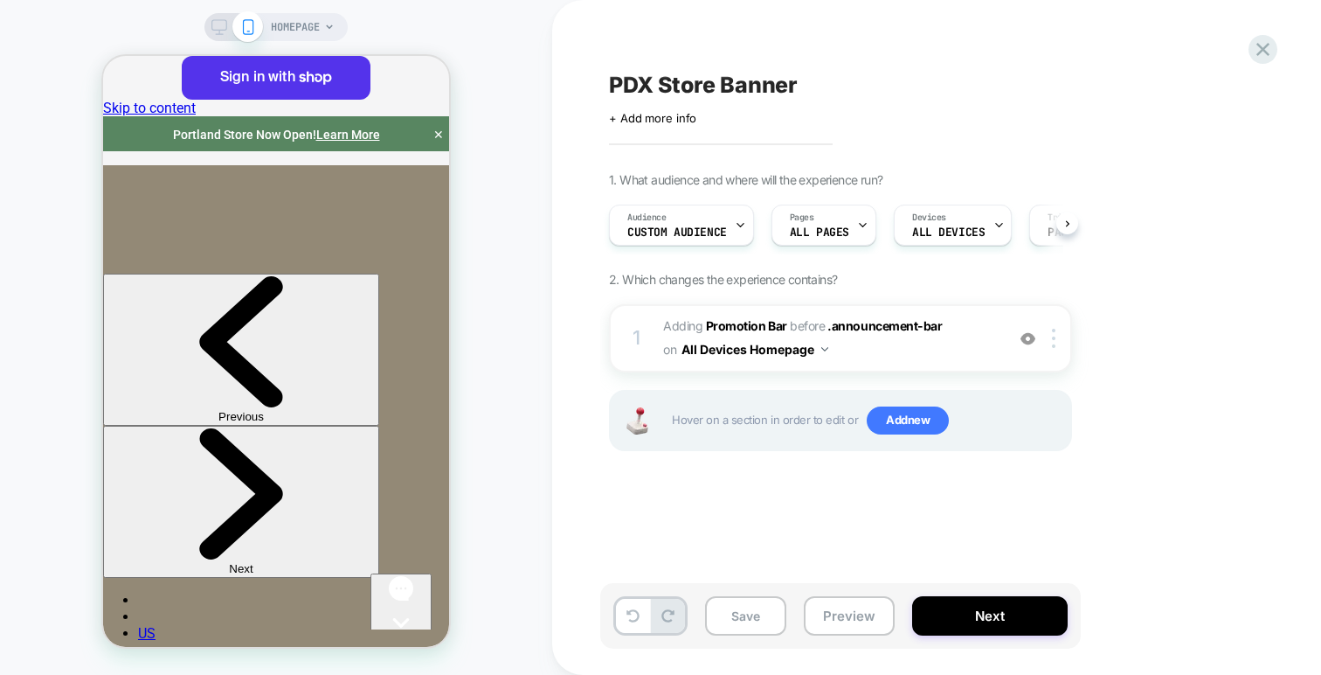
scroll to position [0, 1]
click at [958, 614] on button "Next" at bounding box center [990, 615] width 156 height 39
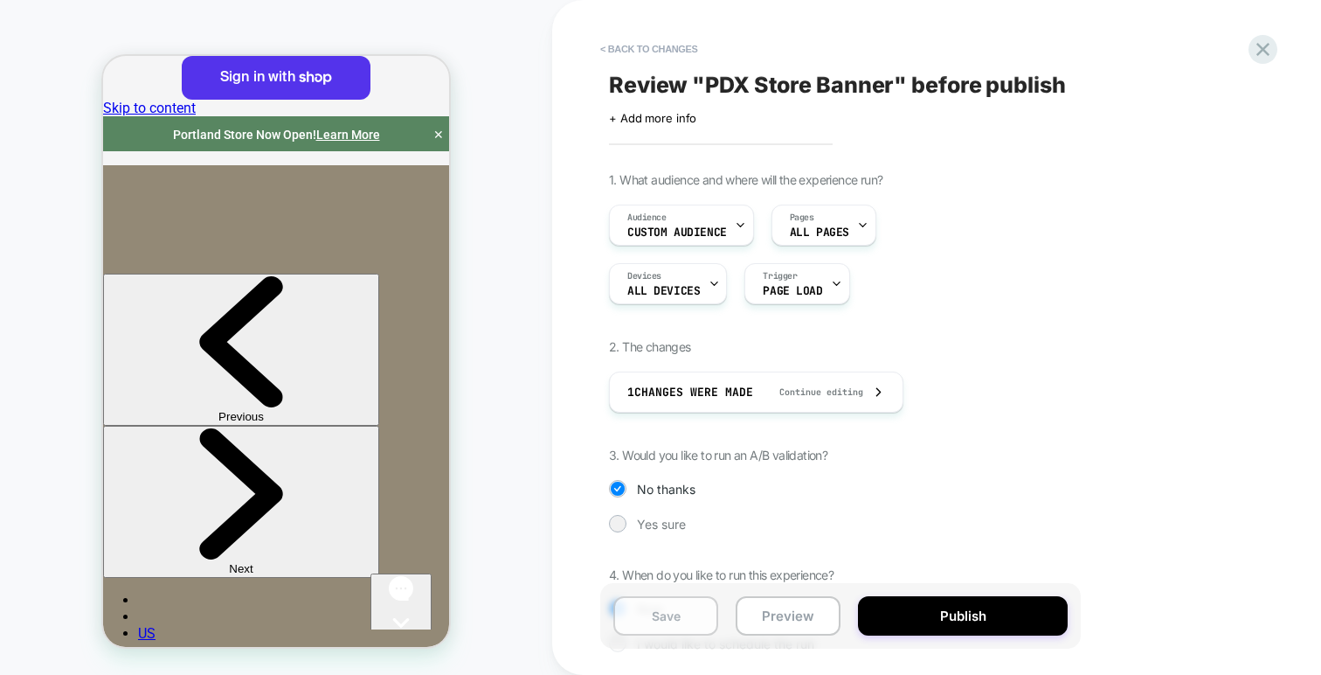
click at [703, 617] on button "Save" at bounding box center [665, 615] width 105 height 39
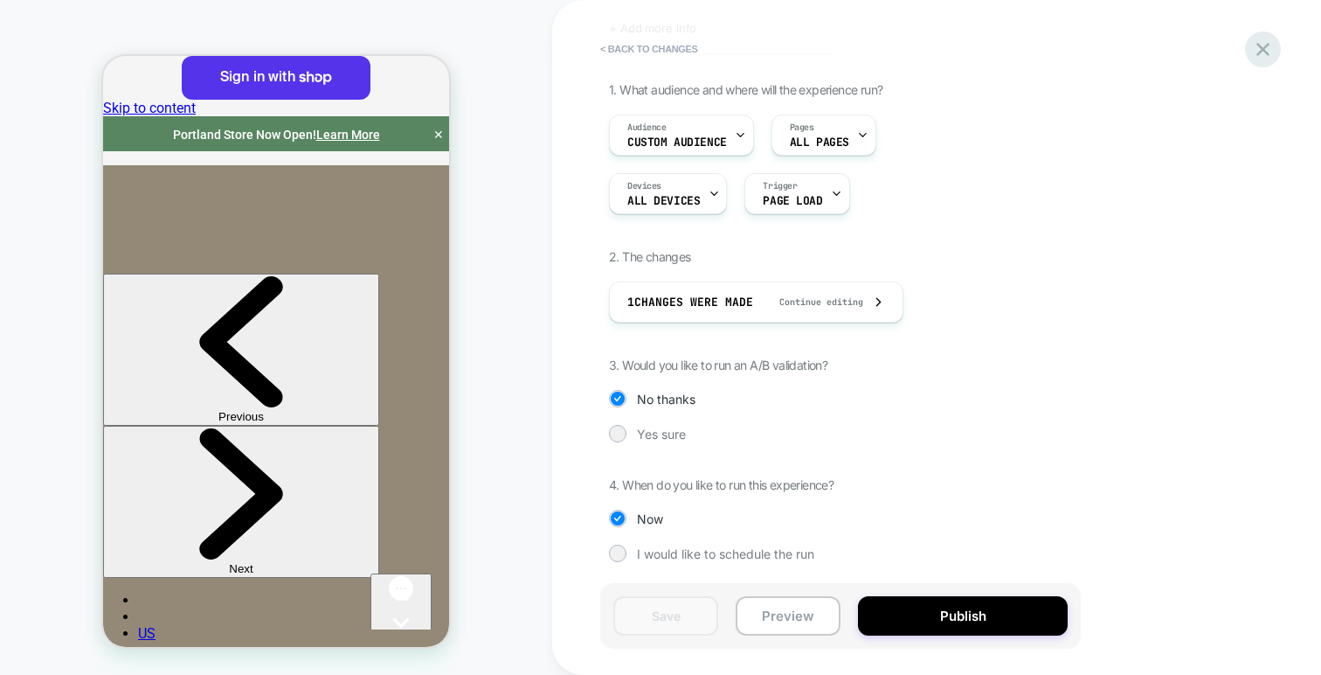
click at [1262, 53] on icon at bounding box center [1263, 50] width 24 height 24
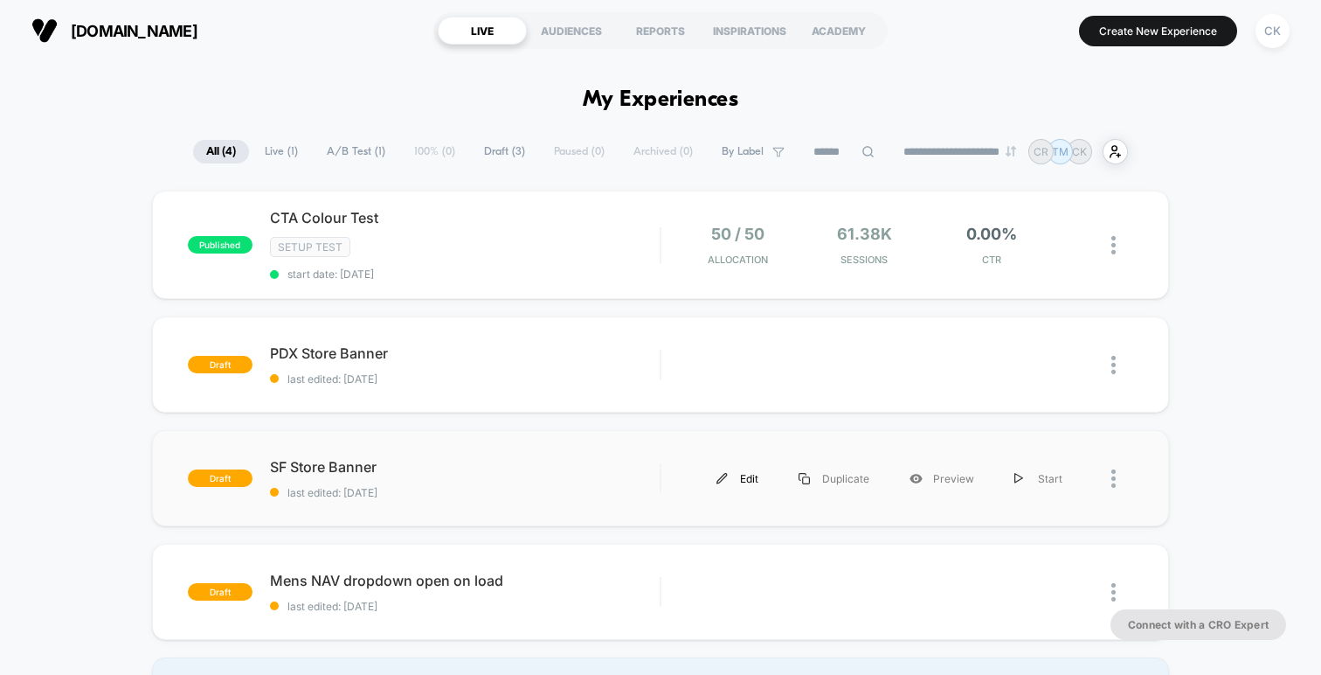
click at [745, 467] on div "Edit" at bounding box center [737, 478] width 82 height 39
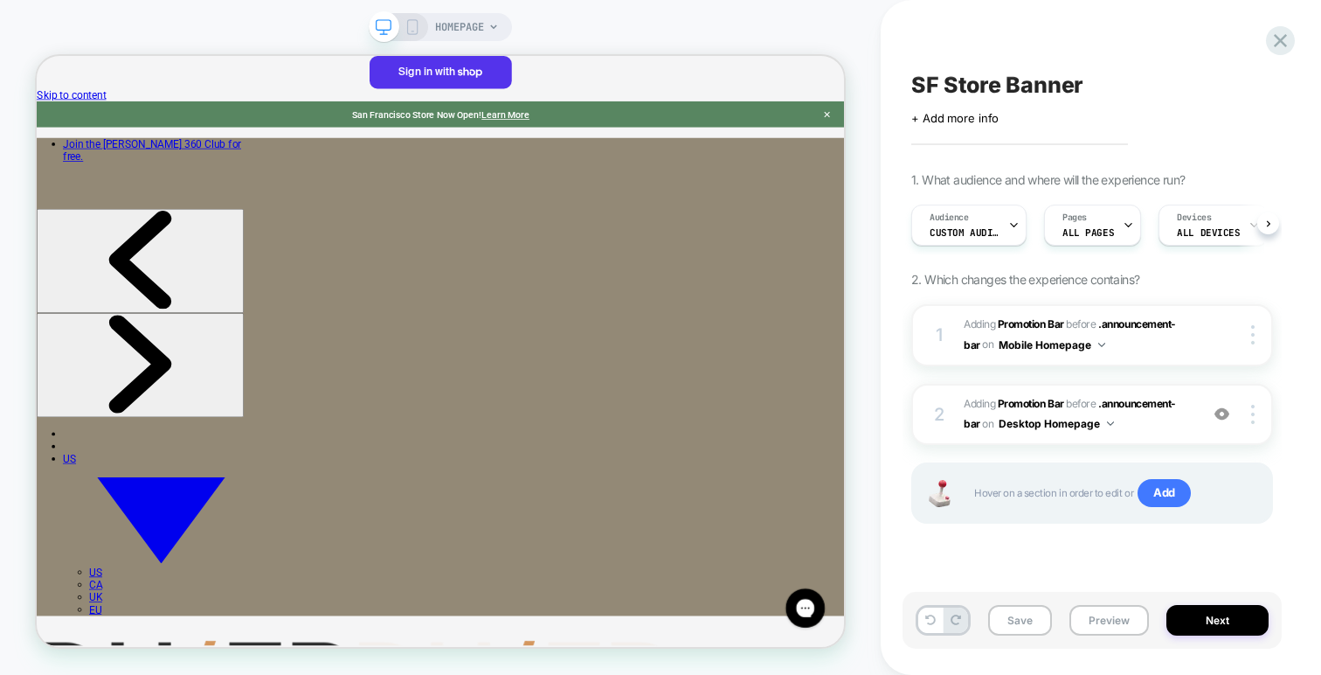
scroll to position [0, 1]
click at [1258, 411] on div at bounding box center [1255, 414] width 33 height 19
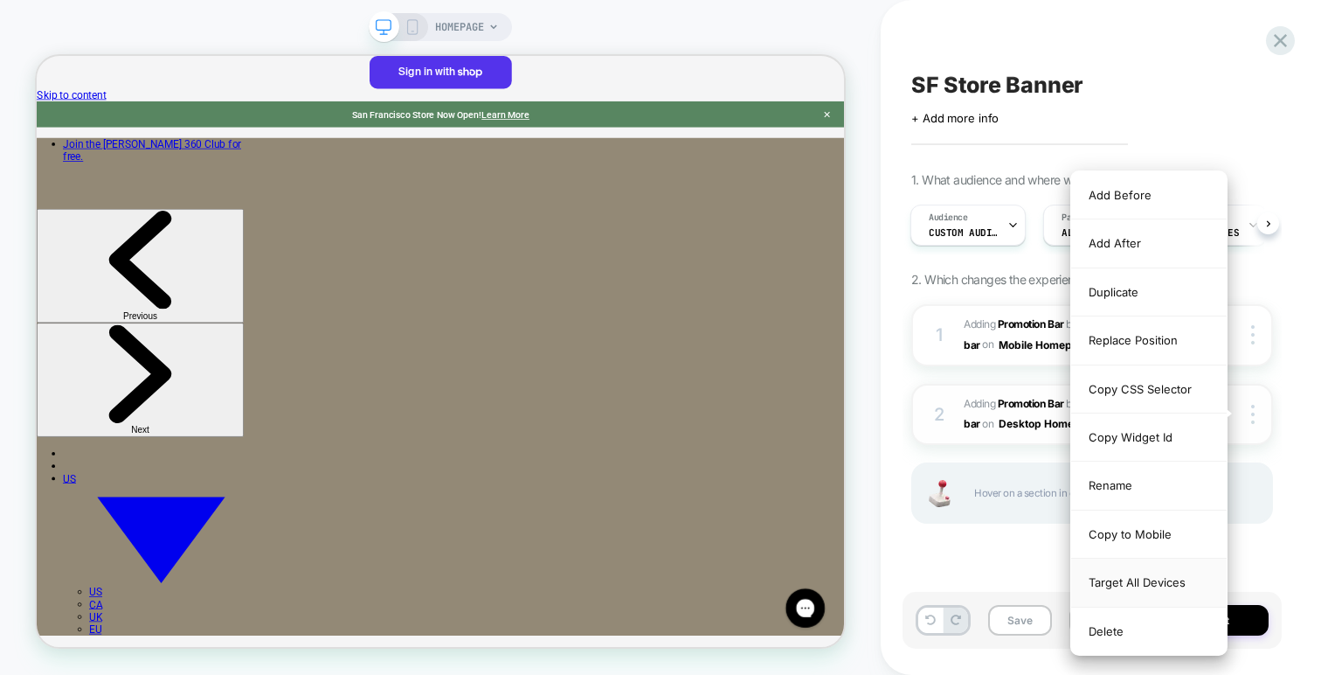
click at [1173, 587] on div "Target All Devices" at bounding box center [1149, 582] width 156 height 48
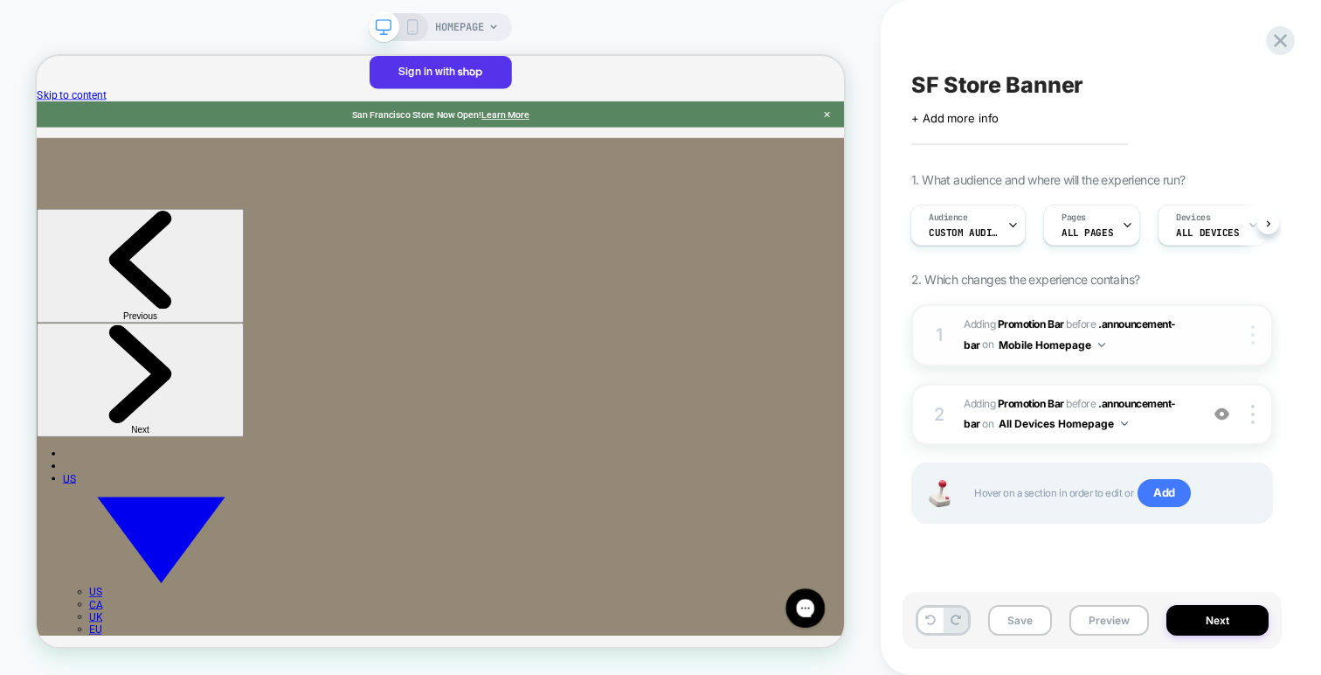
click at [1252, 337] on img at bounding box center [1252, 334] width 3 height 19
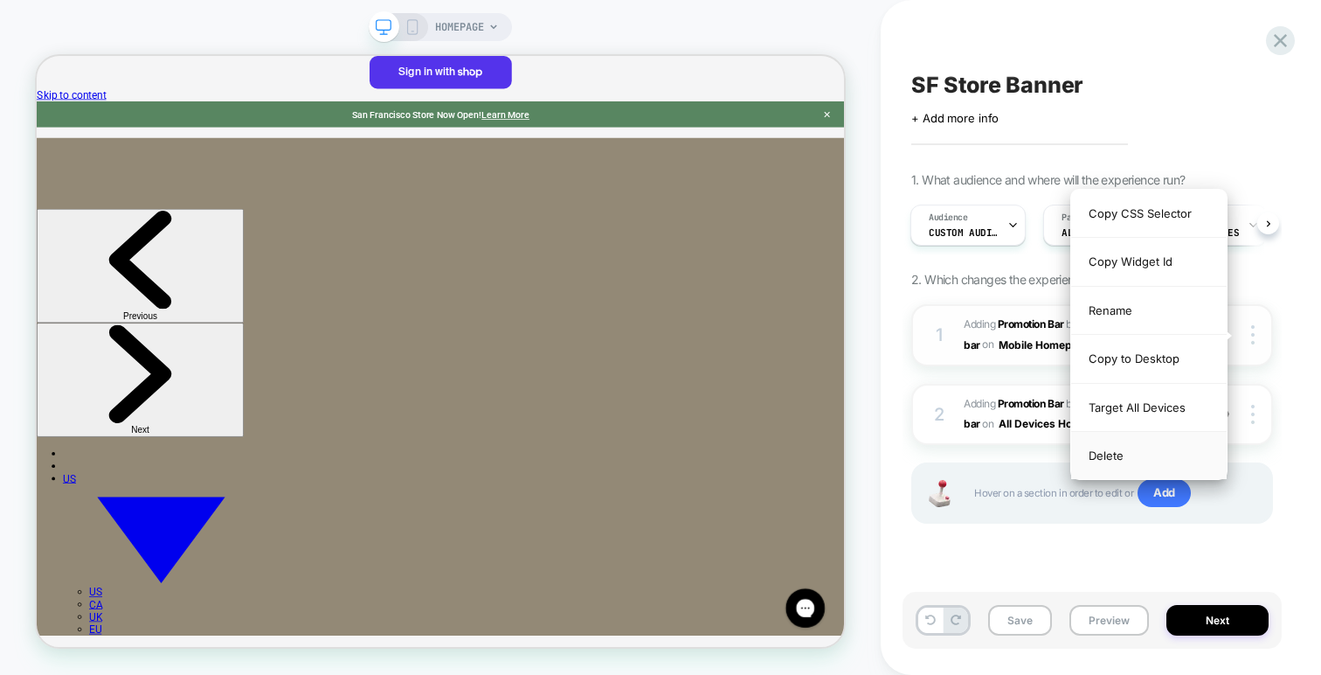
click at [1131, 454] on div "Delete" at bounding box center [1149, 455] width 156 height 47
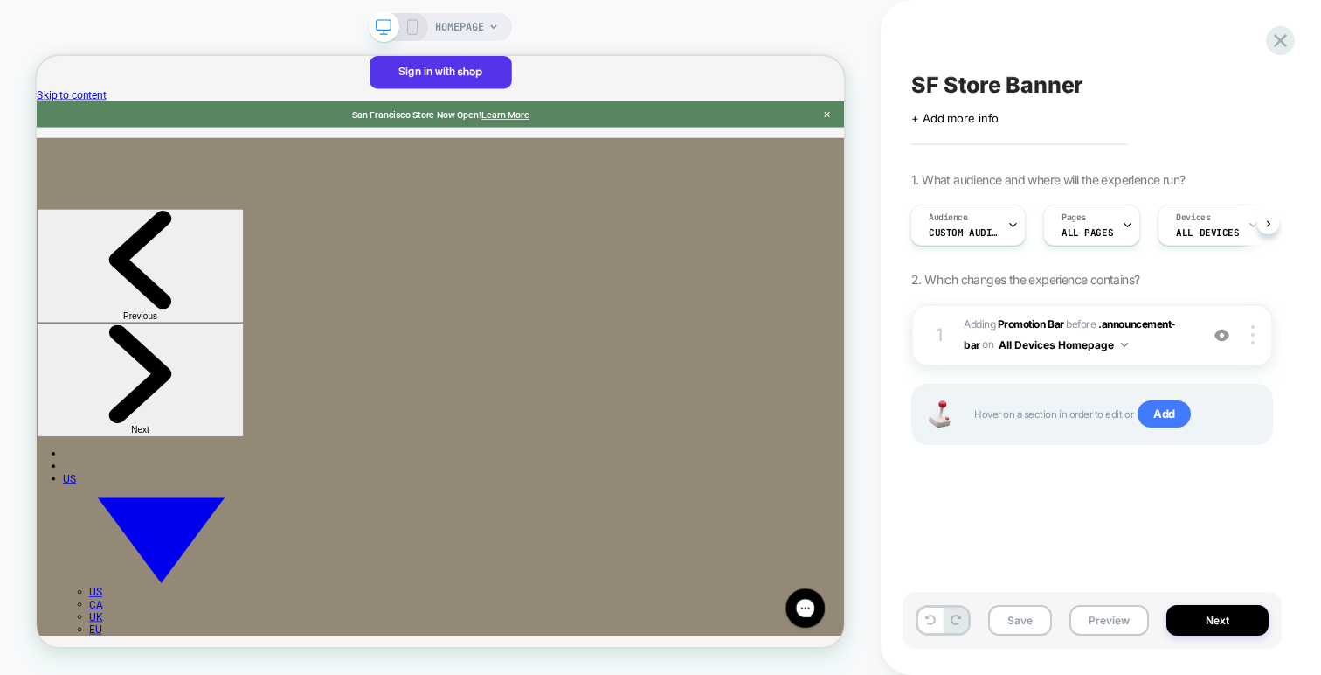
click at [412, 25] on icon at bounding box center [413, 27] width 16 height 16
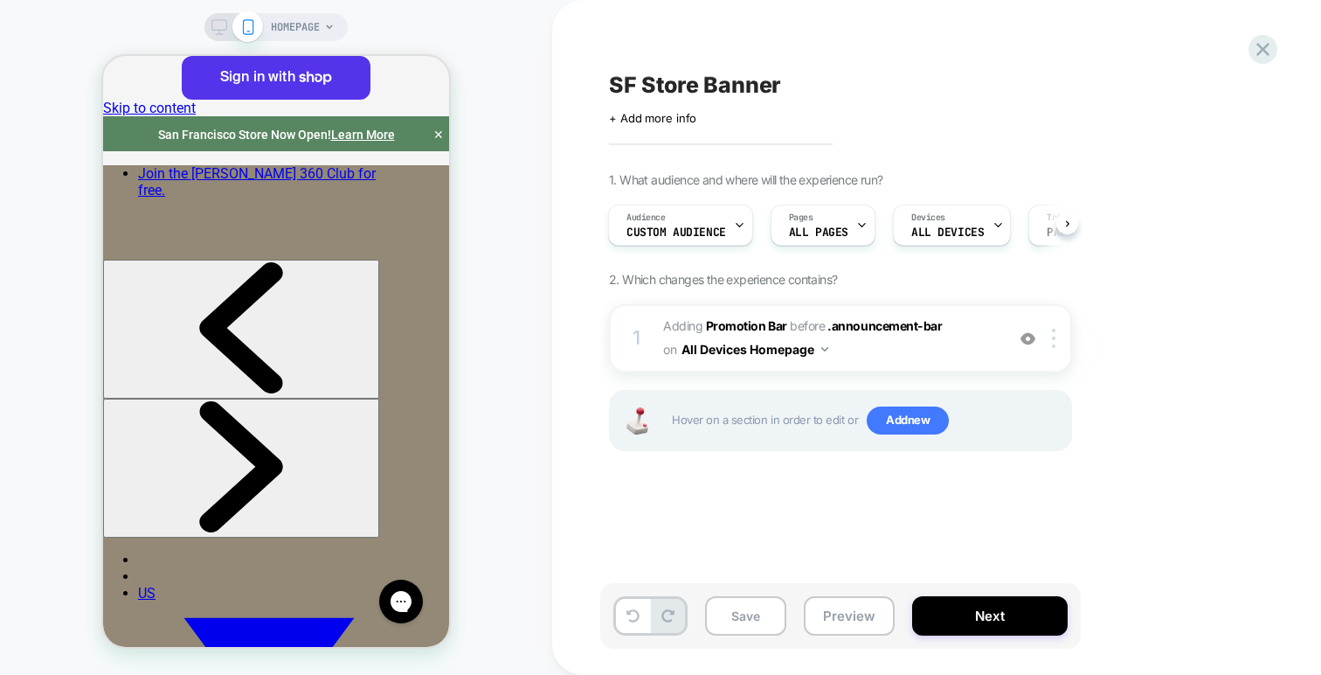
scroll to position [0, 2]
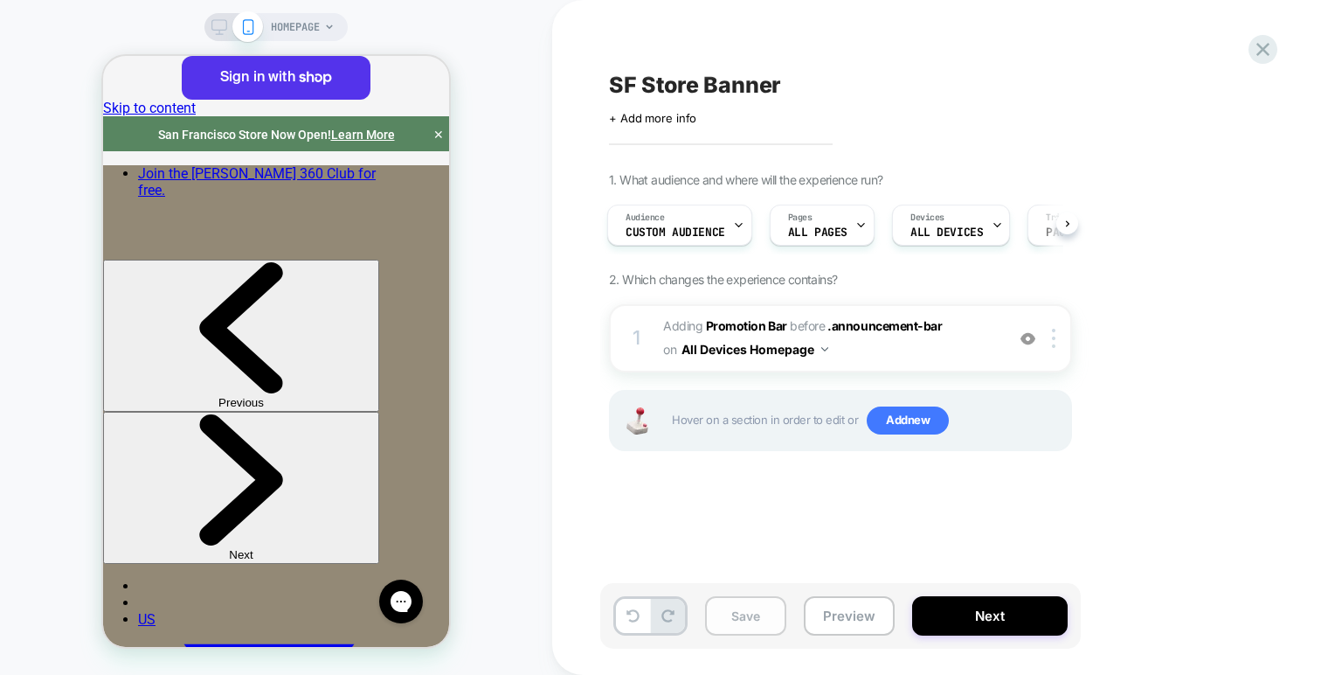
click at [740, 602] on button "Save" at bounding box center [745, 615] width 81 height 39
click at [229, 20] on div at bounding box center [233, 27] width 45 height 16
click at [219, 30] on rect at bounding box center [219, 25] width 15 height 10
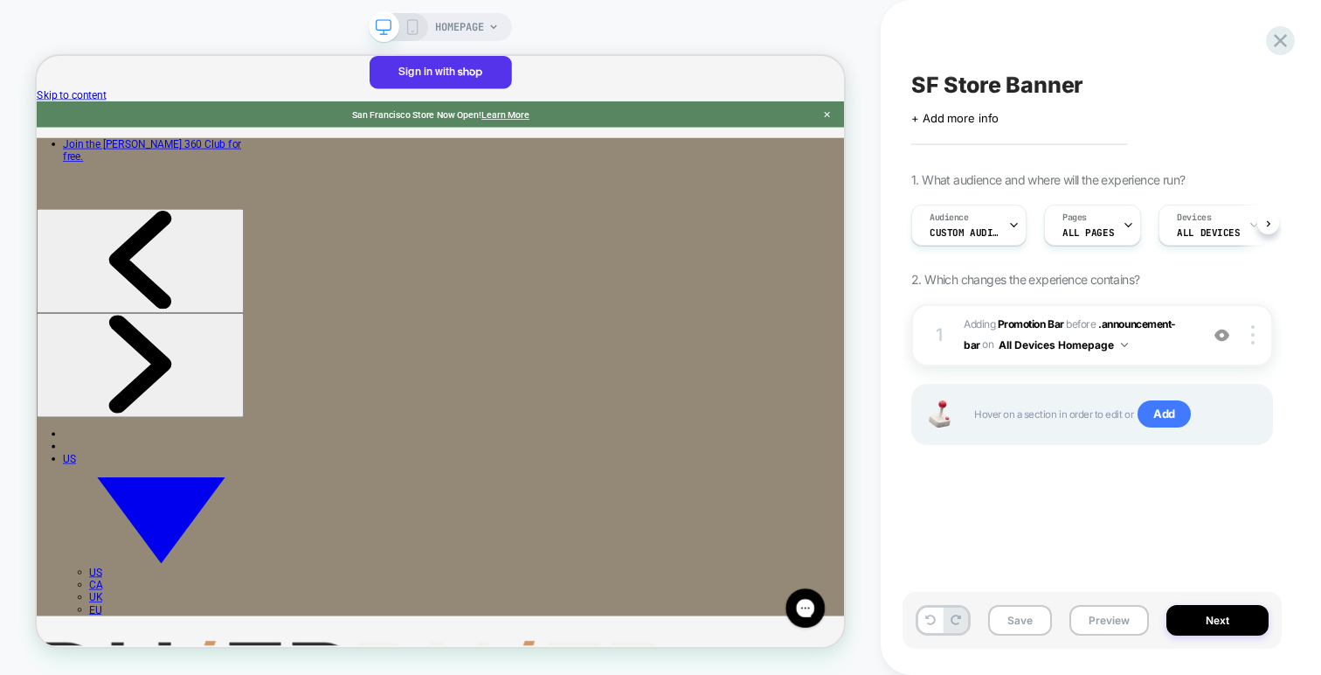
scroll to position [0, 1]
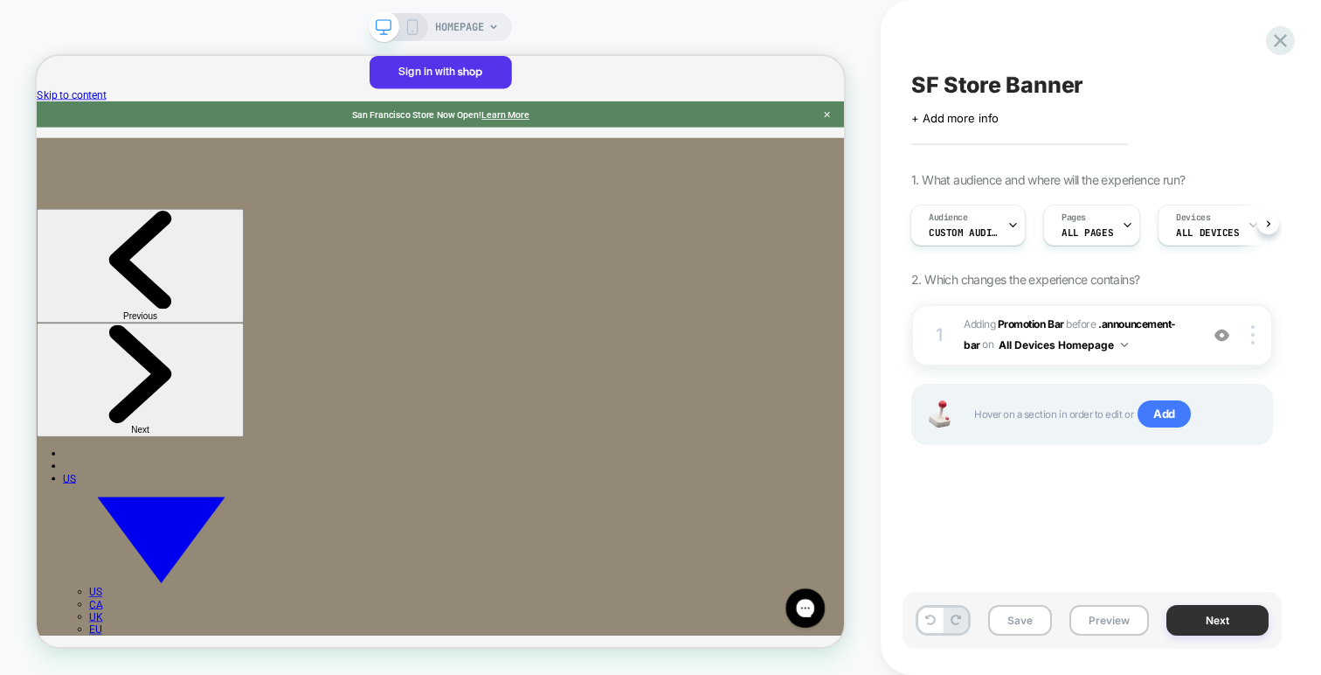
click at [1191, 617] on button "Next" at bounding box center [1217, 620] width 102 height 31
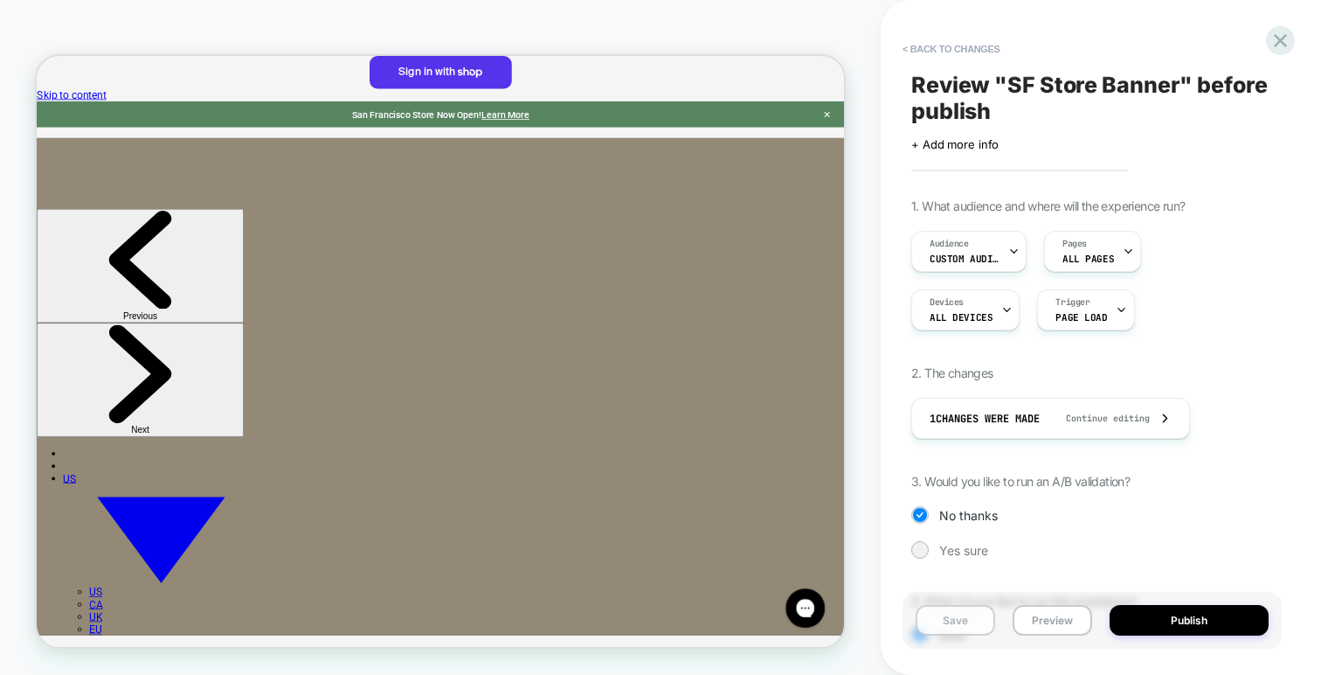
click at [983, 622] on button "Save" at bounding box center [956, 620] width 80 height 31
click at [1276, 33] on icon at bounding box center [1281, 41] width 24 height 24
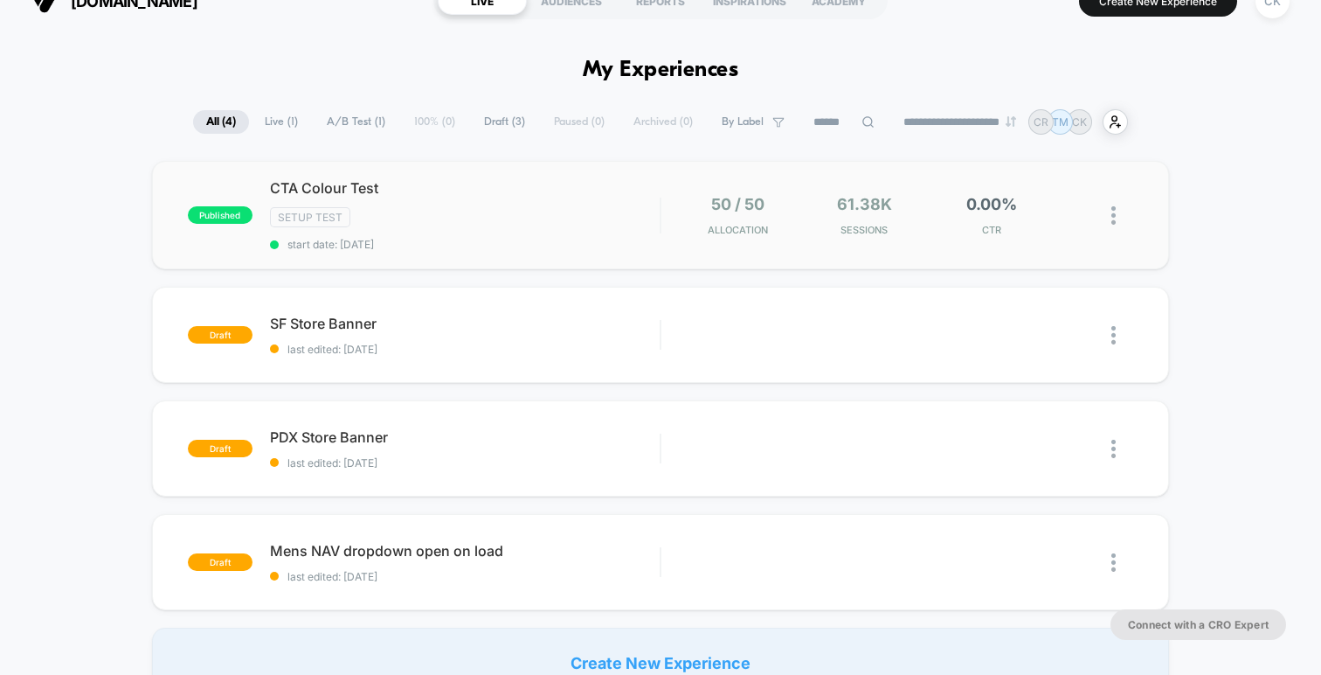
scroll to position [36, 0]
